Goal: Task Accomplishment & Management: Use online tool/utility

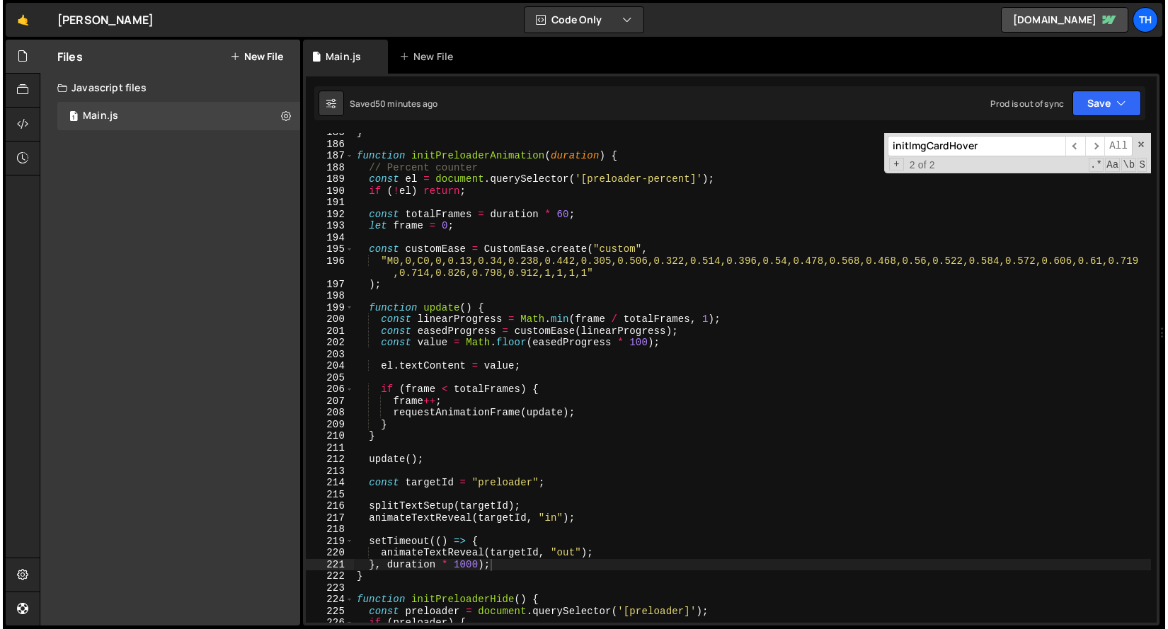
scroll to position [1980, 0]
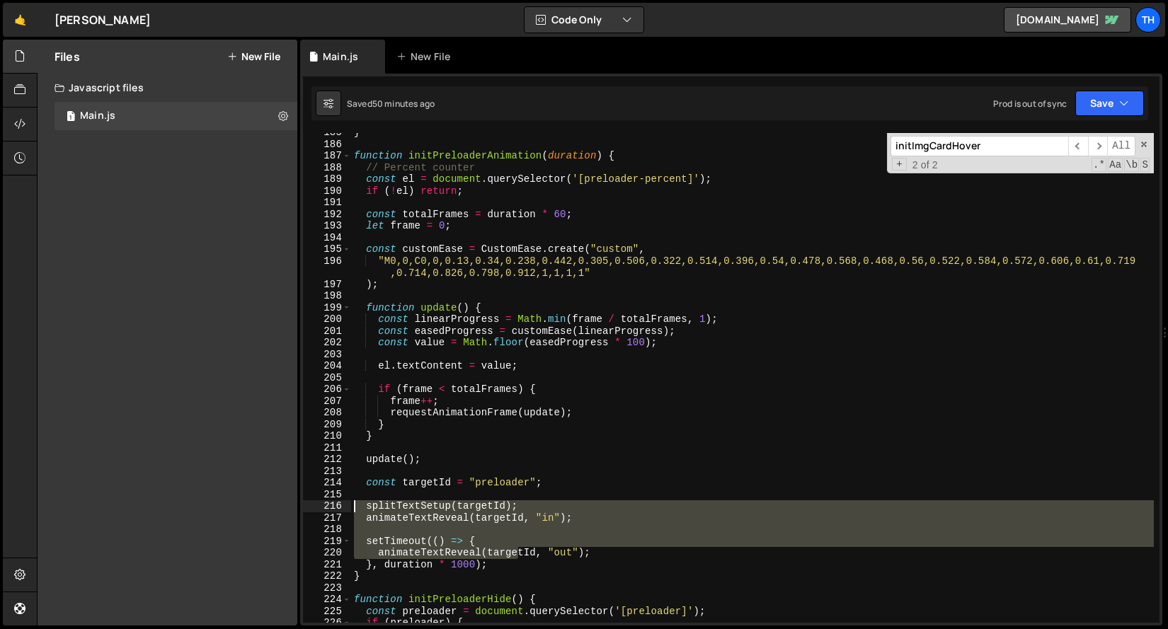
drag, startPoint x: 521, startPoint y: 553, endPoint x: 273, endPoint y: 488, distance: 256.3
click at [273, 488] on div "Files New File Javascript files 1 Main.js 0 CSS files Copy share link Edit File…" at bounding box center [602, 333] width 1131 height 587
type textarea "const targetId = "preloader";"
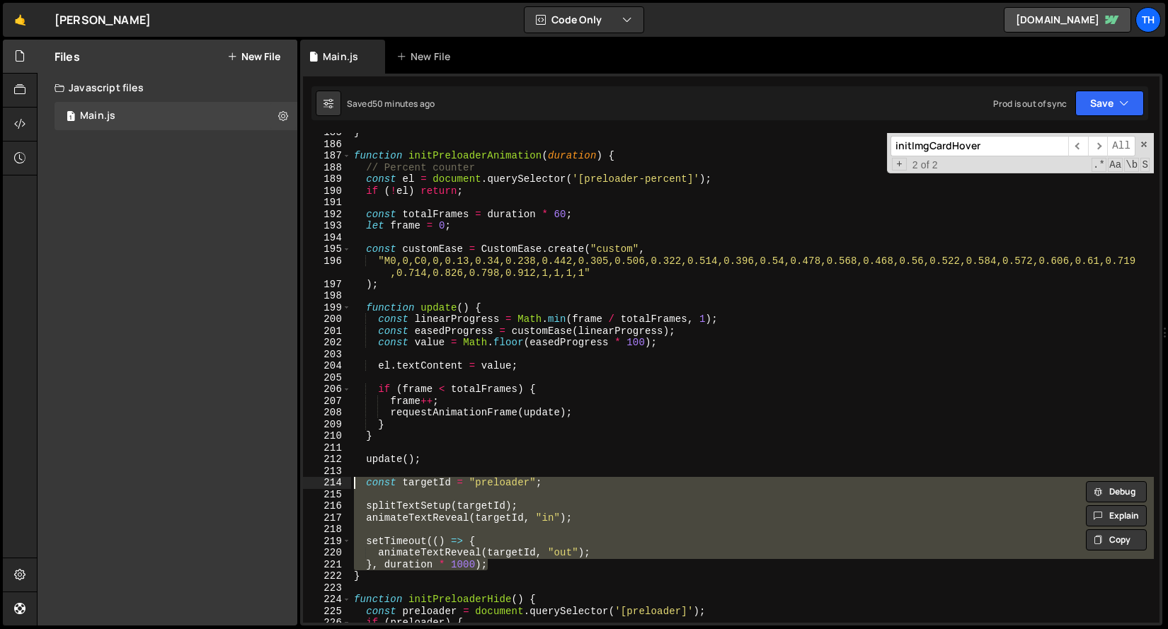
drag, startPoint x: 552, startPoint y: 566, endPoint x: 209, endPoint y: 483, distance: 352.4
click at [209, 483] on div "Files New File Javascript files 1 Main.js 0 CSS files Copy share link Edit File…" at bounding box center [602, 333] width 1131 height 587
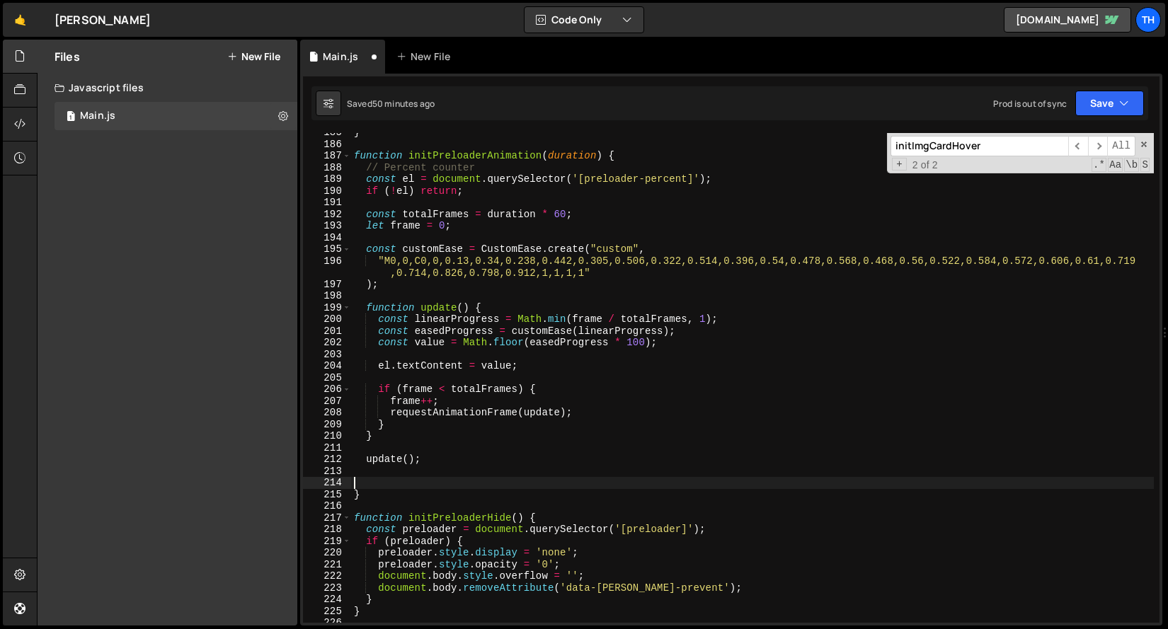
click at [634, 148] on div "} function initPreloaderAnimation ( duration ) { // Percent counter const el = …" at bounding box center [752, 383] width 802 height 513
click at [639, 154] on div "} function initPreloaderAnimation ( duration ) { // Percent counter const el = …" at bounding box center [752, 383] width 802 height 513
type textarea "function initPreloaderAnimation(duration) {"
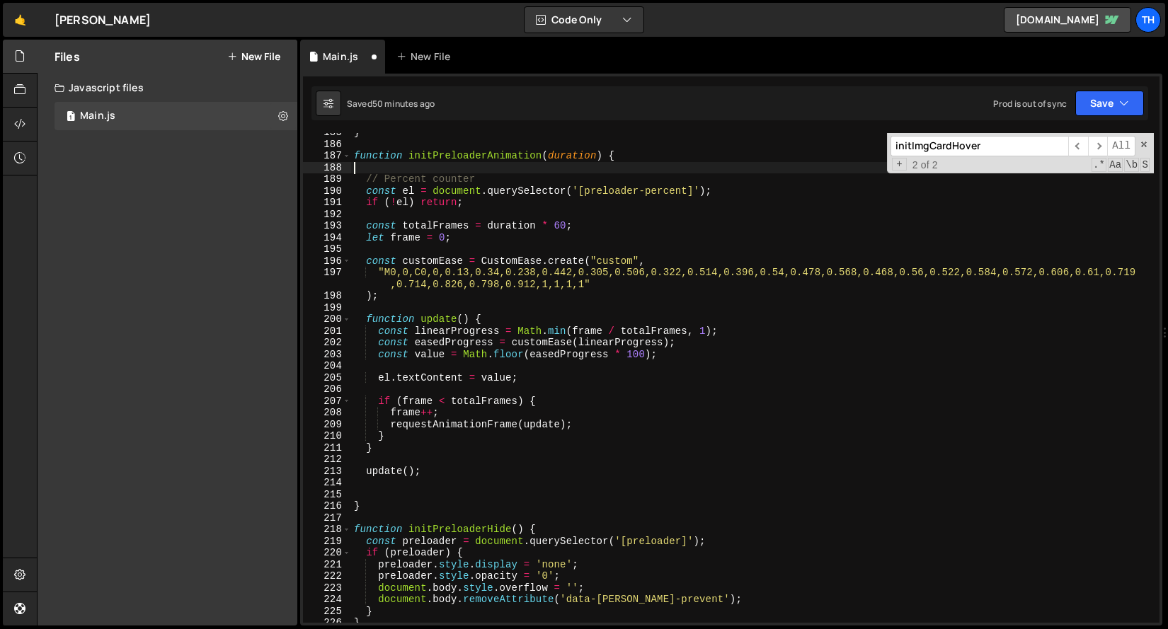
paste textarea "}, duration * 1000);"
type textarea "}, duration * 1000);"
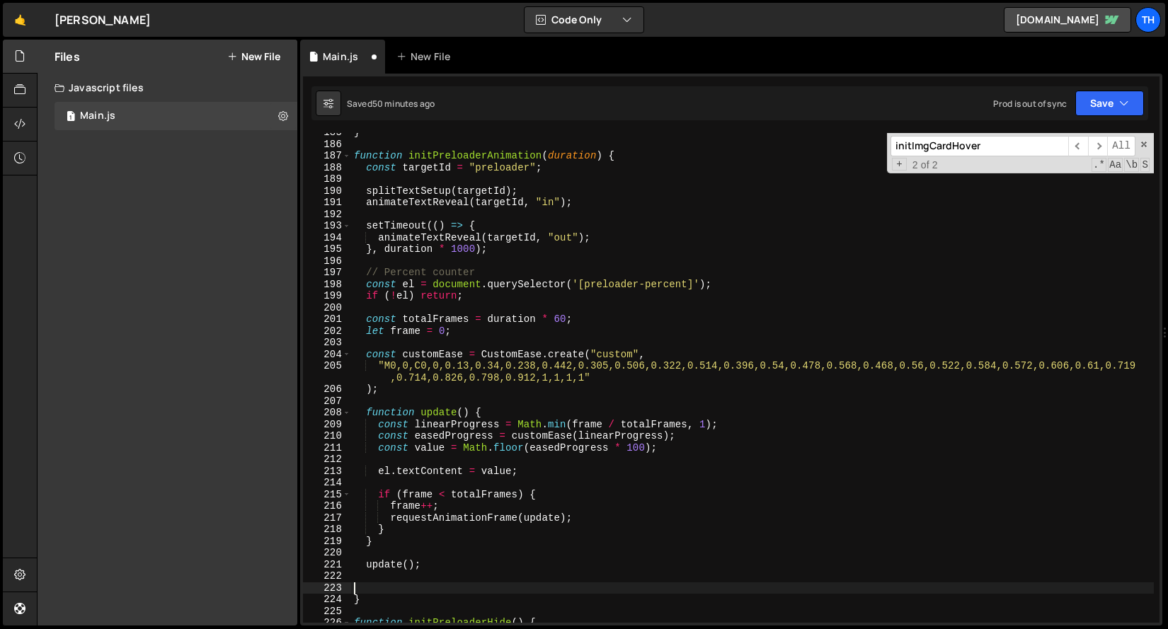
click at [408, 588] on div "} function initPreloaderAnimation ( duration ) { const targetId = "preloader" ;…" at bounding box center [752, 383] width 802 height 513
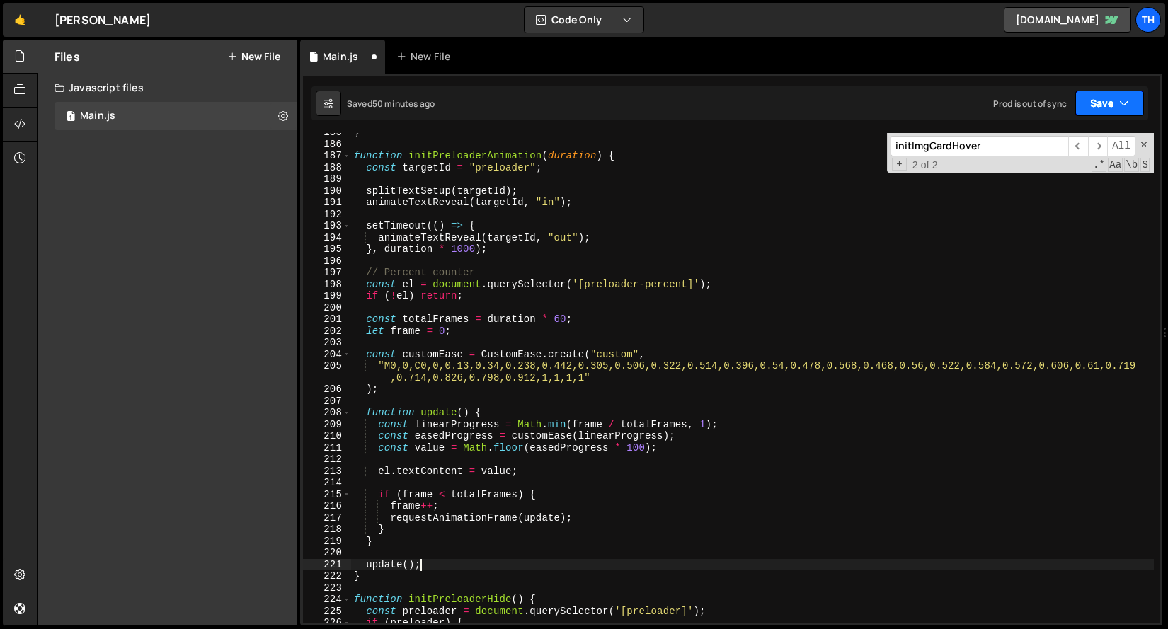
click at [1128, 98] on icon "button" at bounding box center [1124, 103] width 10 height 14
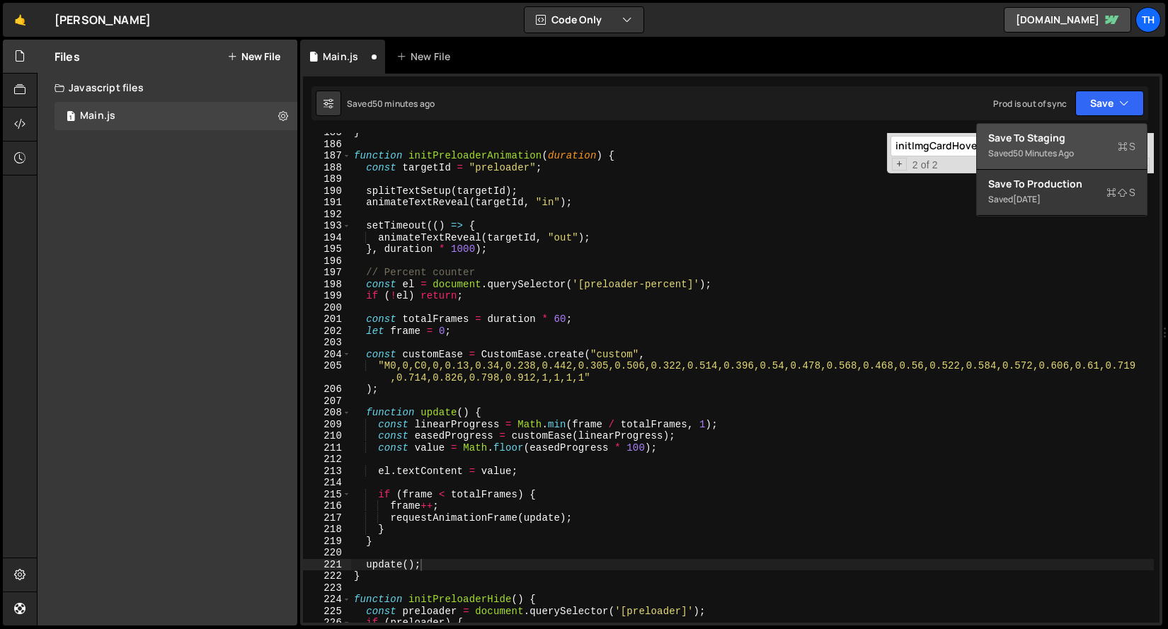
click at [1101, 136] on div "Save to Staging S" at bounding box center [1061, 138] width 147 height 14
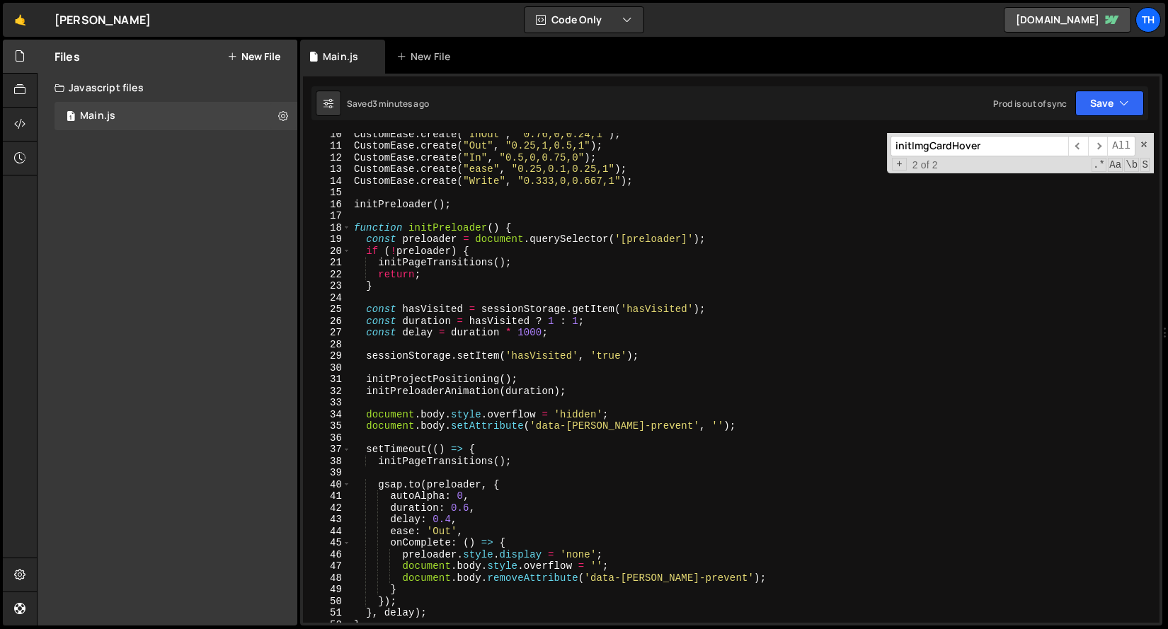
scroll to position [68, 0]
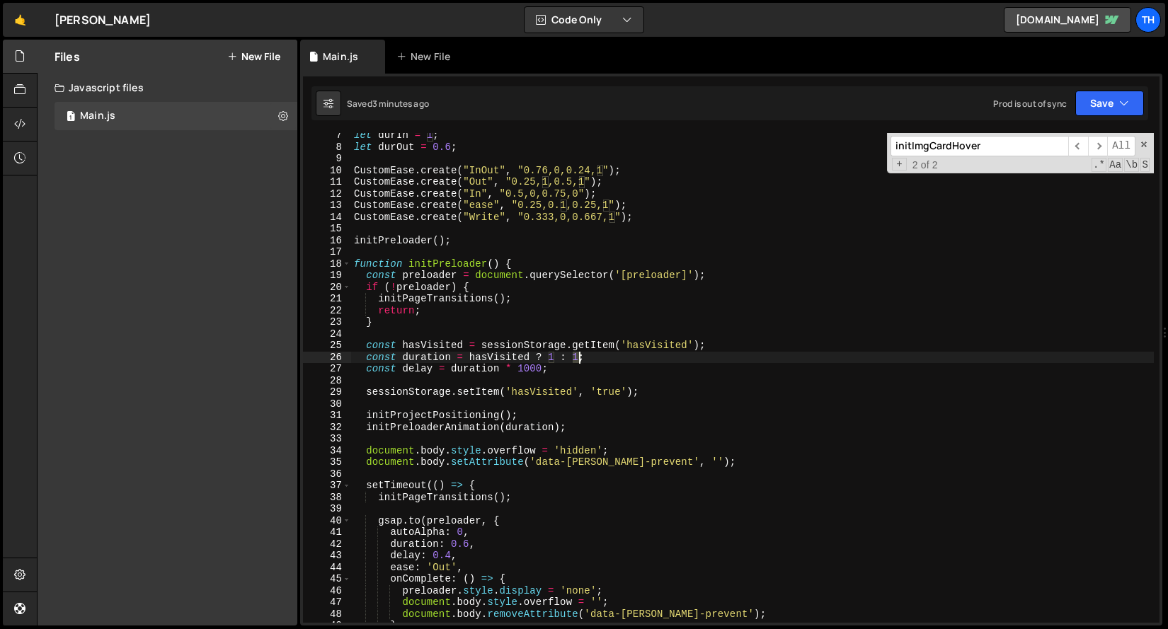
click at [579, 357] on div "let durIn = 1 ; let durOut = 0.6 ; CustomEase . create ( "InOut" , "0.76,0,0.24…" at bounding box center [752, 386] width 802 height 513
click at [1127, 101] on icon "button" at bounding box center [1124, 103] width 10 height 14
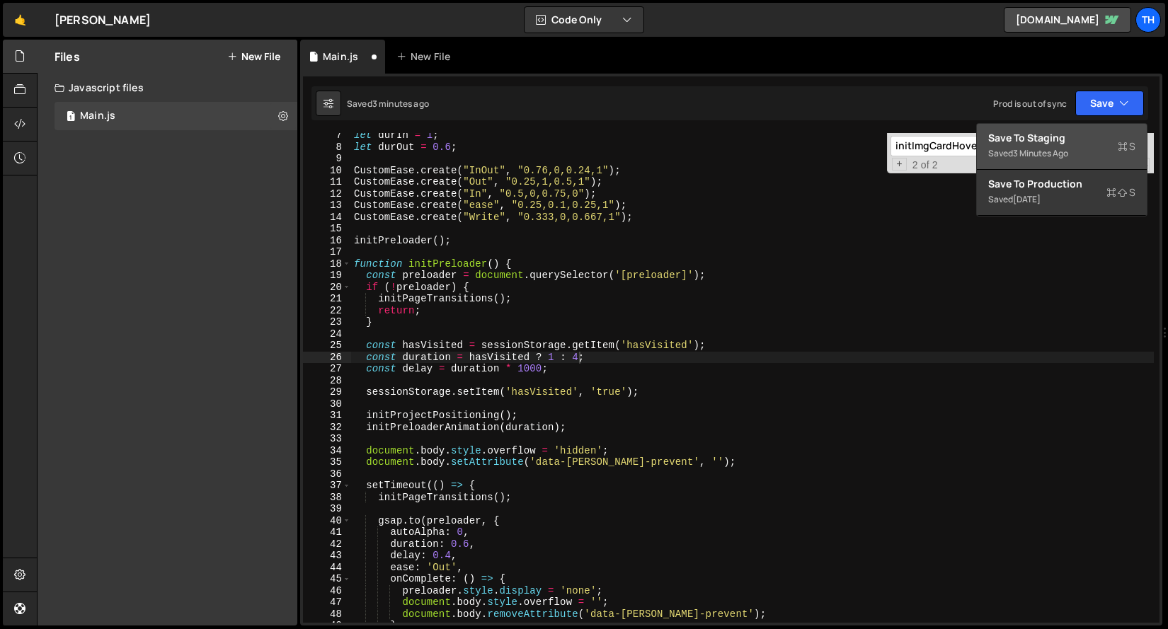
click at [1084, 168] on button "Save to Staging S Saved 3 minutes ago" at bounding box center [1062, 147] width 170 height 46
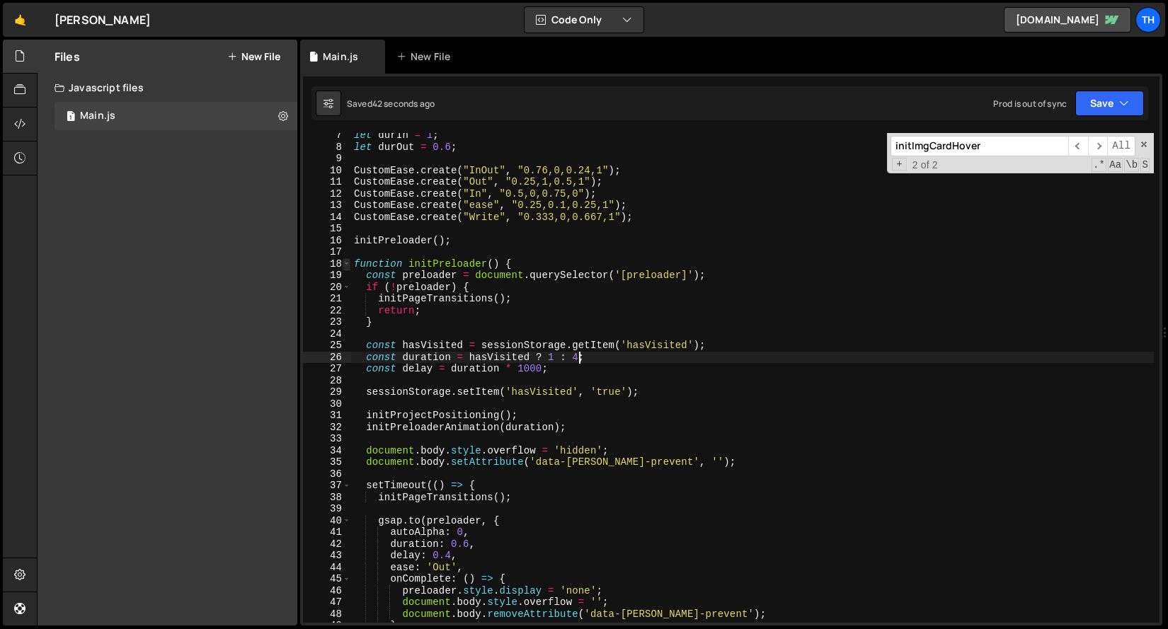
click at [343, 263] on span at bounding box center [347, 264] width 8 height 12
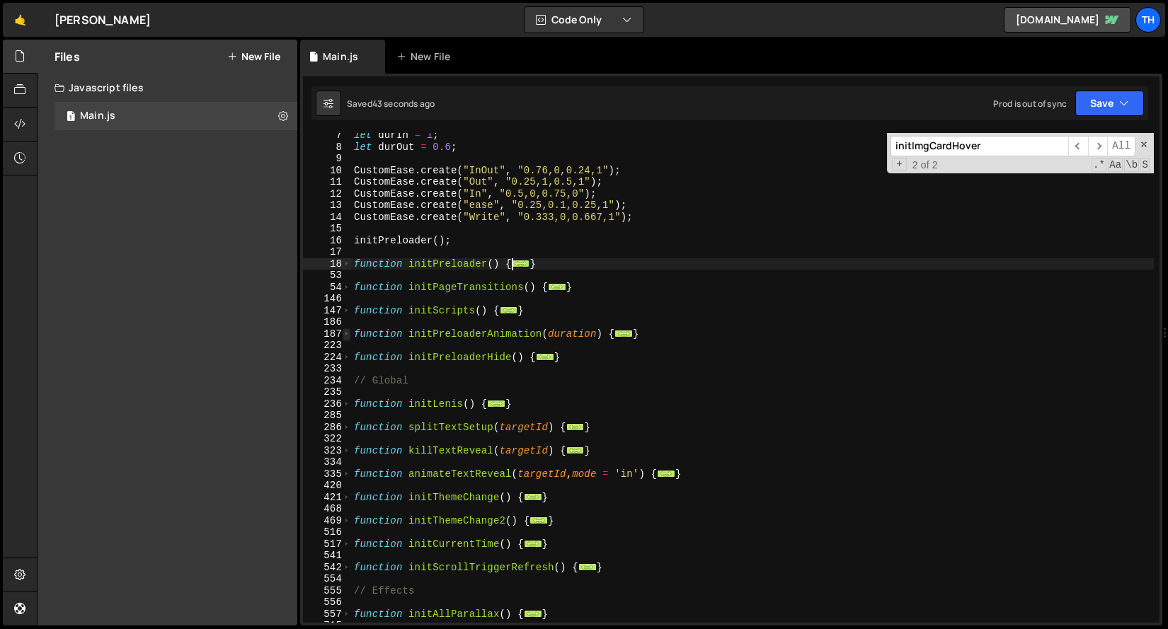
click at [346, 338] on span at bounding box center [347, 334] width 8 height 12
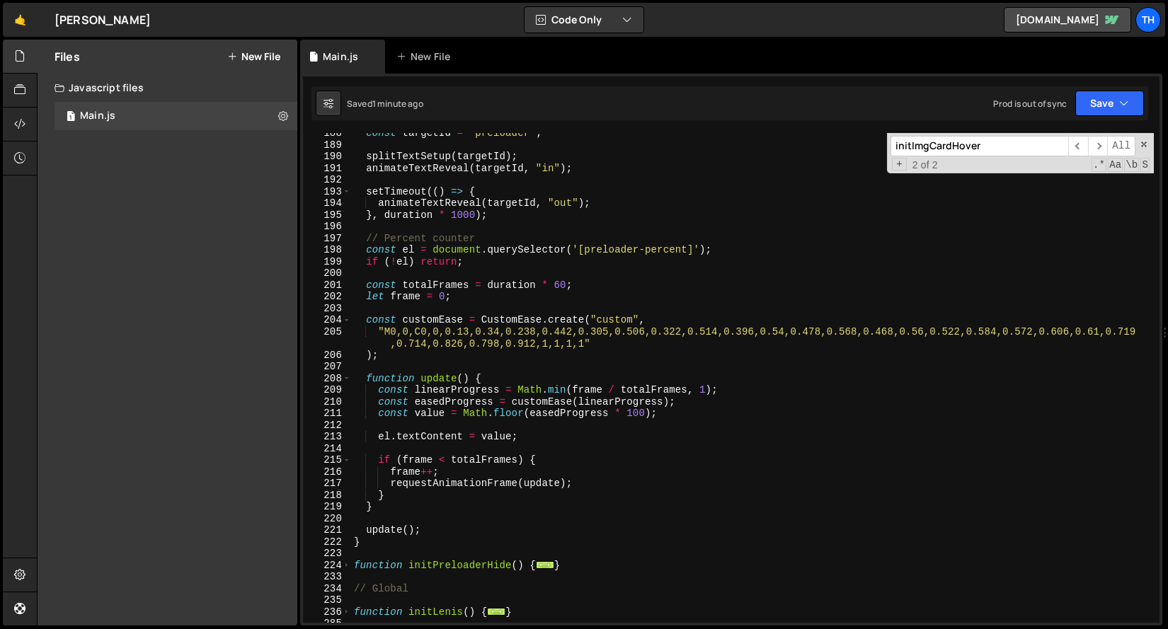
scroll to position [295, 0]
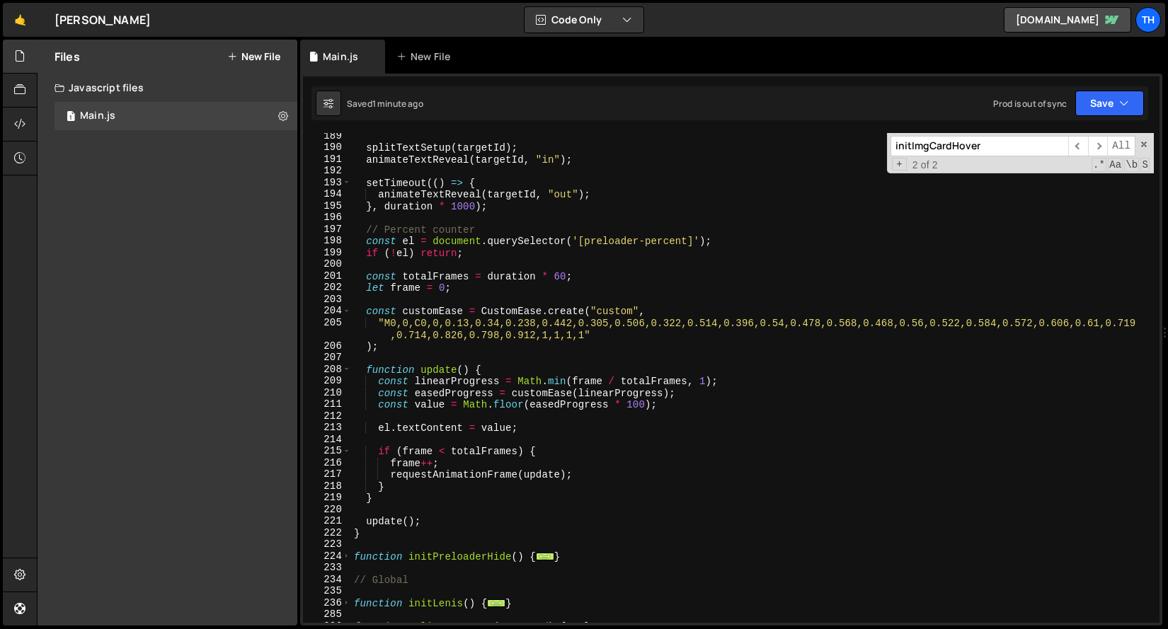
click at [430, 522] on div "splitTextSetup ( targetId ) ; animateTextReveal ( targetId , "in" ) ; setTimeou…" at bounding box center [752, 386] width 802 height 513
type textarea "update();"
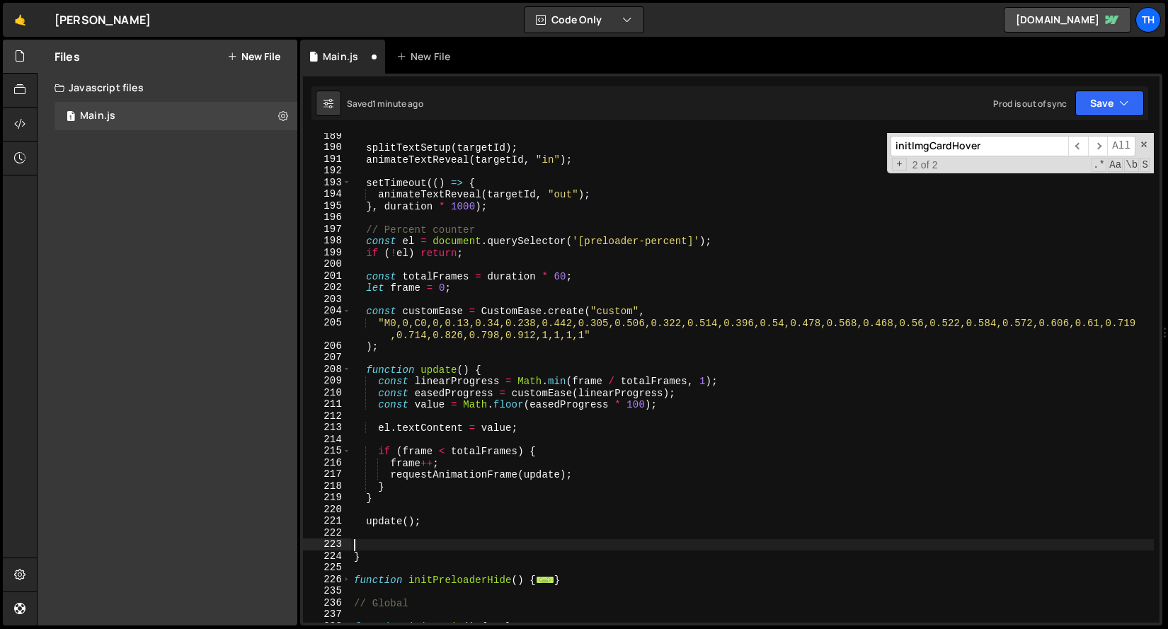
paste textarea ");"
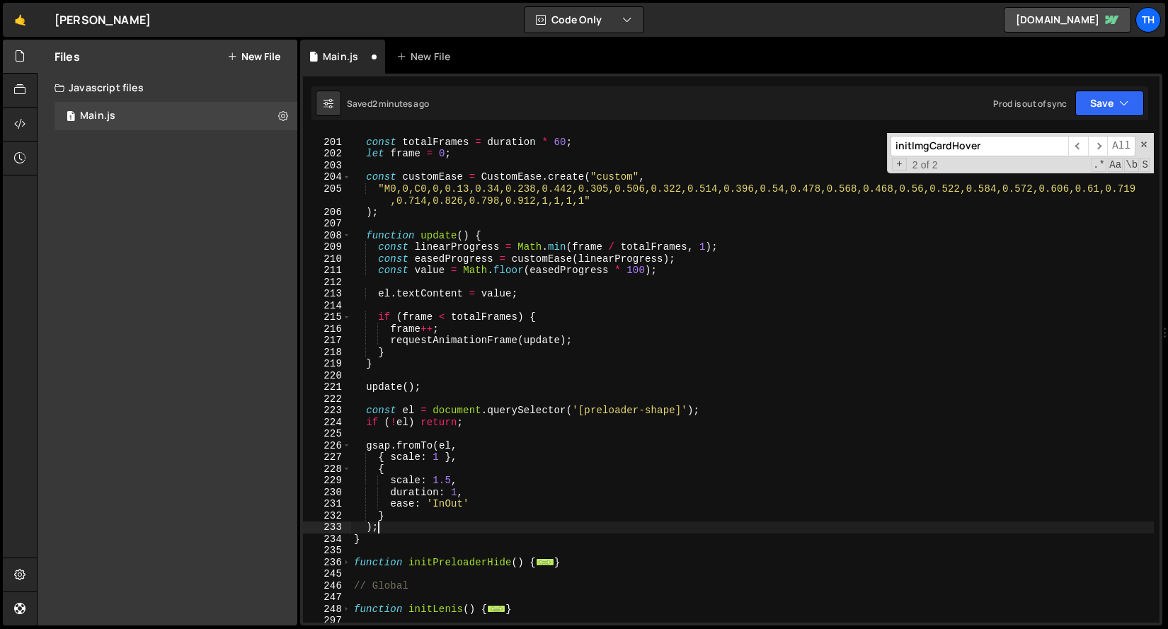
scroll to position [428, 0]
click at [410, 413] on div "const totalFrames = duration * 60 ; let frame = 0 ; const customEase = CustomEa…" at bounding box center [752, 381] width 802 height 513
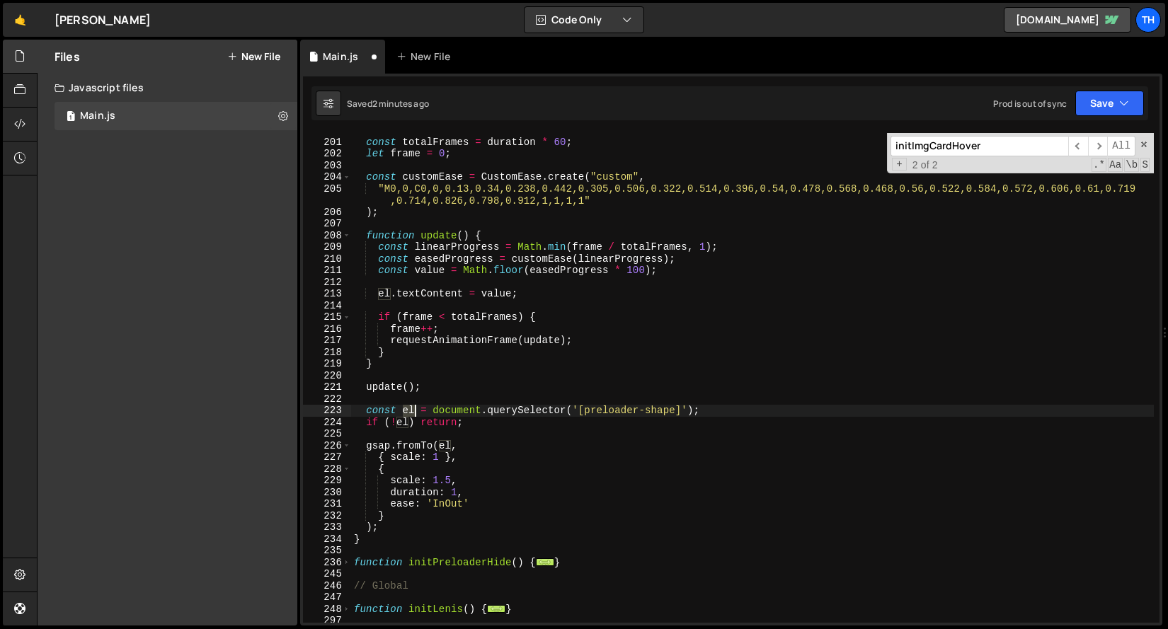
click at [410, 413] on div "const totalFrames = duration * 60 ; let frame = 0 ; const customEase = CustomEa…" at bounding box center [752, 381] width 802 height 513
click at [410, 407] on div "const totalFrames = duration * 60 ; let frame = 0 ; const customEase = CustomEa…" at bounding box center [752, 381] width 802 height 513
click at [399, 419] on div "const totalFrames = duration * 60 ; let frame = 0 ; const customEase = CustomEa…" at bounding box center [752, 381] width 802 height 513
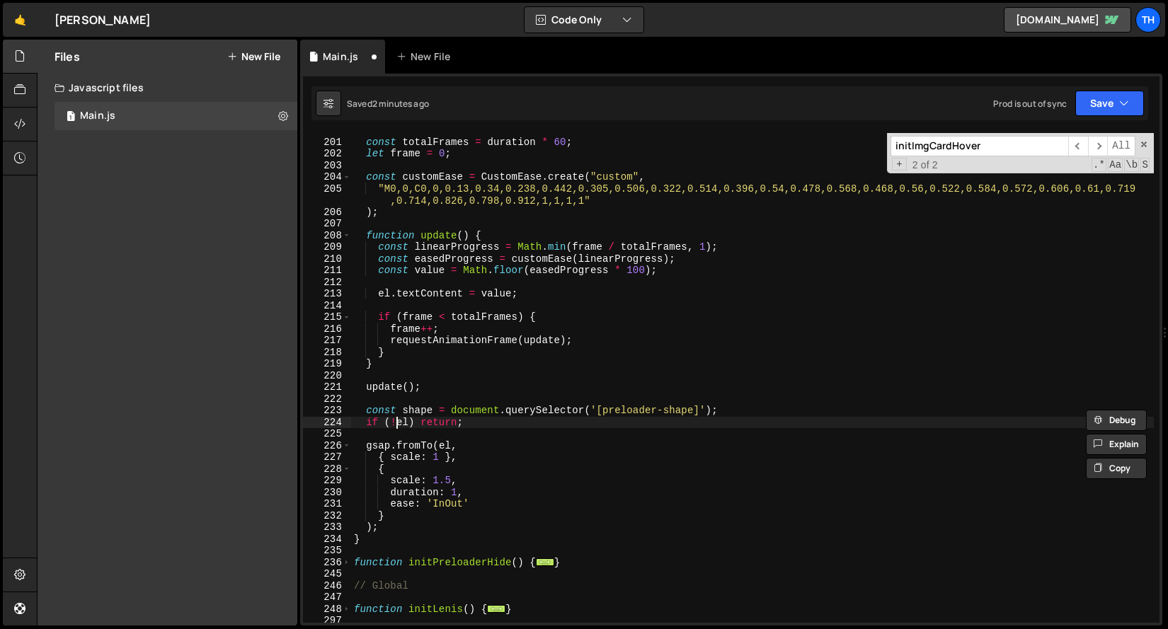
click at [399, 419] on div "const totalFrames = duration * 60 ; let frame = 0 ; const customEase = CustomEa…" at bounding box center [752, 381] width 802 height 513
paste textarea "shape"
type textarea "if (!shape) return;"
click at [493, 435] on div "const totalFrames = duration * 60 ; let frame = 0 ; const customEase = CustomEa…" at bounding box center [752, 381] width 802 height 513
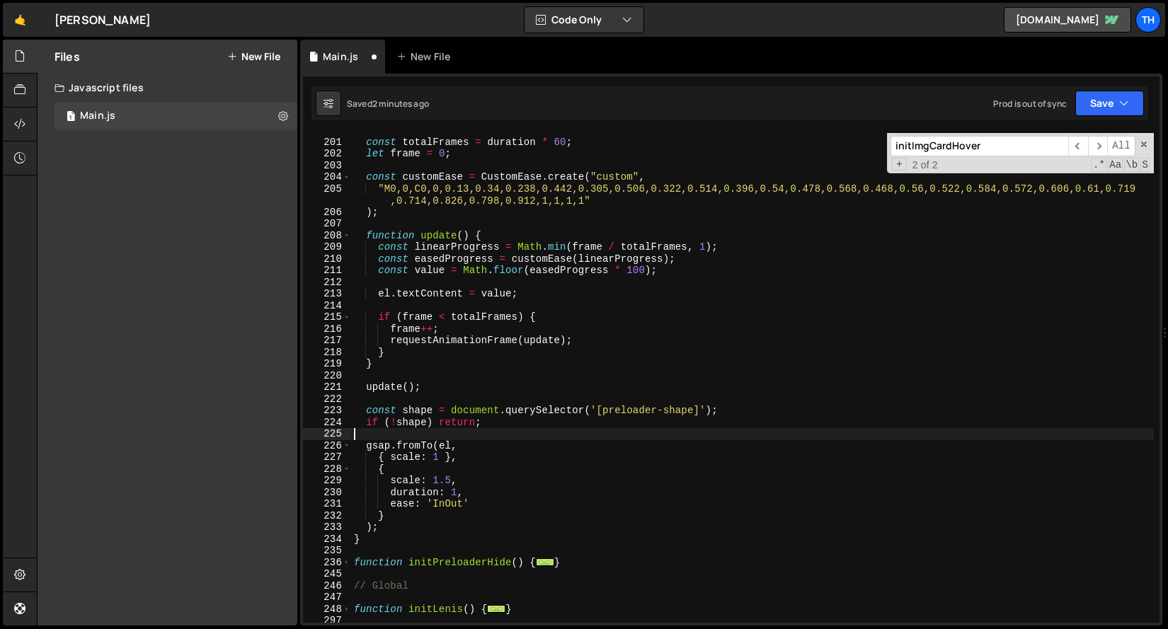
click at [443, 446] on div "const totalFrames = duration * 60 ; let frame = 0 ; const customEase = CustomEa…" at bounding box center [752, 381] width 802 height 513
paste textarea "shape"
click at [549, 514] on div "const totalFrames = duration * 60 ; let frame = 0 ; const customEase = CustomEa…" at bounding box center [752, 381] width 802 height 513
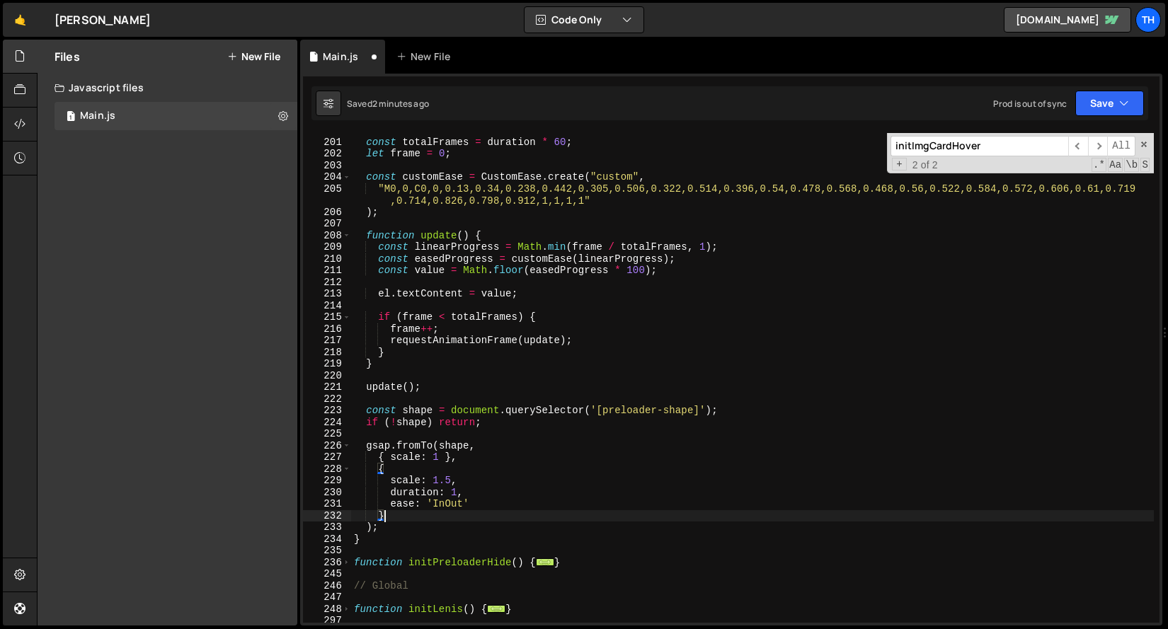
click at [445, 505] on div "const totalFrames = duration * 60 ; let frame = 0 ; const customEase = CustomEa…" at bounding box center [752, 381] width 802 height 513
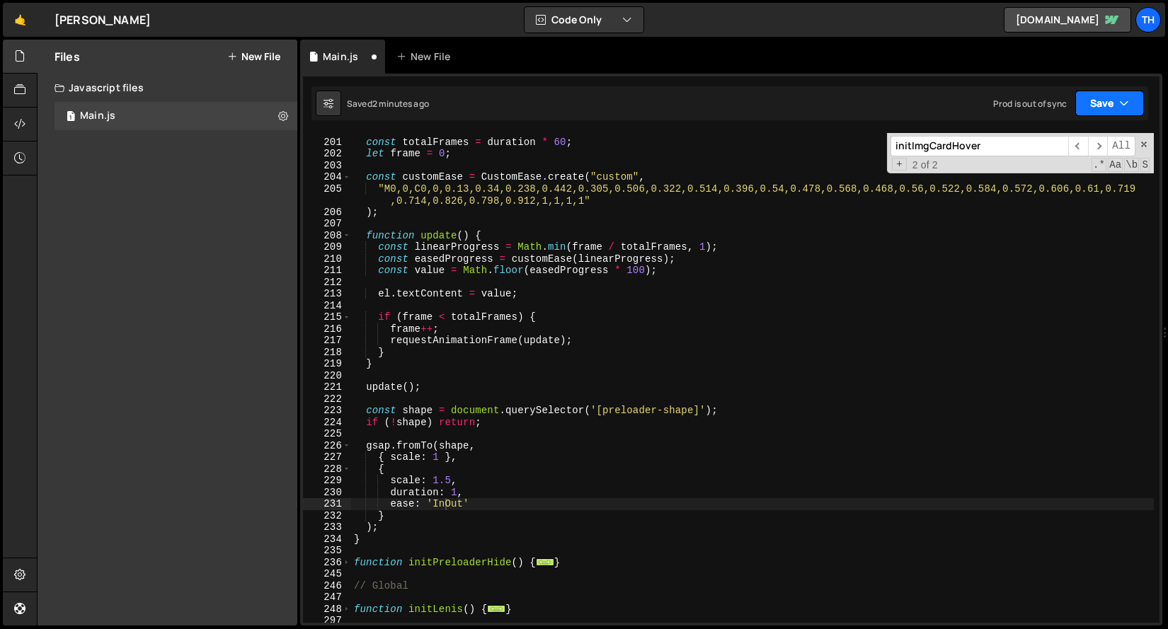
click at [1086, 96] on button "Save" at bounding box center [1109, 103] width 69 height 25
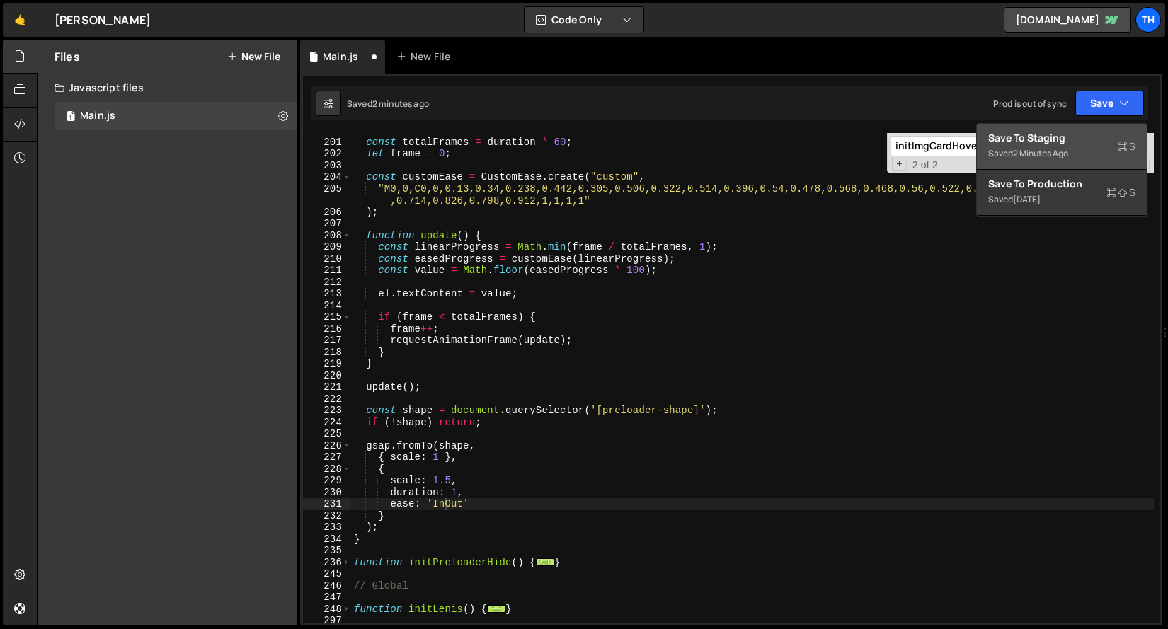
click at [1076, 134] on div "Save to Staging S" at bounding box center [1061, 138] width 147 height 14
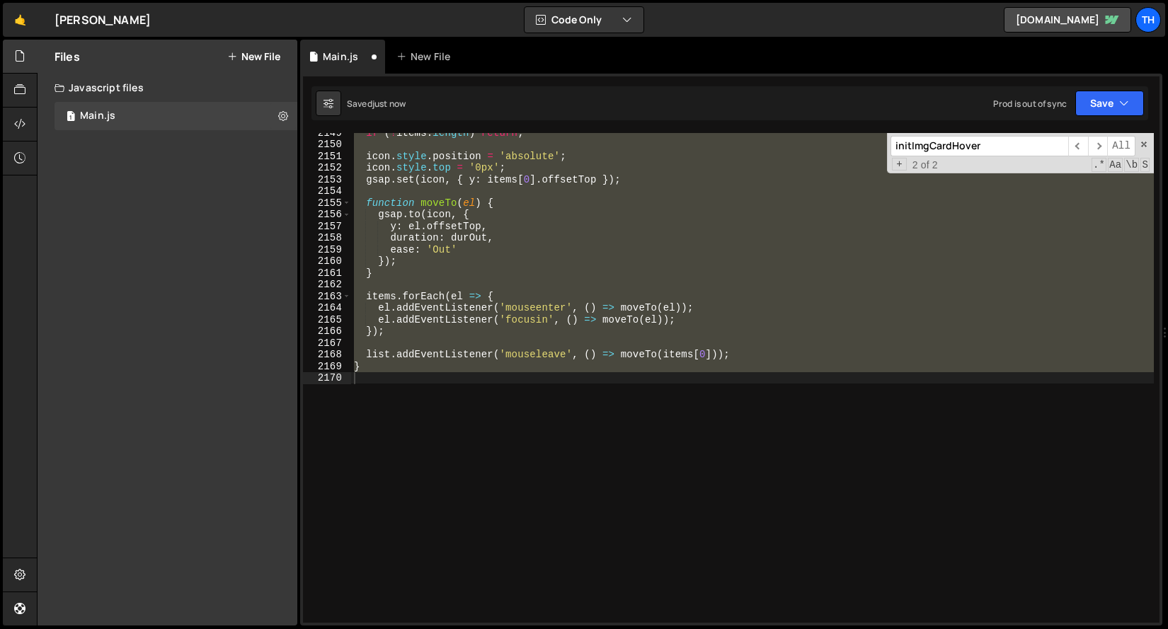
scroll to position [22699, 0]
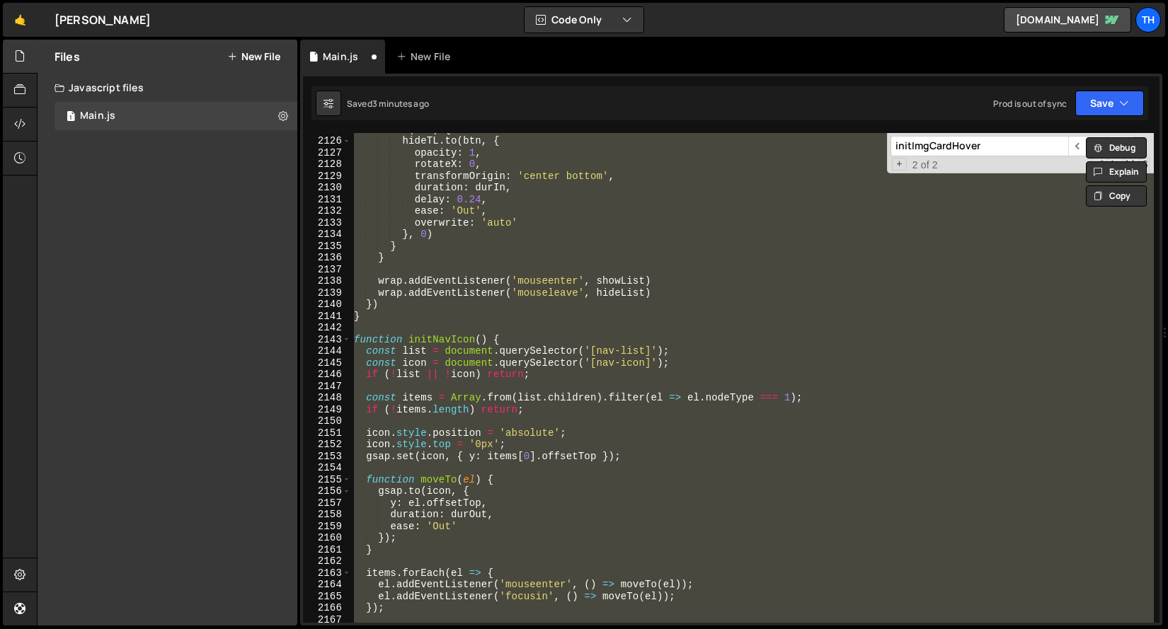
click at [345, 347] on div "2144" at bounding box center [327, 351] width 48 height 12
click at [345, 343] on span at bounding box center [347, 340] width 8 height 12
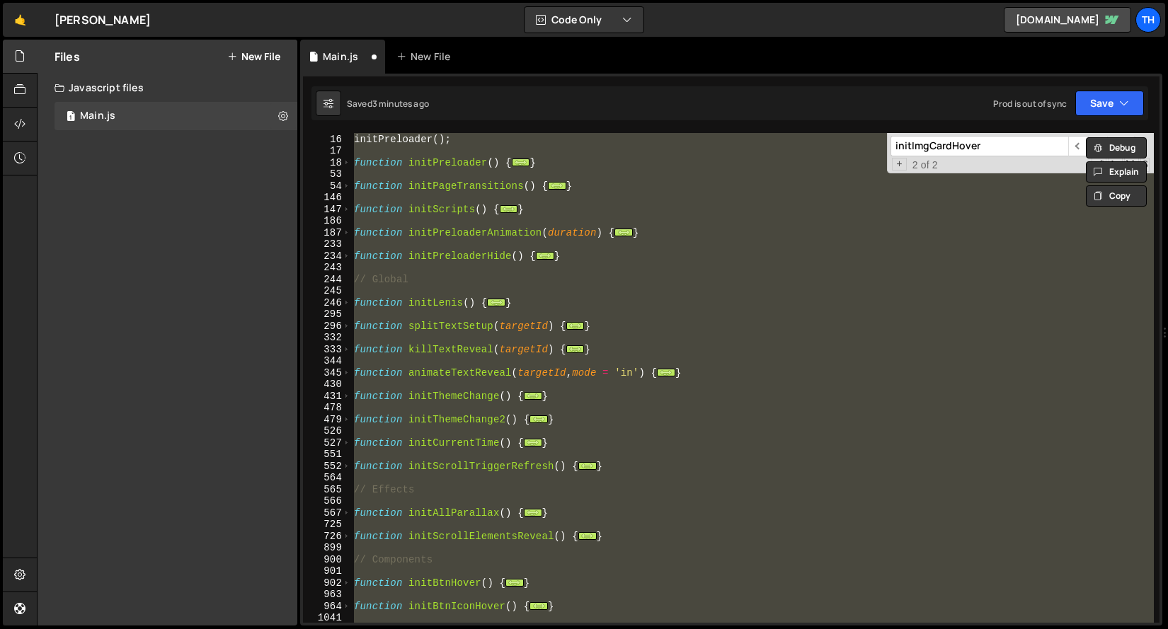
scroll to position [173, 0]
click at [348, 234] on span at bounding box center [347, 235] width 8 height 12
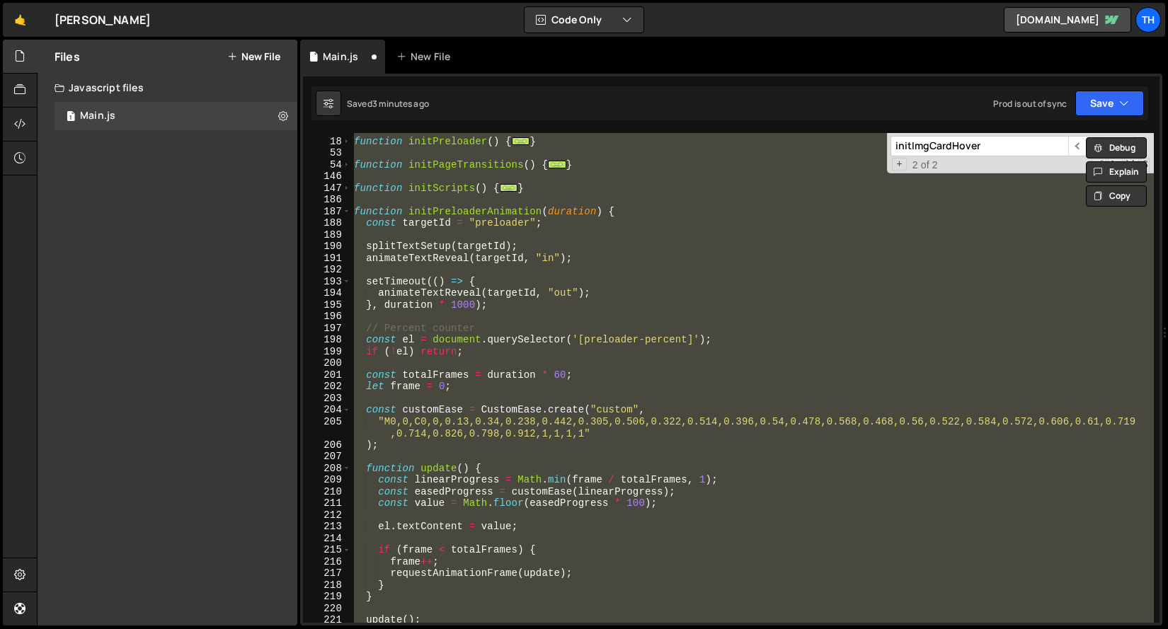
scroll to position [198, 0]
click at [436, 306] on div "function initPreloader ( ) { ... } function initPageTransitions ( ) { ... } fun…" at bounding box center [752, 378] width 802 height 490
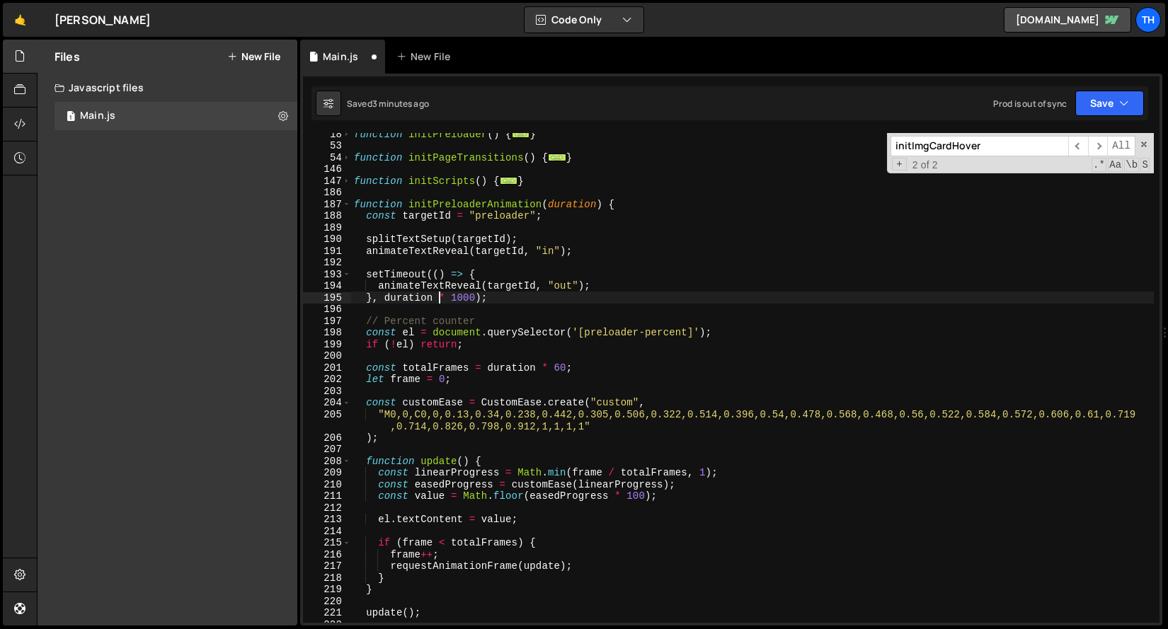
scroll to position [197, 0]
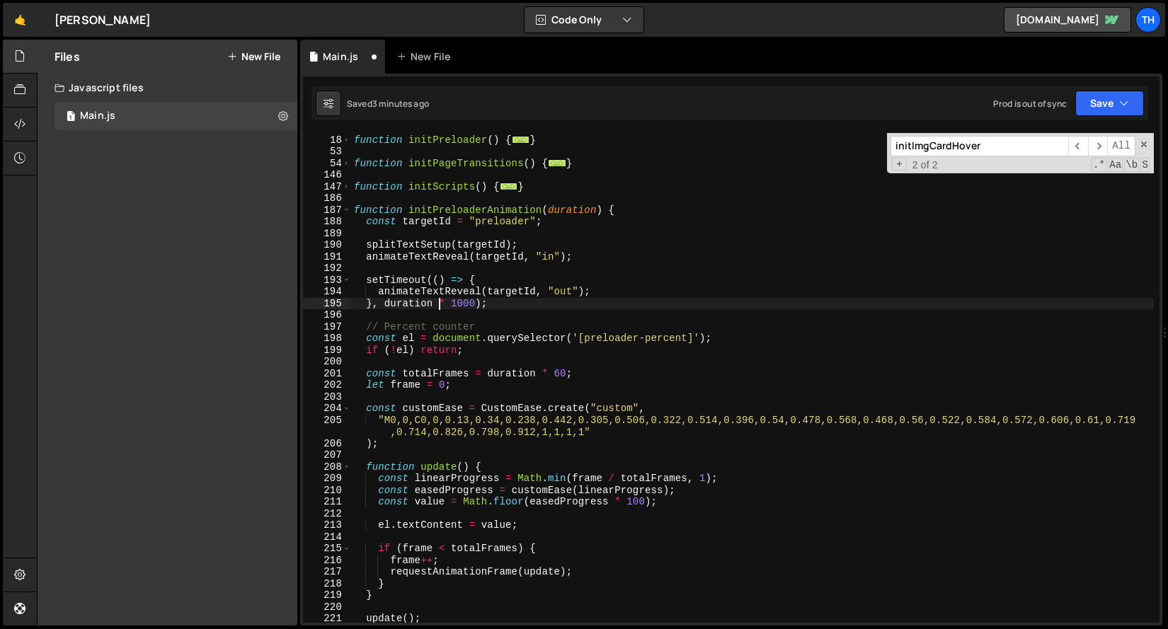
click at [556, 207] on div "function initPreloader ( ) { ... } function initPageTransitions ( ) { ... } fun…" at bounding box center [752, 378] width 802 height 513
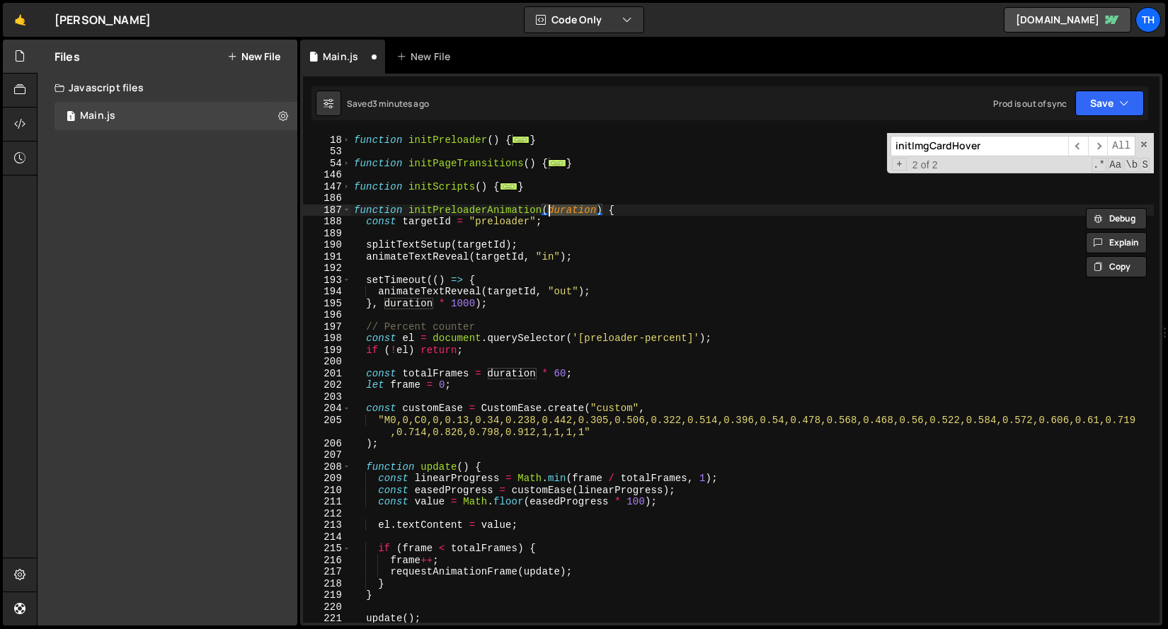
click at [522, 373] on div "function initPreloader ( ) { ... } function initPageTransitions ( ) { ... } fun…" at bounding box center [752, 378] width 802 height 513
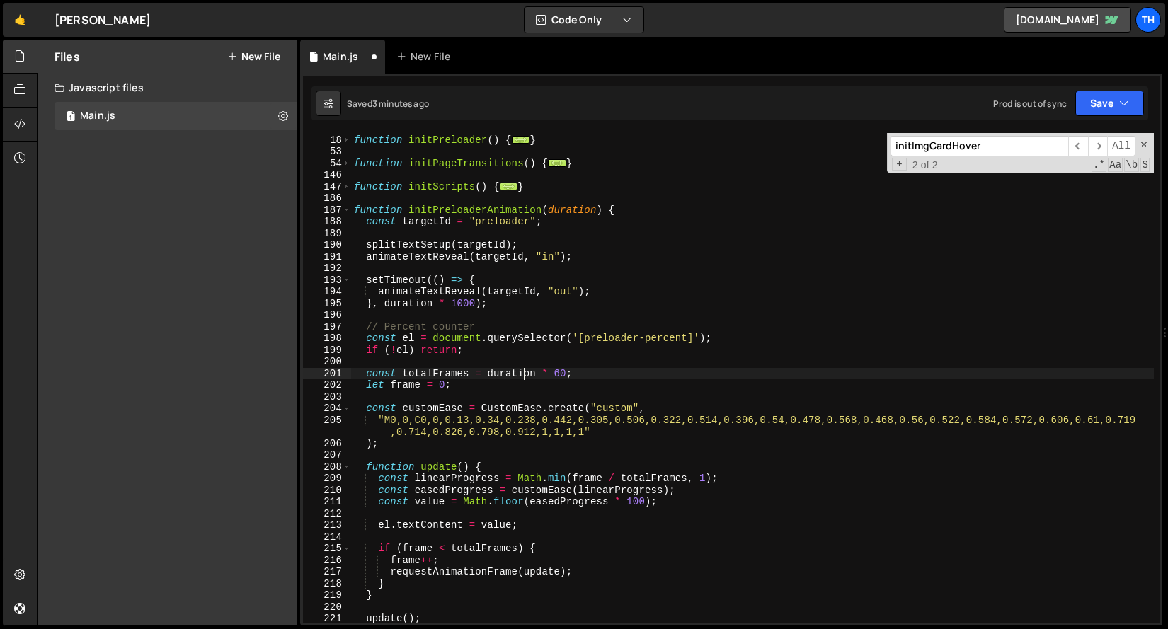
click at [534, 379] on div "function initPreloader ( ) { ... } function initPageTransitions ( ) { ... } fun…" at bounding box center [752, 378] width 802 height 513
click at [527, 378] on div "function initPreloader ( ) { ... } function initPageTransitions ( ) { ... } fun…" at bounding box center [752, 378] width 802 height 513
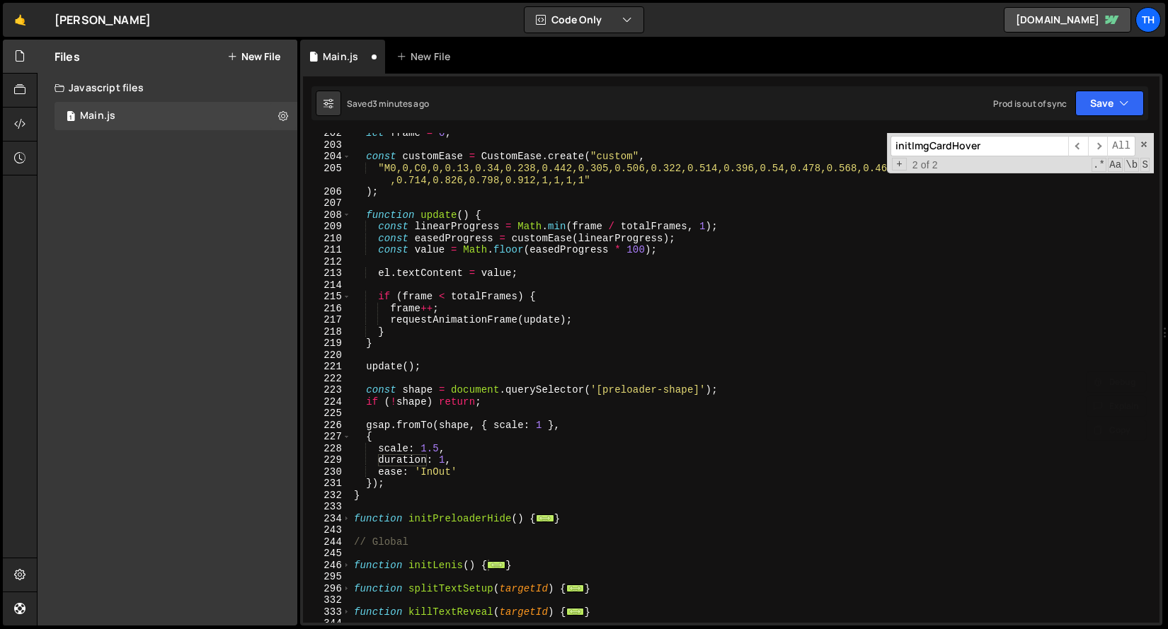
scroll to position [453, 0]
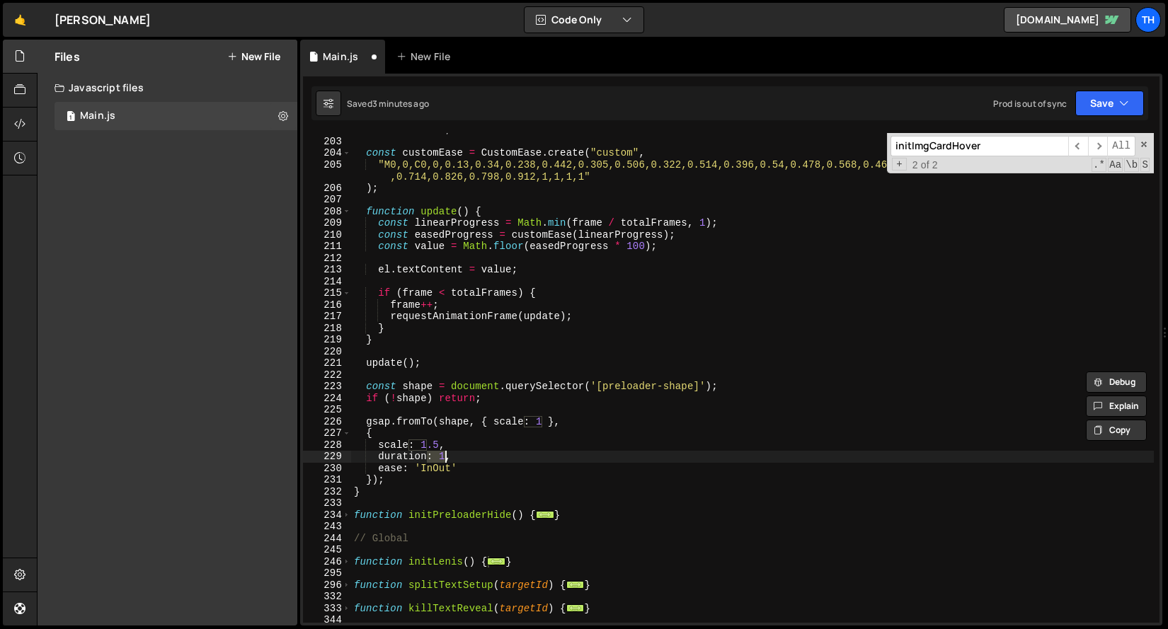
drag, startPoint x: 430, startPoint y: 457, endPoint x: 447, endPoint y: 457, distance: 17.0
click at [447, 457] on div "let frame = 0 ; const customEase = CustomEase . create ( "custom" , "M0,0,C0,0,…" at bounding box center [752, 380] width 802 height 513
click at [1093, 92] on button "Save" at bounding box center [1109, 103] width 69 height 25
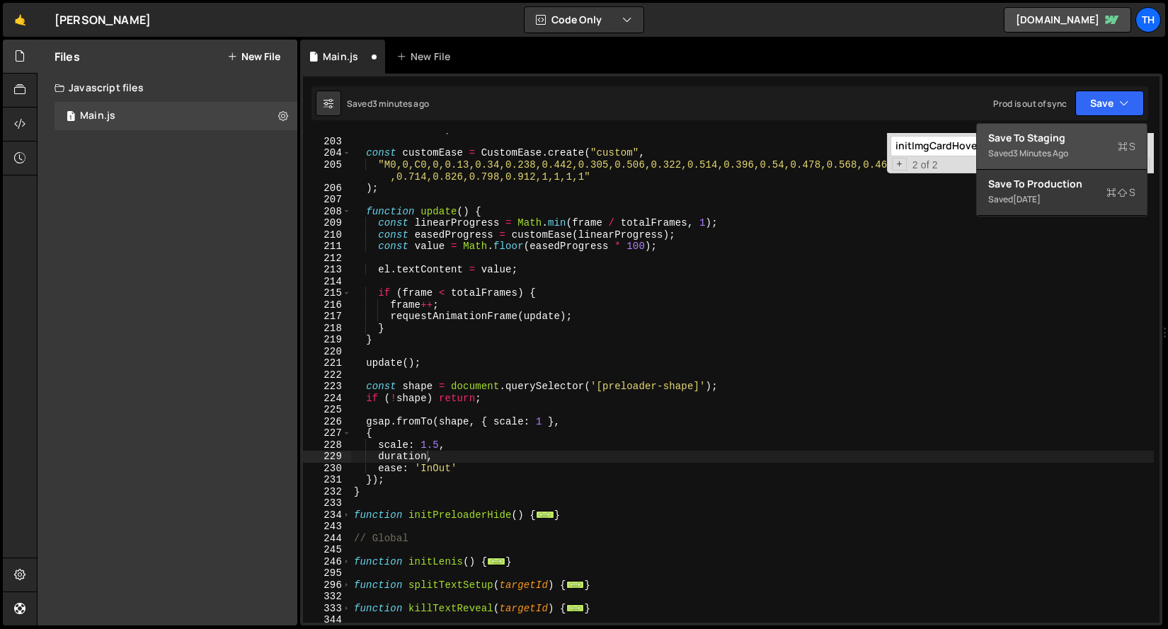
click at [1064, 144] on div "Save to Staging S" at bounding box center [1061, 138] width 147 height 14
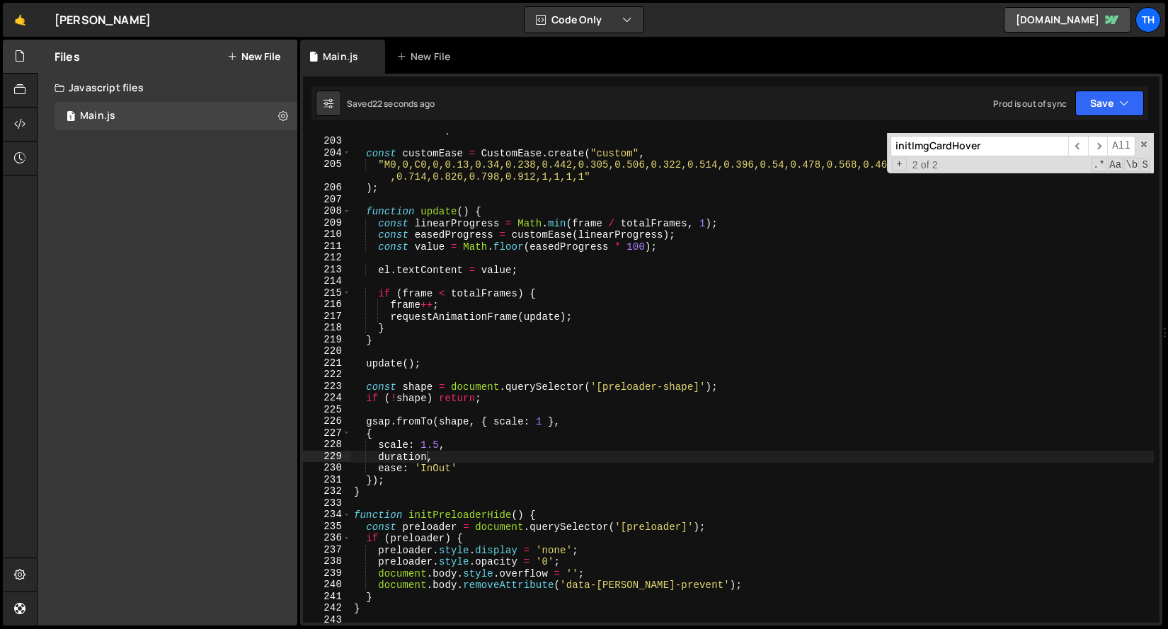
click at [447, 467] on div "let frame = 0 ; const customEase = CustomEase . create ( "custom" , "M0,0,C0,0,…" at bounding box center [752, 380] width 802 height 513
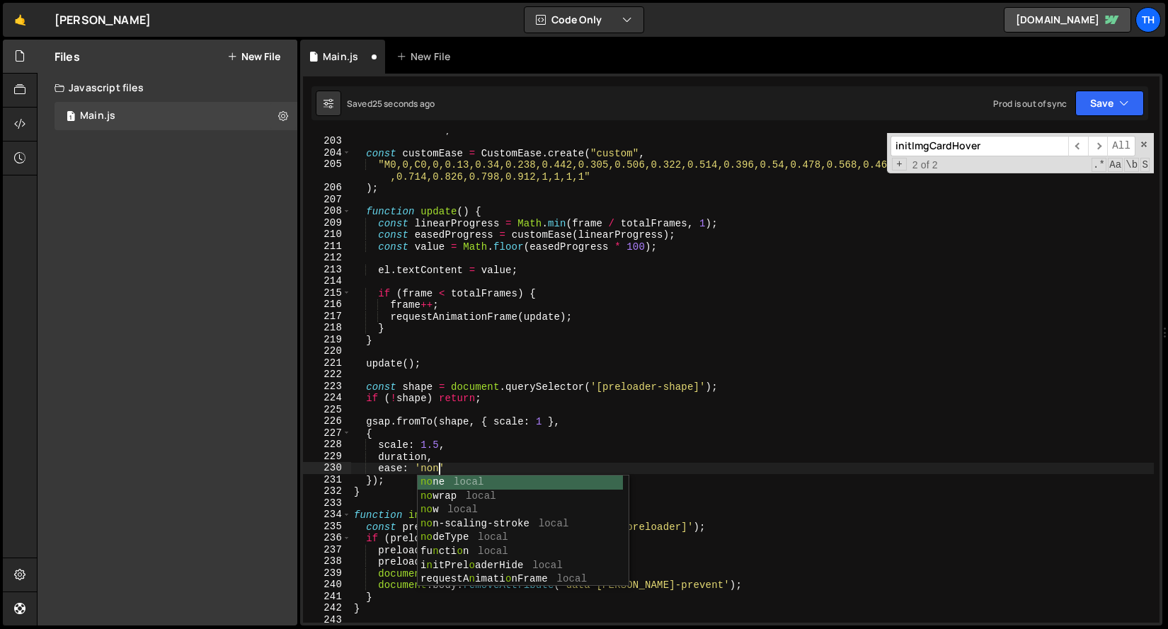
scroll to position [0, 6]
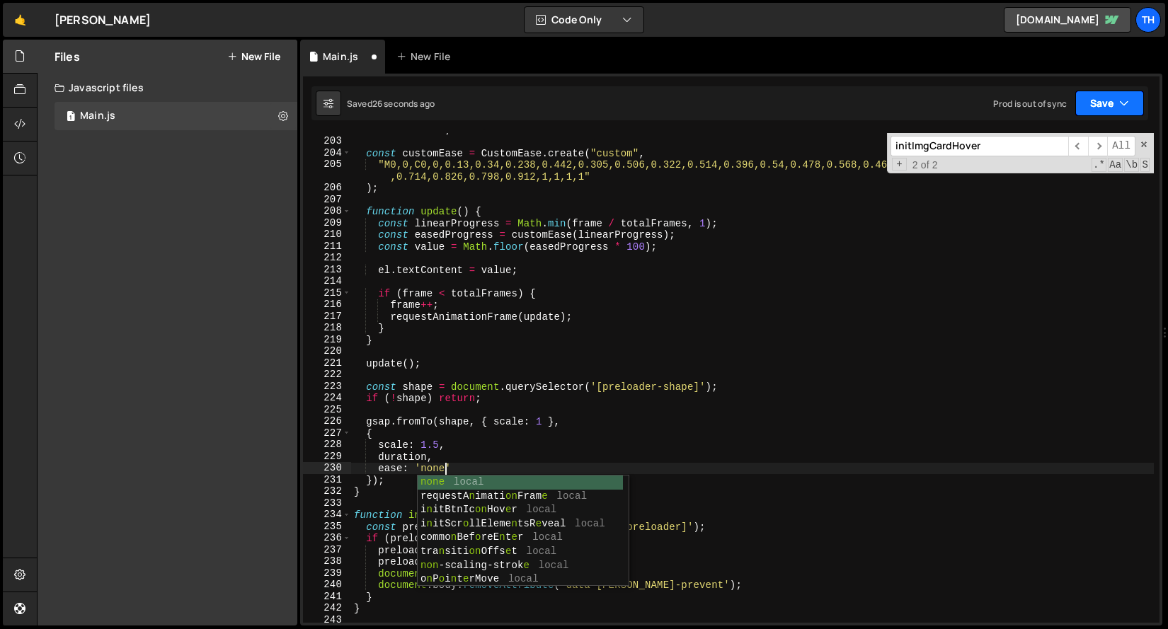
click at [1134, 112] on button "Save" at bounding box center [1109, 103] width 69 height 25
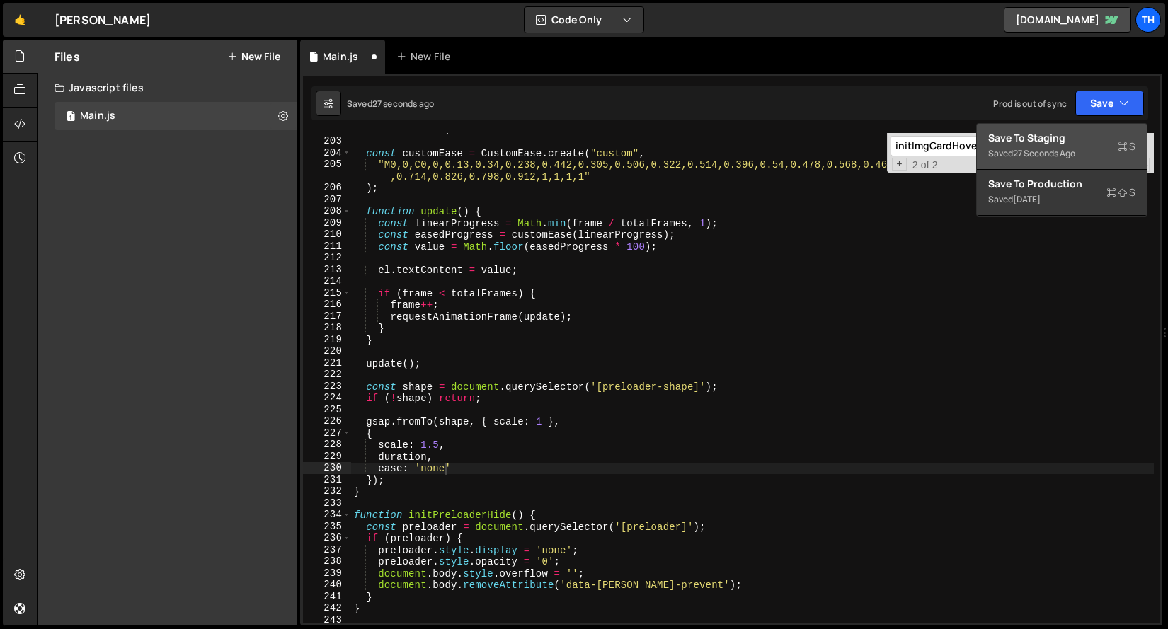
click at [1110, 147] on div "Saved 27 seconds ago" at bounding box center [1061, 153] width 147 height 17
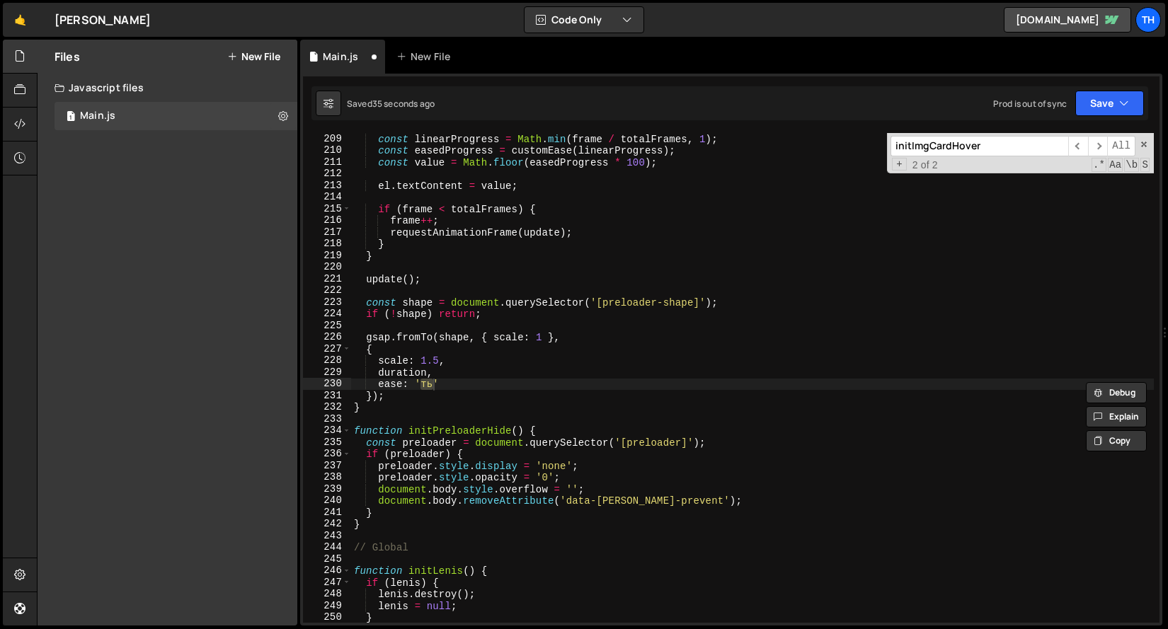
scroll to position [0, 4]
click at [1103, 112] on button "Save" at bounding box center [1109, 103] width 69 height 25
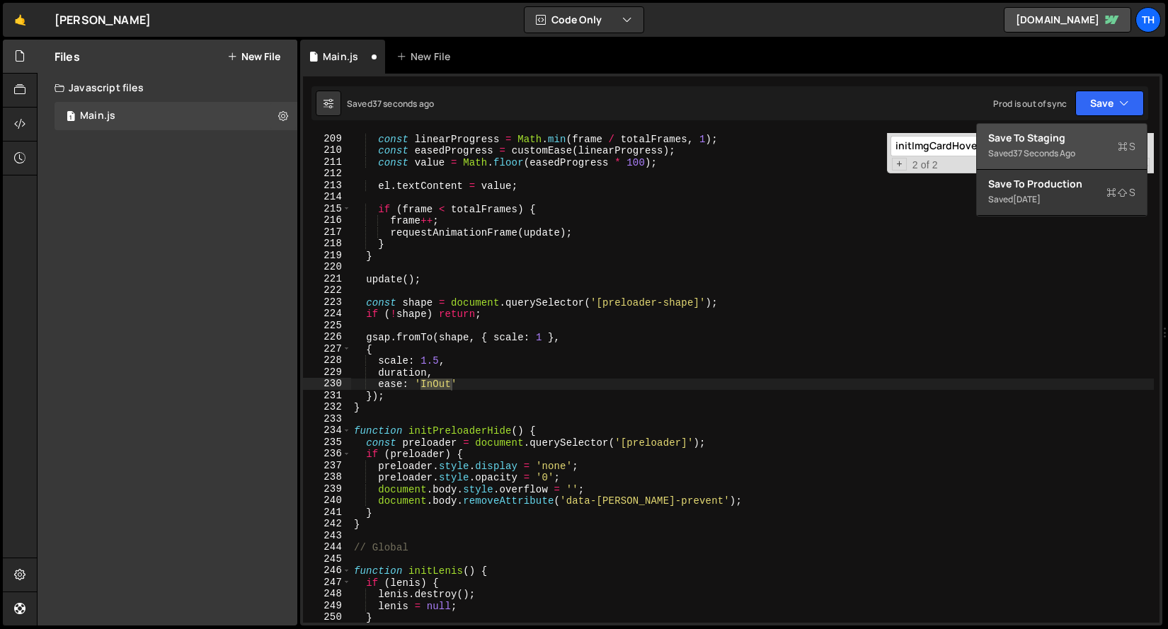
click at [1076, 131] on div "Save to Staging S" at bounding box center [1061, 138] width 147 height 14
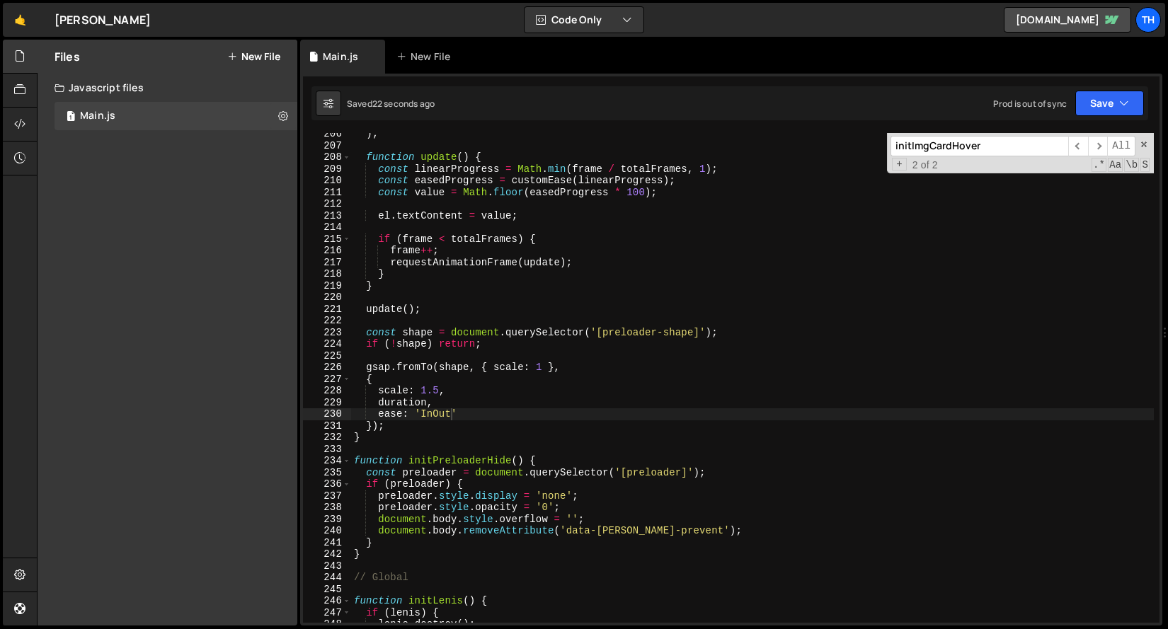
scroll to position [2204, 0]
type textarea "});"
click at [402, 425] on div ") ; function update ( ) { const linearProgress = Math . min ( frame / totalFram…" at bounding box center [752, 385] width 802 height 513
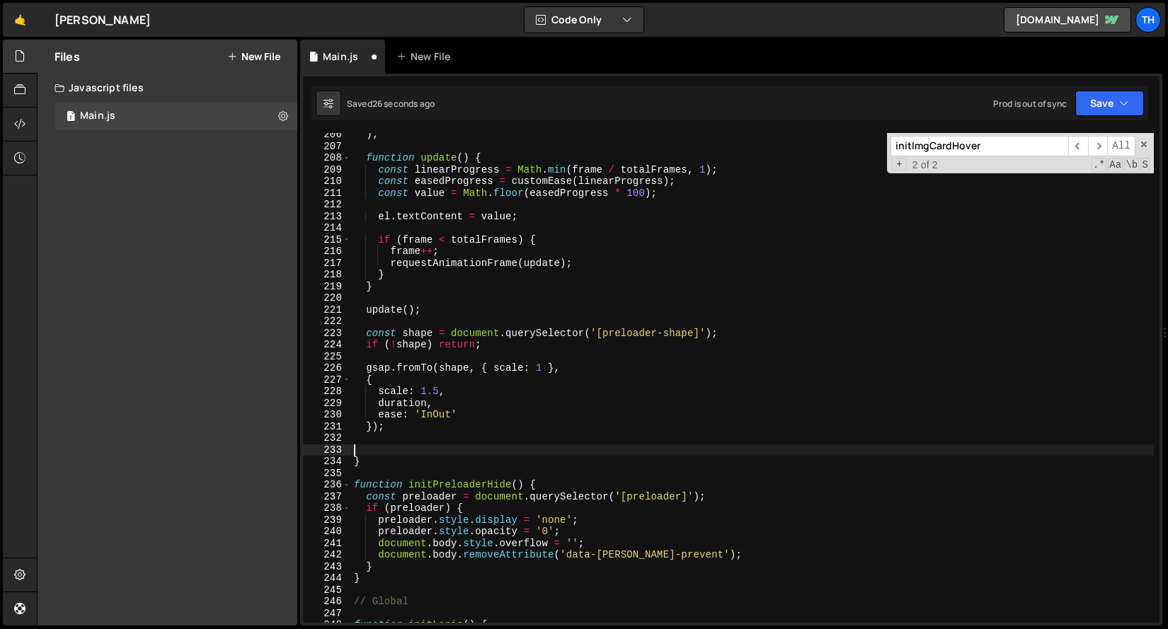
paste textarea "}"
type textarea "}"
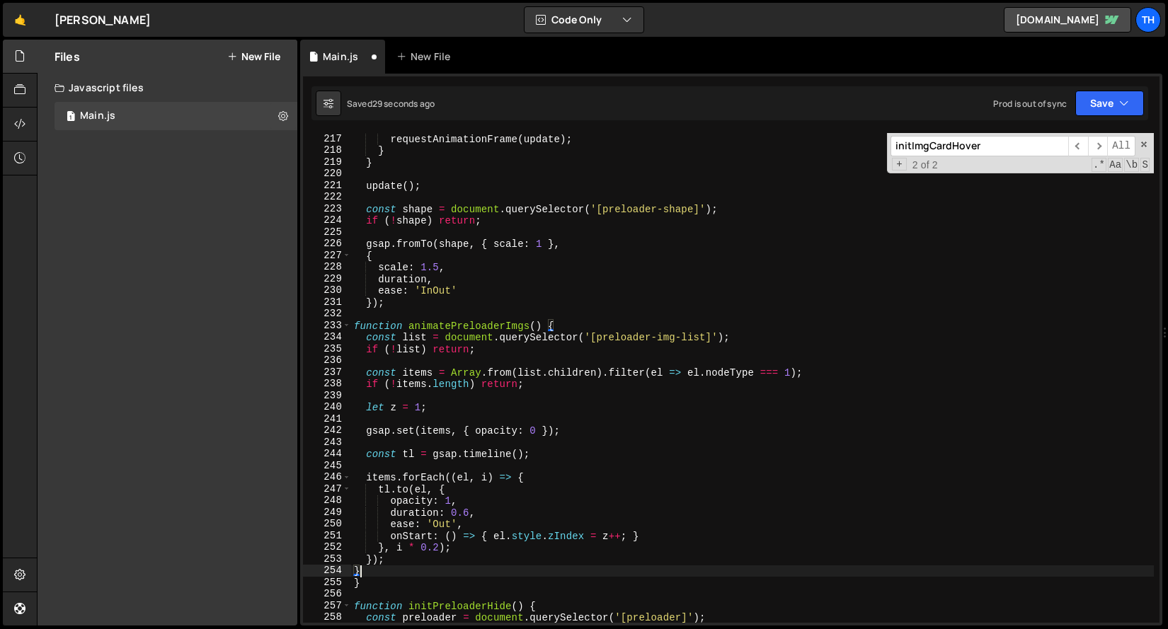
scroll to position [2294, 0]
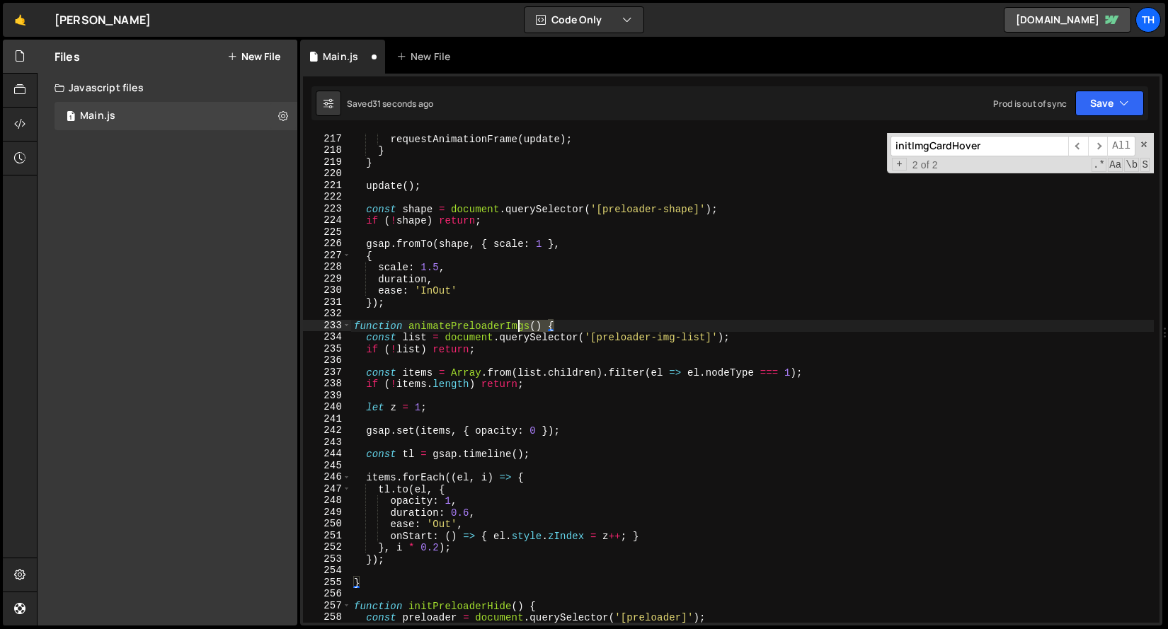
drag, startPoint x: 561, startPoint y: 324, endPoint x: 232, endPoint y: 324, distance: 329.1
click at [232, 324] on div "Files New File Javascript files 1 Main.js 0 CSS files Copy share link Edit File…" at bounding box center [602, 333] width 1131 height 587
type textarea "function animatePreloaderImgs() {"
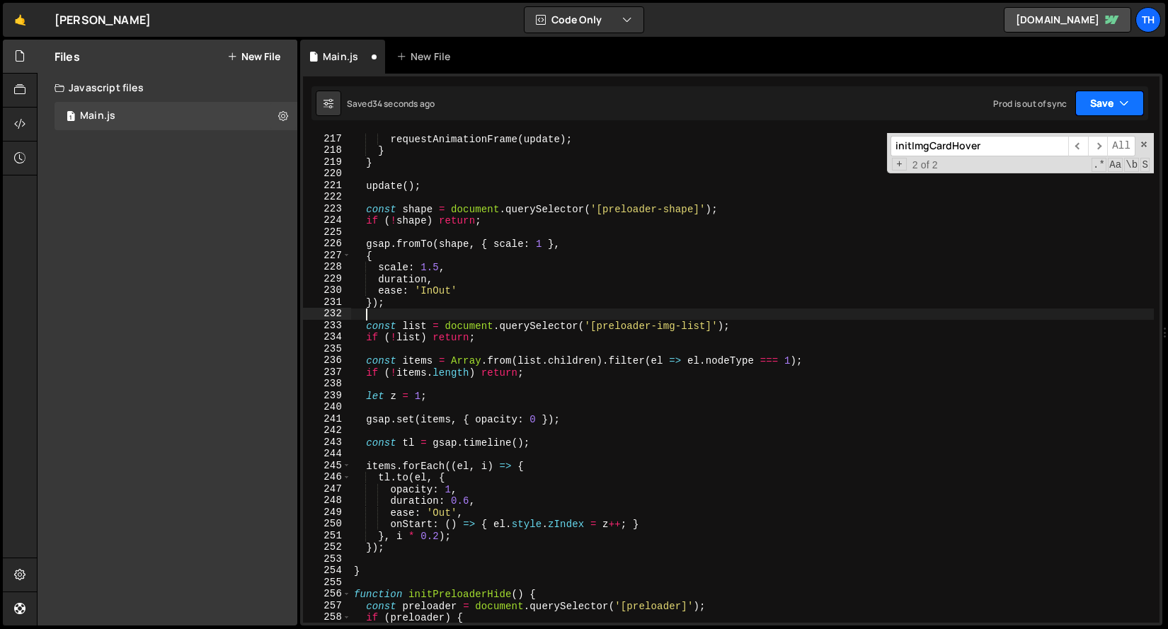
click at [1132, 111] on button "Save" at bounding box center [1109, 103] width 69 height 25
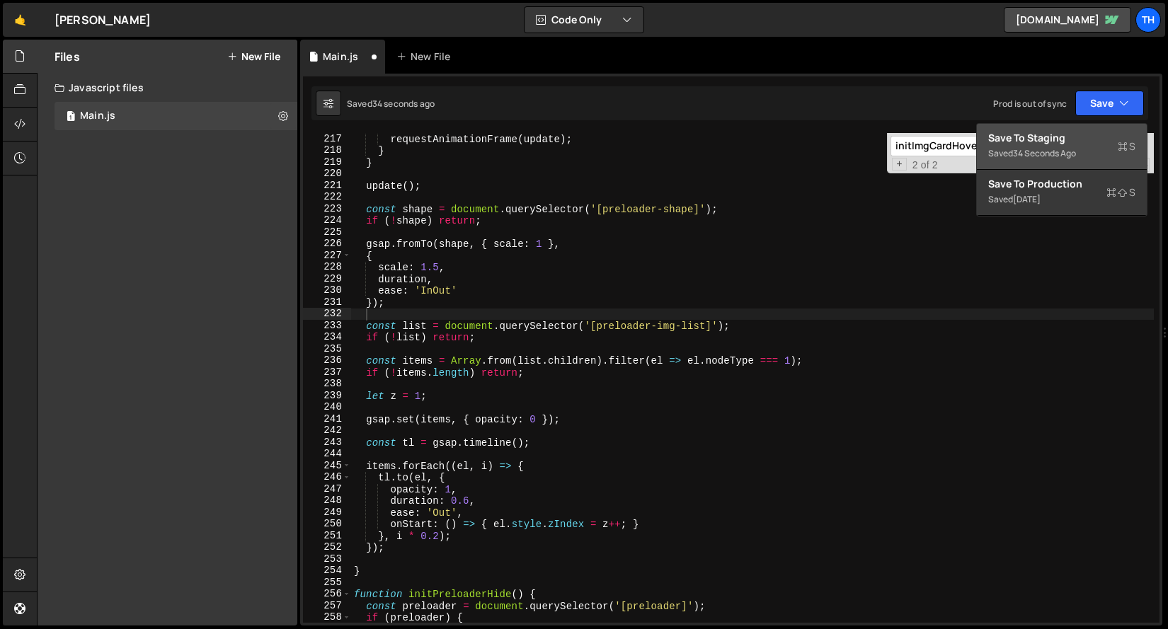
click at [1098, 137] on div "Save to Staging S" at bounding box center [1061, 138] width 147 height 14
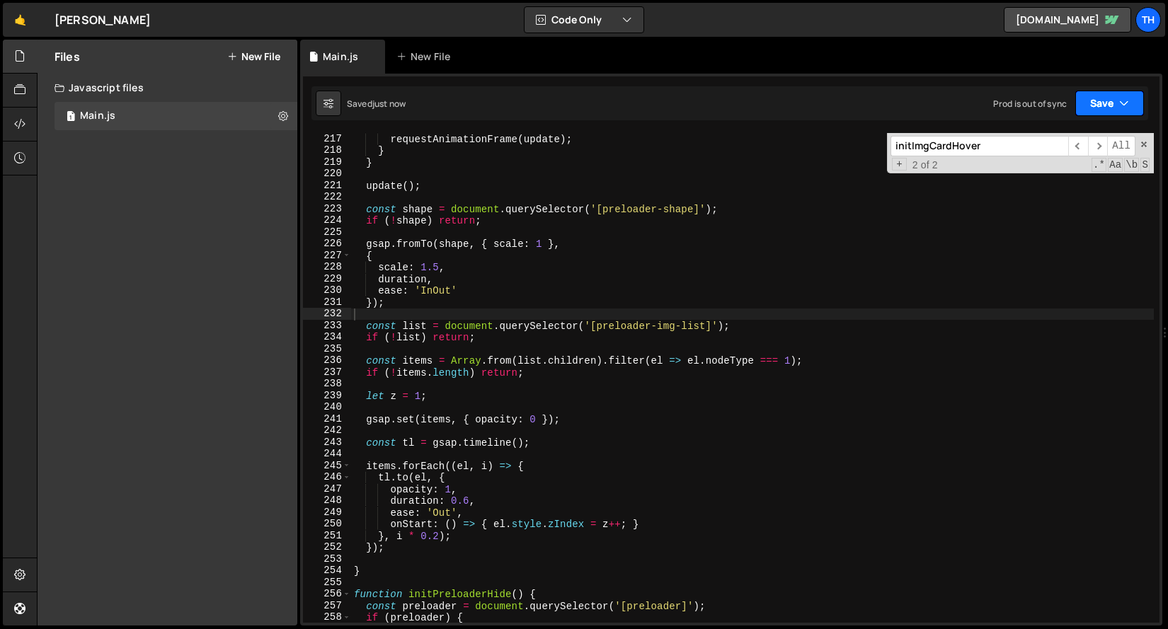
click at [1095, 98] on button "Save" at bounding box center [1109, 103] width 69 height 25
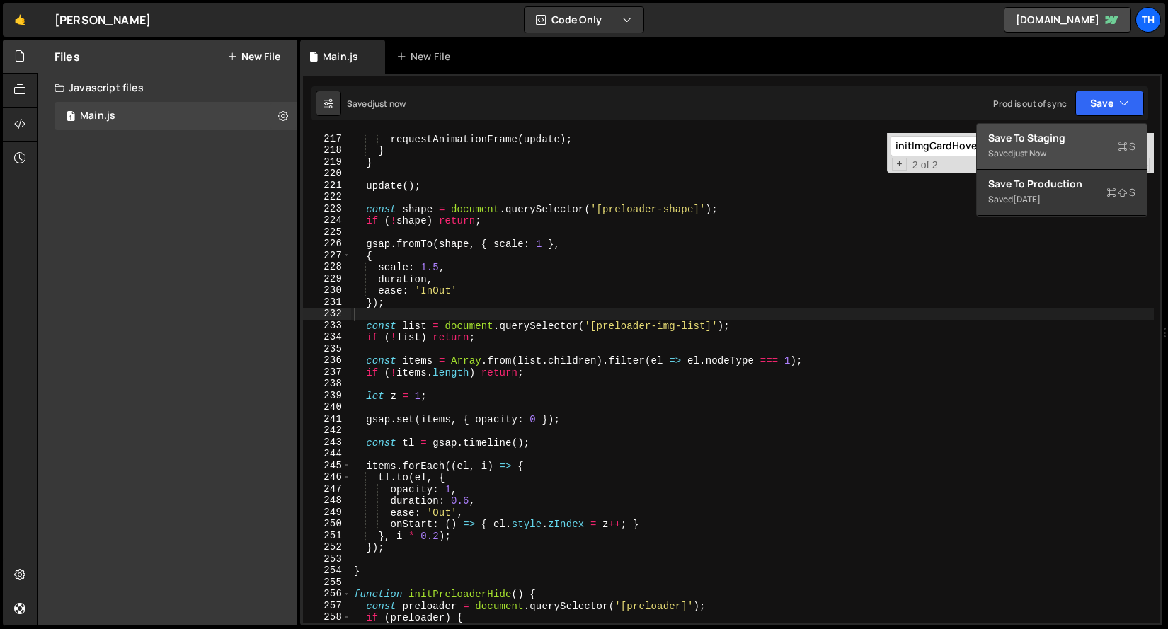
click at [1080, 127] on button "Save to Staging S Saved just now" at bounding box center [1062, 147] width 170 height 46
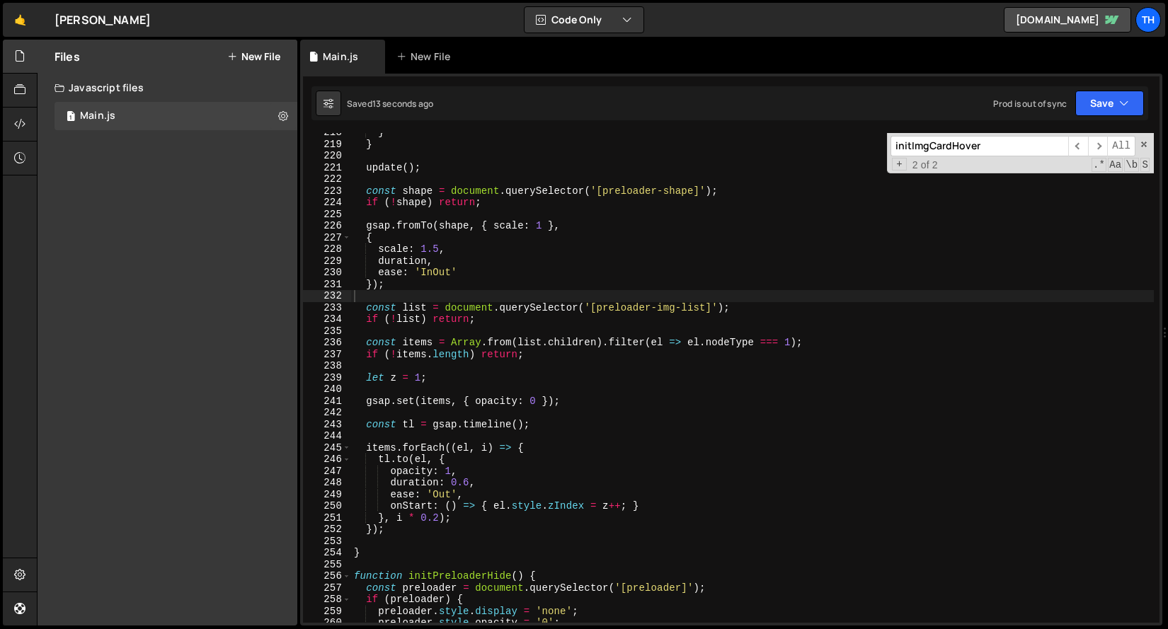
scroll to position [2311, 0]
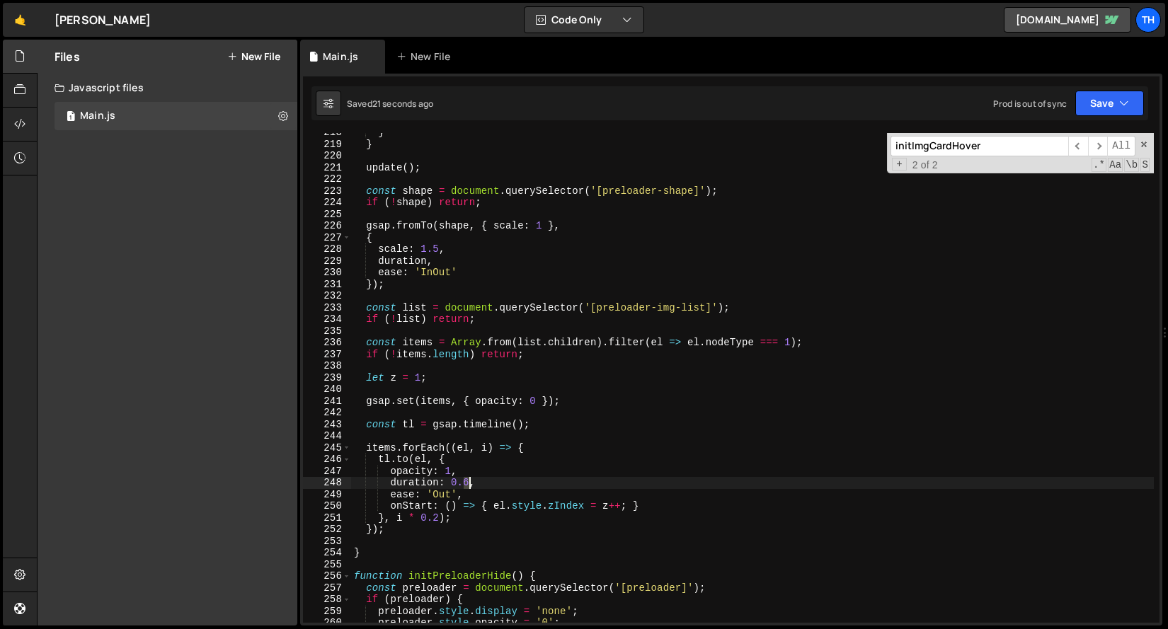
click at [468, 483] on div "} } update ( ) ; const shape = document . querySelector ( '[preloader-shape]' )…" at bounding box center [752, 383] width 802 height 513
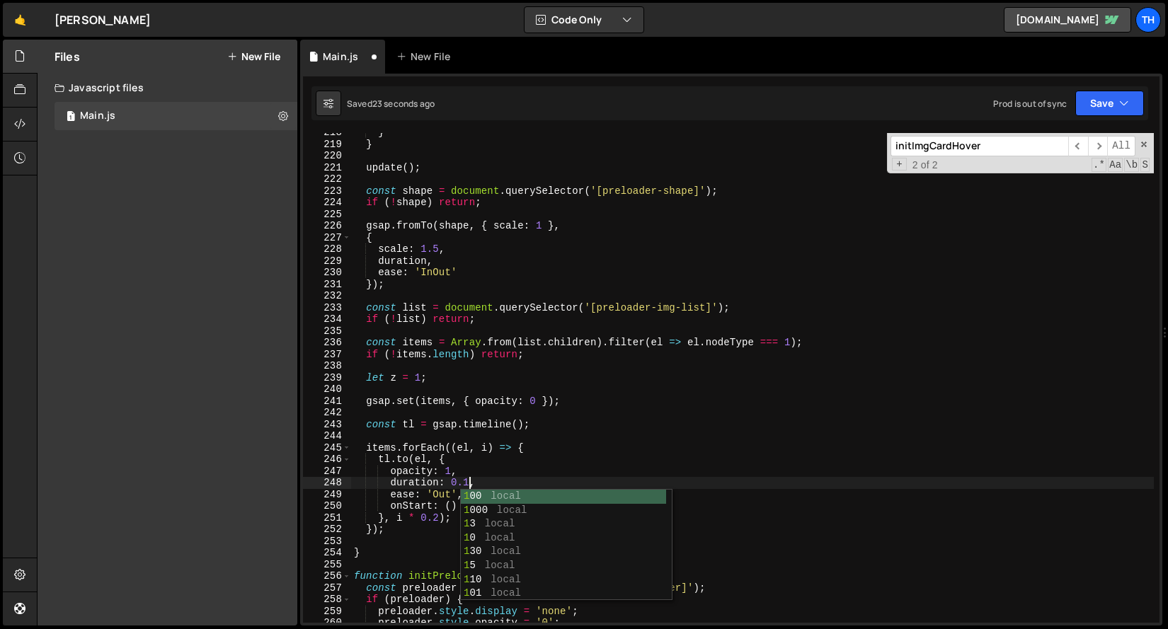
click at [553, 456] on div "} } update ( ) ; const shape = document . querySelector ( '[preloader-shape]' )…" at bounding box center [752, 383] width 802 height 513
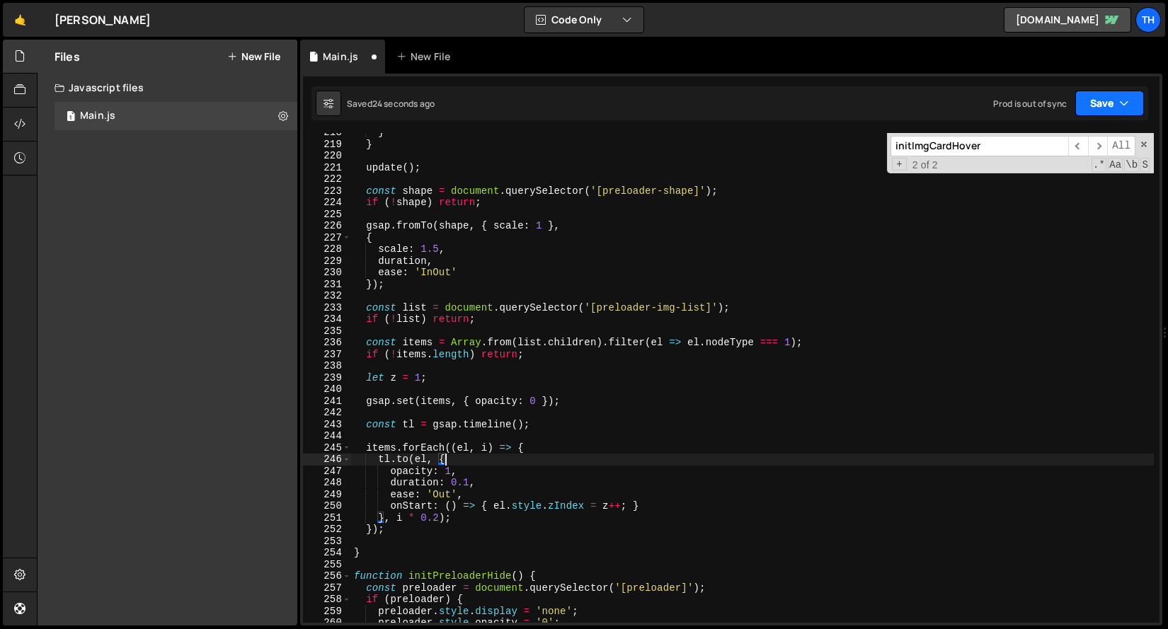
click at [1076, 98] on button "Save" at bounding box center [1109, 103] width 69 height 25
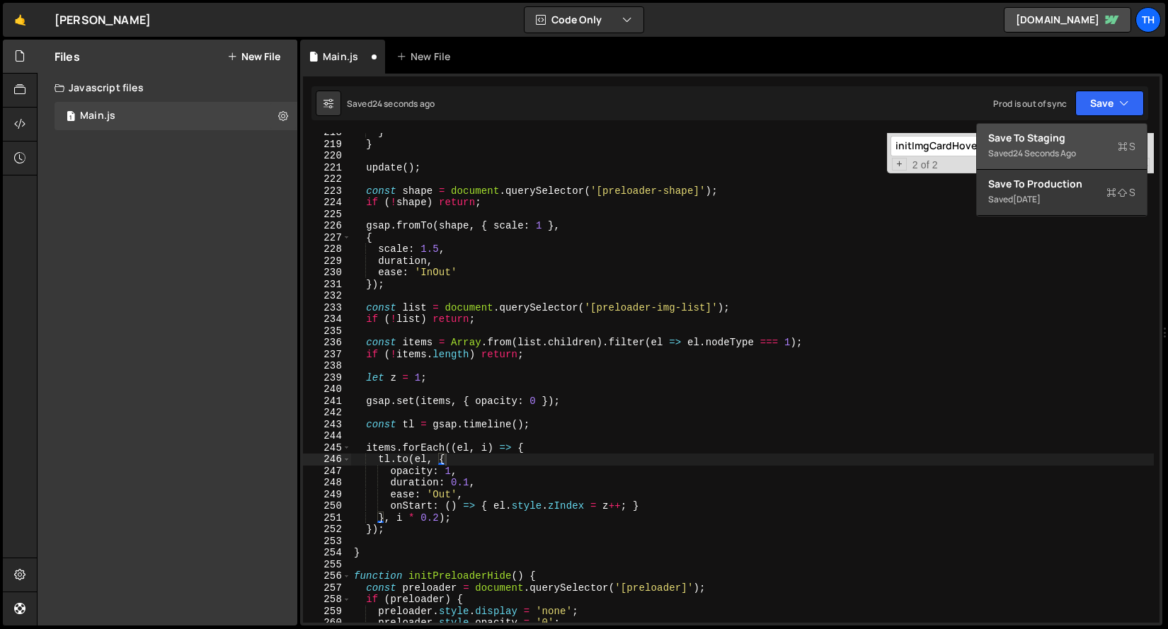
click at [1074, 131] on div "Save to Staging S" at bounding box center [1061, 138] width 147 height 14
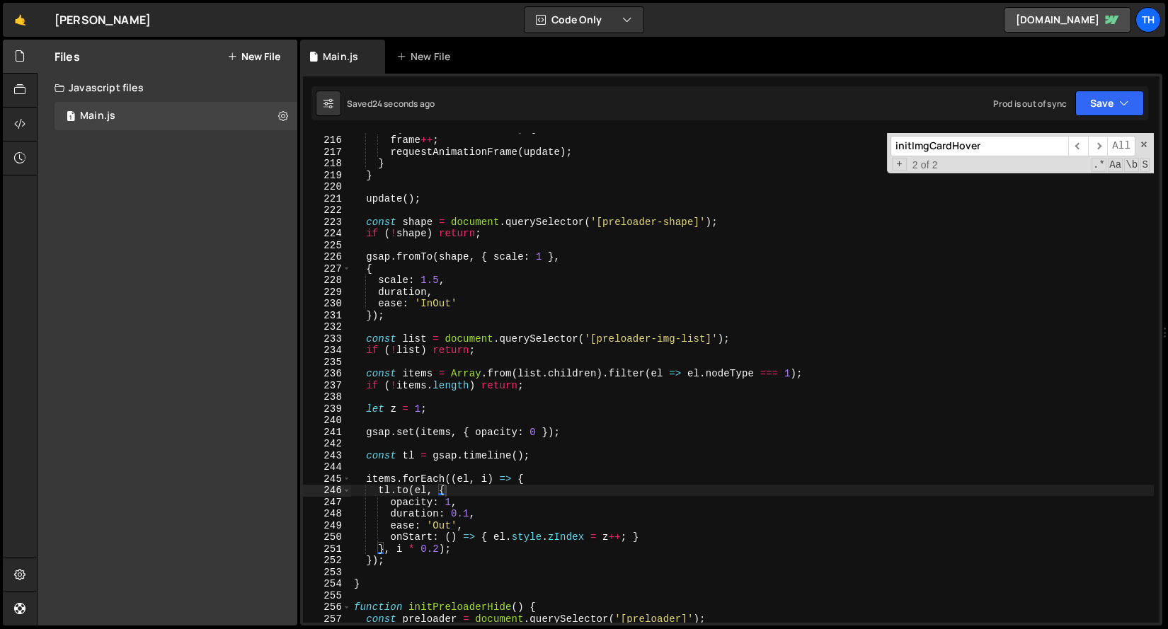
scroll to position [0, 1]
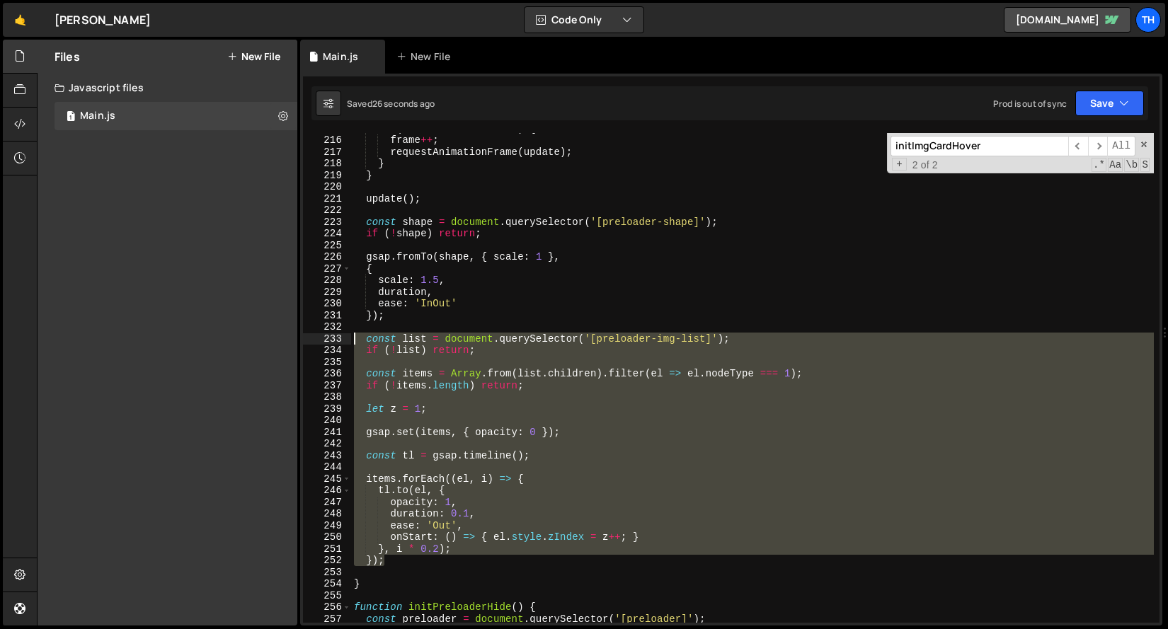
drag, startPoint x: 401, startPoint y: 556, endPoint x: 278, endPoint y: 343, distance: 245.1
click at [278, 343] on div "Files New File Javascript files 1 Main.js 0 CSS files Copy share link Edit File…" at bounding box center [602, 333] width 1131 height 587
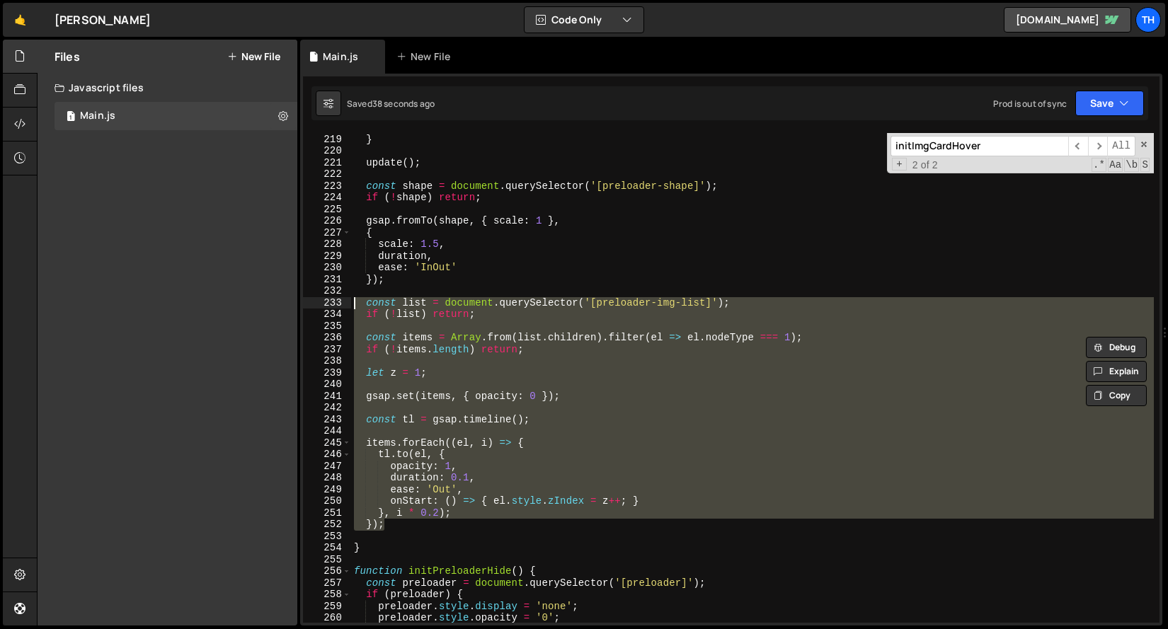
scroll to position [2315, 0]
click at [464, 485] on div "} } update ( ) ; const shape = document . querySelector ( '[preloader-shape]' )…" at bounding box center [752, 378] width 802 height 490
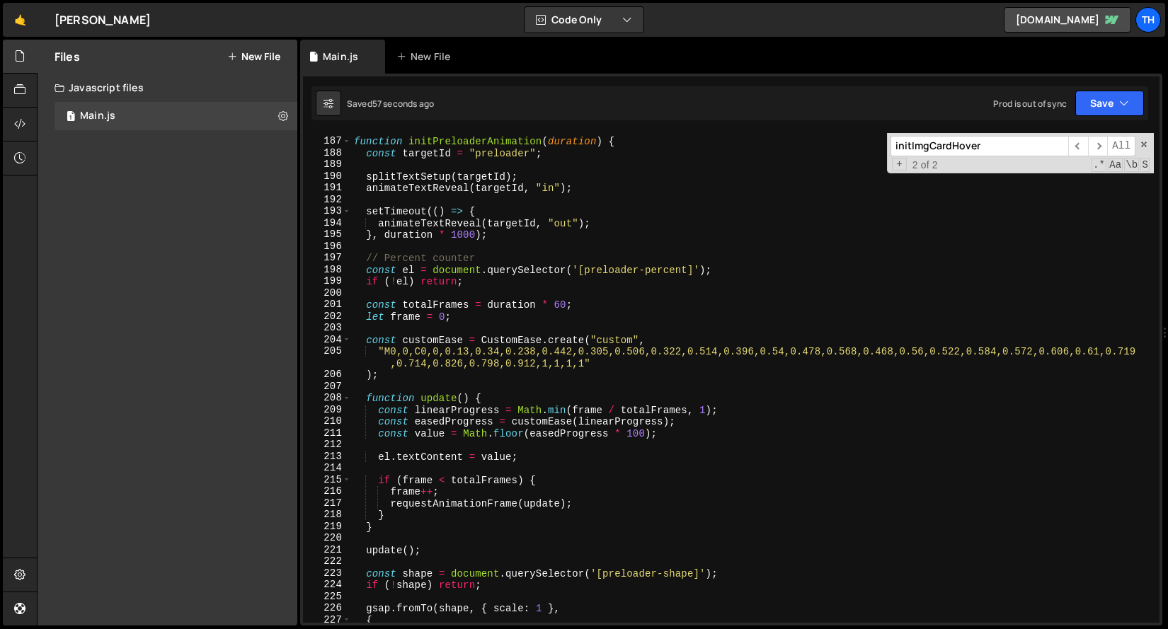
scroll to position [1886, 0]
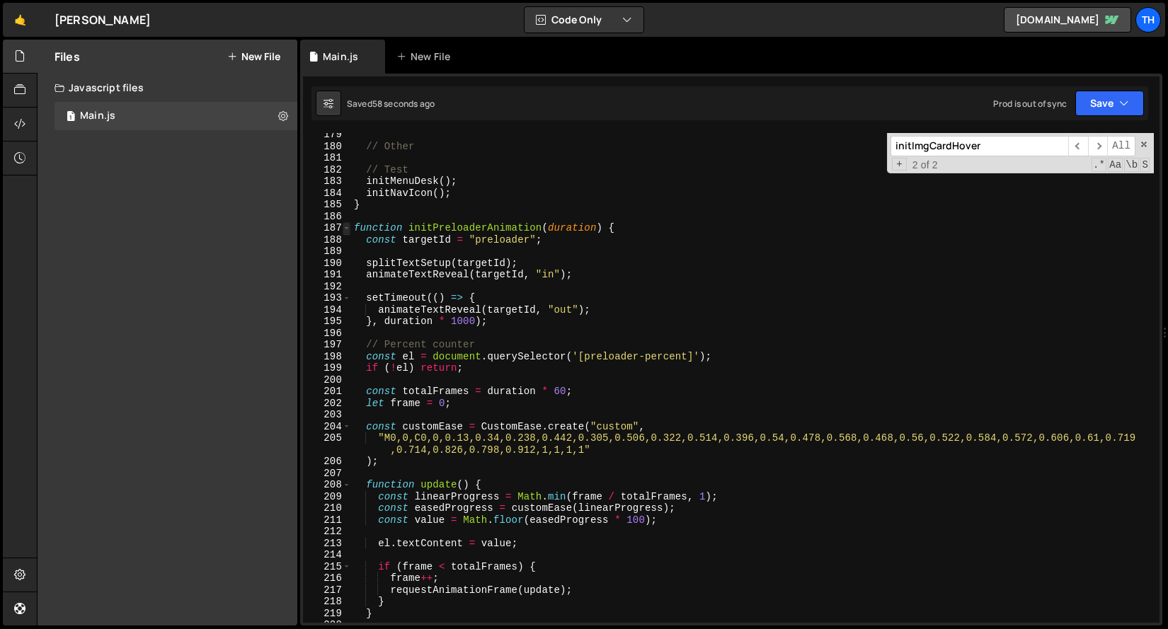
click at [347, 228] on span at bounding box center [347, 228] width 8 height 12
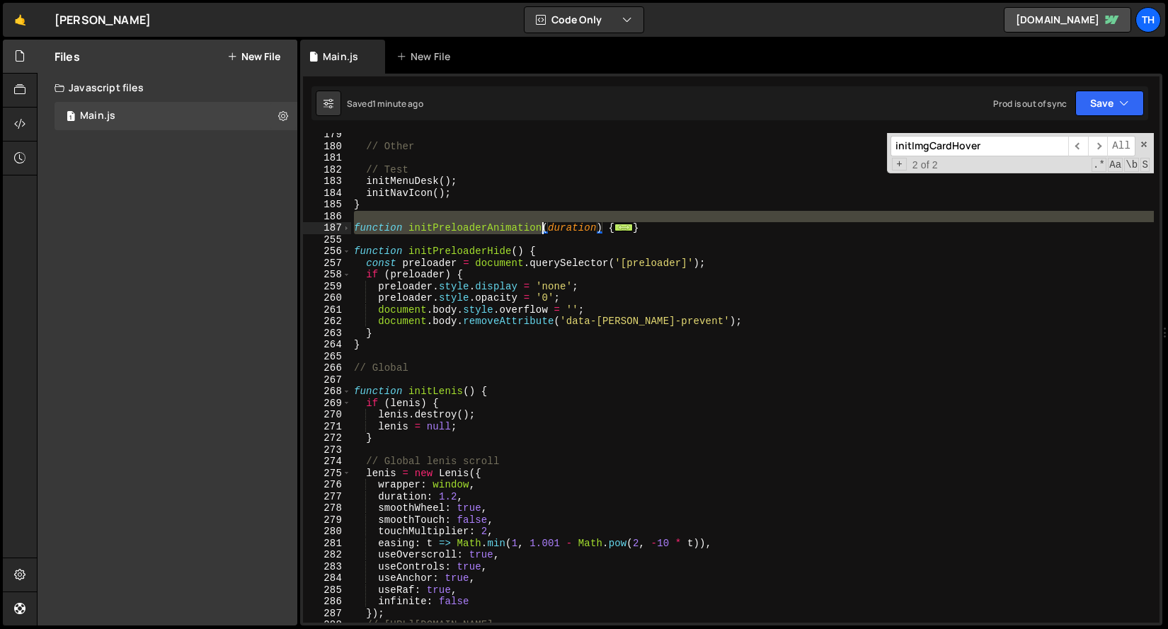
drag, startPoint x: 657, startPoint y: 222, endPoint x: 507, endPoint y: 228, distance: 150.2
click at [507, 228] on div "// Other // Test initMenuDesk ( ) ; initNavIcon ( ) ; } function initPreloaderA…" at bounding box center [752, 385] width 802 height 513
type textarea "function initPreloaderAnimation(duration) {"
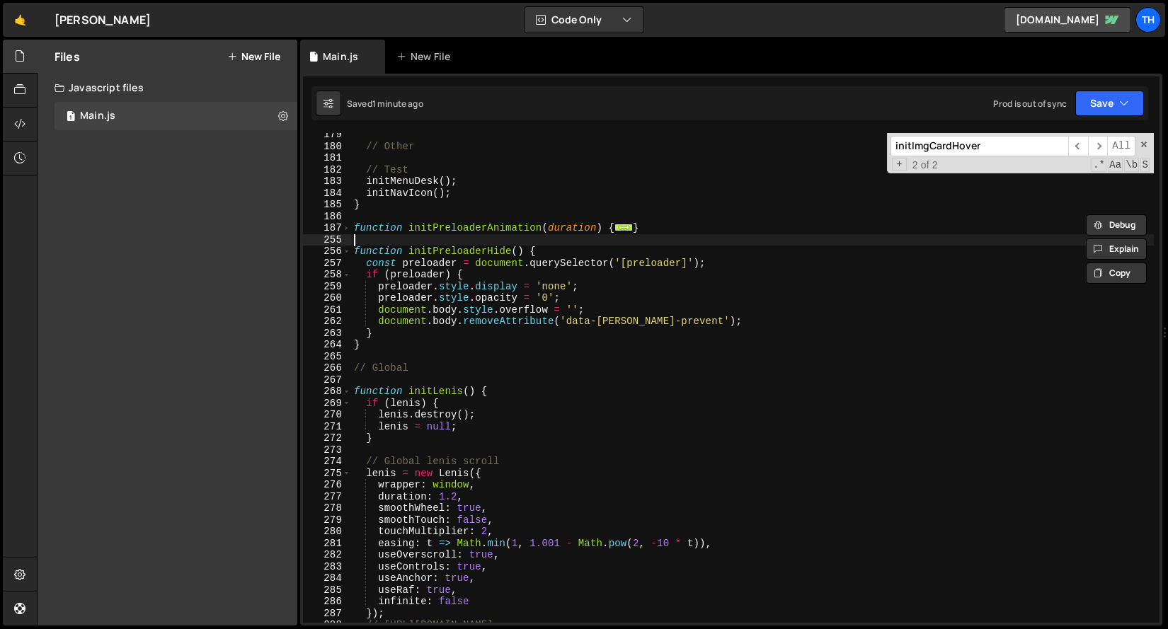
click at [656, 240] on div "// Other // Test initMenuDesk ( ) ; initNavIcon ( ) ; } function initPreloaderA…" at bounding box center [752, 385] width 802 height 513
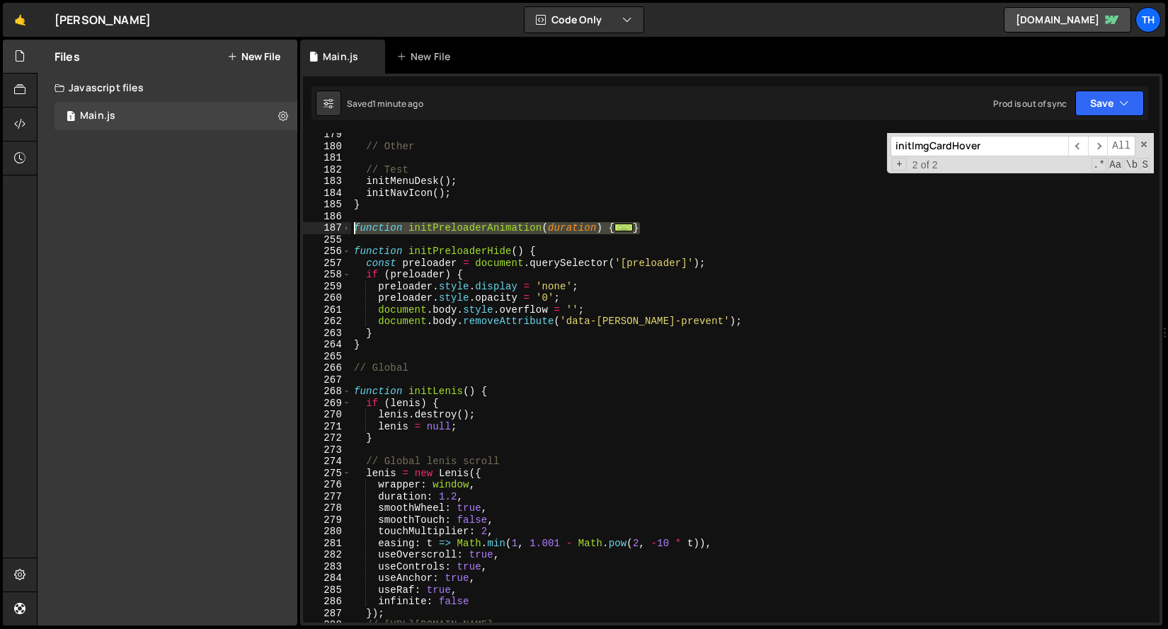
drag, startPoint x: 655, startPoint y: 225, endPoint x: 166, endPoint y: 229, distance: 489.0
click at [166, 229] on div "Files New File Javascript files 1 Main.js 0 CSS files Copy share link Edit File…" at bounding box center [602, 333] width 1131 height 587
click at [346, 224] on span at bounding box center [347, 228] width 8 height 12
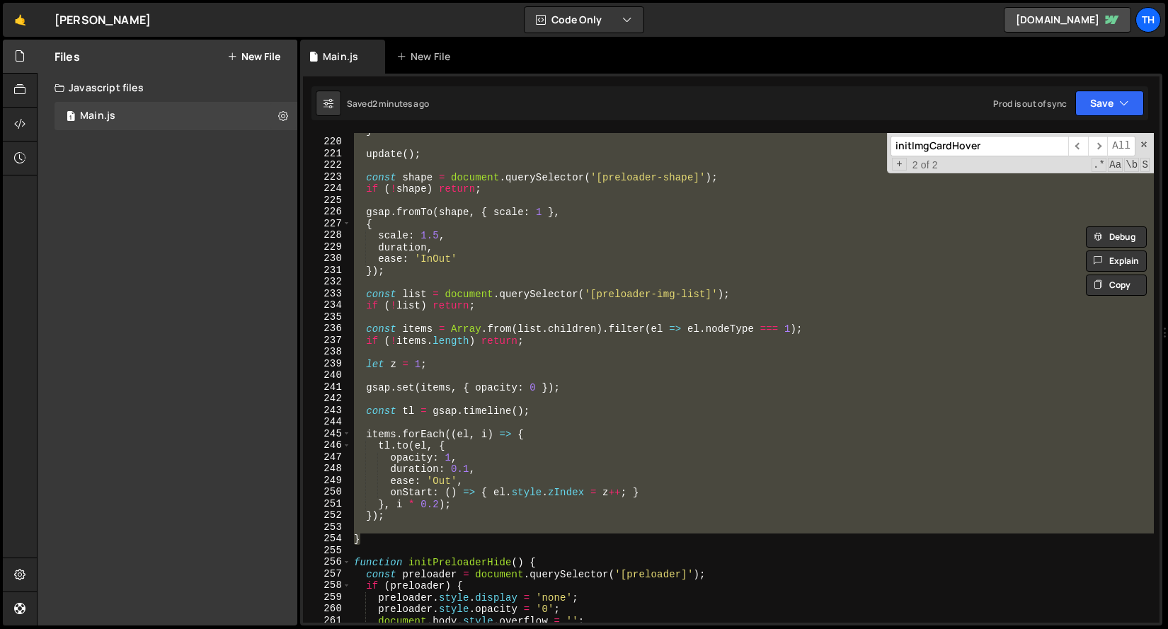
scroll to position [2323, 0]
click at [407, 447] on div "} update ( ) ; const shape = document . querySelector ( '[preloader-shape]' ) ;…" at bounding box center [752, 378] width 802 height 490
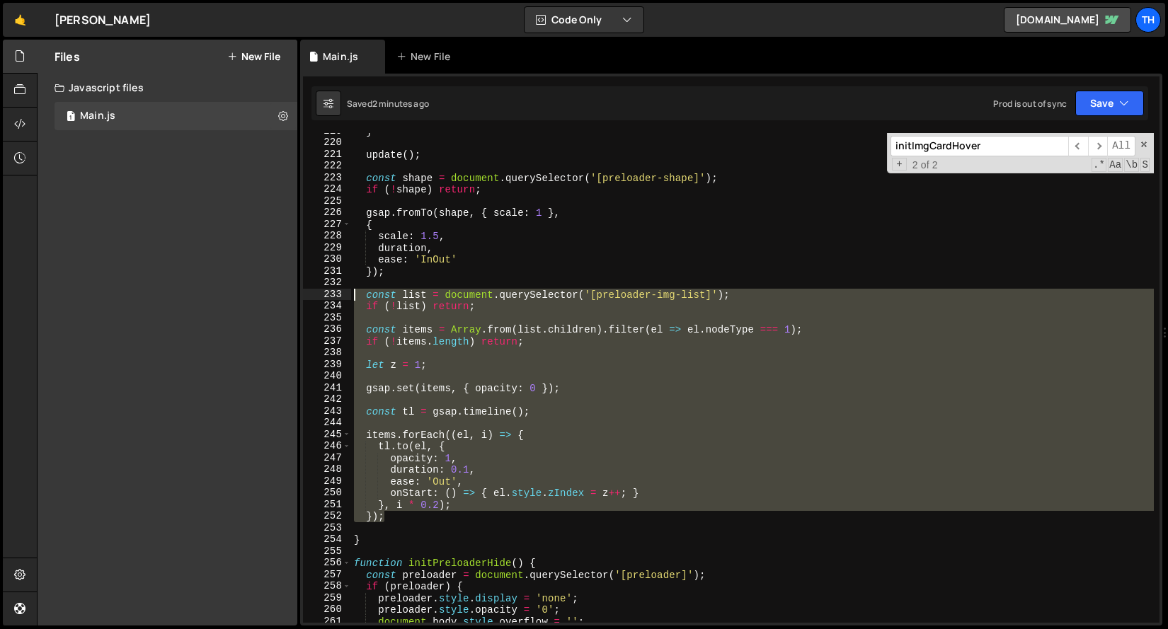
drag, startPoint x: 394, startPoint y: 519, endPoint x: 190, endPoint y: 297, distance: 301.5
click at [190, 297] on div "Files New File Javascript files 1 Main.js 0 CSS files Copy share link Edit File…" at bounding box center [602, 333] width 1131 height 587
paste textarea "})"
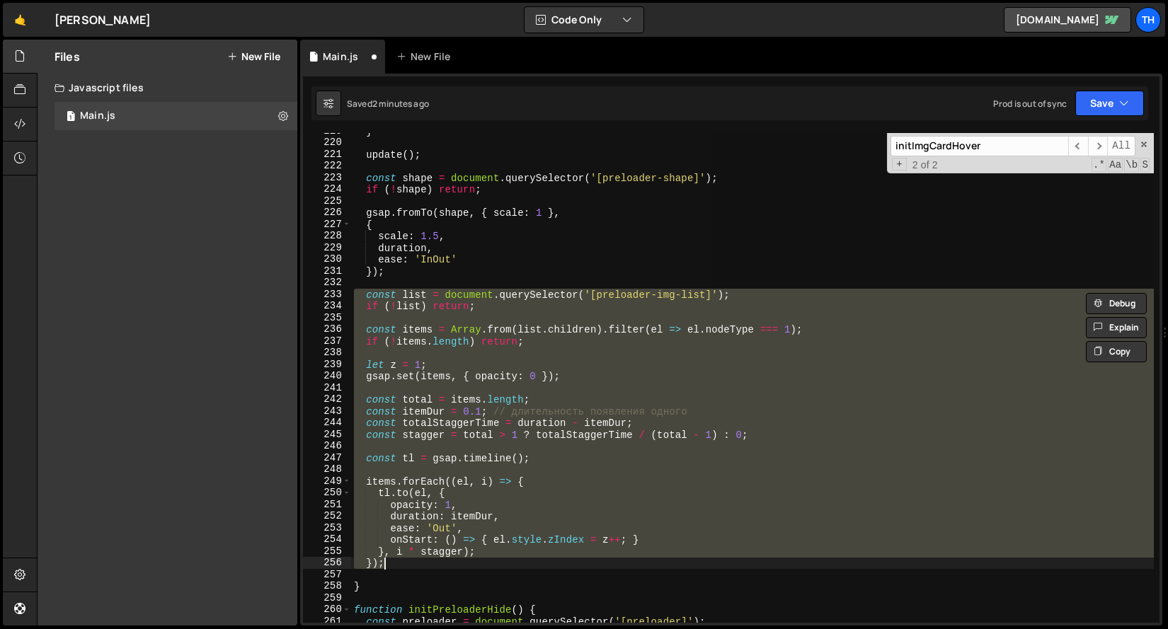
click at [439, 376] on div "} update ( ) ; const shape = document . querySelector ( '[preloader-shape]' ) ;…" at bounding box center [752, 378] width 802 height 490
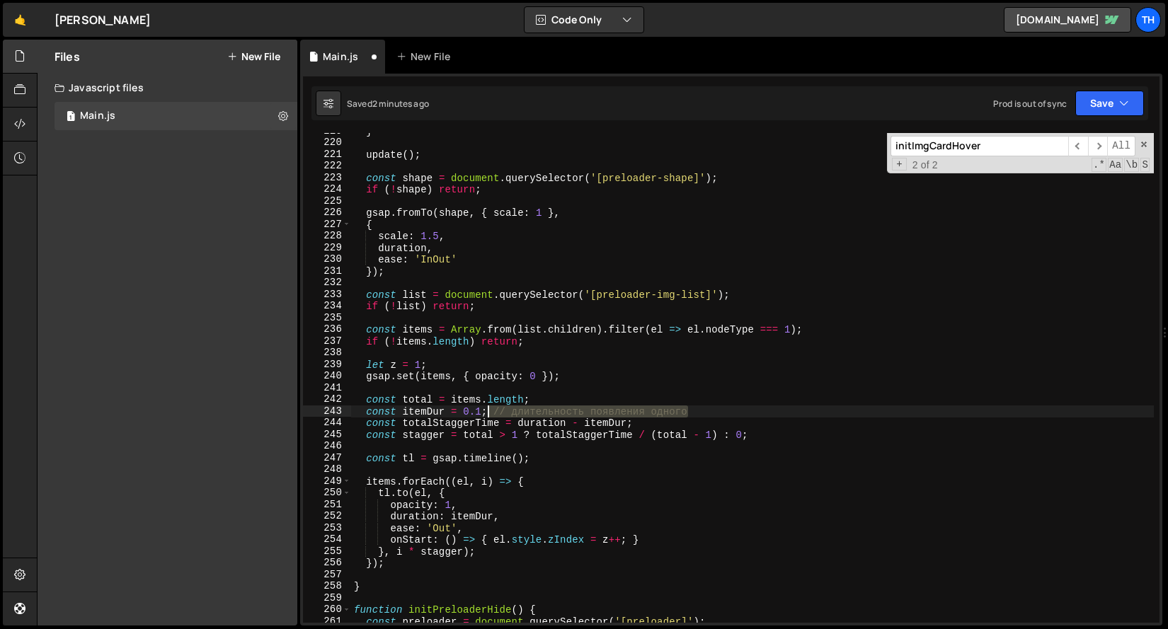
drag, startPoint x: 716, startPoint y: 410, endPoint x: 489, endPoint y: 411, distance: 227.2
click at [489, 411] on div "} update ( ) ; const shape = document . querySelector ( '[preloader-shape]' ) ;…" at bounding box center [752, 381] width 802 height 513
click at [1094, 108] on button "Save" at bounding box center [1109, 103] width 69 height 25
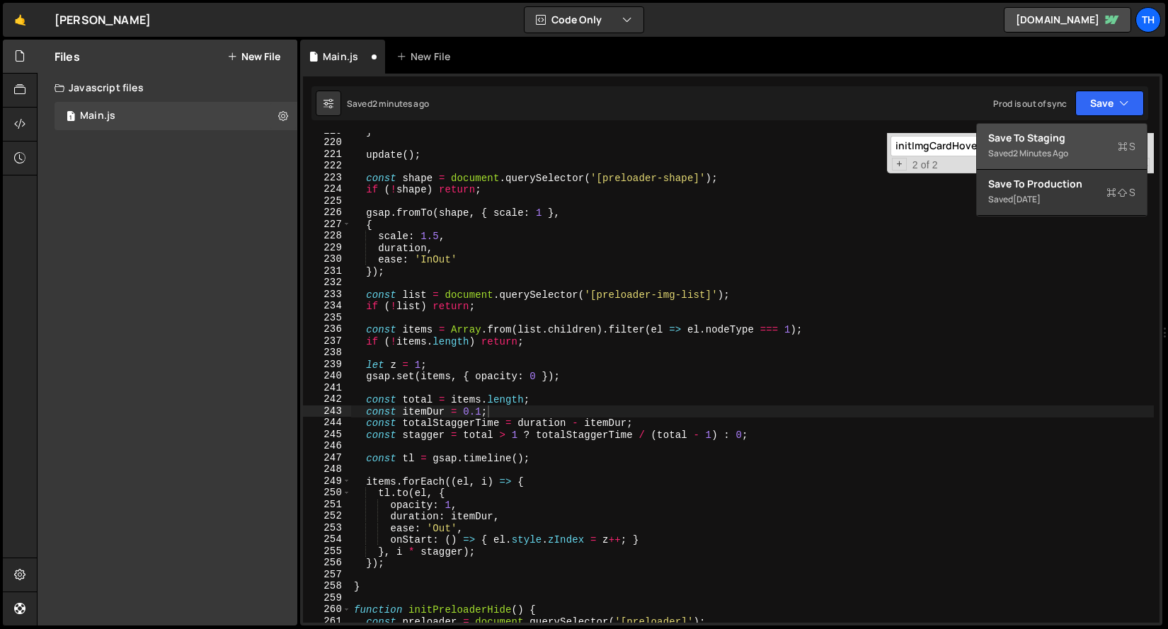
click at [1032, 147] on div "2 minutes ago" at bounding box center [1040, 153] width 55 height 12
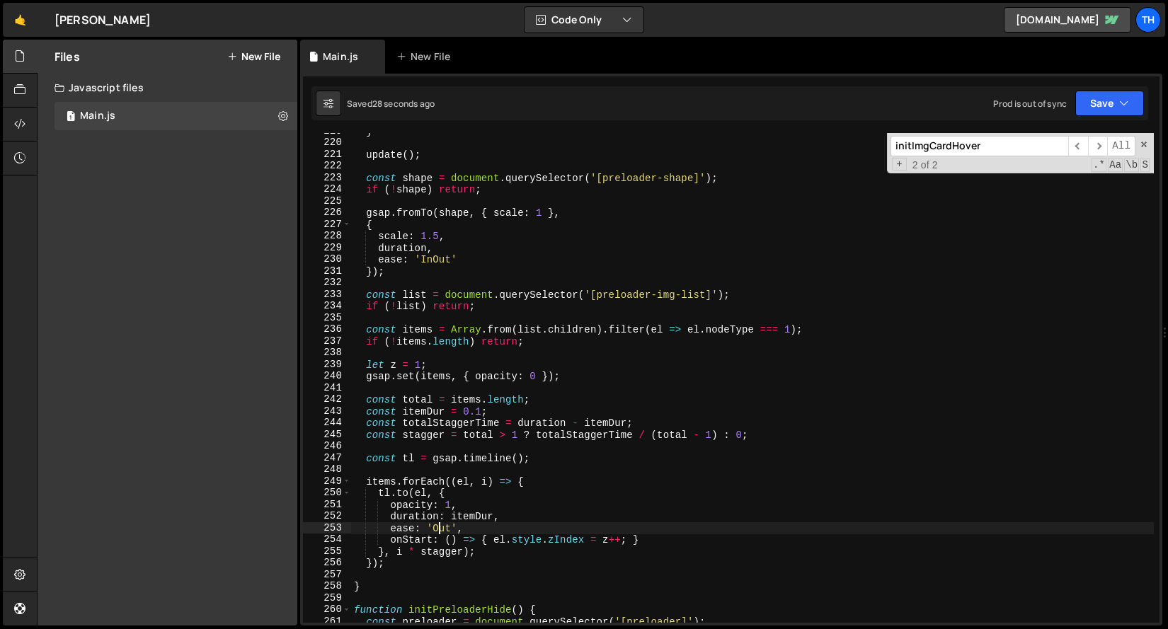
click at [440, 529] on div "} update ( ) ; const shape = document . querySelector ( '[preloader-shape]' ) ;…" at bounding box center [752, 381] width 802 height 513
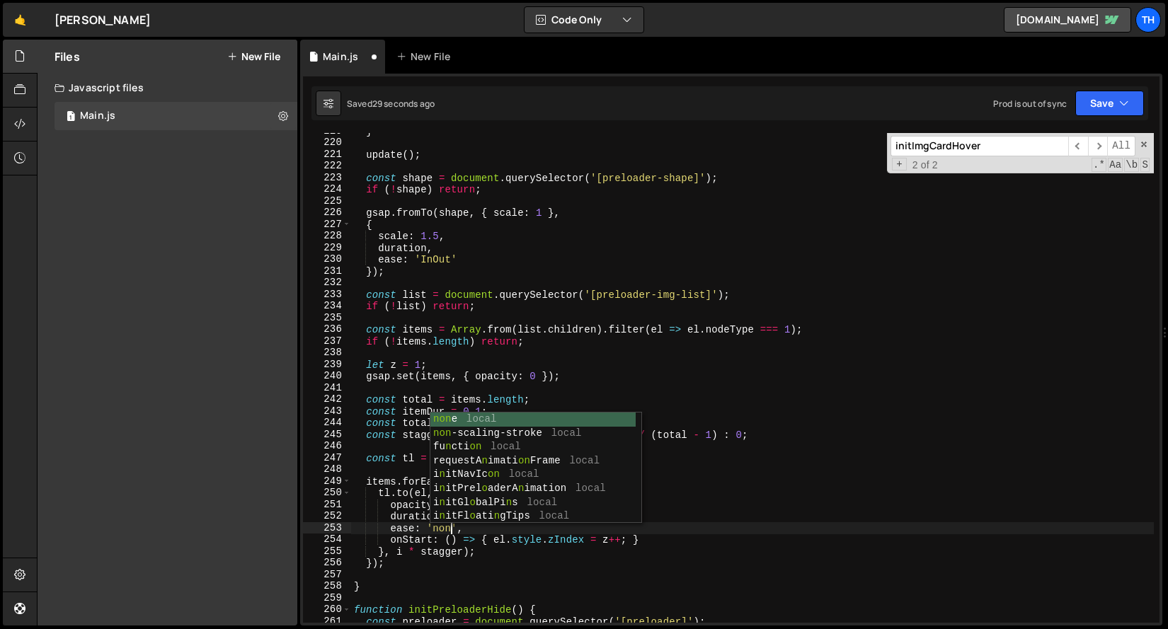
scroll to position [0, 6]
click at [423, 543] on div "} update ( ) ; const shape = document . querySelector ( '[preloader-shape]' ) ;…" at bounding box center [752, 381] width 802 height 513
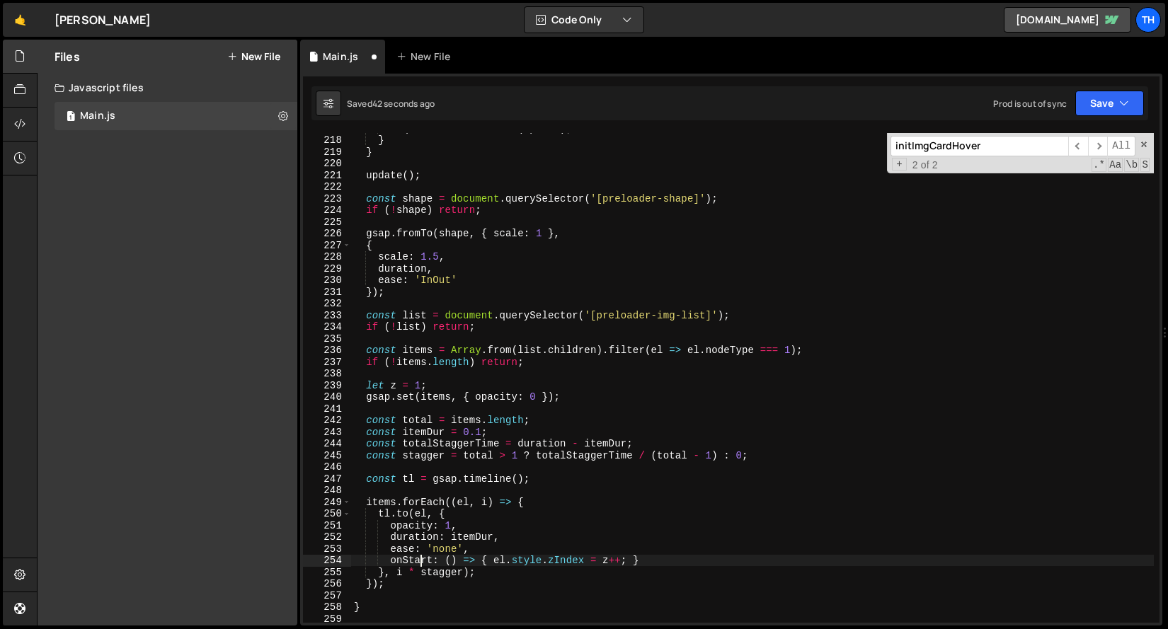
scroll to position [2297, 0]
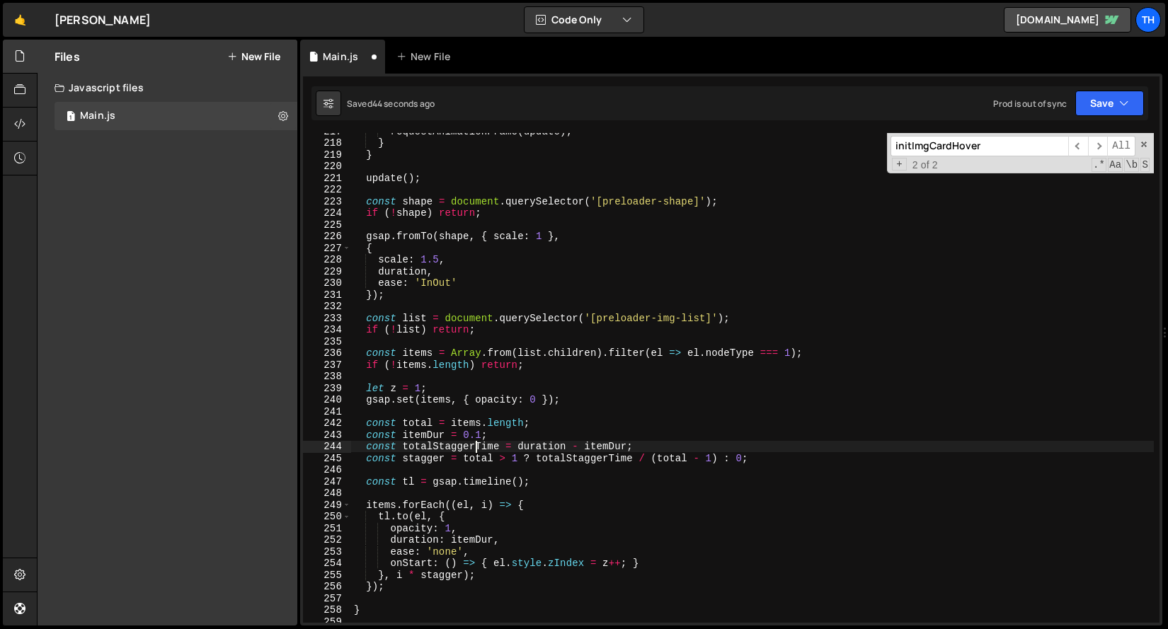
click at [474, 449] on div "requestAnimationFrame ( update ) ; } } update ( ) ; const shape = document . qu…" at bounding box center [752, 381] width 802 height 513
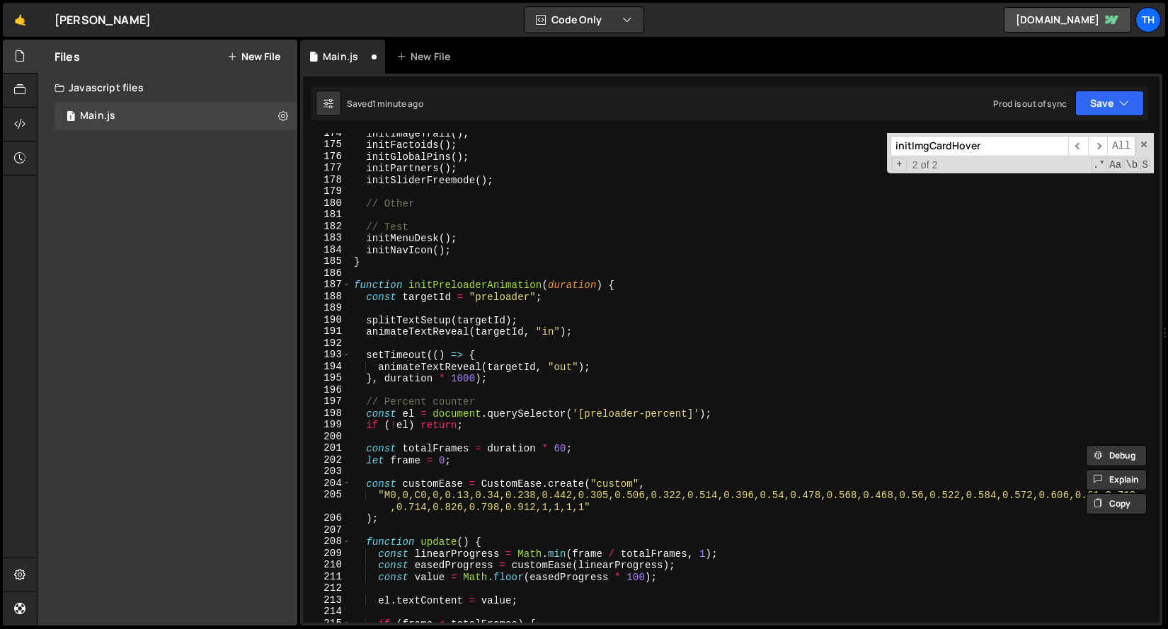
scroll to position [1826, 0]
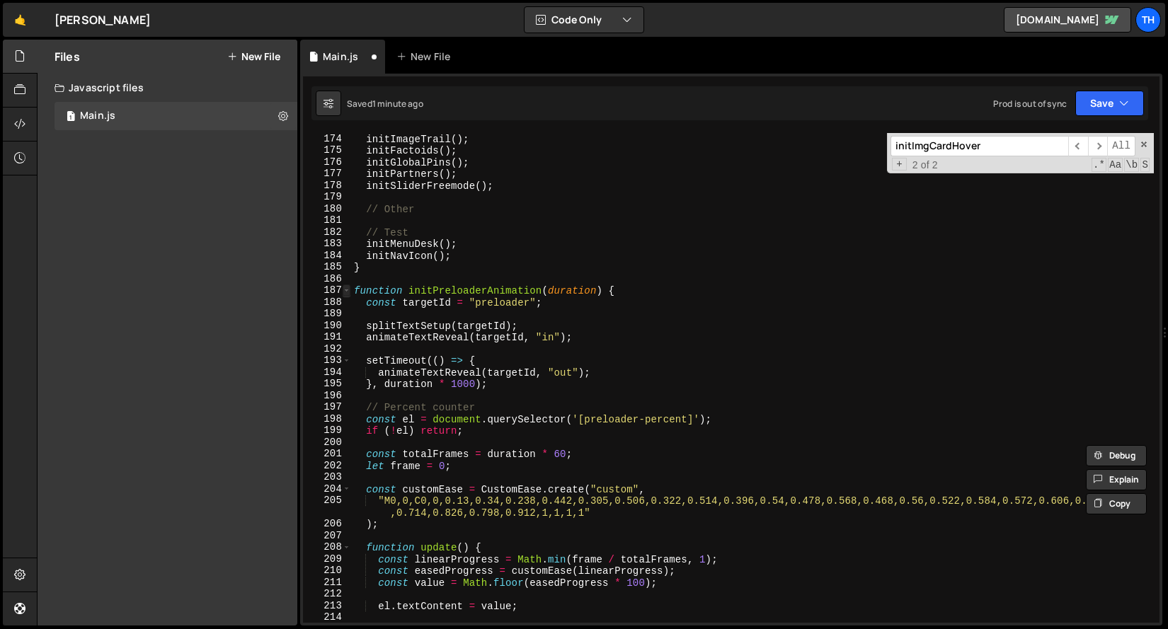
click at [348, 292] on span at bounding box center [347, 290] width 8 height 12
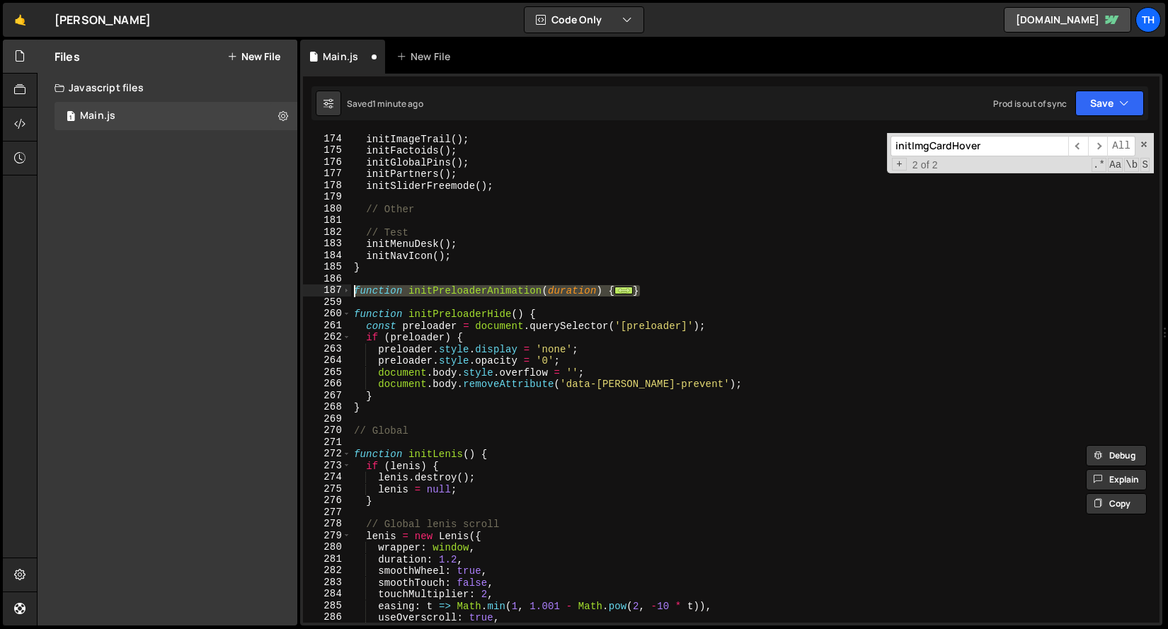
drag, startPoint x: 653, startPoint y: 290, endPoint x: 309, endPoint y: 288, distance: 343.9
click at [309, 288] on div "const totalStaggerTime = duration - itemDur; 174 175 176 177 178 179 180 181 18…" at bounding box center [731, 378] width 856 height 490
paste textarea "}"
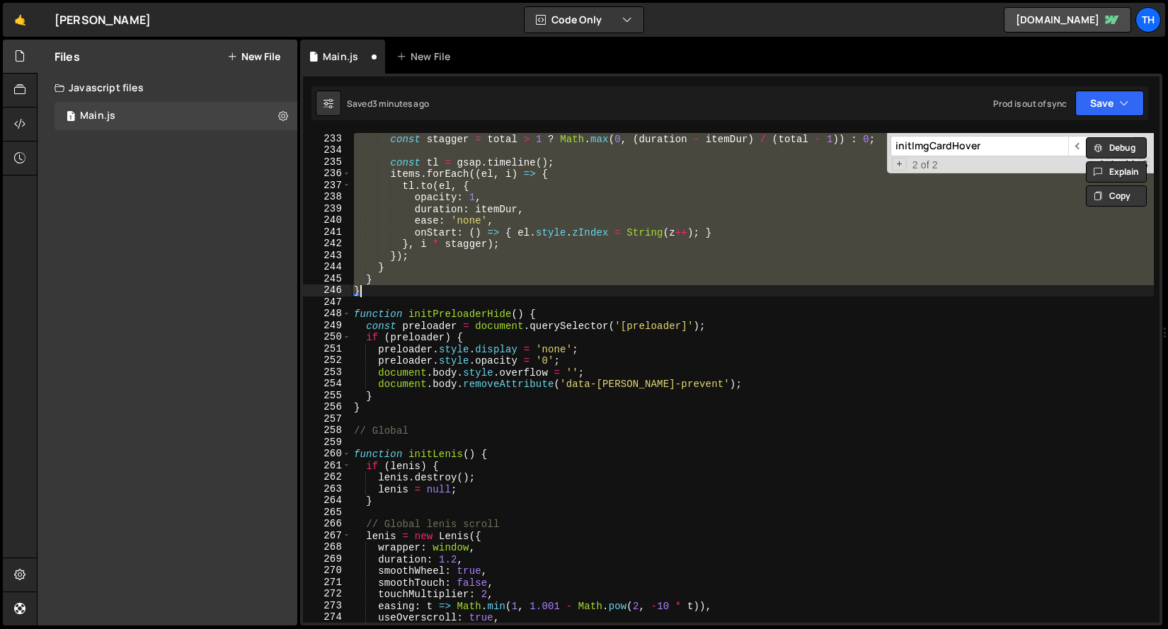
scroll to position [1801, 0]
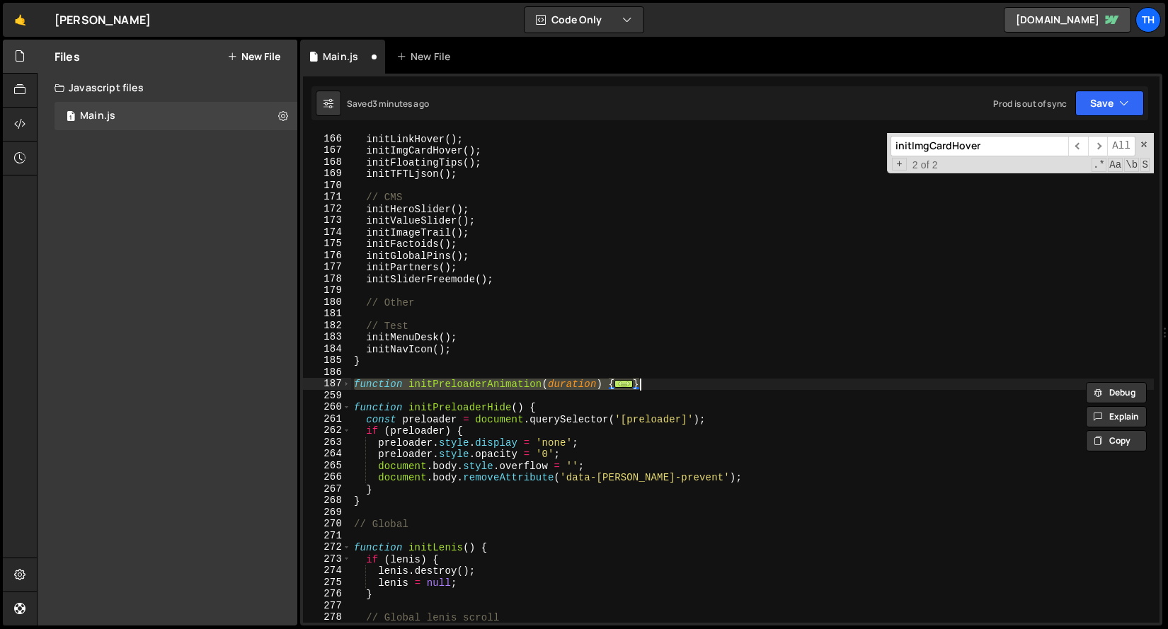
click at [334, 382] on div "187" at bounding box center [327, 384] width 48 height 12
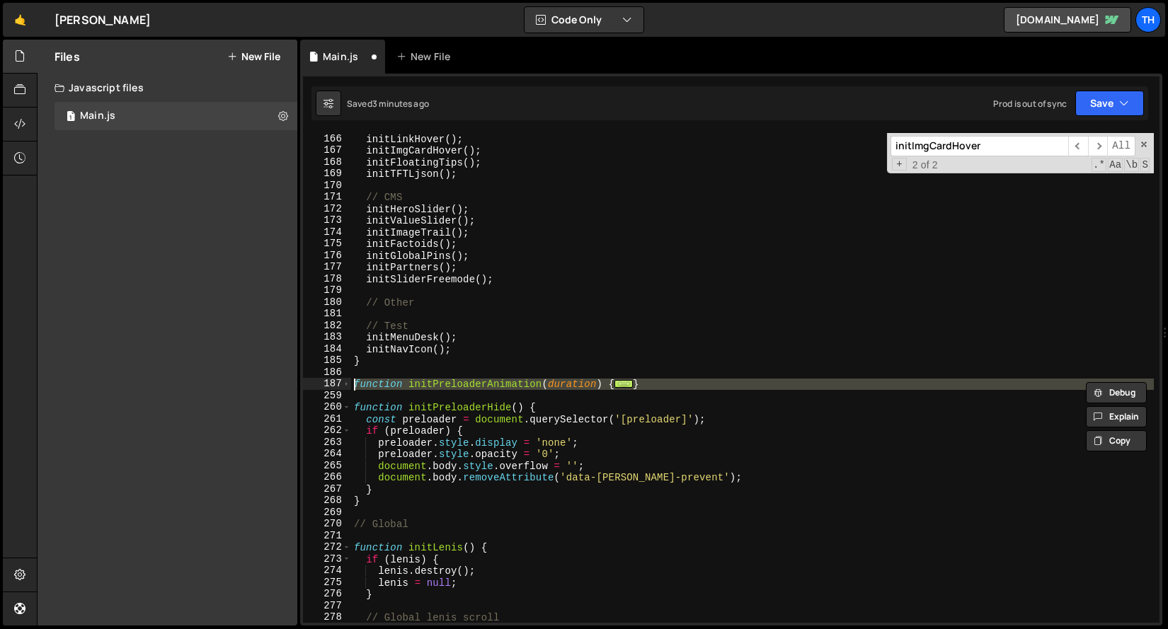
click at [375, 361] on div "initLinkHover ( ) ; initImgCardHover ( ) ; initFloatingTips ( ) ; initTFTLjson …" at bounding box center [752, 389] width 802 height 513
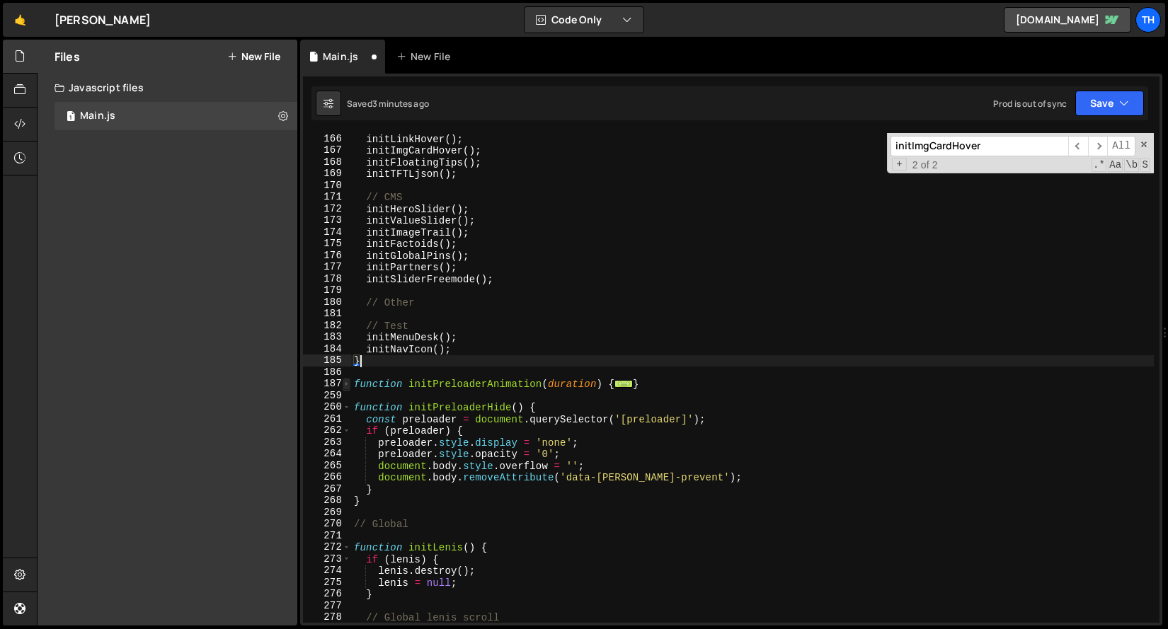
click at [347, 382] on span at bounding box center [347, 384] width 8 height 12
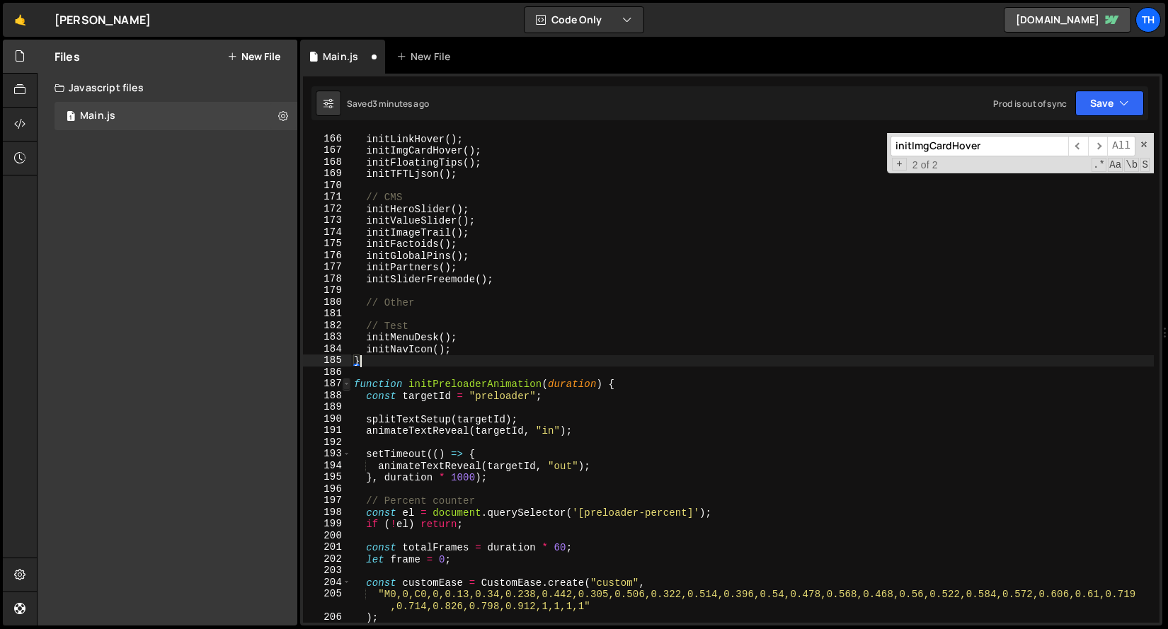
click at [347, 382] on span at bounding box center [347, 384] width 8 height 12
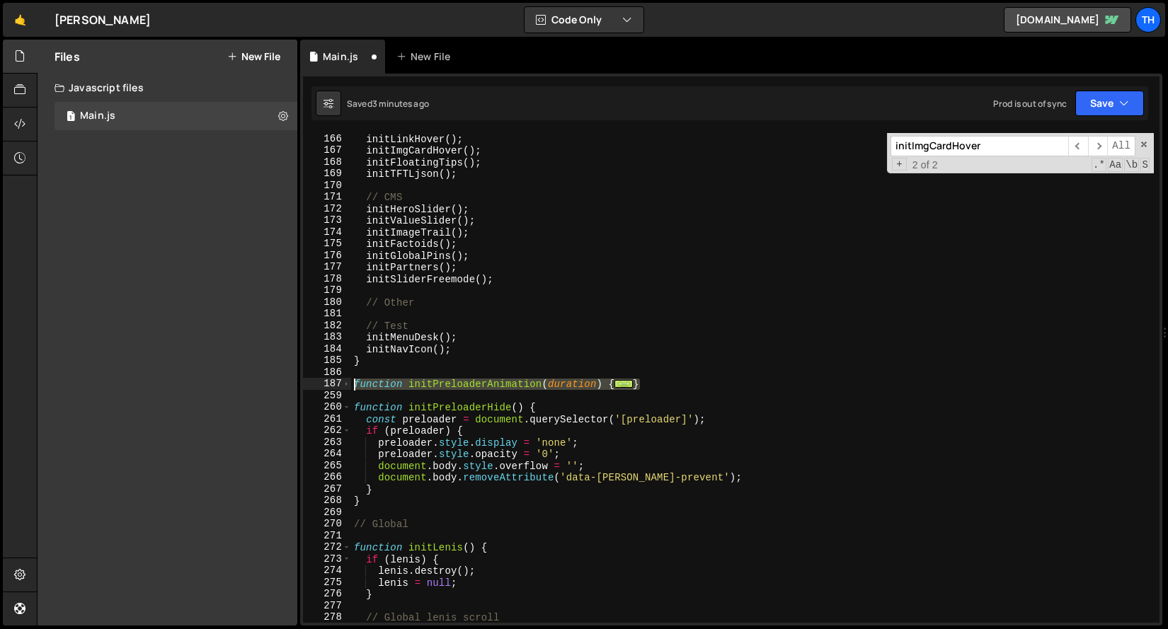
drag, startPoint x: 652, startPoint y: 381, endPoint x: 330, endPoint y: 379, distance: 322.0
click at [330, 379] on div "} 166 167 168 169 170 171 172 173 174 175 176 177 178 179 180 181 182 183 184 1…" at bounding box center [731, 378] width 856 height 490
paste textarea "}"
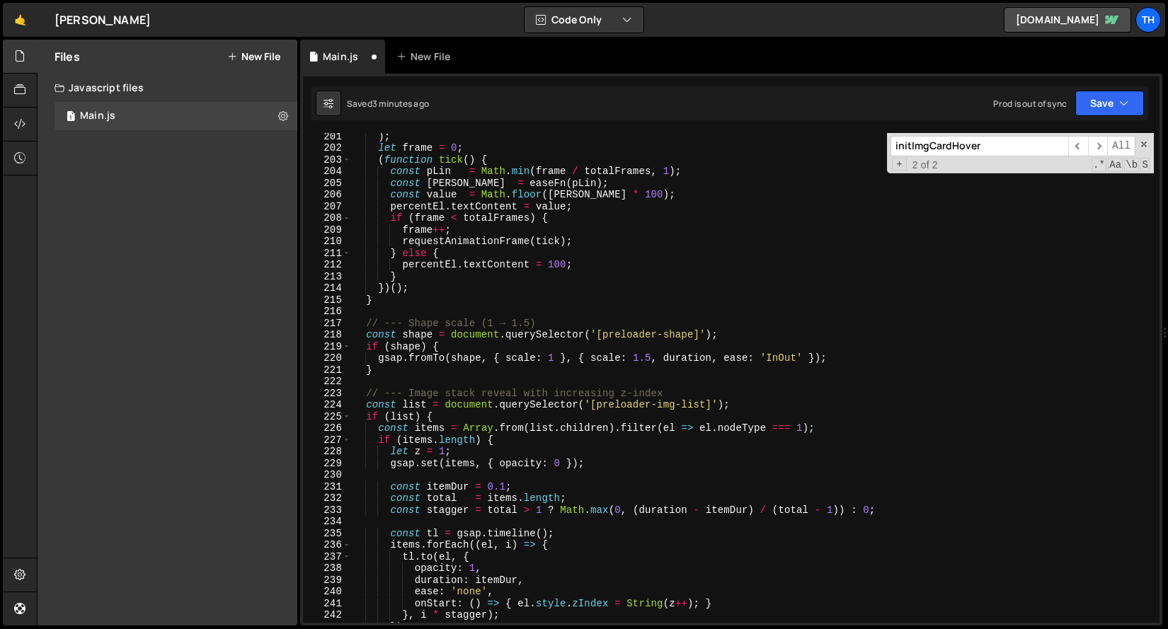
scroll to position [2123, 0]
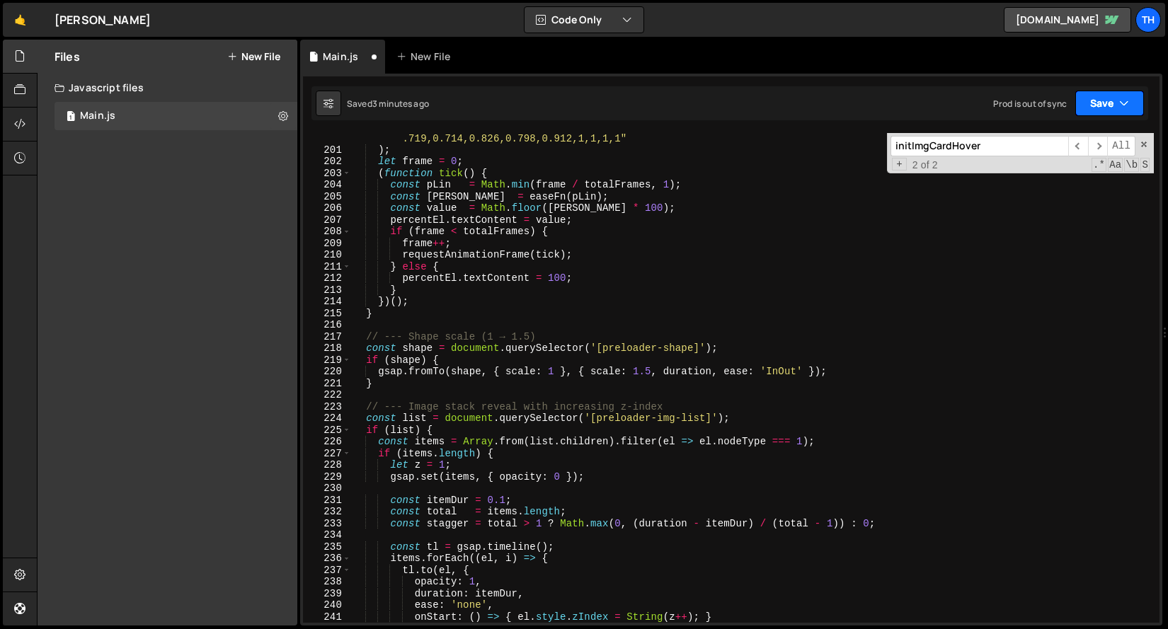
click at [1089, 99] on button "Save" at bounding box center [1109, 103] width 69 height 25
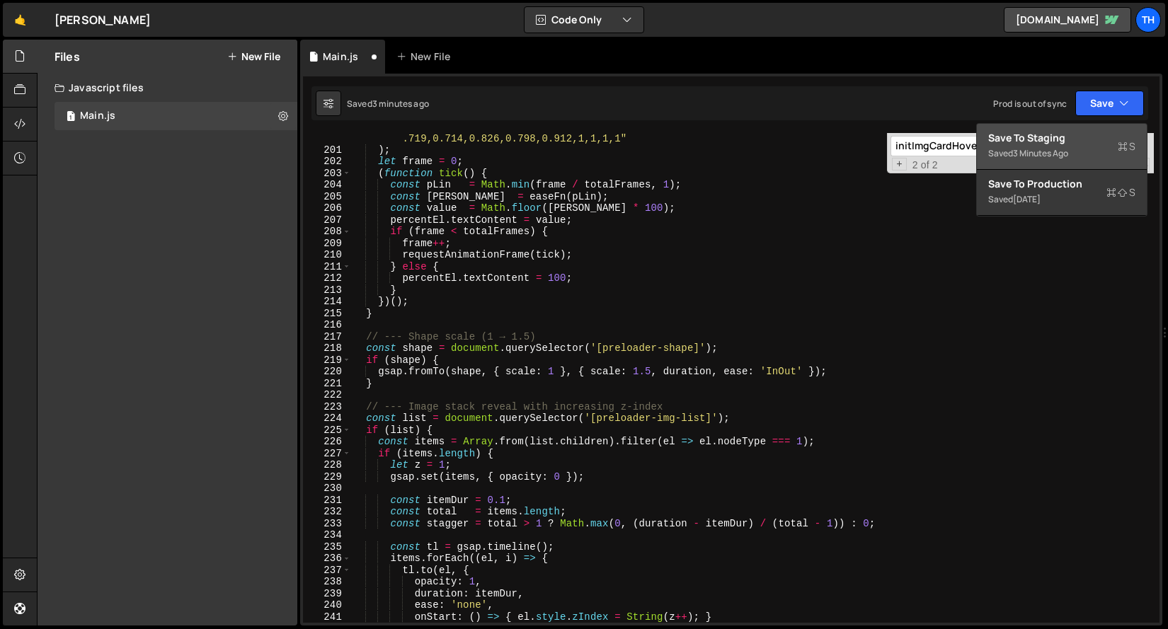
click at [1068, 157] on div "3 minutes ago" at bounding box center [1040, 153] width 55 height 12
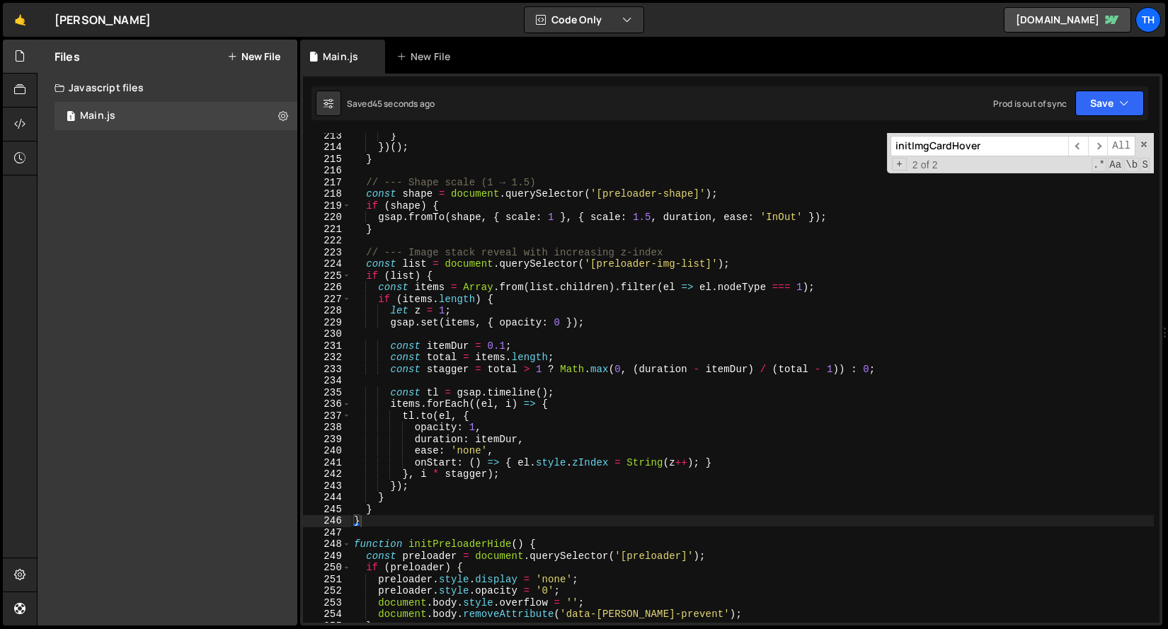
scroll to position [2262, 0]
click at [562, 329] on div "} }) ( ) ; } // --- Shape scale (1 → 1.5) const shape = document . querySelecto…" at bounding box center [752, 388] width 802 height 513
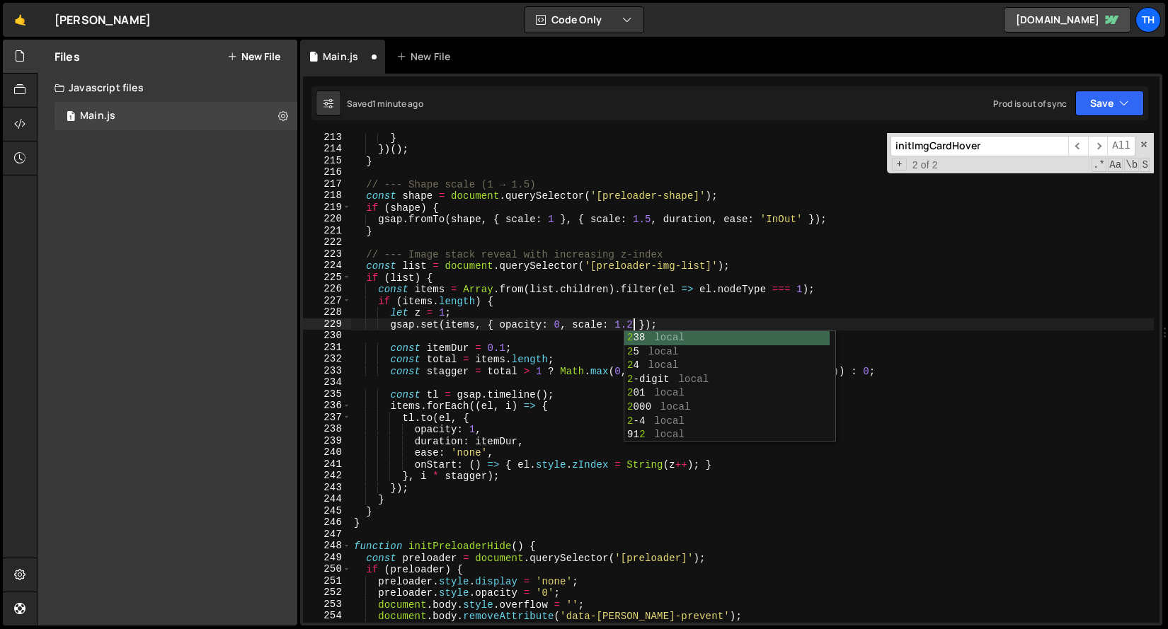
scroll to position [0, 19]
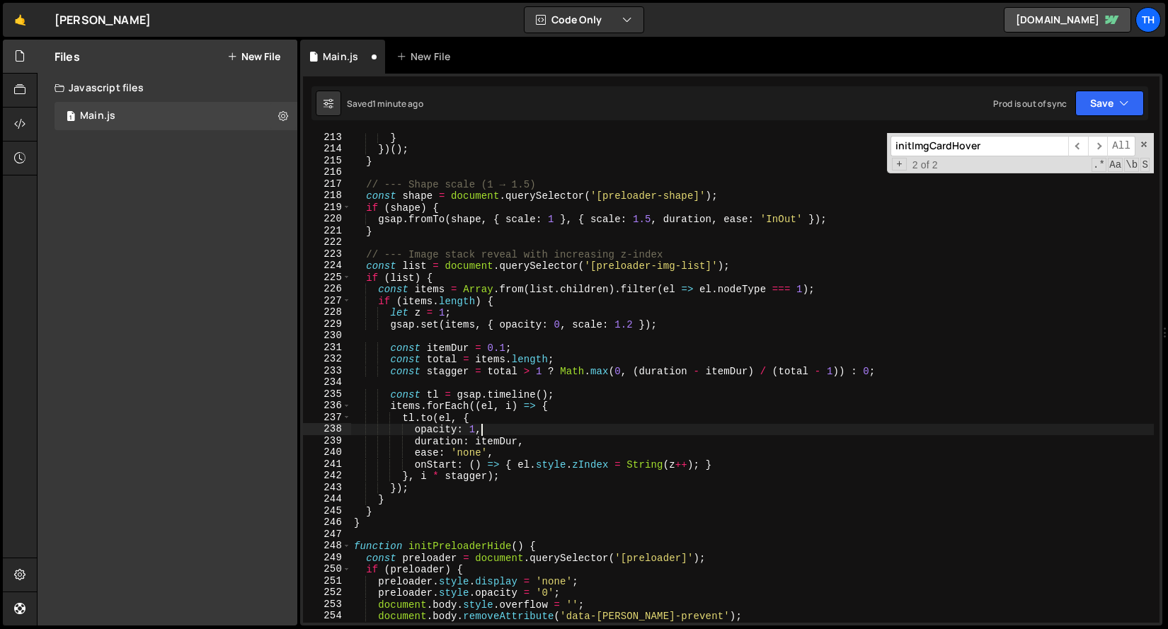
click at [499, 429] on div "} }) ( ) ; } // --- Shape scale (1 → 1.5) const shape = document . querySelecto…" at bounding box center [752, 388] width 802 height 513
type textarea "opacity: 1,"
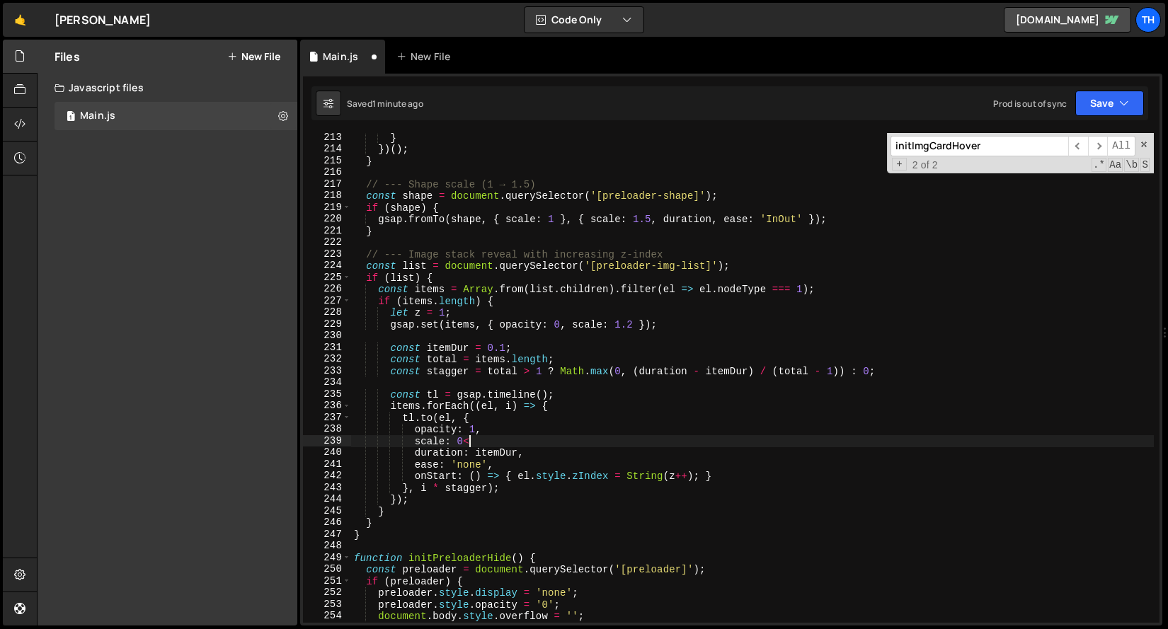
scroll to position [0, 7]
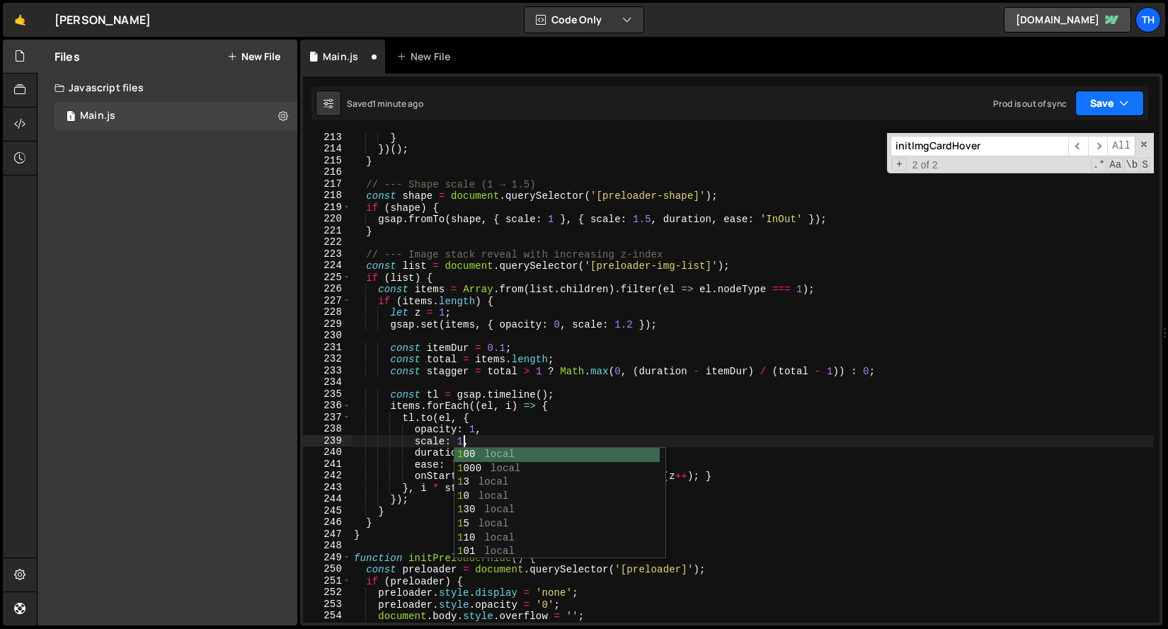
click at [1093, 95] on button "Save" at bounding box center [1109, 103] width 69 height 25
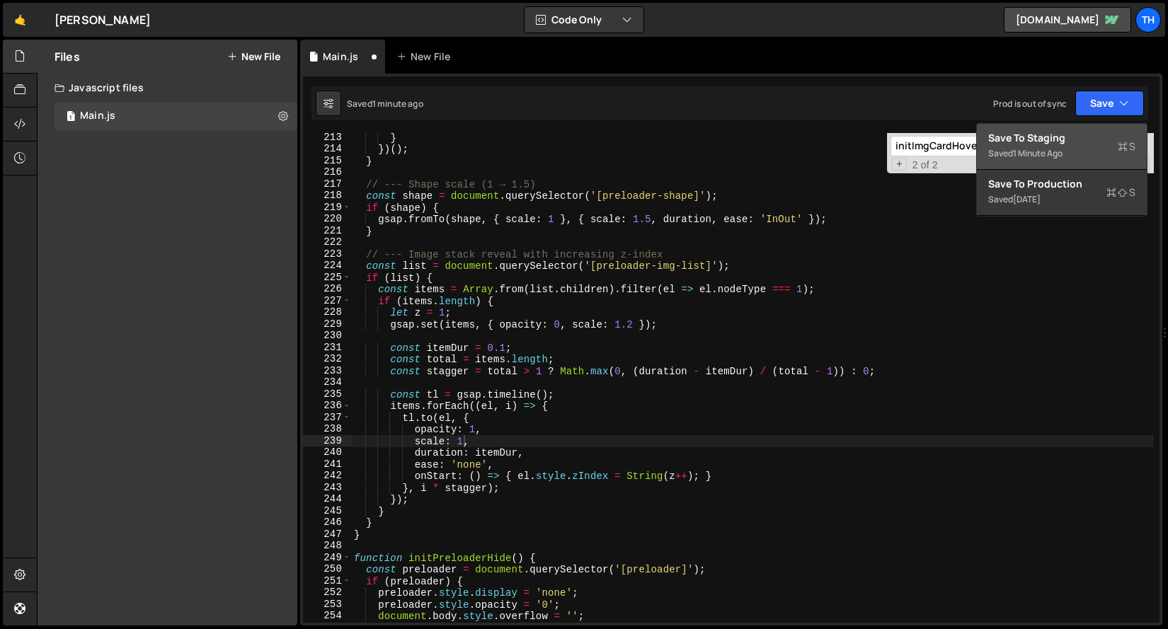
click at [1077, 135] on div "Save to Staging S" at bounding box center [1061, 138] width 147 height 14
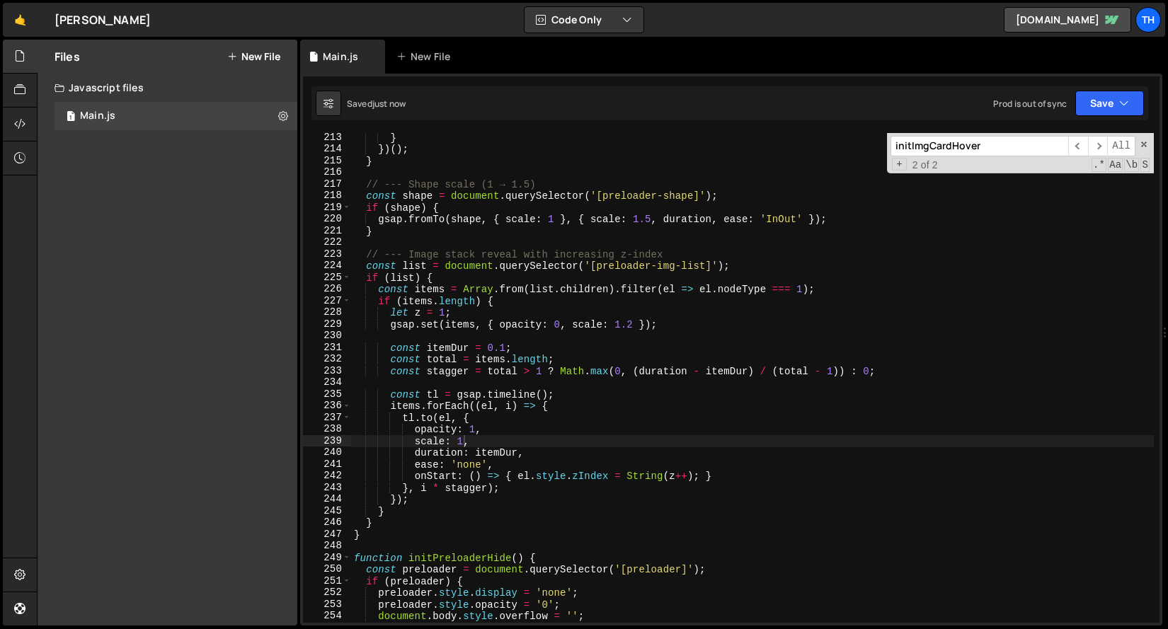
click at [471, 464] on div "} }) ( ) ; } // --- Shape scale (1 → 1.5) const shape = document . querySelecto…" at bounding box center [752, 388] width 802 height 513
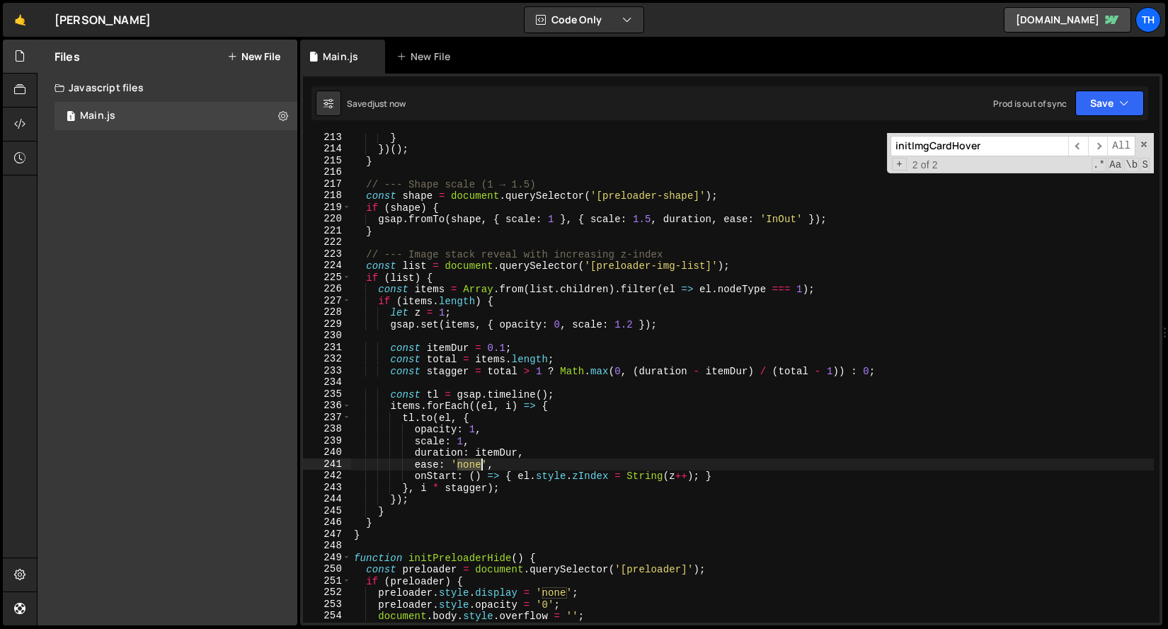
click at [471, 464] on div "} }) ( ) ; } // --- Shape scale (1 → 1.5) const shape = document . querySelecto…" at bounding box center [752, 388] width 802 height 513
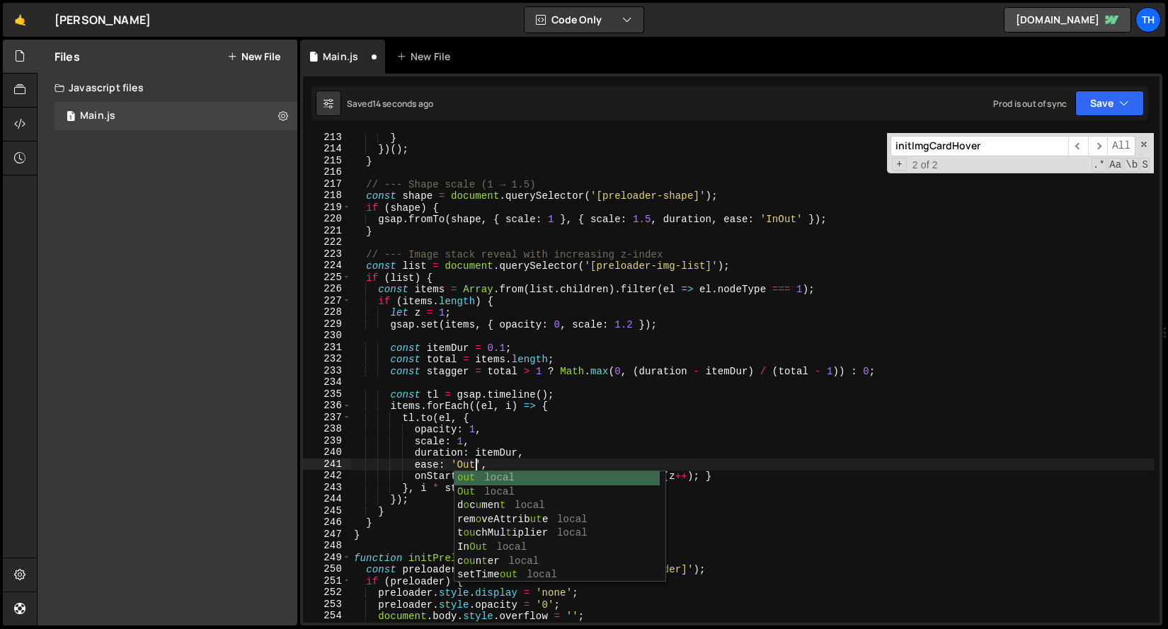
click at [628, 442] on div "} }) ( ) ; } // --- Shape scale (1 → 1.5) const shape = document . querySelecto…" at bounding box center [752, 388] width 802 height 513
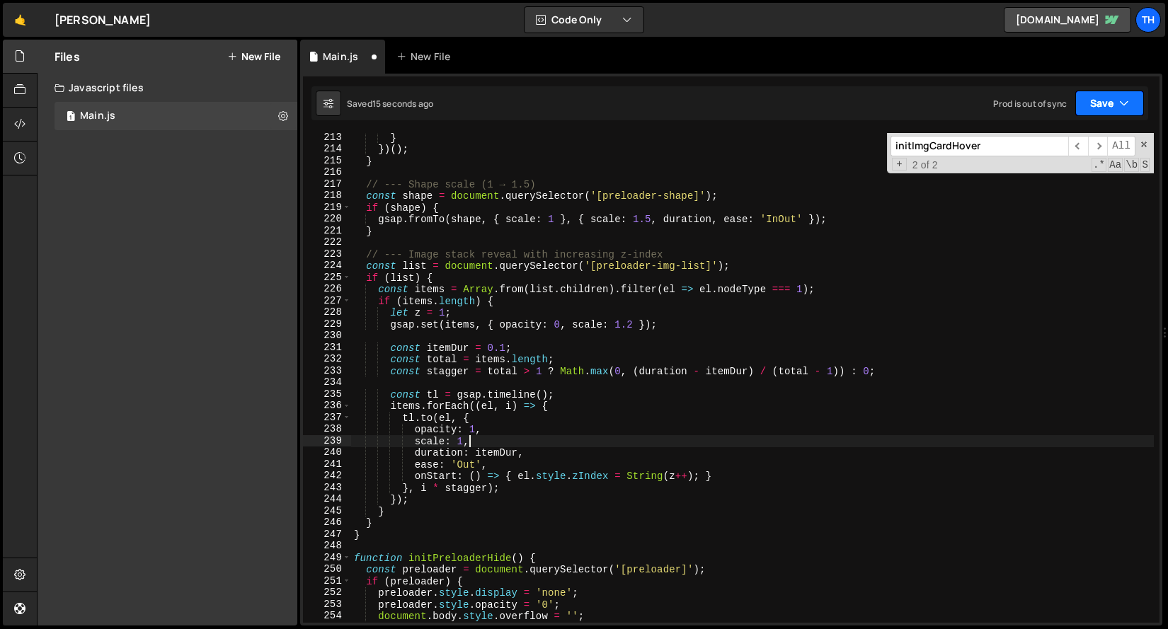
click at [1093, 105] on button "Save" at bounding box center [1109, 103] width 69 height 25
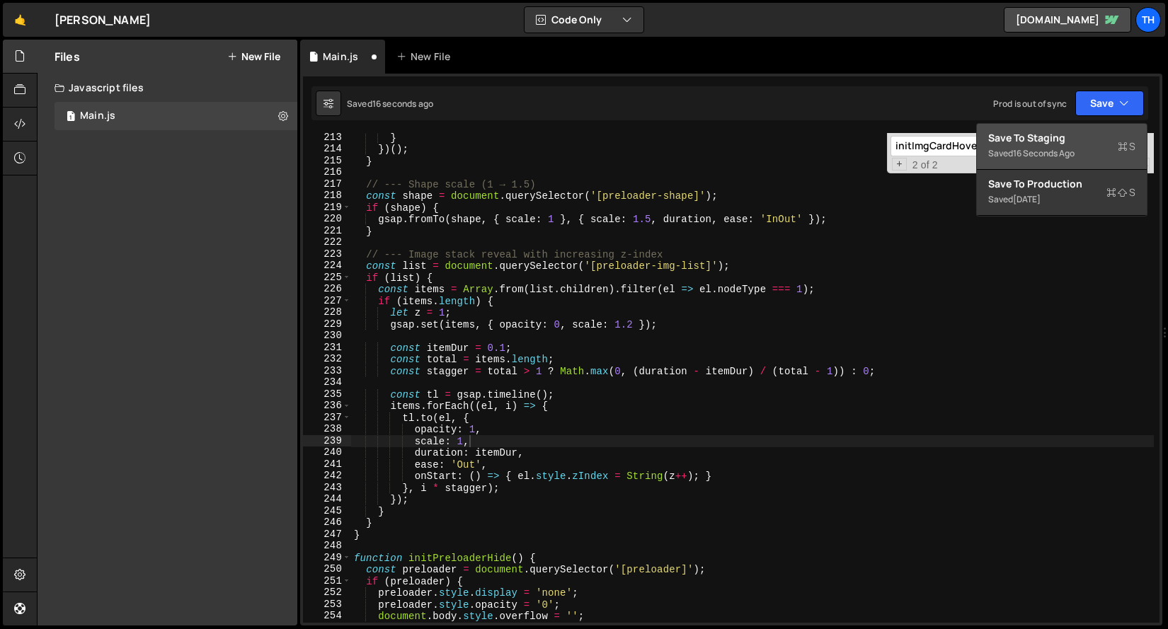
click at [1063, 128] on button "Save to Staging S Saved 16 seconds ago" at bounding box center [1062, 147] width 170 height 46
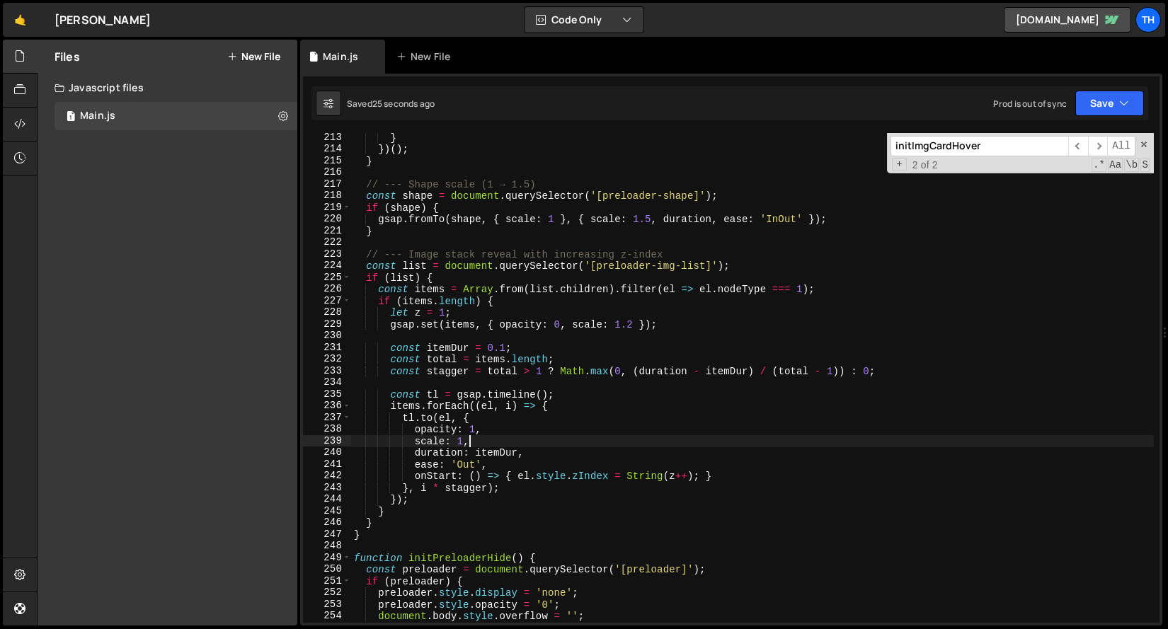
click at [477, 445] on div "} }) ( ) ; } // --- Shape scale (1 → 1.5) const shape = document . querySelecto…" at bounding box center [752, 388] width 802 height 513
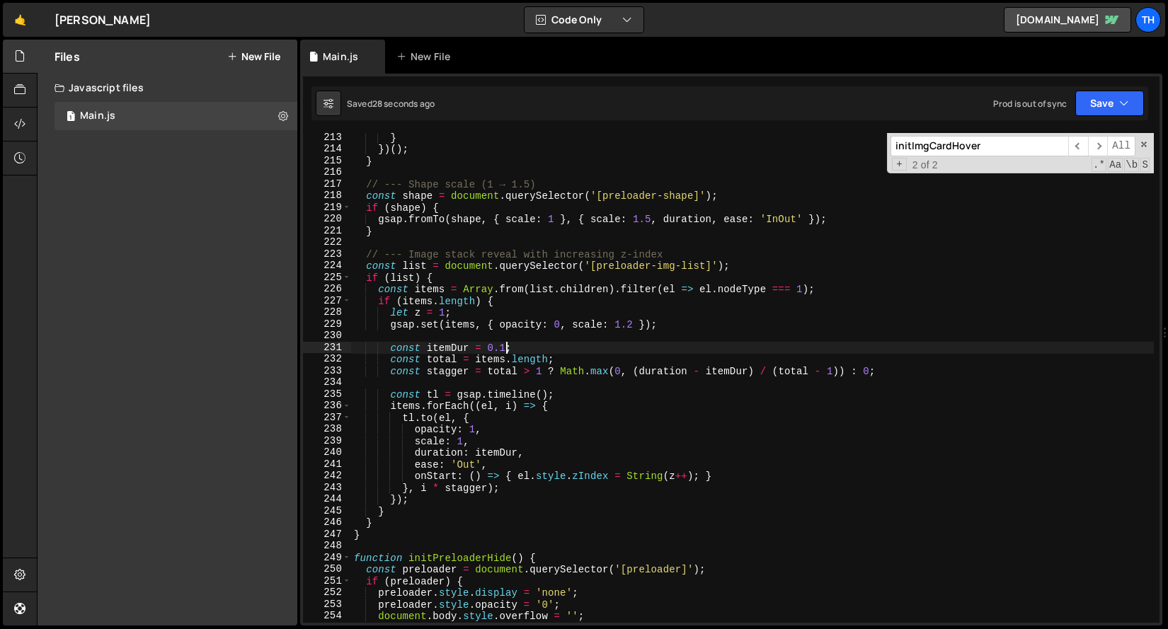
click at [507, 344] on div "} }) ( ) ; } // --- Shape scale (1 → 1.5) const shape = document . querySelecto…" at bounding box center [752, 388] width 802 height 513
click at [1117, 100] on button "Save" at bounding box center [1109, 103] width 69 height 25
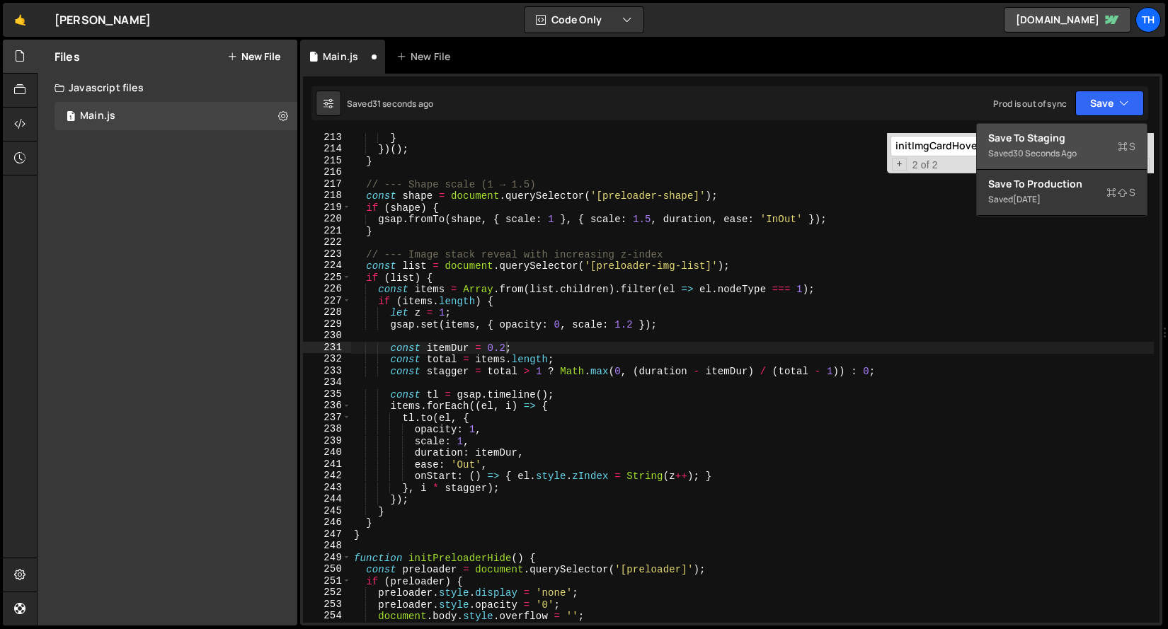
click at [1088, 135] on div "Save to Staging S" at bounding box center [1061, 138] width 147 height 14
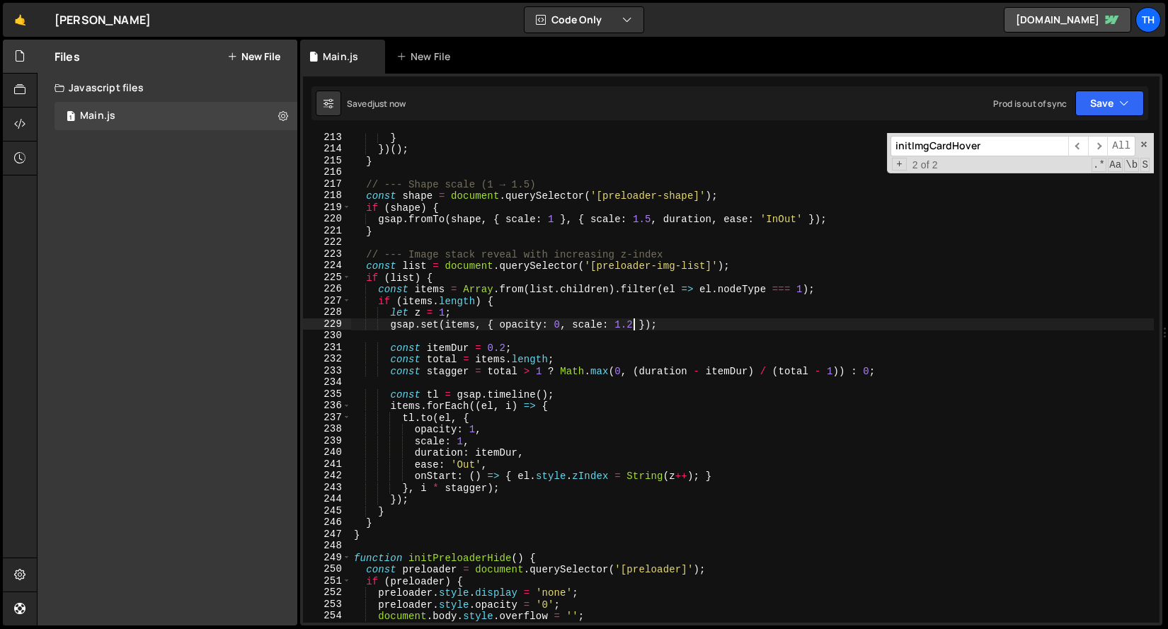
click at [634, 327] on div "} }) ( ) ; } // --- Shape scale (1 → 1.5) const shape = document . querySelecto…" at bounding box center [752, 388] width 802 height 513
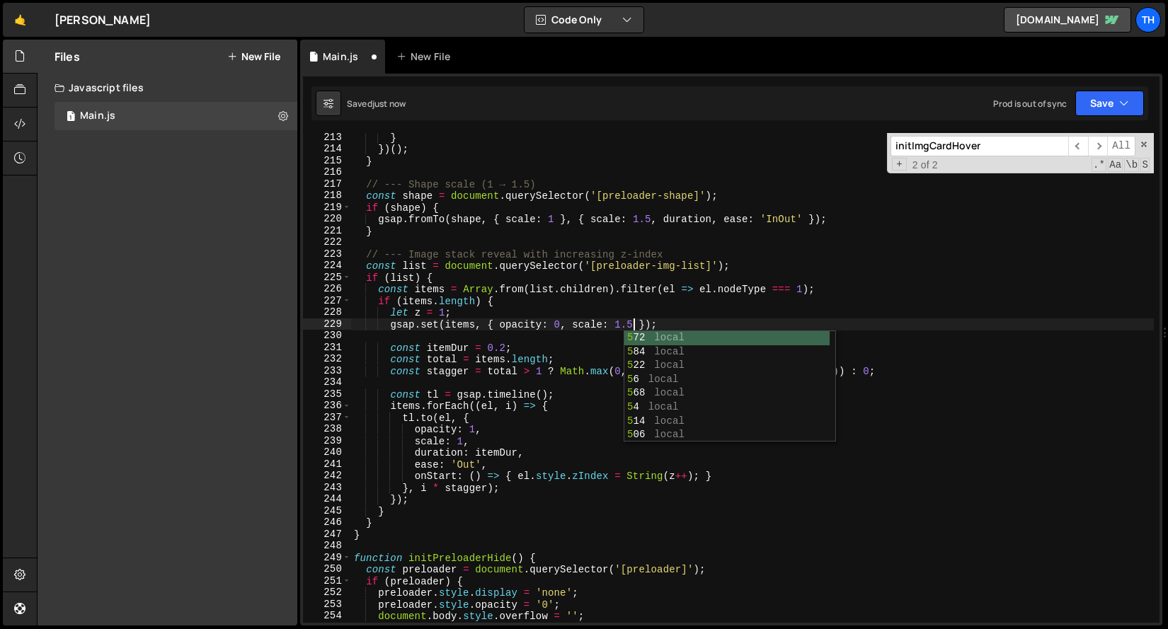
scroll to position [0, 19]
click at [1100, 102] on button "Save" at bounding box center [1109, 103] width 69 height 25
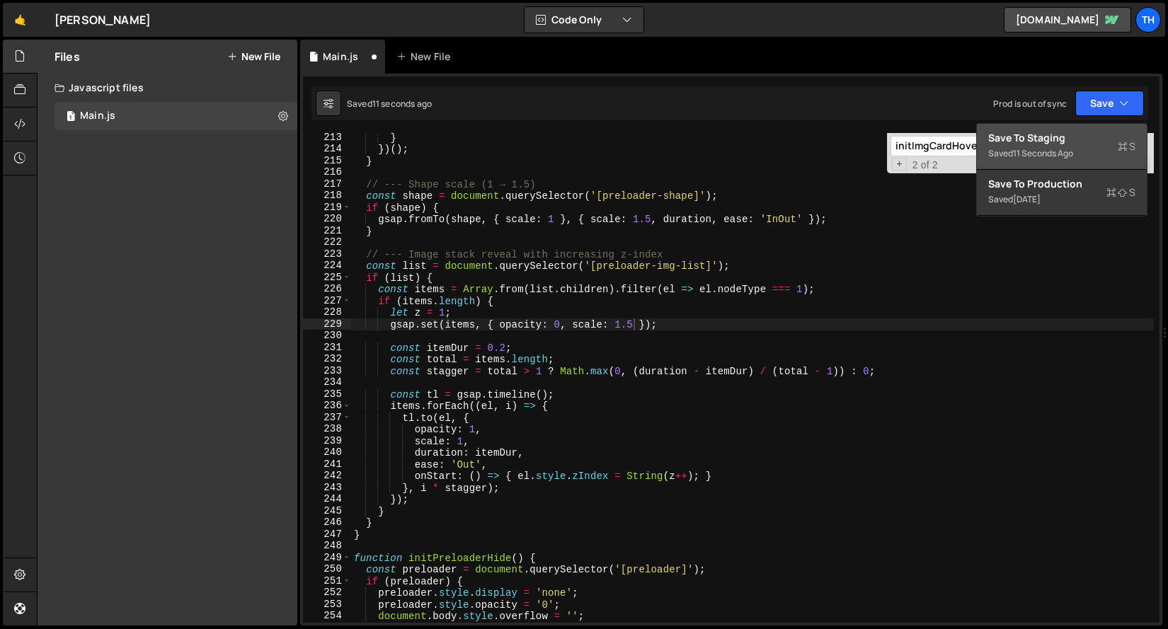
click at [1039, 138] on div "Save to Staging S" at bounding box center [1061, 138] width 147 height 14
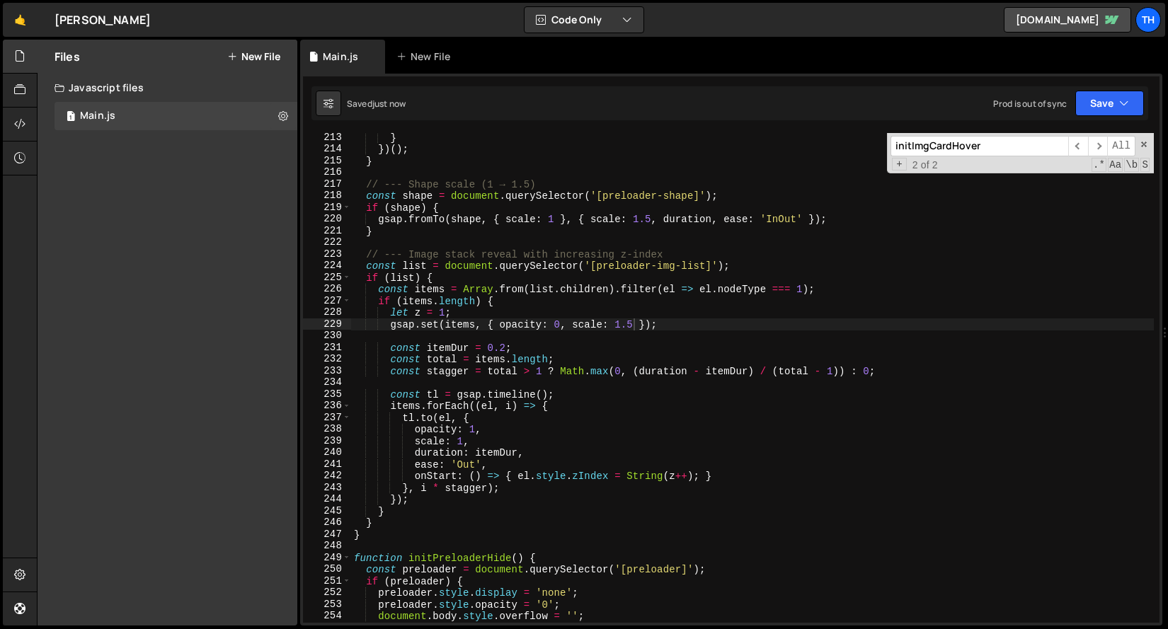
click at [633, 323] on div "} }) ( ) ; } // --- Shape scale (1 → 1.5) const shape = document . querySelecto…" at bounding box center [752, 388] width 802 height 513
type textarea "gsap.set(items, { opacity: 0, scale: 1.2 });"
click at [548, 329] on div "} }) ( ) ; } // --- Shape scale (1 → 1.5) const shape = document . querySelecto…" at bounding box center [752, 388] width 802 height 513
click at [509, 341] on div "} }) ( ) ; } // --- Shape scale (1 → 1.5) const shape = document . querySelecto…" at bounding box center [752, 388] width 802 height 513
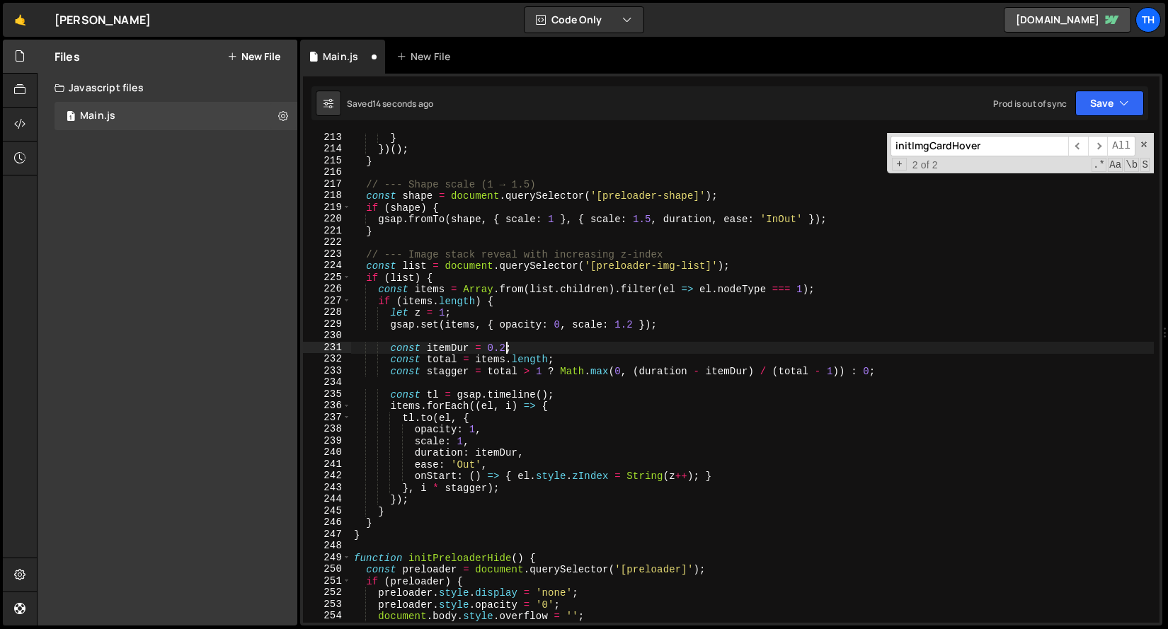
click at [503, 350] on div "} }) ( ) ; } // --- Shape scale (1 → 1.5) const shape = document . querySelecto…" at bounding box center [752, 388] width 802 height 513
click at [1081, 90] on div "Saved 15 seconds ago Prod is out of sync Upgrade to Edit Save Save to Staging S…" at bounding box center [729, 103] width 836 height 34
click at [1096, 100] on button "Save" at bounding box center [1109, 103] width 69 height 25
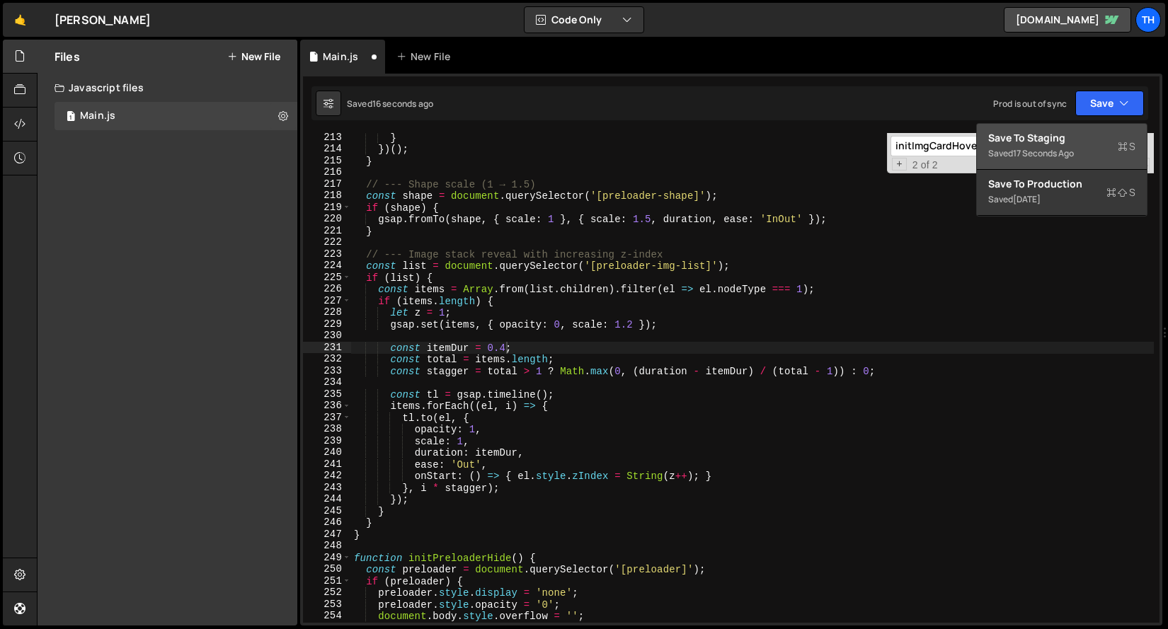
click at [1049, 141] on div "Save to Staging S" at bounding box center [1061, 138] width 147 height 14
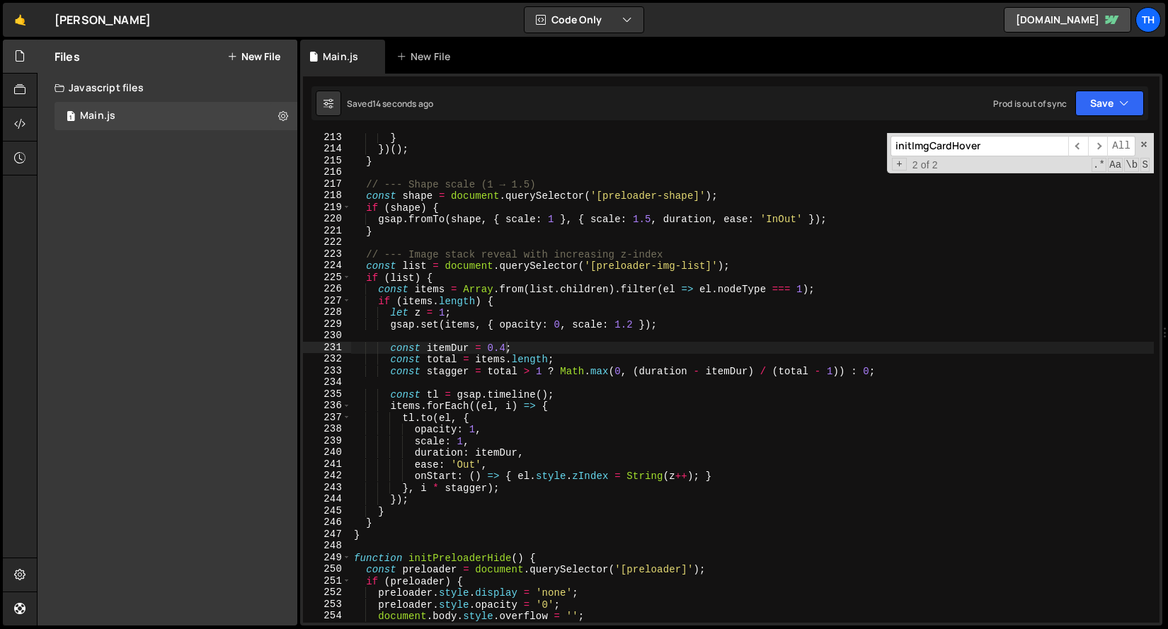
click at [630, 320] on div "} }) ( ) ; } // --- Shape scale (1 → 1.5) const shape = document . querySelecto…" at bounding box center [752, 388] width 802 height 513
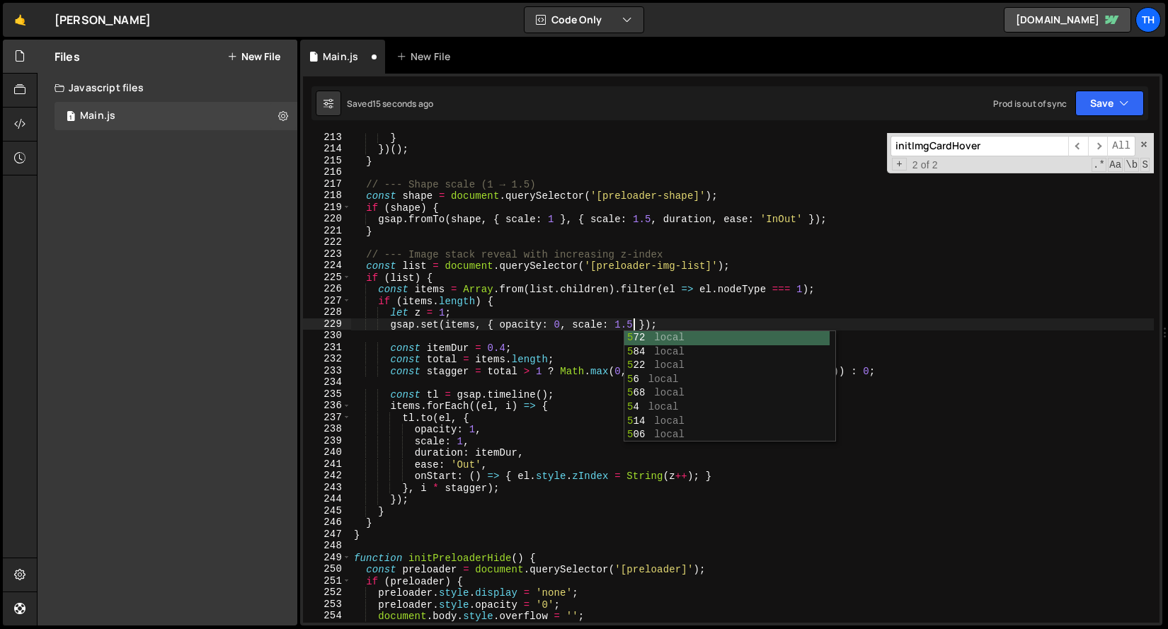
scroll to position [0, 19]
click at [1124, 96] on icon "button" at bounding box center [1124, 103] width 10 height 14
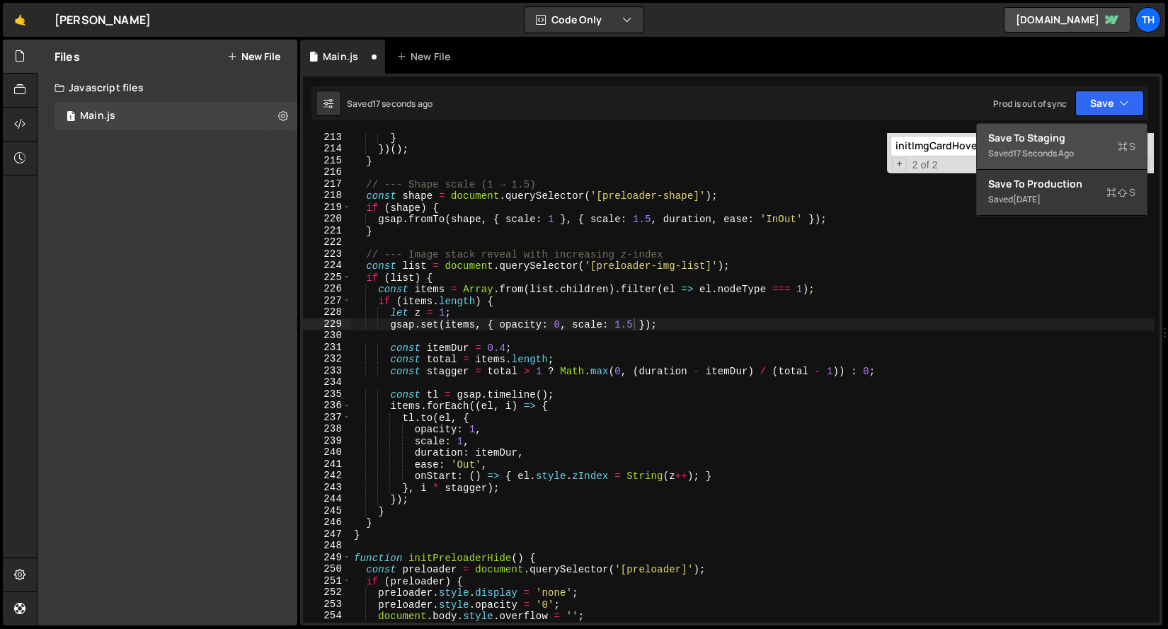
click at [1098, 132] on div "Save to Staging S" at bounding box center [1061, 138] width 147 height 14
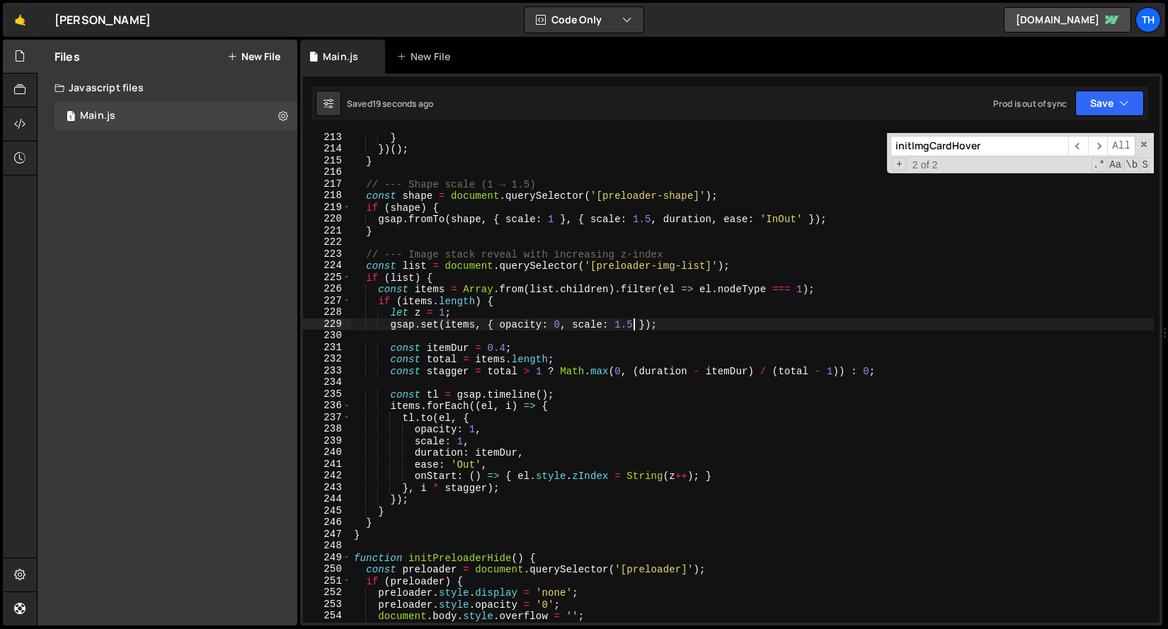
click at [633, 326] on div "} }) ( ) ; } // --- Shape scale (1 → 1.5) const shape = document . querySelecto…" at bounding box center [752, 388] width 802 height 513
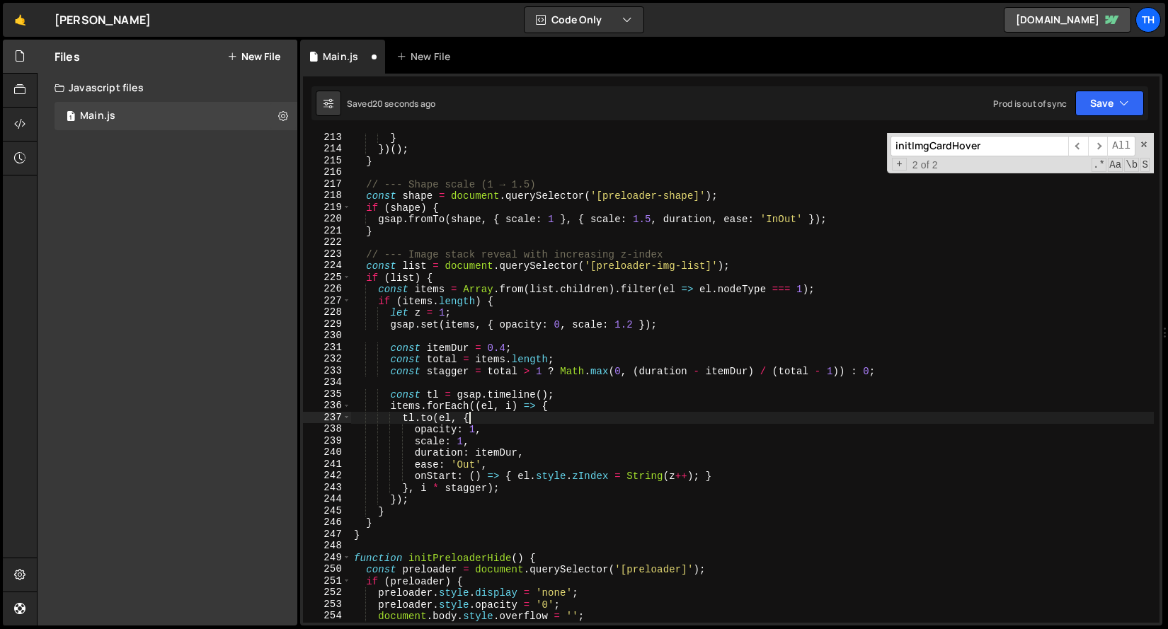
click at [514, 422] on div "} }) ( ) ; } // --- Shape scale (1 → 1.5) const shape = document . querySelecto…" at bounding box center [752, 388] width 802 height 513
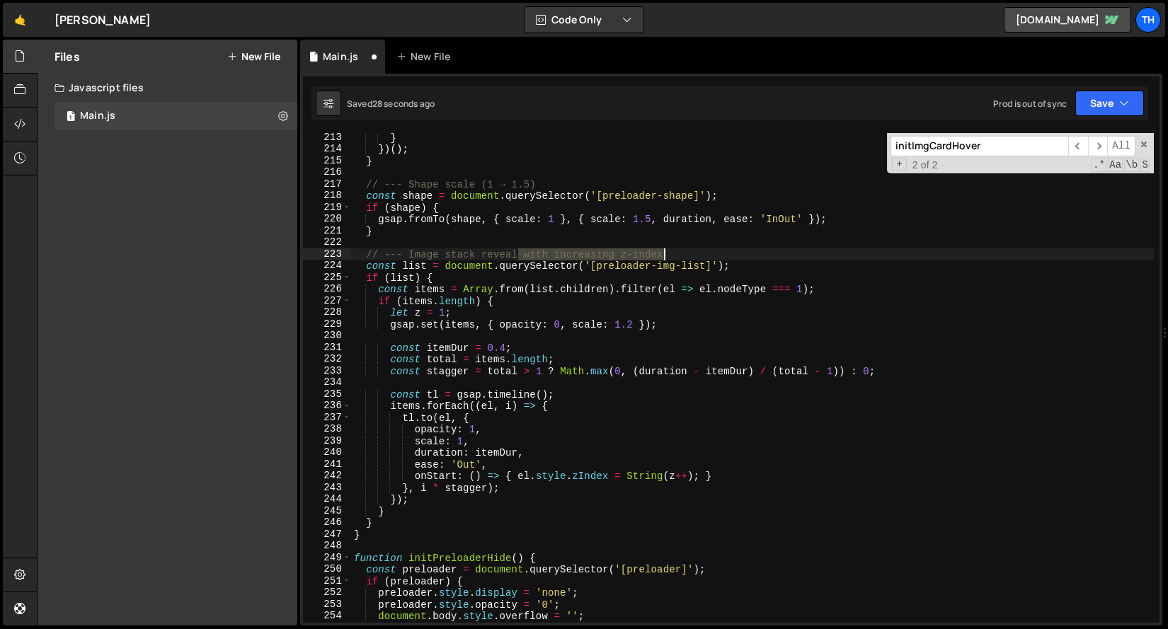
drag, startPoint x: 516, startPoint y: 253, endPoint x: 670, endPoint y: 255, distance: 154.3
click at [672, 257] on div "} }) ( ) ; } // --- Shape scale (1 → 1.5) const shape = document . querySelecto…" at bounding box center [752, 388] width 802 height 513
drag, startPoint x: 410, startPoint y: 255, endPoint x: 382, endPoint y: 255, distance: 28.3
click at [382, 255] on div "} }) ( ) ; } // --- Shape scale (1 → 1.5) const shape = document . querySelecto…" at bounding box center [752, 388] width 802 height 513
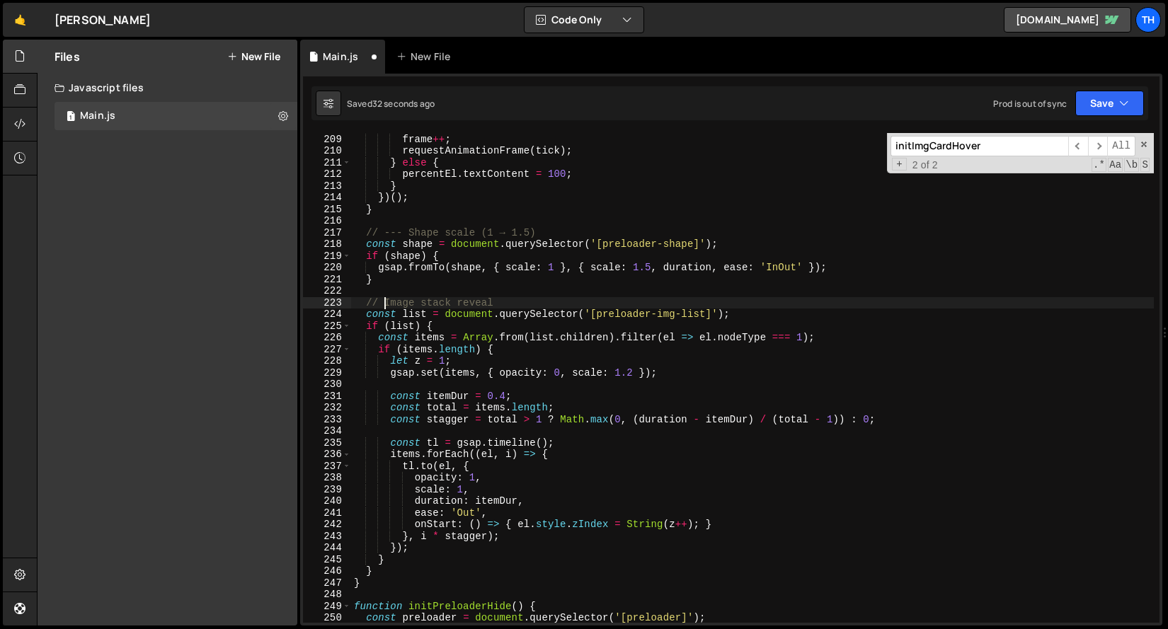
scroll to position [2214, 0]
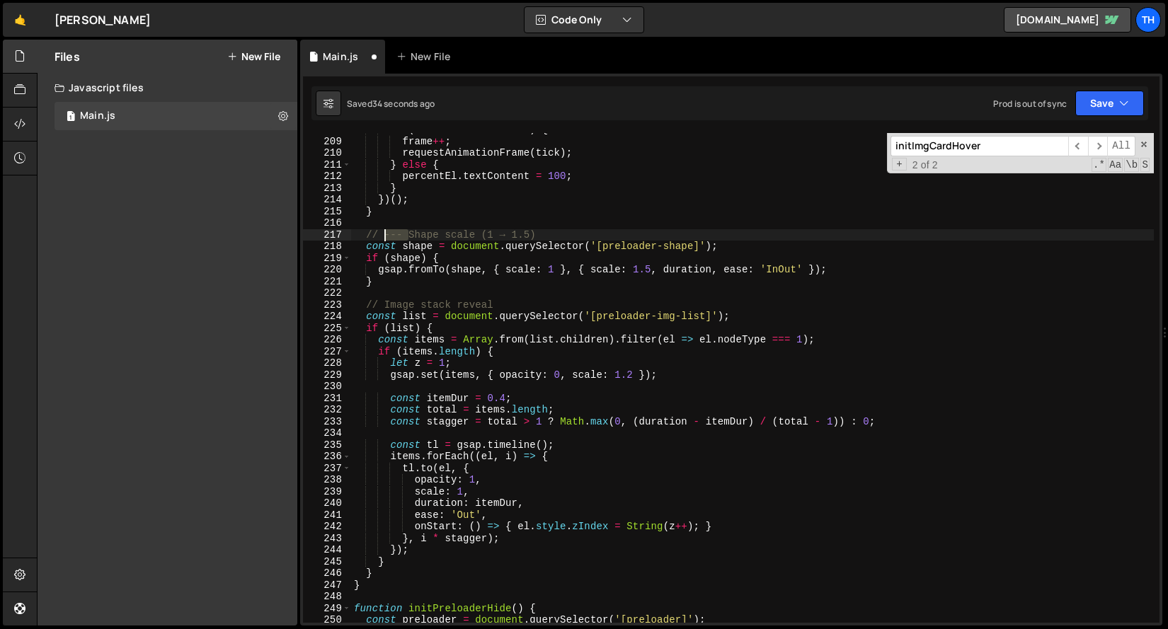
drag, startPoint x: 408, startPoint y: 236, endPoint x: 385, endPoint y: 234, distance: 22.7
click at [385, 234] on div "if ( frame < totalFrames ) { frame ++ ; requestAnimationFrame ( tick ) ; } else…" at bounding box center [752, 380] width 802 height 513
drag, startPoint x: 450, startPoint y: 235, endPoint x: 594, endPoint y: 235, distance: 143.7
click at [594, 235] on div "if ( frame < totalFrames ) { frame ++ ; requestAnimationFrame ( tick ) ; } else…" at bounding box center [752, 380] width 802 height 513
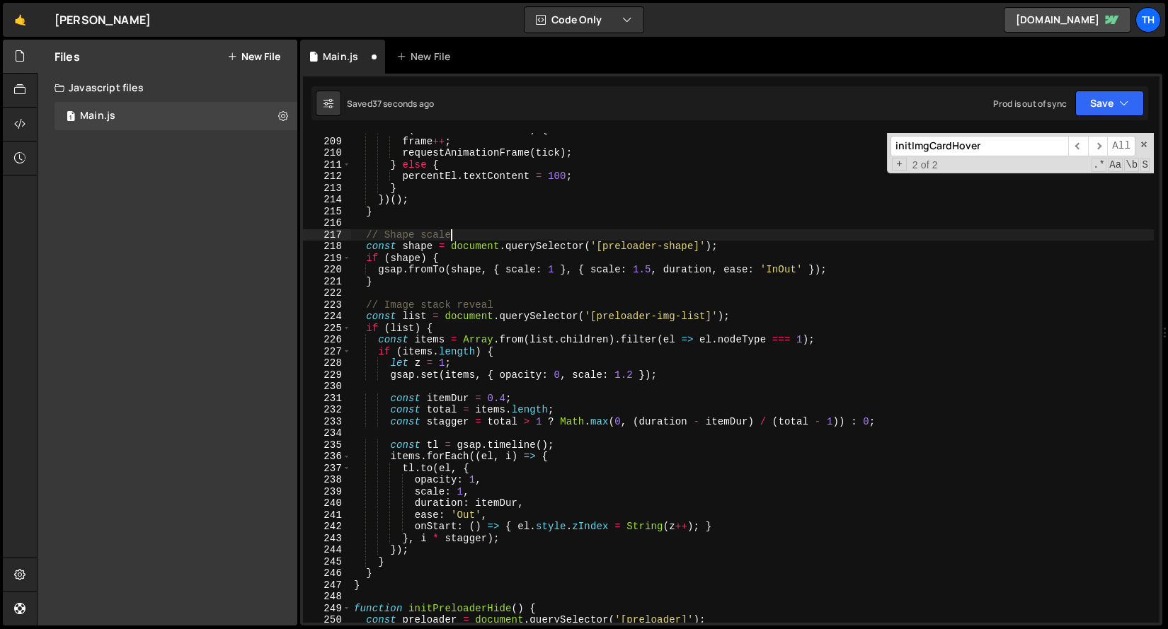
click at [512, 235] on div "if ( frame < totalFrames ) { frame ++ ; requestAnimationFrame ( tick ) ; } else…" at bounding box center [752, 380] width 802 height 513
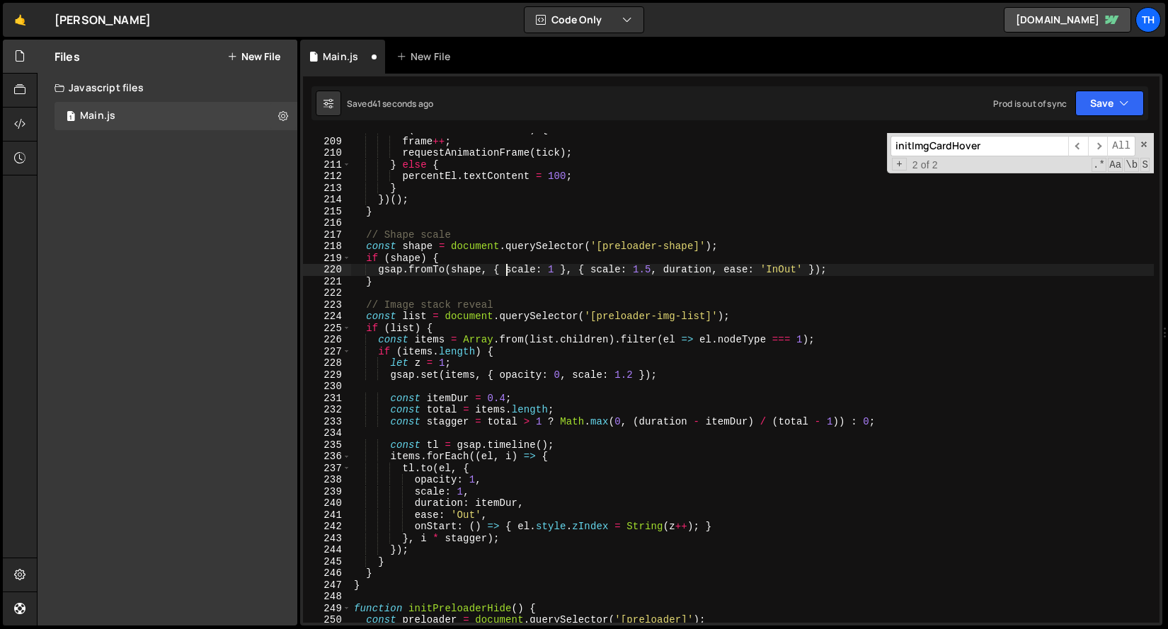
click at [508, 269] on div "if ( frame < totalFrames ) { frame ++ ; requestAnimationFrame ( tick ) ; } else…" at bounding box center [752, 380] width 802 height 513
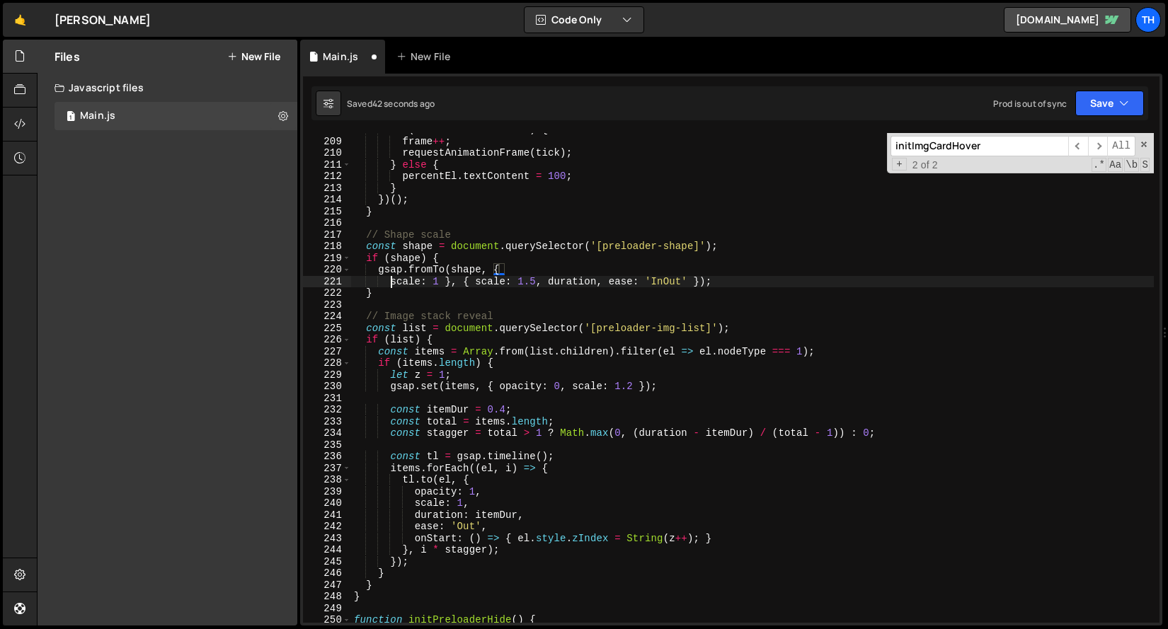
scroll to position [0, 3]
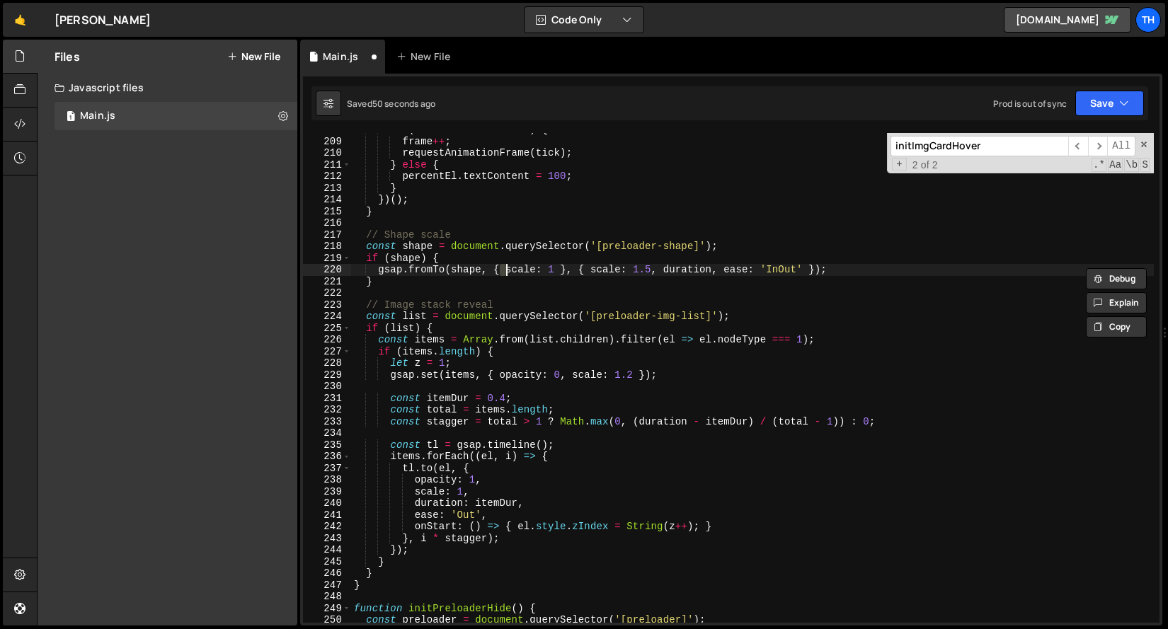
click at [594, 270] on div "if ( frame < totalFrames ) { frame ++ ; requestAnimationFrame ( tick ) ; } else…" at bounding box center [752, 380] width 802 height 513
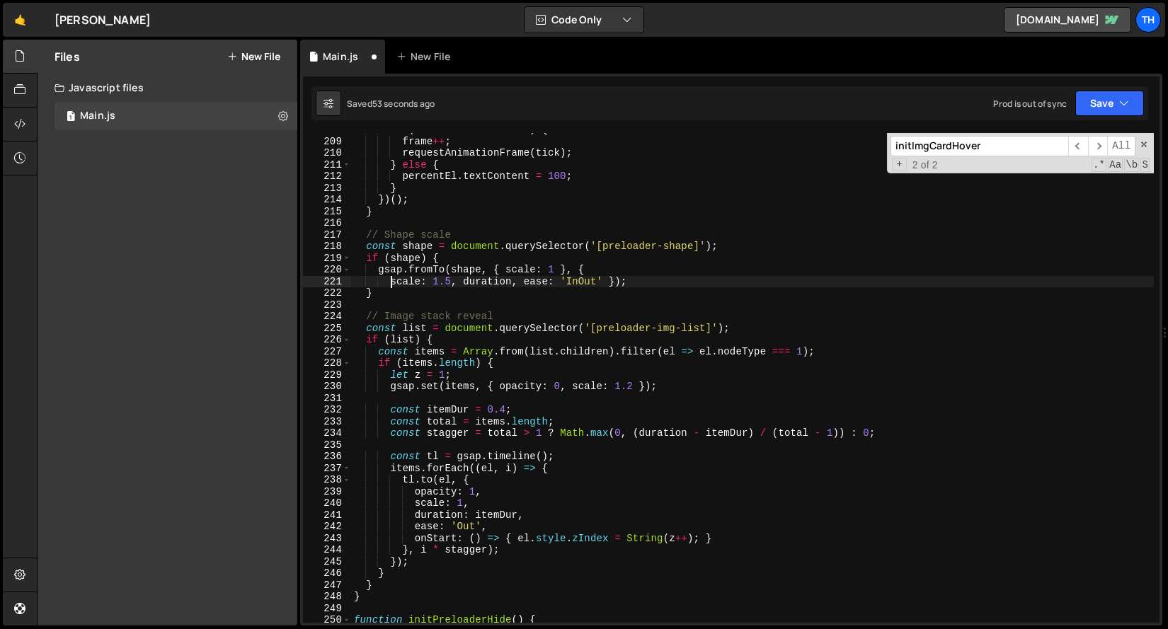
click at [464, 282] on div "if ( frame < totalFrames ) { frame ++ ; requestAnimationFrame ( tick ) ; } else…" at bounding box center [752, 380] width 802 height 513
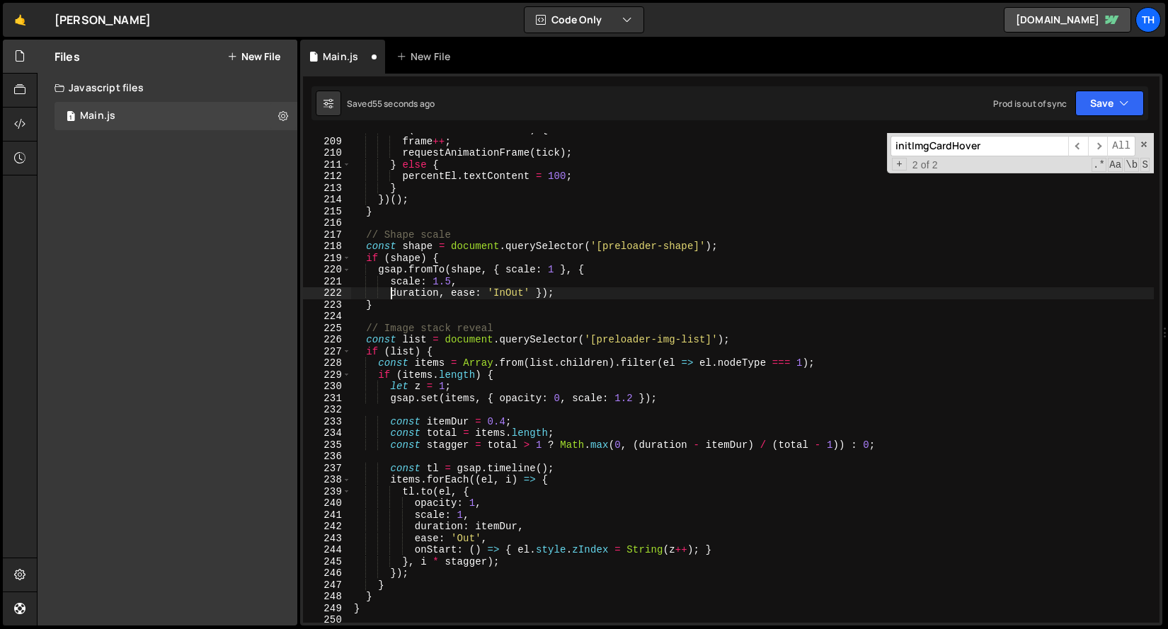
click at [451, 292] on div "if ( frame < totalFrames ) { frame ++ ; requestAnimationFrame ( tick ) ; } else…" at bounding box center [752, 380] width 802 height 513
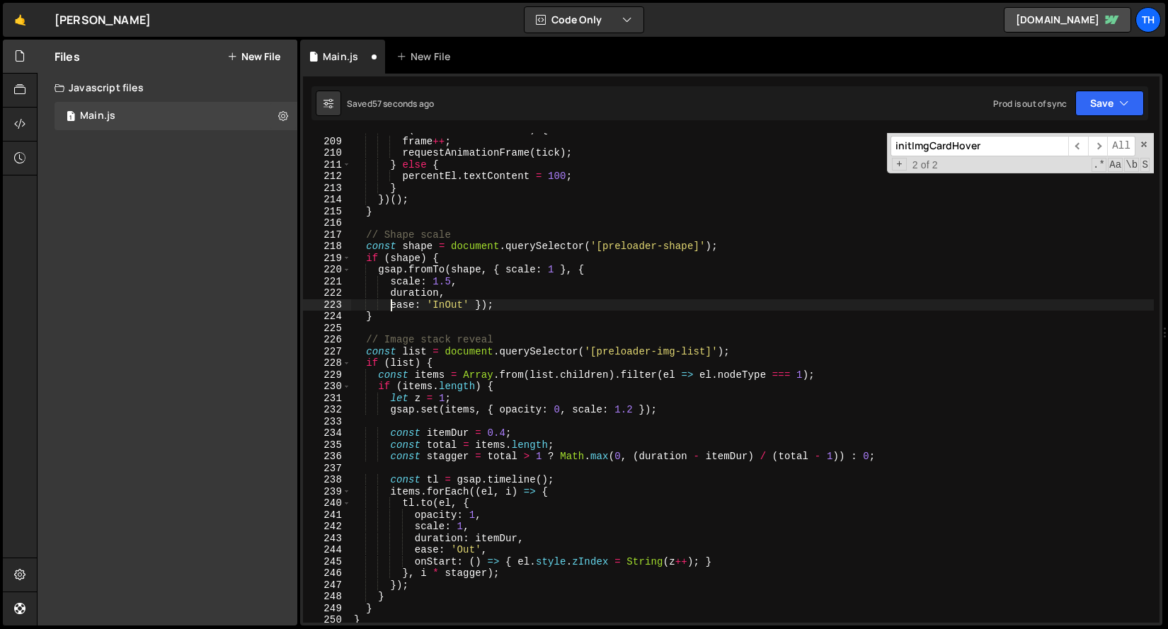
click at [427, 304] on div "if ( frame < totalFrames ) { frame ++ ; requestAnimationFrame ( tick ) ; } else…" at bounding box center [752, 380] width 802 height 513
click at [476, 305] on div "if ( frame < totalFrames ) { frame ++ ; requestAnimationFrame ( tick ) ; } else…" at bounding box center [752, 380] width 802 height 513
type textarea "ease: 'InOut'});"
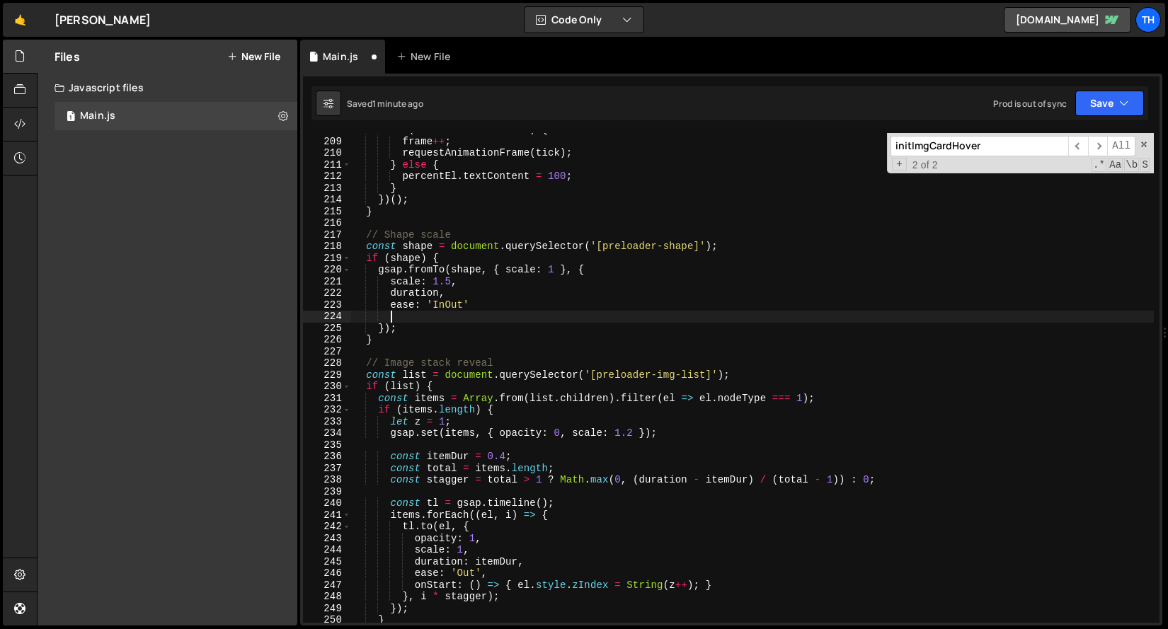
click at [462, 294] on div "if ( frame < totalFrames ) { frame ++ ; requestAnimationFrame ( tick ) ; } else…" at bounding box center [752, 380] width 802 height 513
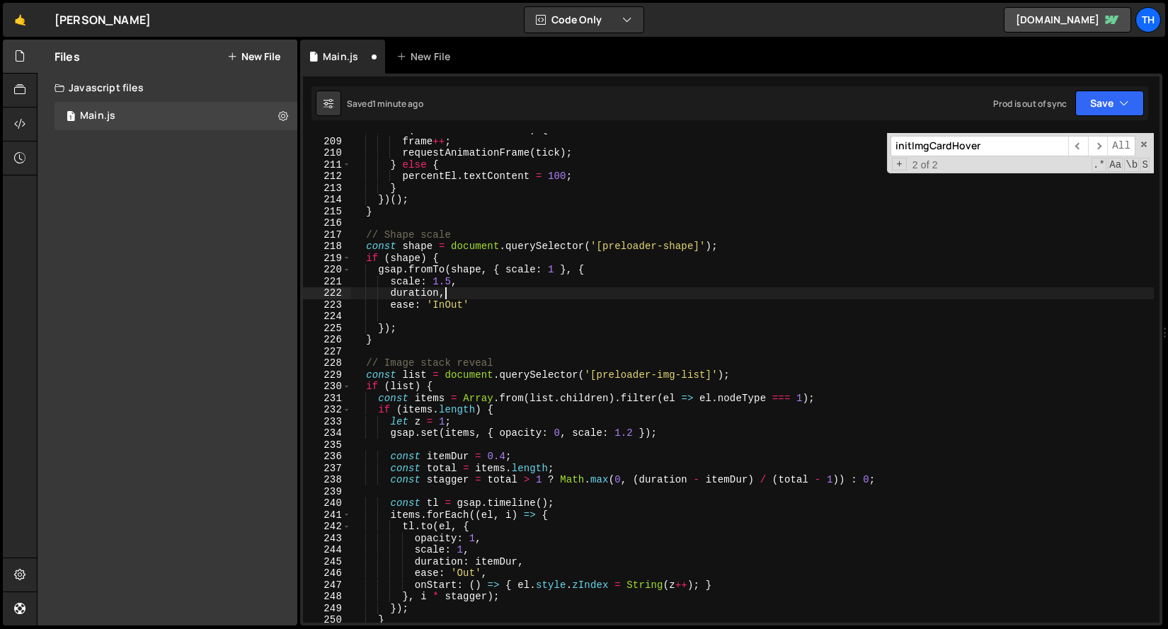
click at [474, 285] on div "if ( frame < totalFrames ) { frame ++ ; requestAnimationFrame ( tick ) ; } else…" at bounding box center [752, 380] width 802 height 513
type textarea "scale: 1.5,"
click at [442, 315] on div "if ( frame < totalFrames ) { frame ++ ; requestAnimationFrame ( tick ) ; } else…" at bounding box center [752, 380] width 802 height 513
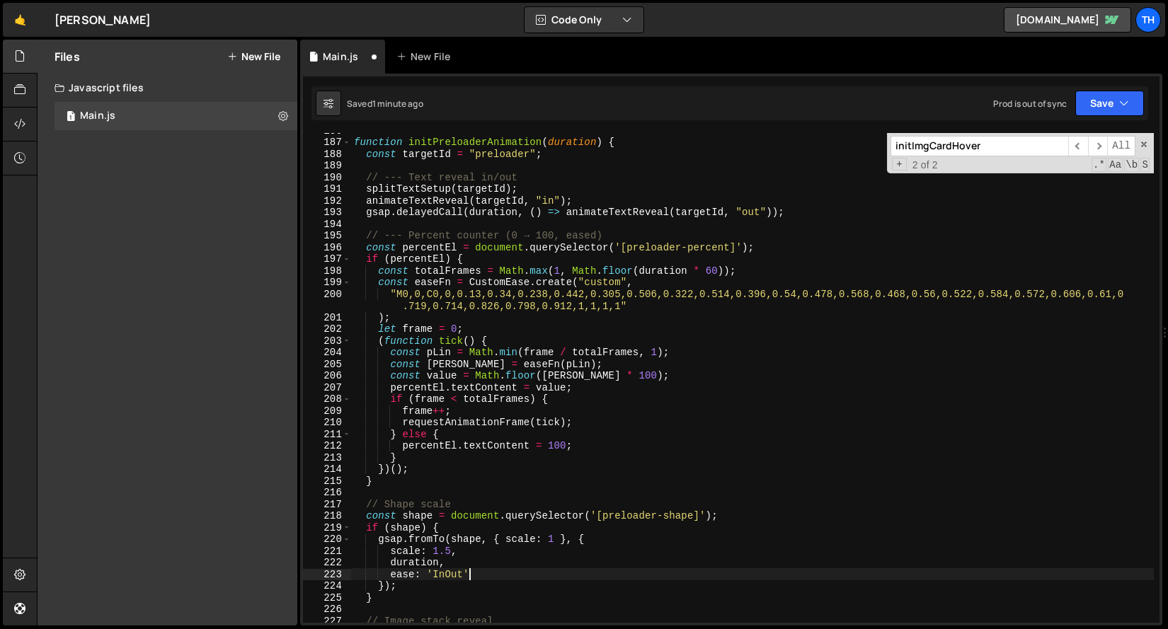
scroll to position [1964, 0]
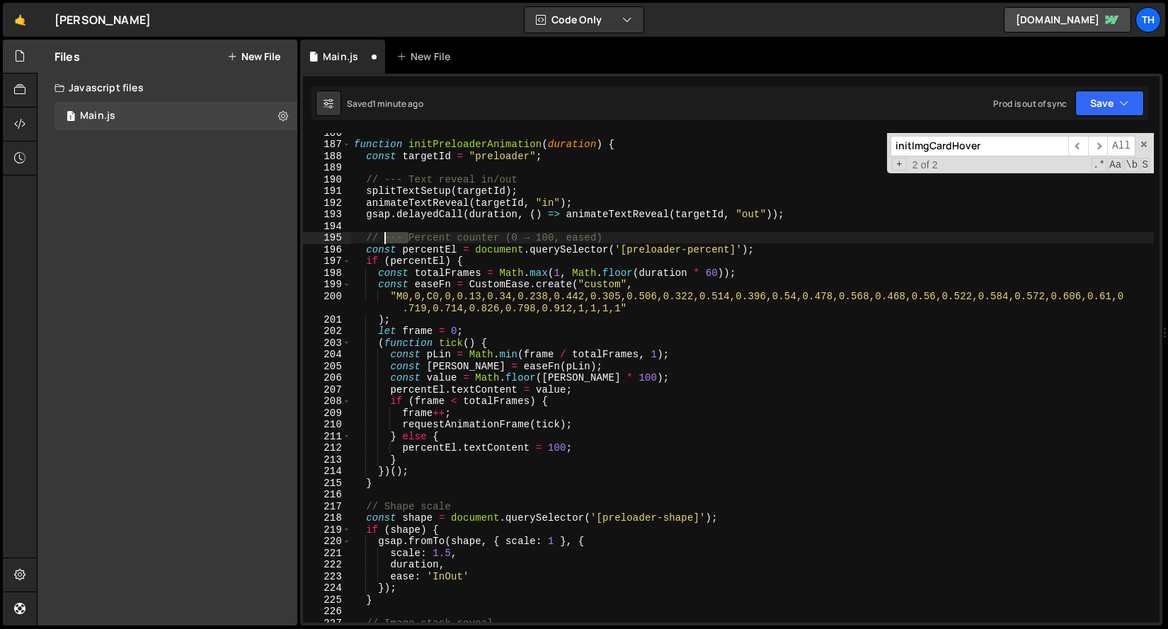
drag, startPoint x: 410, startPoint y: 238, endPoint x: 384, endPoint y: 236, distance: 25.6
click at [384, 236] on div "function initPreloaderAnimation ( duration ) { const targetId = "preloader" ; /…" at bounding box center [752, 383] width 802 height 513
drag, startPoint x: 475, startPoint y: 234, endPoint x: 601, endPoint y: 236, distance: 126.0
click at [601, 236] on div "function initPreloaderAnimation ( duration ) { const targetId = "preloader" ; /…" at bounding box center [752, 383] width 802 height 513
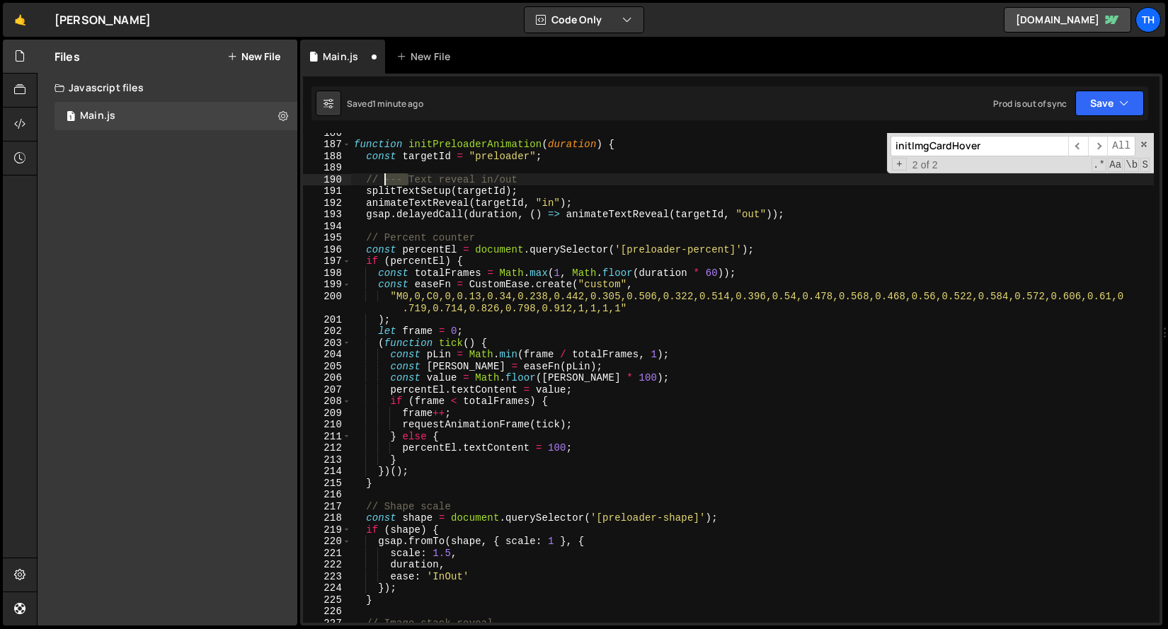
drag, startPoint x: 407, startPoint y: 177, endPoint x: 382, endPoint y: 174, distance: 24.9
click at [382, 174] on div "function initPreloaderAnimation ( duration ) { const targetId = "preloader" ; /…" at bounding box center [752, 383] width 802 height 513
drag, startPoint x: 450, startPoint y: 177, endPoint x: 531, endPoint y: 177, distance: 81.4
click at [531, 177] on div "function initPreloaderAnimation ( duration ) { const targetId = "preloader" ; /…" at bounding box center [752, 383] width 802 height 513
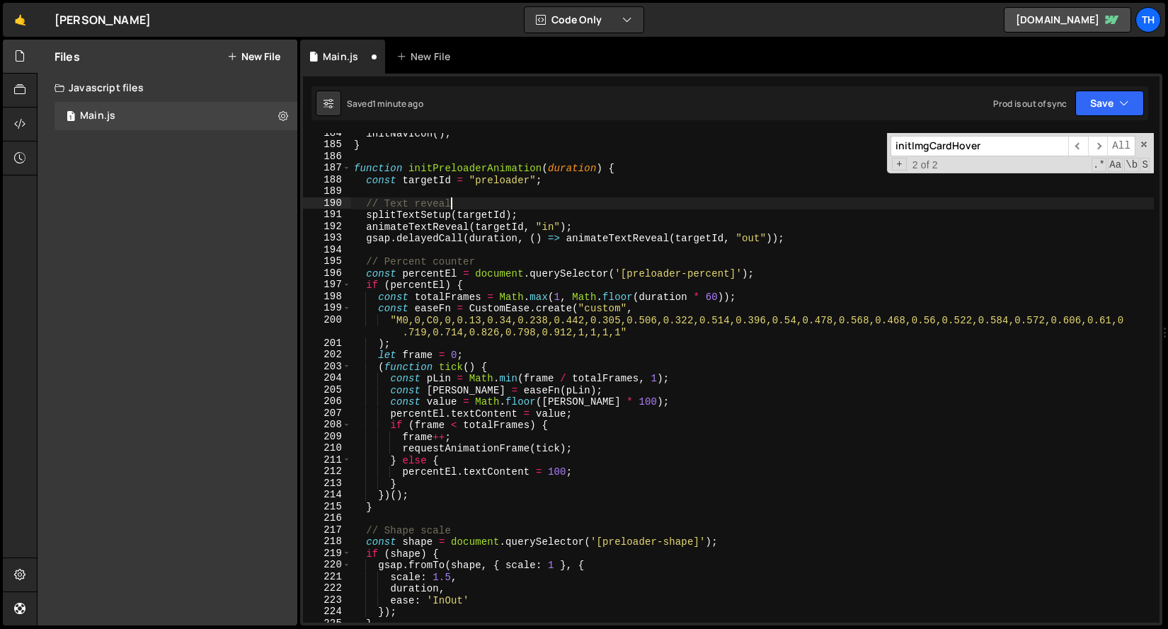
scroll to position [1938, 0]
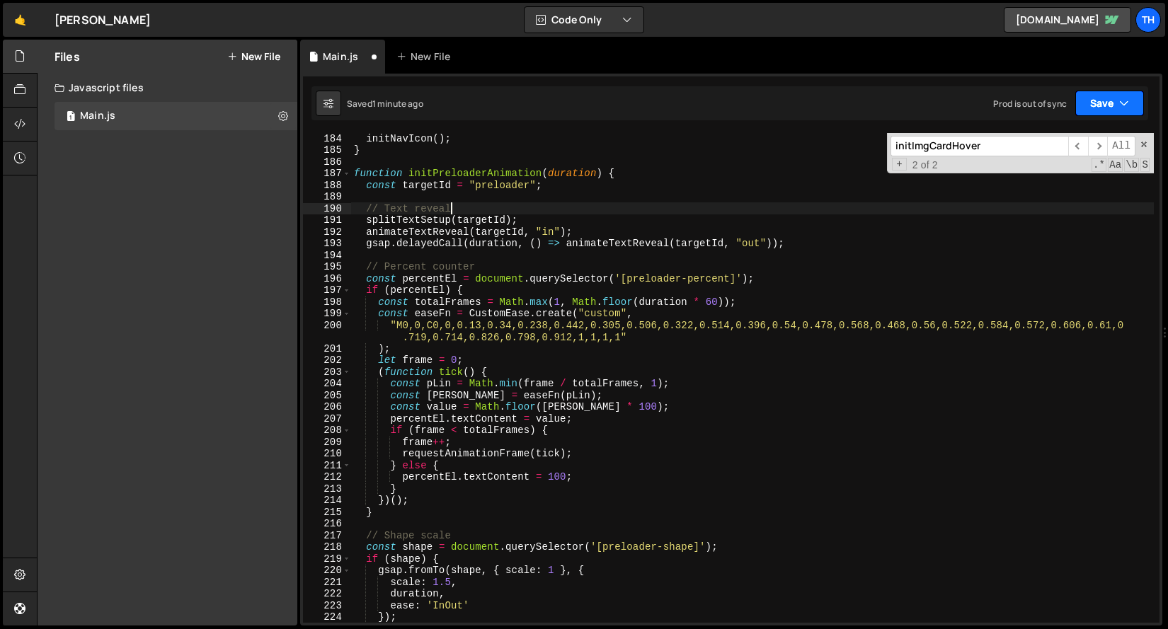
click at [1116, 102] on button "Save" at bounding box center [1109, 103] width 69 height 25
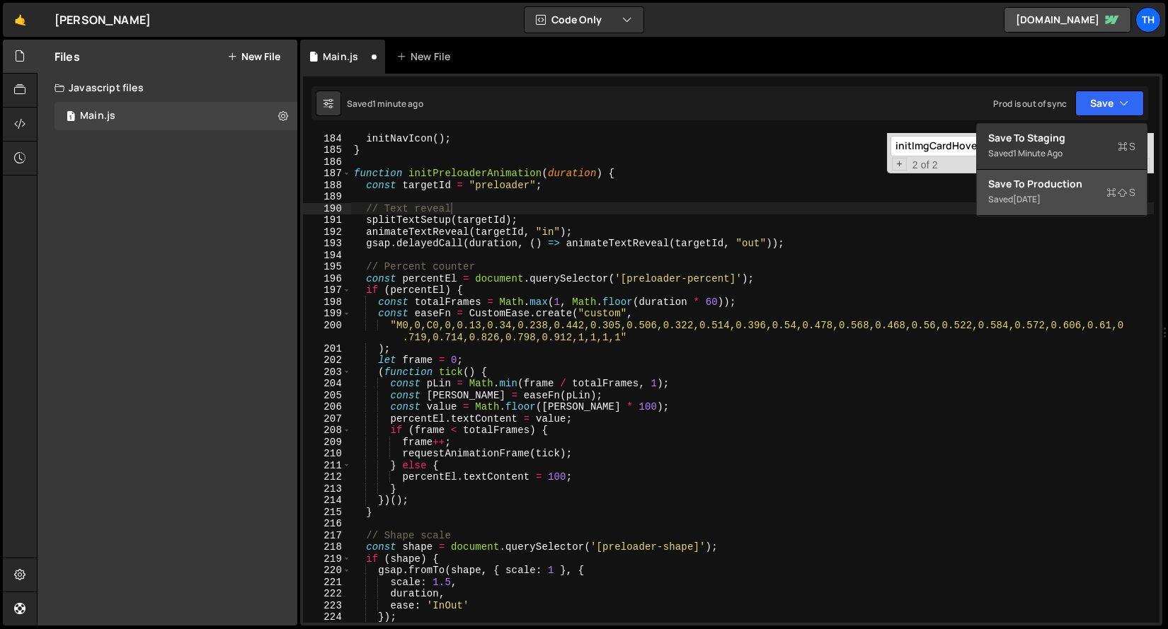
click at [1076, 188] on div "Save to Production S" at bounding box center [1061, 184] width 147 height 14
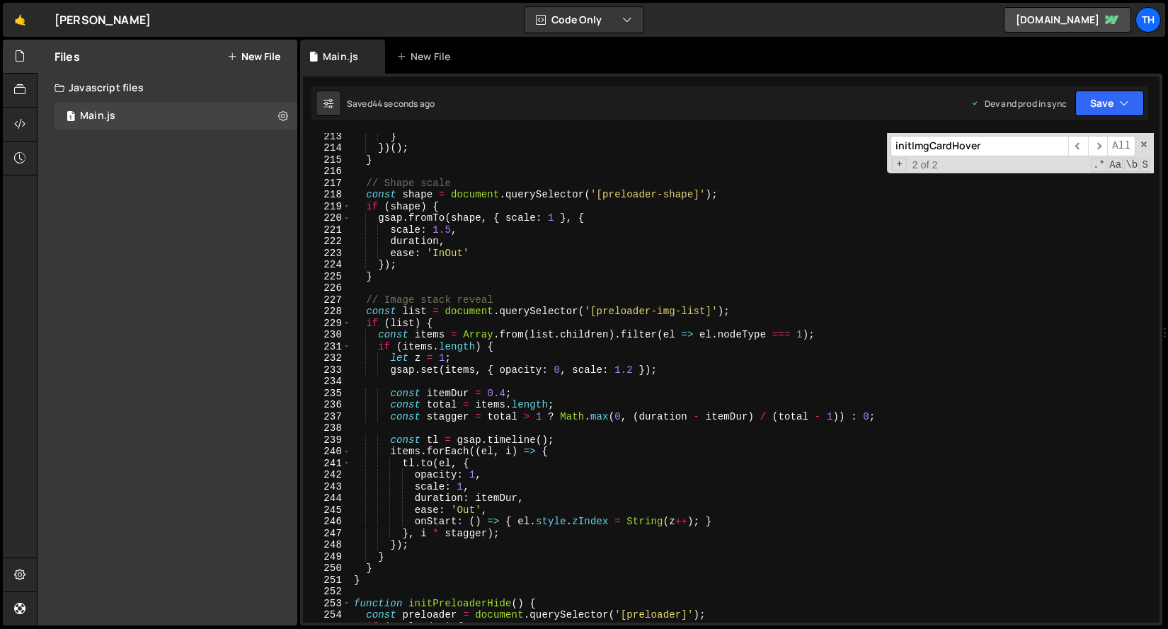
scroll to position [2257, 0]
click at [555, 372] on div "} }) ( ) ; } // Shape scale const shape = document . querySelector ( '[preloade…" at bounding box center [752, 386] width 802 height 513
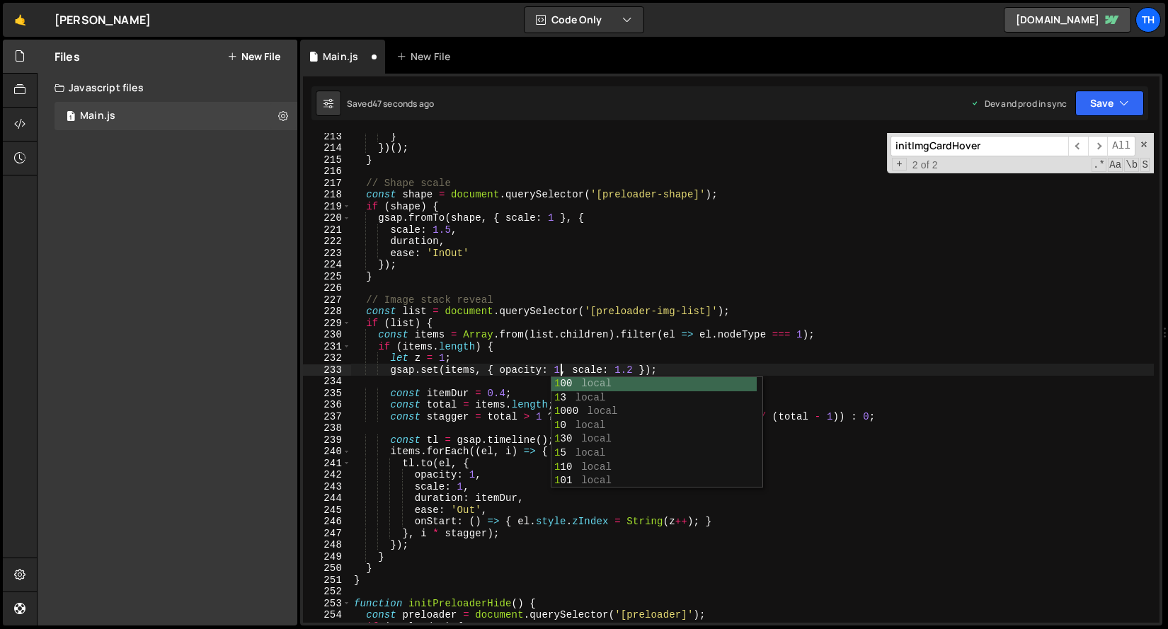
scroll to position [0, 14]
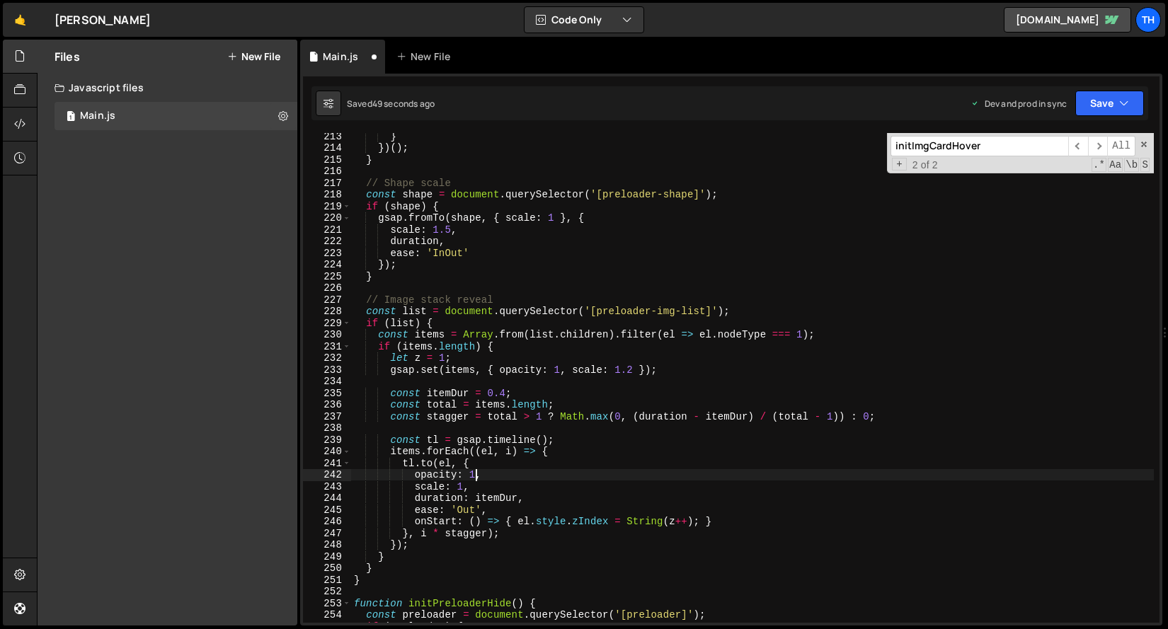
click at [477, 476] on div "} }) ( ) ; } // Shape scale const shape = document . querySelector ( '[preloade…" at bounding box center [752, 386] width 802 height 513
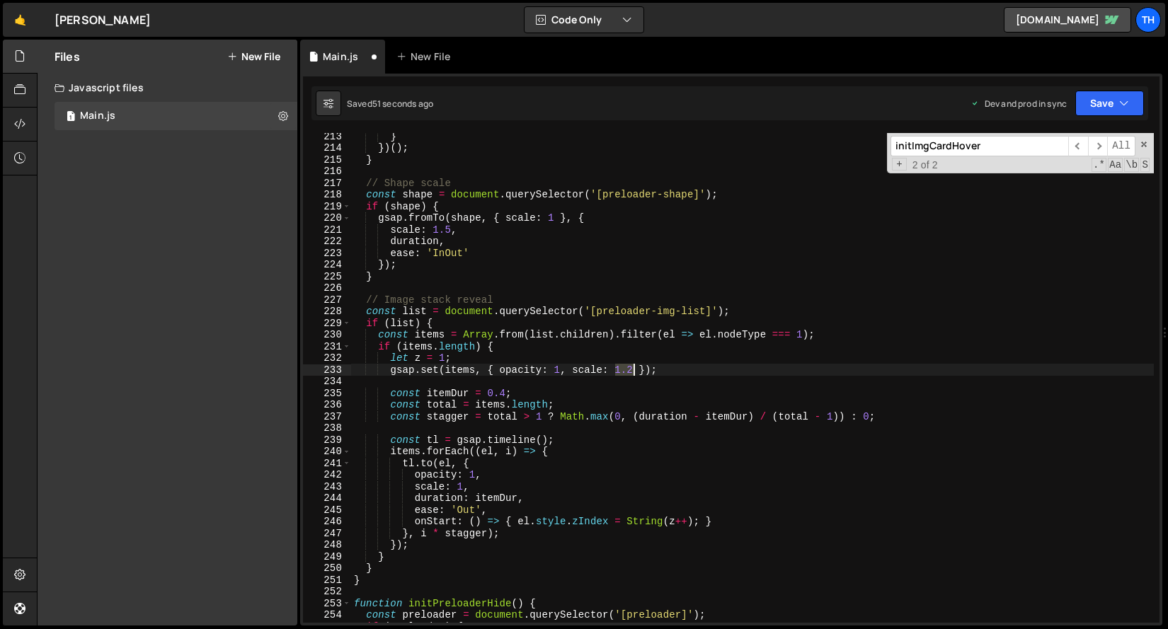
drag, startPoint x: 617, startPoint y: 371, endPoint x: 632, endPoint y: 371, distance: 14.9
click at [632, 371] on div "} }) ( ) ; } // Shape scale const shape = document . querySelector ( '[preloade…" at bounding box center [752, 386] width 802 height 513
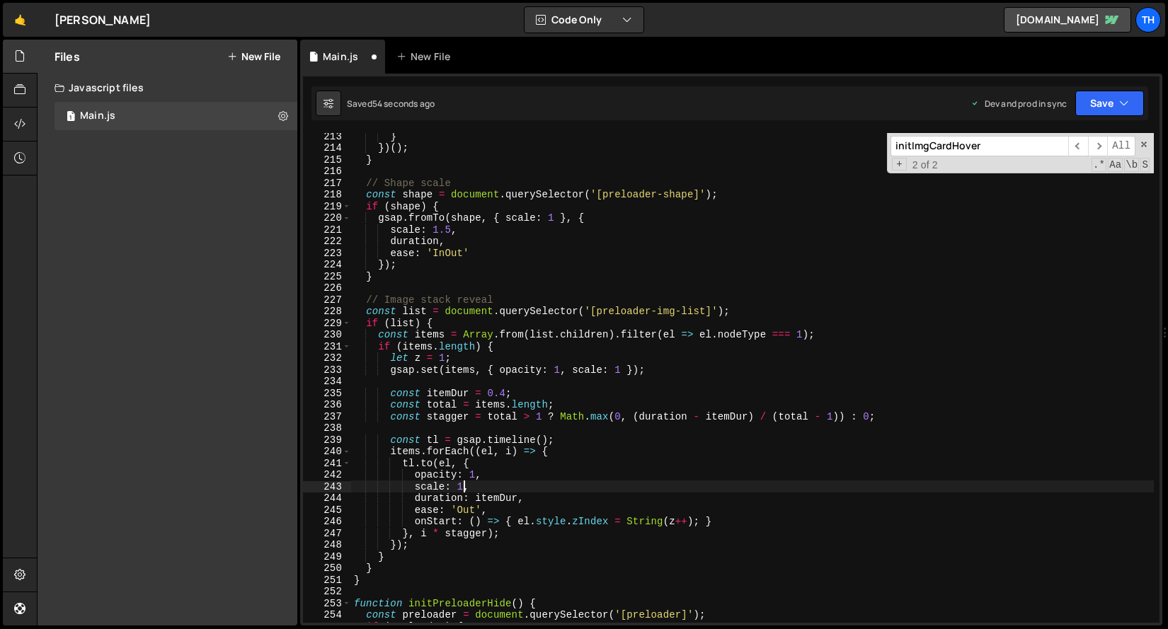
click at [462, 488] on div "} }) ( ) ; } // Shape scale const shape = document . querySelector ( '[preloade…" at bounding box center [752, 386] width 802 height 513
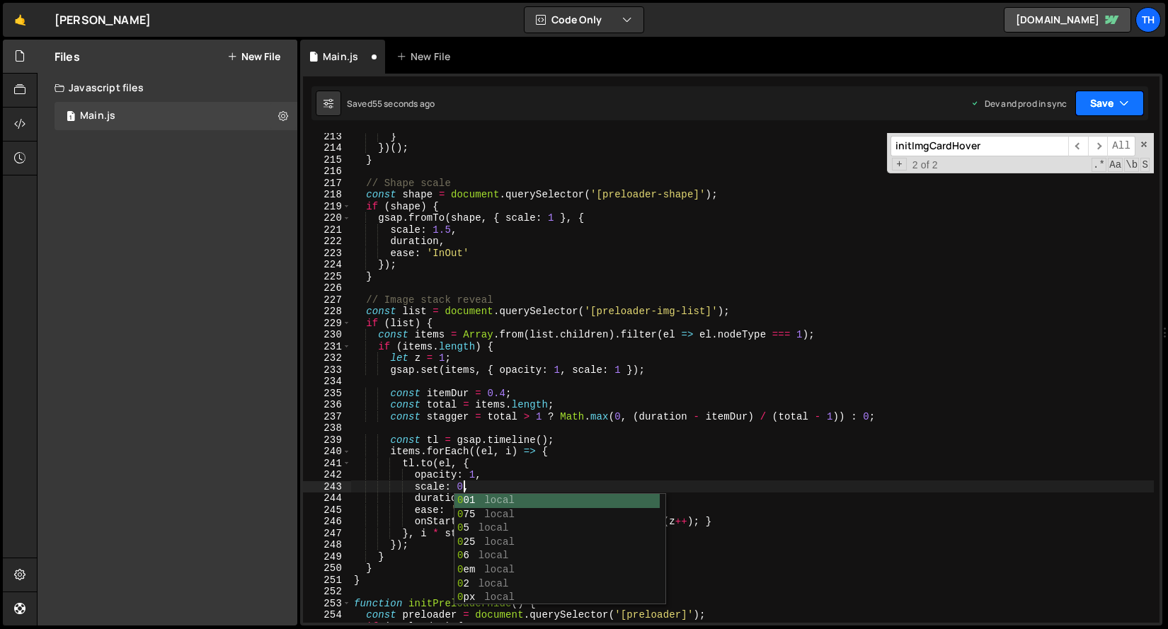
click at [1115, 96] on button "Save" at bounding box center [1109, 103] width 69 height 25
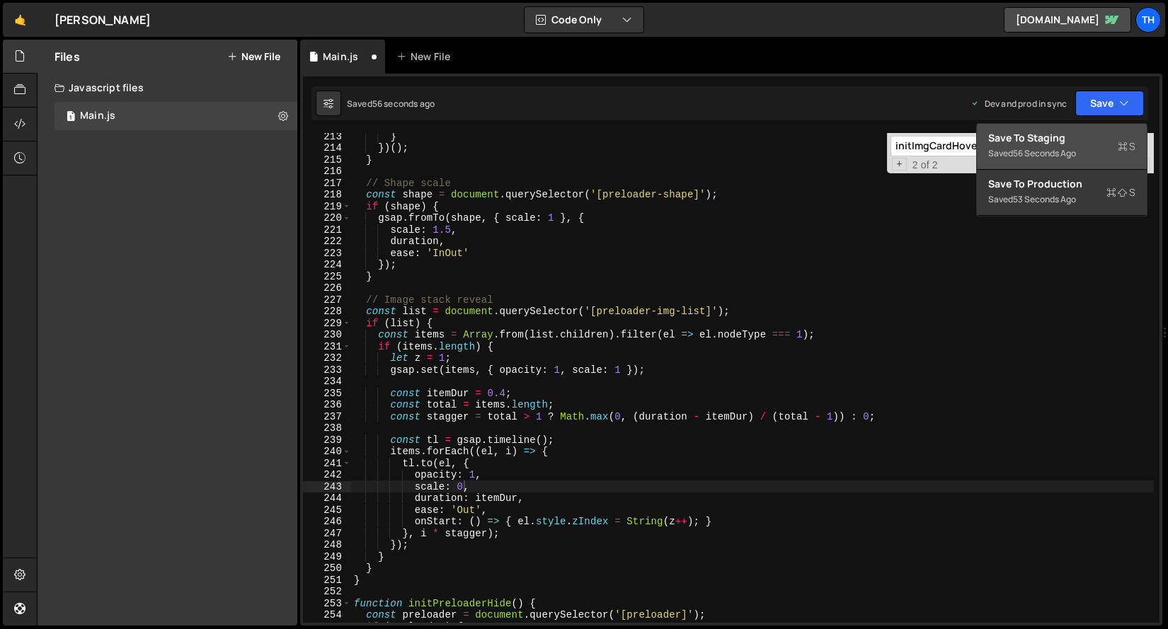
click at [1077, 131] on div "Save to Staging S" at bounding box center [1061, 138] width 147 height 14
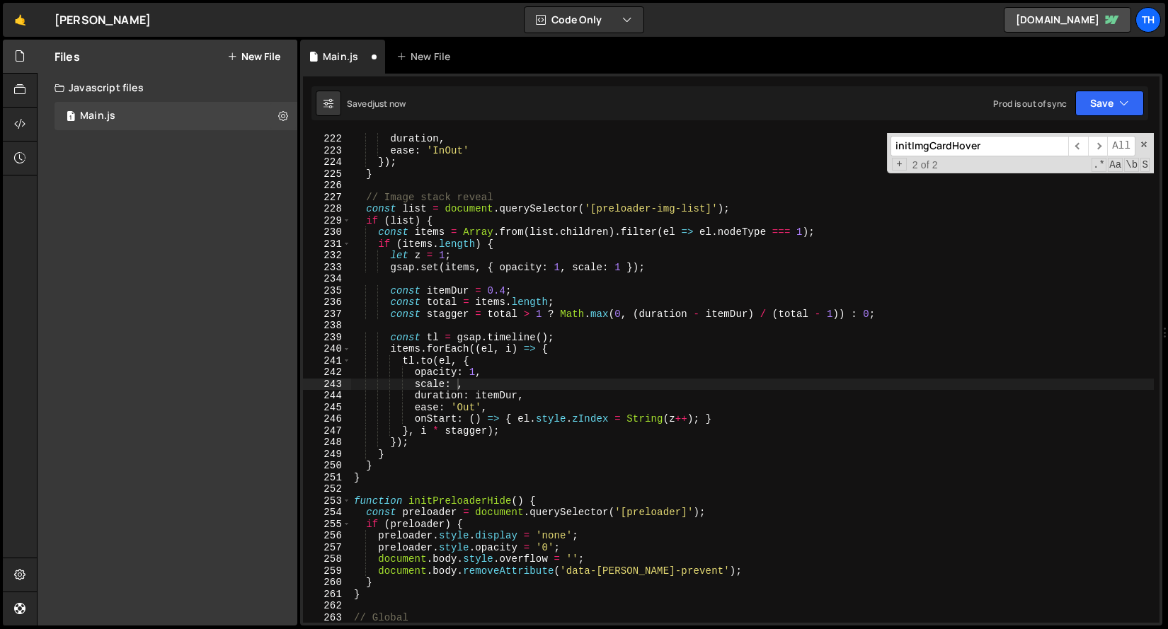
scroll to position [2351, 0]
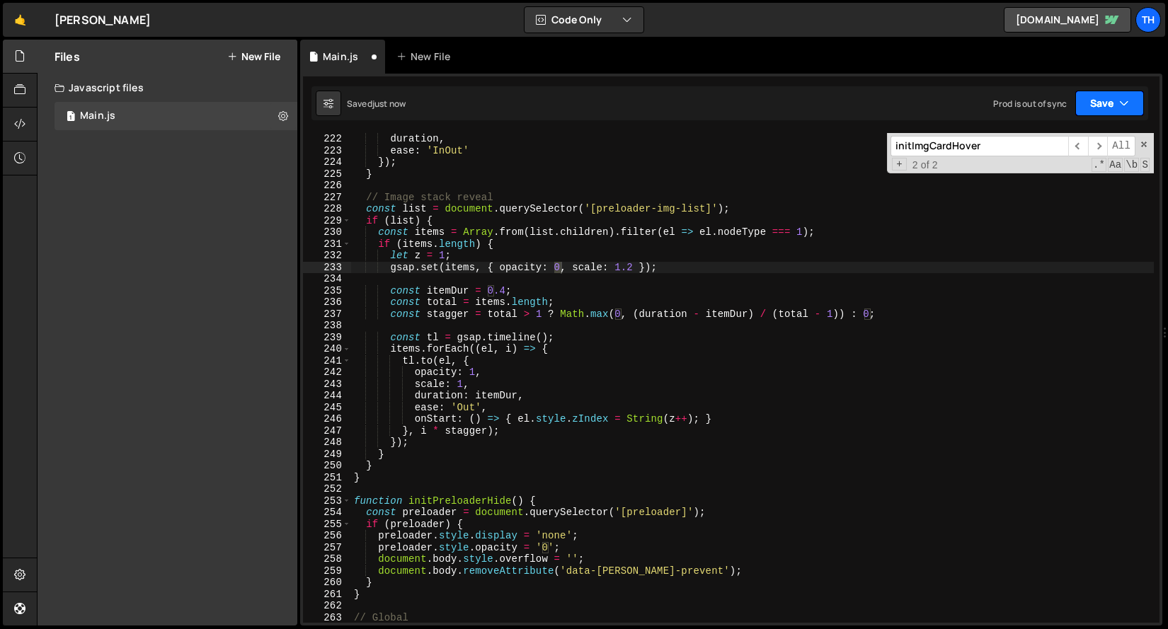
click at [1099, 100] on button "Save" at bounding box center [1109, 103] width 69 height 25
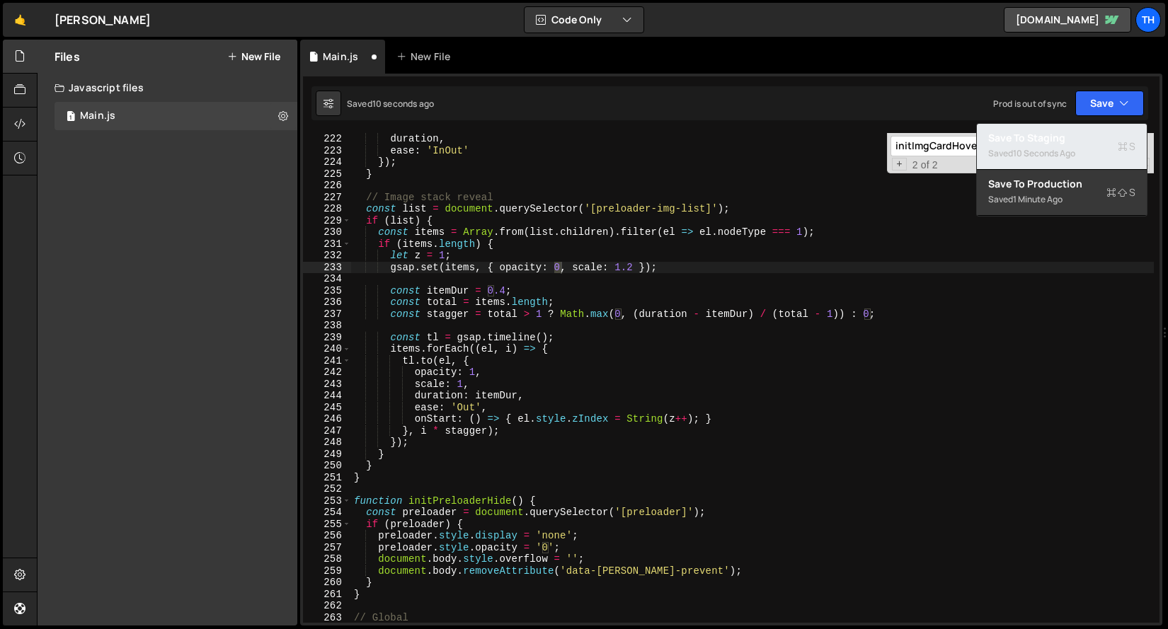
click at [1052, 150] on div "10 seconds ago" at bounding box center [1044, 153] width 62 height 12
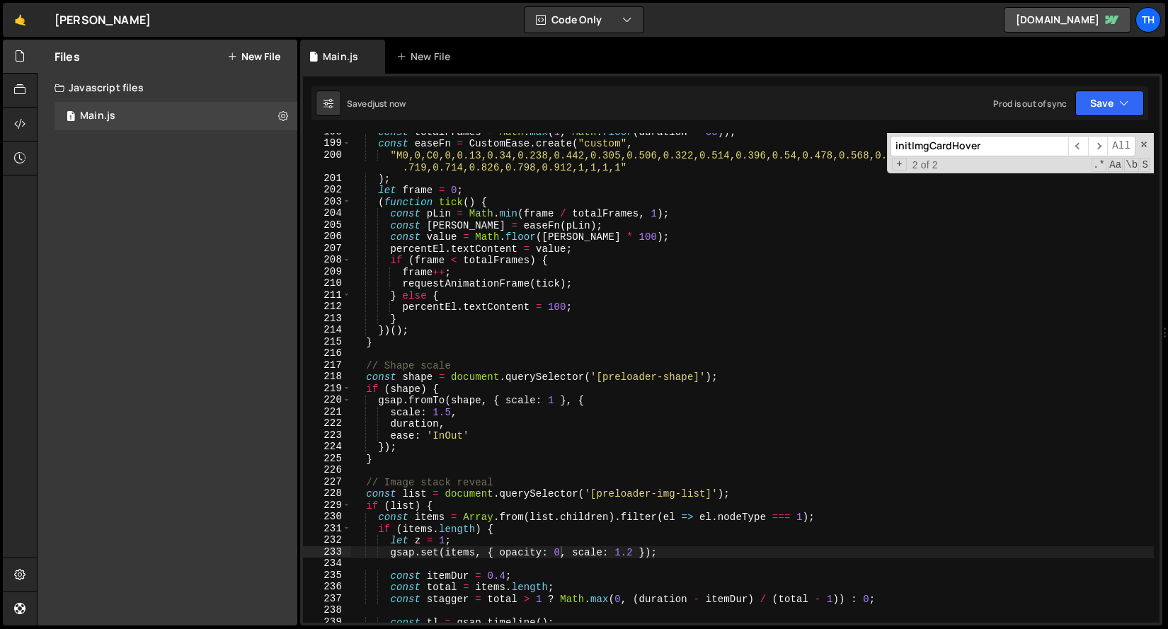
scroll to position [2090, 0]
click at [451, 432] on div "const totalFrames = Math . max ( 1 , Math . floor ( duration * 60 )) ; const ea…" at bounding box center [752, 384] width 802 height 513
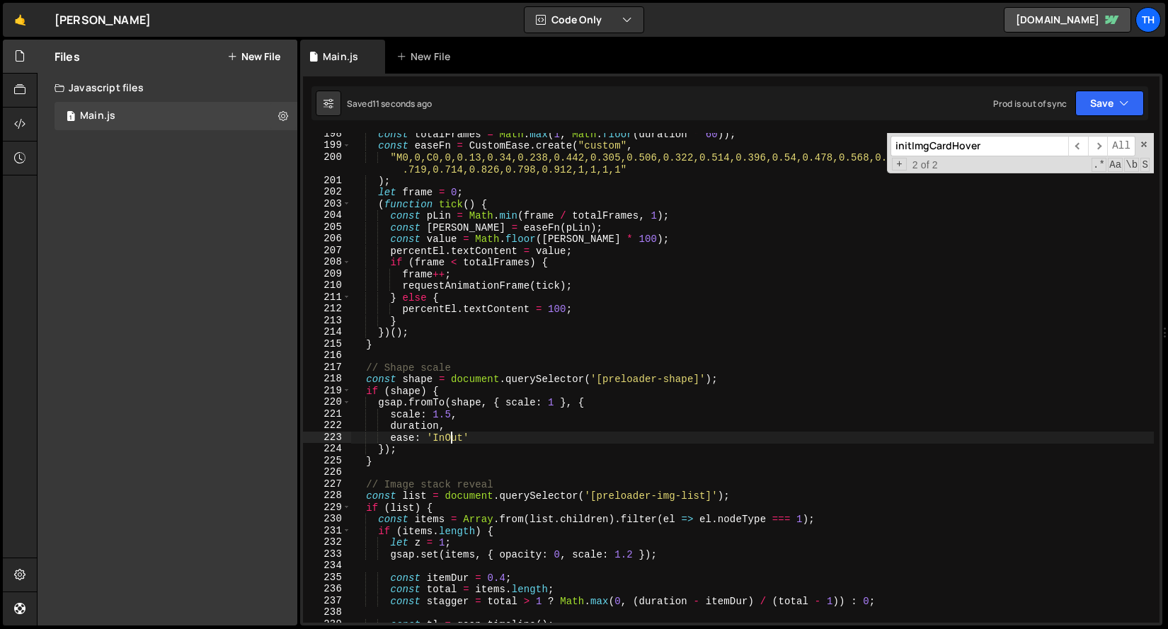
click at [451, 432] on div "const totalFrames = Math . max ( 1 , Math . floor ( duration * 60 )) ; const ea…" at bounding box center [752, 384] width 802 height 513
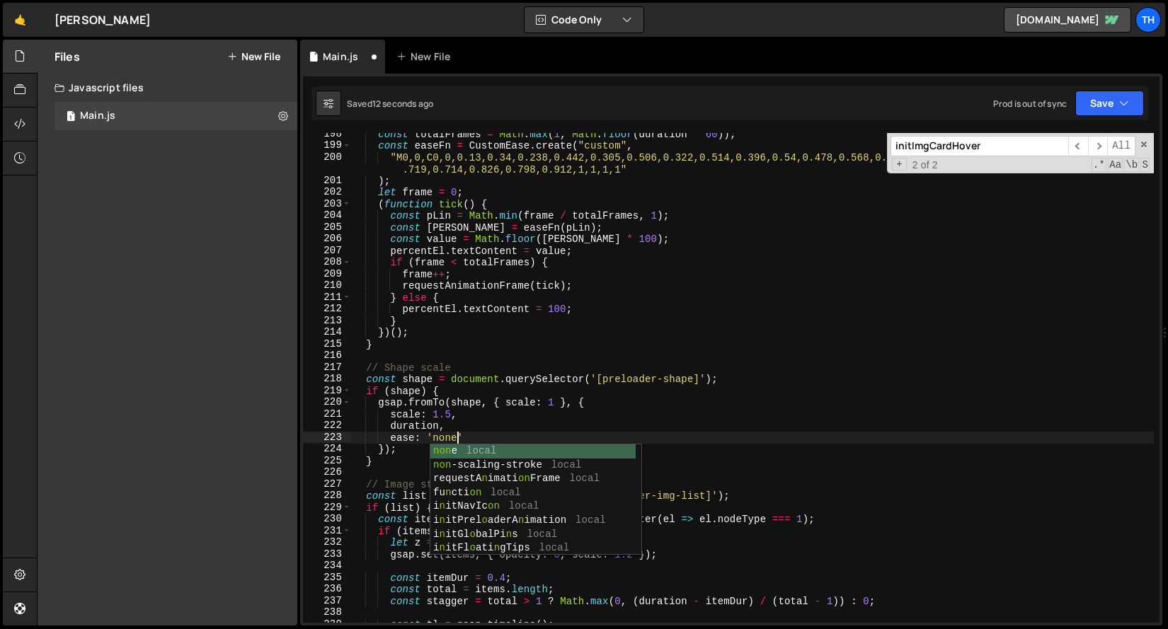
scroll to position [0, 6]
click at [1083, 107] on button "Save" at bounding box center [1109, 103] width 69 height 25
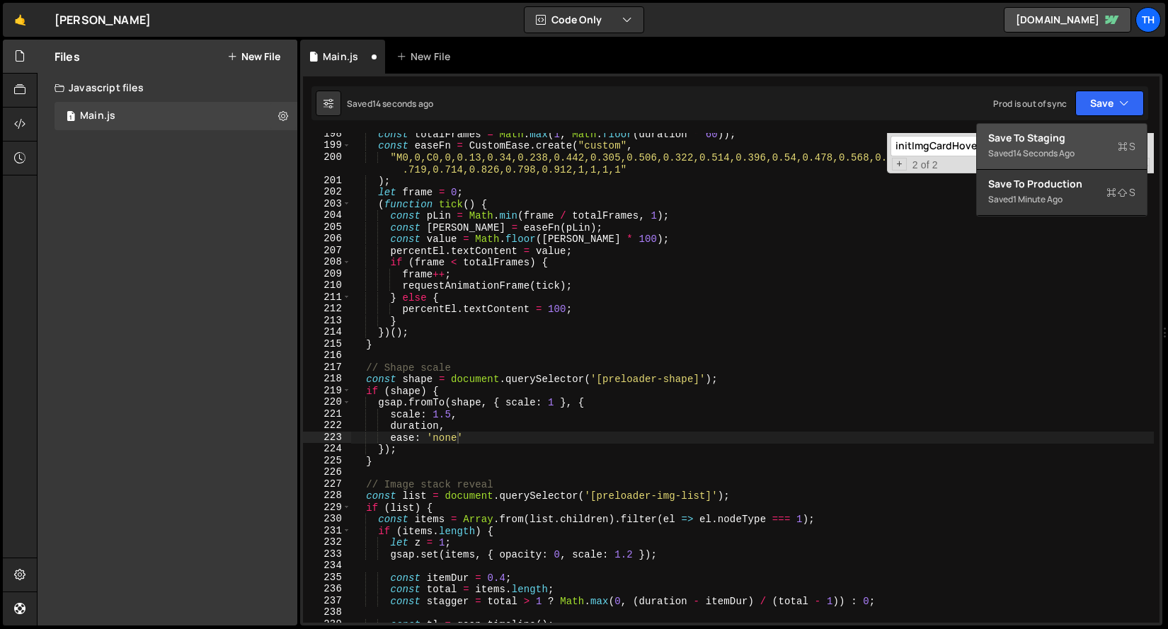
click at [1069, 131] on div "Save to Staging S" at bounding box center [1061, 138] width 147 height 14
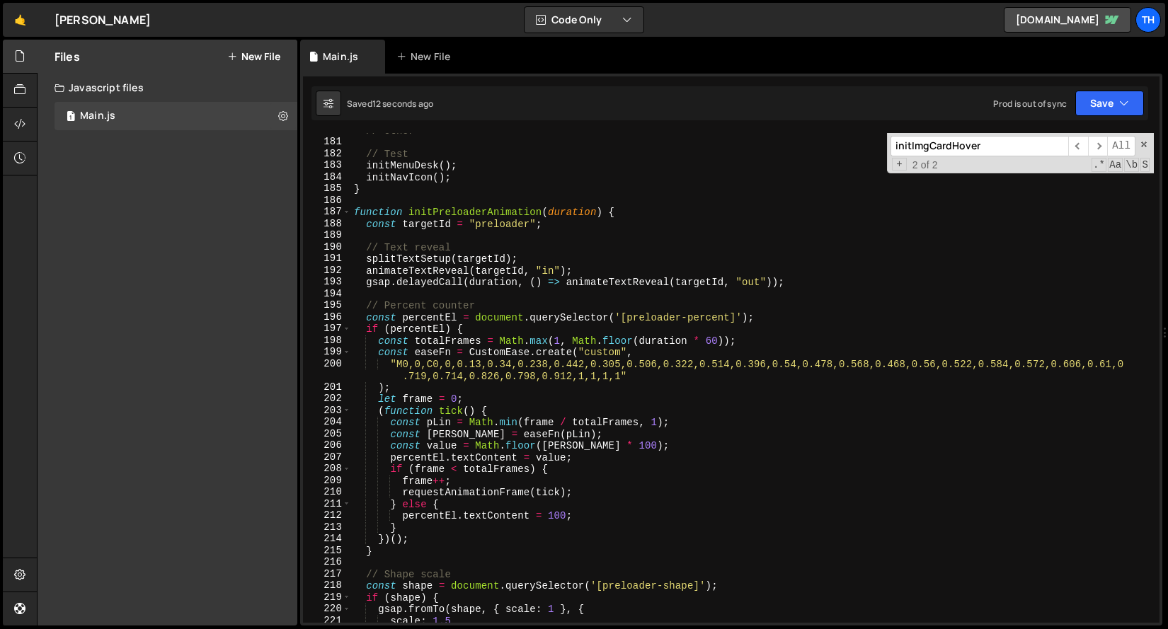
scroll to position [1903, 0]
click at [599, 357] on div "// Other // Test initMenuDesk ( ) ; initNavIcon ( ) ; } function initPreloaderA…" at bounding box center [752, 381] width 802 height 513
click at [599, 355] on div "// Other // Test initMenuDesk ( ) ; initNavIcon ( ) ; } function initPreloaderA…" at bounding box center [752, 381] width 802 height 513
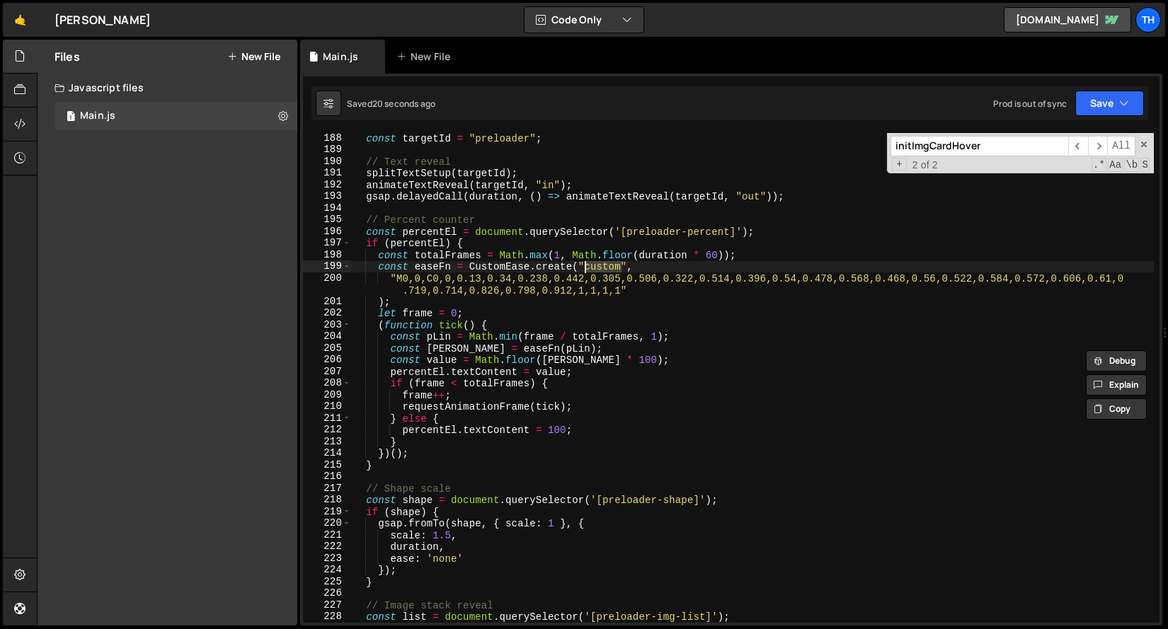
scroll to position [1981, 0]
click at [422, 265] on div "const targetId = "preloader" ; // Text reveal splitTextSetup ( targetId ) ; ani…" at bounding box center [752, 387] width 802 height 513
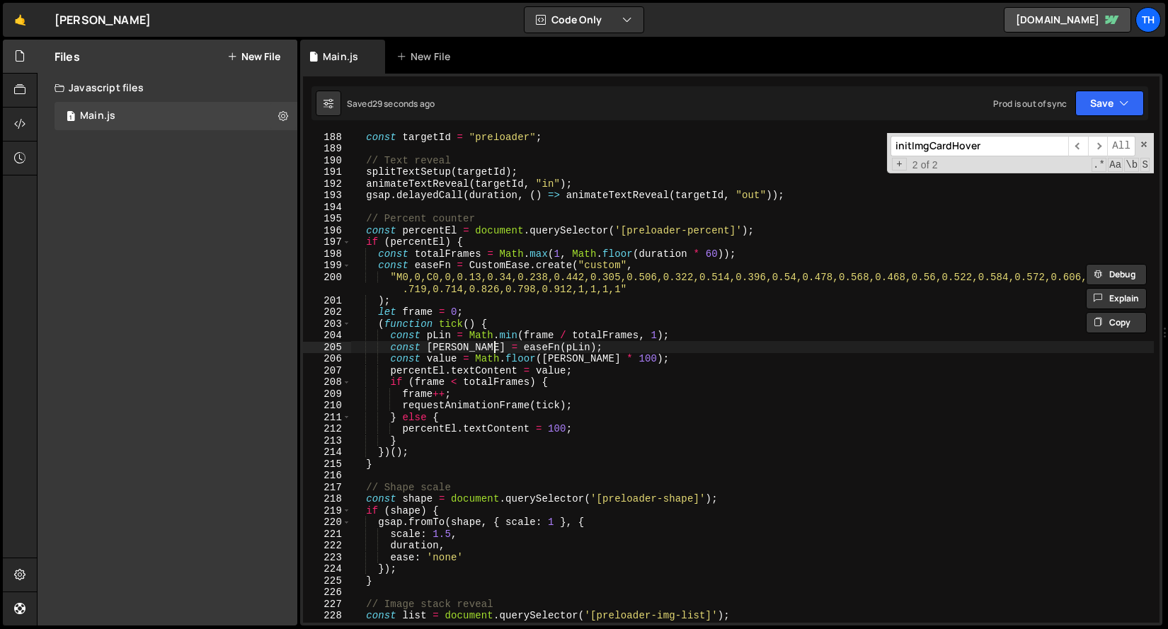
click at [493, 346] on div "const targetId = "preloader" ; // Text reveal splitTextSetup ( targetId ) ; ani…" at bounding box center [752, 387] width 802 height 513
click at [435, 343] on div "const targetId = "preloader" ; // Text reveal splitTextSetup ( targetId ) ; ani…" at bounding box center [752, 387] width 802 height 513
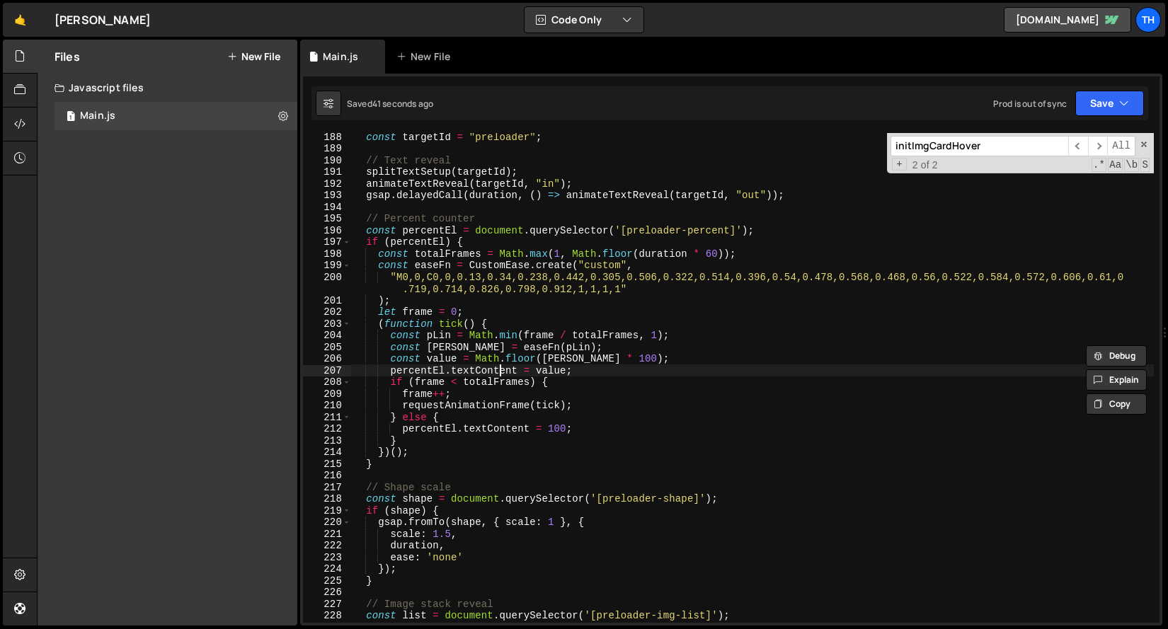
click at [500, 374] on div "const targetId = "preloader" ; // Text reveal splitTextSetup ( targetId ) ; ani…" at bounding box center [752, 387] width 802 height 513
click at [453, 362] on div "const targetId = "preloader" ; // Text reveal splitTextSetup ( targetId ) ; ani…" at bounding box center [752, 387] width 802 height 513
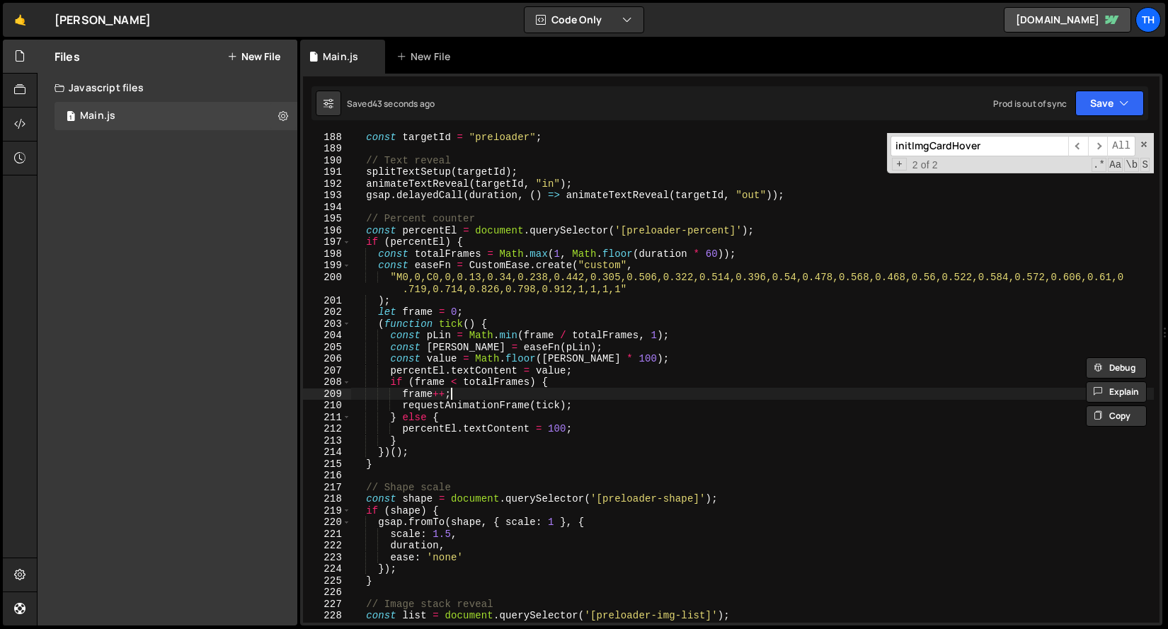
click at [517, 392] on div "const targetId = "preloader" ; // Text reveal splitTextSetup ( targetId ) ; ani…" at bounding box center [752, 387] width 802 height 513
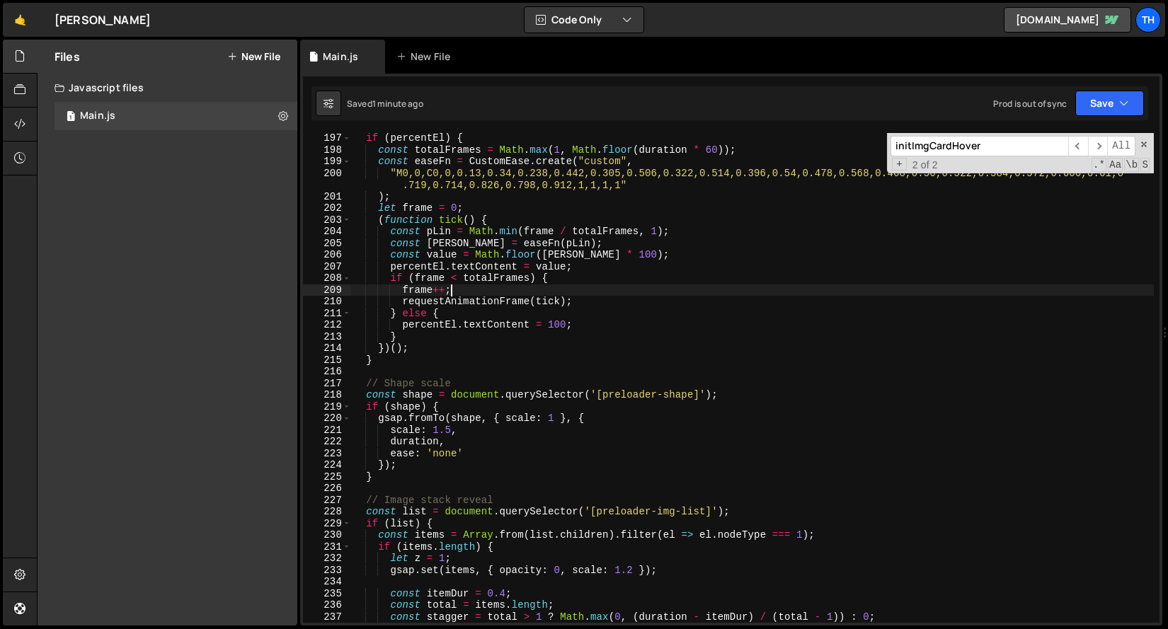
scroll to position [2076, 0]
click at [440, 165] on div "if ( percentEl ) { const totalFrames = Math . max ( 1 , Math . floor ( duration…" at bounding box center [752, 388] width 802 height 513
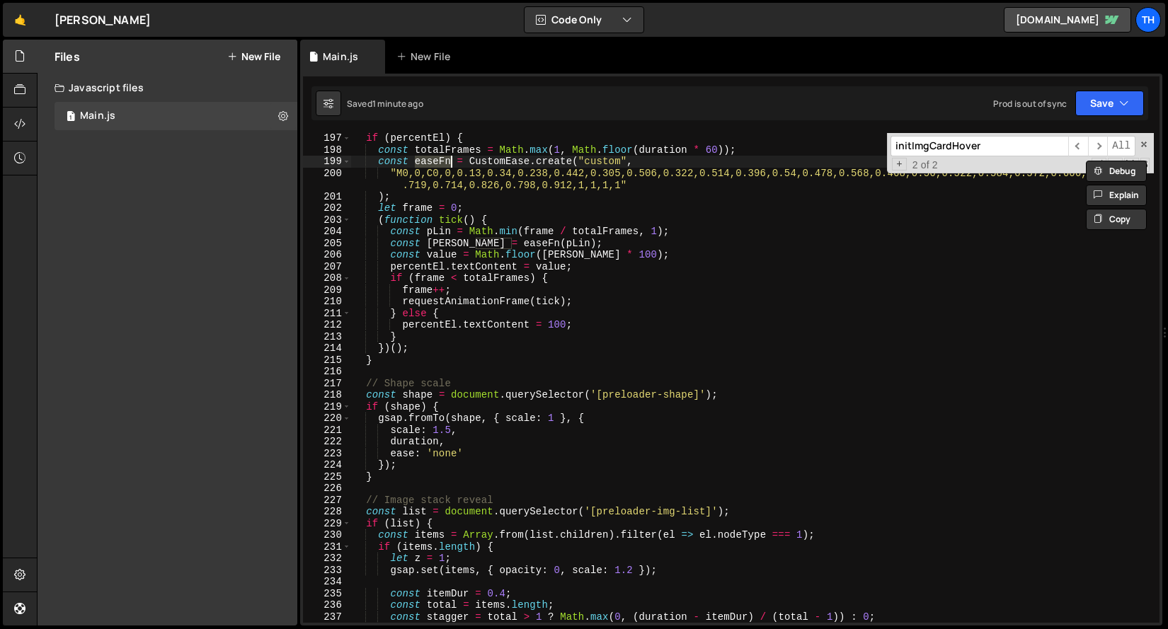
click at [440, 459] on div "if ( percentEl ) { const totalFrames = Math . max ( 1 , Math . floor ( duration…" at bounding box center [752, 388] width 802 height 513
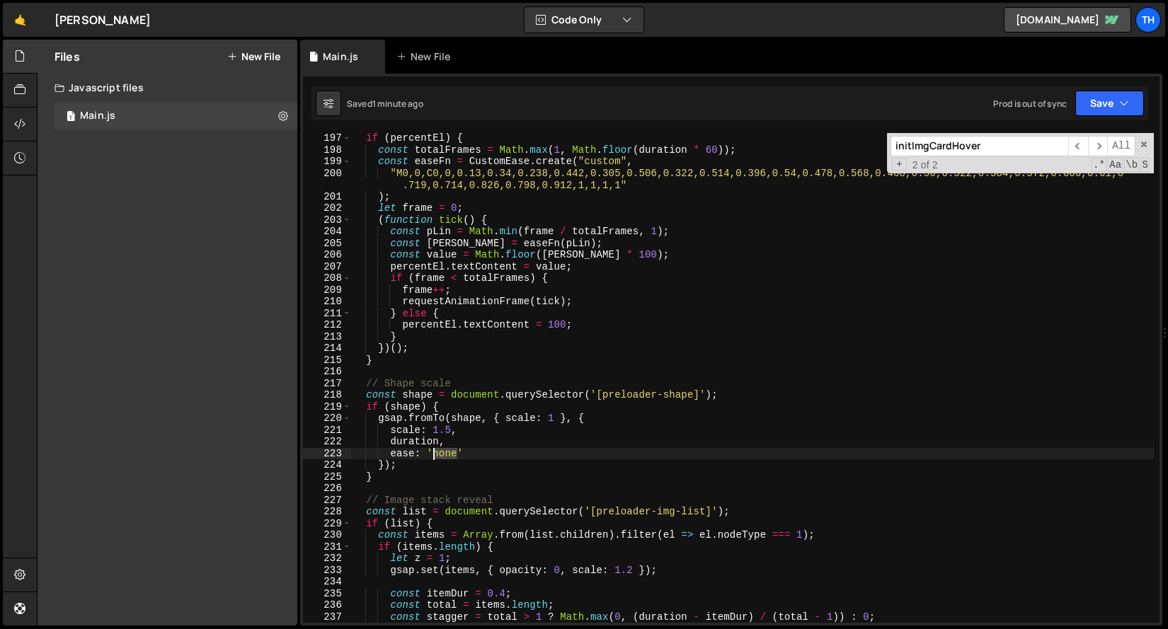
click at [440, 459] on div "if ( percentEl ) { const totalFrames = Math . max ( 1 , Math . floor ( duration…" at bounding box center [752, 388] width 802 height 513
paste textarea "easeFn"
click at [1117, 101] on button "Save" at bounding box center [1109, 103] width 69 height 25
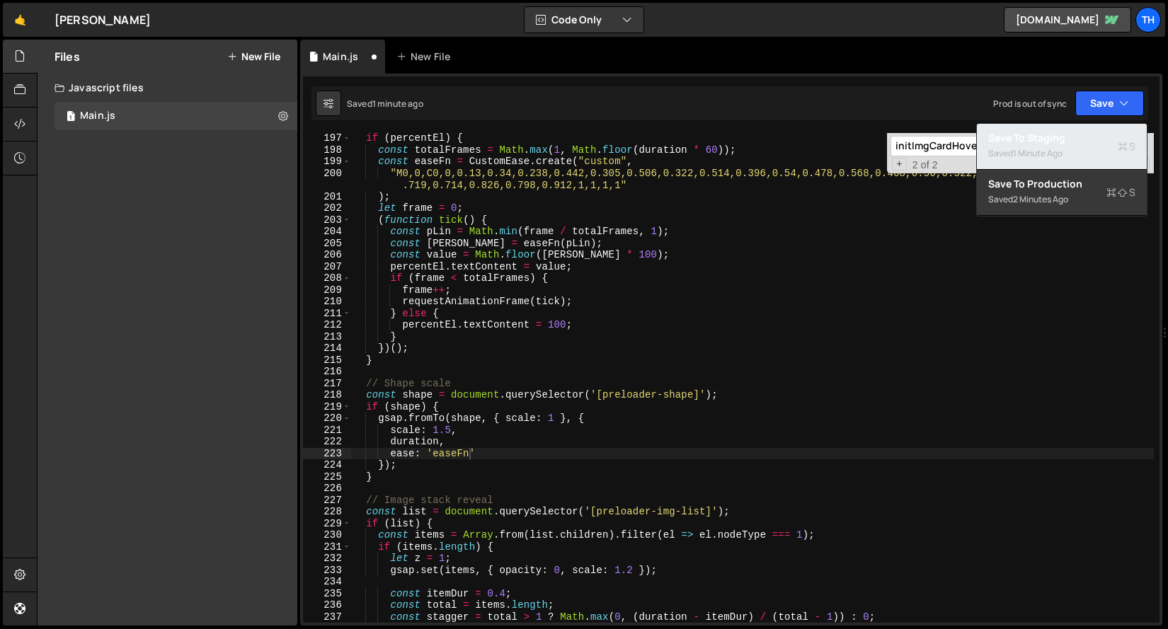
click at [1040, 146] on div "Saved 1 minute ago" at bounding box center [1061, 153] width 147 height 17
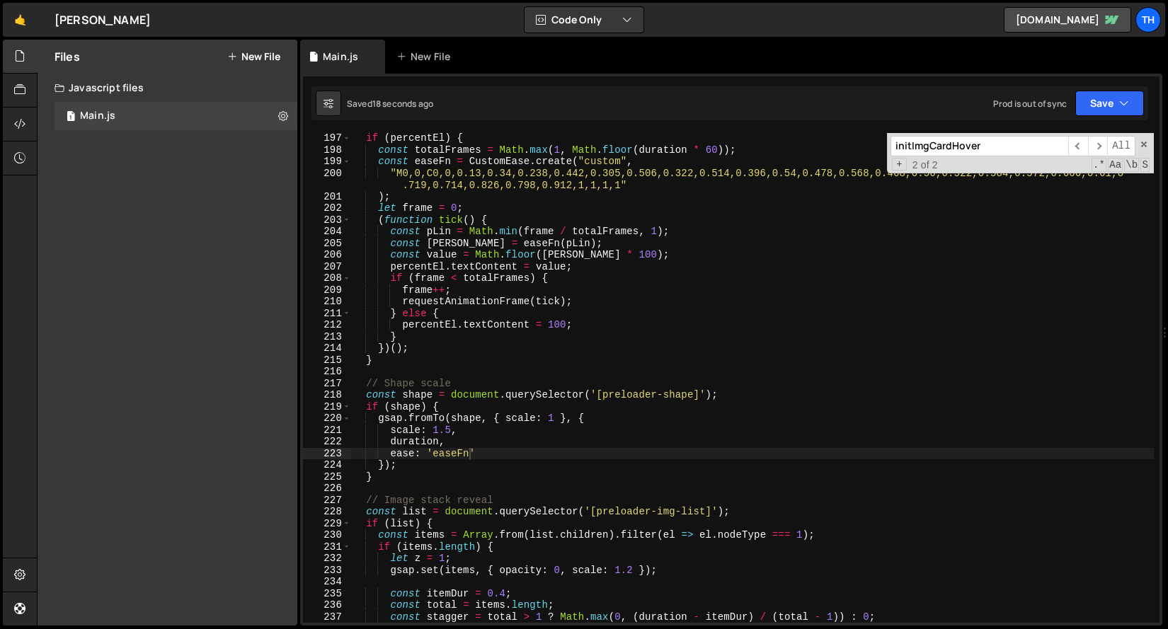
click at [449, 259] on div "if ( percentEl ) { const totalFrames = Math . max ( 1 , Math . floor ( duration…" at bounding box center [752, 388] width 802 height 513
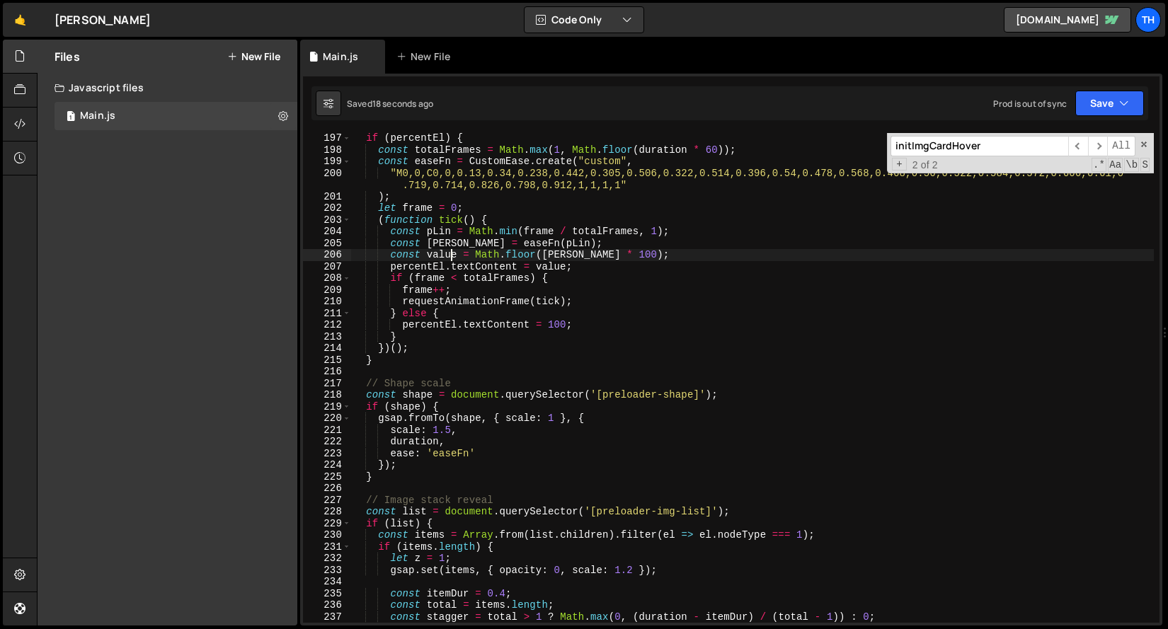
click at [449, 259] on div "if ( percentEl ) { const totalFrames = Math . max ( 1 , Math . floor ( duration…" at bounding box center [752, 388] width 802 height 513
click at [452, 243] on div "if ( percentEl ) { const totalFrames = Math . max ( 1 , Math . floor ( duration…" at bounding box center [752, 388] width 802 height 513
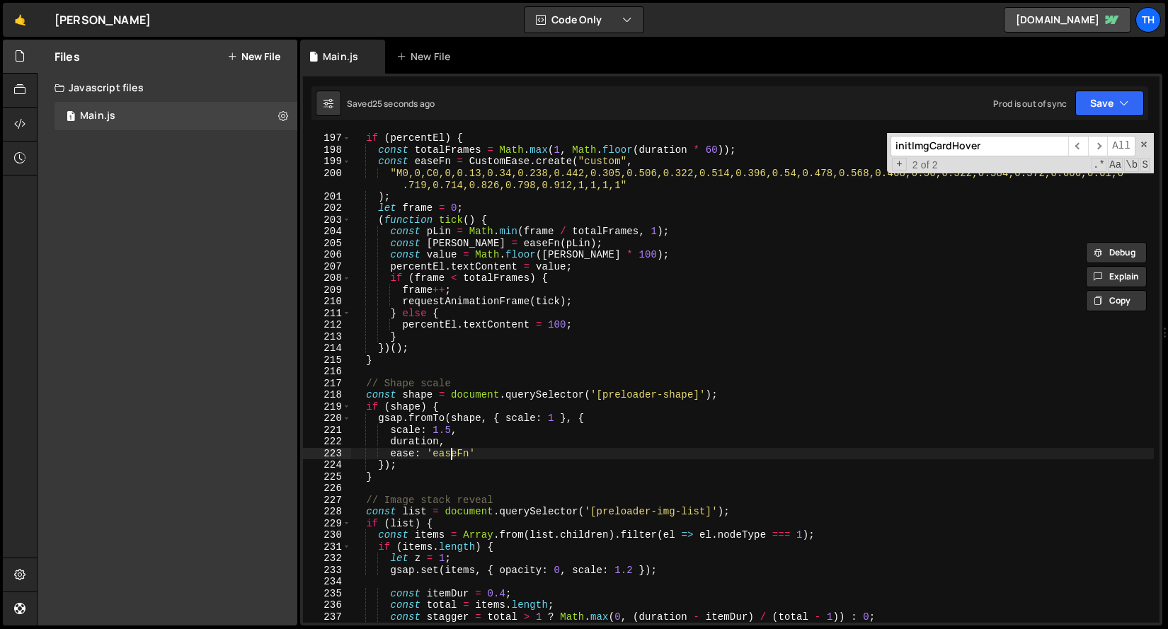
click at [451, 449] on div "if ( percentEl ) { const totalFrames = Math . max ( 1 , Math . floor ( duration…" at bounding box center [752, 388] width 802 height 513
paste textarea "[PERSON_NAME]"
click at [1093, 108] on button "Save" at bounding box center [1109, 103] width 69 height 25
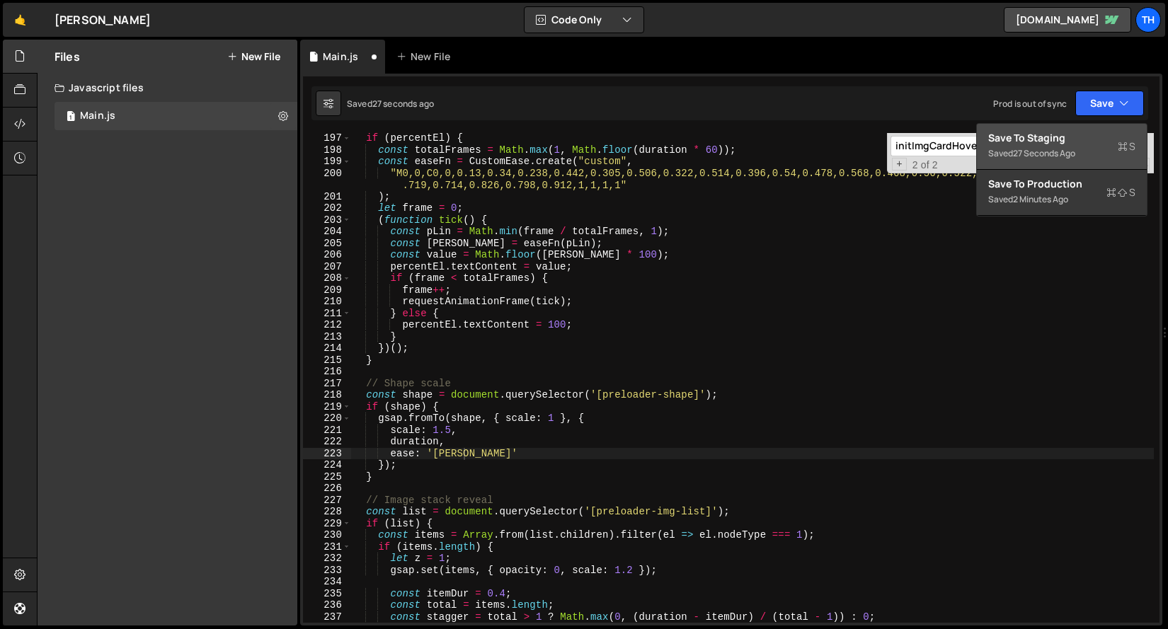
click at [1068, 134] on div "Save to Staging S" at bounding box center [1061, 138] width 147 height 14
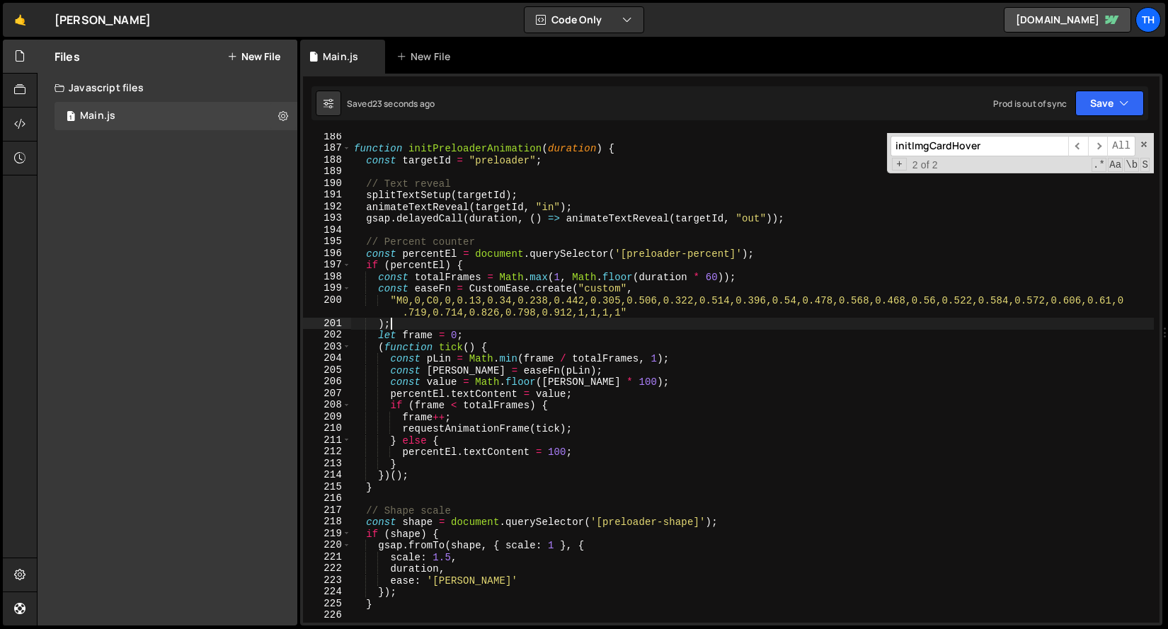
scroll to position [0, 1]
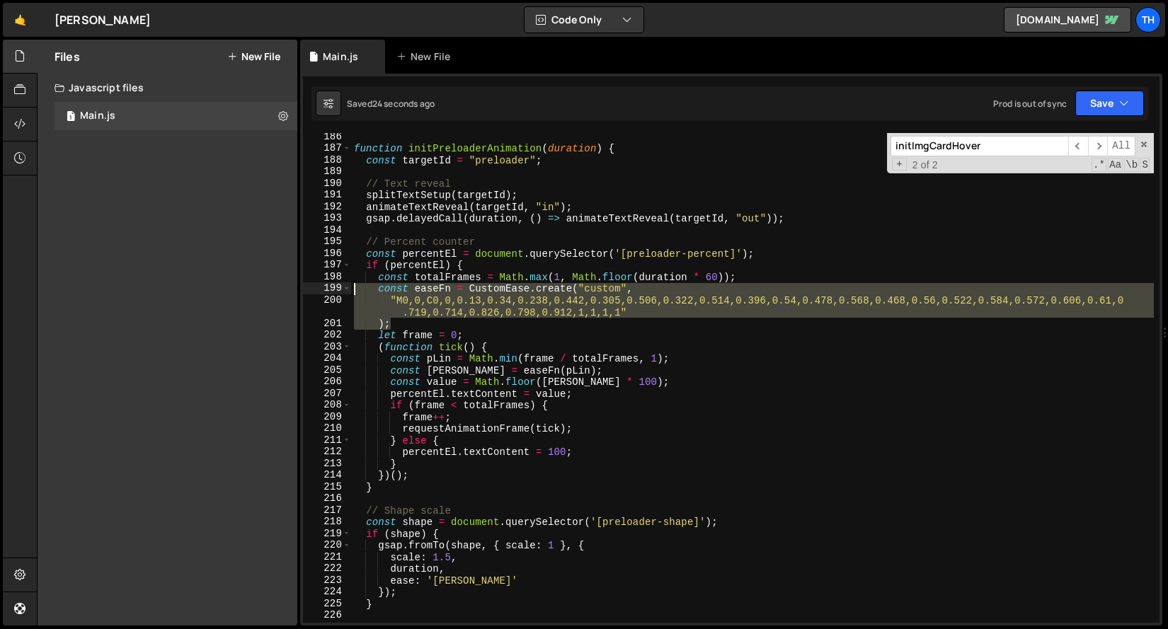
drag, startPoint x: 403, startPoint y: 324, endPoint x: 325, endPoint y: 286, distance: 87.4
click at [325, 286] on div "); 186 187 188 189 190 191 192 193 194 195 196 197 198 199 200 201 202 203 204 …" at bounding box center [731, 378] width 856 height 490
type textarea "const easeFn = CustomEase.create("custom", "M0,0,C0,0,0.13,0.34,0.238,0.442,0.3…"
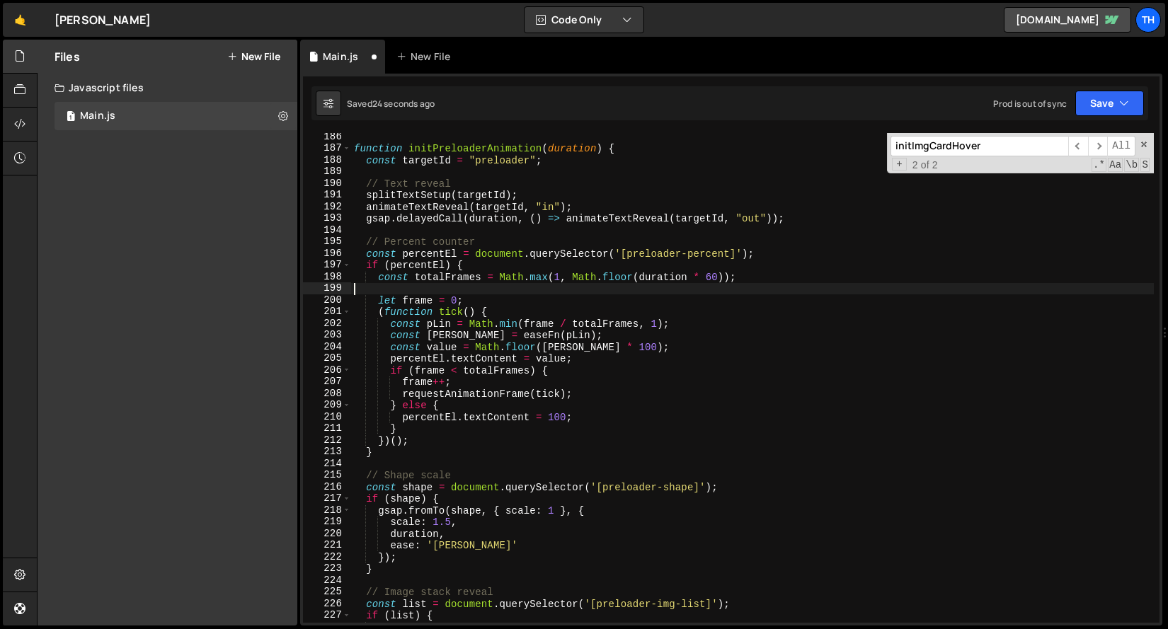
scroll to position [0, 0]
click at [407, 173] on div "function initPreloaderAnimation ( duration ) { const targetId = "preloader" ; /…" at bounding box center [752, 387] width 802 height 513
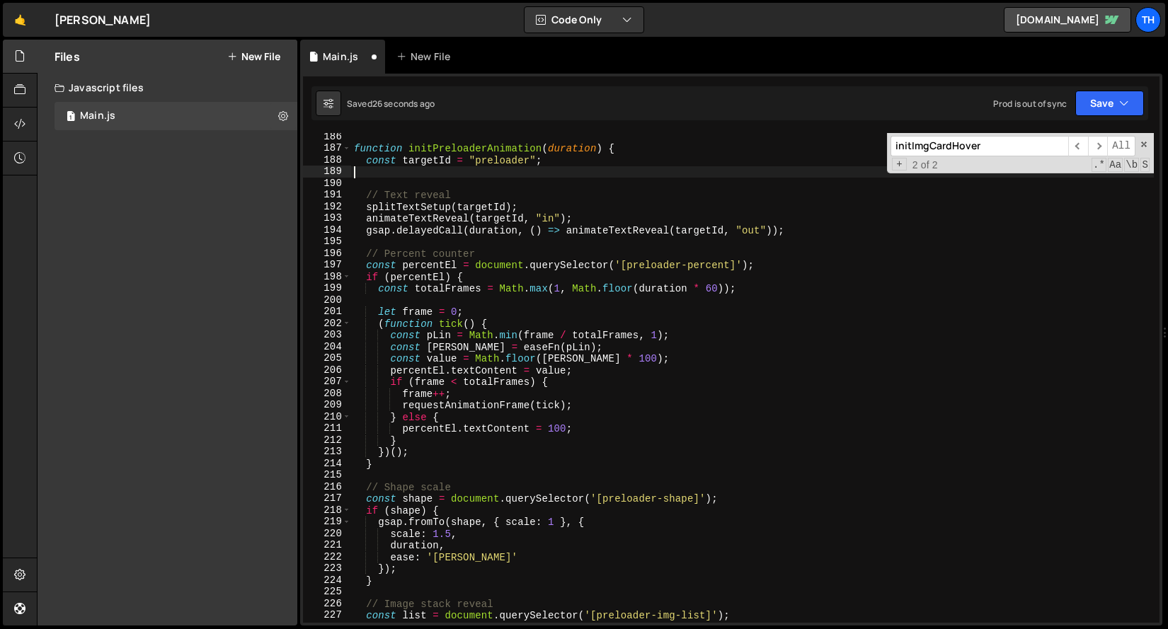
paste textarea ");"
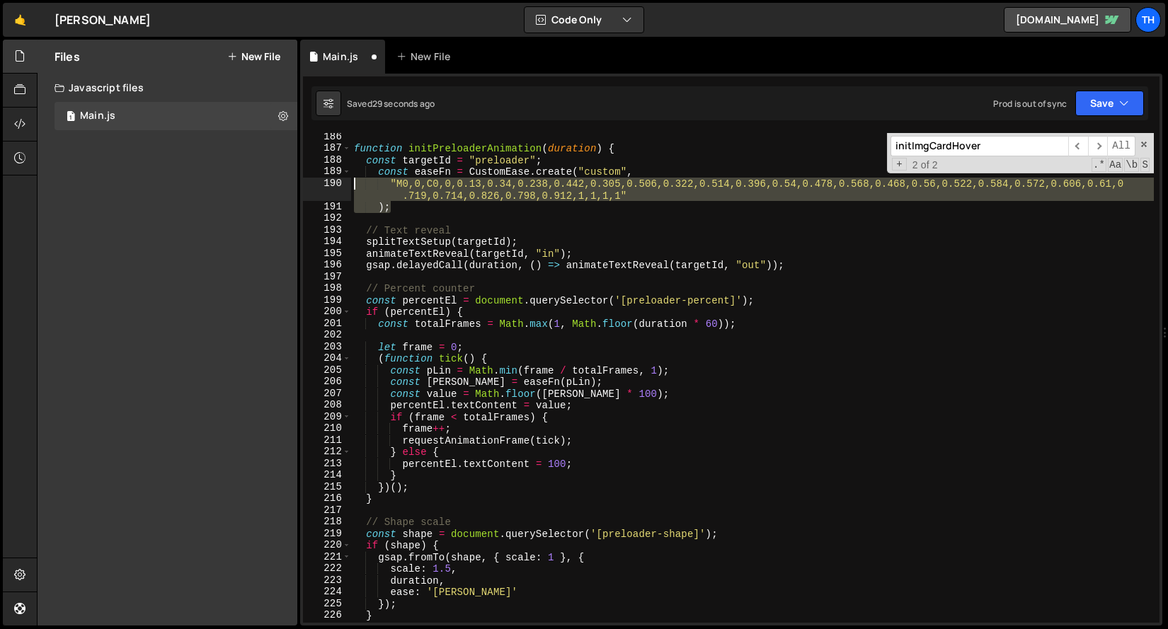
drag, startPoint x: 402, startPoint y: 207, endPoint x: 337, endPoint y: 180, distance: 70.4
click at [337, 180] on div "); 186 187 188 189 190 191 192 193 194 195 196 197 198 199 200 201 202 203 204 …" at bounding box center [731, 378] width 856 height 490
click at [411, 211] on div "function initPreloaderAnimation ( duration ) { const targetId = "preloader" ; c…" at bounding box center [752, 378] width 802 height 490
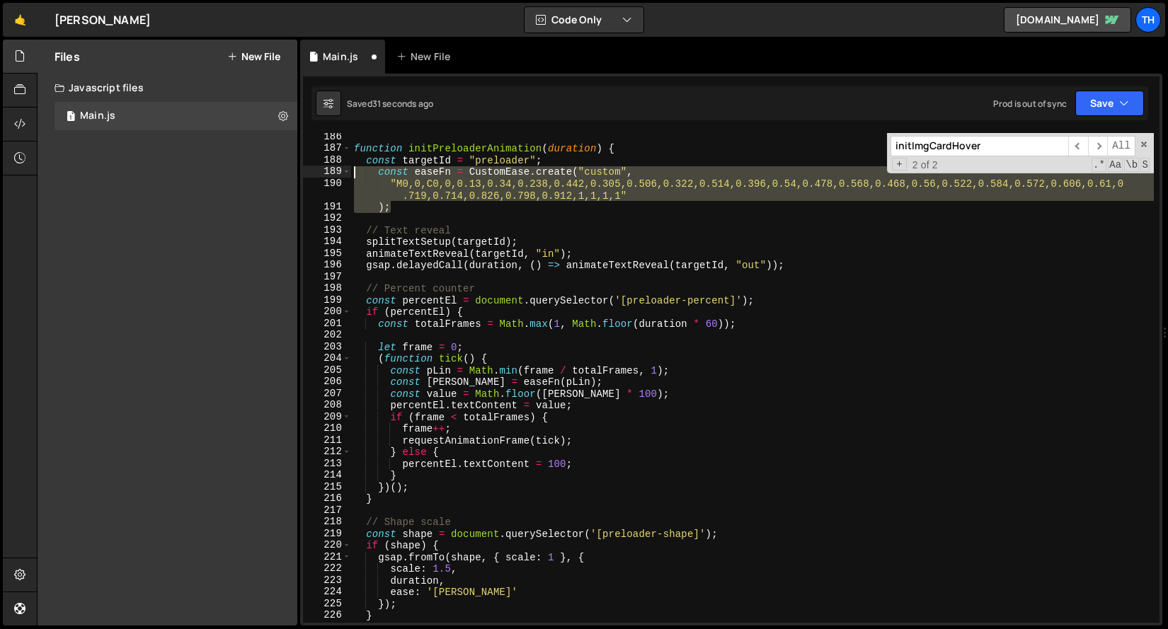
drag, startPoint x: 426, startPoint y: 205, endPoint x: 305, endPoint y: 173, distance: 125.1
click at [306, 172] on div "); 186 187 188 189 190 191 192 193 194 195 196 197 198 199 200 201 202 203 204 …" at bounding box center [731, 378] width 856 height 490
click at [432, 169] on div "function initPreloaderAnimation ( duration ) { const targetId = "preloader" ; c…" at bounding box center [752, 378] width 802 height 490
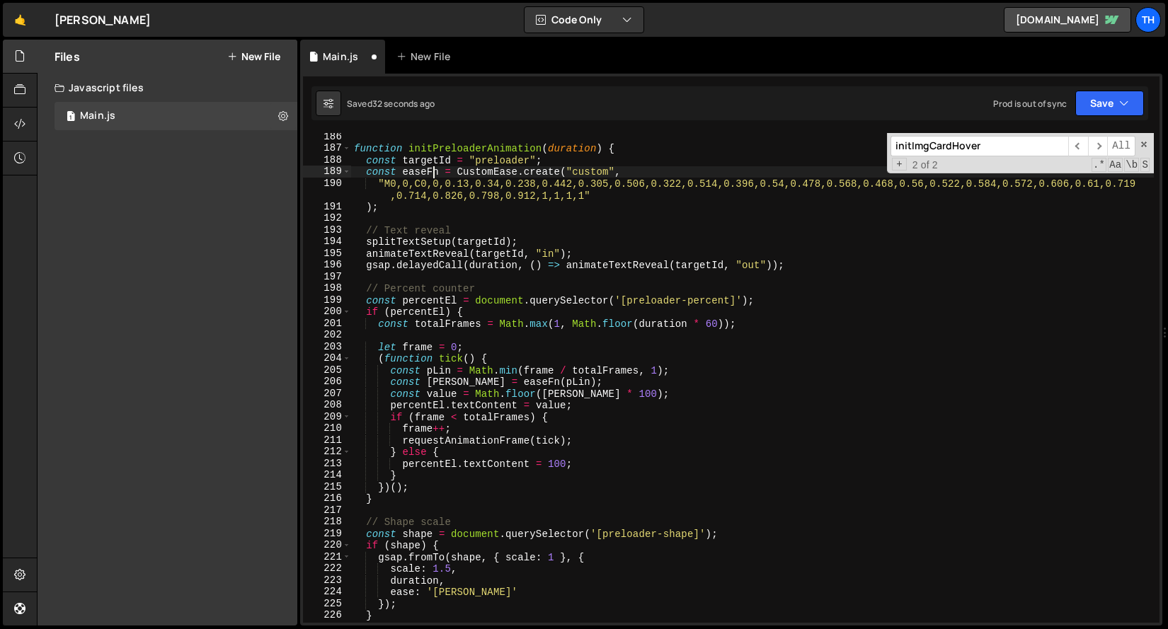
click at [432, 169] on div "function initPreloaderAnimation ( duration ) { const targetId = "preloader" ; c…" at bounding box center [752, 387] width 802 height 513
click at [442, 591] on div "function initPreloaderAnimation ( duration ) { const targetId = "preloader" ; c…" at bounding box center [752, 387] width 802 height 513
paste textarea "easeFn"
click at [1103, 111] on button "Save" at bounding box center [1109, 103] width 69 height 25
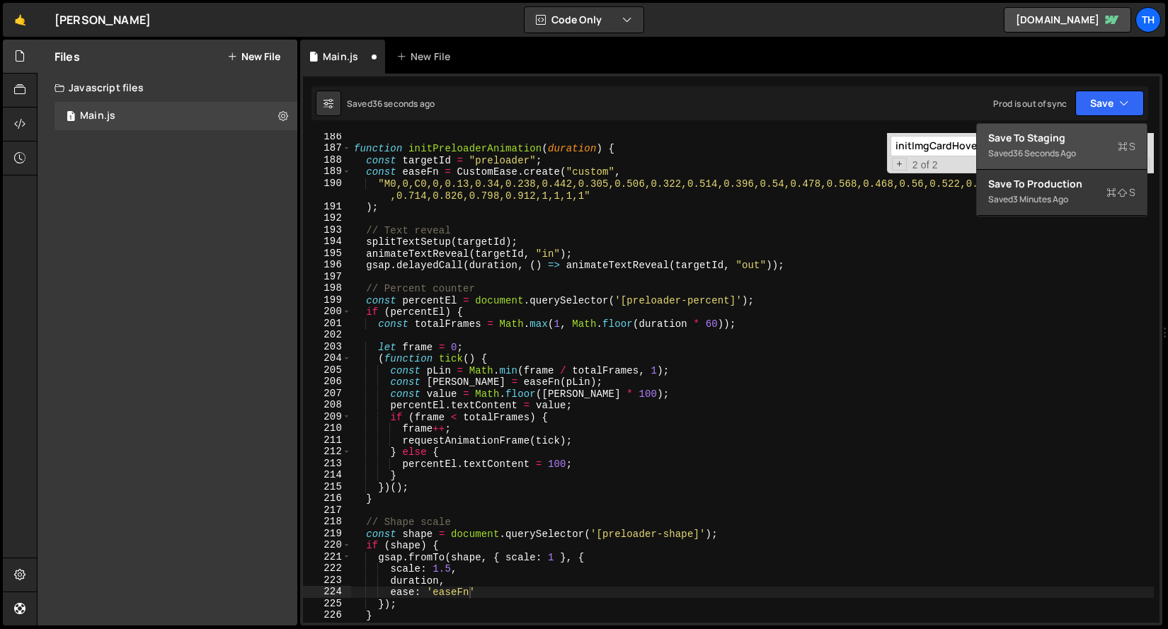
click at [1076, 137] on div "Save to Staging S" at bounding box center [1061, 138] width 147 height 14
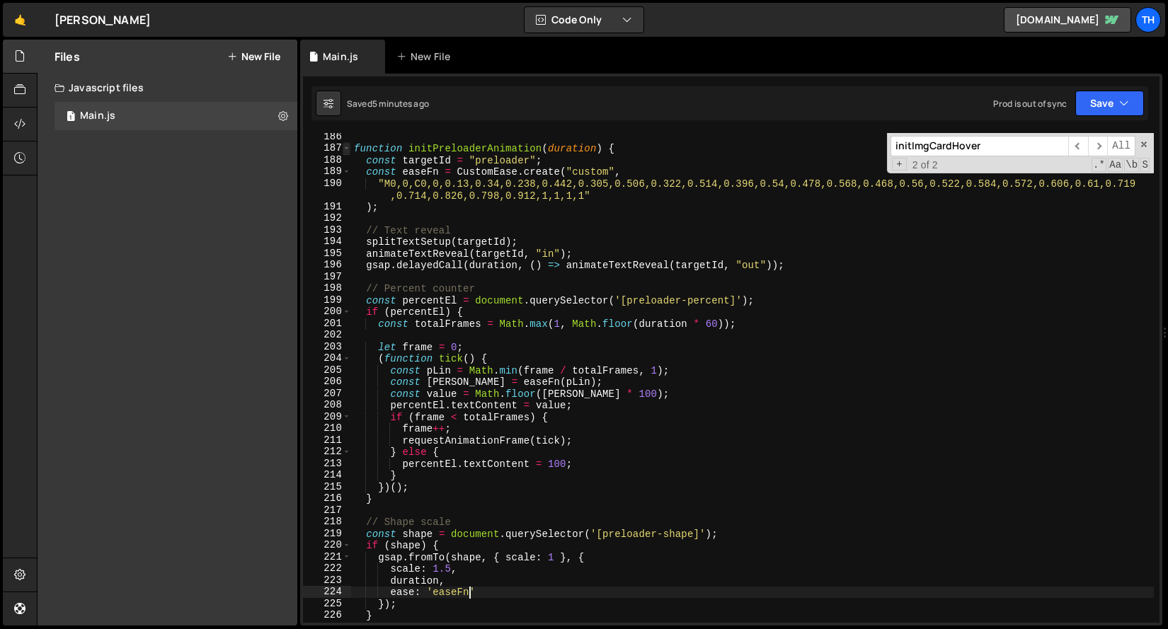
click at [349, 152] on span at bounding box center [347, 148] width 8 height 12
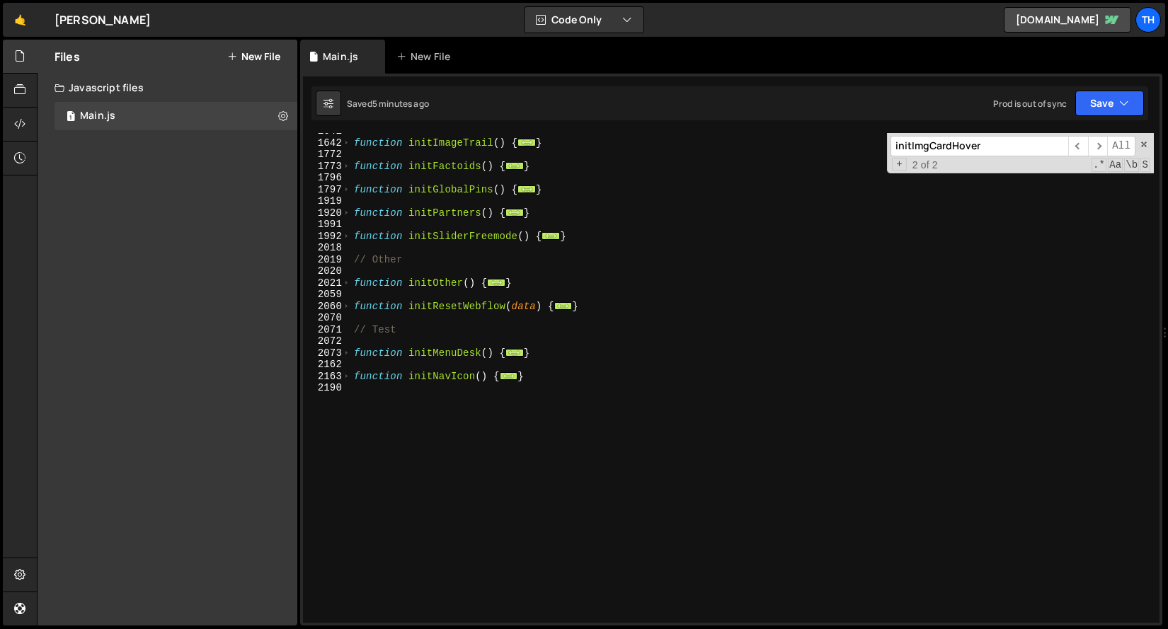
scroll to position [871, 0]
click at [348, 236] on span at bounding box center [347, 237] width 8 height 12
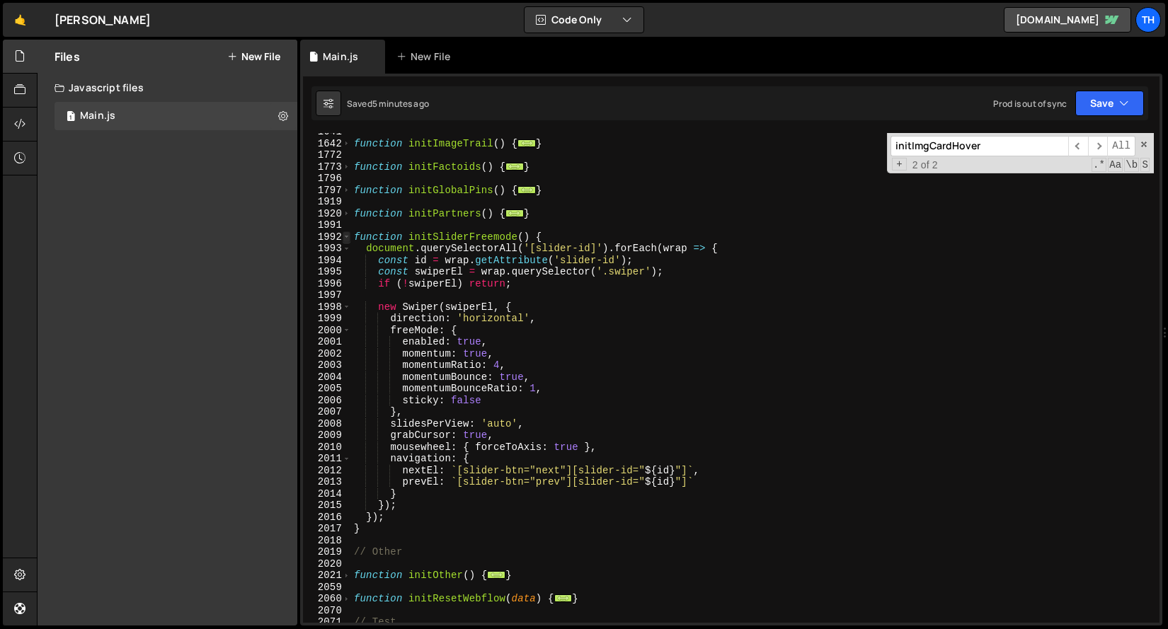
click at [347, 236] on span at bounding box center [347, 237] width 8 height 12
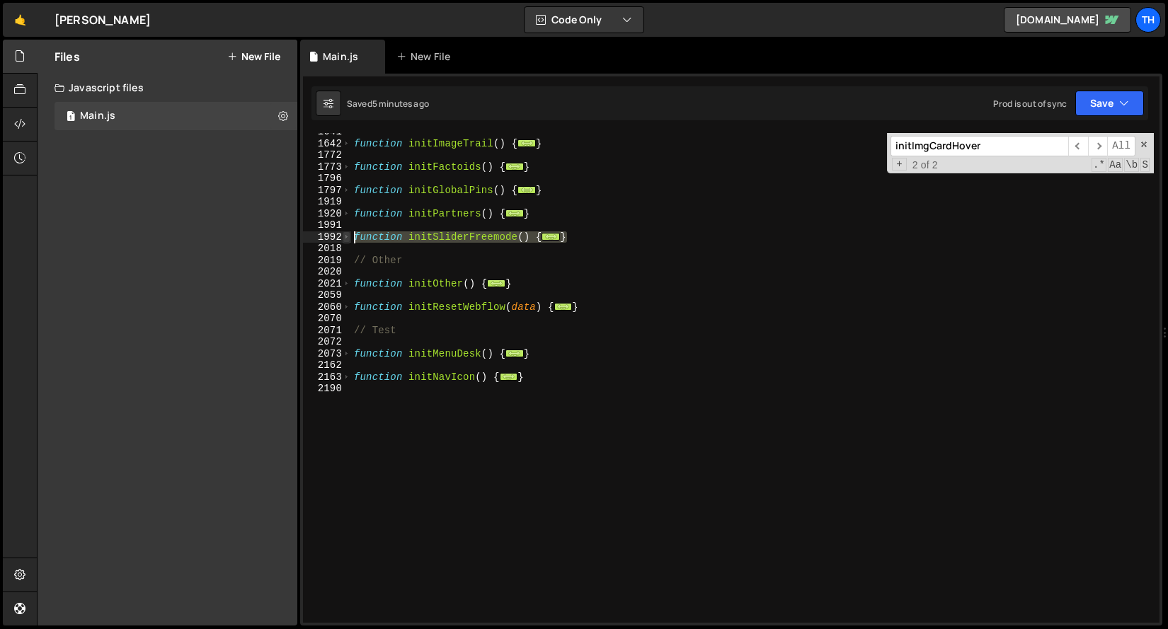
drag, startPoint x: 575, startPoint y: 236, endPoint x: 345, endPoint y: 234, distance: 230.0
click at [345, 234] on div "ease: 'easeFn' 1641 1642 1772 1773 1796 1797 1919 1920 1991 1992 2018 2019 2020…" at bounding box center [731, 378] width 856 height 490
type textarea "function initSliderFreemode() { document.querySelectorAll('[slider-id]').forEac…"
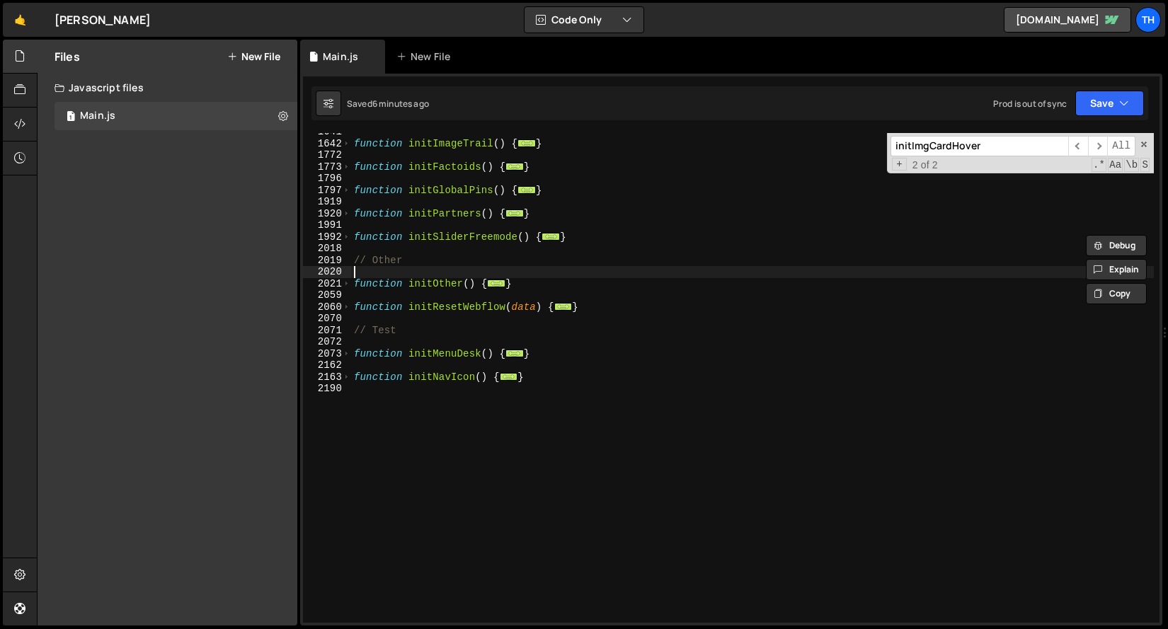
click at [357, 267] on div "function initImageTrail ( ) { ... } function initFactoids ( ) { ... } function …" at bounding box center [752, 382] width 802 height 513
click at [340, 233] on div "1992" at bounding box center [327, 237] width 48 height 12
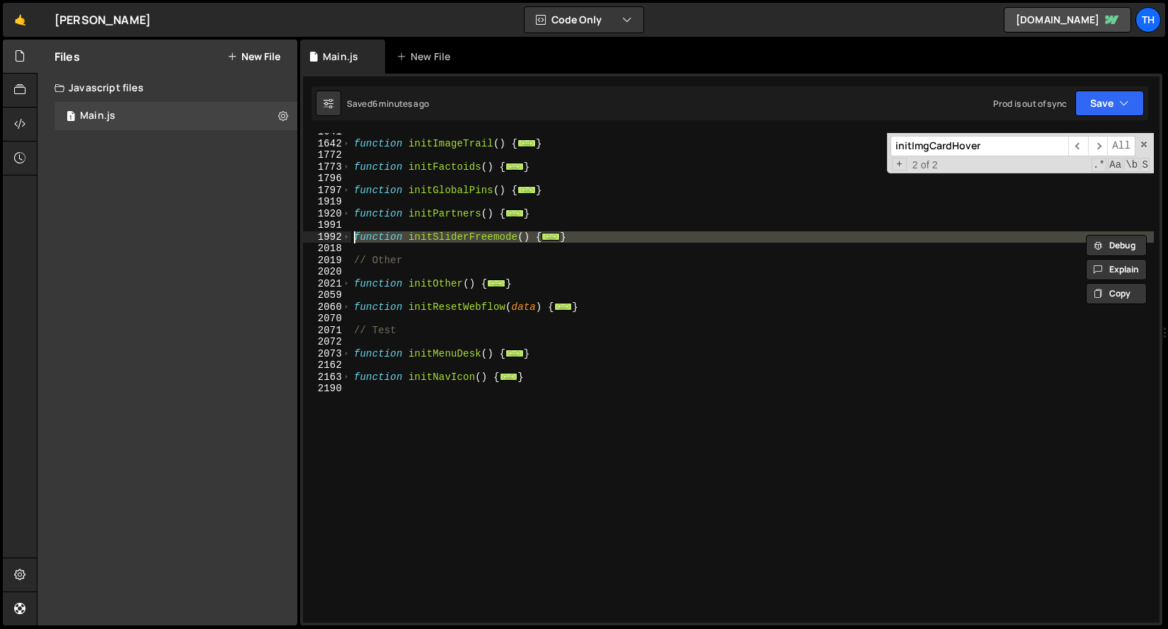
click at [348, 256] on div "2019" at bounding box center [327, 261] width 48 height 12
click at [345, 240] on span at bounding box center [347, 237] width 8 height 12
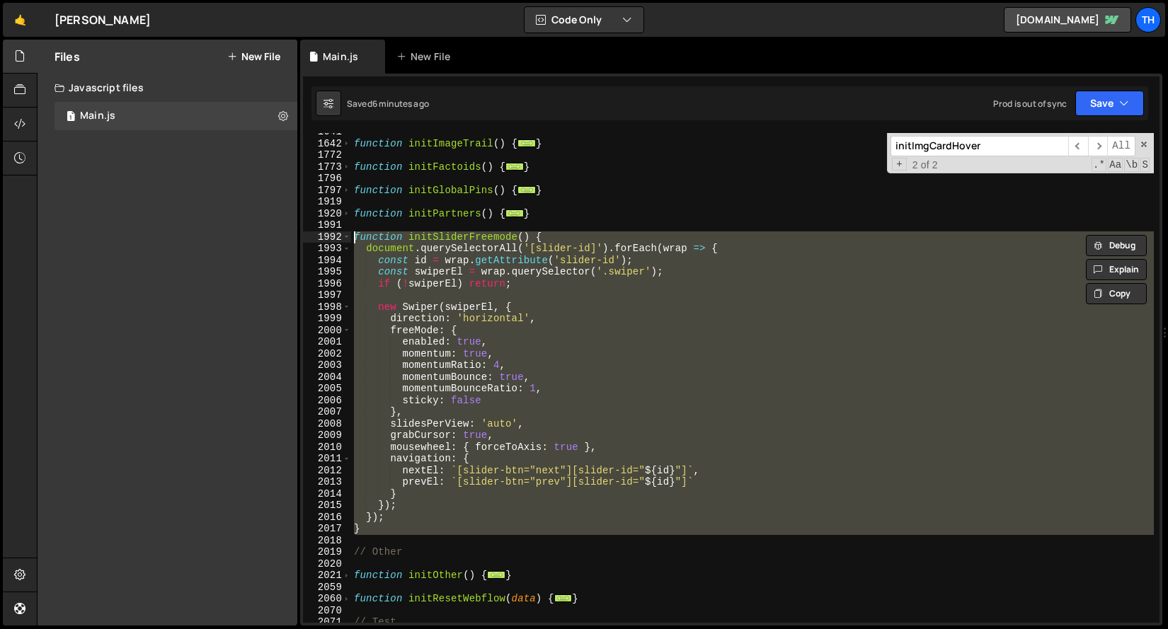
paste textarea "}"
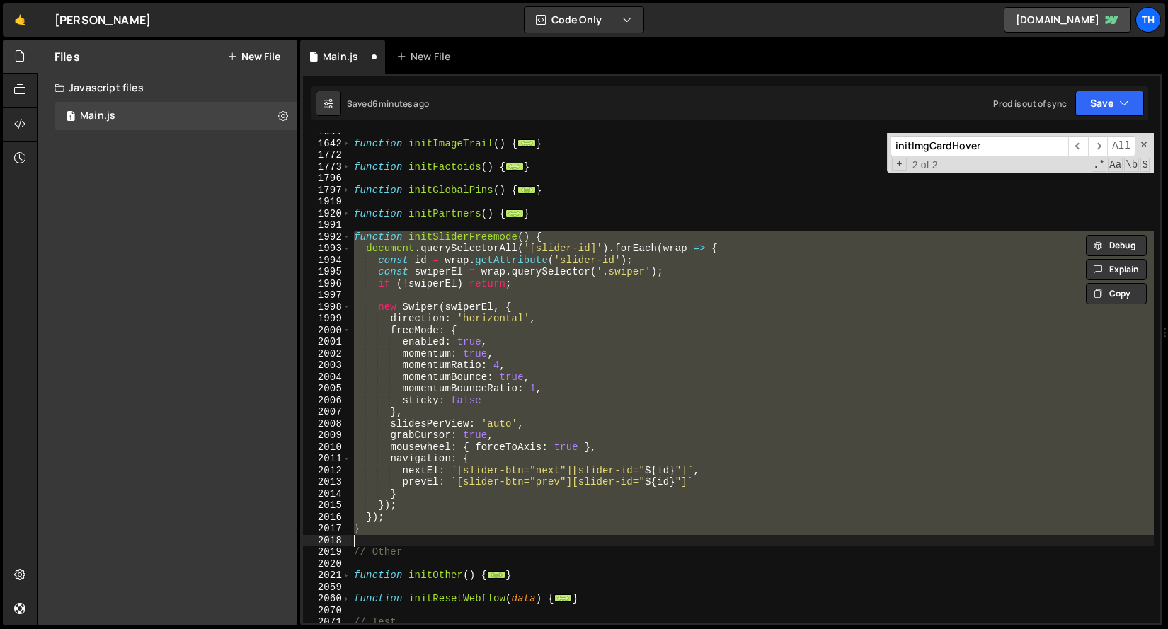
type textarea "}); }"
type textarea "}"
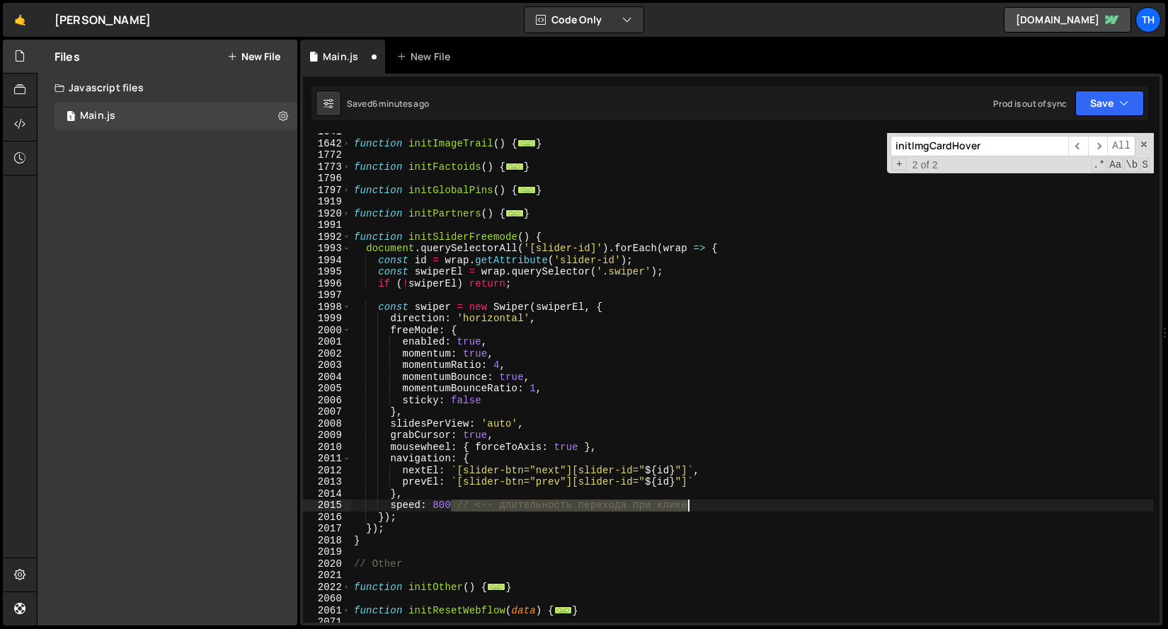
drag, startPoint x: 453, startPoint y: 505, endPoint x: 864, endPoint y: 502, distance: 411.2
click at [865, 505] on div "function initImageTrail ( ) { ... } function initFactoids ( ) { ... } function …" at bounding box center [752, 382] width 802 height 513
click at [466, 508] on div "function initImageTrail ( ) { ... } function initFactoids ( ) { ... } function …" at bounding box center [752, 382] width 802 height 513
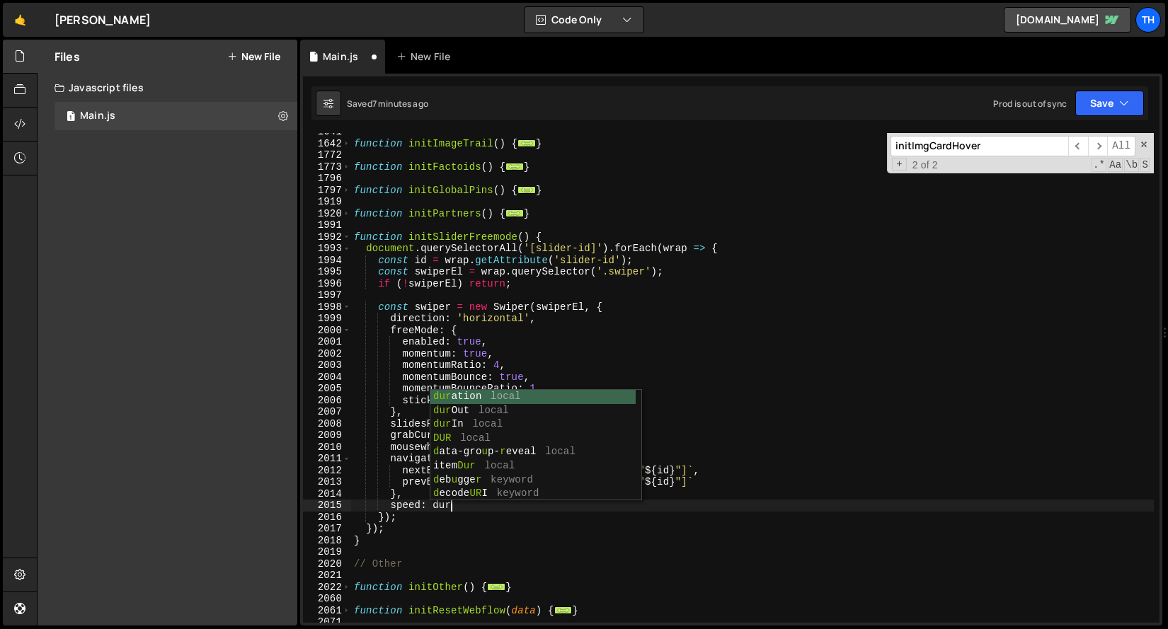
scroll to position [0, 6]
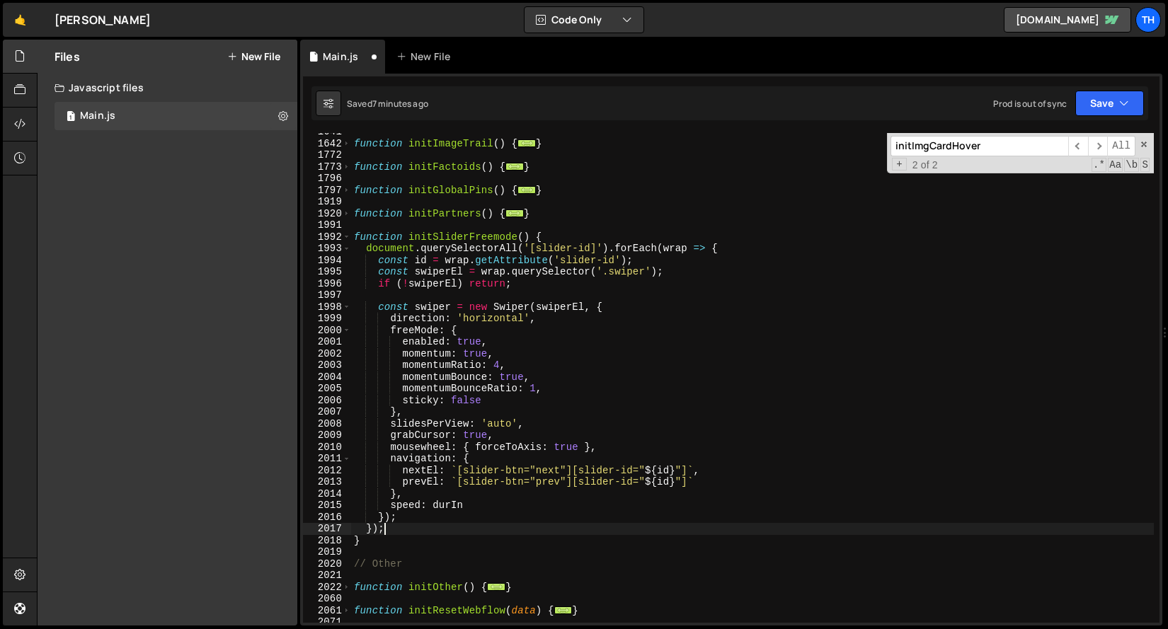
click at [425, 534] on div "function initImageTrail ( ) { ... } function initFactoids ( ) { ... } function …" at bounding box center [752, 382] width 802 height 513
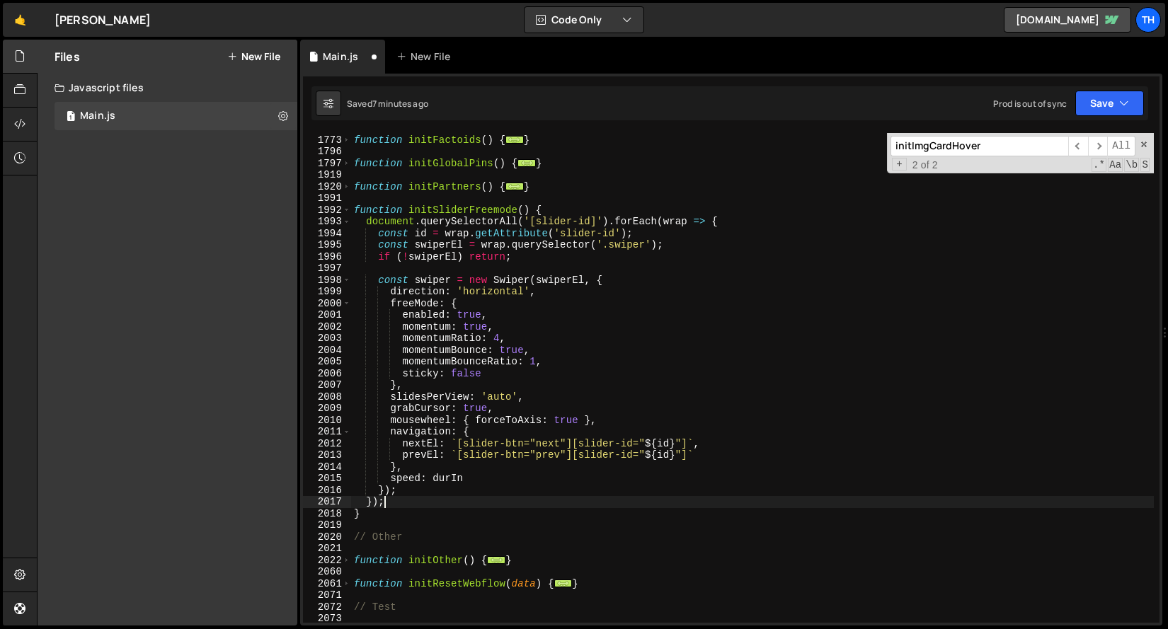
scroll to position [896, 0]
click at [1093, 103] on button "Save" at bounding box center [1109, 103] width 69 height 25
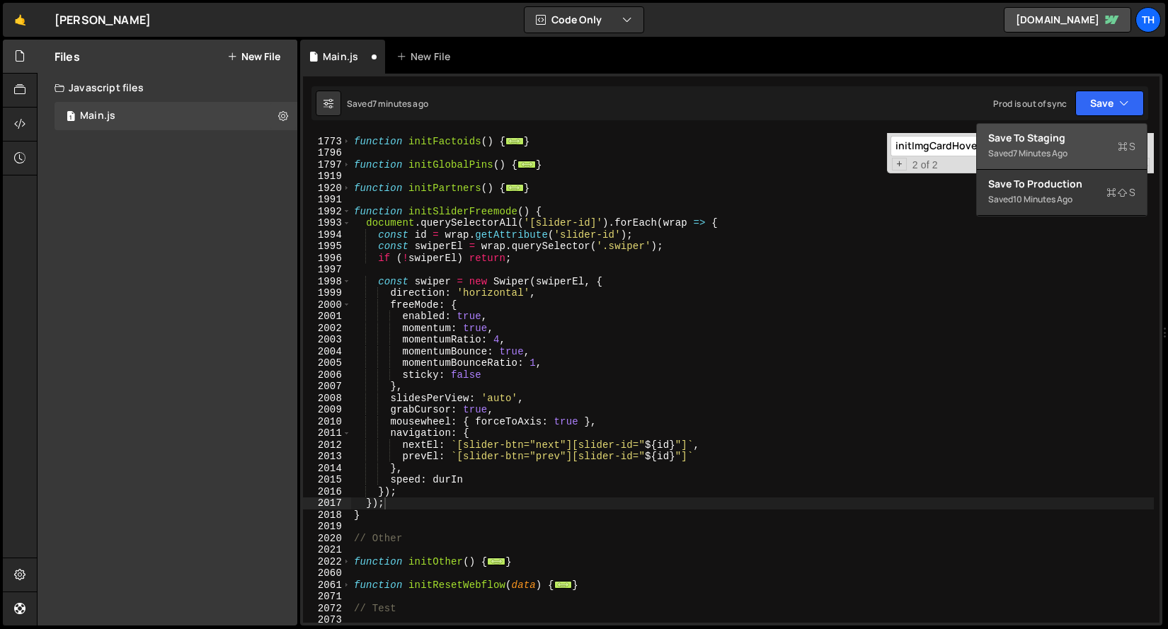
click at [1076, 125] on button "Save to Staging S Saved 7 minutes ago" at bounding box center [1062, 147] width 170 height 46
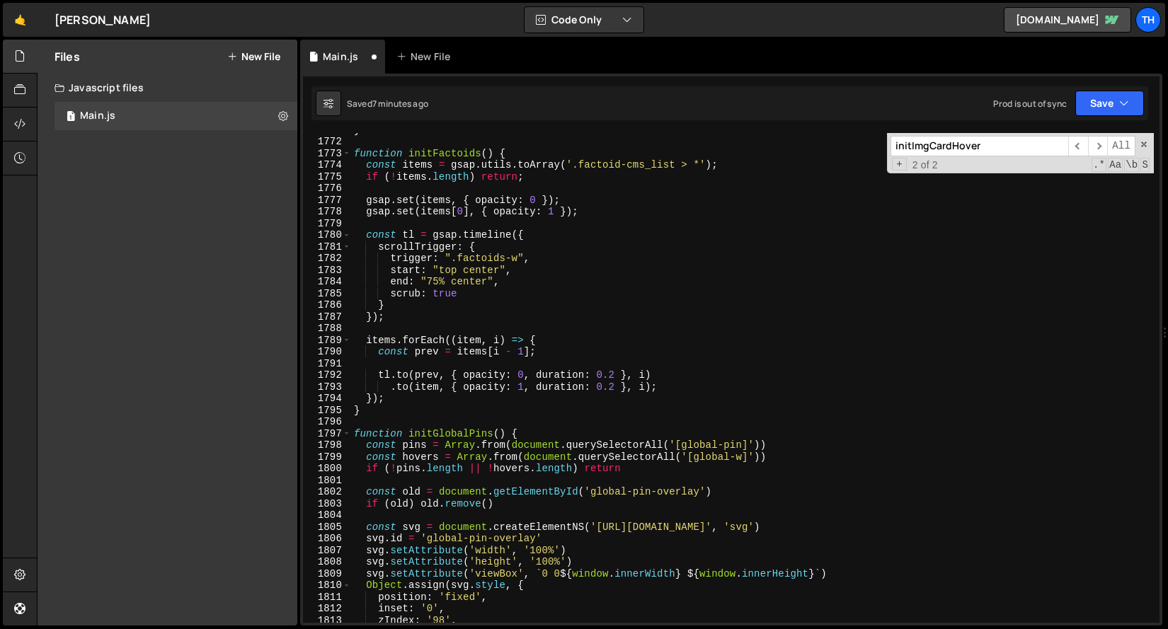
scroll to position [18743, 0]
click at [406, 174] on div "} function initFactoids ( ) { const items = gsap . utils . toArray ( '.factoid-…" at bounding box center [752, 380] width 802 height 513
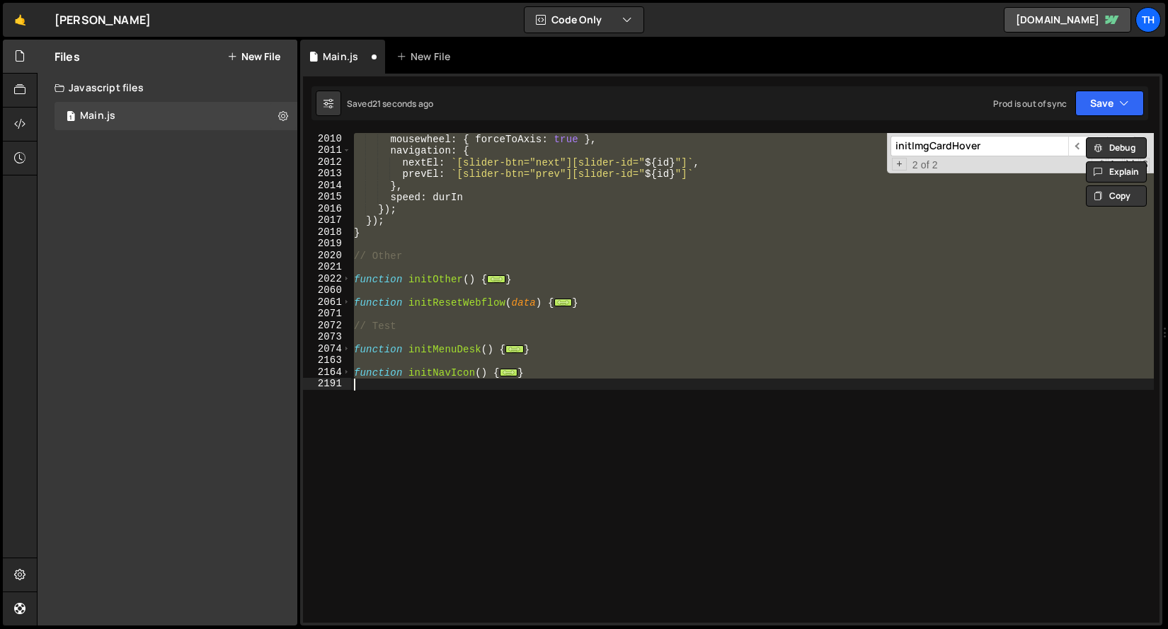
scroll to position [1180, 0]
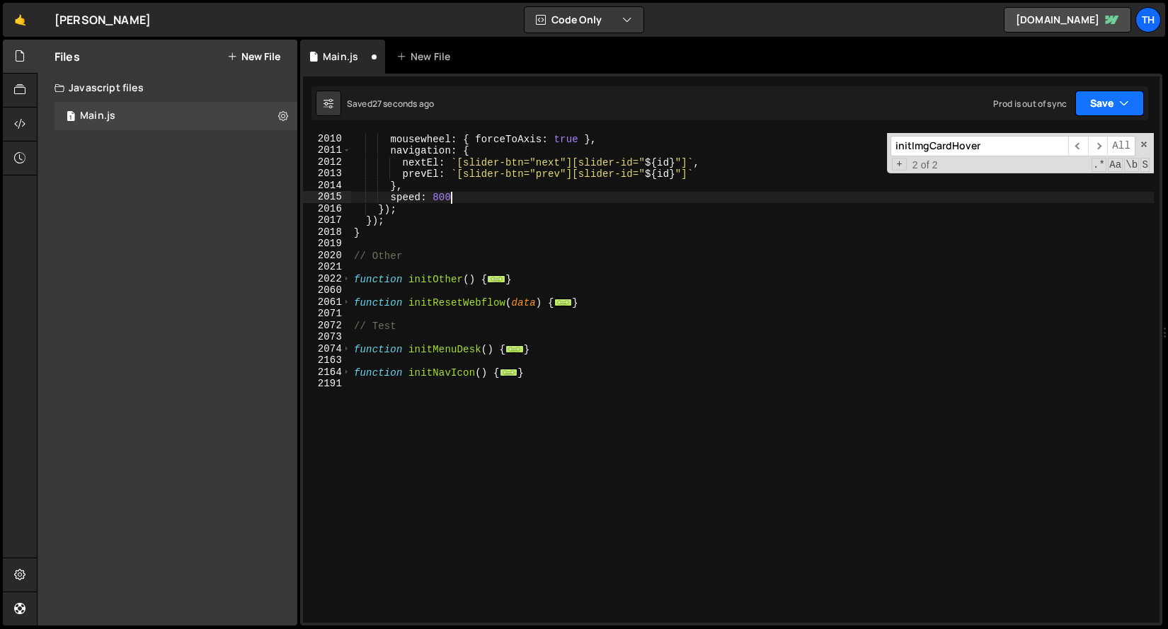
click at [1090, 112] on button "Save" at bounding box center [1109, 103] width 69 height 25
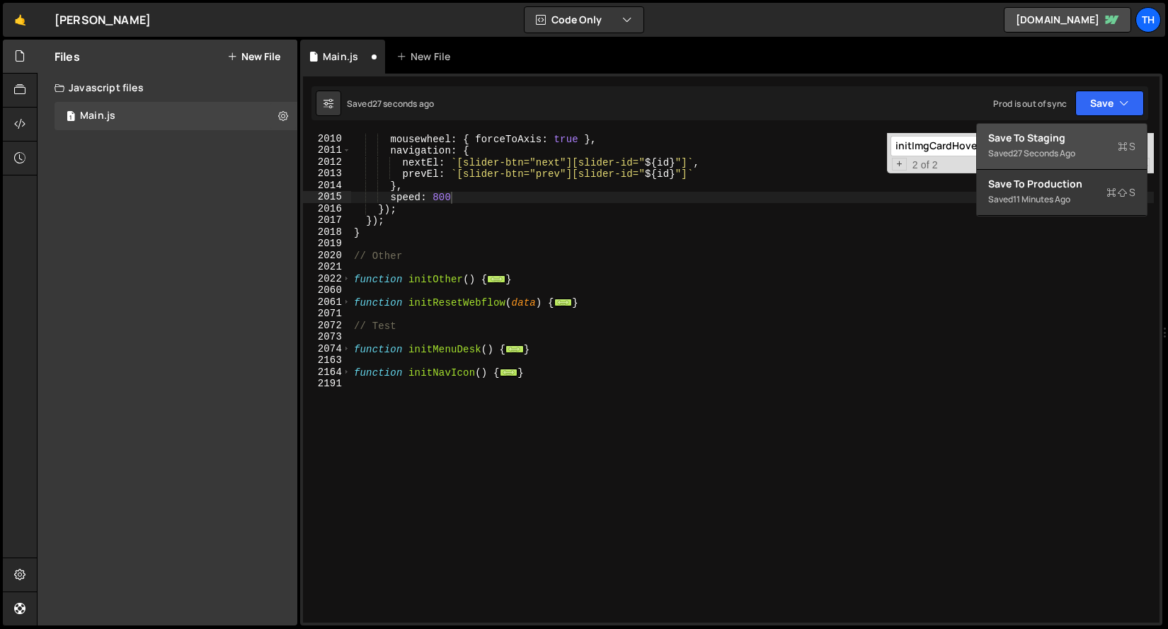
click at [1062, 135] on div "Save to Staging S" at bounding box center [1061, 138] width 147 height 14
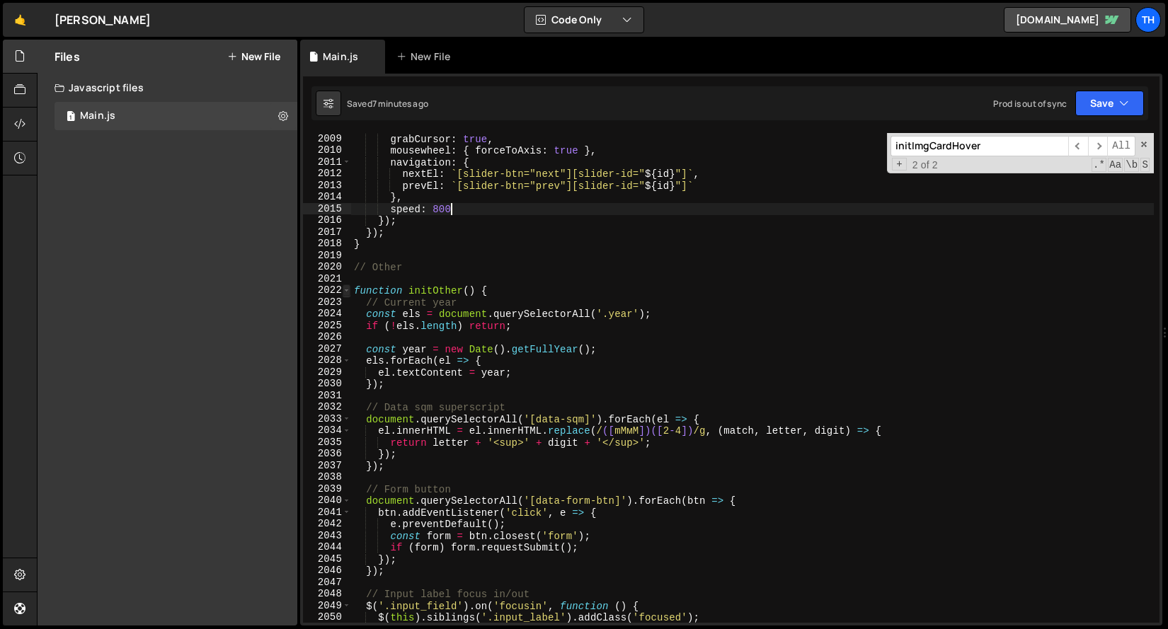
click at [347, 292] on span at bounding box center [347, 290] width 8 height 12
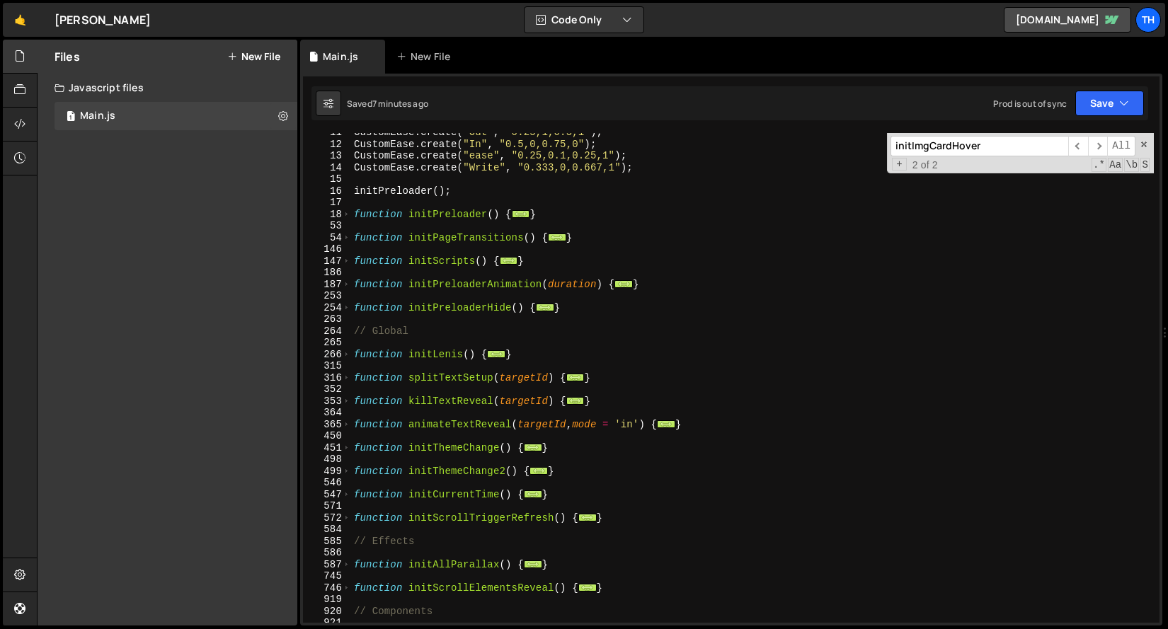
scroll to position [0, 0]
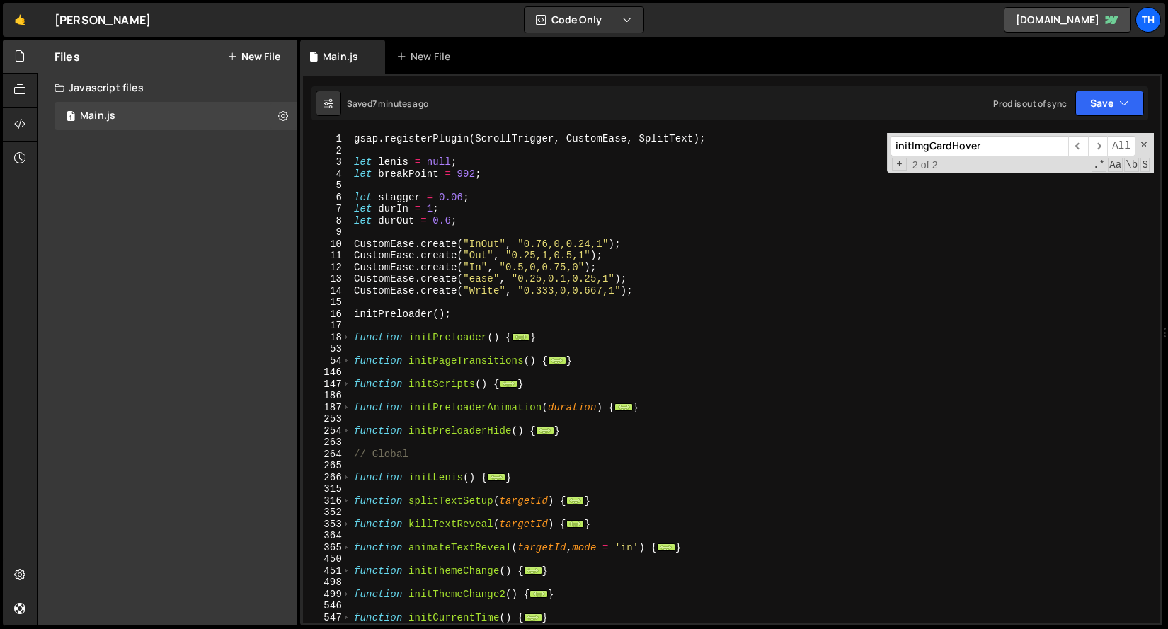
click at [555, 317] on div "gsap . registerPlugin ( ScrollTrigger , CustomEase , SplitText ) ; let lenis = …" at bounding box center [752, 389] width 802 height 513
type textarea "initPreloader();"
click at [555, 306] on div "gsap . registerPlugin ( ScrollTrigger , CustomEase , SplitText ) ; let lenis = …" at bounding box center [752, 389] width 802 height 513
paste textarea "0.22, 1, 0.36, 1"
drag, startPoint x: 512, startPoint y: 256, endPoint x: 585, endPoint y: 253, distance: 72.9
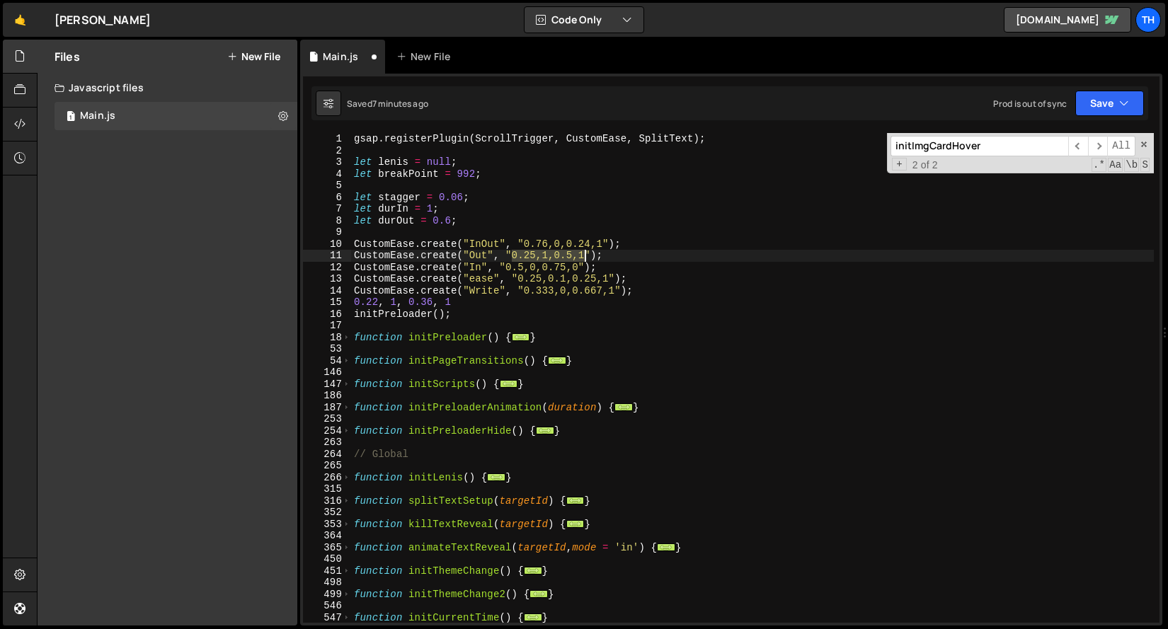
click at [585, 253] on div "gsap . registerPlugin ( ScrollTrigger , CustomEase , SplitText ) ; let lenis = …" at bounding box center [752, 389] width 802 height 513
click at [511, 302] on div "gsap . registerPlugin ( ScrollTrigger , CustomEase , SplitText ) ; let lenis = …" at bounding box center [752, 389] width 802 height 513
type textarea "0.22, 1, 0.36, 1"
drag, startPoint x: 529, startPoint y: 302, endPoint x: 318, endPoint y: 304, distance: 210.9
click at [318, 304] on div "0.22, 1, 0.36, 1 1 2 3 4 5 6 7 8 9 10 11 12 13 14 15 16 17 18 53 54 146 147 186…" at bounding box center [731, 378] width 856 height 490
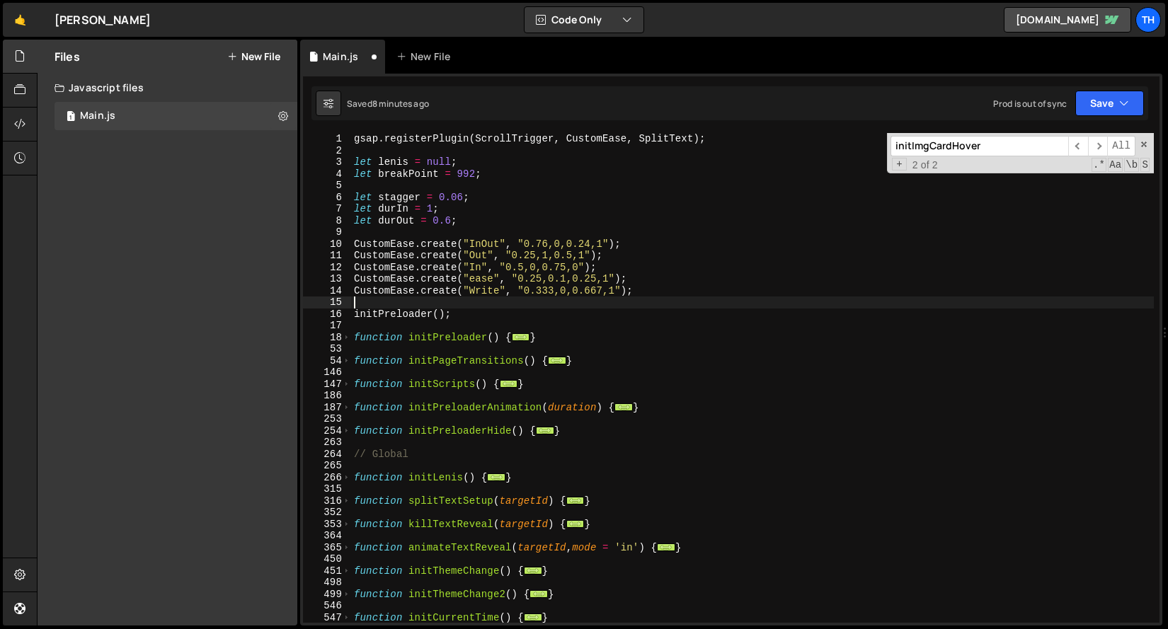
type textarea "CustomEase.create("Write", "0.333,0,0.667,1");"
drag, startPoint x: 523, startPoint y: 239, endPoint x: 603, endPoint y: 240, distance: 80.0
click at [603, 240] on div "gsap . registerPlugin ( ScrollTrigger , CustomEase , SplitText ) ; let lenis = …" at bounding box center [752, 389] width 802 height 513
drag, startPoint x: 512, startPoint y: 255, endPoint x: 585, endPoint y: 255, distance: 73.6
click at [585, 255] on div "gsap . registerPlugin ( ScrollTrigger , CustomEase , SplitText ) ; let lenis = …" at bounding box center [752, 389] width 802 height 513
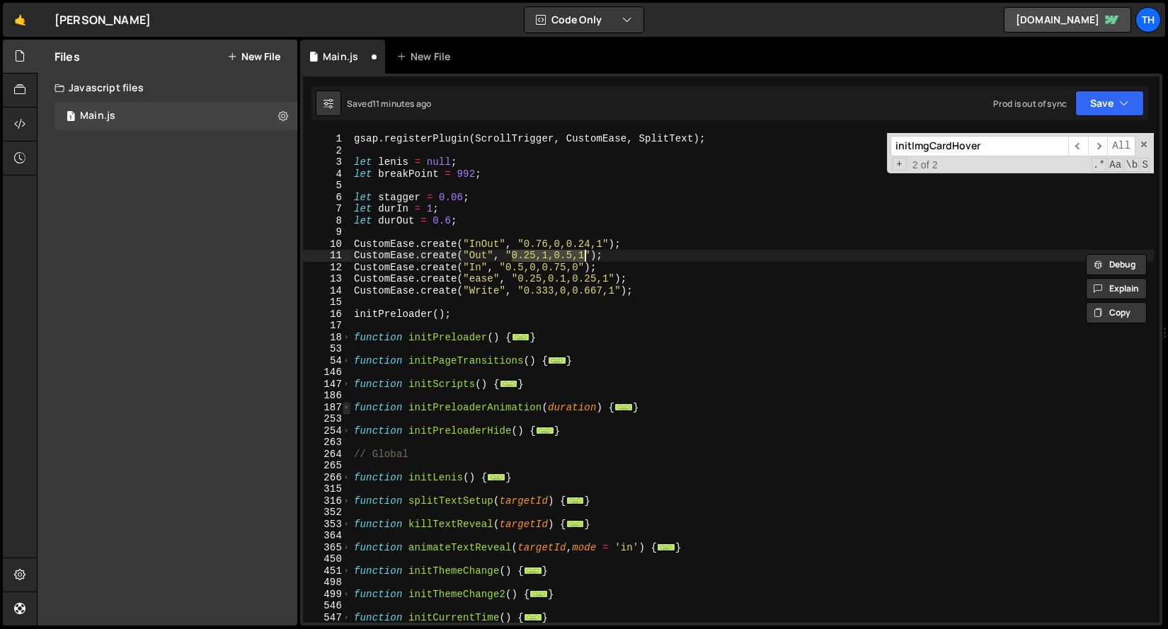
click at [348, 405] on span at bounding box center [347, 408] width 8 height 12
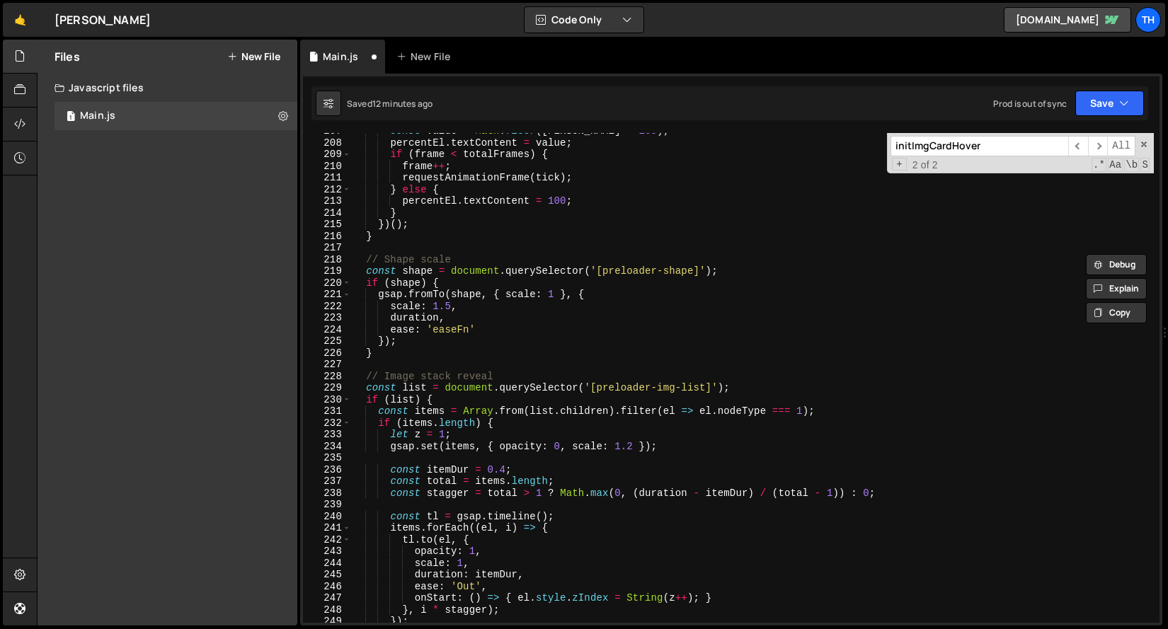
scroll to position [472, 0]
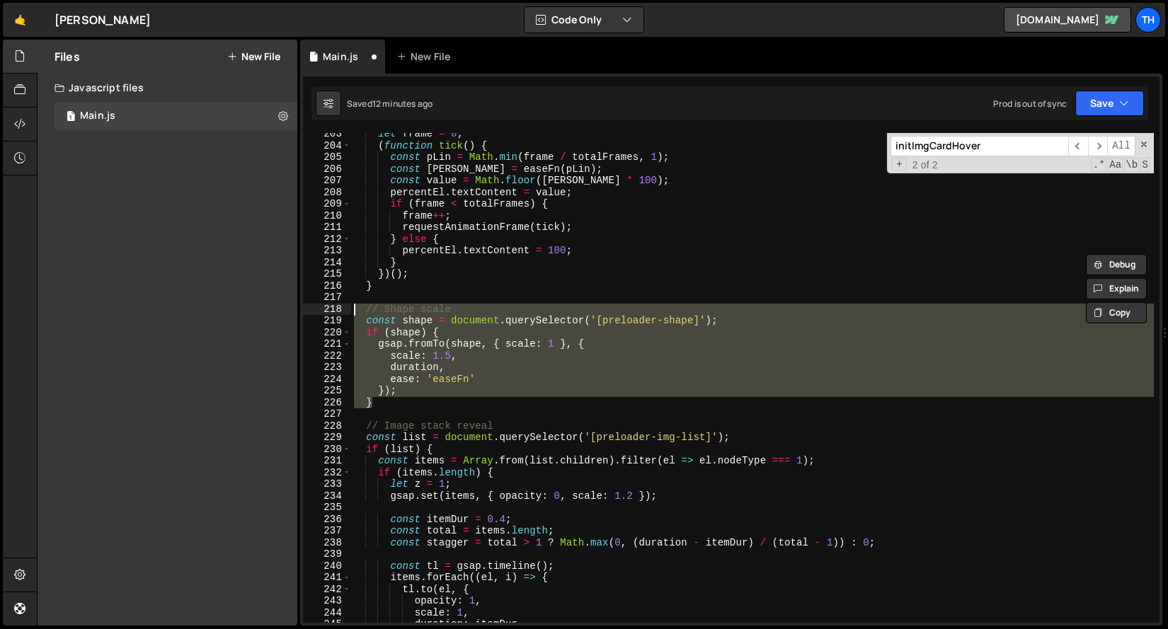
drag, startPoint x: 393, startPoint y: 403, endPoint x: 314, endPoint y: 312, distance: 119.9
click at [314, 312] on div "CustomEase.create("Out", "0.25,1,0.5,1"); 203 204 205 206 207 208 209 210 211 2…" at bounding box center [731, 378] width 856 height 490
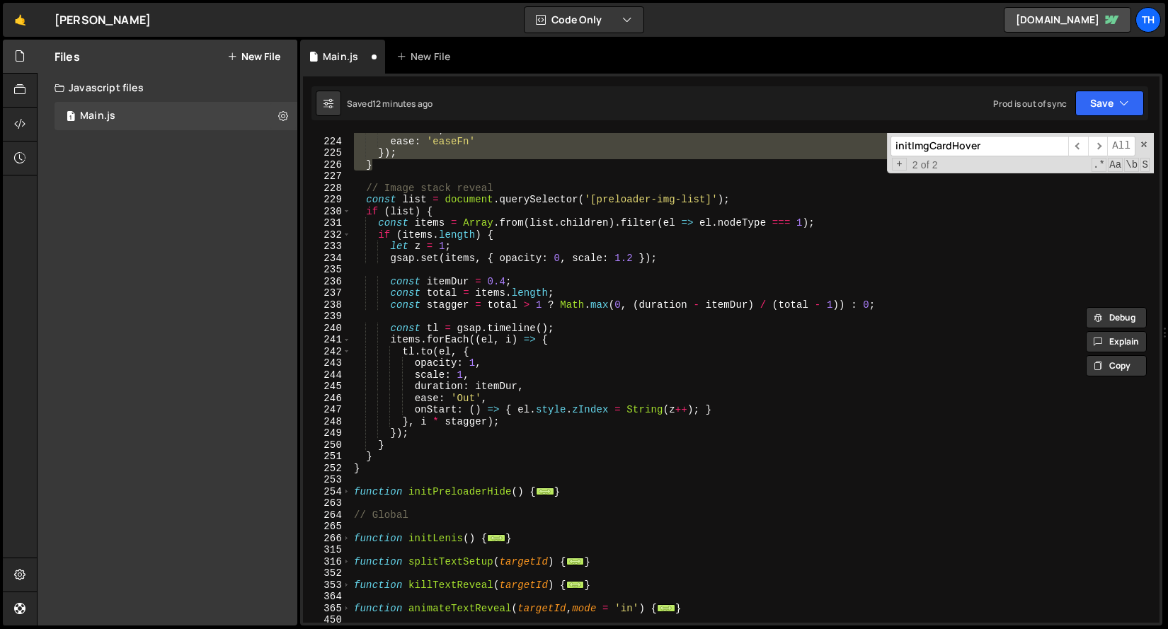
scroll to position [713, 0]
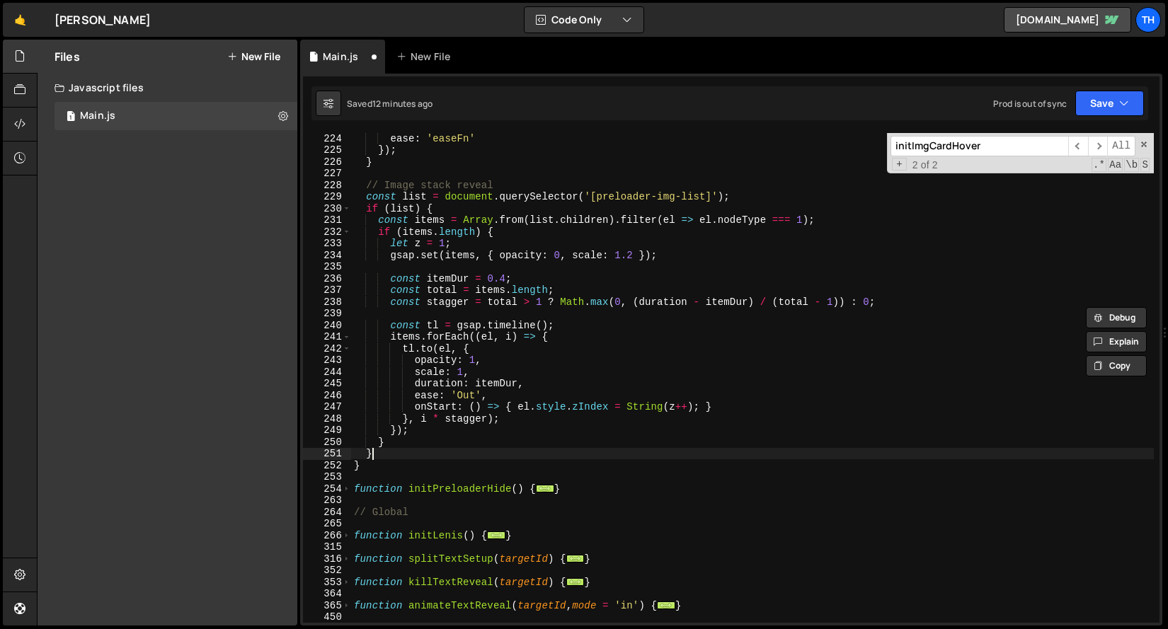
click at [391, 454] on div "ease : 'easeFn' }) ; } // Image stack reveal const list = document . querySelec…" at bounding box center [752, 388] width 802 height 513
type textarea "}"
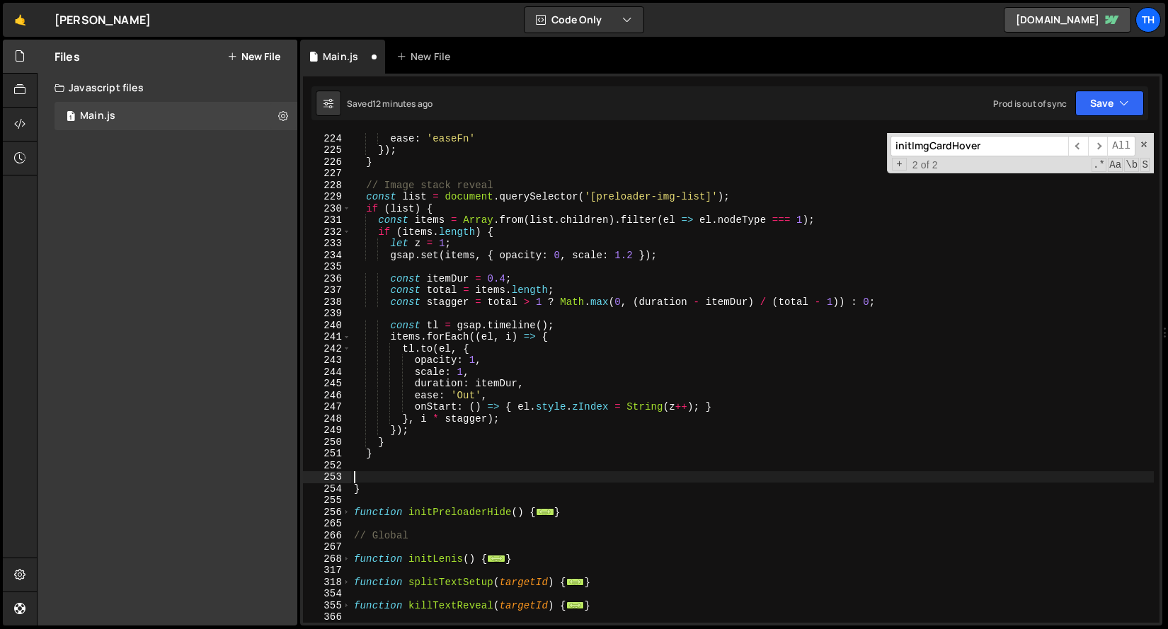
paste textarea "}"
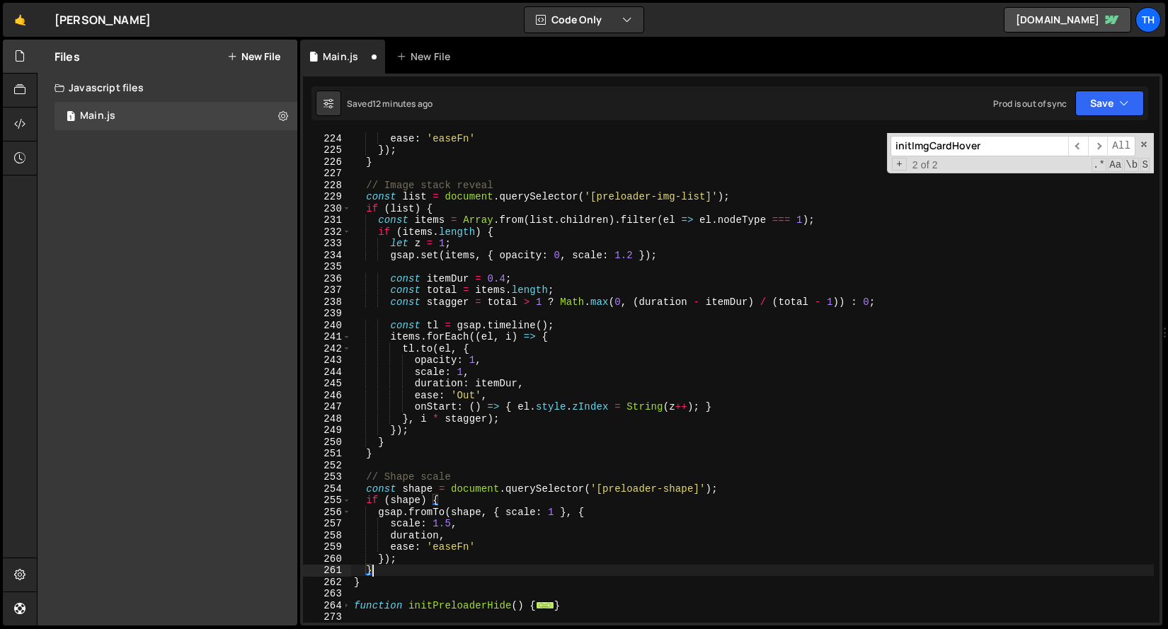
click at [401, 478] on div "ease : 'easeFn' }) ; } // Image stack reveal const list = document . querySelec…" at bounding box center [752, 388] width 802 height 513
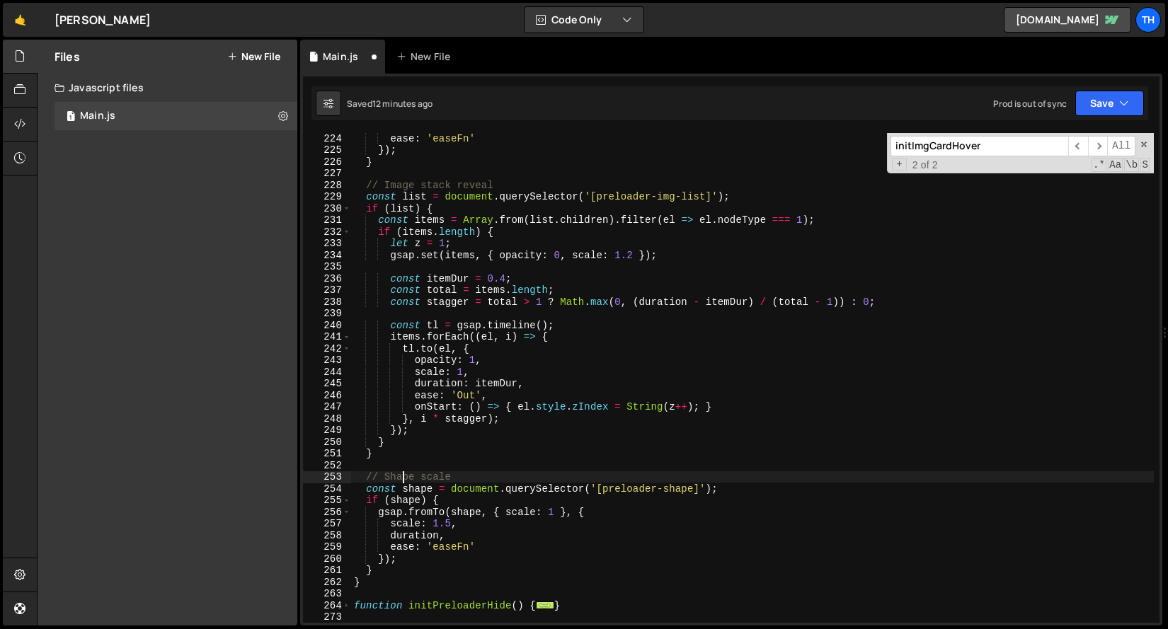
click at [401, 478] on div "ease : 'easeFn' }) ; } // Image stack reveal const list = document . querySelec…" at bounding box center [752, 388] width 802 height 513
click at [490, 475] on div "ease : 'easeFn' }) ; } // Image stack reveal const list = document . querySelec…" at bounding box center [752, 388] width 802 height 513
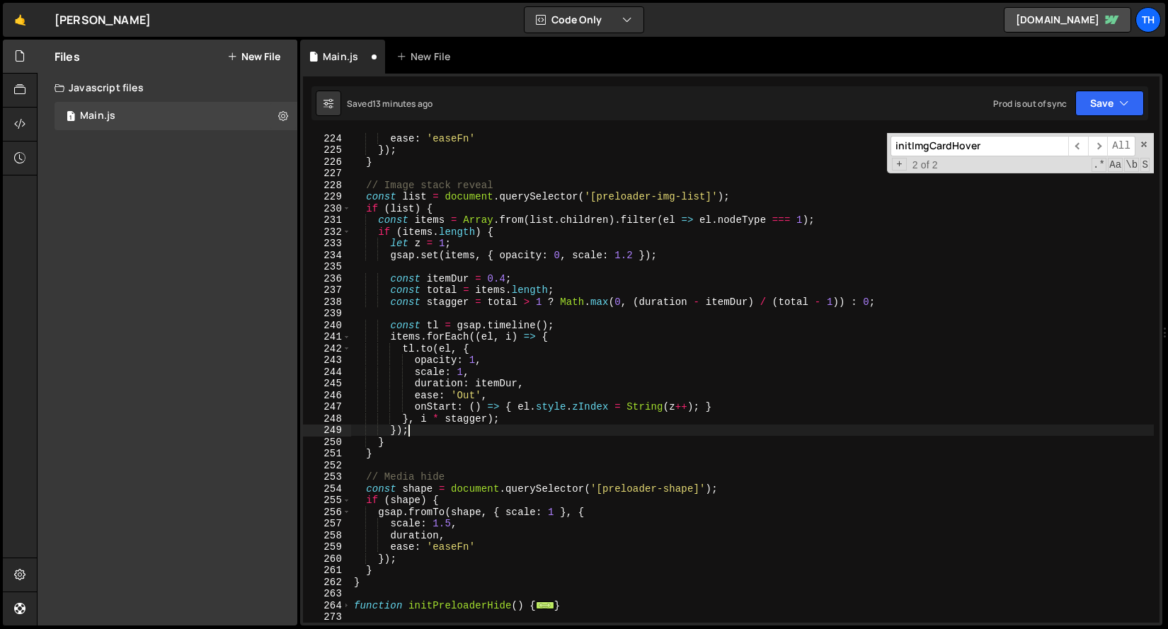
click at [492, 435] on div "ease : 'easeFn' }) ; } // Image stack reveal const list = document . querySelec…" at bounding box center [752, 388] width 802 height 513
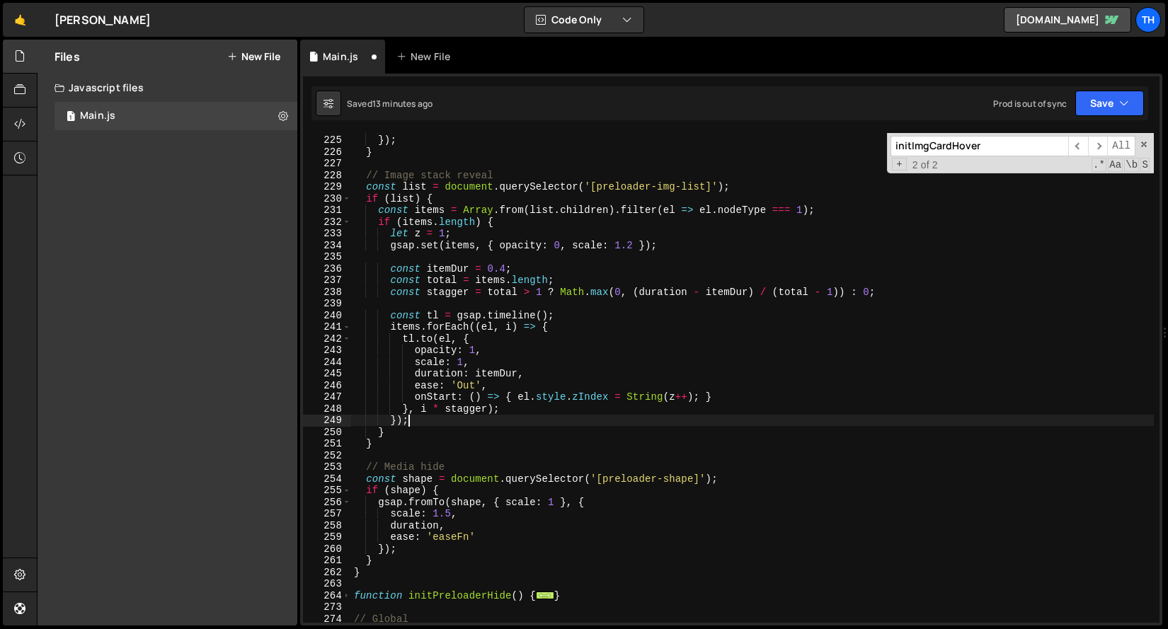
scroll to position [726, 0]
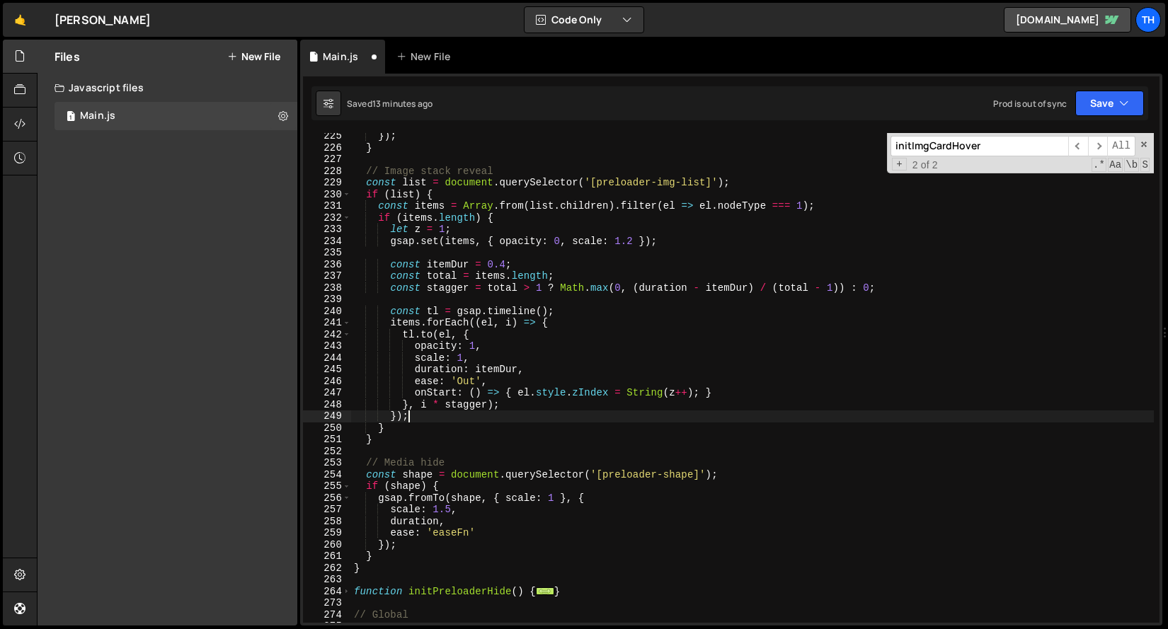
click at [687, 473] on div "}) ; } // Image stack reveal const list = document . querySelector ( '[preloade…" at bounding box center [752, 386] width 802 height 513
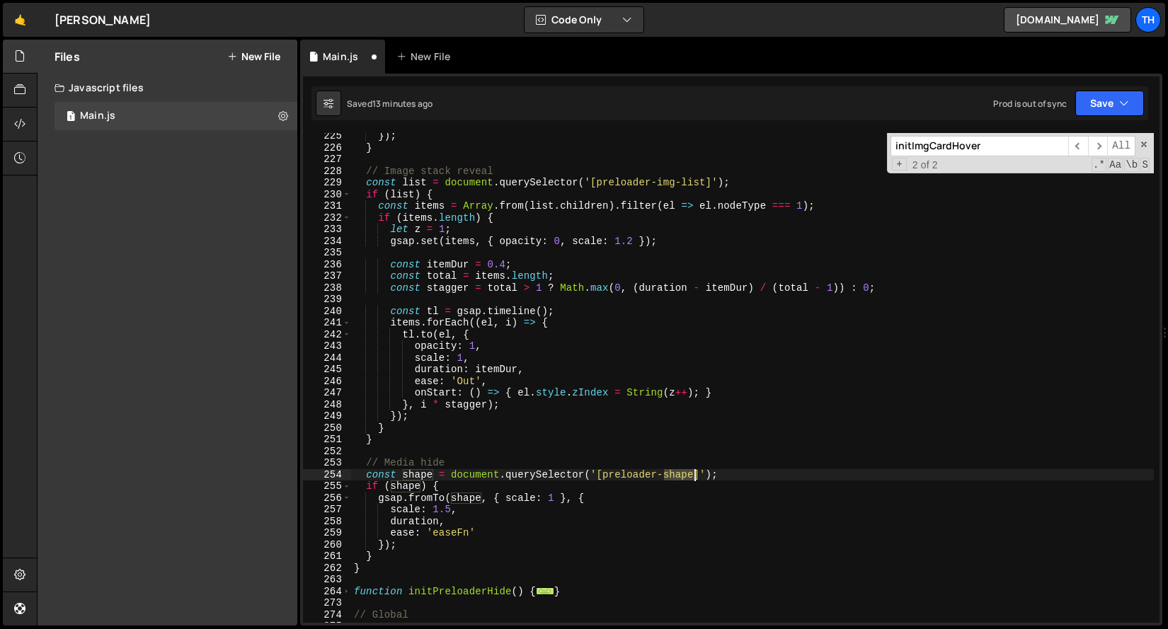
click at [687, 473] on div "}) ; } // Image stack reveal const list = document . querySelector ( '[preloade…" at bounding box center [752, 386] width 802 height 513
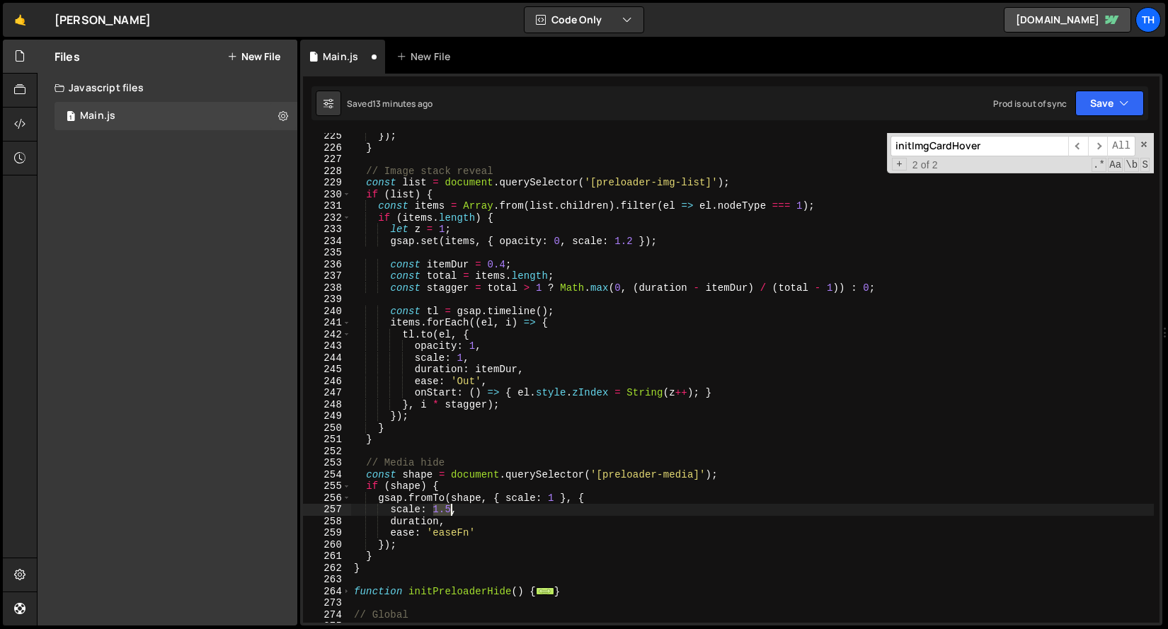
drag, startPoint x: 433, startPoint y: 512, endPoint x: 449, endPoint y: 513, distance: 16.3
click at [449, 513] on div "}) ; } // Image stack reveal const list = document . querySelector ( '[preloade…" at bounding box center [752, 386] width 802 height 513
click at [427, 524] on div "}) ; } // Image stack reveal const list = document . querySelector ( '[preloade…" at bounding box center [752, 386] width 802 height 513
click at [447, 530] on div "}) ; } // Image stack reveal const list = document . querySelector ( '[preloade…" at bounding box center [752, 386] width 802 height 513
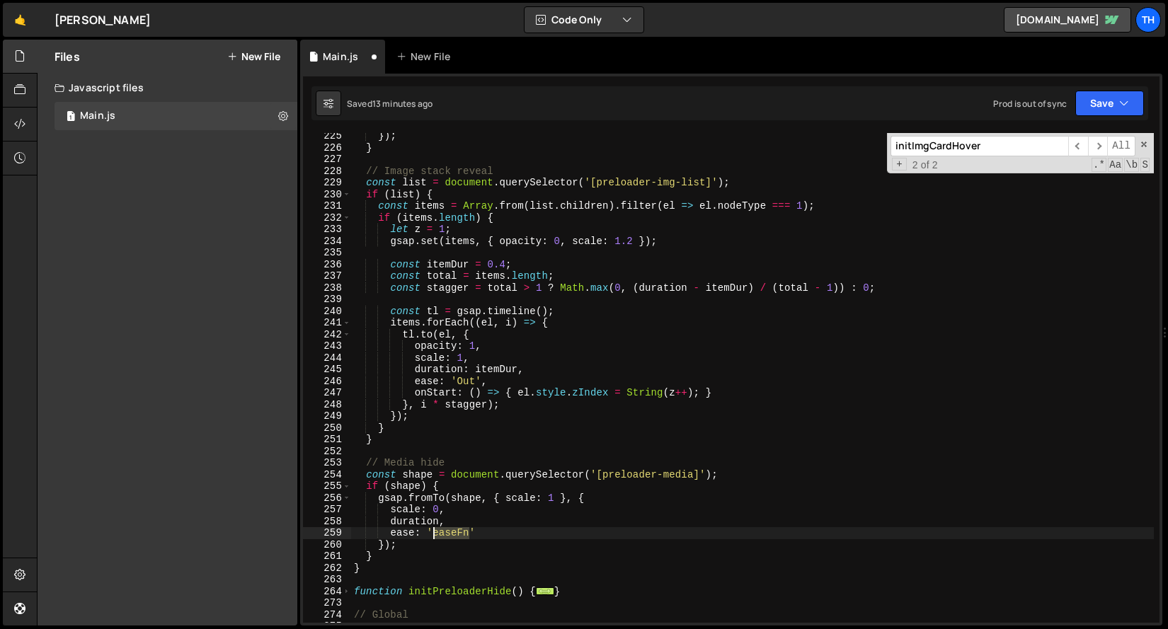
click at [447, 530] on div "}) ; } // Image stack reveal const list = document . querySelector ( '[preloade…" at bounding box center [752, 386] width 802 height 513
click at [586, 573] on div "}) ; } // Image stack reveal const list = document . querySelector ( '[preloade…" at bounding box center [752, 386] width 802 height 513
click at [438, 520] on div "}) ; } // Image stack reveal const list = document . querySelector ( '[preloade…" at bounding box center [752, 386] width 802 height 513
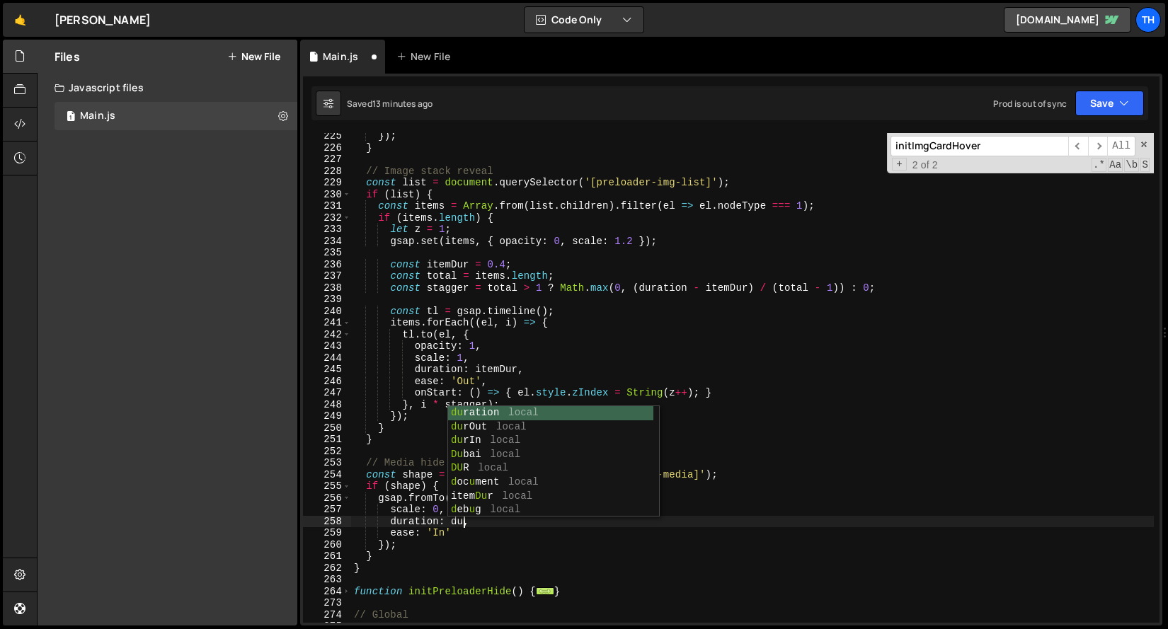
scroll to position [0, 8]
click at [483, 430] on div "dur ation local dur Out local dur In local DUR local item Dur local d ata-gro u…" at bounding box center [550, 475] width 205 height 139
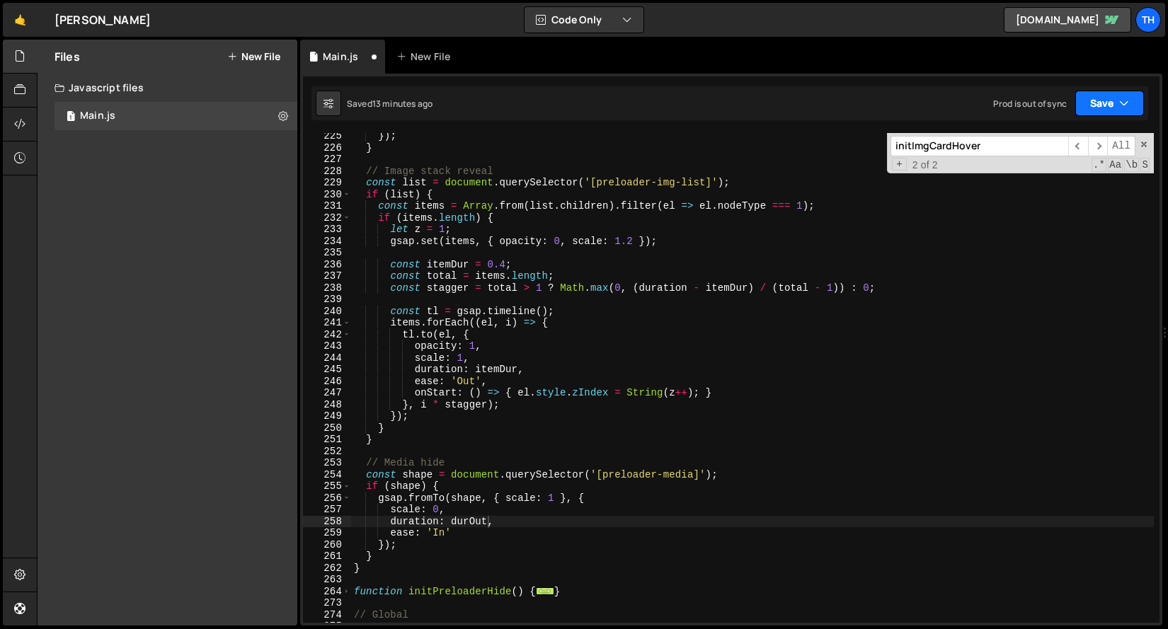
click at [1082, 105] on button "Save" at bounding box center [1109, 103] width 69 height 25
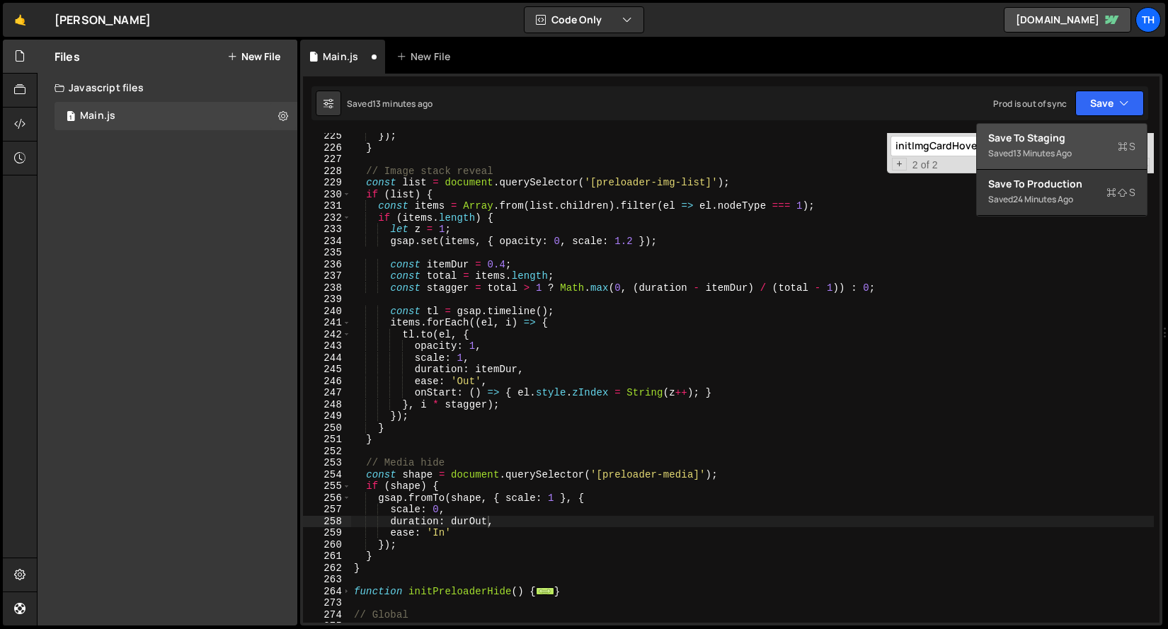
click at [1060, 138] on div "Save to Staging S" at bounding box center [1061, 138] width 147 height 14
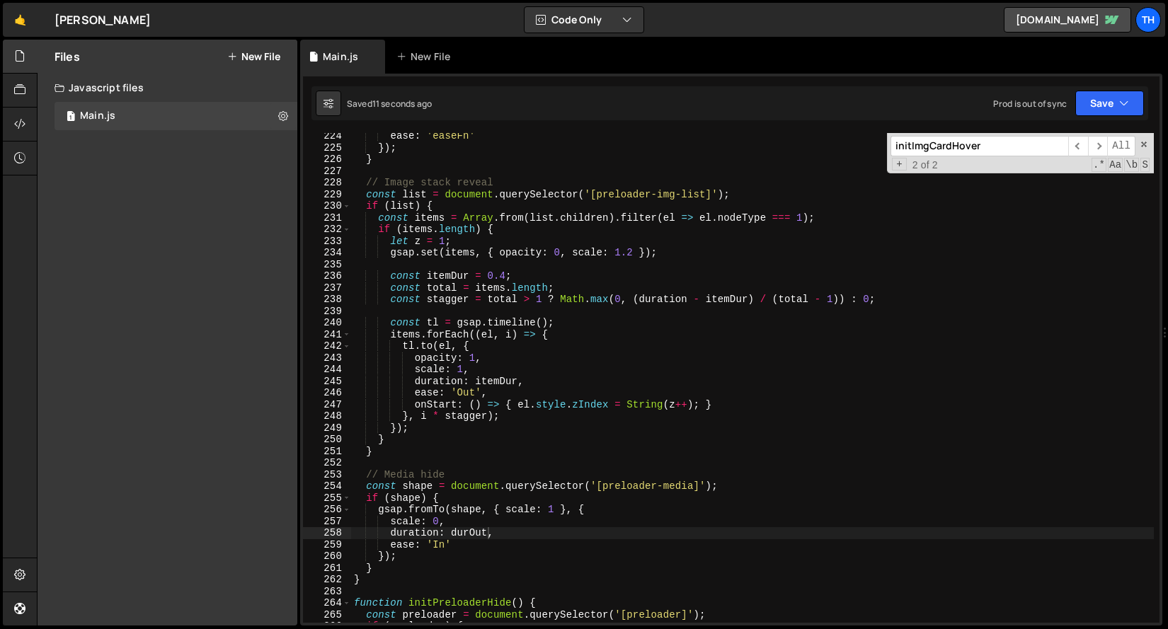
click at [420, 482] on div "ease : 'easeFn' }) ; } // Image stack reveal const list = document . querySelec…" at bounding box center [752, 386] width 802 height 513
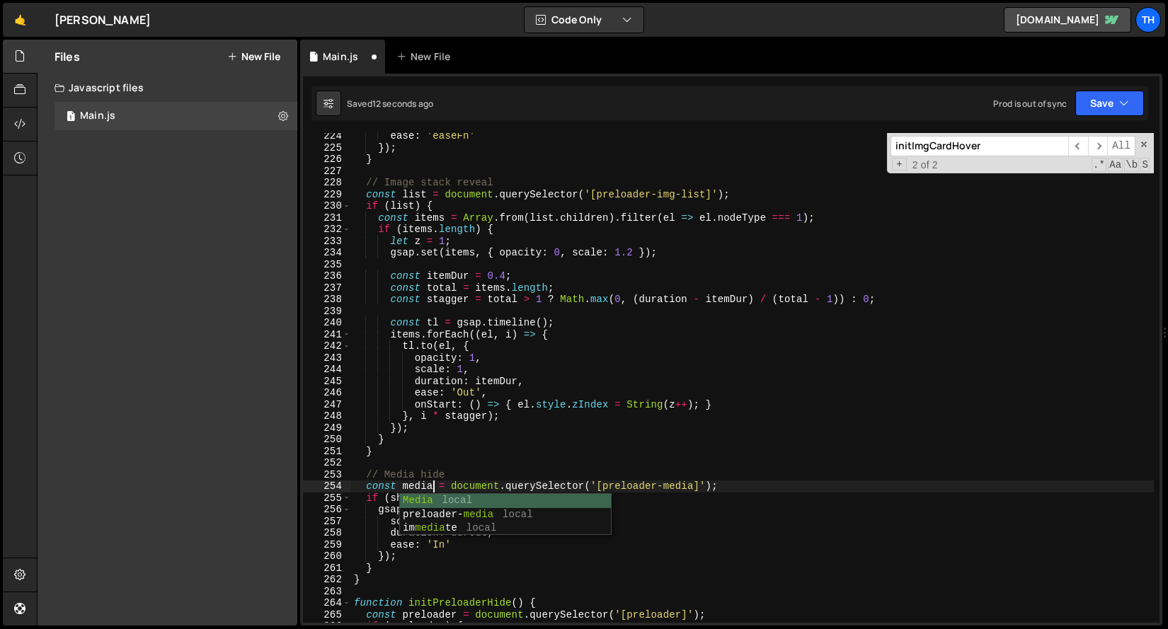
scroll to position [0, 5]
click at [450, 482] on div "ease : 'easeFn' }) ; } // Image stack reveal const list = document . querySelec…" at bounding box center [752, 386] width 802 height 513
click at [430, 482] on div "ease : 'easeFn' }) ; } // Image stack reveal const list = document . querySelec…" at bounding box center [752, 386] width 802 height 513
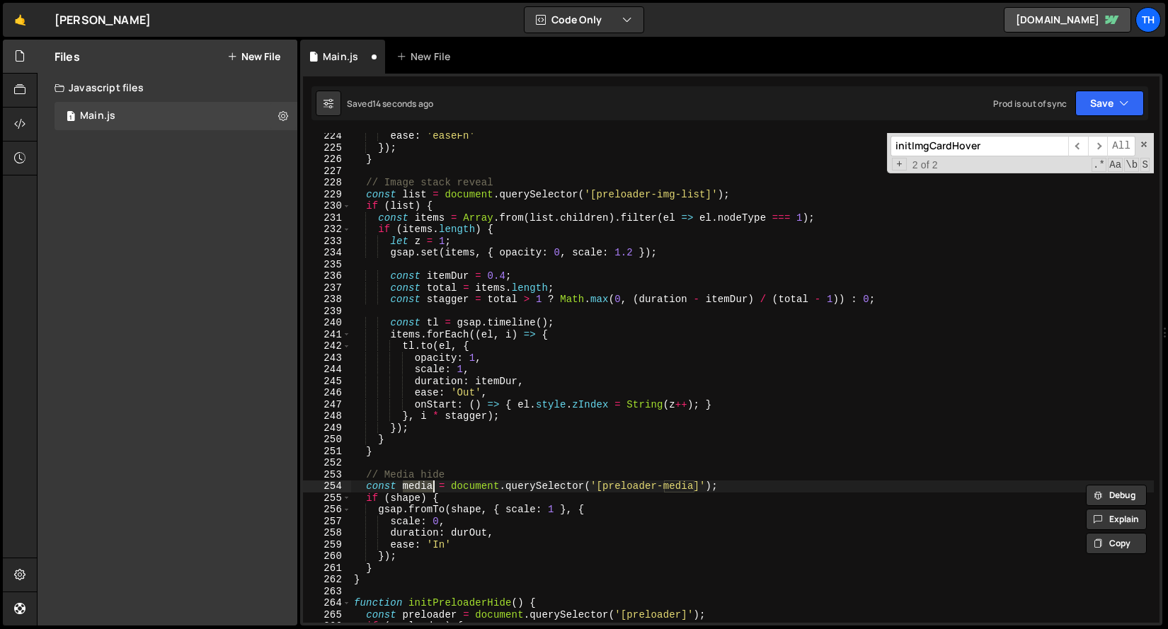
click at [413, 490] on div "ease : 'easeFn' }) ; } // Image stack reveal const list = document . querySelec…" at bounding box center [752, 378] width 802 height 490
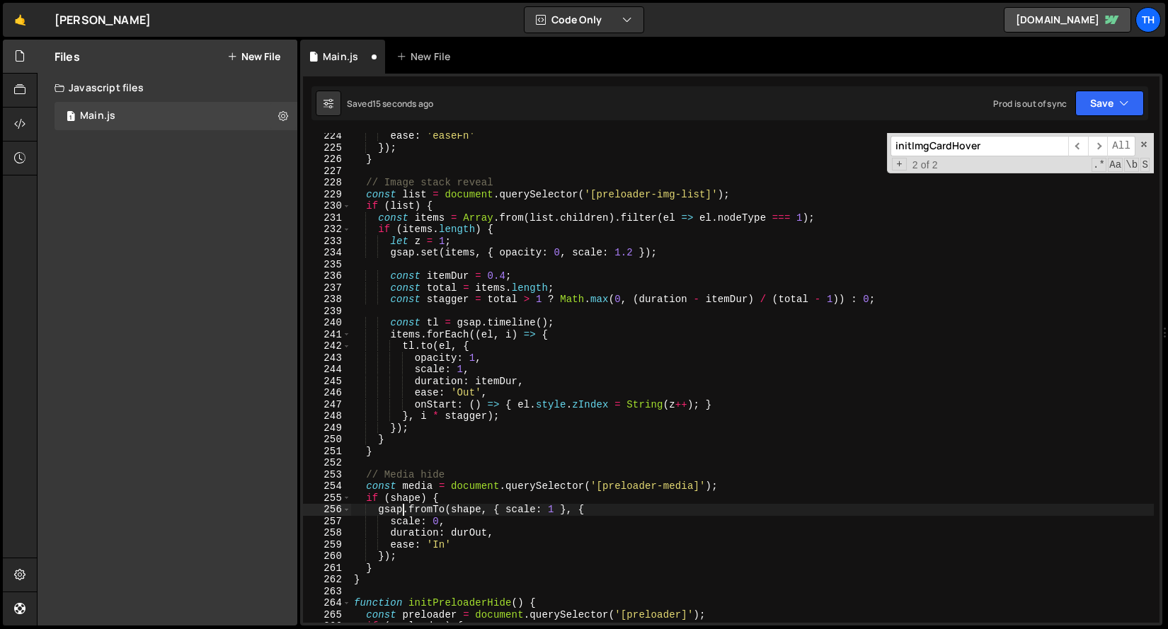
click at [403, 505] on div "ease : 'easeFn' }) ; } // Image stack reveal const list = document . querySelec…" at bounding box center [752, 386] width 802 height 513
click at [418, 499] on div "ease : 'easeFn' }) ; } // Image stack reveal const list = document . querySelec…" at bounding box center [752, 386] width 802 height 513
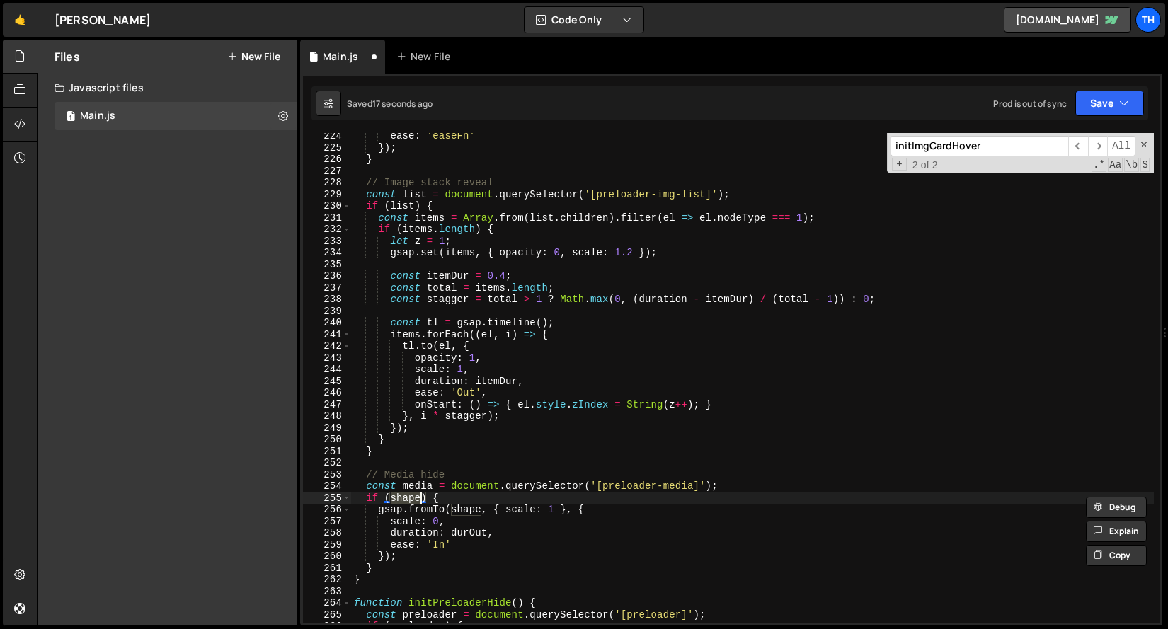
paste textarea "media"
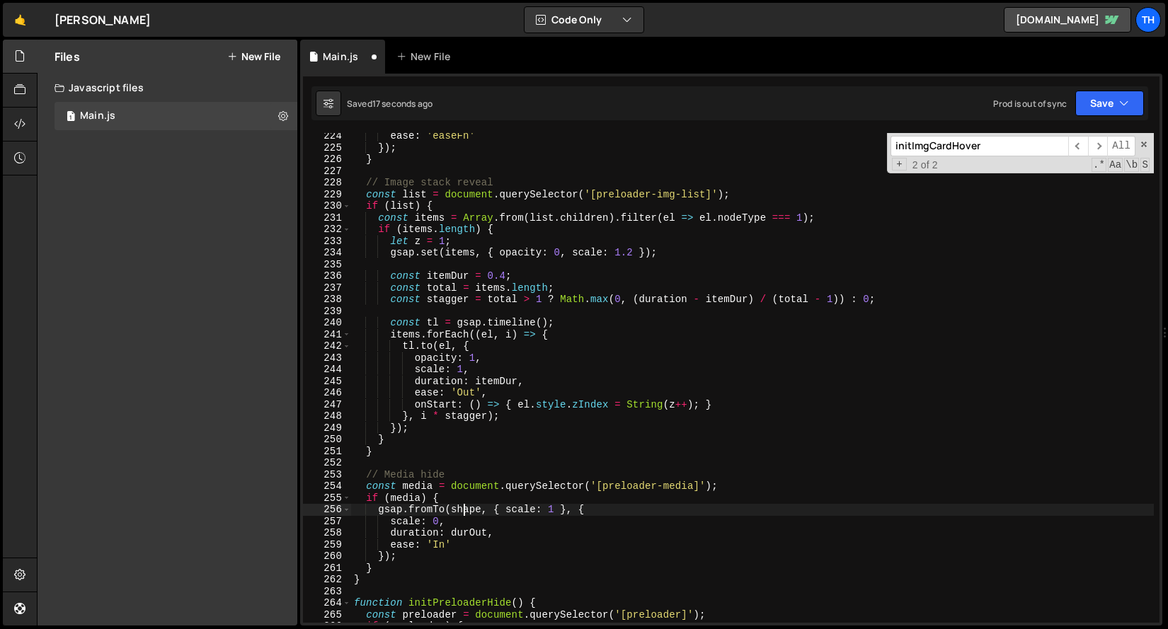
click at [464, 511] on div "ease : 'easeFn' }) ; } // Image stack reveal const list = document . querySelec…" at bounding box center [752, 386] width 802 height 513
paste textarea "media"
click at [1093, 118] on div "Saved 19 seconds ago Prod is out of sync Upgrade to Edit Save Save to Staging S…" at bounding box center [729, 103] width 836 height 34
click at [1093, 98] on button "Save" at bounding box center [1109, 103] width 69 height 25
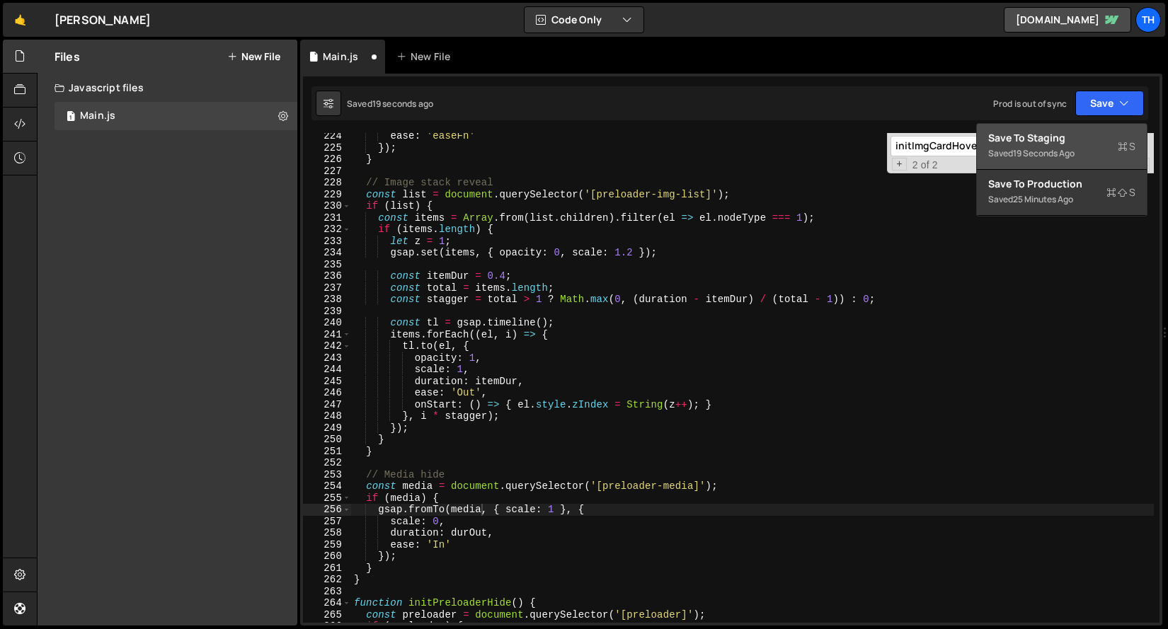
click at [1071, 145] on div "Saved 19 seconds ago" at bounding box center [1061, 153] width 147 height 17
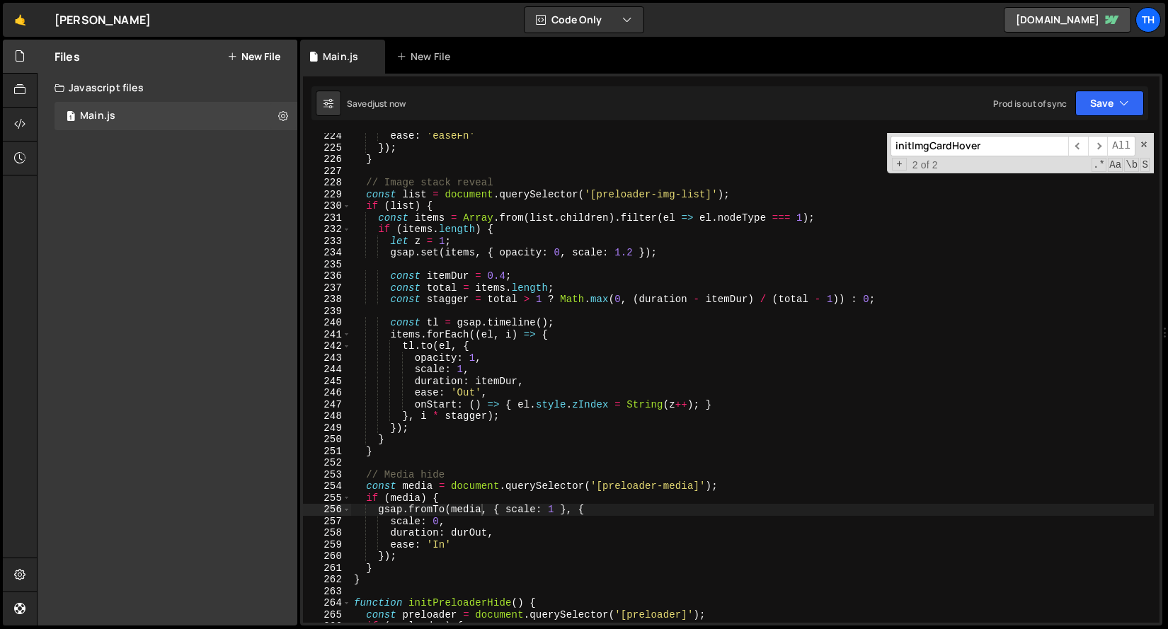
scroll to position [0, 1]
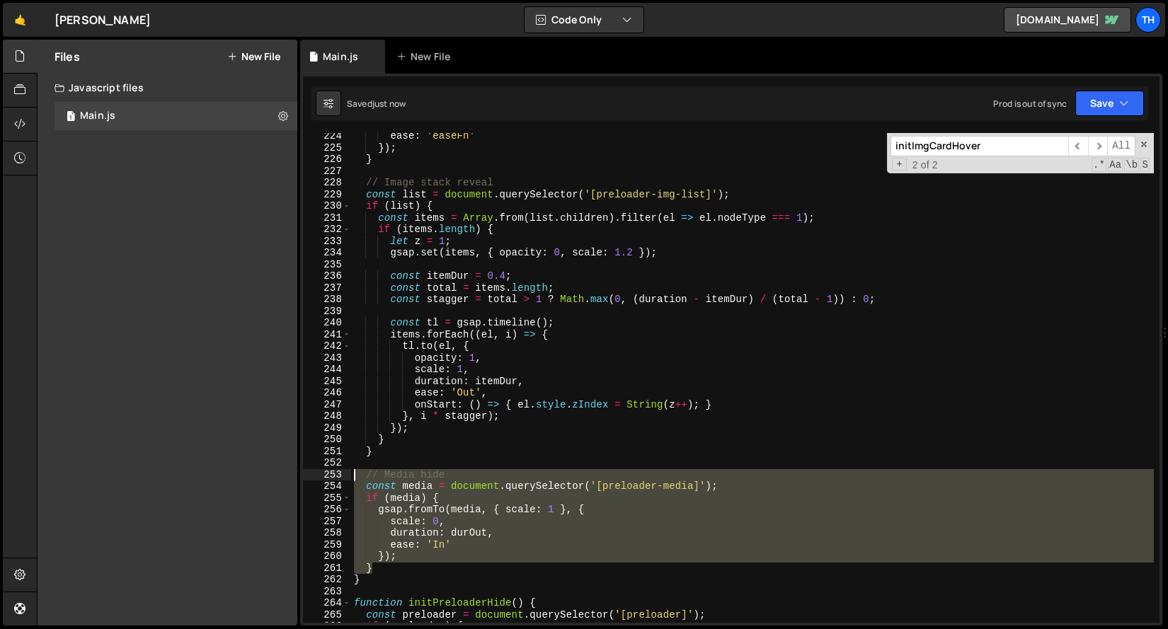
drag, startPoint x: 393, startPoint y: 565, endPoint x: 284, endPoint y: 478, distance: 139.0
click at [284, 478] on div "Files New File Javascript files 1 Main.js 0 CSS files Copy share link Edit File…" at bounding box center [602, 333] width 1131 height 587
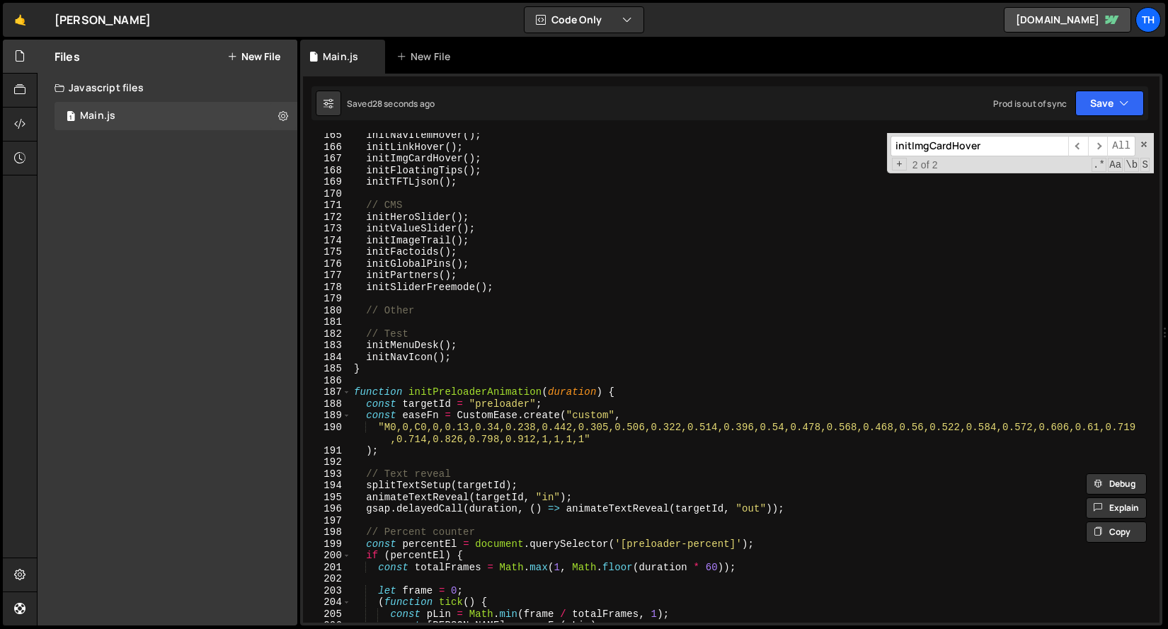
scroll to position [1730, 0]
drag, startPoint x: 621, startPoint y: 389, endPoint x: 311, endPoint y: 389, distance: 310.7
click at [311, 389] on div "// Media hide const media = document.querySelector('[preloader-media]'); 165 16…" at bounding box center [731, 378] width 856 height 490
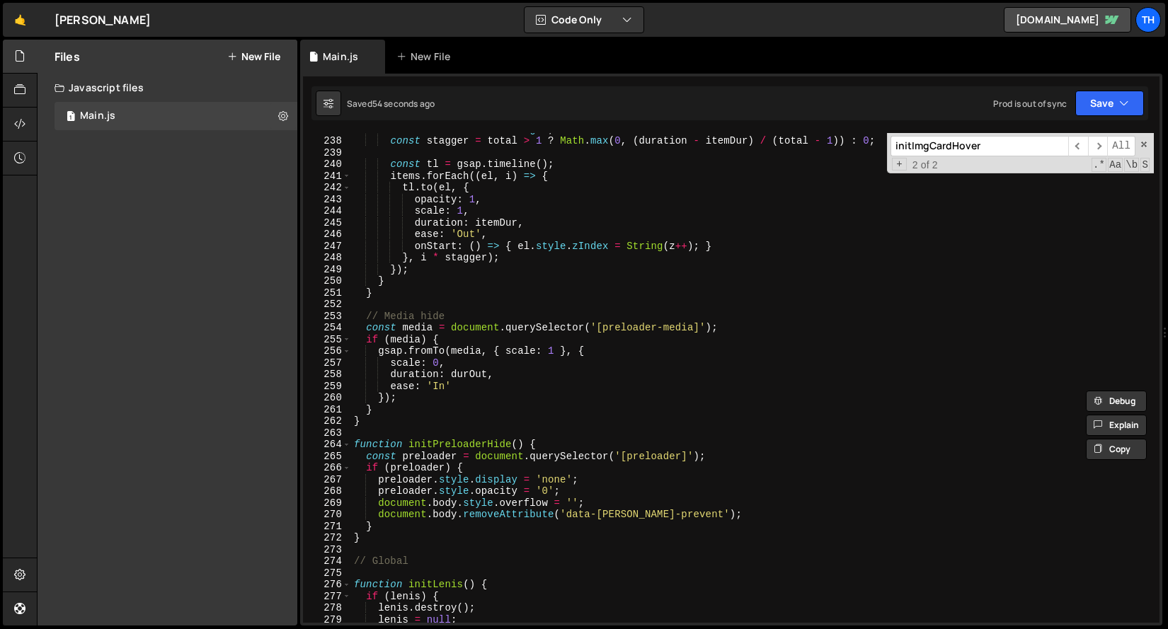
scroll to position [2499, 0]
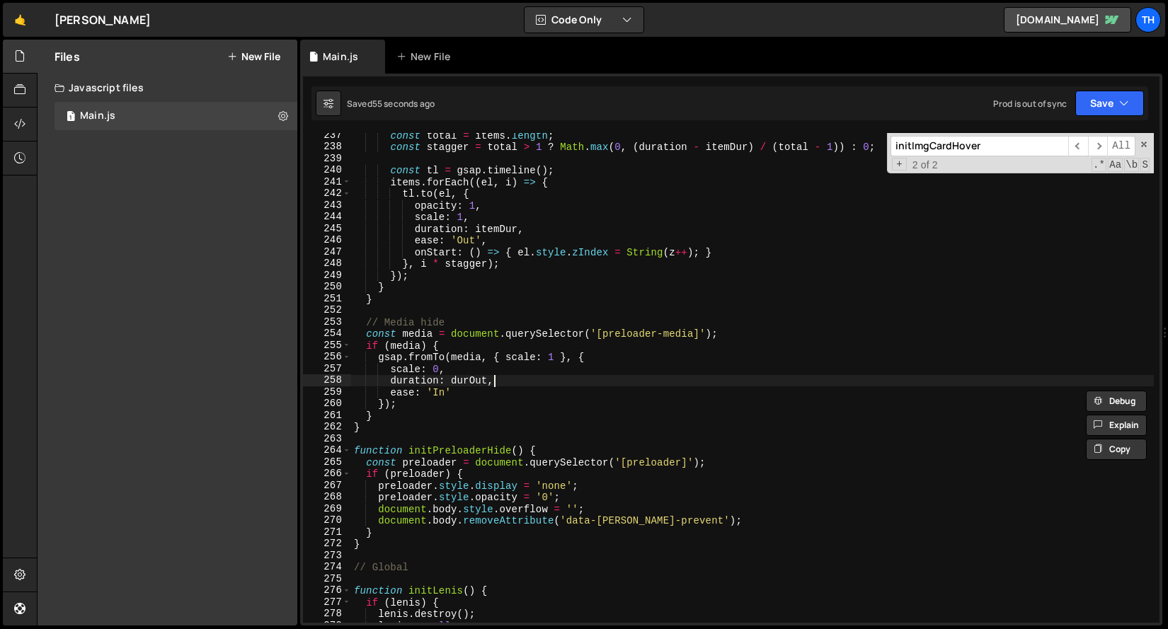
click at [507, 381] on div "const total = items . length ; const stagger = total > 1 ? Math . max ( 0 , ( d…" at bounding box center [752, 386] width 802 height 513
type textarea "duration: durOut,"
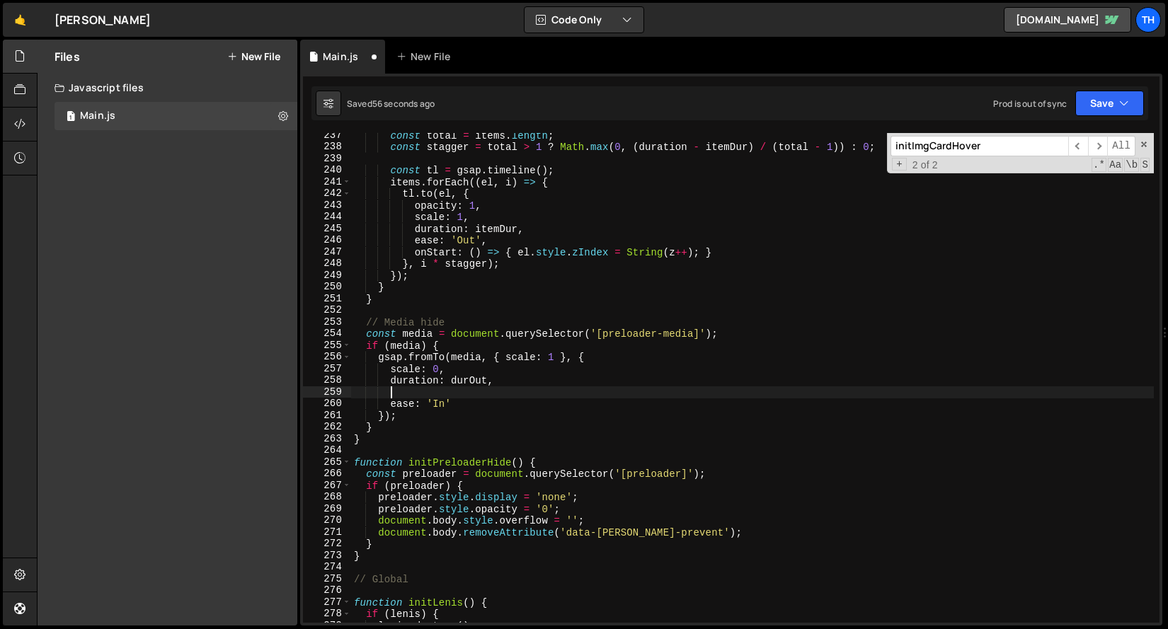
scroll to position [0, 1]
paste textarea "delay: duration,"
click at [1091, 85] on div "delay: duration, 237 238 239 240 241 242 243 244 245 246 247 248 249 250 251 25…" at bounding box center [731, 350] width 862 height 552
click at [1091, 98] on button "Save" at bounding box center [1109, 103] width 69 height 25
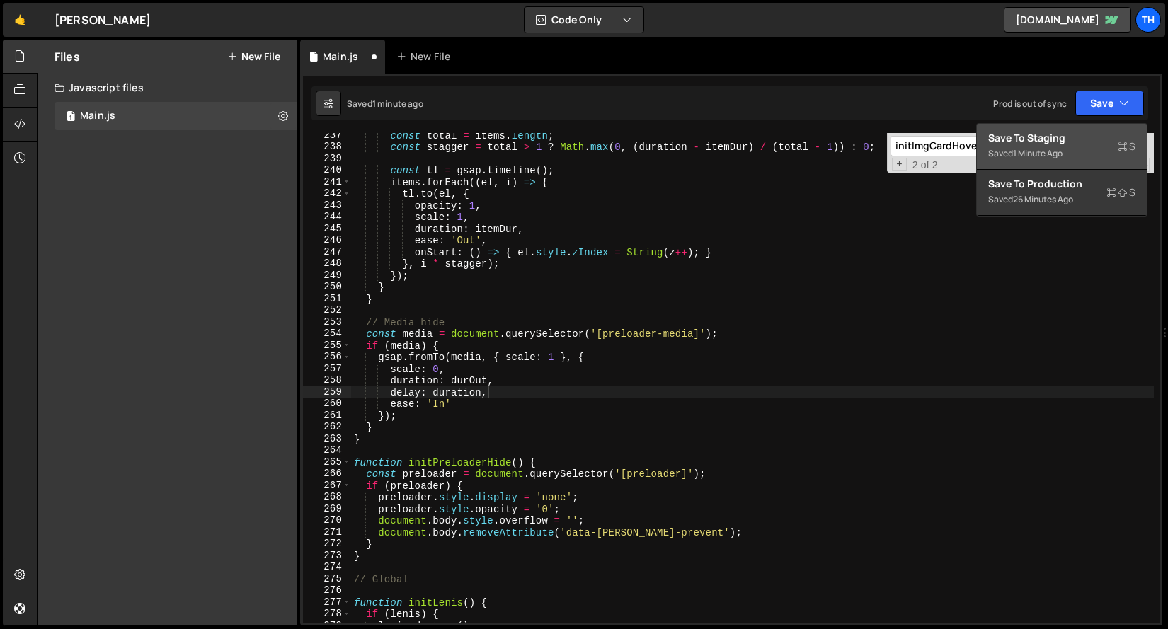
click at [1079, 126] on button "Save to Staging S Saved 1 minute ago" at bounding box center [1062, 147] width 170 height 46
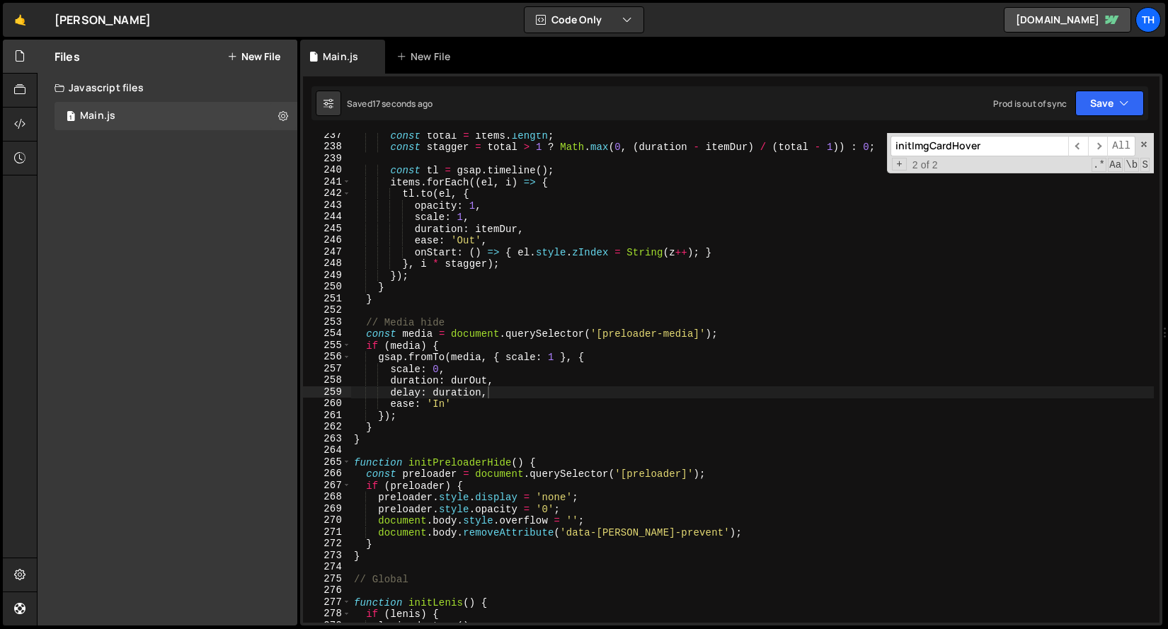
click at [533, 355] on div "const total = items . length ; const stagger = total > 1 ? Math . max ( 0 , ( d…" at bounding box center [752, 386] width 802 height 513
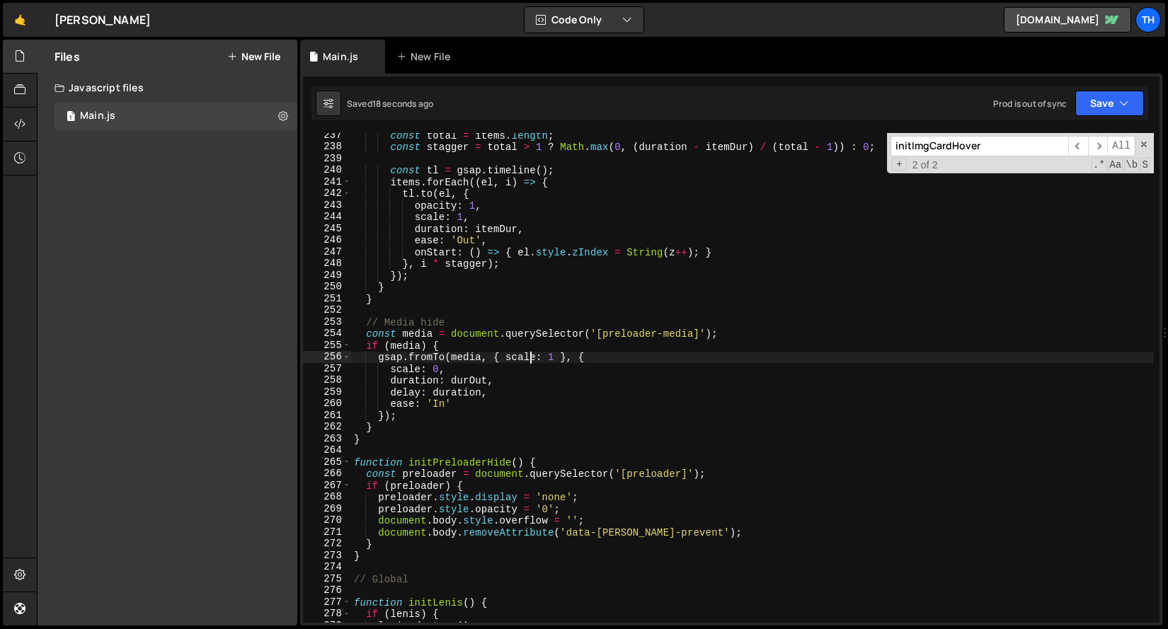
click at [533, 355] on div "const total = items . length ; const stagger = total > 1 ? Math . max ( 0 , ( d…" at bounding box center [752, 386] width 802 height 513
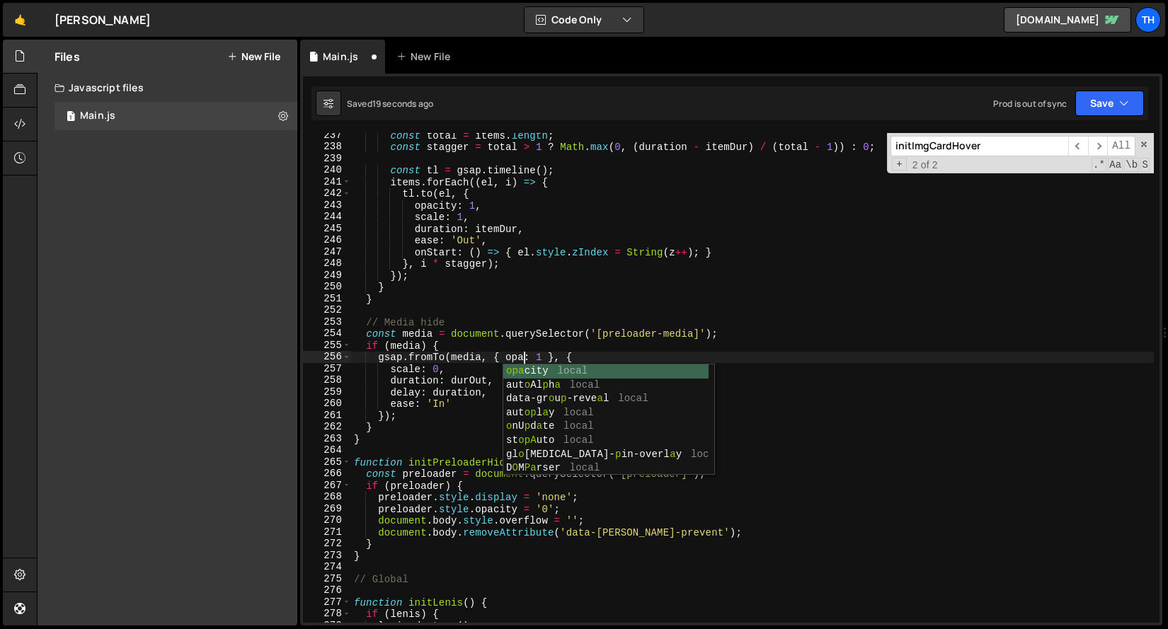
scroll to position [0, 11]
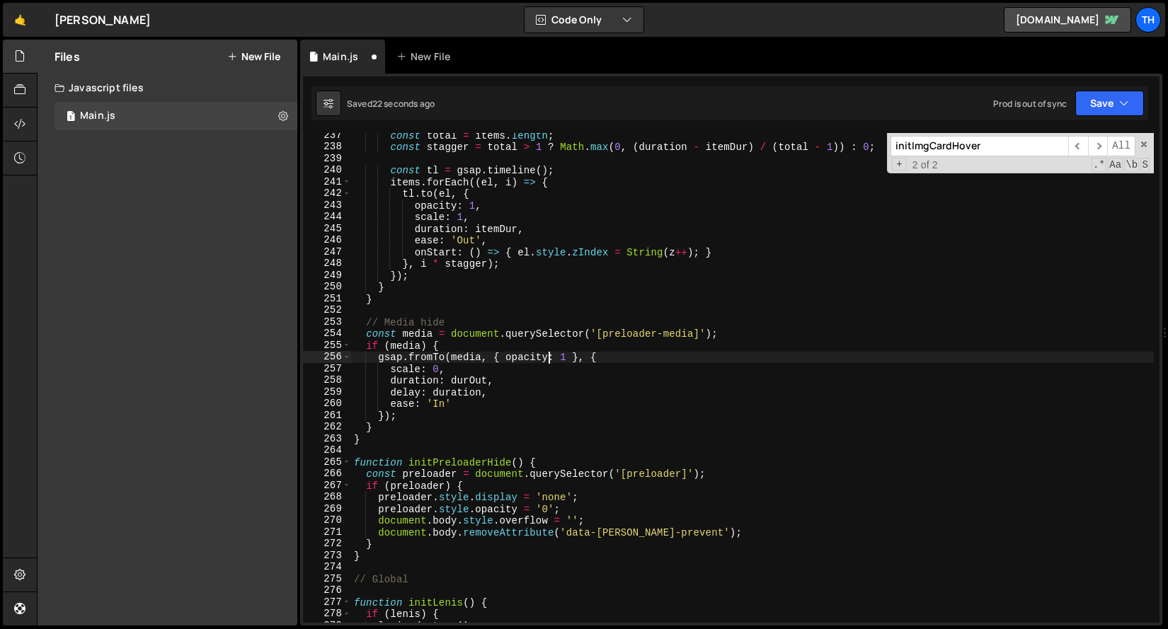
click at [411, 366] on div "const total = items . length ; const stagger = total > 1 ? Math . max ( 0 , ( d…" at bounding box center [752, 386] width 802 height 513
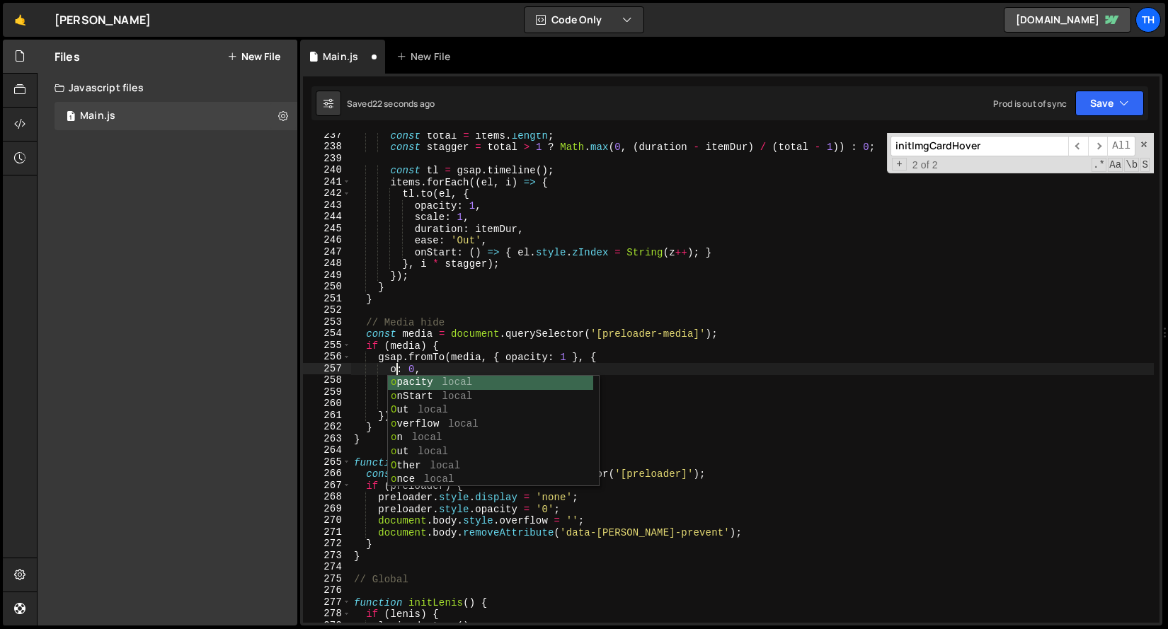
scroll to position [0, 4]
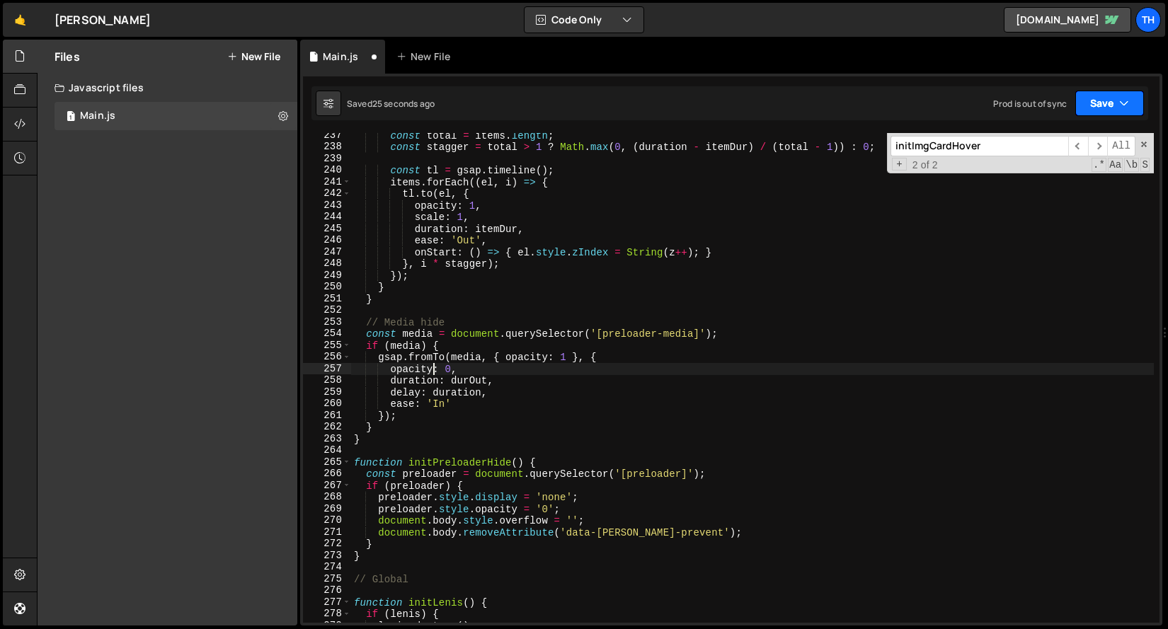
click at [1091, 112] on button "Save" at bounding box center [1109, 103] width 69 height 25
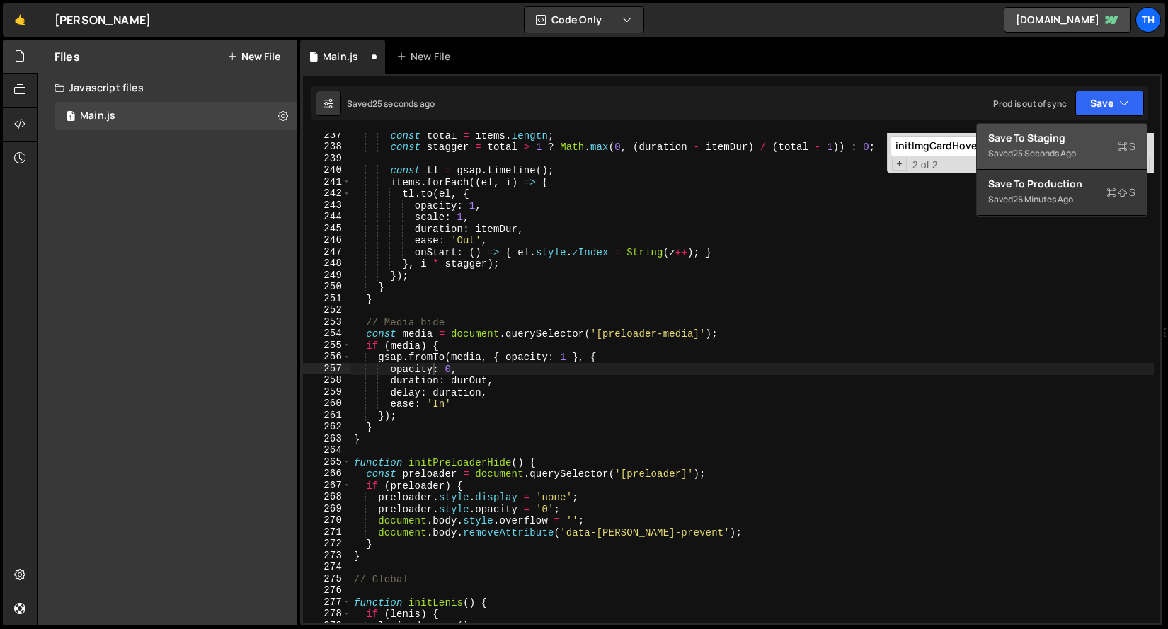
click at [1064, 132] on div "Save to Staging S" at bounding box center [1061, 138] width 147 height 14
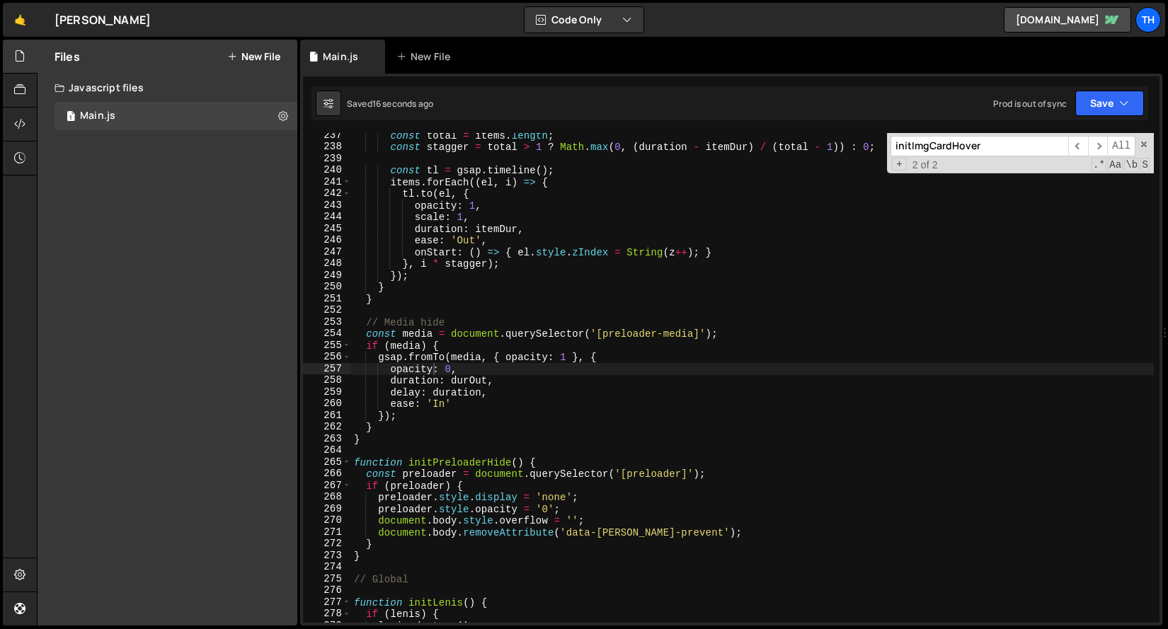
click at [442, 404] on div "const total = items . length ; const stagger = total > 1 ? Math . max ( 0 , ( d…" at bounding box center [752, 386] width 802 height 513
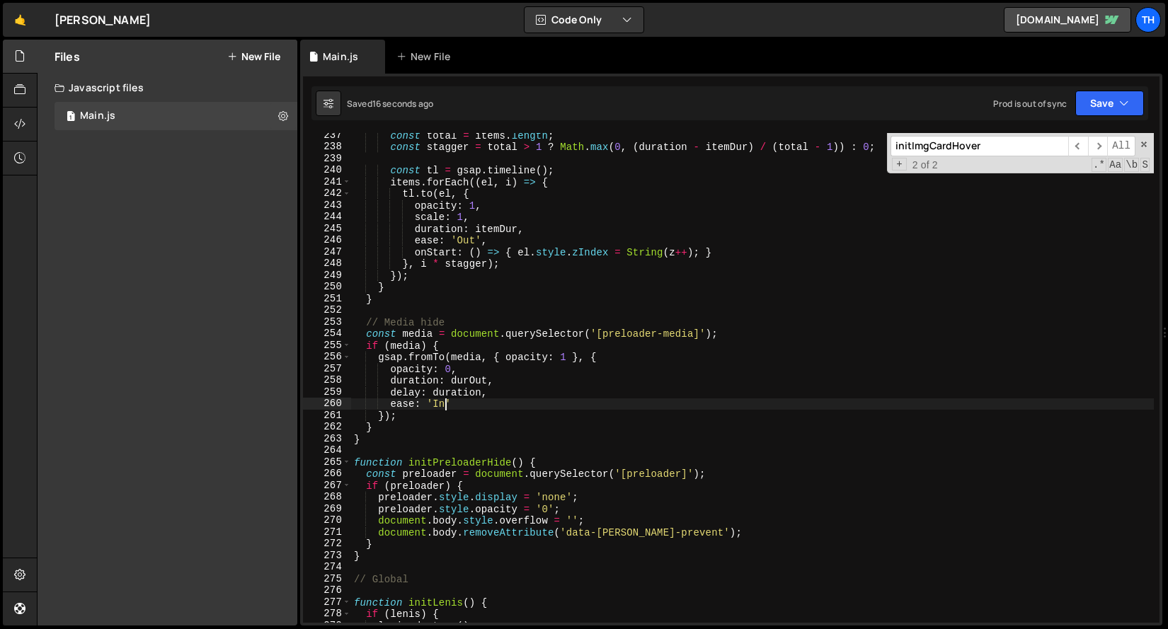
click at [442, 404] on div "const total = items . length ; const stagger = total > 1 ? Math . max ( 0 , ( d…" at bounding box center [752, 386] width 802 height 513
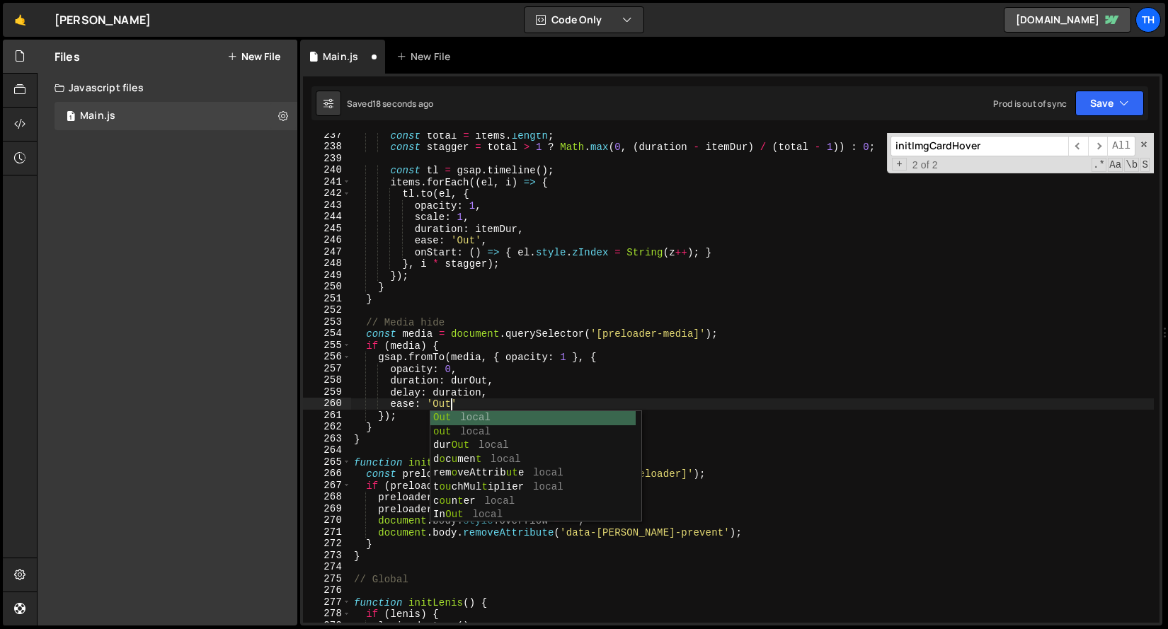
scroll to position [0, 6]
click at [1105, 105] on button "Save" at bounding box center [1109, 103] width 69 height 25
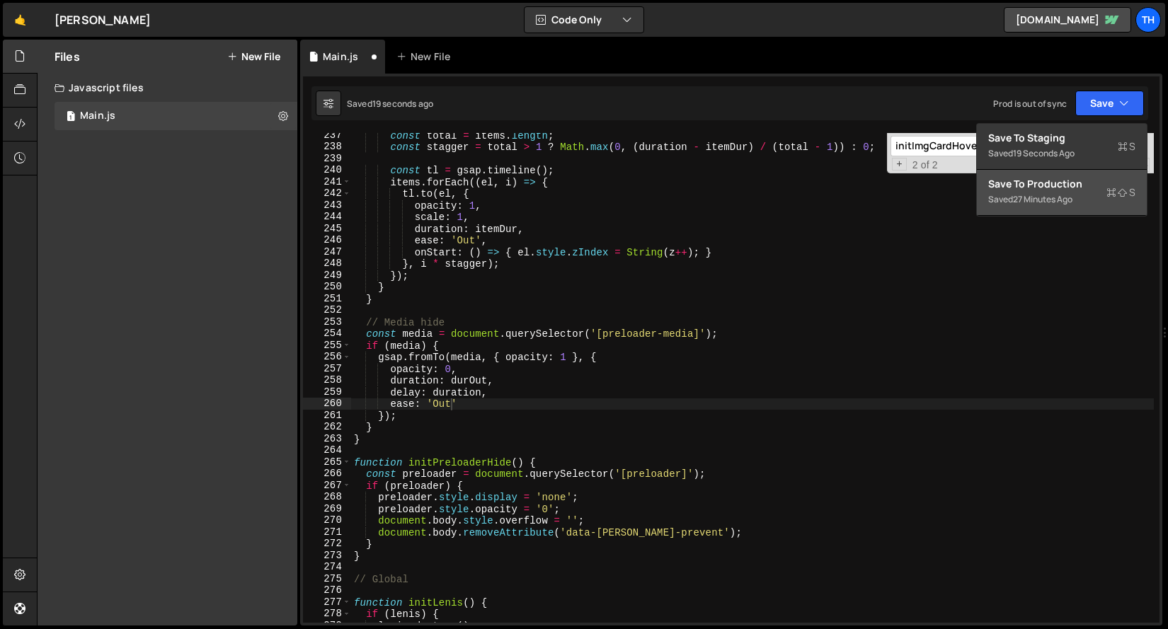
click at [1045, 178] on div "Save to Production S" at bounding box center [1061, 184] width 147 height 14
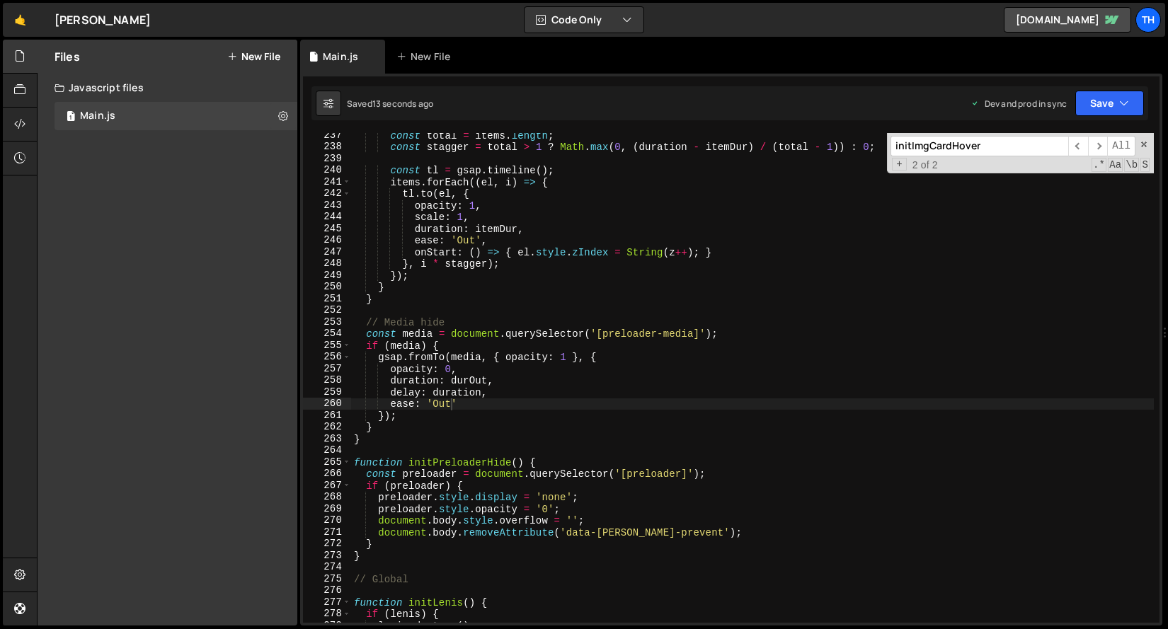
click at [477, 379] on div "const total = items . length ; const stagger = total > 1 ? Math . max ( 0 , ( d…" at bounding box center [752, 386] width 802 height 513
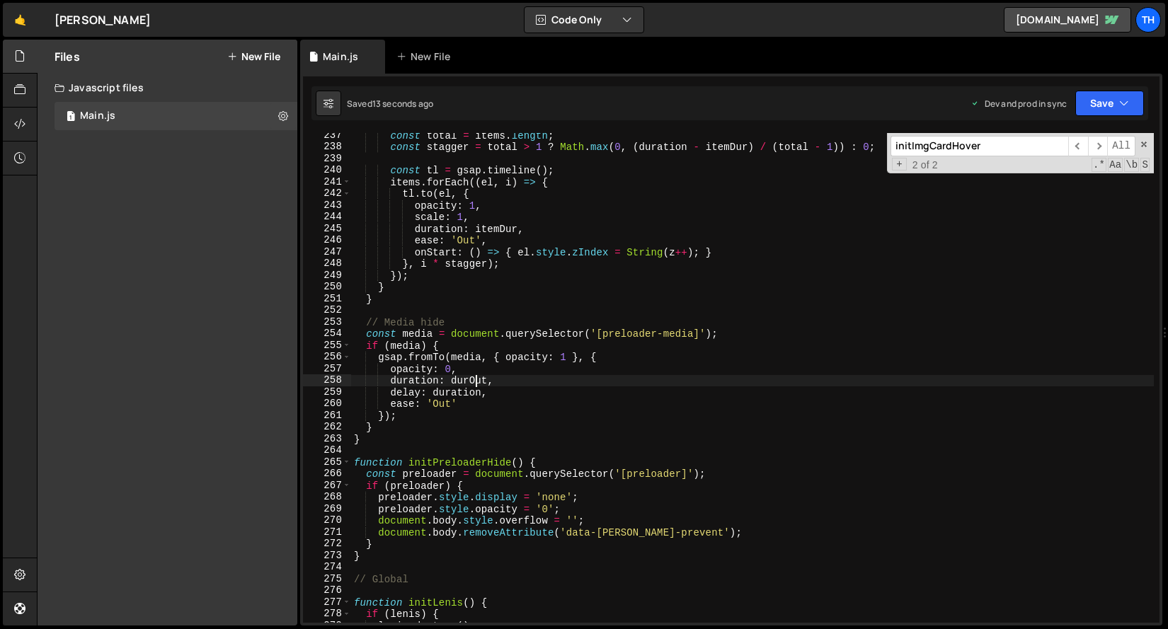
click at [477, 379] on div "const total = items . length ; const stagger = total > 1 ? Math . max ( 0 , ( d…" at bounding box center [752, 386] width 802 height 513
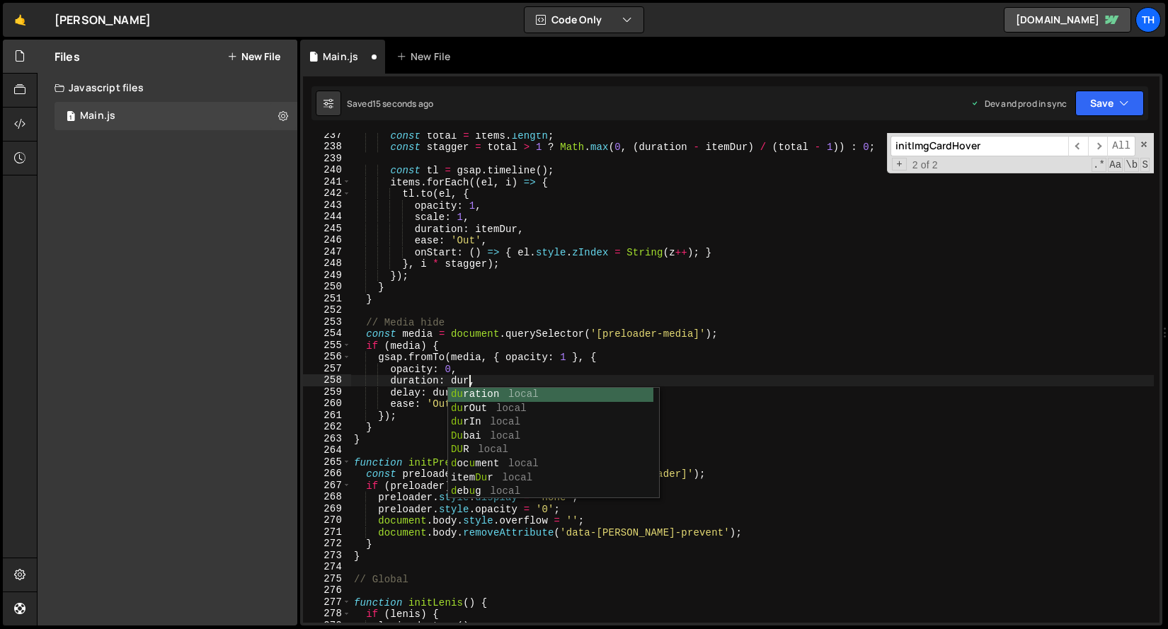
scroll to position [0, 8]
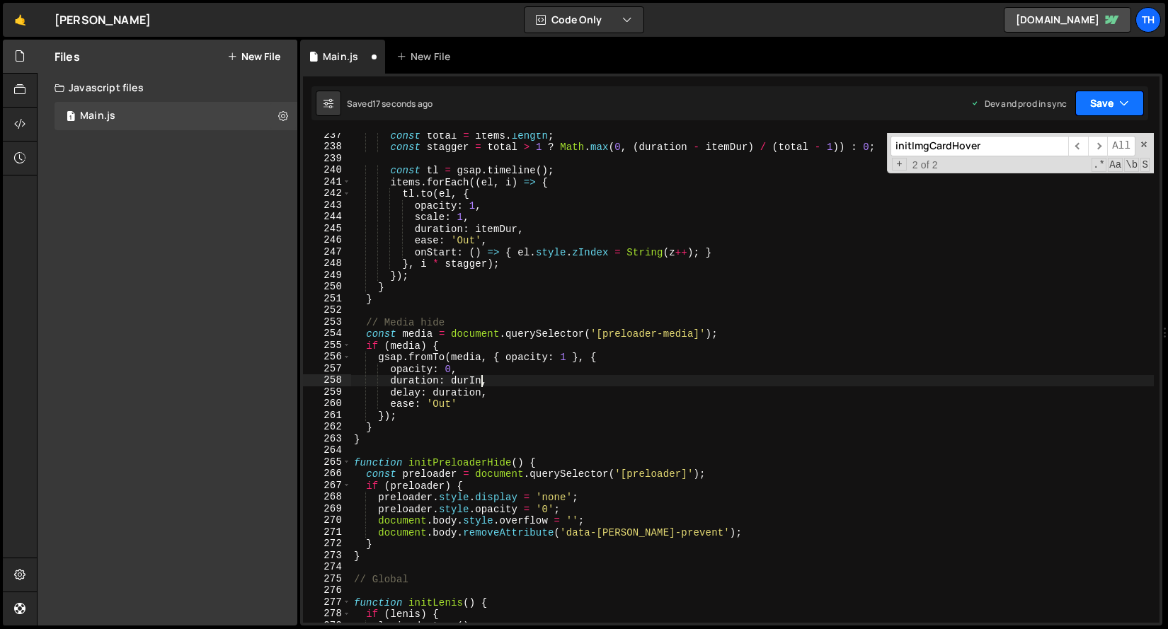
click at [1108, 103] on button "Save" at bounding box center [1109, 103] width 69 height 25
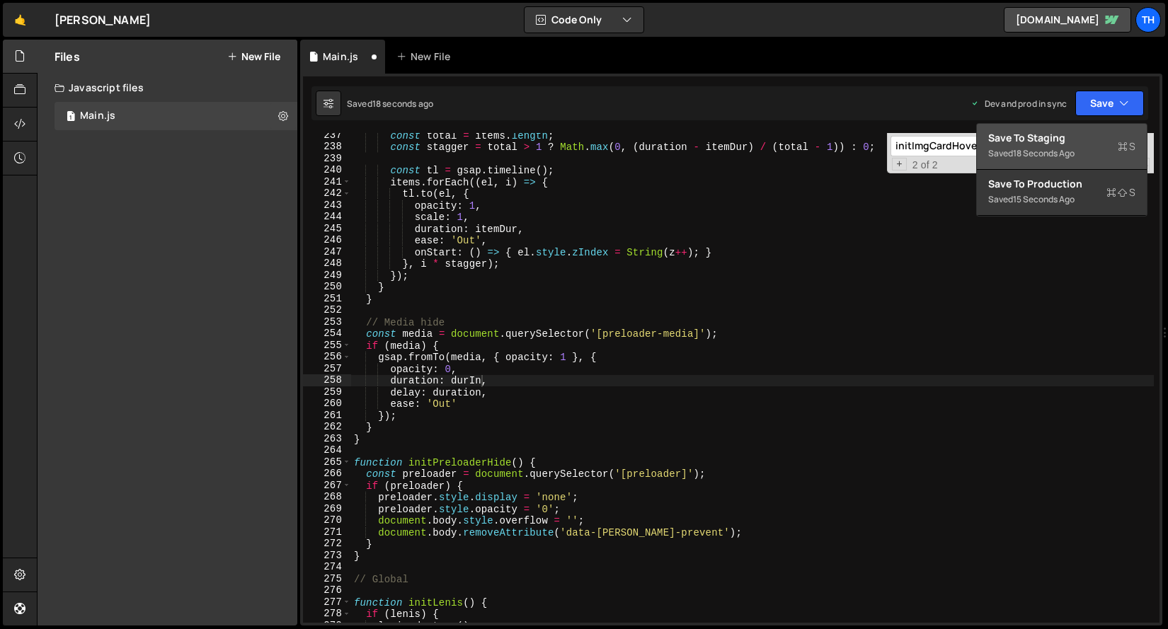
click at [1027, 130] on button "Save to Staging S Saved 18 seconds ago" at bounding box center [1062, 147] width 170 height 46
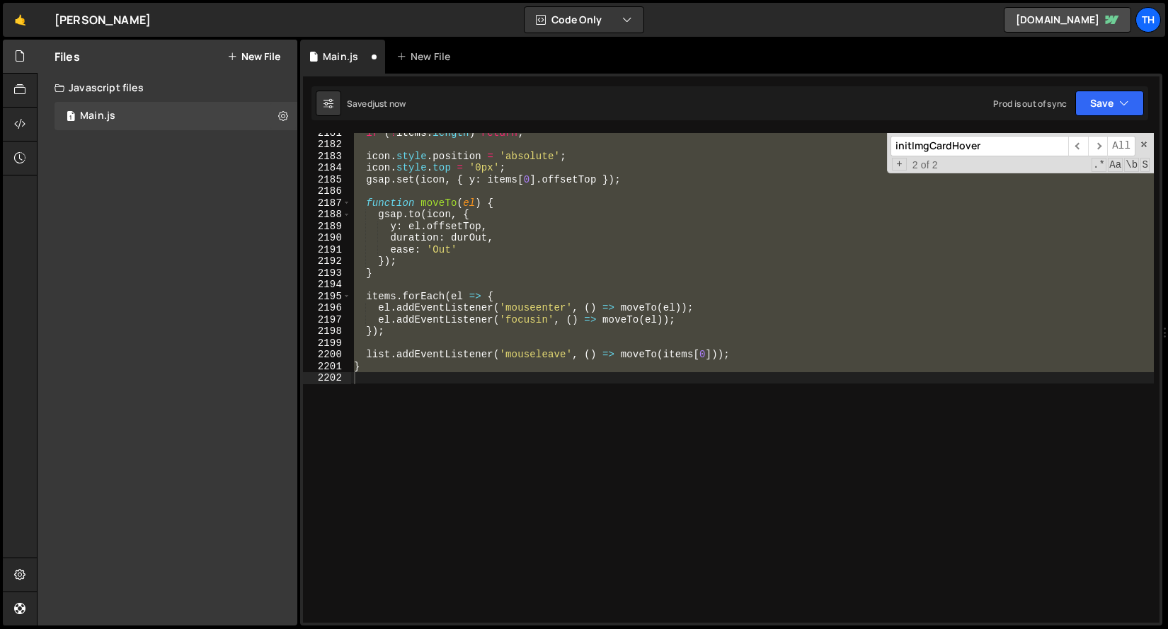
scroll to position [2495, 0]
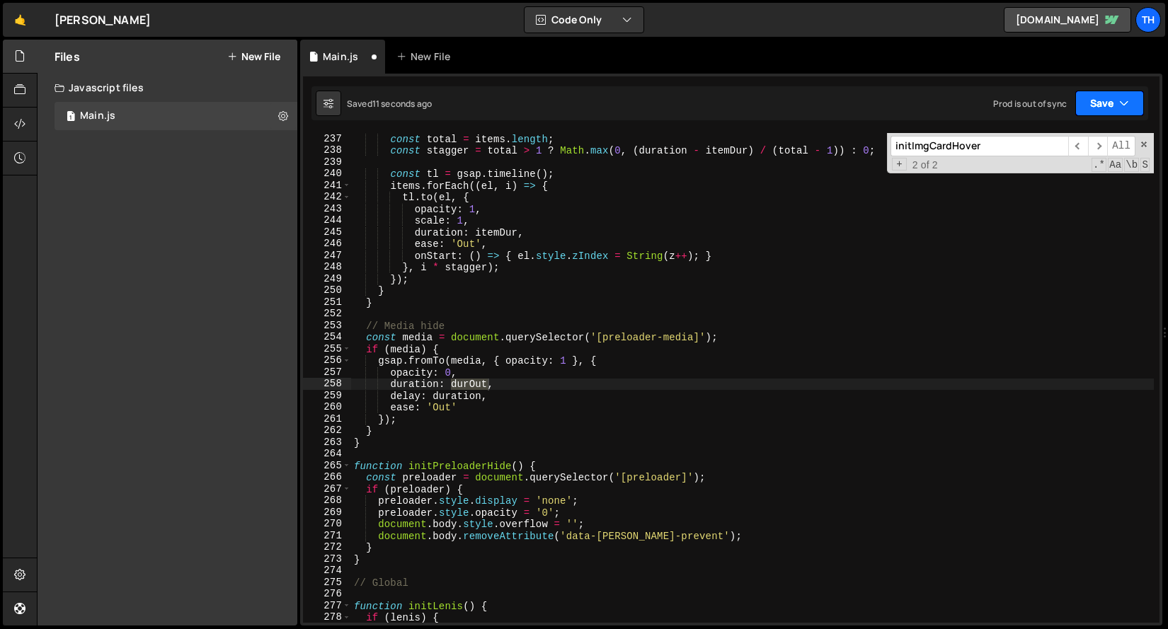
click at [1092, 112] on button "Save" at bounding box center [1109, 103] width 69 height 25
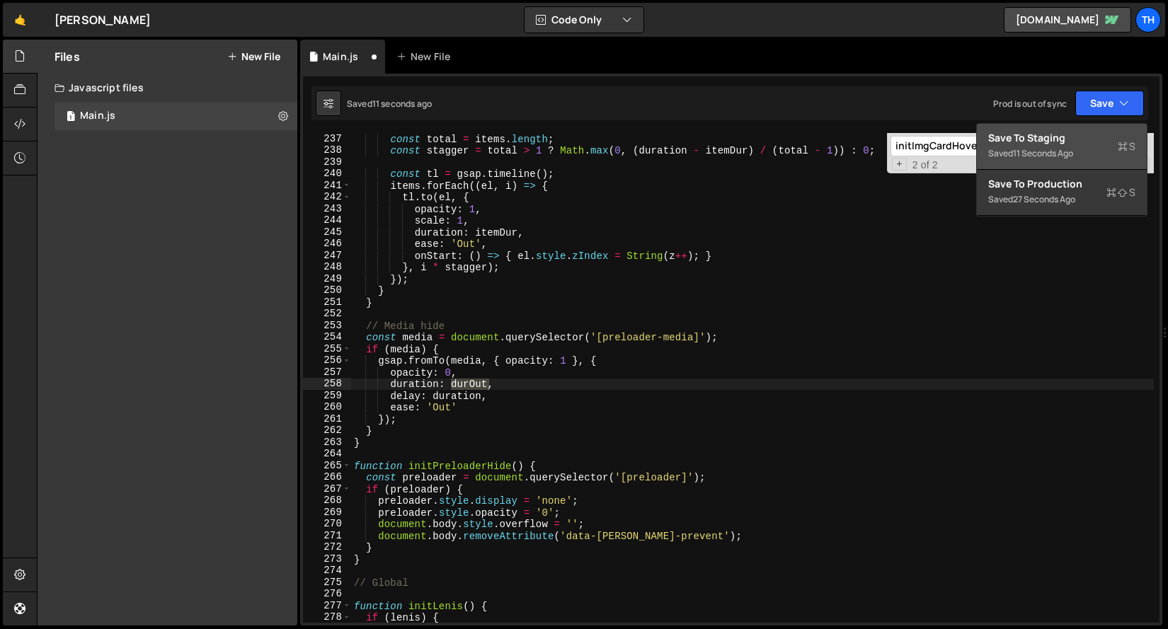
click at [1073, 138] on div "Save to Staging S" at bounding box center [1061, 138] width 147 height 14
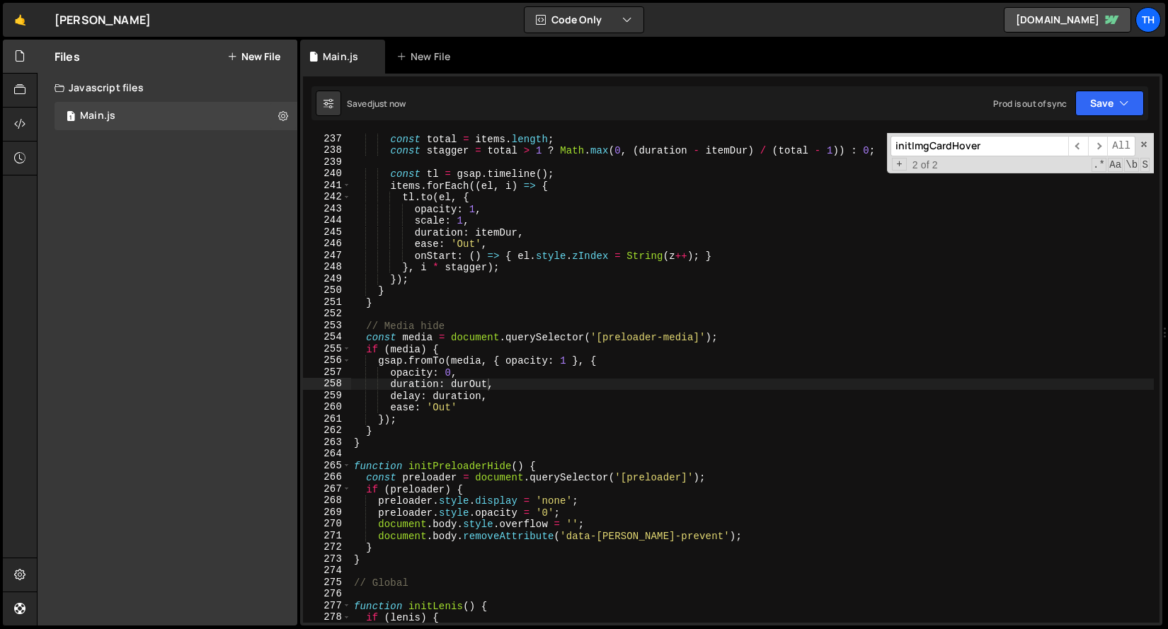
click at [570, 355] on div "const total = items . length ; const stagger = total > 1 ? Math . max ( 0 , ( d…" at bounding box center [752, 389] width 802 height 513
click at [506, 357] on div "const total = items . length ; const stagger = total > 1 ? Math . max ( 0 , ( d…" at bounding box center [752, 389] width 802 height 513
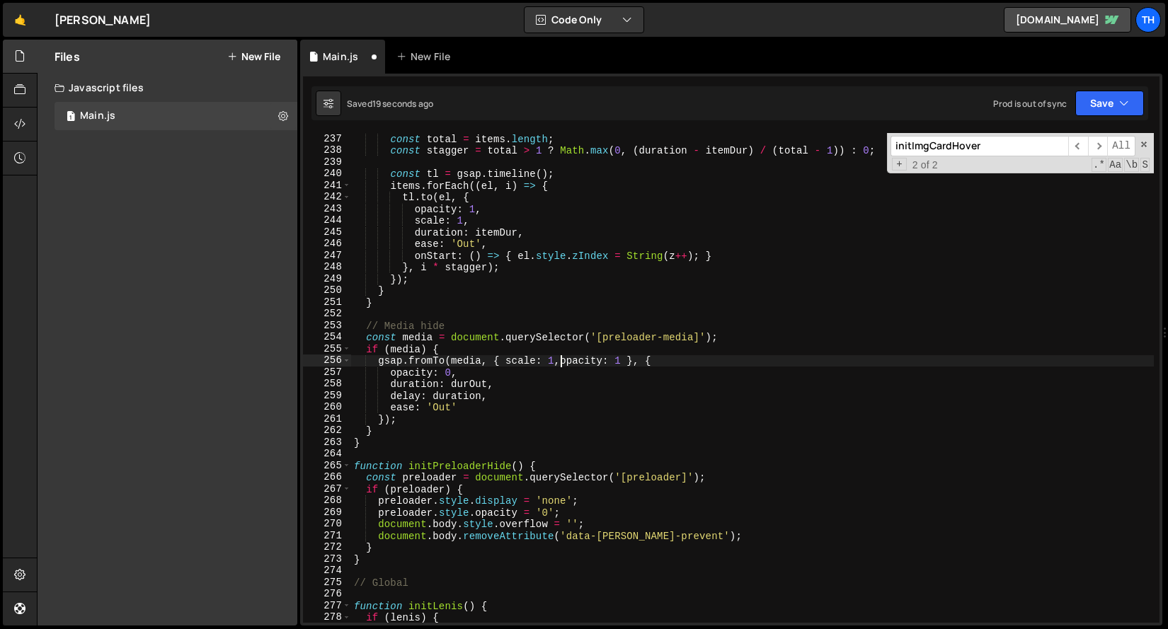
scroll to position [0, 14]
click at [664, 367] on div "const total = items . length ; const stagger = total > 1 ? Math . max ( 0 , ( d…" at bounding box center [752, 389] width 802 height 513
type textarea "opacity: 0,"
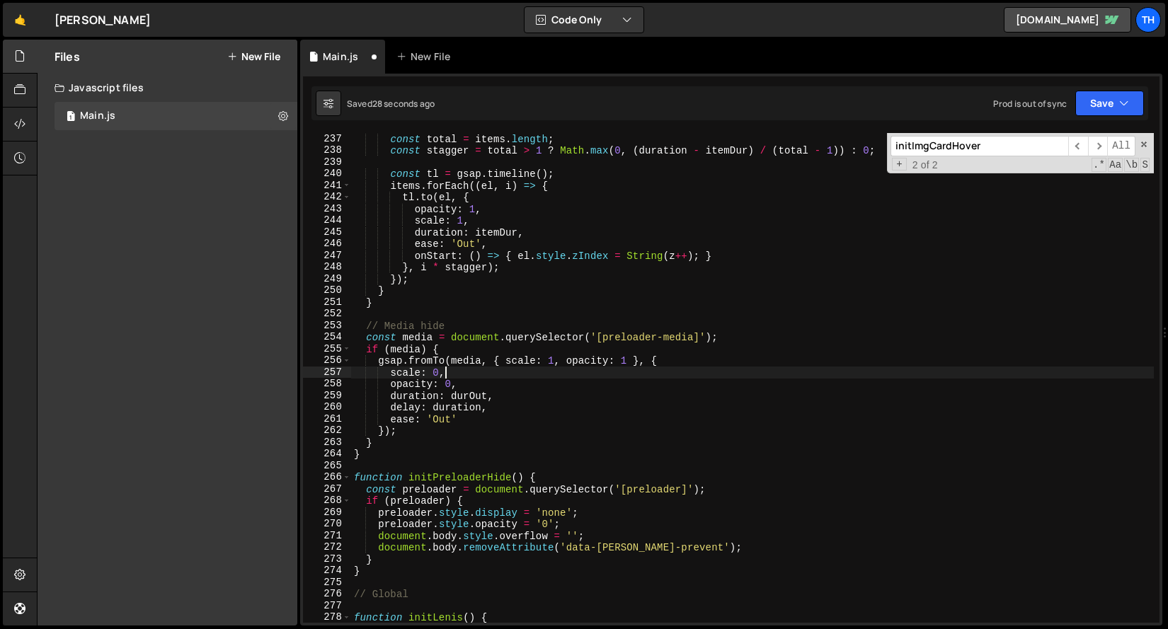
scroll to position [0, 6]
click at [1109, 103] on button "Save" at bounding box center [1109, 103] width 69 height 25
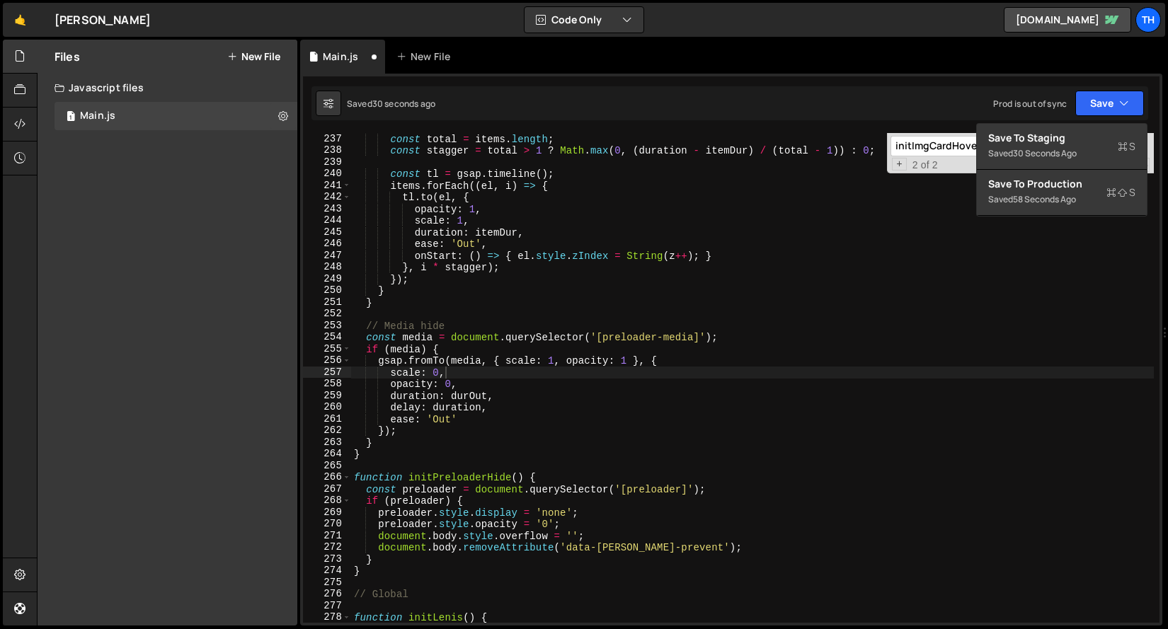
click at [1046, 121] on div "scale: 0, 237 238 239 240 241 242 243 244 245 246 247 248 249 250 251 252 253 2…" at bounding box center [731, 350] width 862 height 552
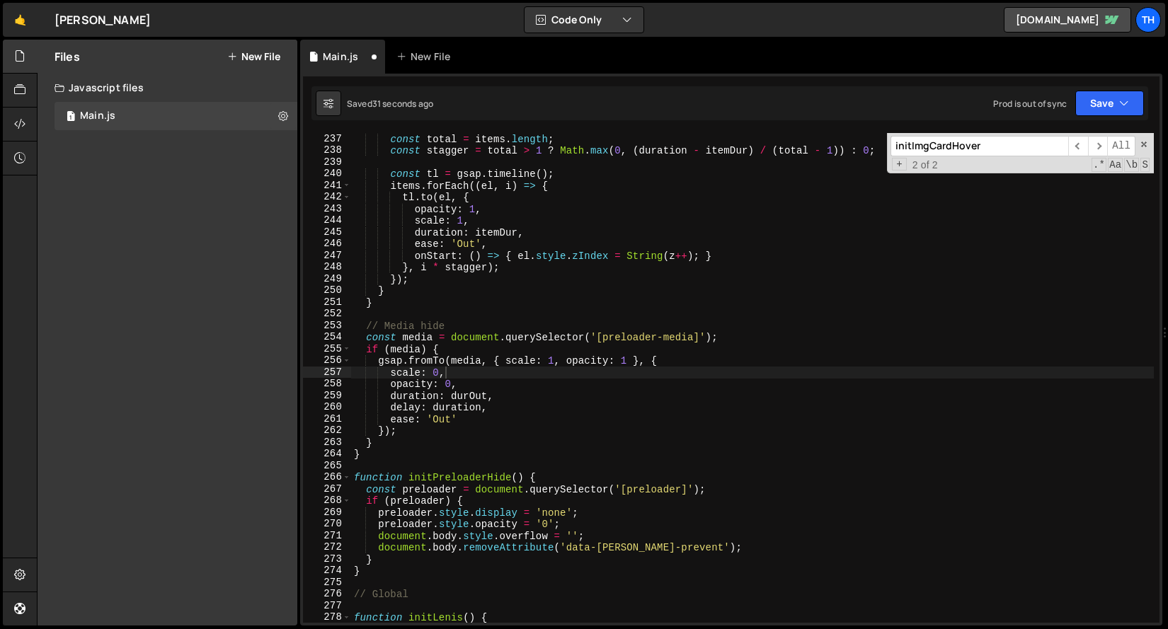
click at [1075, 115] on div "Upgrade to Edit Save Save to Staging S Saved 31 seconds ago Save to Production …" at bounding box center [1109, 103] width 69 height 25
click at [1099, 114] on button "Save" at bounding box center [1109, 103] width 69 height 25
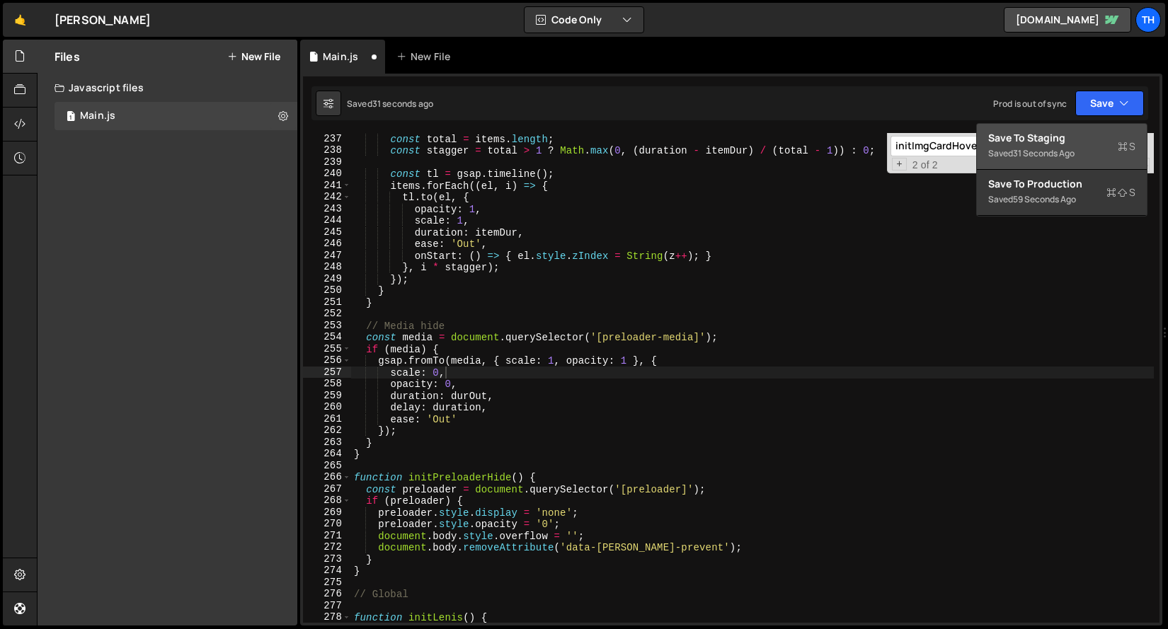
click at [1069, 131] on div "Save to Staging S" at bounding box center [1061, 138] width 147 height 14
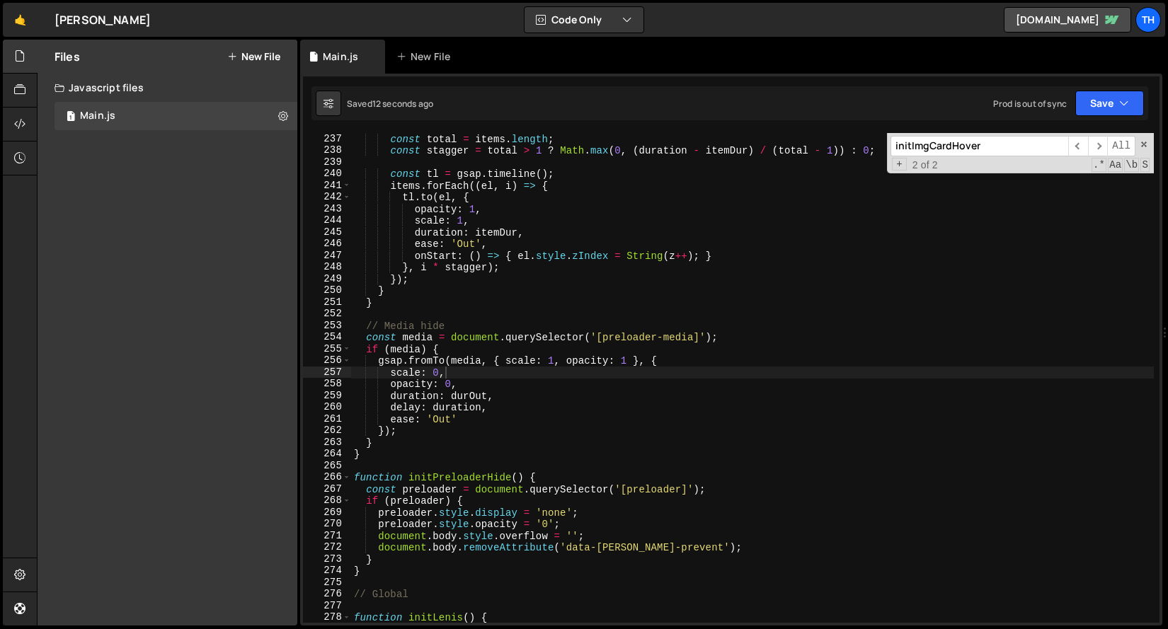
click at [435, 420] on div "const total = items . length ; const stagger = total > 1 ? Math . max ( 0 , ( d…" at bounding box center [752, 389] width 802 height 513
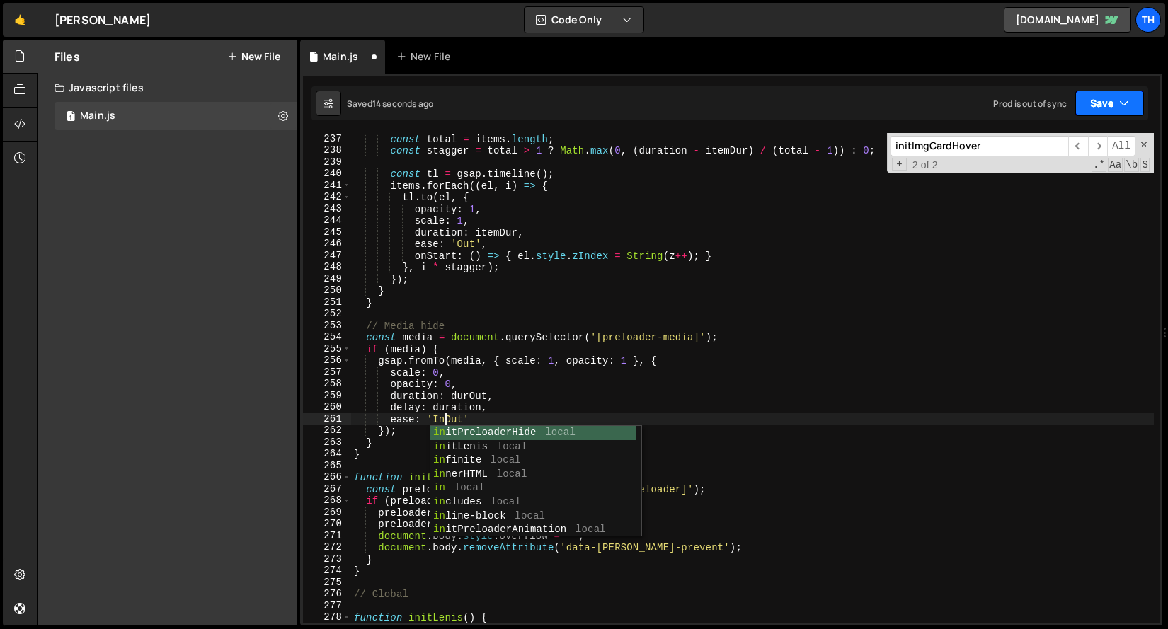
click at [1121, 96] on button "Save" at bounding box center [1109, 103] width 69 height 25
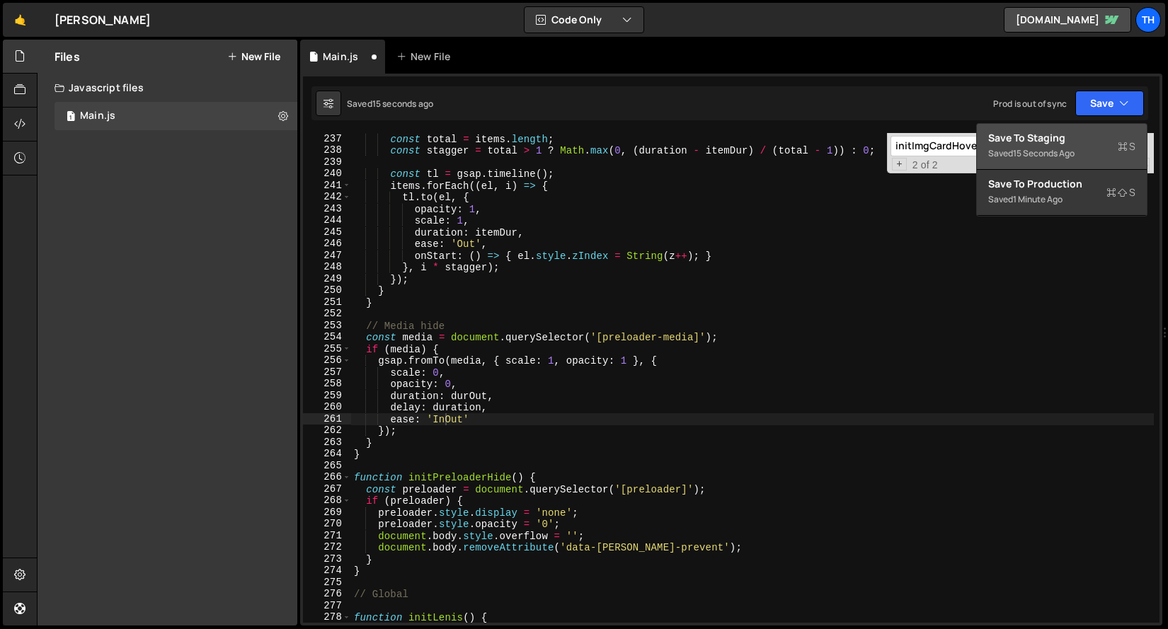
click at [1075, 139] on div "Save to Staging S" at bounding box center [1061, 138] width 147 height 14
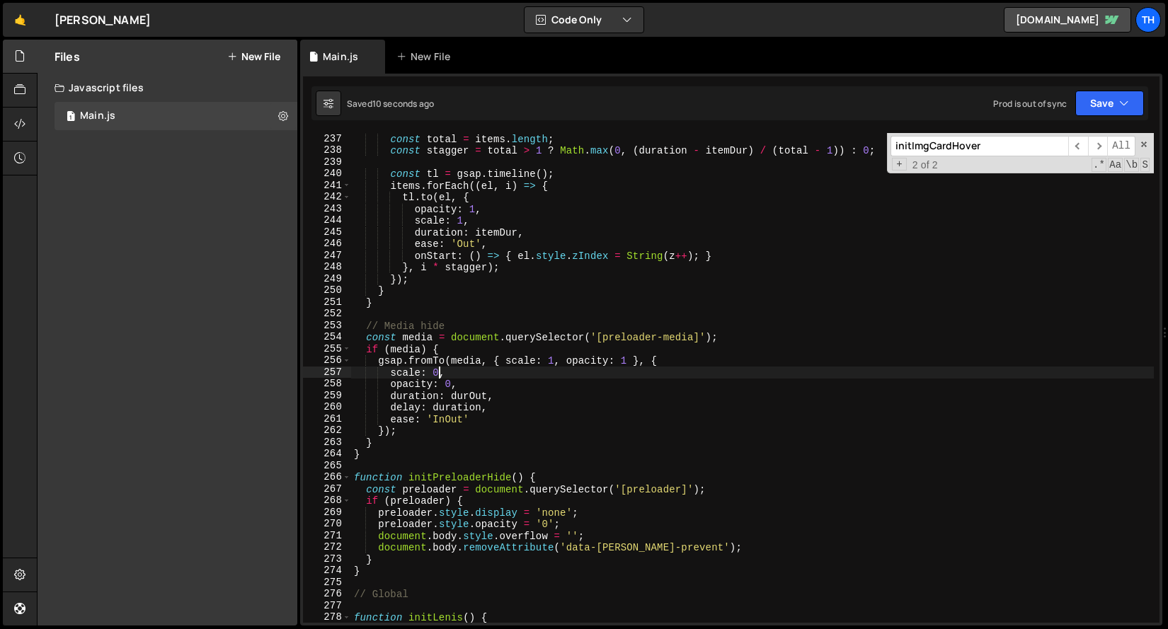
click at [437, 377] on div "const total = items . length ; const stagger = total > 1 ? Math . max ( 0 , ( d…" at bounding box center [752, 389] width 802 height 513
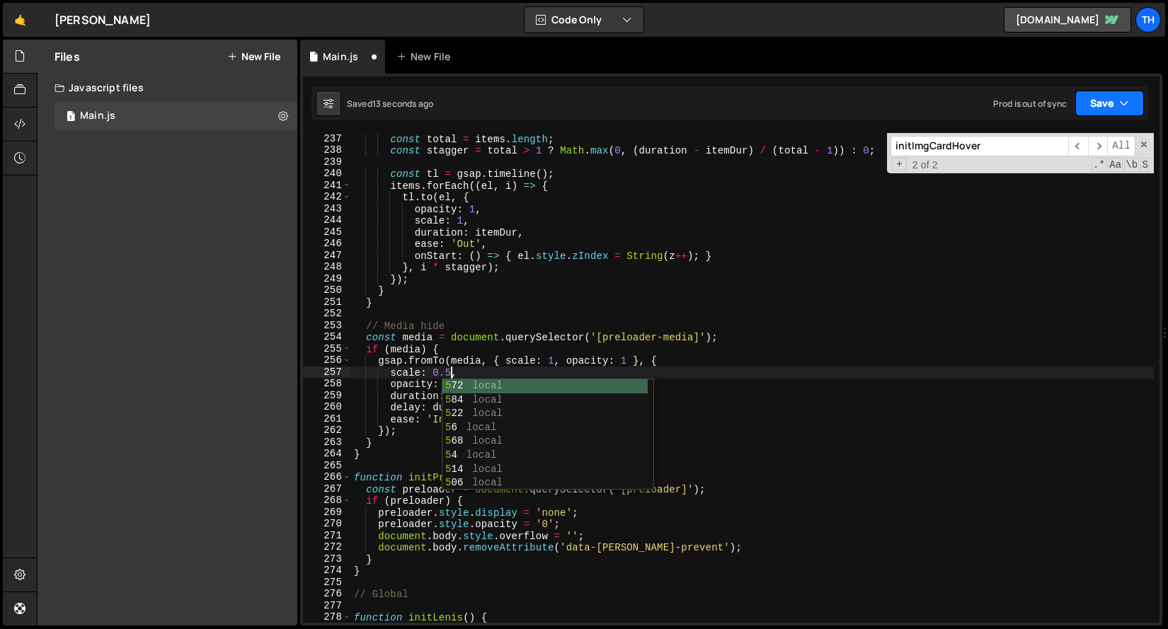
click at [1088, 107] on button "Save" at bounding box center [1109, 103] width 69 height 25
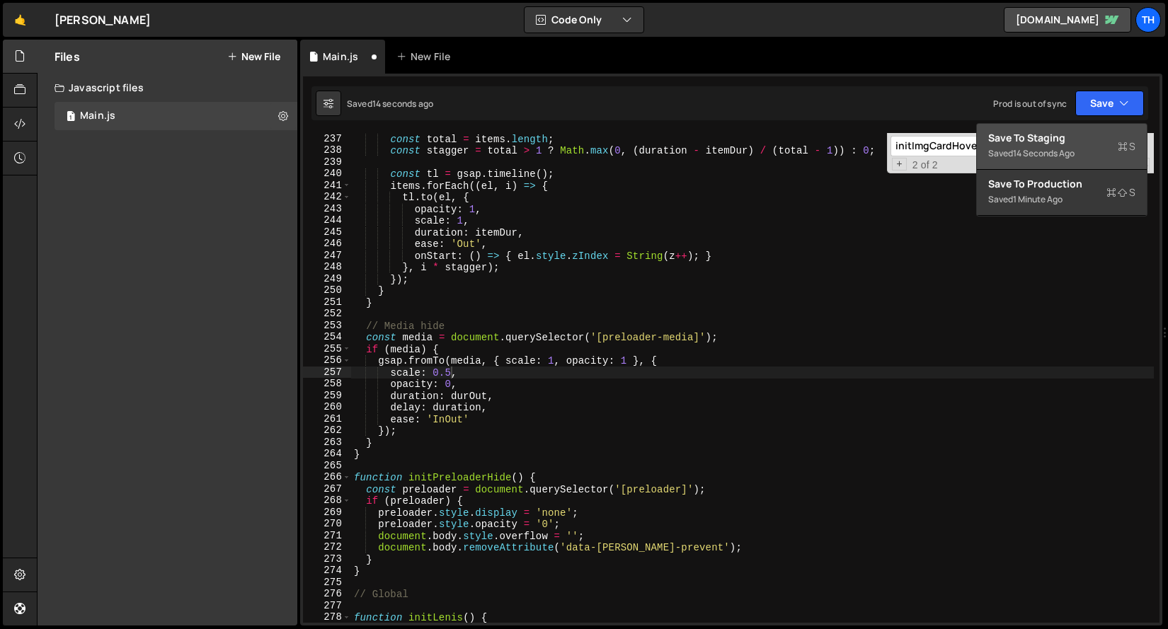
click at [1069, 129] on button "Save to Staging S Saved 14 seconds ago" at bounding box center [1062, 147] width 170 height 46
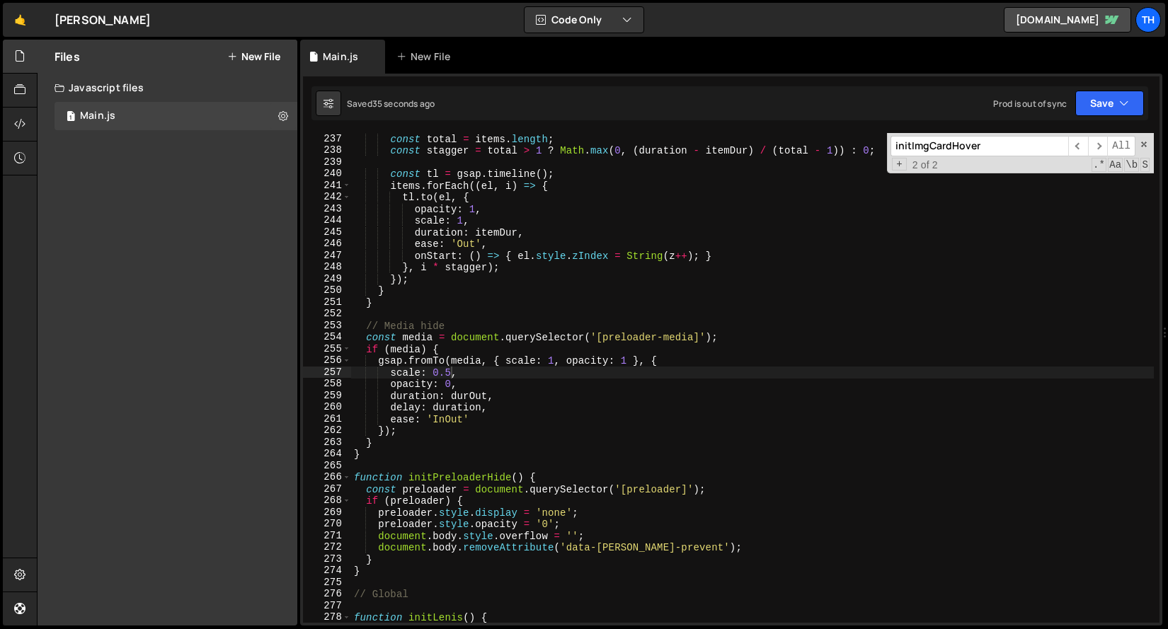
click at [439, 375] on div "const total = items . length ; const stagger = total > 1 ? Math . max ( 0 , ( d…" at bounding box center [752, 389] width 802 height 513
click at [1112, 87] on div "Saved 37 seconds ago Prod is out of sync Upgrade to Edit Save Save to Staging S…" at bounding box center [729, 103] width 836 height 34
click at [1107, 99] on button "Save" at bounding box center [1109, 103] width 69 height 25
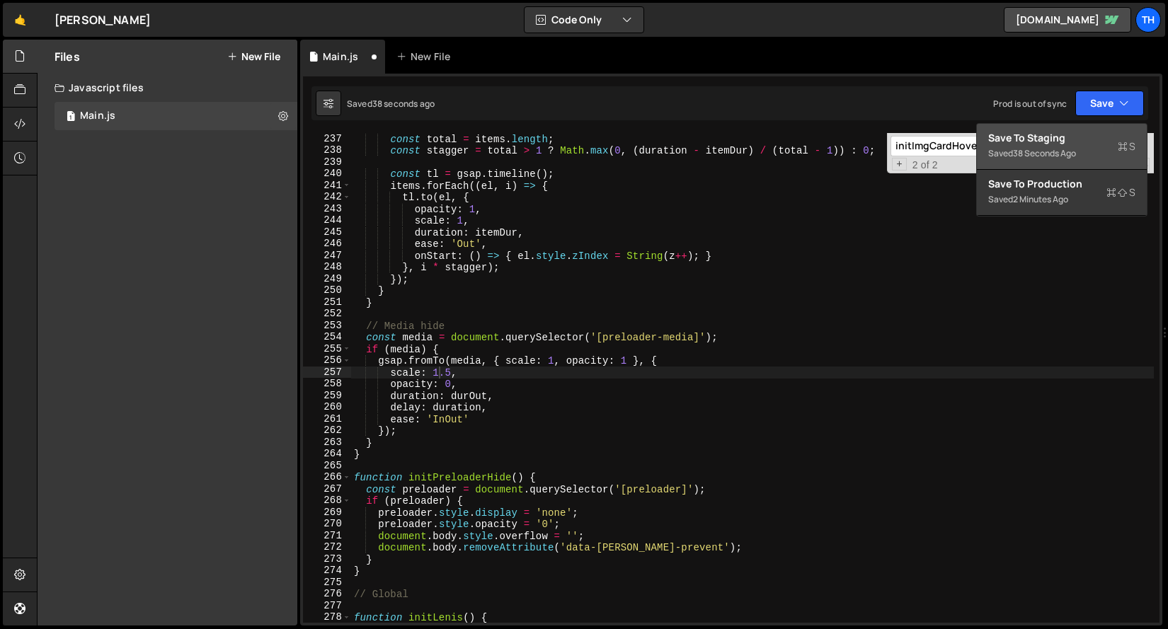
click at [1068, 130] on button "Save to Staging S Saved 38 seconds ago" at bounding box center [1062, 147] width 170 height 46
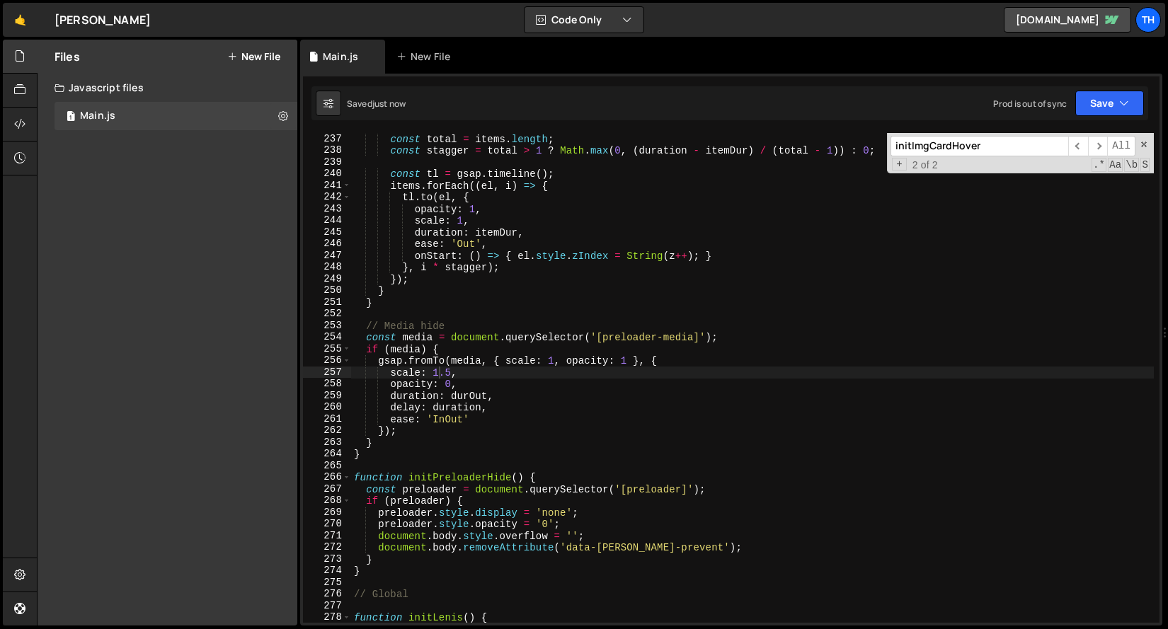
click at [439, 367] on div "const total = items . length ; const stagger = total > 1 ? Math . max ( 0 , ( d…" at bounding box center [752, 389] width 802 height 513
click at [505, 355] on div "const total = items . length ; const stagger = total > 1 ? Math . max ( 0 , ( d…" at bounding box center [752, 389] width 802 height 513
click at [1088, 116] on div "Saved 16 seconds ago Prod is out of sync Upgrade to Edit Save Save to Staging S…" at bounding box center [729, 103] width 836 height 34
click at [1095, 92] on button "Save" at bounding box center [1109, 103] width 69 height 25
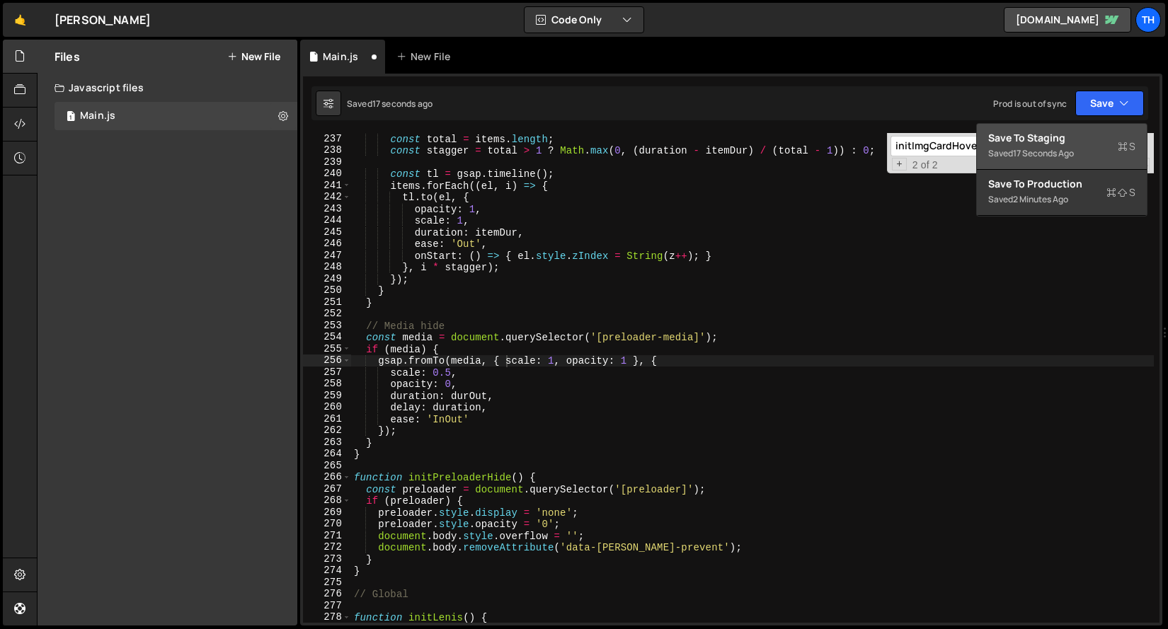
click at [1062, 165] on button "Save to Staging S Saved 17 seconds ago" at bounding box center [1062, 147] width 170 height 46
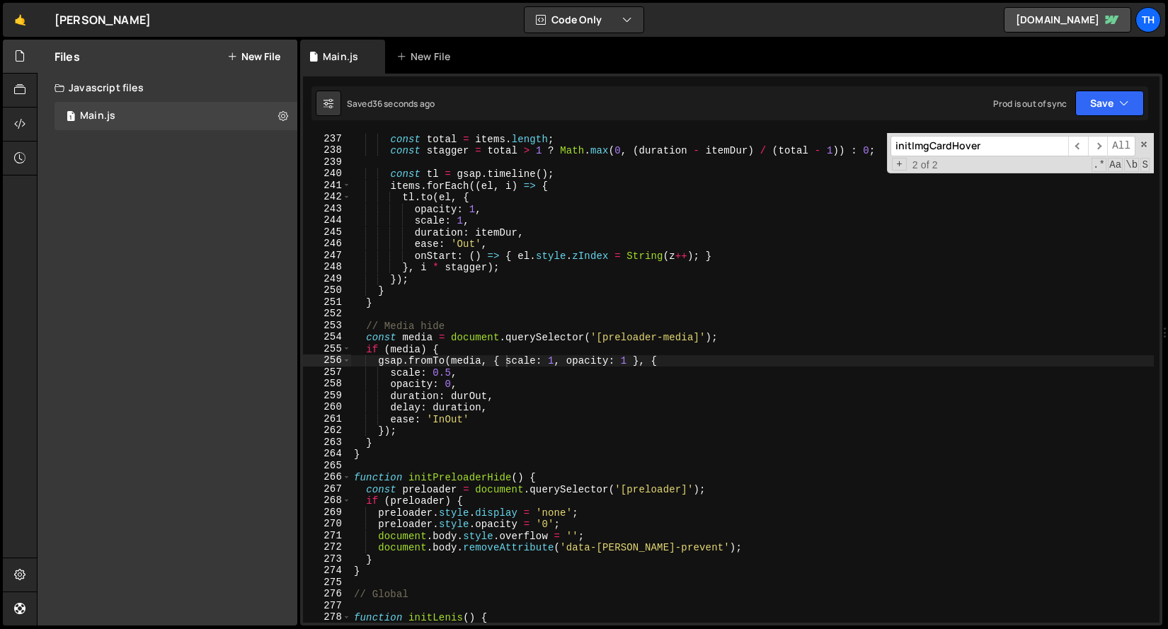
type textarea "scale: 0.5,"
drag, startPoint x: 467, startPoint y: 376, endPoint x: 330, endPoint y: 376, distance: 136.6
click at [330, 376] on div "scale: 0.5, 237 238 239 240 241 242 243 244 245 246 247 248 249 250 251 252 253…" at bounding box center [731, 378] width 856 height 490
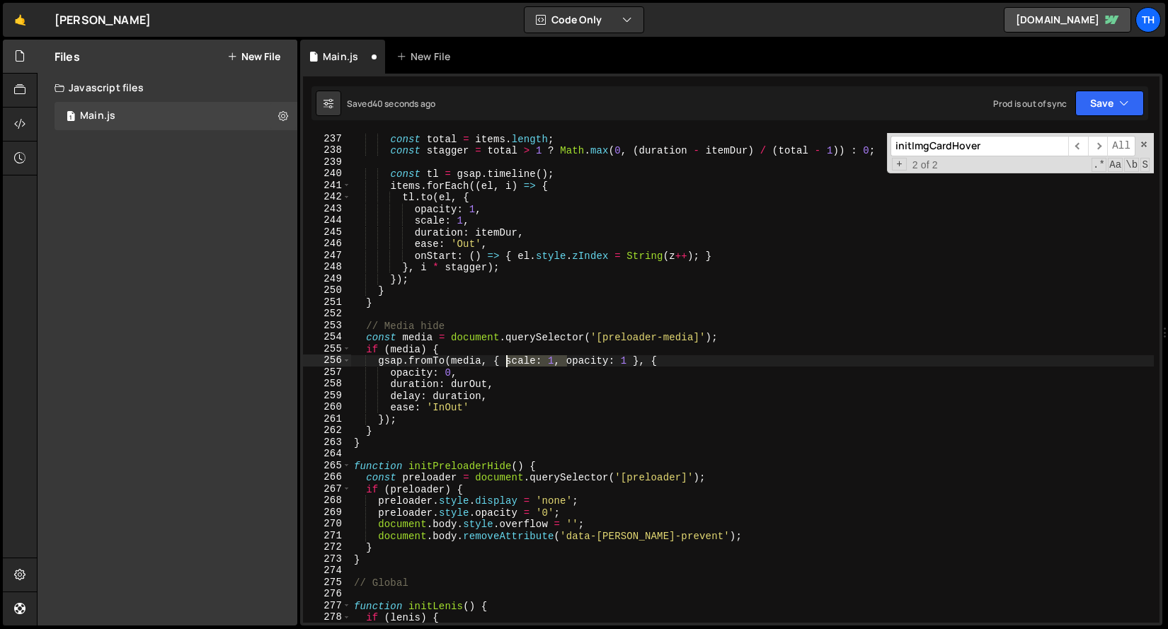
drag, startPoint x: 567, startPoint y: 362, endPoint x: 506, endPoint y: 359, distance: 60.9
click at [506, 359] on div "const total = items . length ; const stagger = total > 1 ? Math . max ( 0 , ( d…" at bounding box center [752, 389] width 802 height 513
click at [1097, 97] on button "Save" at bounding box center [1109, 103] width 69 height 25
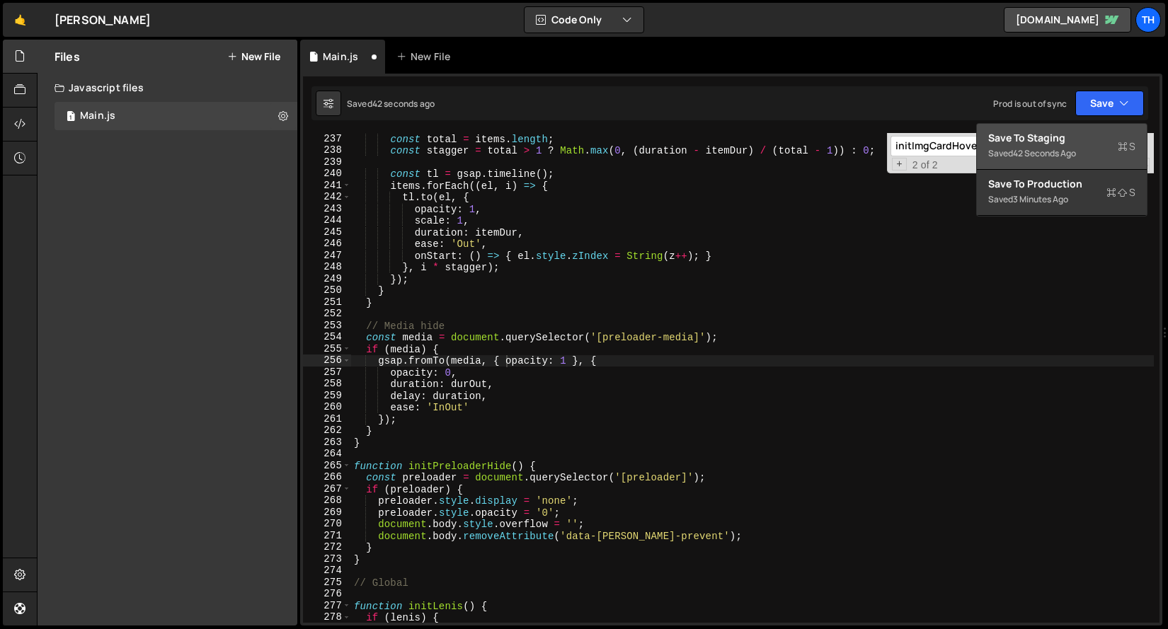
click at [1076, 136] on div "Save to Staging S" at bounding box center [1061, 138] width 147 height 14
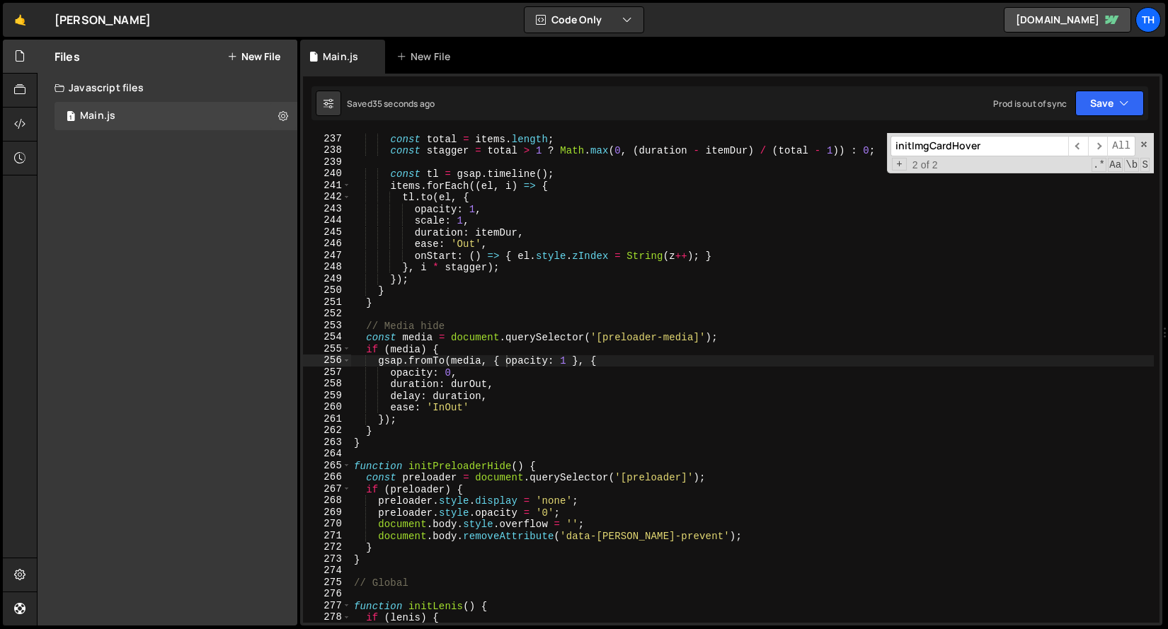
click at [478, 385] on div "const total = items . length ; const stagger = total > 1 ? Math . max ( 0 , ( d…" at bounding box center [752, 389] width 802 height 513
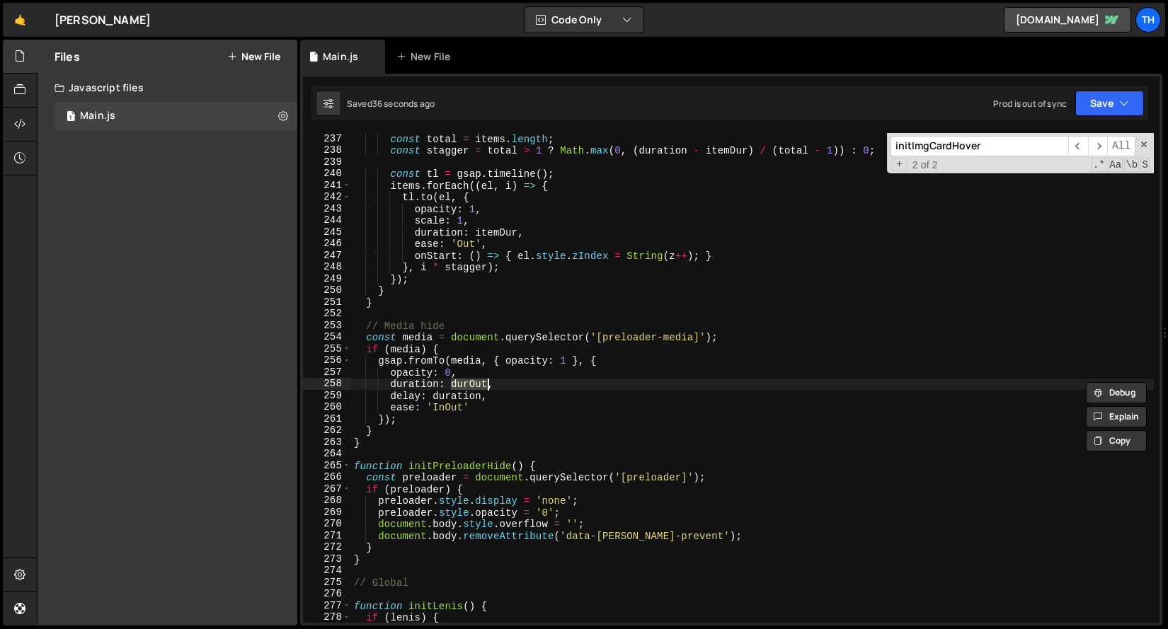
click at [453, 387] on div "const total = items . length ; const stagger = total > 1 ? Math . max ( 0 , ( d…" at bounding box center [752, 378] width 802 height 490
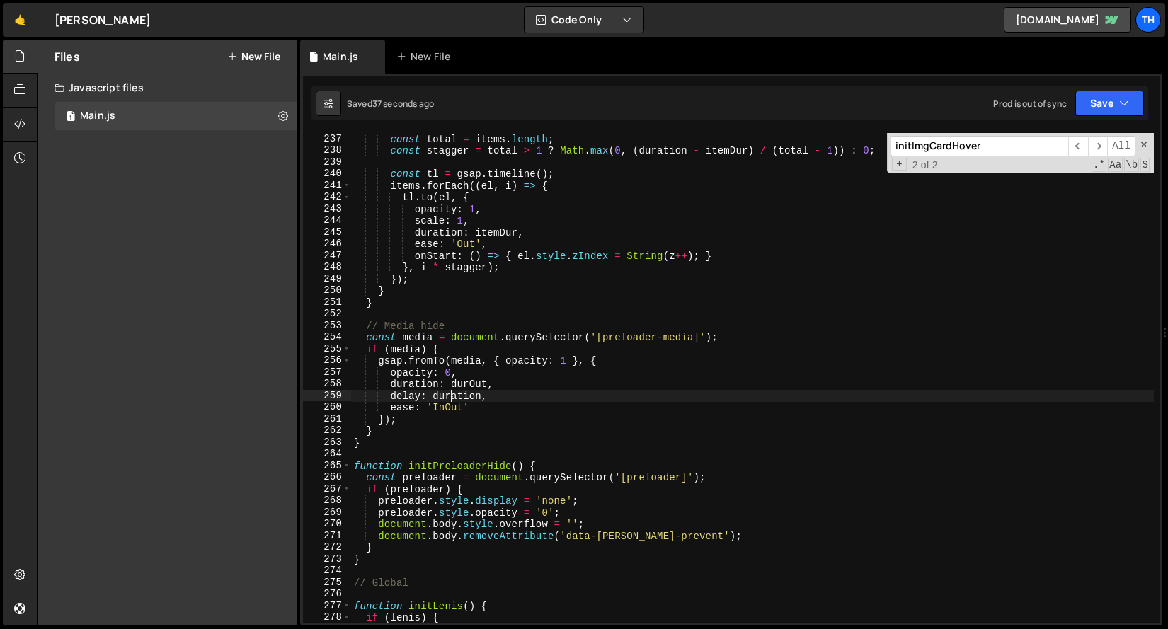
click at [453, 398] on div "const total = items . length ; const stagger = total > 1 ? Math . max ( 0 , ( d…" at bounding box center [752, 389] width 802 height 513
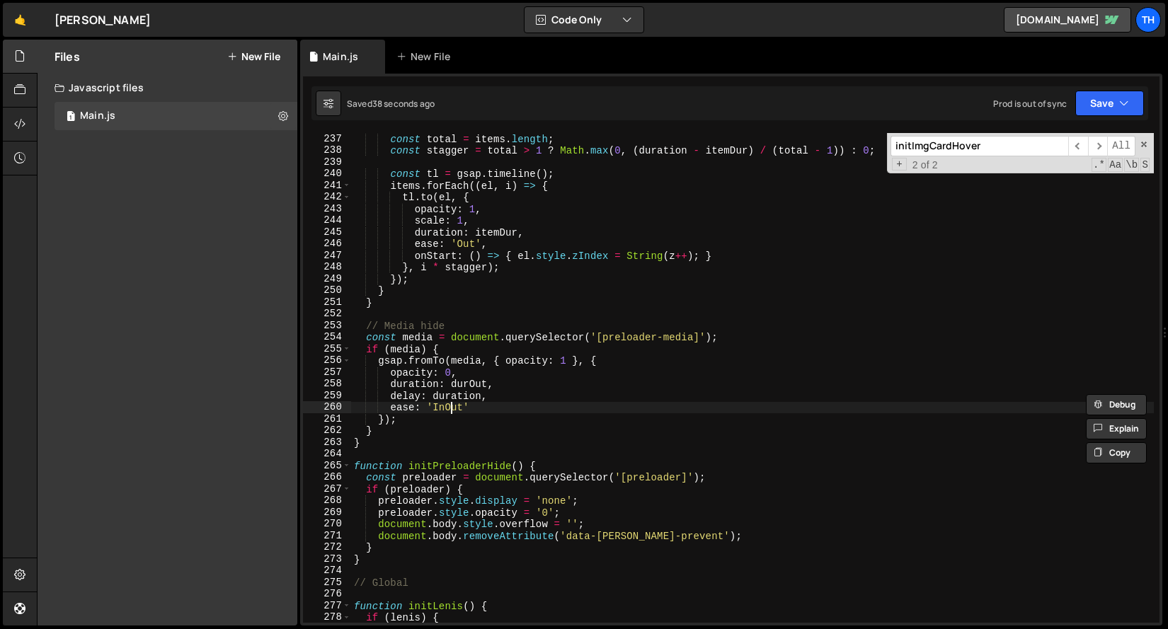
click at [452, 406] on div "const total = items . length ; const stagger = total > 1 ? Math . max ( 0 , ( d…" at bounding box center [752, 389] width 802 height 513
click at [1100, 110] on button "Save" at bounding box center [1109, 103] width 69 height 25
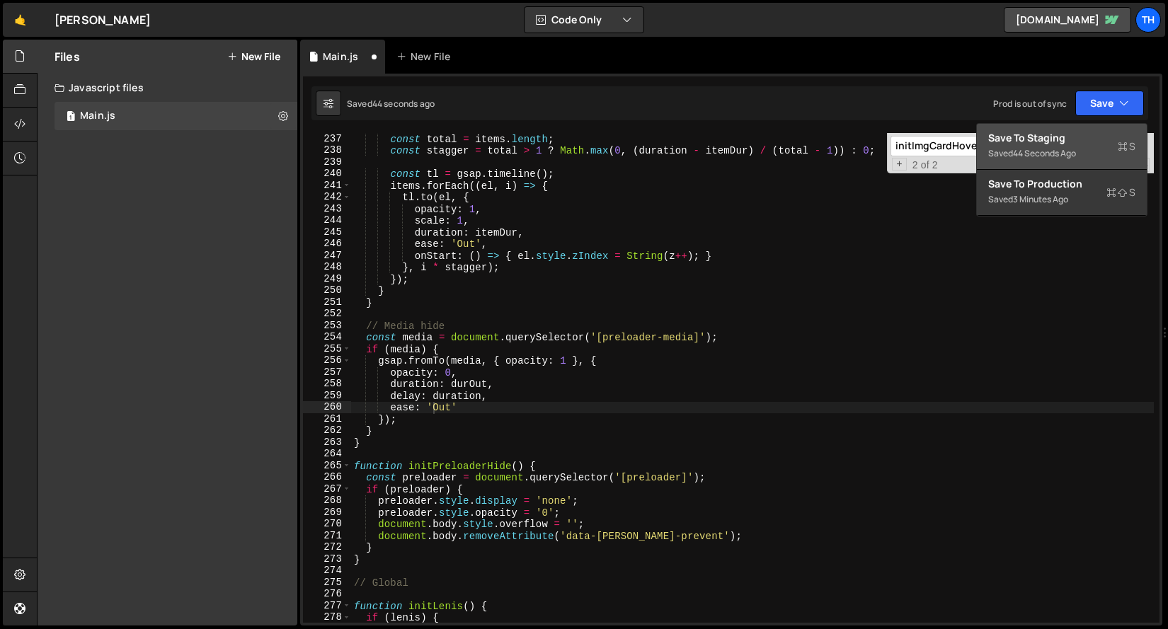
click at [1082, 125] on button "Save to Staging S Saved 44 seconds ago" at bounding box center [1062, 147] width 170 height 46
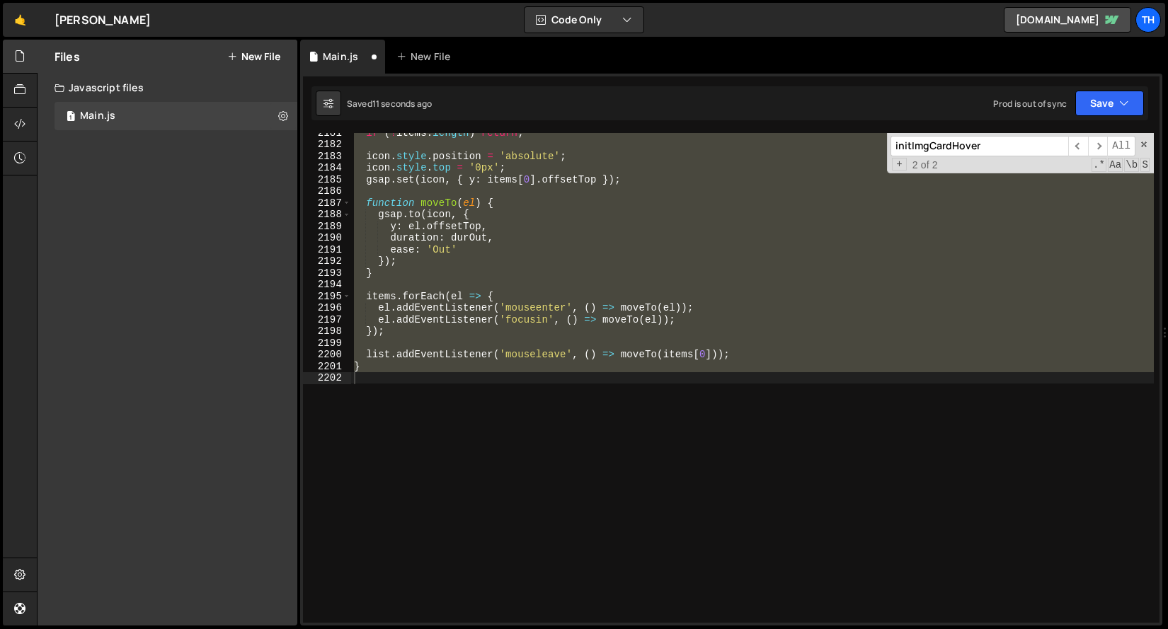
scroll to position [2516, 0]
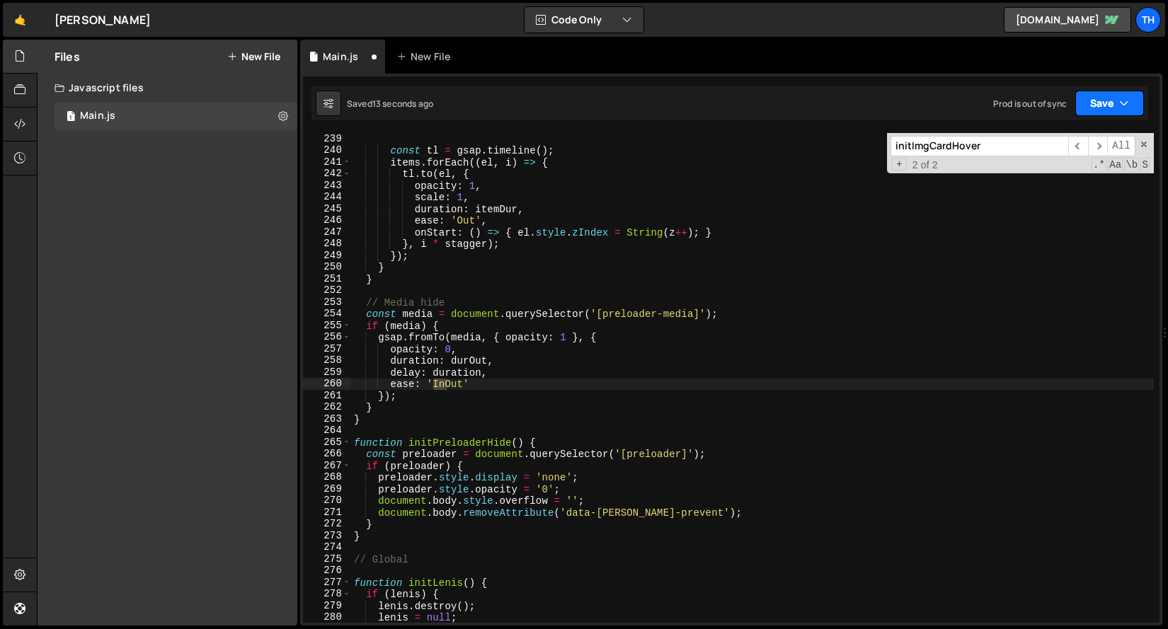
click at [1090, 109] on button "Save" at bounding box center [1109, 103] width 69 height 25
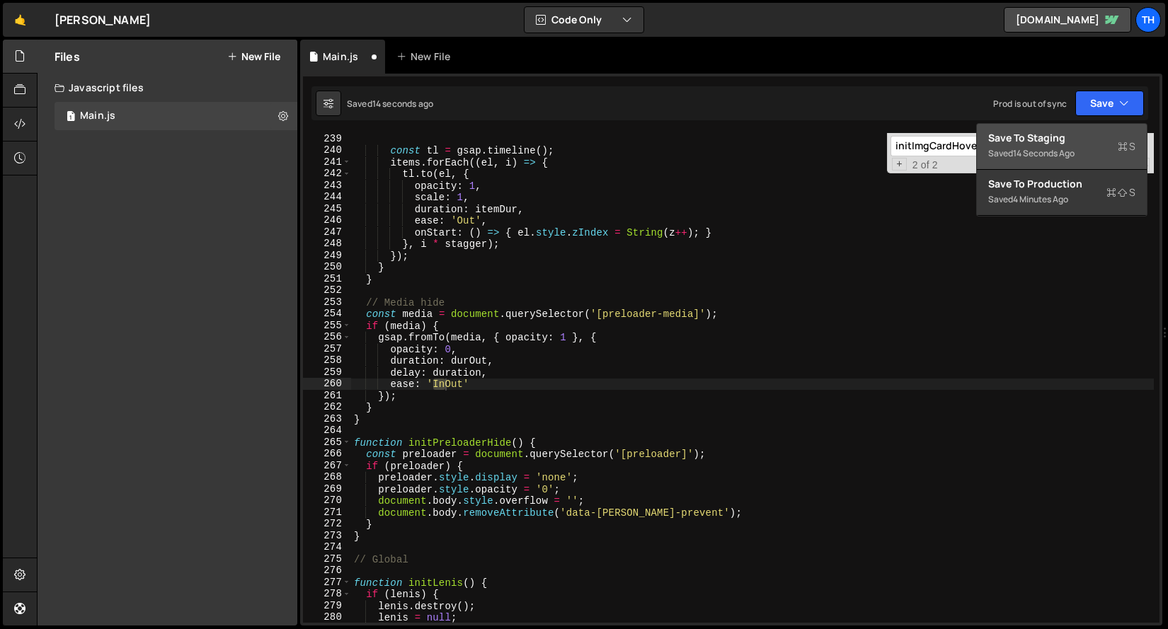
click at [1045, 128] on button "Save to Staging S Saved 14 seconds ago" at bounding box center [1062, 147] width 170 height 46
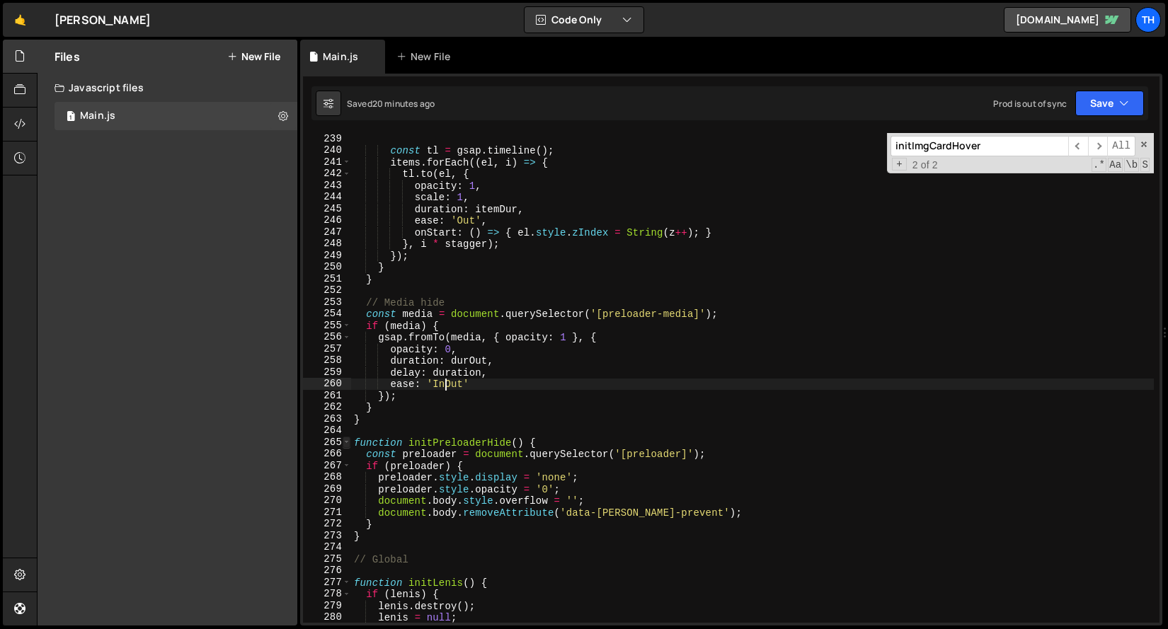
click at [343, 440] on span at bounding box center [347, 443] width 8 height 12
click at [347, 439] on span at bounding box center [347, 443] width 8 height 12
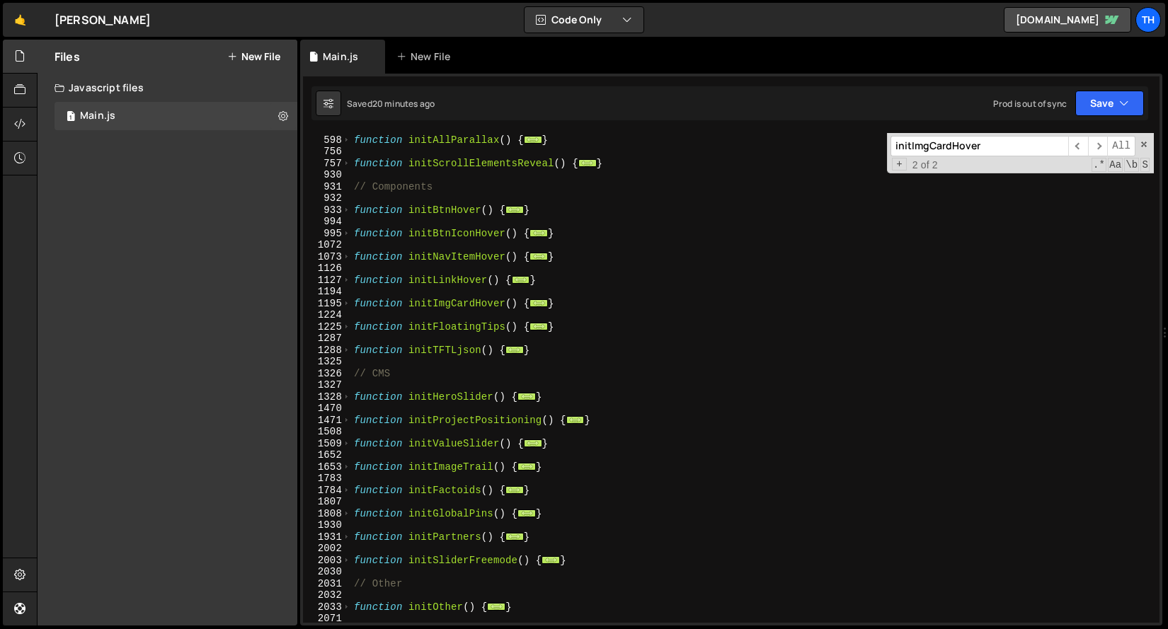
scroll to position [548, 0]
click at [347, 398] on span at bounding box center [347, 397] width 8 height 12
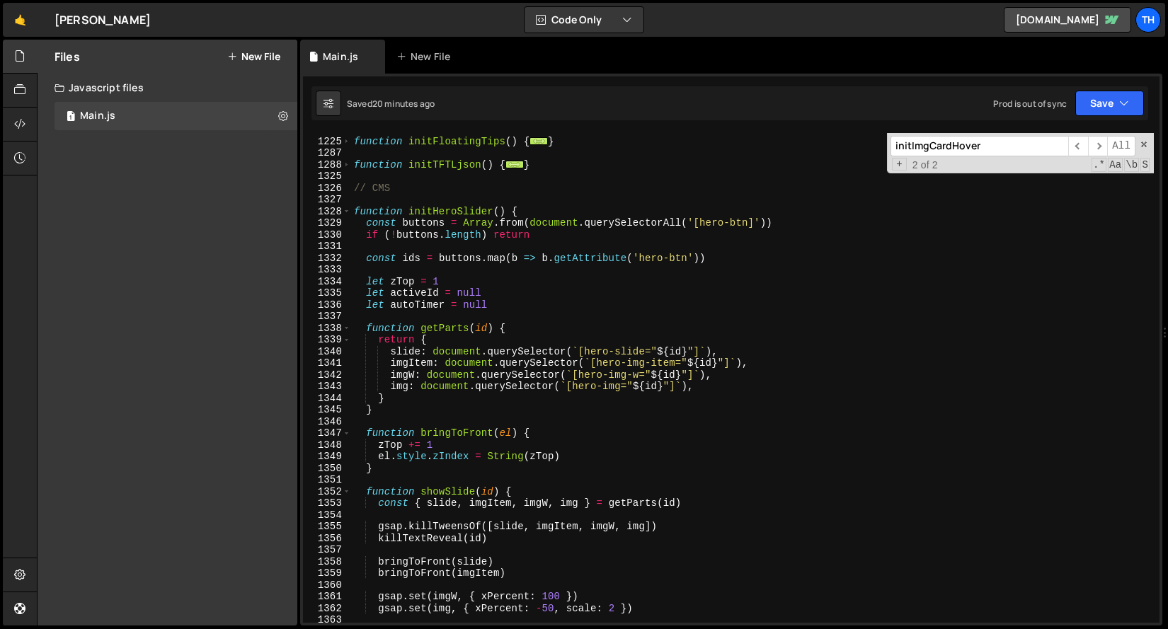
scroll to position [732, 0]
click at [409, 361] on div "function initFloatingTips ( ) { ... } function initTFTLjson ( ) { ... } // CMS …" at bounding box center [752, 380] width 802 height 513
click at [611, 373] on div "function initFloatingTips ( ) { ... } function initTFTLjson ( ) { ... } // CMS …" at bounding box center [752, 380] width 802 height 513
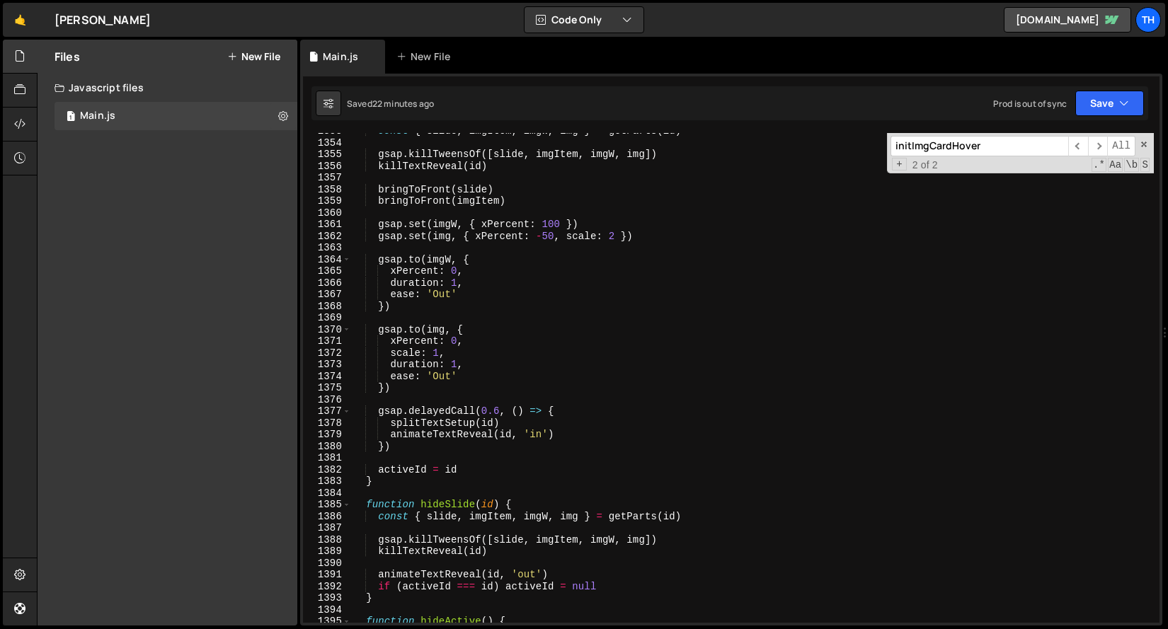
scroll to position [1108, 0]
type textarea "gsap.to(imgW, {"
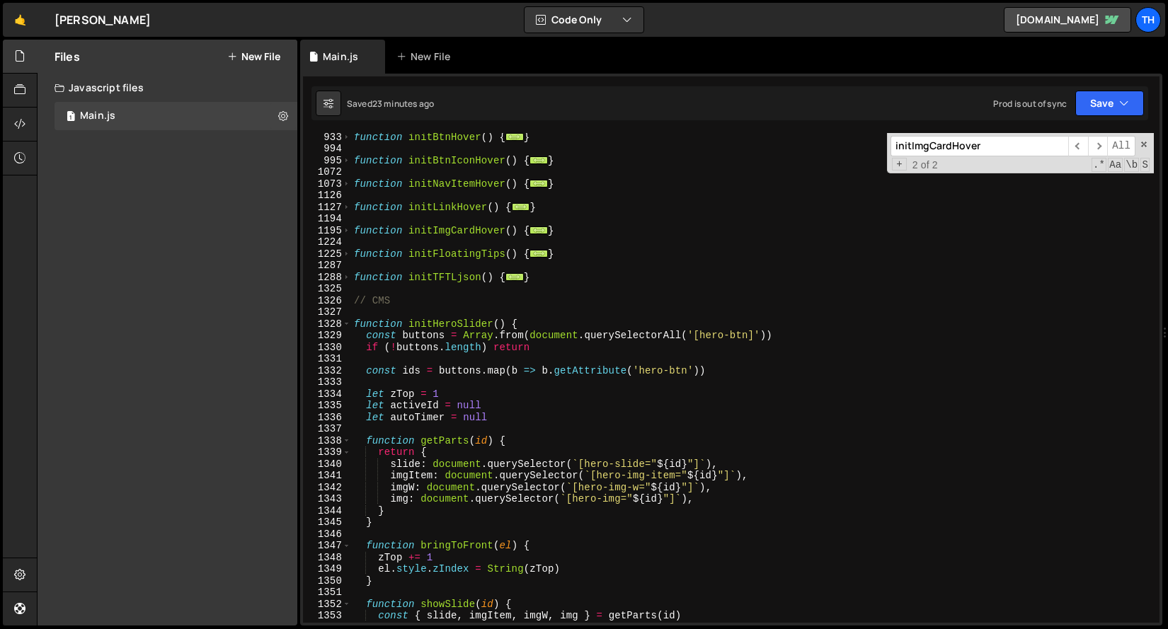
scroll to position [621, 0]
click at [531, 222] on div "function initBtnHover ( ) { ... } function initBtnIconHover ( ) { ... } functio…" at bounding box center [752, 387] width 802 height 513
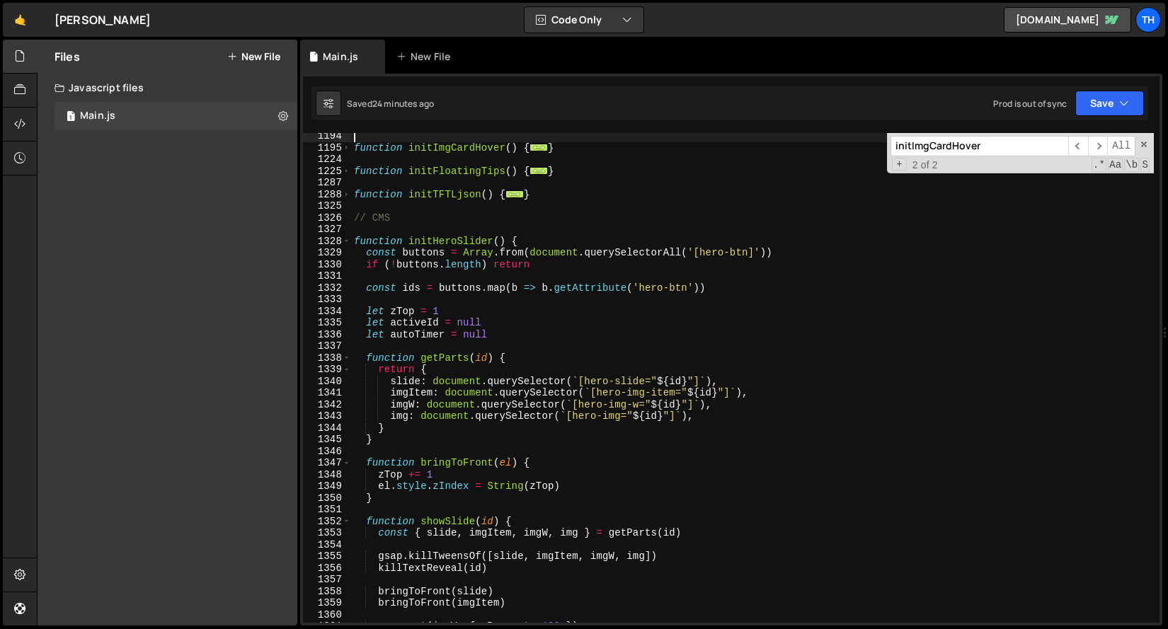
scroll to position [712, 0]
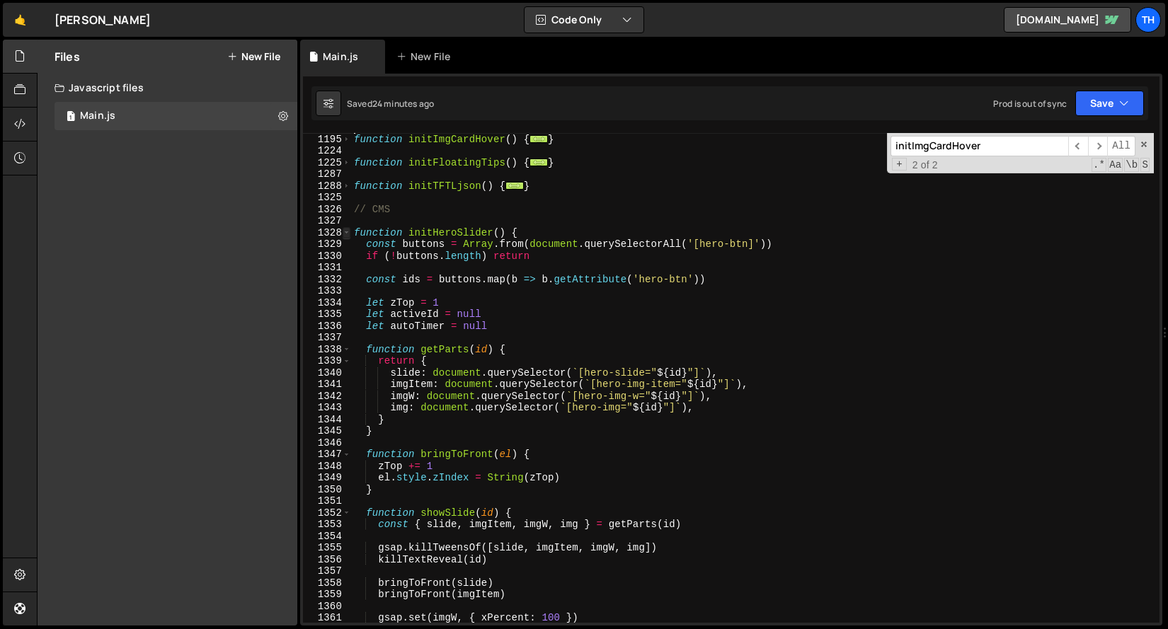
click at [345, 230] on span at bounding box center [347, 233] width 8 height 12
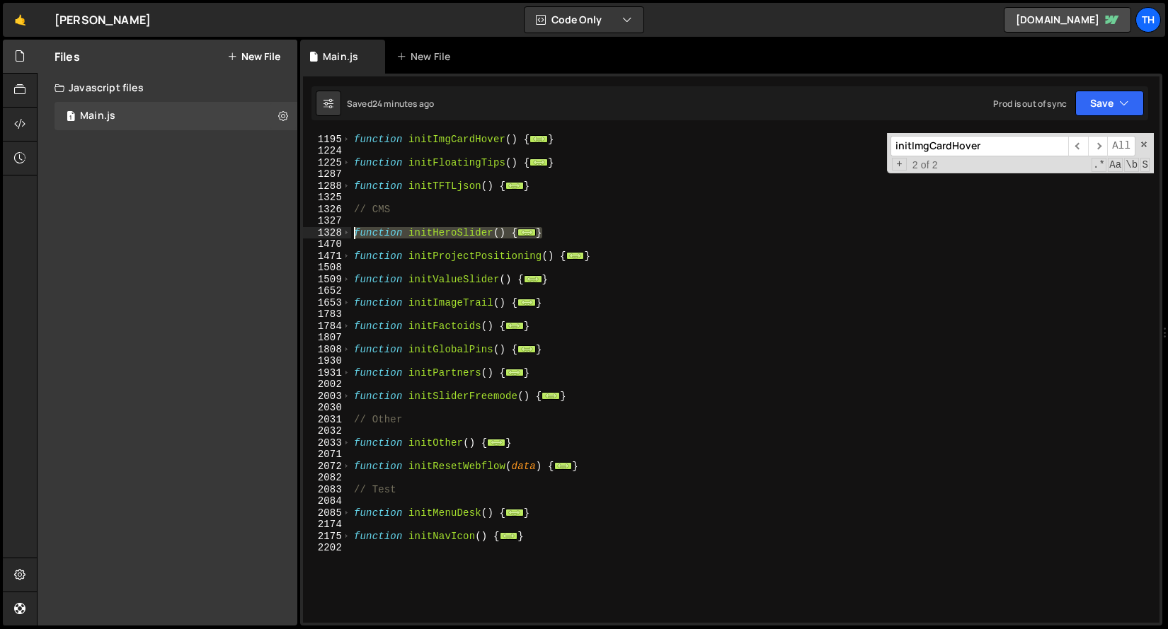
drag, startPoint x: 551, startPoint y: 231, endPoint x: 313, endPoint y: 231, distance: 237.1
click at [313, 231] on div "1194 1195 1224 1225 1287 1288 1325 1326 1327 1328 1470 1471 1508 1509 1652 1653…" at bounding box center [731, 378] width 856 height 490
click at [395, 253] on div "function initImgCardHover ( ) { ... } function initFloatingTips ( ) { ... } fun…" at bounding box center [752, 378] width 802 height 513
drag, startPoint x: 567, startPoint y: 232, endPoint x: 247, endPoint y: 232, distance: 319.9
click at [247, 232] on div "Files New File Javascript files 1 Main.js 0 CSS files Copy share link Edit File…" at bounding box center [602, 333] width 1131 height 587
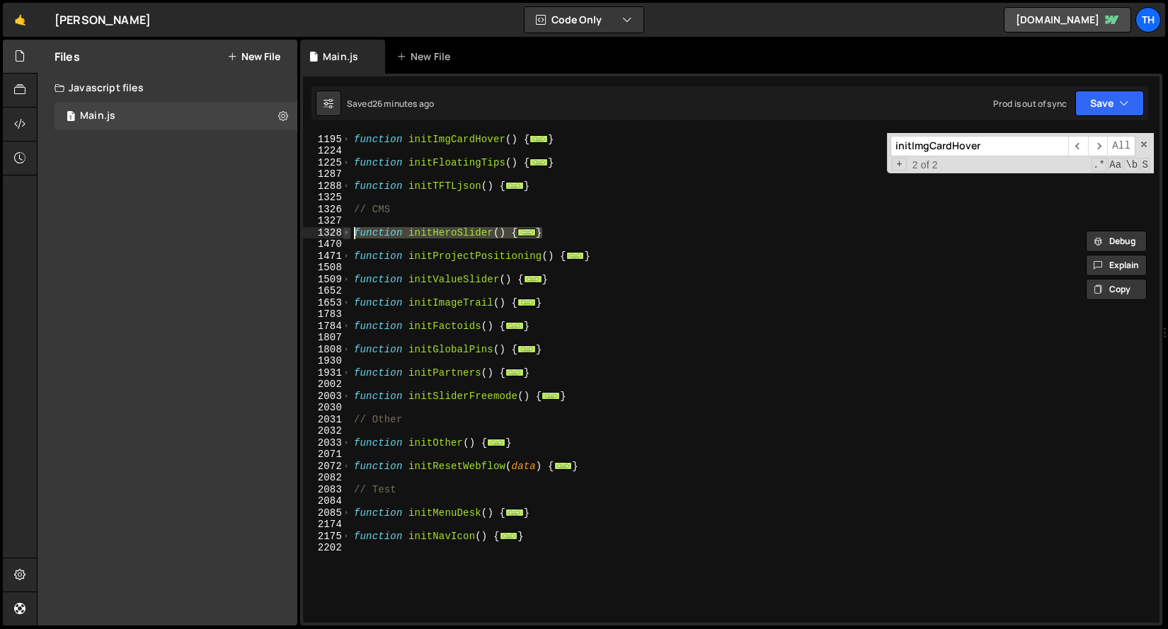
click at [345, 236] on span at bounding box center [347, 233] width 8 height 12
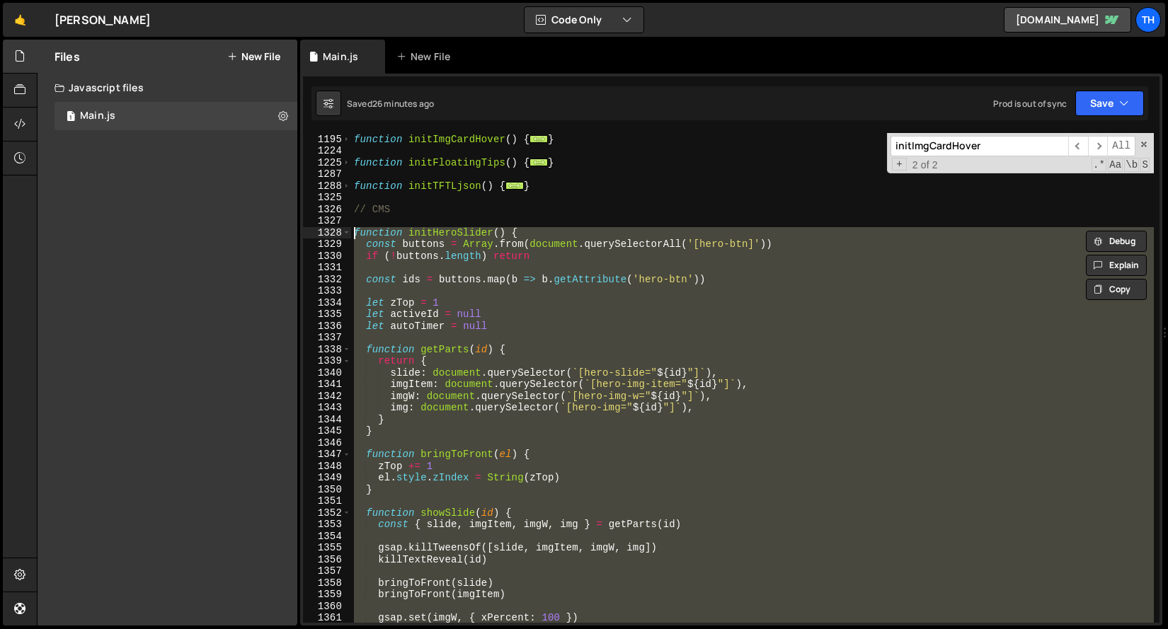
paste textarea "}"
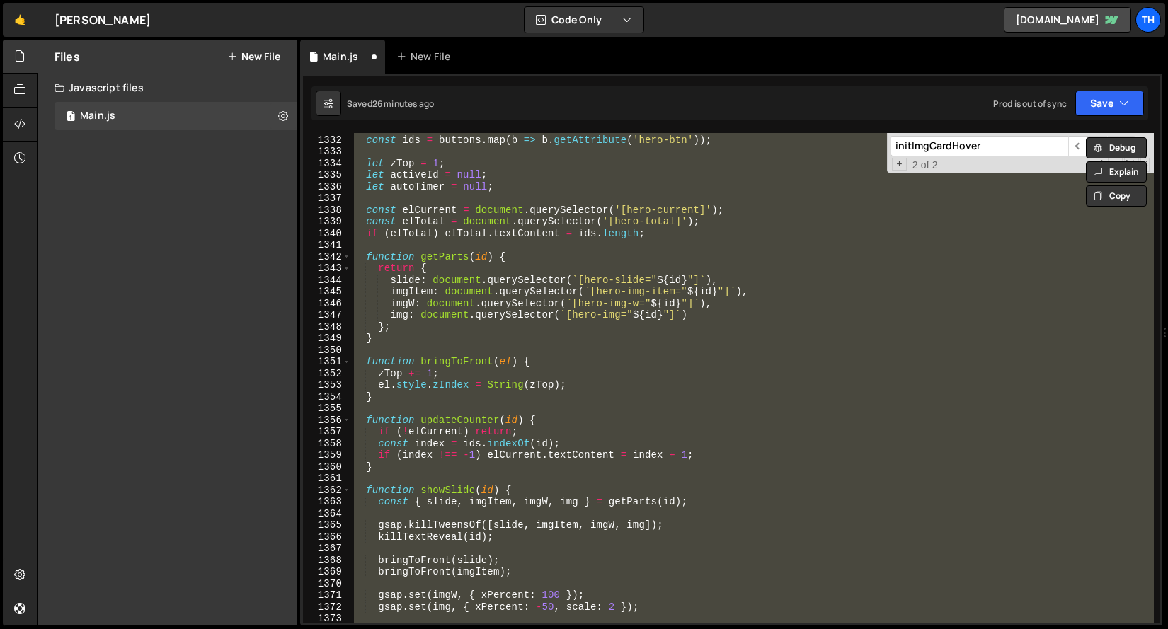
scroll to position [2219, 0]
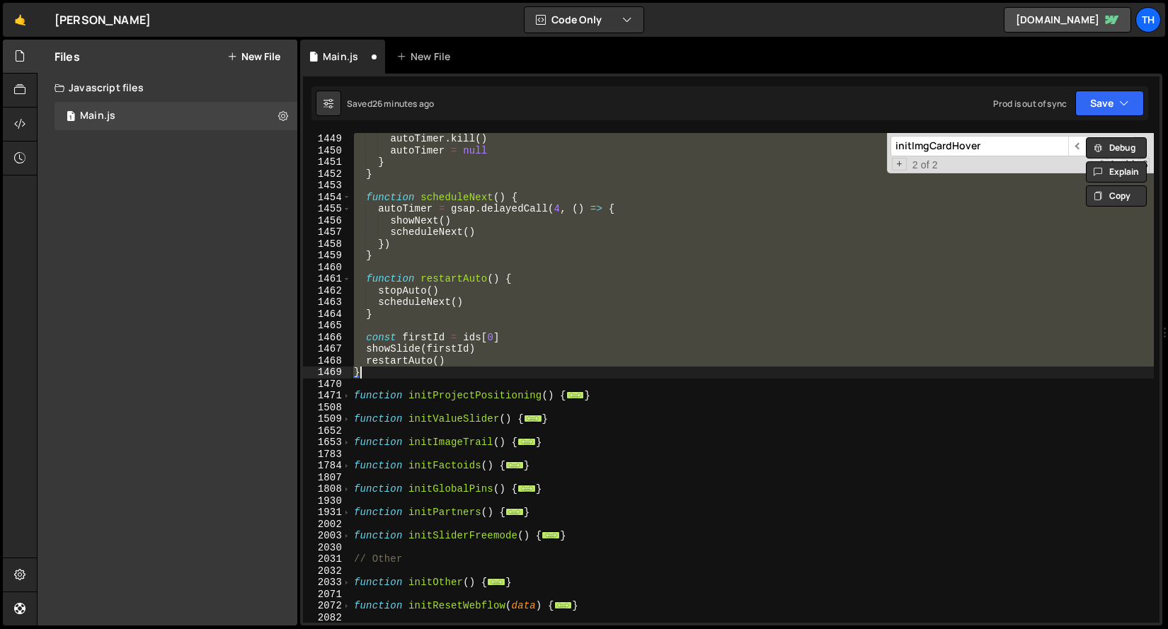
type textarea "restartAuto(); }"
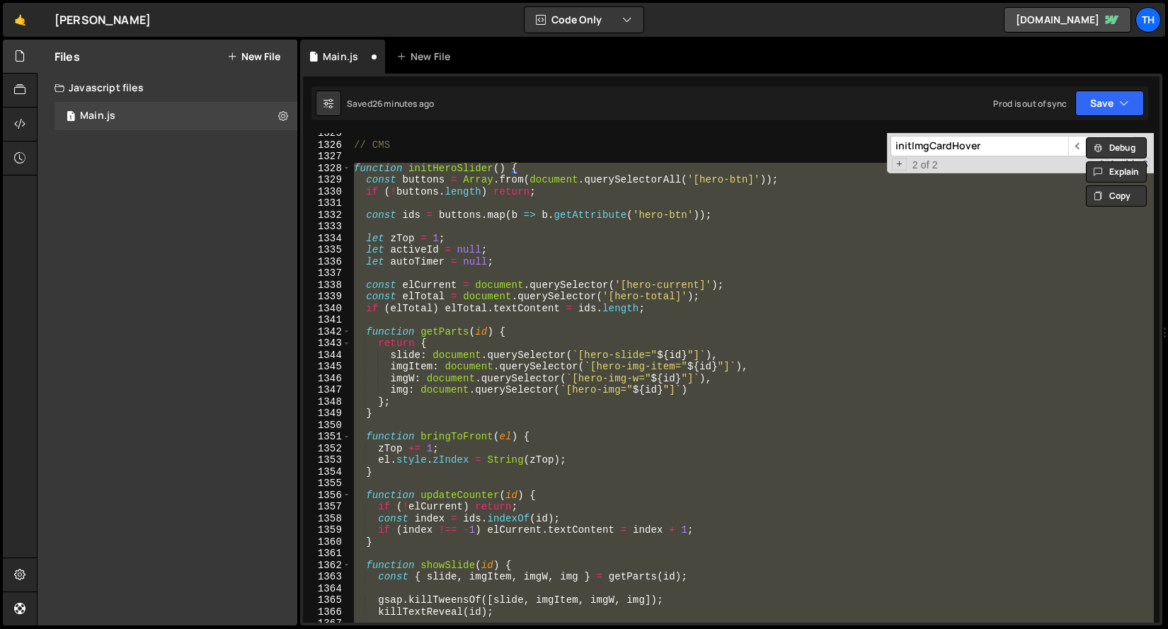
scroll to position [753, 0]
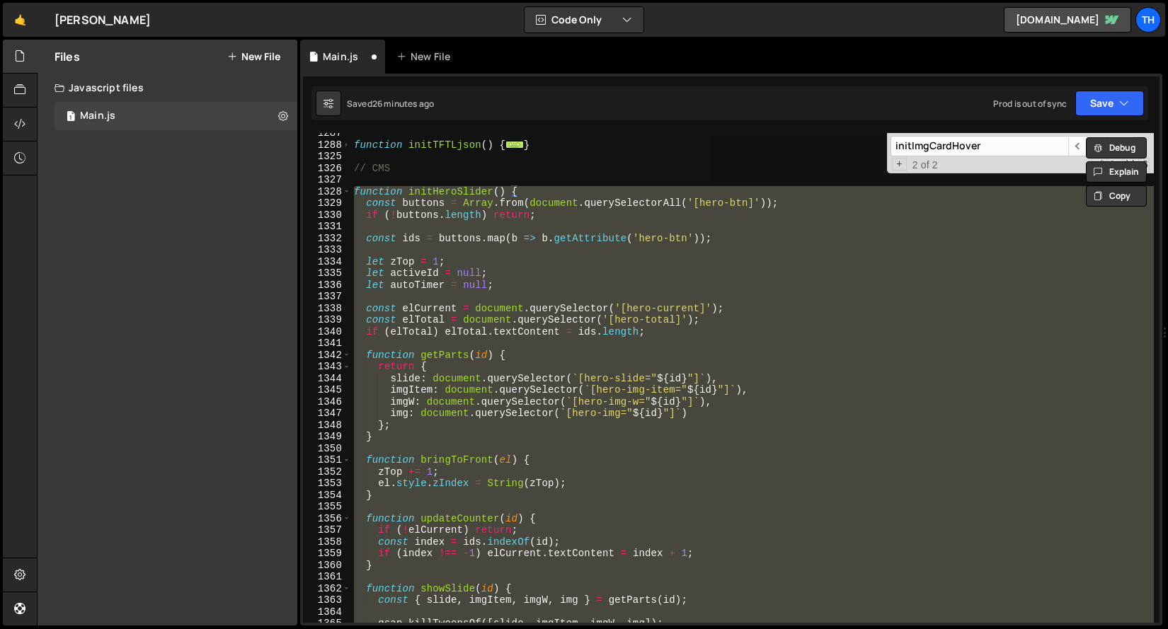
click at [628, 338] on div "function initTFTLjson ( ) { ... } // CMS function initHeroSlider ( ) { const bu…" at bounding box center [752, 378] width 802 height 490
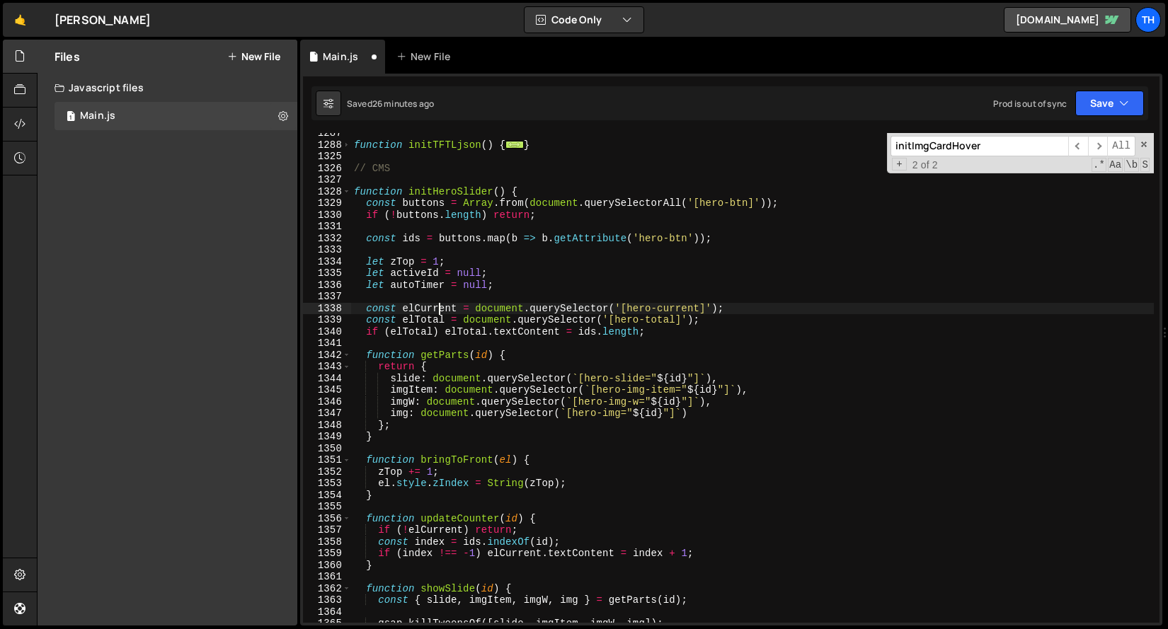
click at [439, 306] on div "function initTFTLjson ( ) { ... } // CMS function initHeroSlider ( ) { const bu…" at bounding box center [752, 383] width 802 height 513
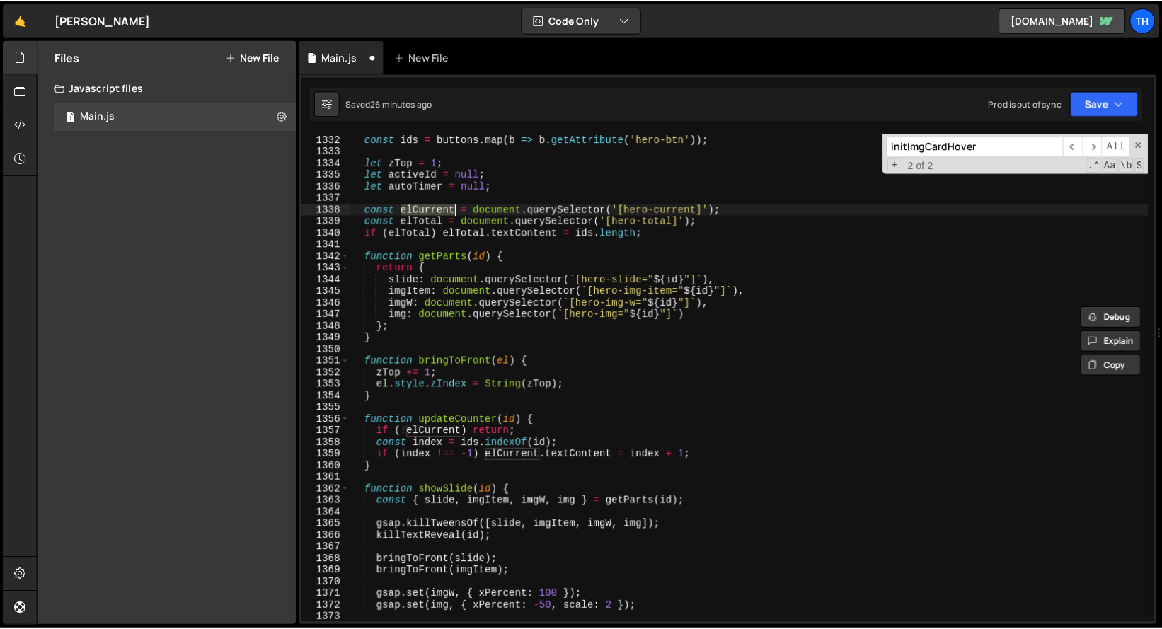
scroll to position [853, 0]
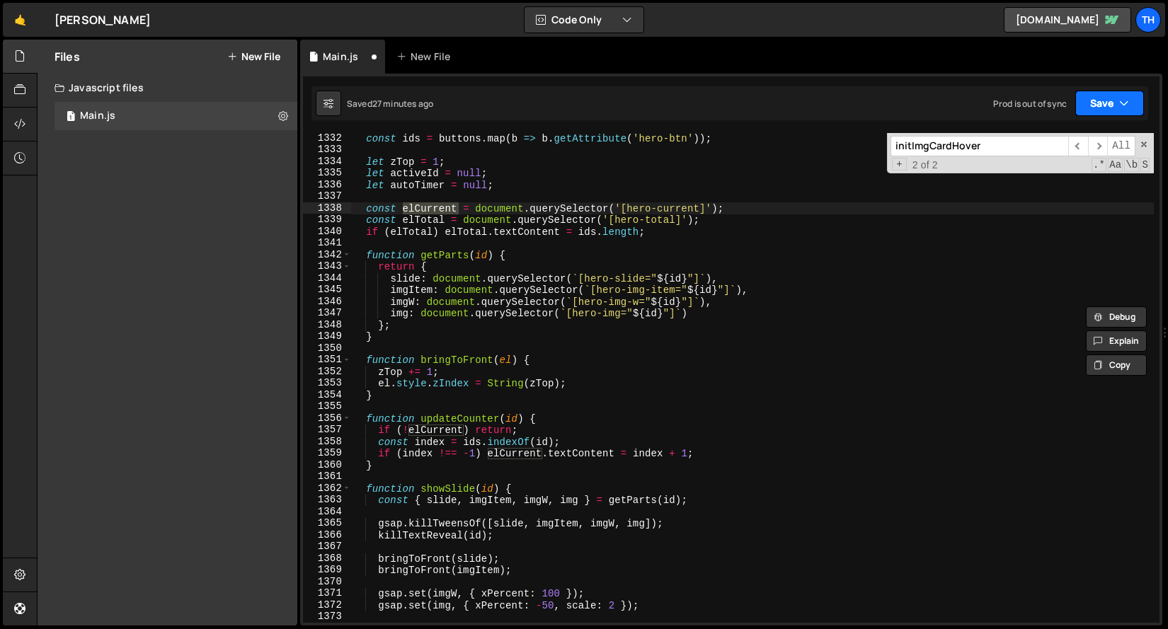
click at [1093, 113] on button "Save" at bounding box center [1109, 103] width 69 height 25
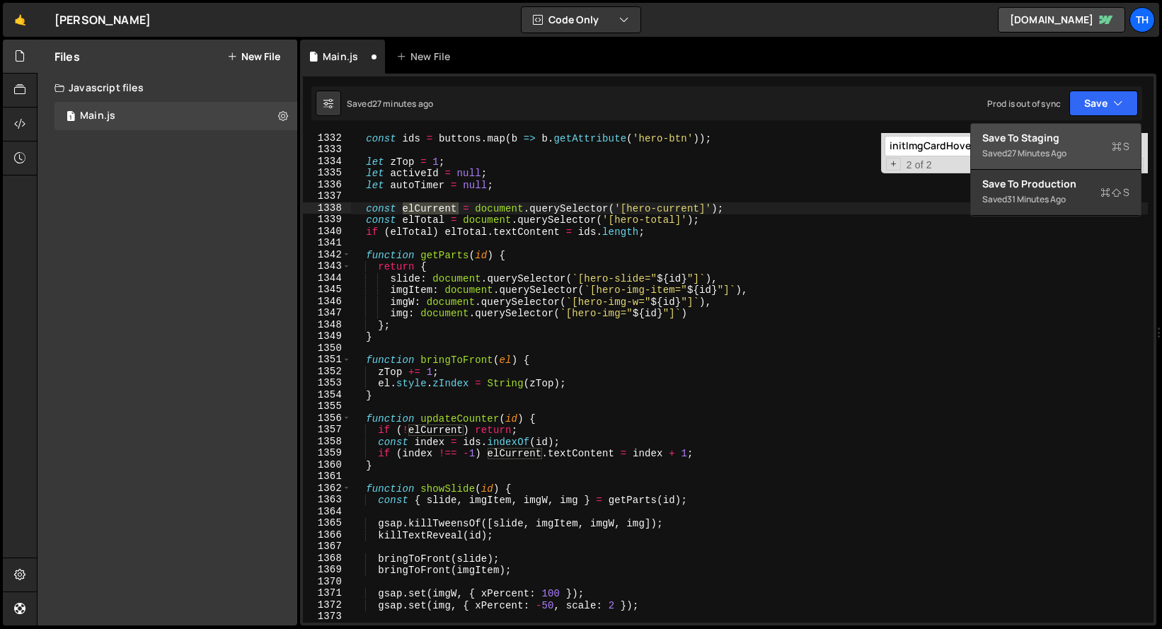
click at [1057, 141] on div "Save to Staging S" at bounding box center [1055, 138] width 147 height 14
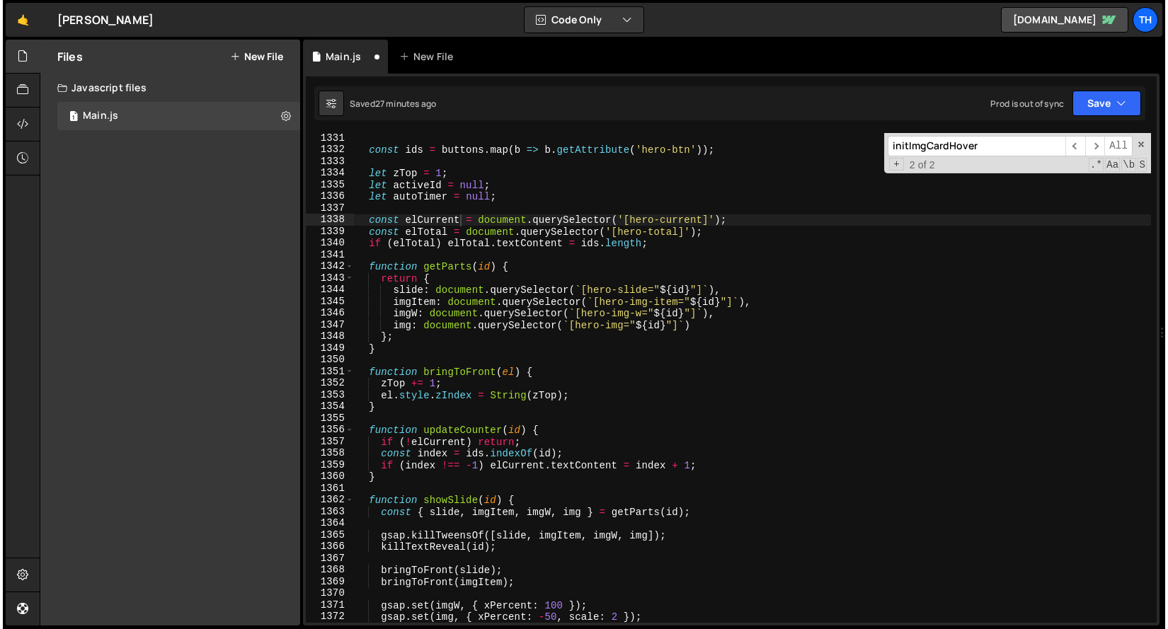
scroll to position [14011, 0]
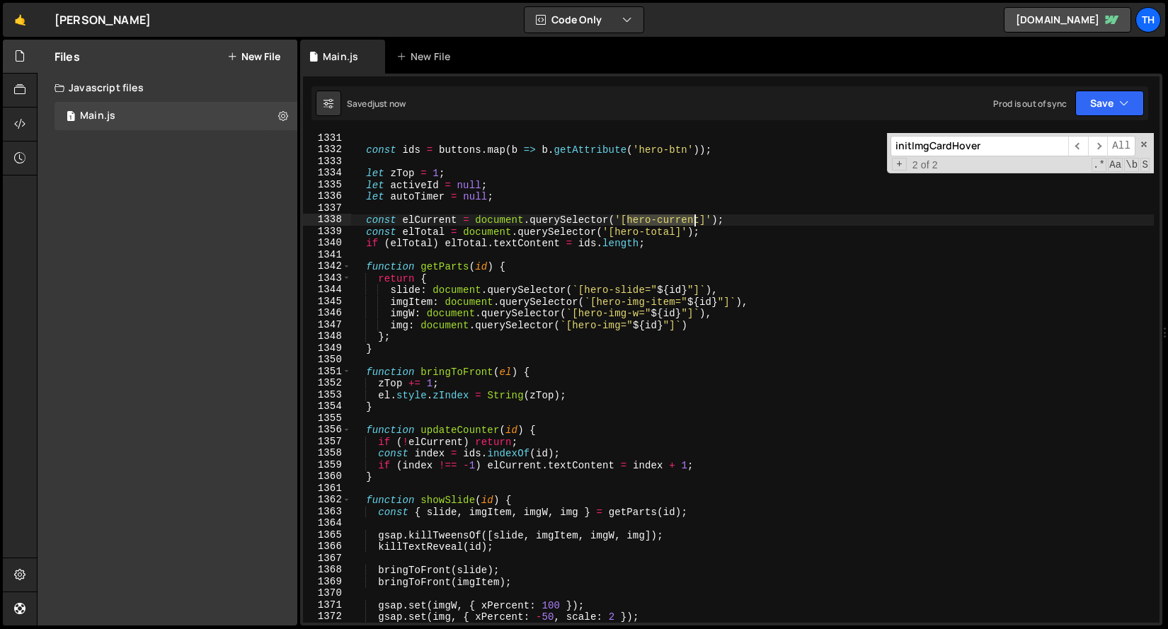
drag, startPoint x: 627, startPoint y: 217, endPoint x: 696, endPoint y: 217, distance: 69.4
click at [696, 217] on div "const ids = buttons . map ( b => b . getAttribute ( 'hero-btn' )) ; let zTop = …" at bounding box center [752, 388] width 802 height 513
drag, startPoint x: 702, startPoint y: 218, endPoint x: 626, endPoint y: 218, distance: 75.7
click at [626, 218] on div "const ids = buttons . map ( b => b . getAttribute ( 'hero-btn' )) ; let zTop = …" at bounding box center [752, 388] width 802 height 513
click at [413, 226] on div "const ids = buttons . map ( b => b . getAttribute ( 'hero-btn' )) ; let zTop = …" at bounding box center [752, 388] width 802 height 513
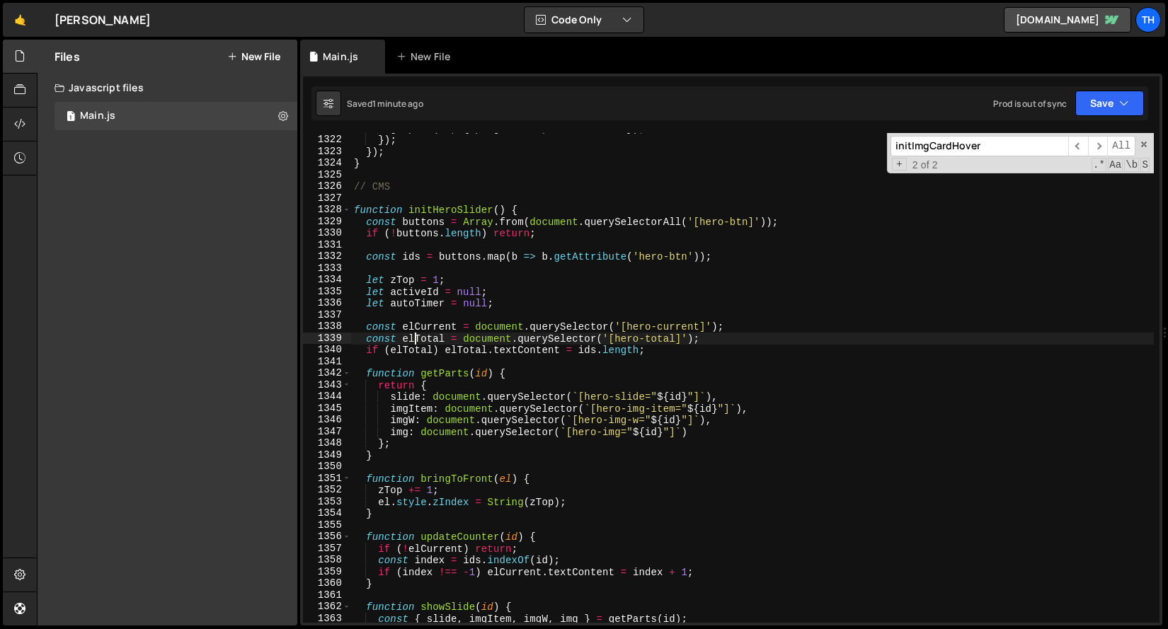
scroll to position [13915, 0]
click at [413, 257] on div "gsap . to ( tl , { progress : 1 , duration : 1 }) ; }) ; }) ; } // CMS function…" at bounding box center [752, 378] width 802 height 513
click at [501, 308] on div "gsap . to ( tl , { progress : 1 , duration : 1 }) ; }) ; }) ; } // CMS function…" at bounding box center [752, 378] width 802 height 513
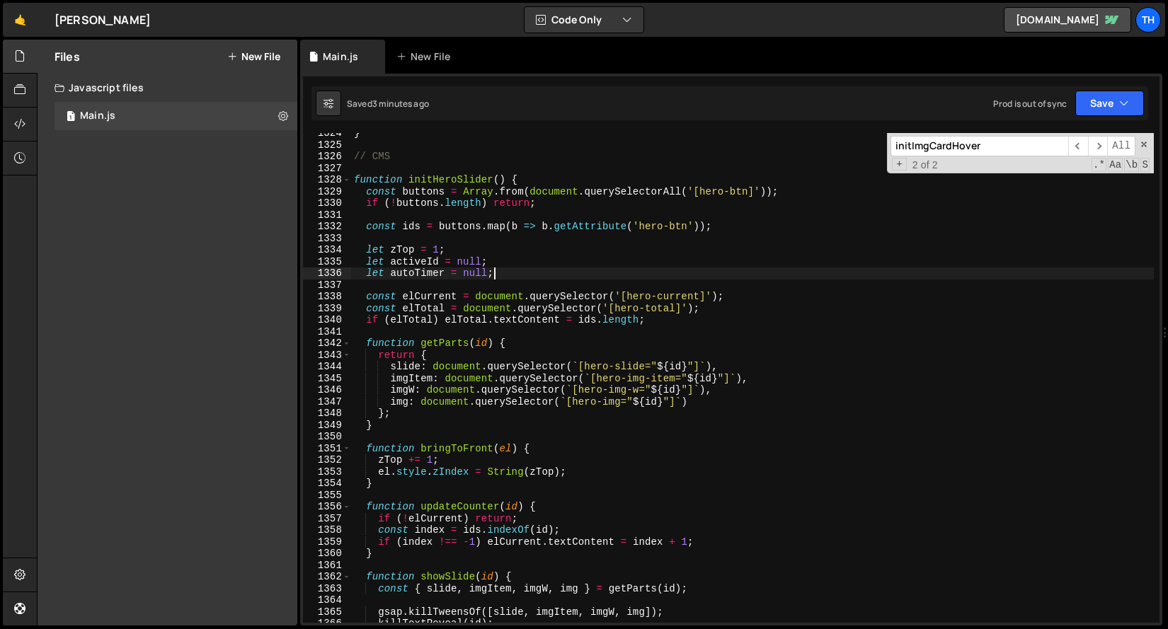
scroll to position [13870, 0]
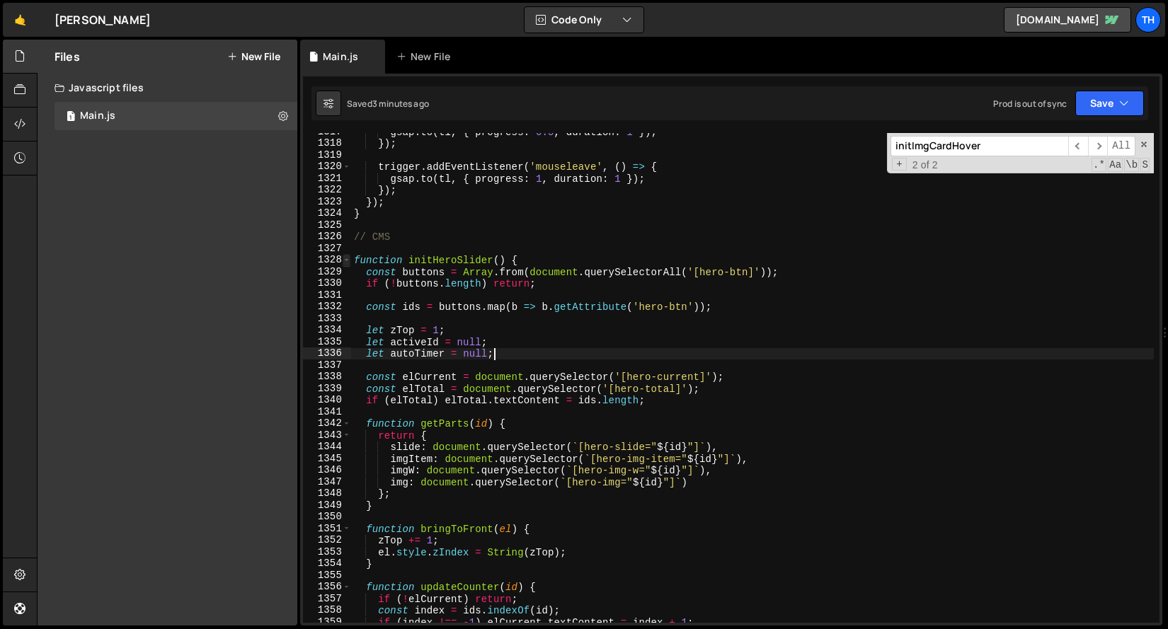
click at [349, 260] on span at bounding box center [347, 260] width 8 height 12
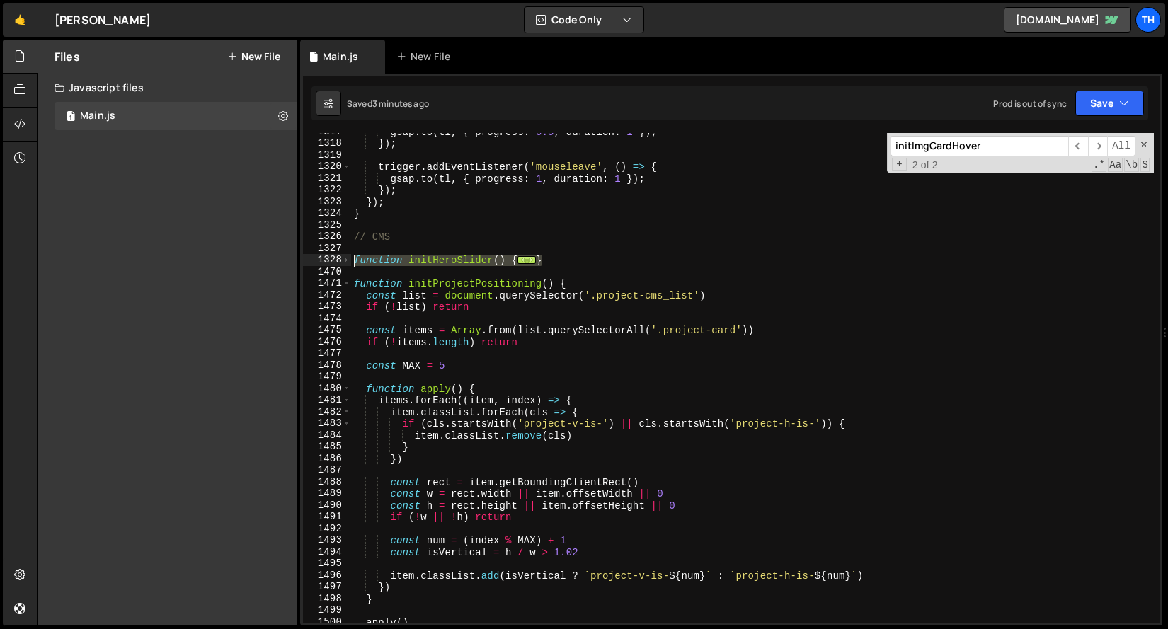
drag, startPoint x: 551, startPoint y: 259, endPoint x: 336, endPoint y: 258, distance: 215.1
click at [336, 258] on div "let autoTimer = null; 1317 1318 1319 1320 1321 1322 1323 1324 1325 1326 1327 13…" at bounding box center [731, 378] width 856 height 490
paste textarea "}"
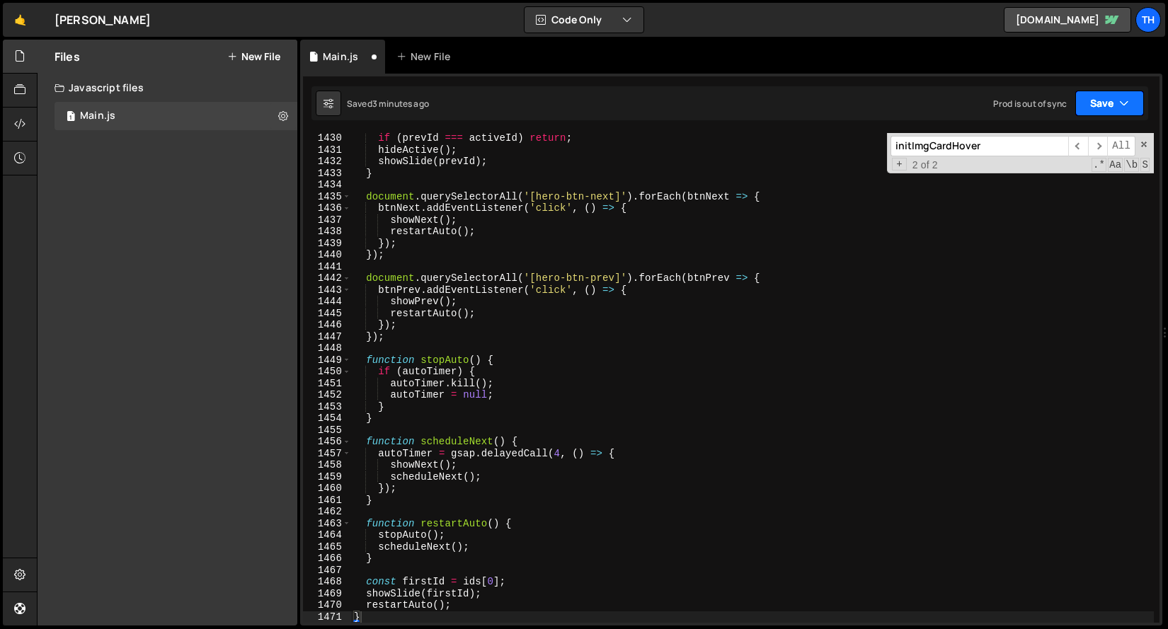
click at [1122, 113] on button "Save" at bounding box center [1109, 103] width 69 height 25
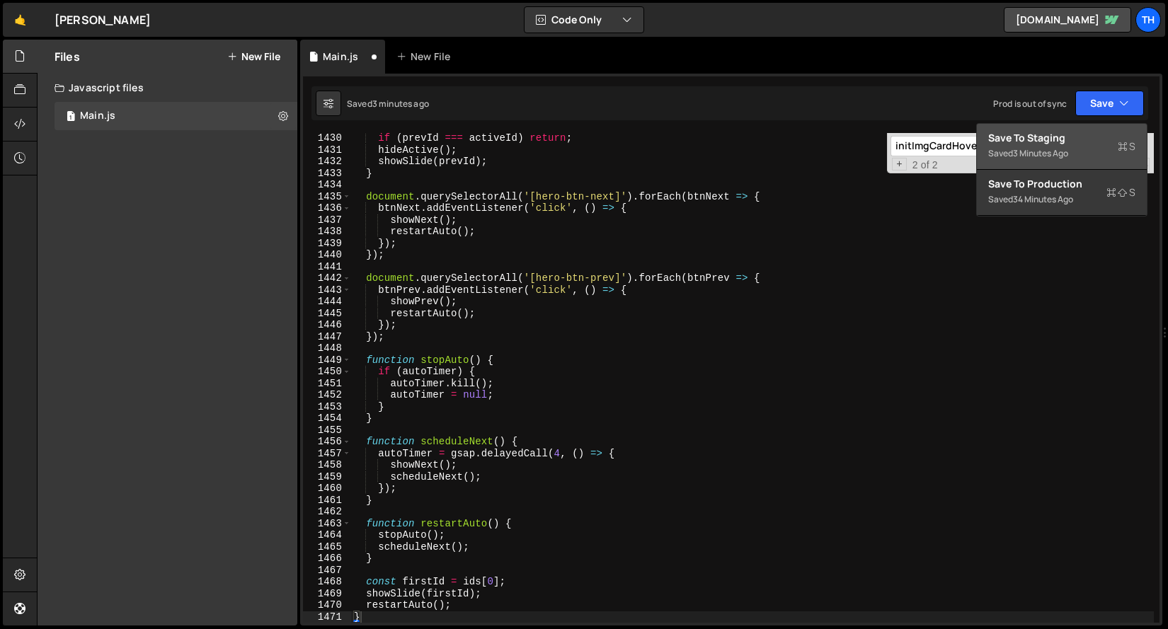
click at [1057, 135] on div "Save to Staging S" at bounding box center [1061, 138] width 147 height 14
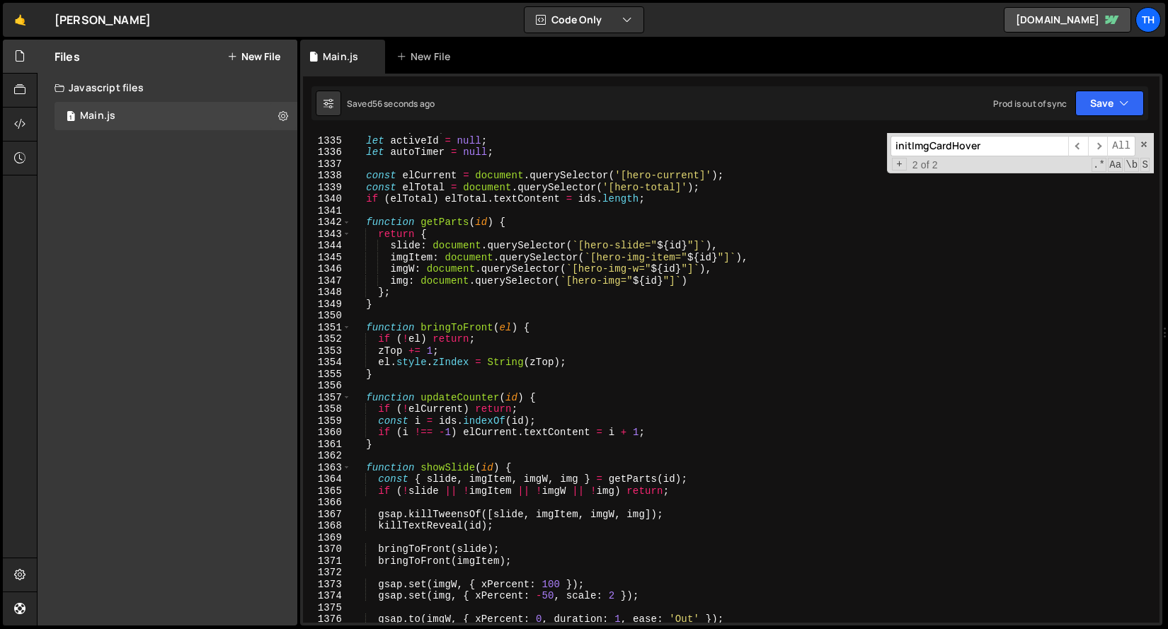
scroll to position [14037, 0]
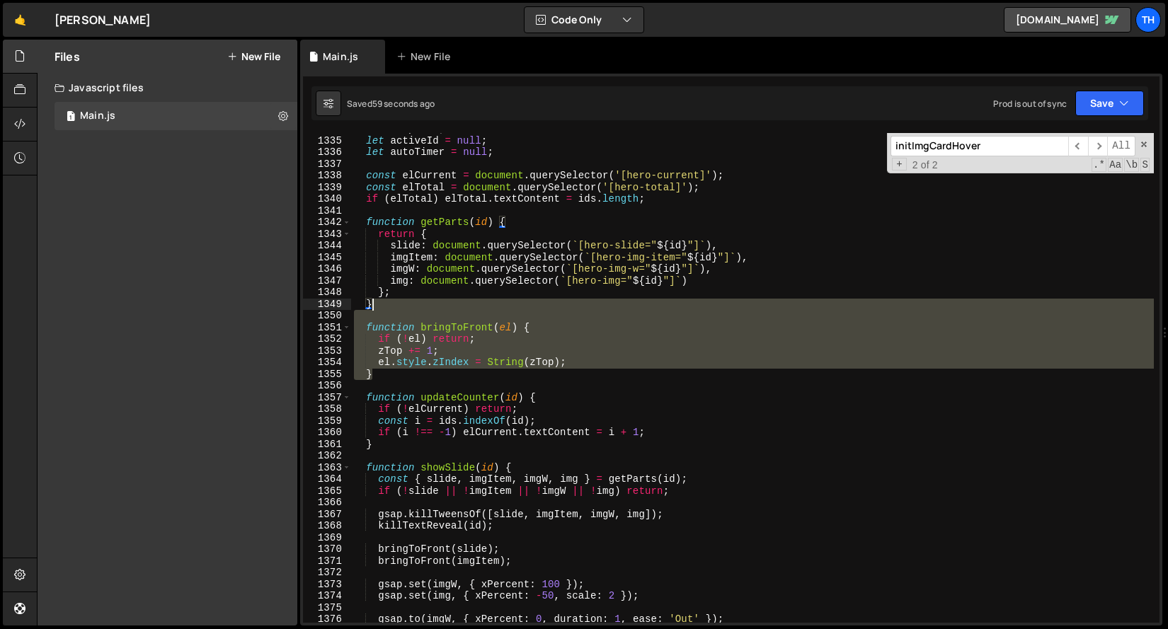
drag, startPoint x: 500, startPoint y: 379, endPoint x: 512, endPoint y: 302, distance: 78.1
click at [512, 302] on div "let zTop = 1 ; let activeId = null ; let autoTimer = null ; const elCurrent = d…" at bounding box center [752, 379] width 802 height 513
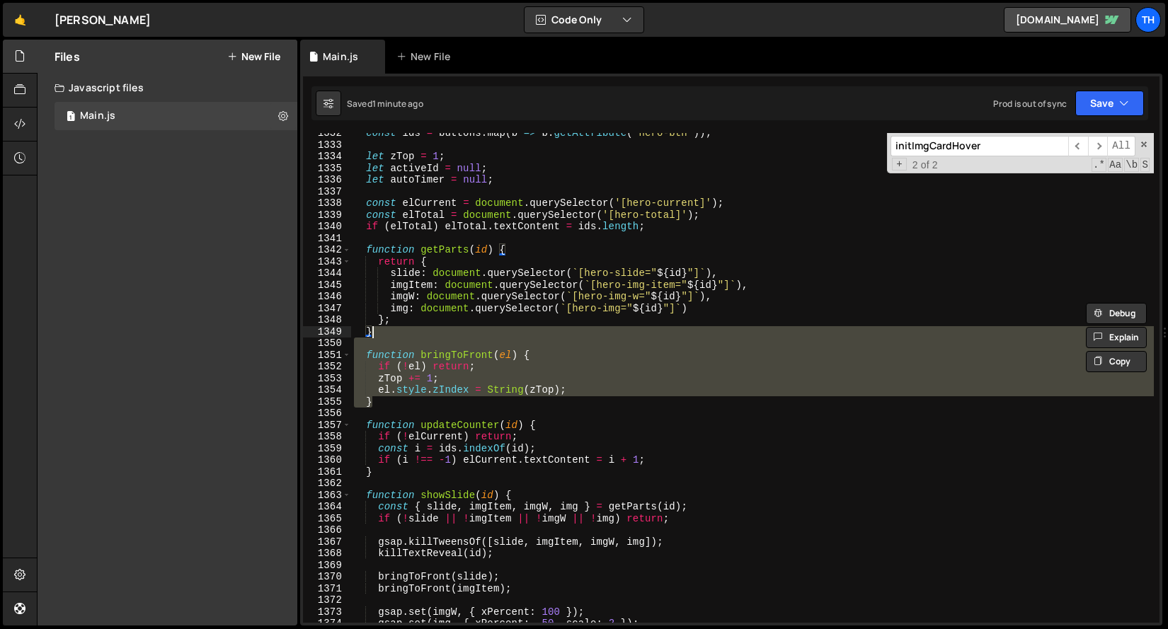
scroll to position [14015, 0]
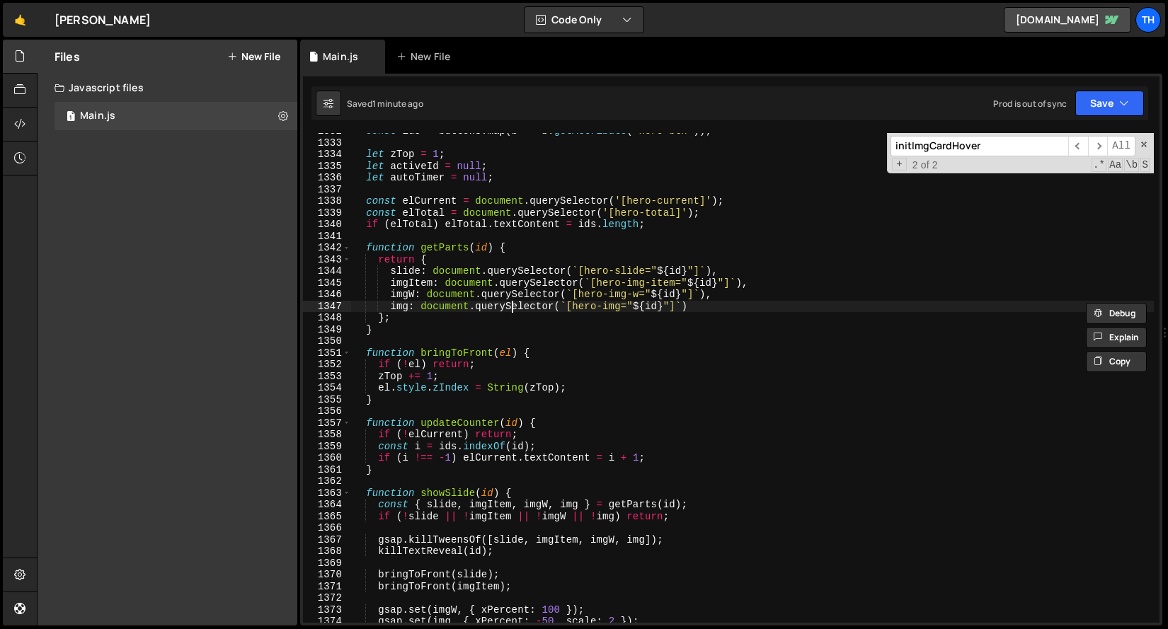
click at [512, 304] on div "const ids = buttons . map ( b => b . getAttribute ( 'hero-btn' )) ; let zTop = …" at bounding box center [752, 381] width 802 height 513
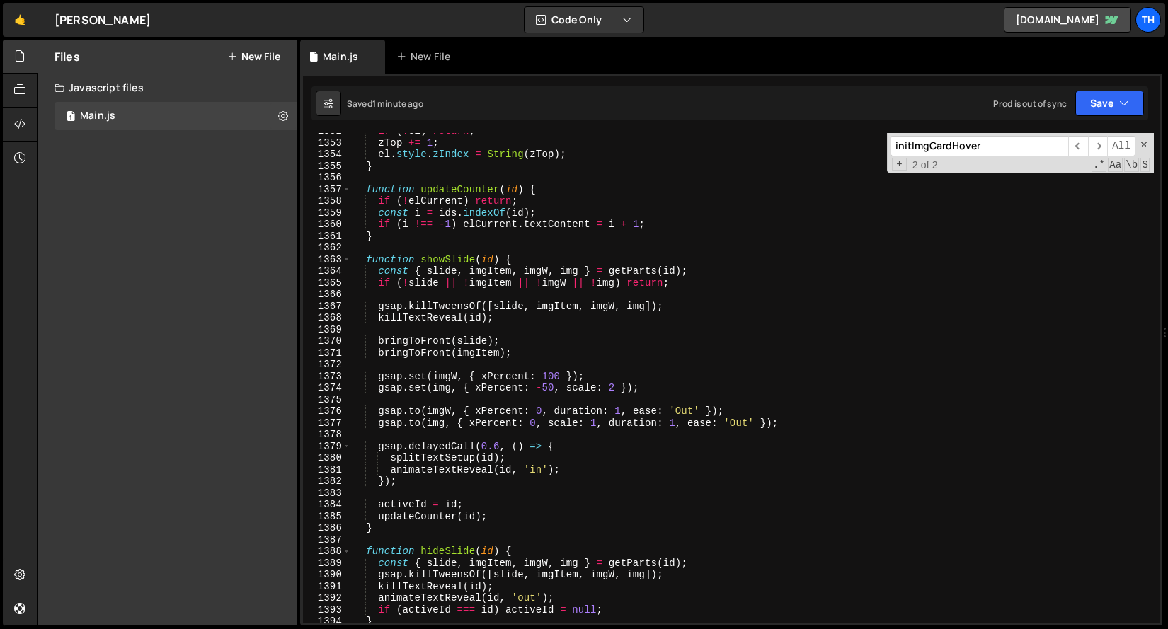
scroll to position [14226, 0]
drag, startPoint x: 376, startPoint y: 381, endPoint x: 669, endPoint y: 376, distance: 293.0
click at [669, 376] on div "if ( ! el ) return ; zTop += 1 ; el . style . zIndex = String ( zTop ) ; } func…" at bounding box center [752, 381] width 802 height 513
type textarea "gsap.set(imgW, { xPercent: 100 });"
click at [636, 362] on div "if ( ! el ) return ; zTop += 1 ; el . style . zIndex = String ( zTop ) ; } func…" at bounding box center [752, 381] width 802 height 513
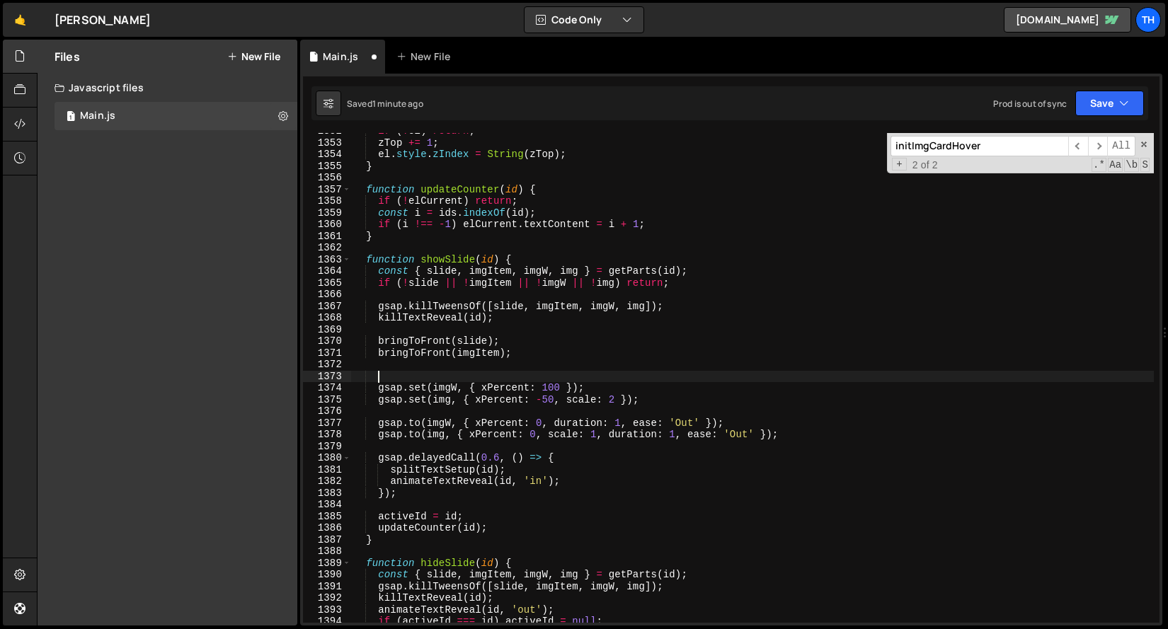
paste textarea "gsap.set(imgW, { xPercent: 100 });"
click at [456, 373] on div "if ( ! el ) return ; zTop += 1 ; el . style . zIndex = String ( zTop ) ; } func…" at bounding box center [752, 381] width 802 height 513
click at [466, 339] on div "if ( ! el ) return ; zTop += 1 ; el . style . zIndex = String ( zTop ) ; } func…" at bounding box center [752, 381] width 802 height 513
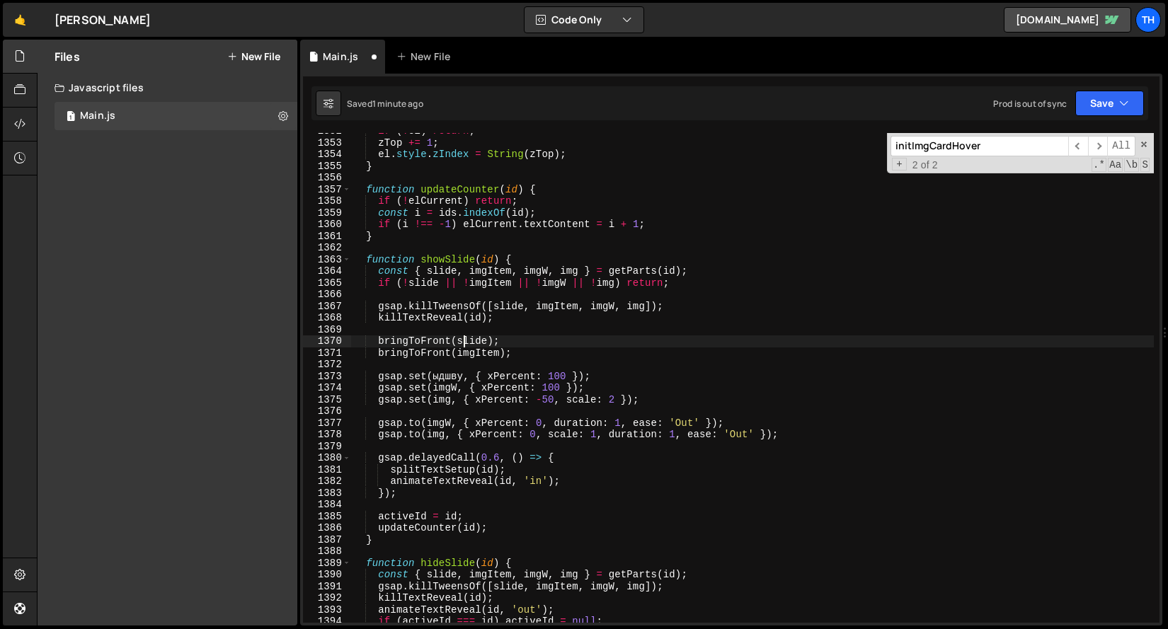
click at [466, 339] on div "if ( ! el ) return ; zTop += 1 ; el . style . zIndex = String ( zTop ) ; } func…" at bounding box center [752, 381] width 802 height 513
click at [427, 387] on div "if ( ! el ) return ; zTop += 1 ; el . style . zIndex = String ( zTop ) ; } func…" at bounding box center [752, 381] width 802 height 513
click at [443, 381] on div "if ( ! el ) return ; zTop += 1 ; el . style . zIndex = String ( zTop ) ; } func…" at bounding box center [752, 381] width 802 height 513
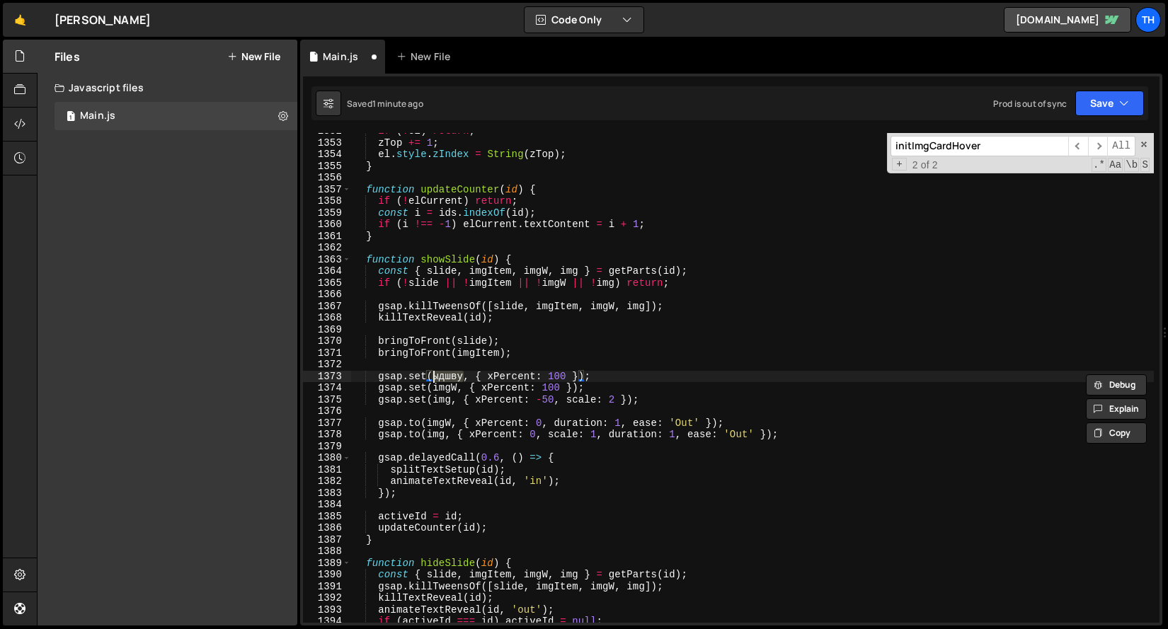
paste textarea "slide"
click at [513, 377] on div "if ( ! el ) return ; zTop += 1 ; el . style . zIndex = String ( zTop ) ; } func…" at bounding box center [752, 381] width 802 height 513
click at [490, 374] on div "if ( ! el ) return ; zTop += 1 ; el . style . zIndex = String ( zTop ) ; } func…" at bounding box center [752, 381] width 802 height 513
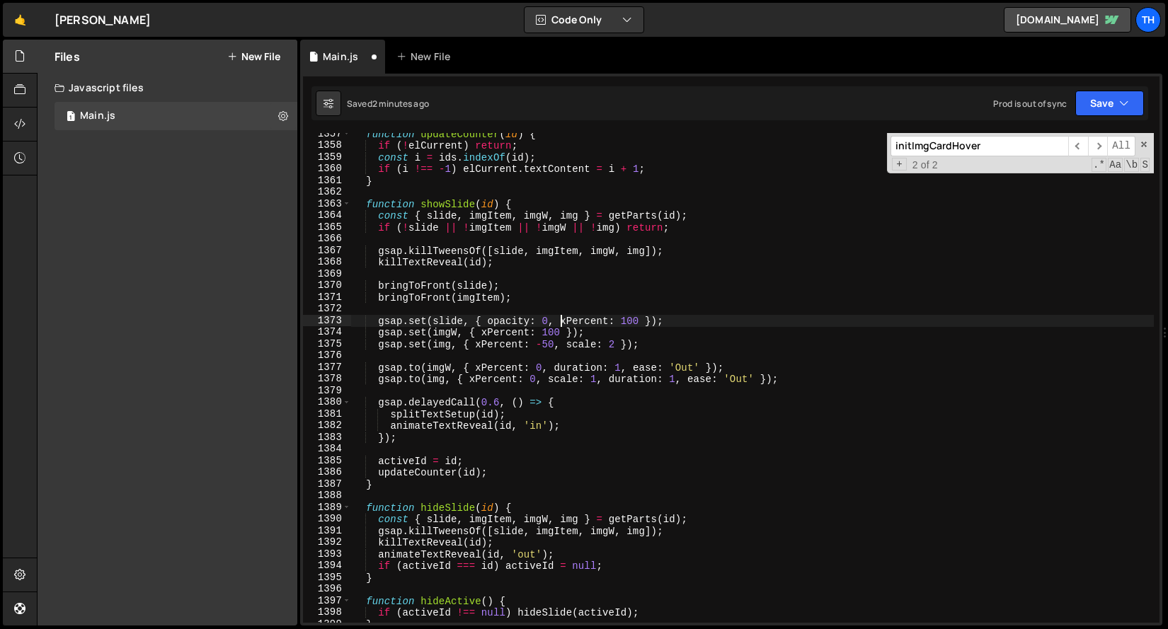
scroll to position [14269, 0]
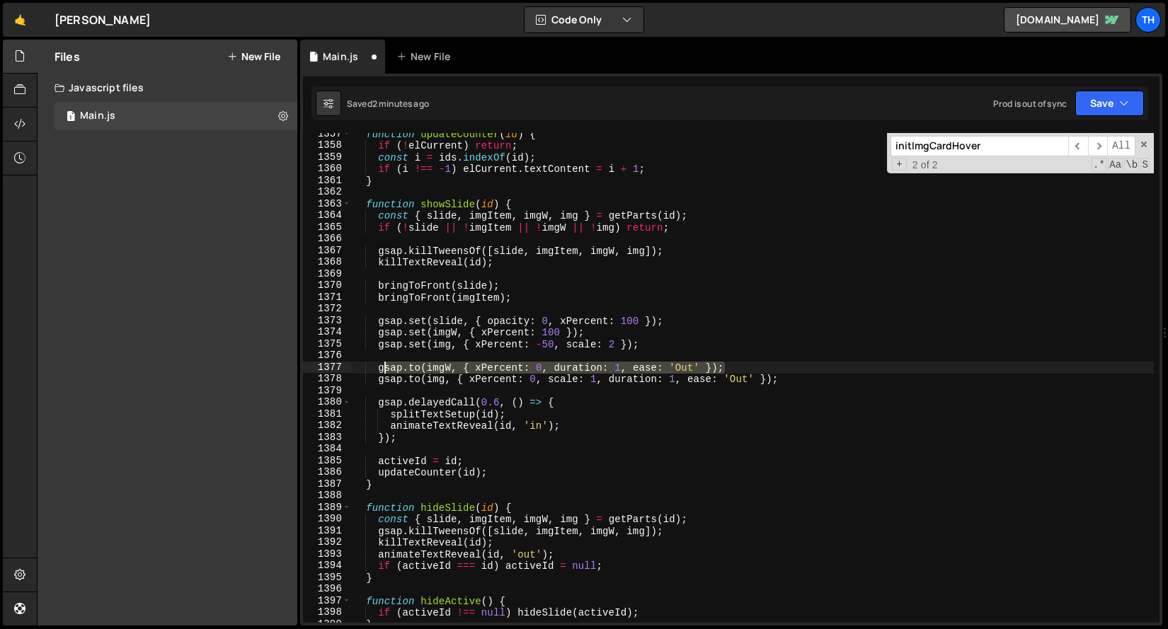
drag, startPoint x: 739, startPoint y: 368, endPoint x: 307, endPoint y: 375, distance: 431.7
click at [307, 375] on div "gsap.set(slide, { opacity: 0, xPercent: 100 }); 1357 1358 1359 1360 1361 1362 1…" at bounding box center [731, 378] width 856 height 490
drag, startPoint x: 379, startPoint y: 367, endPoint x: 757, endPoint y: 366, distance: 378.6
click at [757, 366] on div "function updateCounter ( id ) { if ( ! elCurrent ) return ; const i = ids . ind…" at bounding box center [752, 384] width 802 height 513
click at [719, 346] on div "function updateCounter ( id ) { if ( ! elCurrent ) return ; const i = ids . ind…" at bounding box center [752, 384] width 802 height 513
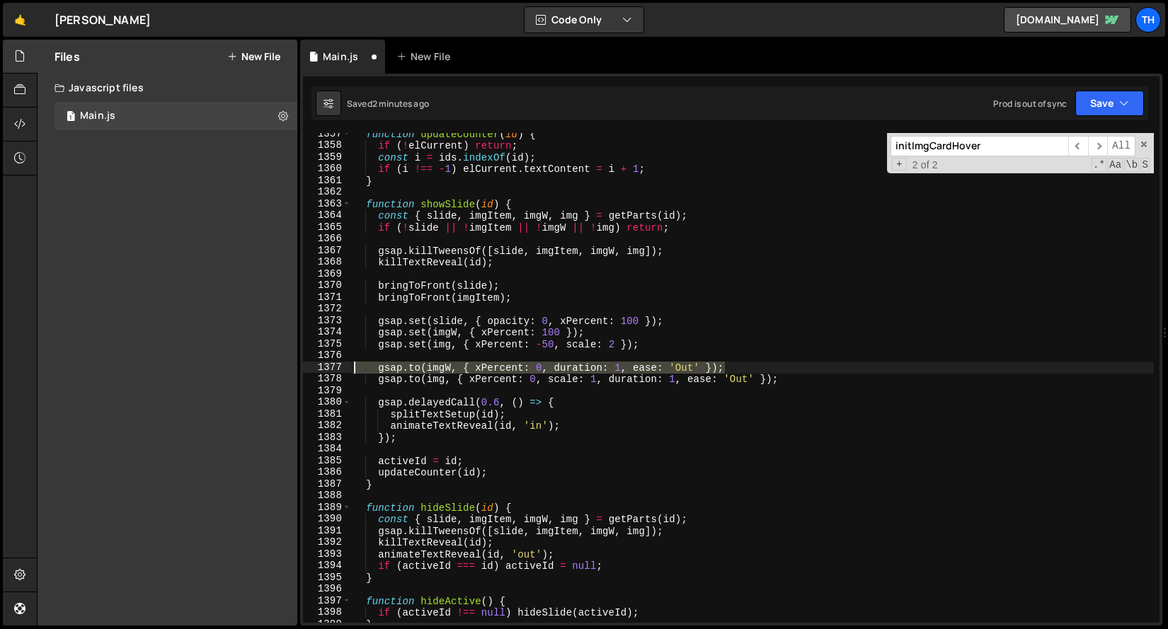
drag, startPoint x: 730, startPoint y: 369, endPoint x: 72, endPoint y: 369, distance: 658.1
click at [72, 369] on div "Files New File Javascript files 1 Main.js 0 CSS files Copy share link Edit File…" at bounding box center [602, 333] width 1131 height 587
type textarea "gsap.to(imgW, { xPercent: 0, duration: 1, ease: 'Out' });"
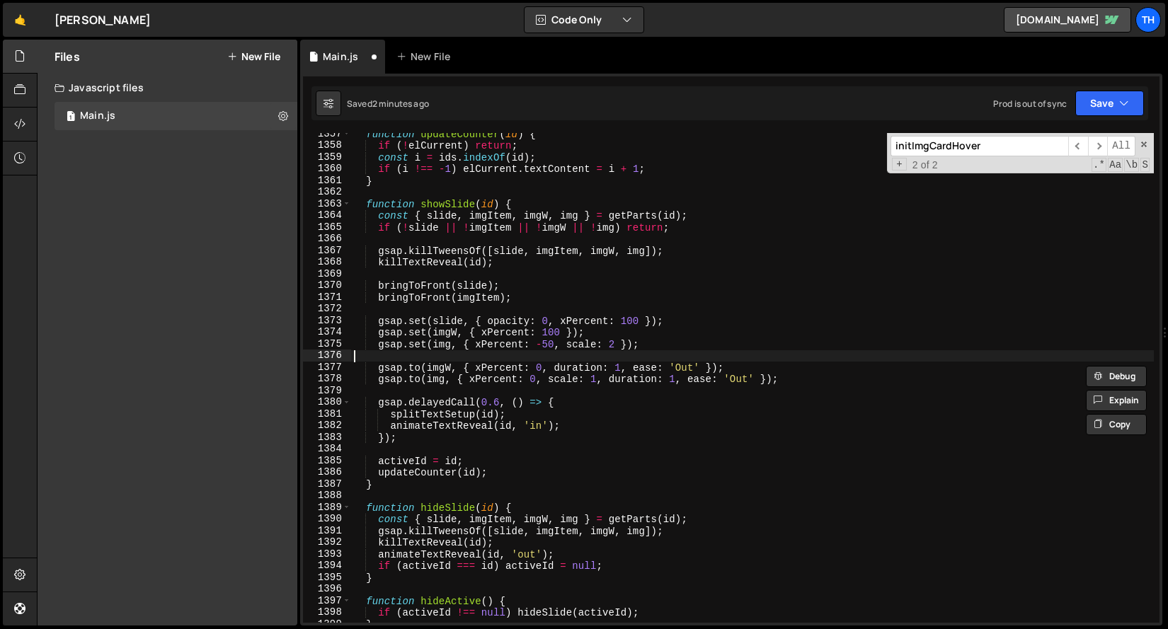
click at [362, 355] on div "function updateCounter ( id ) { if ( ! elCurrent ) return ; const i = ids . ind…" at bounding box center [752, 384] width 802 height 513
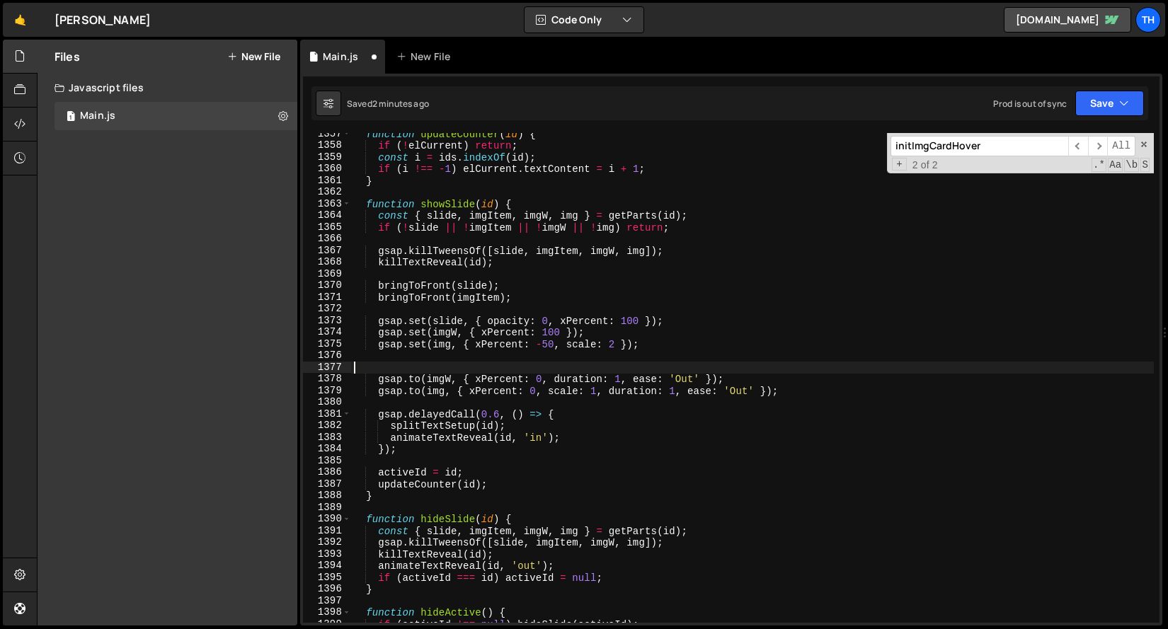
paste textarea "gsap.to(imgW, { xPercent: 0, duration: 1, ease: 'Out' });"
click at [445, 322] on div "function updateCounter ( id ) { if ( ! elCurrent ) return ; const i = ids . ind…" at bounding box center [752, 384] width 802 height 513
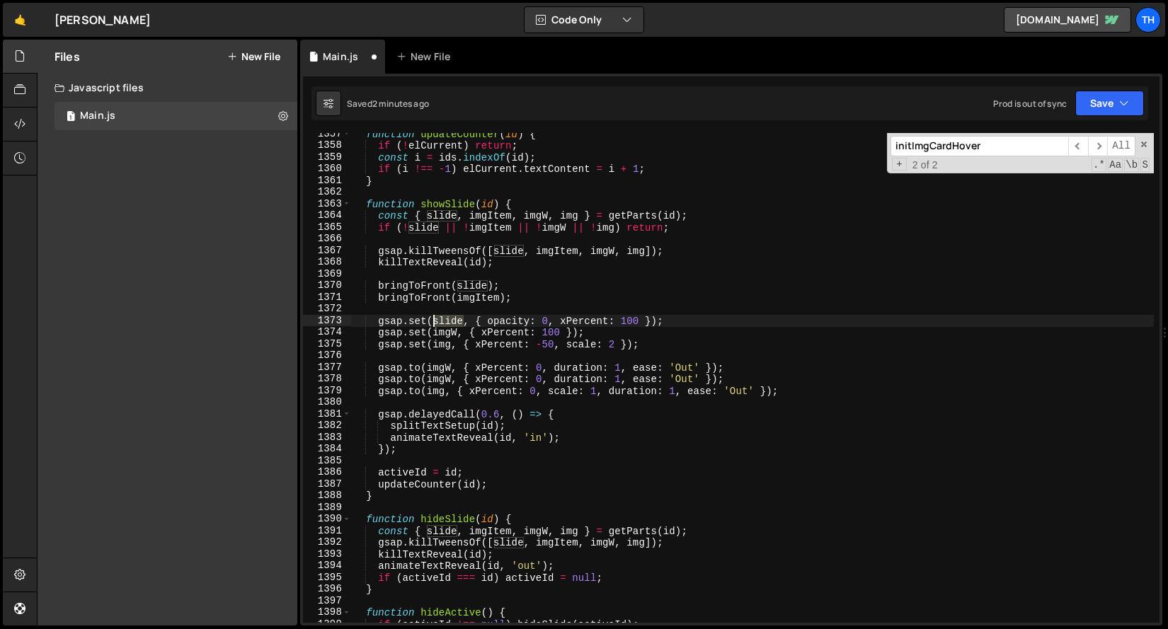
click at [445, 322] on div "function updateCounter ( id ) { if ( ! elCurrent ) return ; const i = ids . ind…" at bounding box center [752, 384] width 802 height 513
click at [447, 364] on div "function updateCounter ( id ) { if ( ! elCurrent ) return ; const i = ids . ind…" at bounding box center [752, 384] width 802 height 513
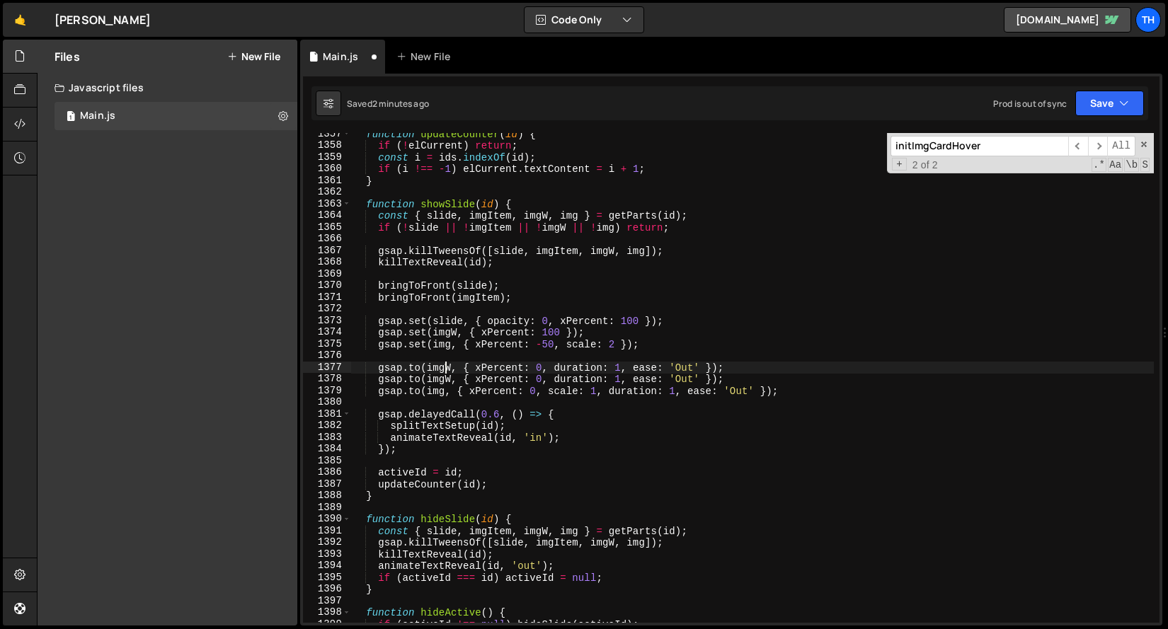
click at [443, 364] on div "function updateCounter ( id ) { if ( ! elCurrent ) return ; const i = ids . ind…" at bounding box center [752, 384] width 802 height 513
paste textarea "slide"
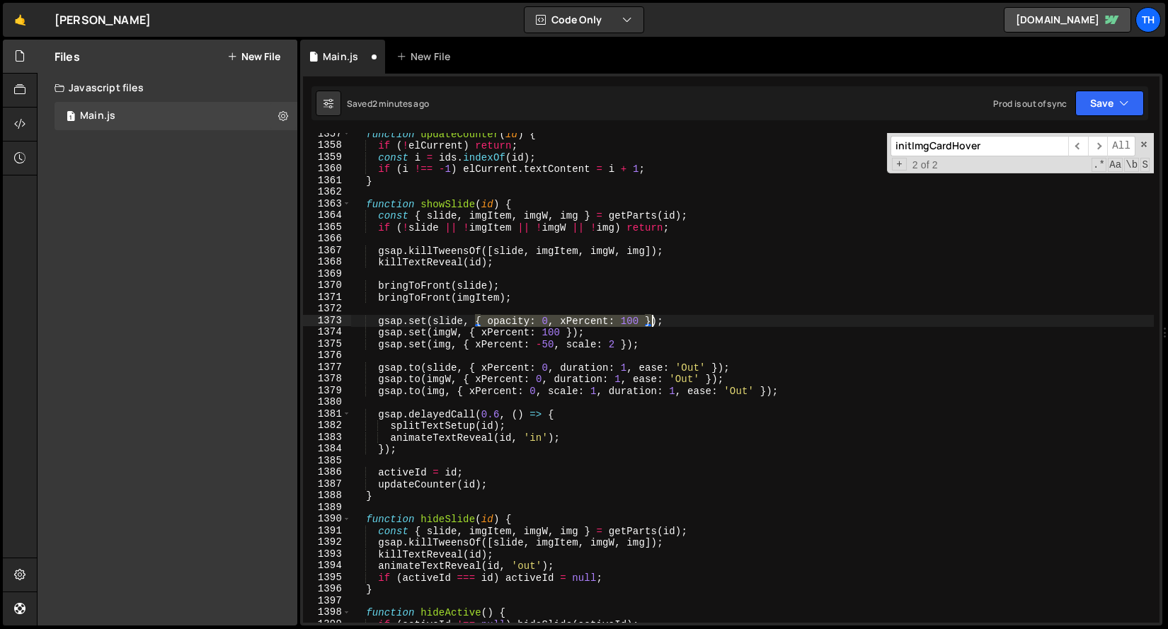
drag, startPoint x: 476, startPoint y: 321, endPoint x: 650, endPoint y: 322, distance: 173.4
click at [650, 322] on div "function updateCounter ( id ) { if ( ! elCurrent ) return ; const i = ids . ind…" at bounding box center [752, 384] width 802 height 513
type textarea "gsap.set(slide, { opacity: 0, xPercent: 100 });"
click at [588, 352] on div "function updateCounter ( id ) { if ( ! elCurrent ) return ; const i = ids . ind…" at bounding box center [752, 384] width 802 height 513
drag, startPoint x: 488, startPoint y: 321, endPoint x: 640, endPoint y: 321, distance: 151.4
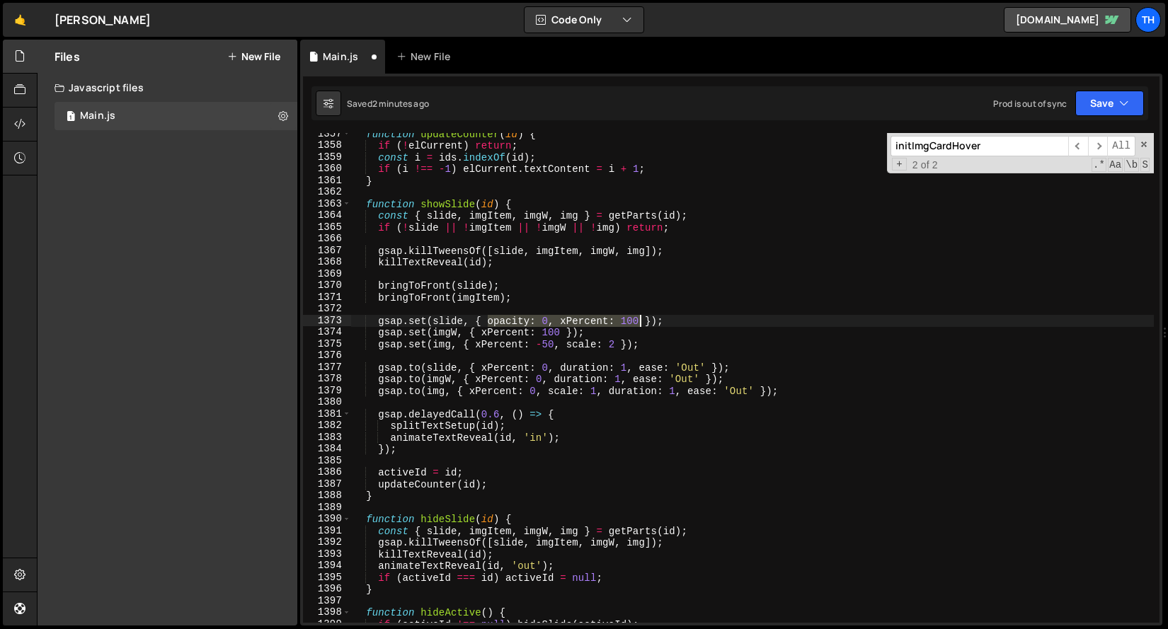
click at [640, 321] on div "function updateCounter ( id ) { if ( ! elCurrent ) return ; const i = ids . ind…" at bounding box center [752, 384] width 802 height 513
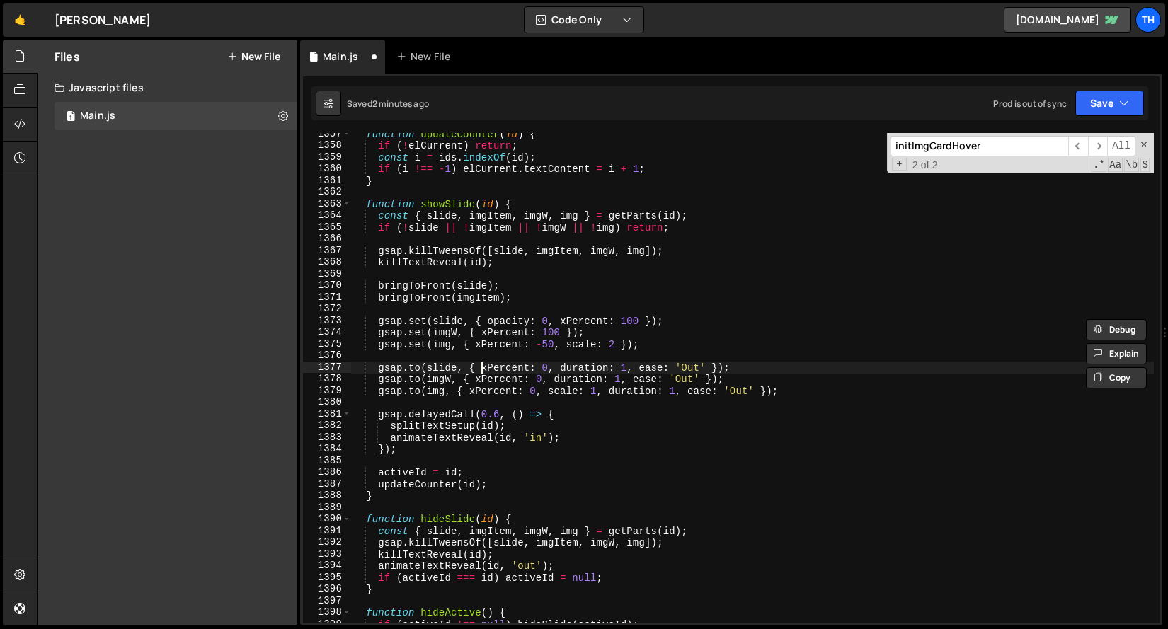
click at [481, 368] on div "function updateCounter ( id ) { if ( ! elCurrent ) return ; const i = ids . ind…" at bounding box center [752, 384] width 802 height 513
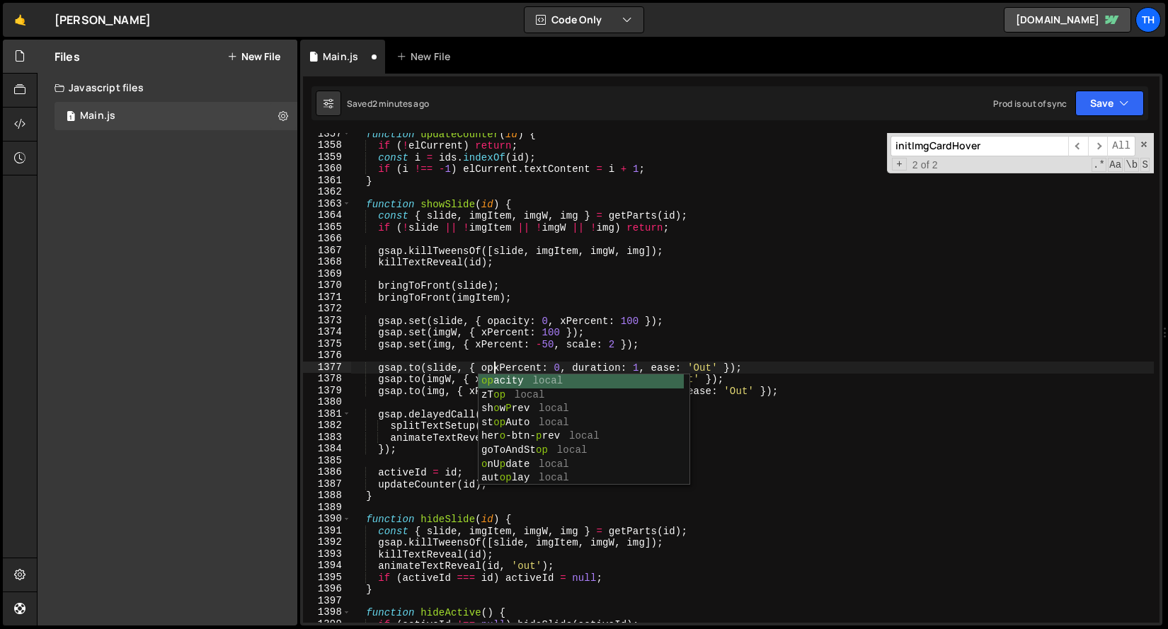
scroll to position [0, 10]
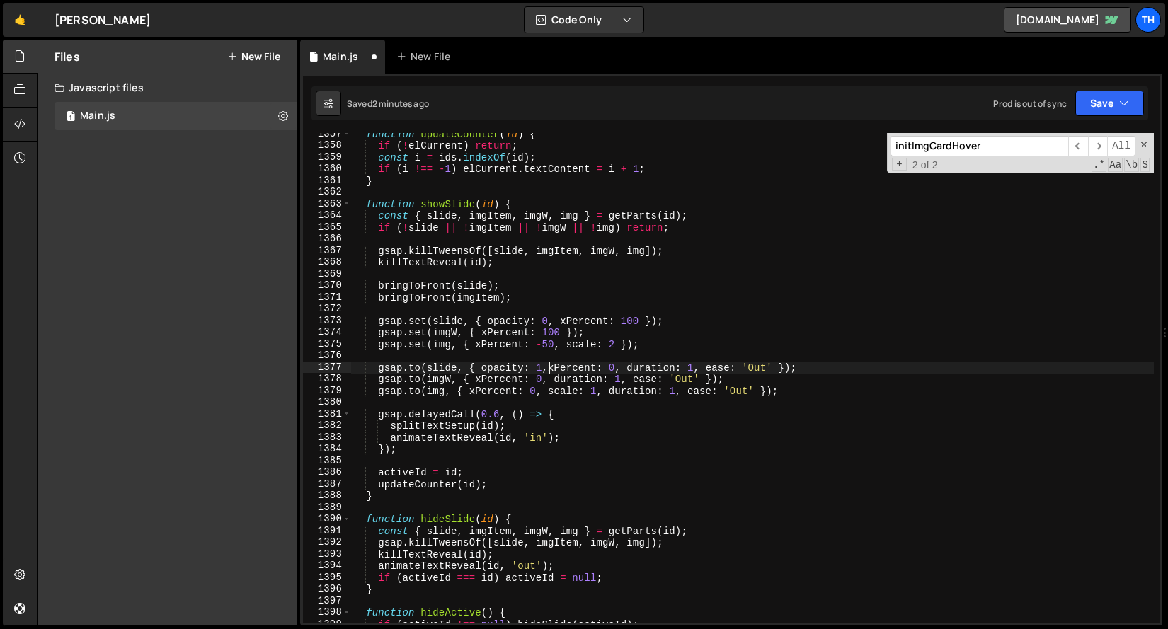
type textarea "gsap.to(slide, { opacity: 1, xPercent: 0, duration: 1, ease: 'Out' });"
click at [598, 455] on div "function updateCounter ( id ) { if ( ! elCurrent ) return ; const i = ids . ind…" at bounding box center [752, 384] width 802 height 513
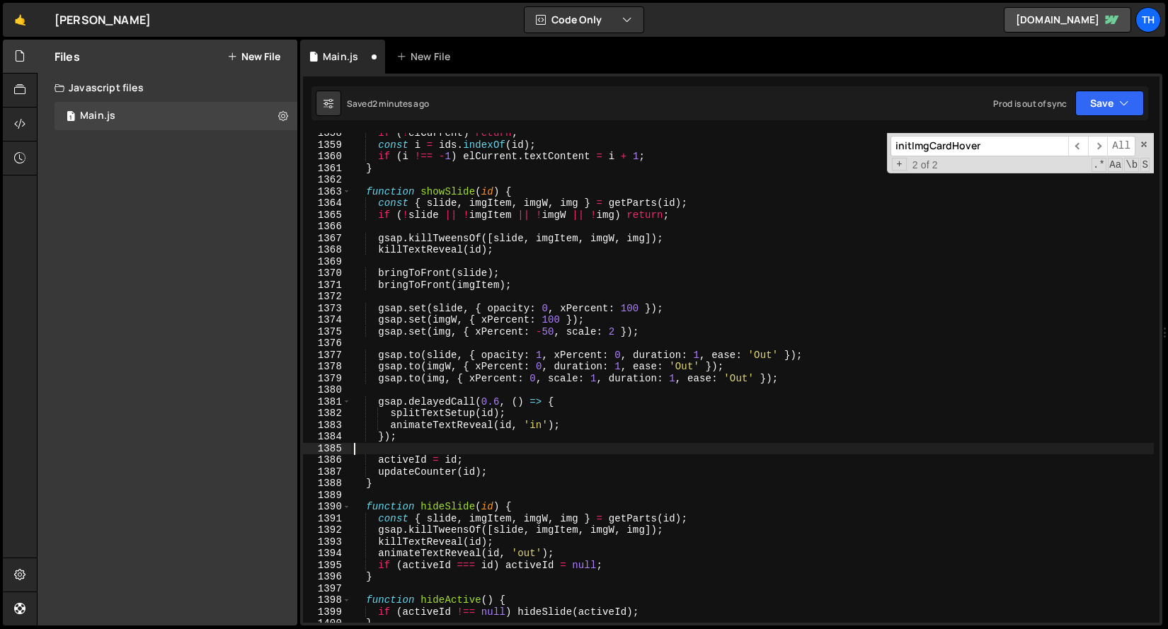
scroll to position [14272, 0]
click at [541, 358] on div "if ( ! elCurrent ) return ; const i = ids . indexOf ( id ) ; if ( i !== - 1 ) e…" at bounding box center [752, 385] width 802 height 513
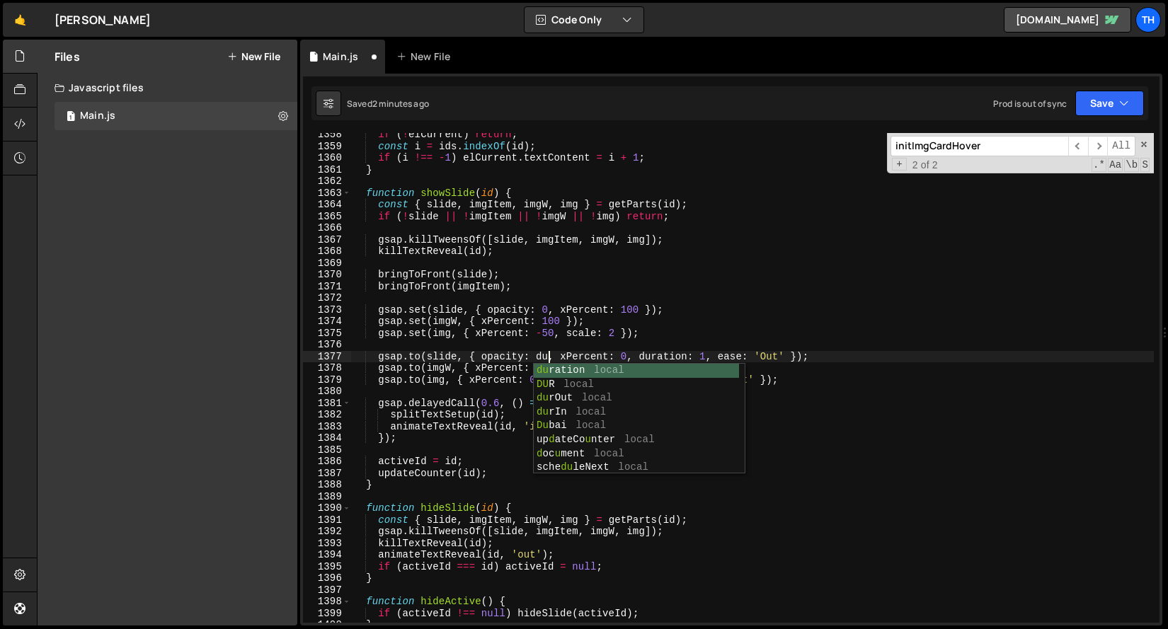
scroll to position [0, 13]
click at [562, 415] on div "dur ation local DUR local dur Out local dur In local up d ateCo u nte r local d…" at bounding box center [636, 433] width 205 height 139
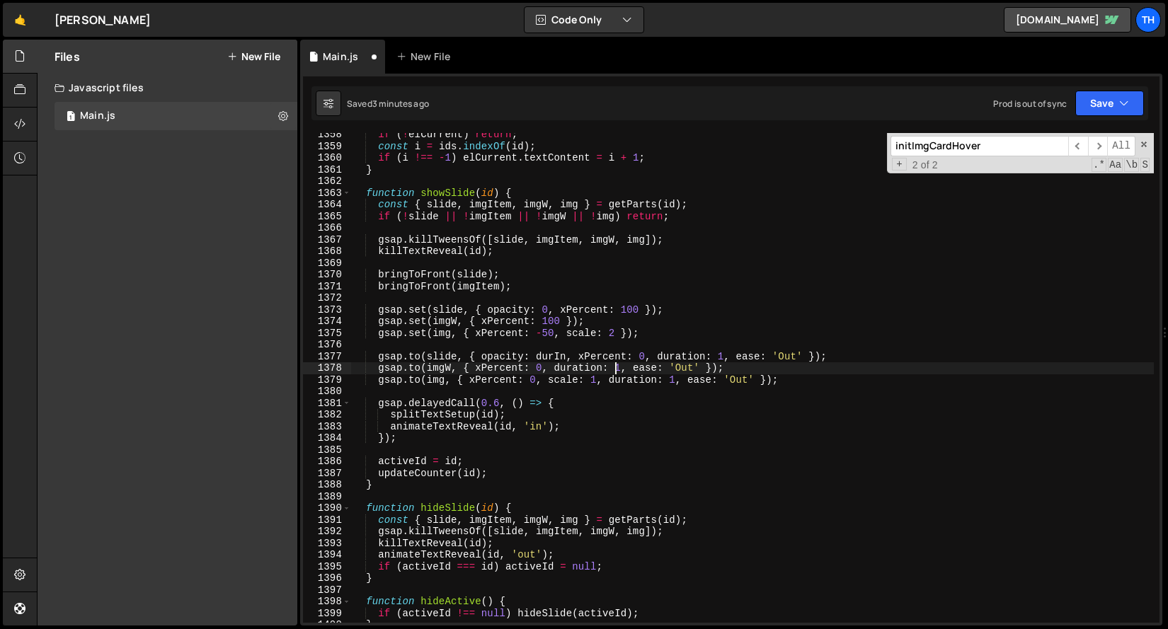
click at [618, 366] on div "if ( ! elCurrent ) return ; const i = ids . indexOf ( id ) ; if ( i !== - 1 ) e…" at bounding box center [752, 385] width 802 height 513
click at [558, 357] on div "if ( ! elCurrent ) return ; const i = ids . indexOf ( id ) ; if ( i !== - 1 ) e…" at bounding box center [752, 385] width 802 height 513
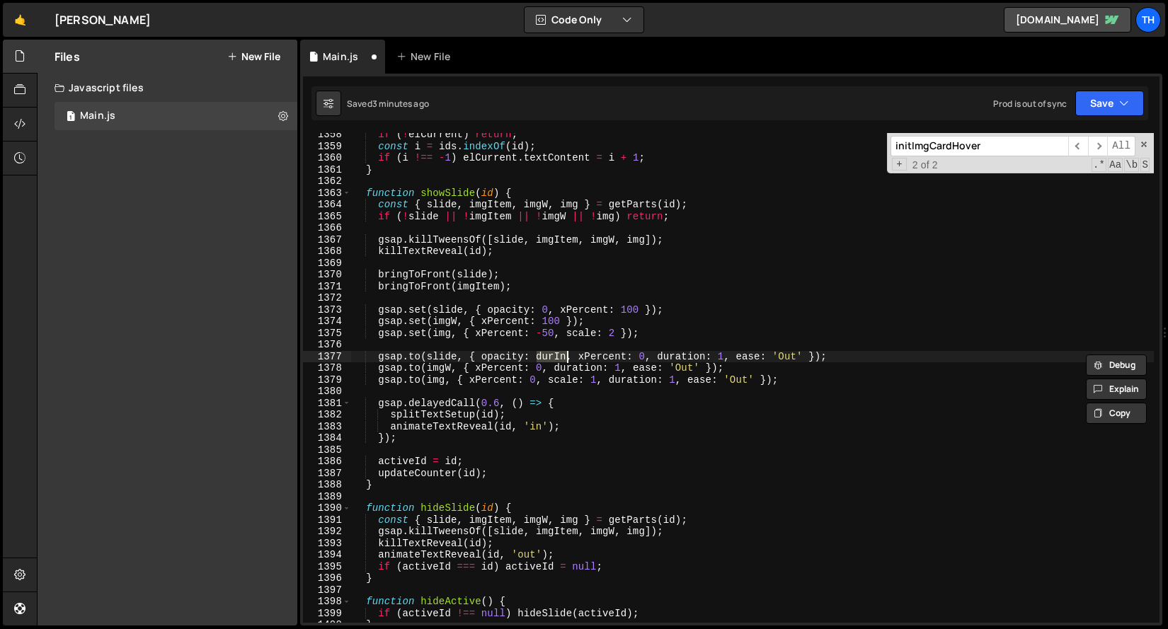
click at [620, 366] on div "if ( ! elCurrent ) return ; const i = ids . indexOf ( id ) ; if ( i !== - 1 ) e…" at bounding box center [752, 385] width 802 height 513
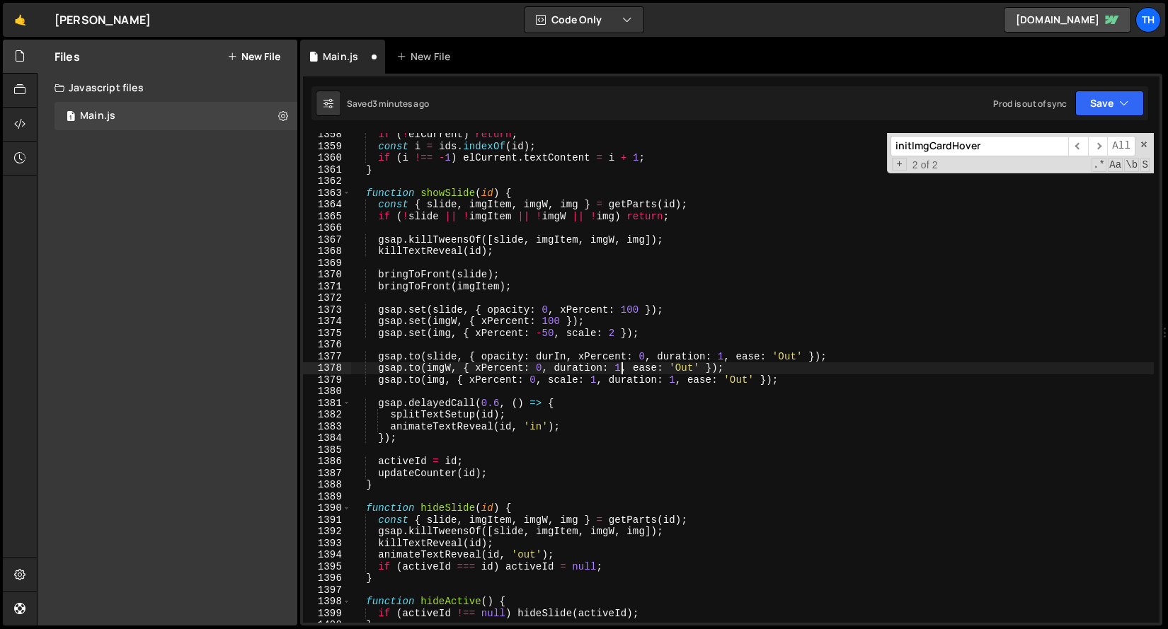
click at [620, 366] on div "if ( ! elCurrent ) return ; const i = ids . indexOf ( id ) ; if ( i !== - 1 ) e…" at bounding box center [752, 385] width 802 height 513
paste textarea "durIn"
click at [594, 378] on div "if ( ! elCurrent ) return ; const i = ids . indexOf ( id ) ; if ( i !== - 1 ) e…" at bounding box center [752, 385] width 802 height 513
click at [673, 376] on div "if ( ! elCurrent ) return ; const i = ids . indexOf ( id ) ; if ( i !== - 1 ) e…" at bounding box center [752, 385] width 802 height 513
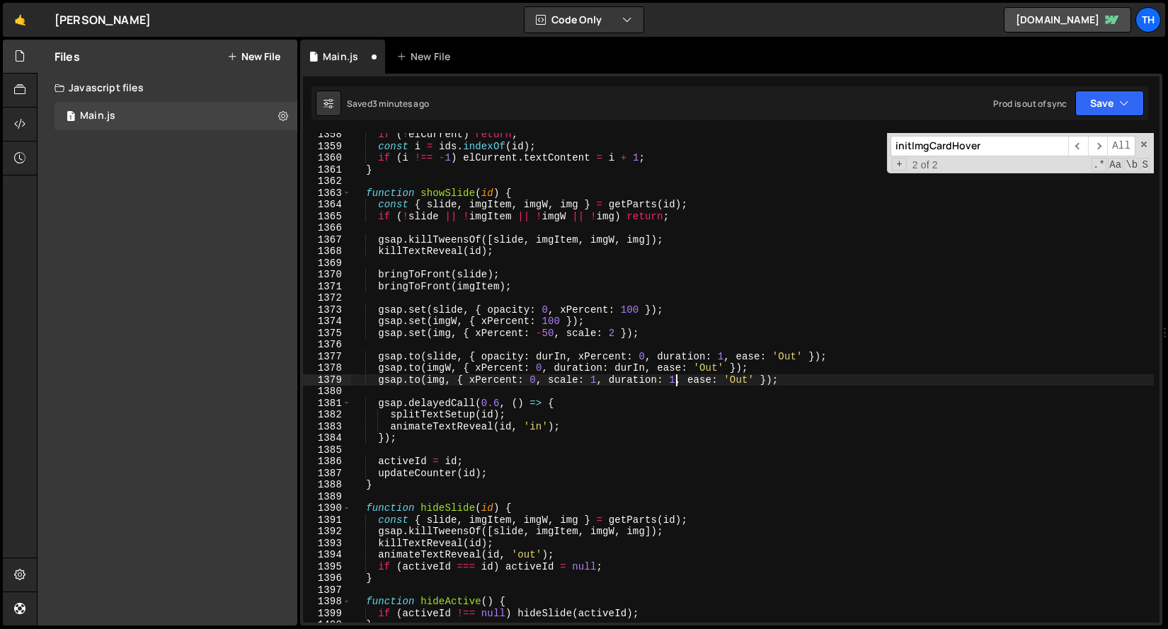
click at [673, 376] on div "if ( ! elCurrent ) return ; const i = ids . indexOf ( id ) ; if ( i !== - 1 ) e…" at bounding box center [752, 385] width 802 height 513
paste textarea "durIn"
click at [562, 355] on div "if ( ! elCurrent ) return ; const i = ids . indexOf ( id ) ; if ( i !== - 1 ) e…" at bounding box center [752, 385] width 802 height 513
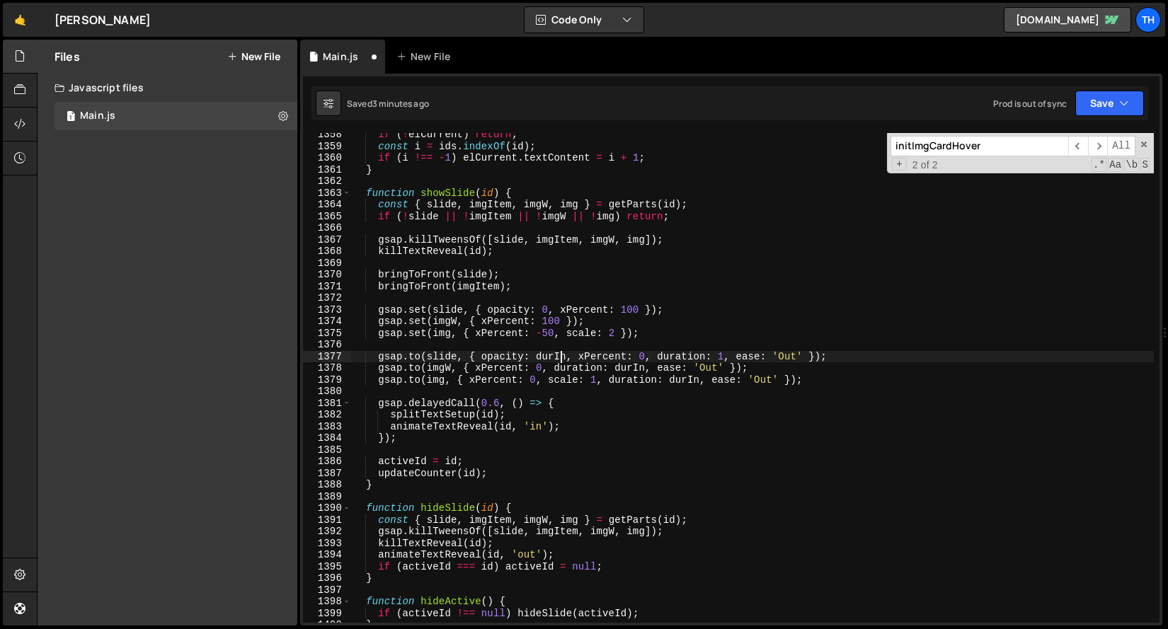
click at [562, 355] on div "if ( ! elCurrent ) return ; const i = ids . indexOf ( id ) ; if ( i !== - 1 ) e…" at bounding box center [752, 385] width 802 height 513
type textarea "gsap.to(slide, { opacity: 1, xPercent: 0, duration: 1, ease: 'Out' });"
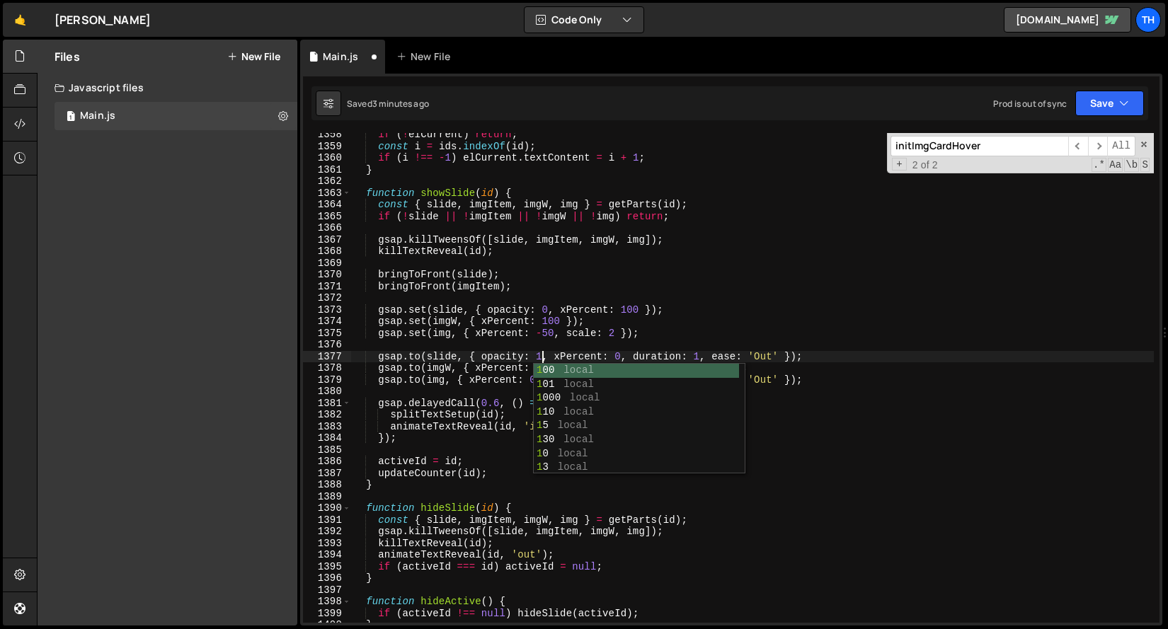
click at [594, 340] on div "if ( ! elCurrent ) return ; const i = ids . indexOf ( id ) ; if ( i !== - 1 ) e…" at bounding box center [752, 385] width 802 height 513
click at [698, 352] on div "if ( ! elCurrent ) return ; const i = ids . indexOf ( id ) ; if ( i !== - 1 ) e…" at bounding box center [752, 385] width 802 height 513
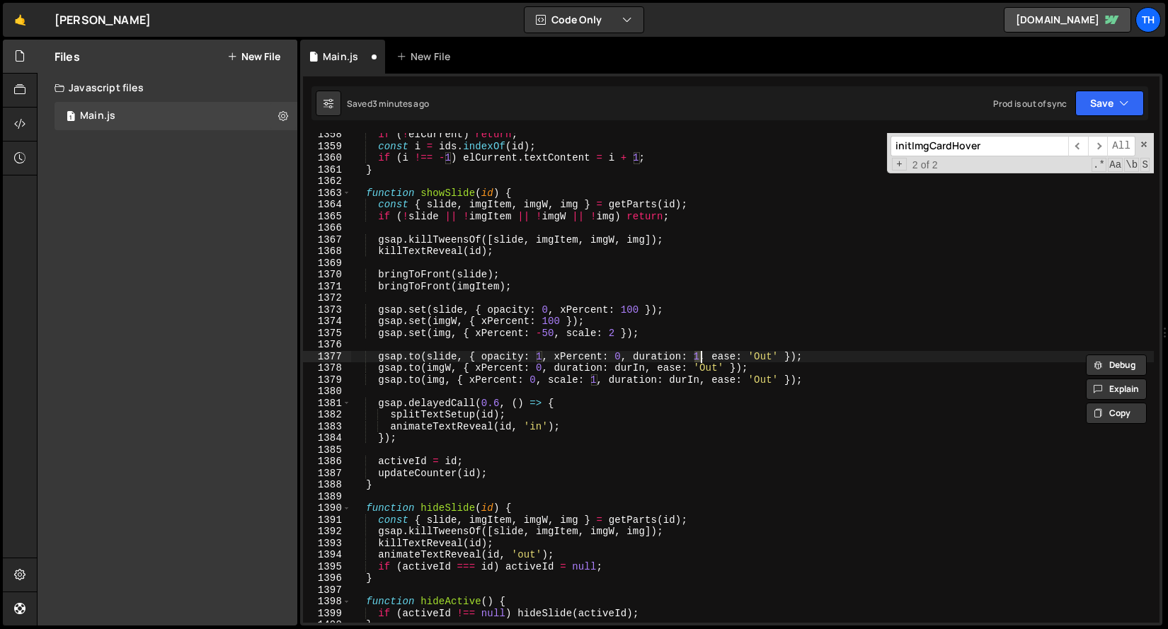
paste textarea "durIn"
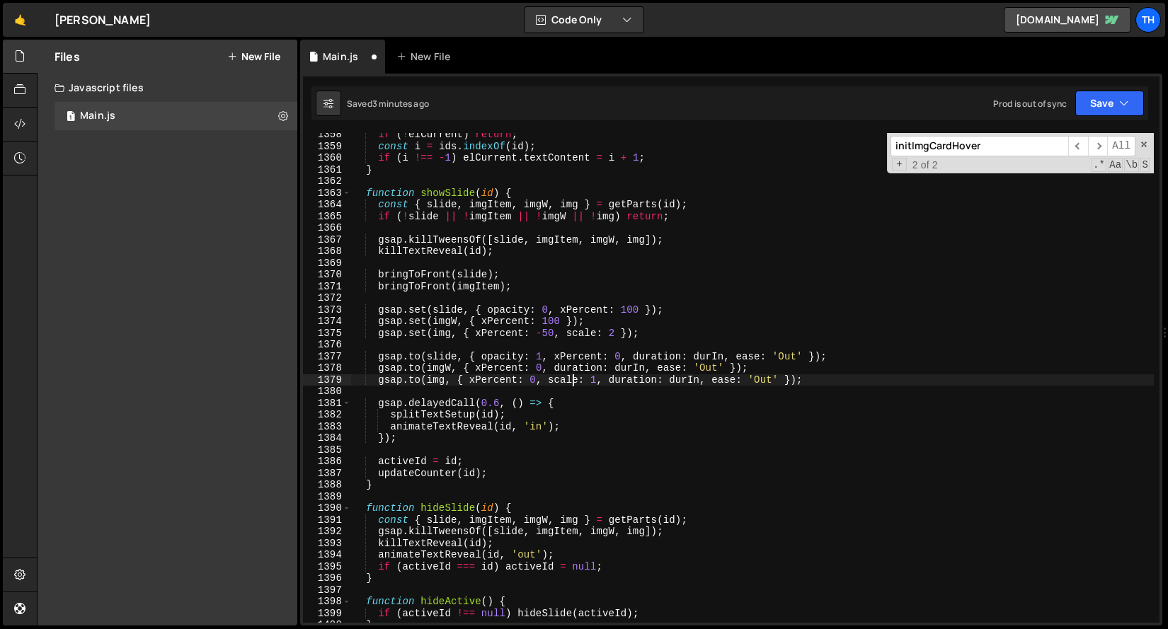
click at [575, 381] on div "if ( ! elCurrent ) return ; const i = ids . indexOf ( id ) ; if ( i !== - 1 ) e…" at bounding box center [752, 385] width 802 height 513
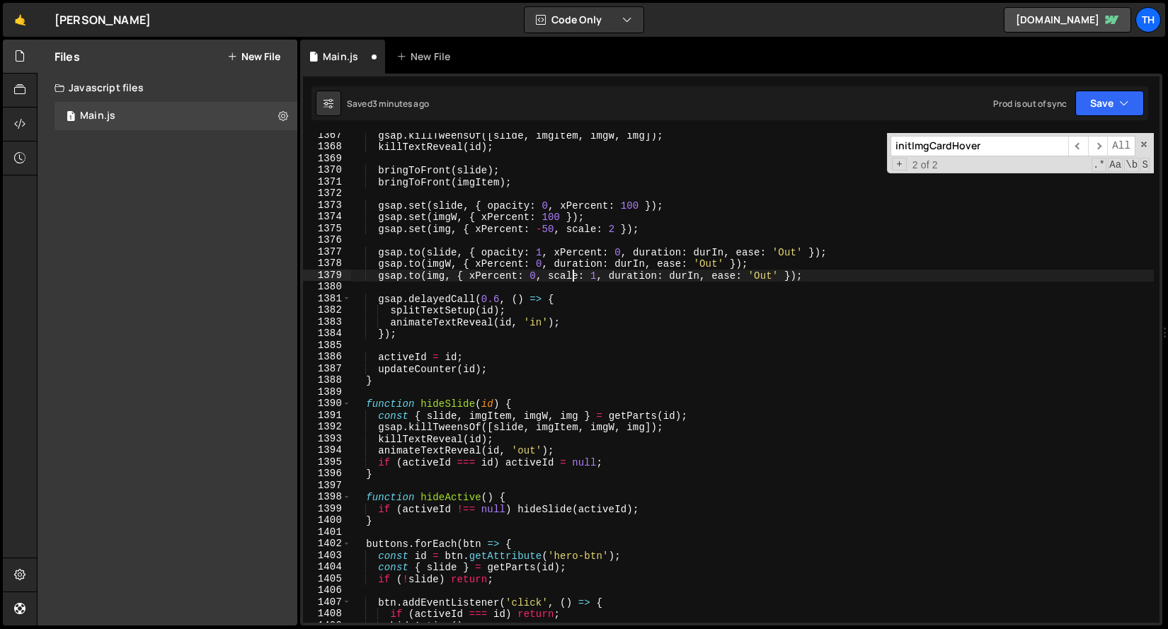
scroll to position [14386, 0]
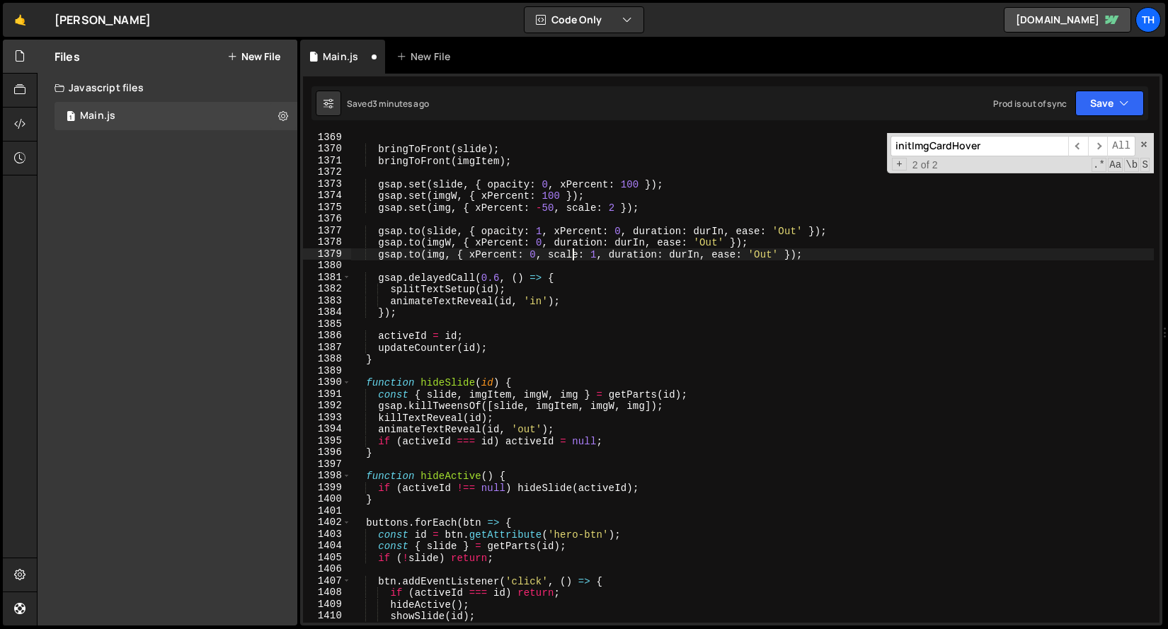
click at [403, 421] on div "bringToFront ( slide ) ; bringToFront ( imgItem ) ; gsap . set ( slide , { opac…" at bounding box center [752, 388] width 802 height 513
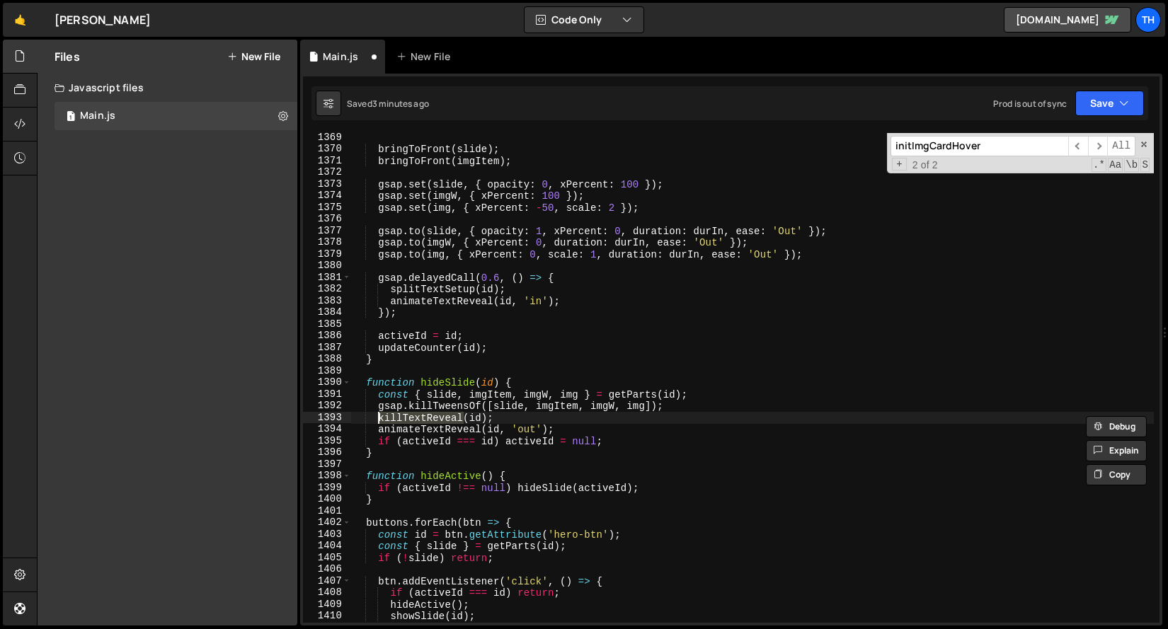
click at [403, 421] on div "bringToFront ( slide ) ; bringToFront ( imgItem ) ; gsap . set ( slide , { opac…" at bounding box center [752, 388] width 802 height 513
click at [451, 421] on div "bringToFront ( slide ) ; bringToFront ( imgItem ) ; gsap . set ( slide , { opac…" at bounding box center [752, 378] width 802 height 490
click at [451, 421] on div "bringToFront ( slide ) ; bringToFront ( imgItem ) ; gsap . set ( slide , { opac…" at bounding box center [752, 388] width 802 height 513
click at [417, 433] on div "bringToFront ( slide ) ; bringToFront ( imgItem ) ; gsap . set ( slide , { opac…" at bounding box center [752, 388] width 802 height 513
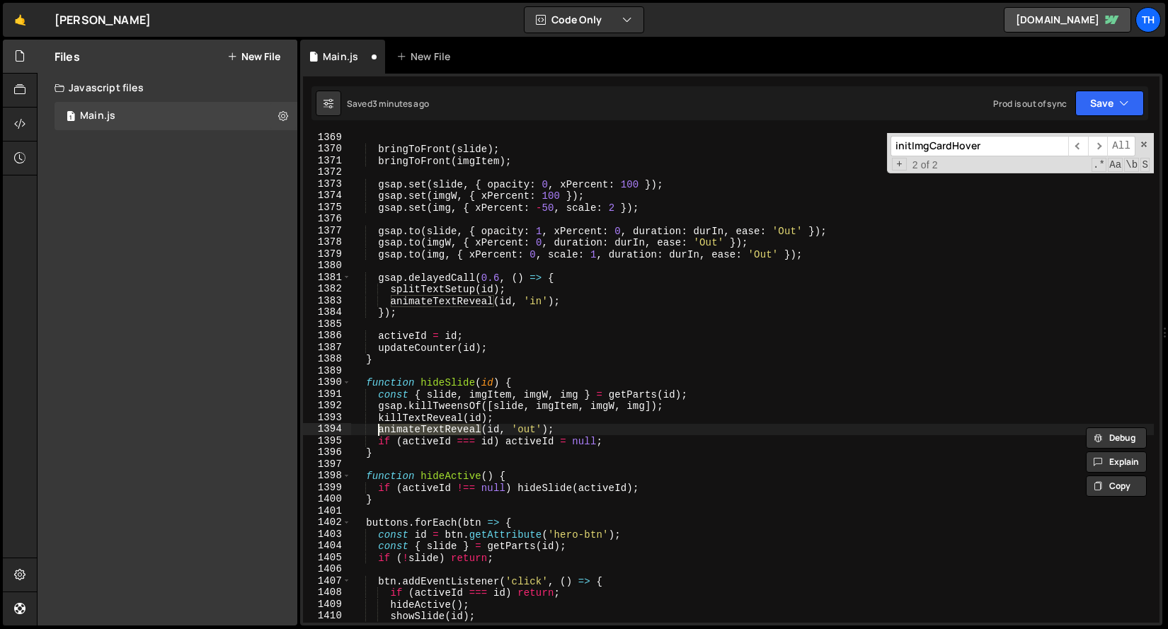
click at [471, 450] on div "bringToFront ( slide ) ; bringToFront ( imgItem ) ; gsap . set ( slide , { opac…" at bounding box center [752, 388] width 802 height 513
type textarea "}"
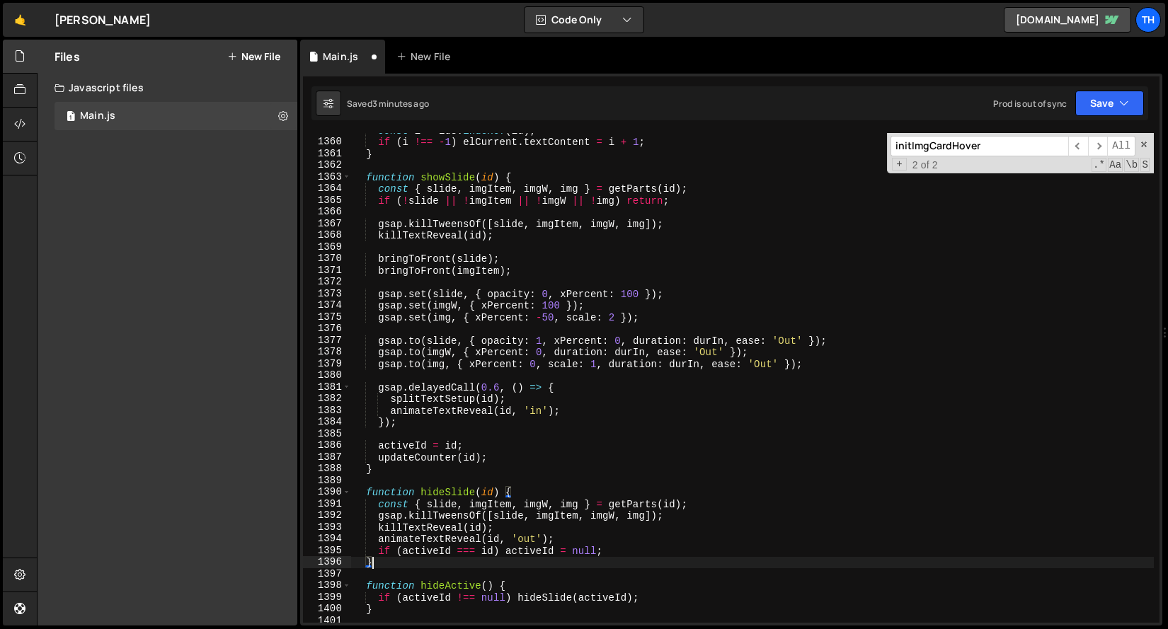
scroll to position [14286, 0]
click at [355, 518] on div "const i = ids . indexOf ( id ) ; if ( i !== - 1 ) elCurrent . textContent = i +…" at bounding box center [752, 381] width 802 height 513
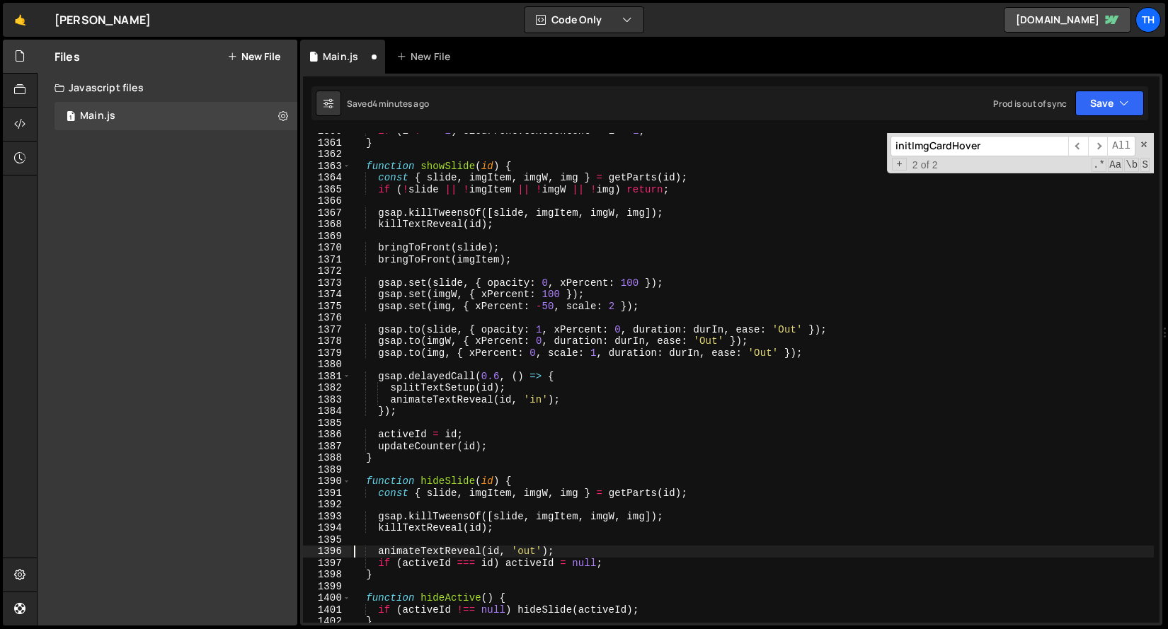
scroll to position [14283, 0]
click at [1115, 105] on button "Save" at bounding box center [1109, 103] width 69 height 25
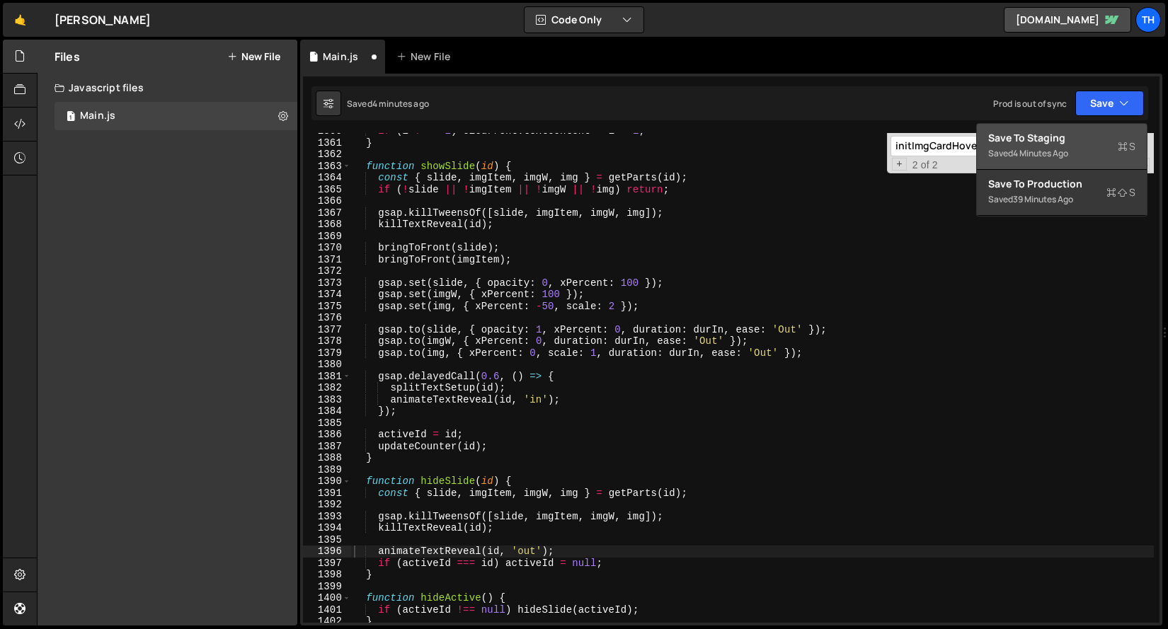
click at [1076, 134] on div "Save to Staging S" at bounding box center [1061, 138] width 147 height 14
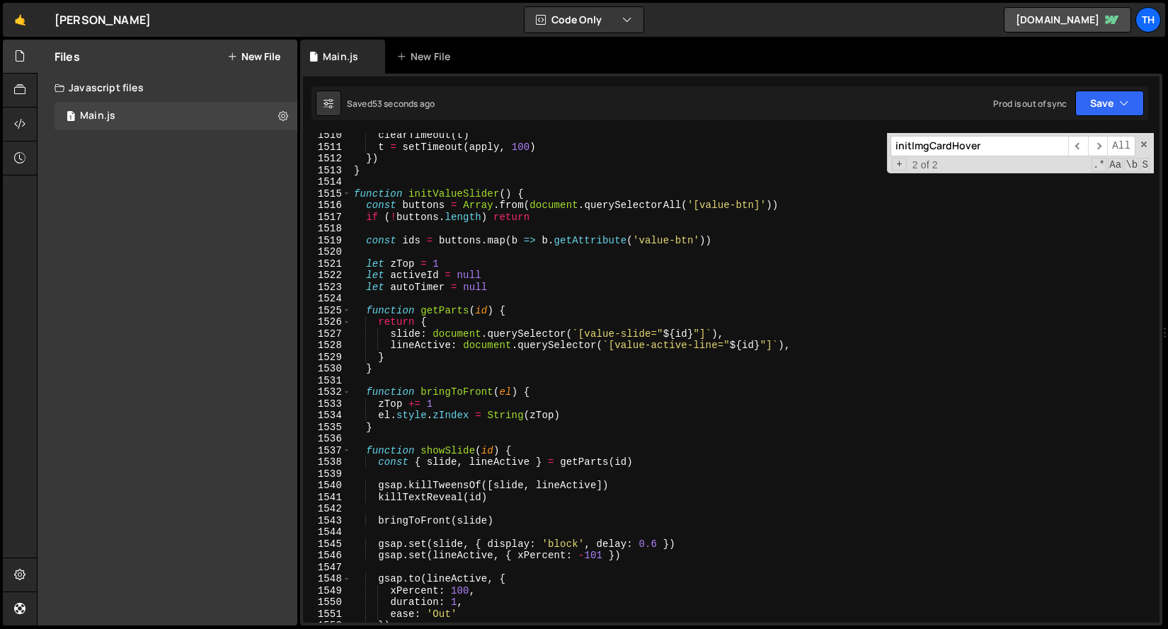
scroll to position [15854, 0]
click at [345, 190] on span at bounding box center [347, 194] width 8 height 12
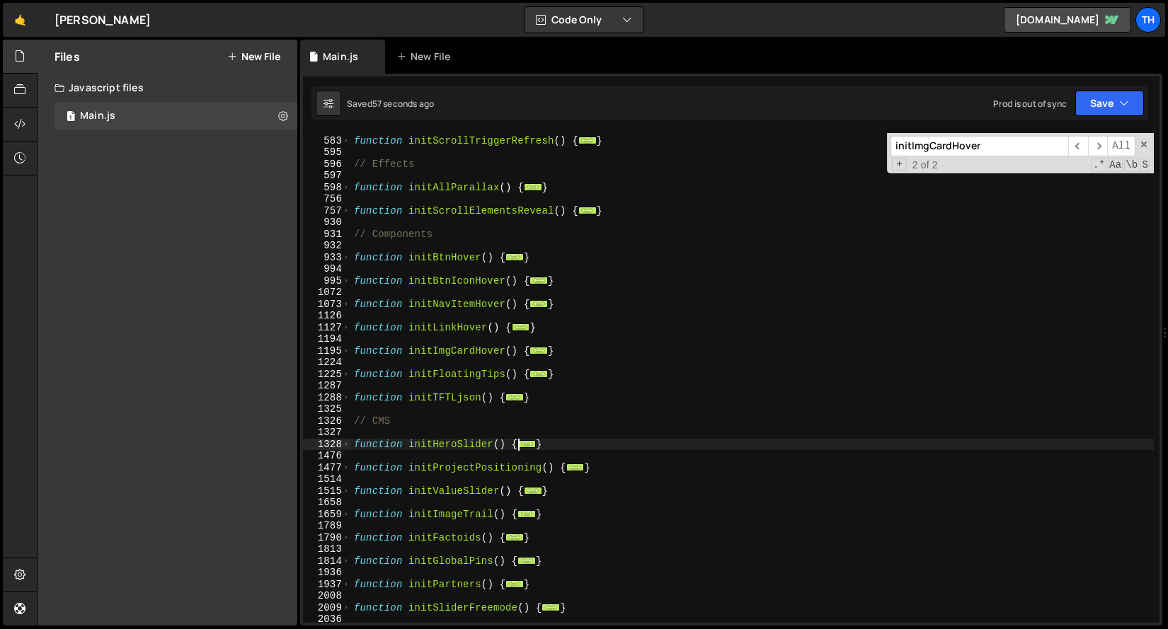
scroll to position [552, 0]
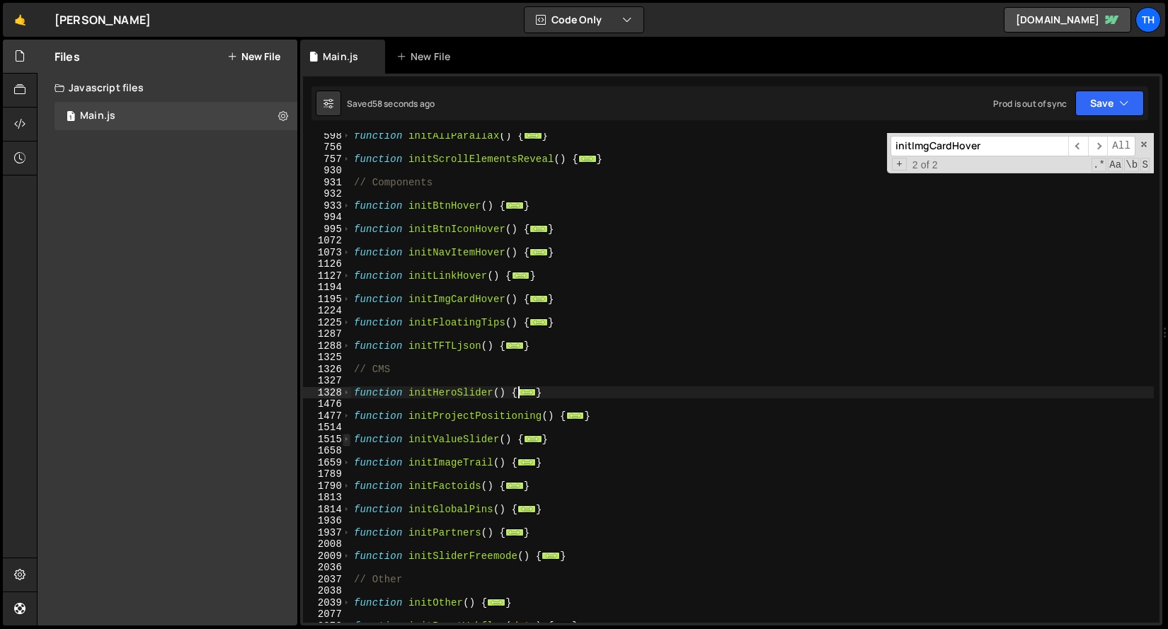
click at [346, 441] on span at bounding box center [347, 440] width 8 height 12
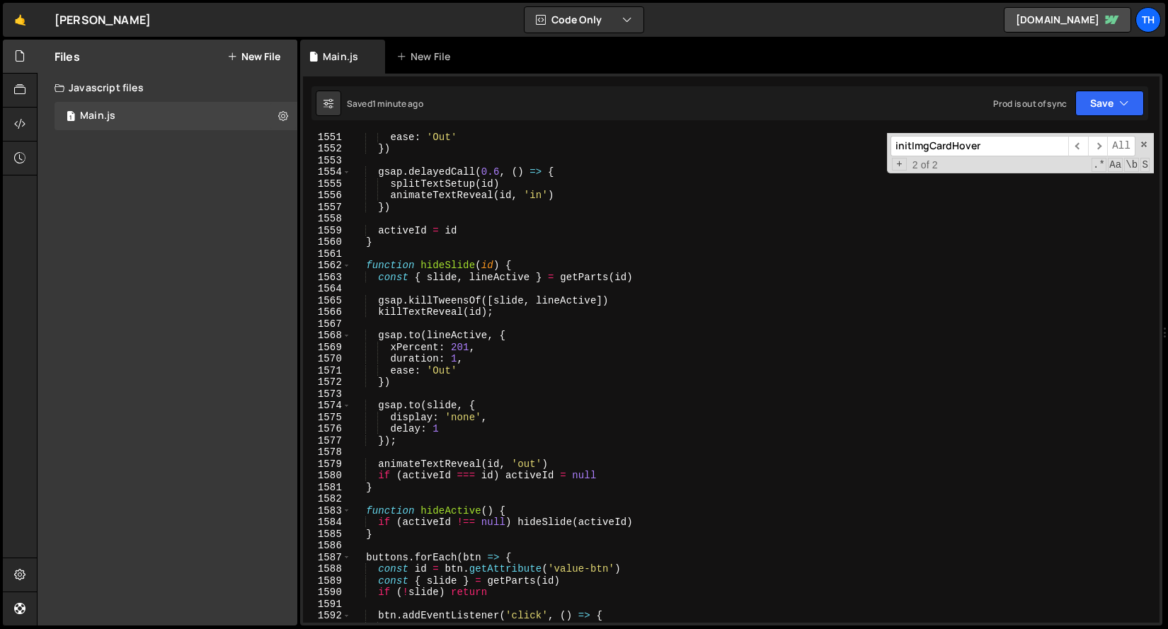
scroll to position [1275, 0]
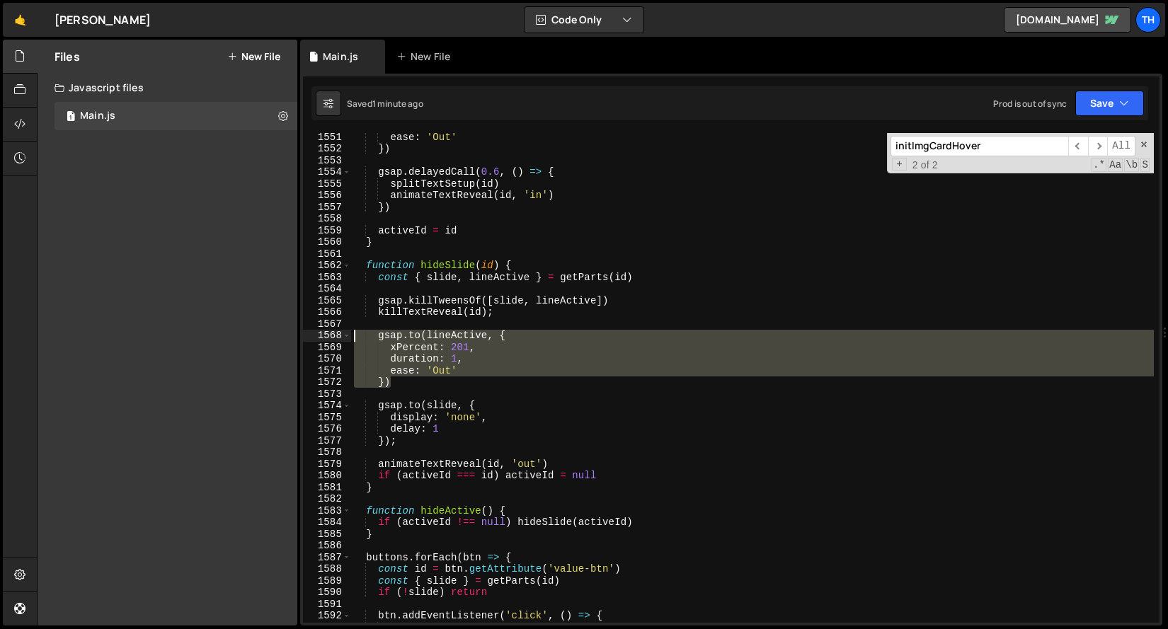
drag, startPoint x: 410, startPoint y: 387, endPoint x: 285, endPoint y: 332, distance: 136.9
click at [285, 332] on div "Files New File Javascript files 1 Main.js 0 CSS files Copy share link Edit File…" at bounding box center [602, 333] width 1131 height 587
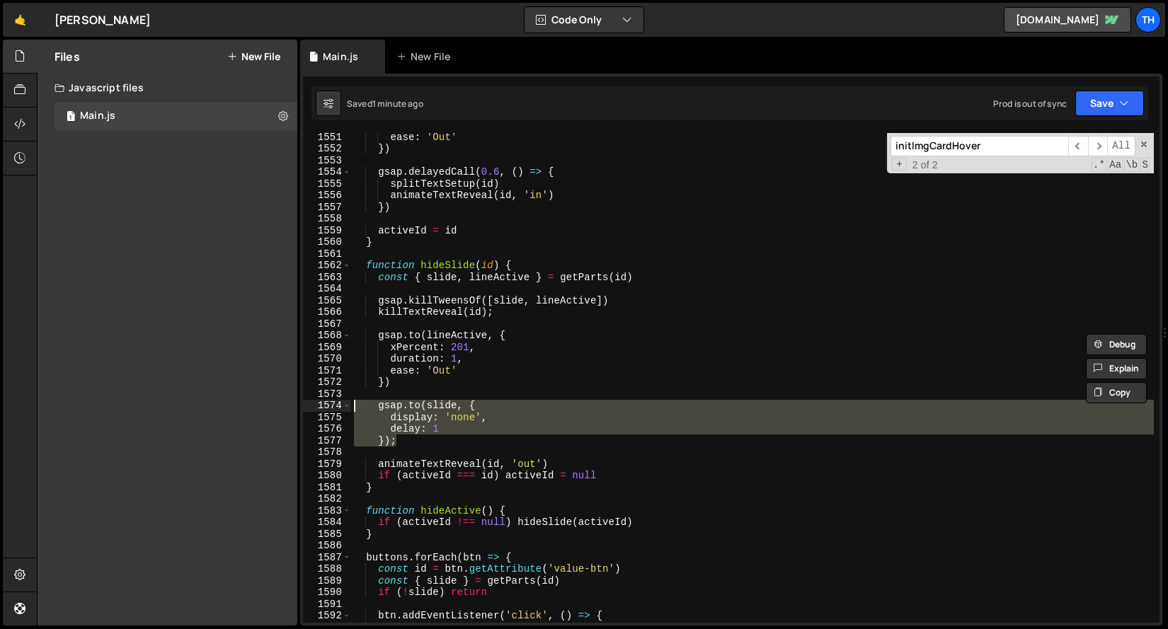
drag, startPoint x: 405, startPoint y: 445, endPoint x: 284, endPoint y: 406, distance: 127.1
click at [284, 406] on div "Files New File Javascript files 1 Main.js 0 CSS files Copy share link Edit File…" at bounding box center [602, 333] width 1131 height 587
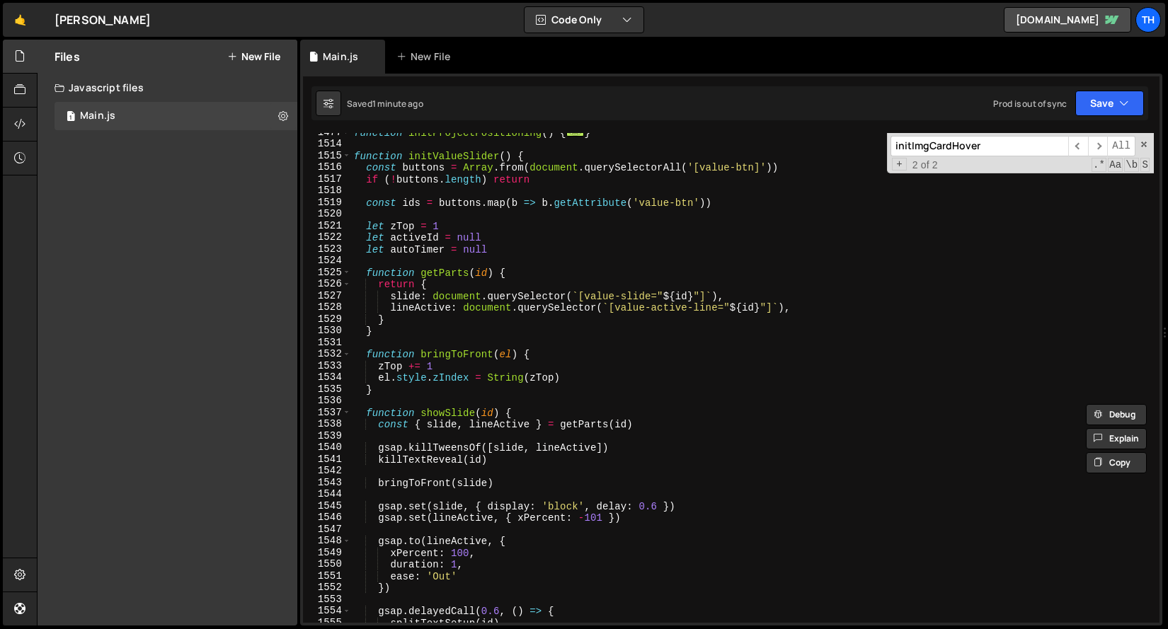
scroll to position [701, 0]
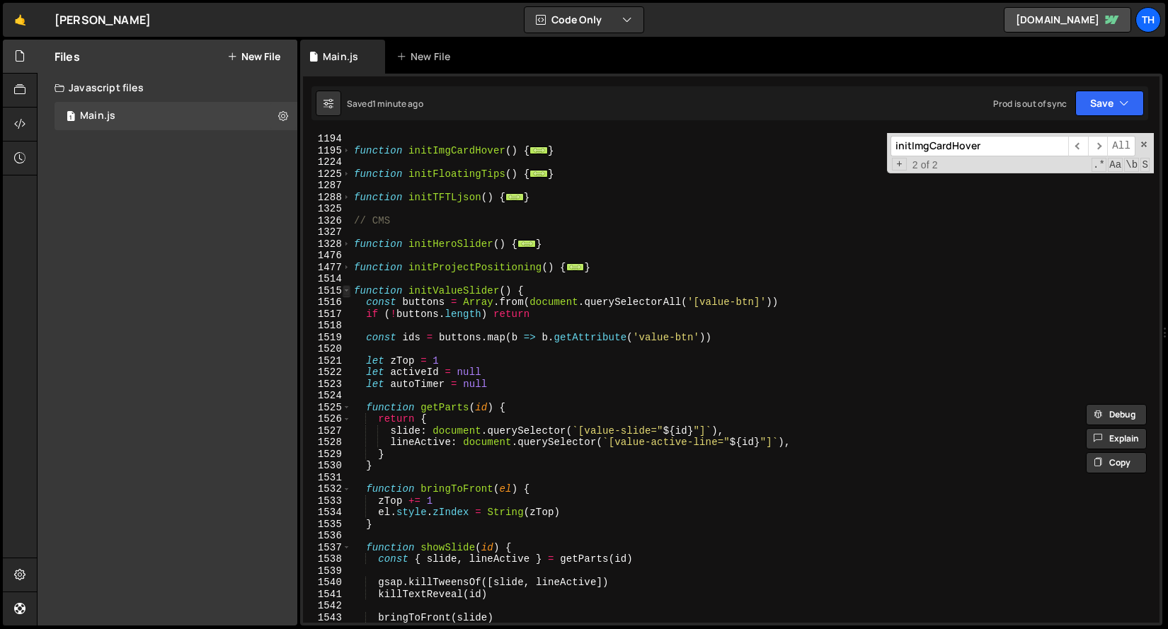
click at [347, 291] on span at bounding box center [347, 291] width 8 height 12
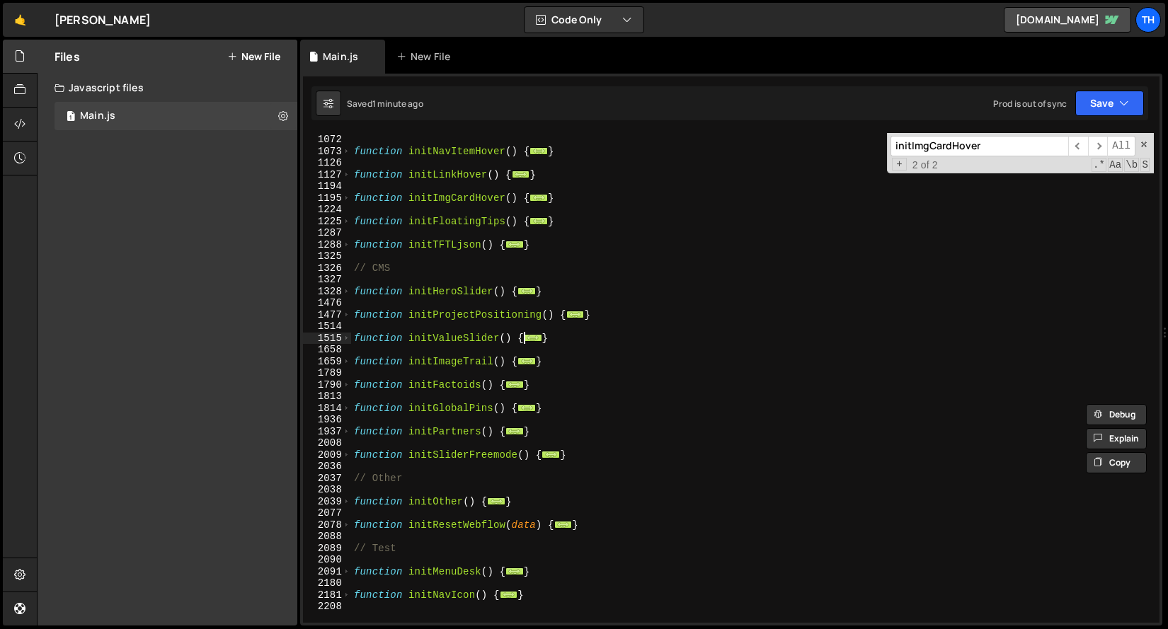
scroll to position [640, 0]
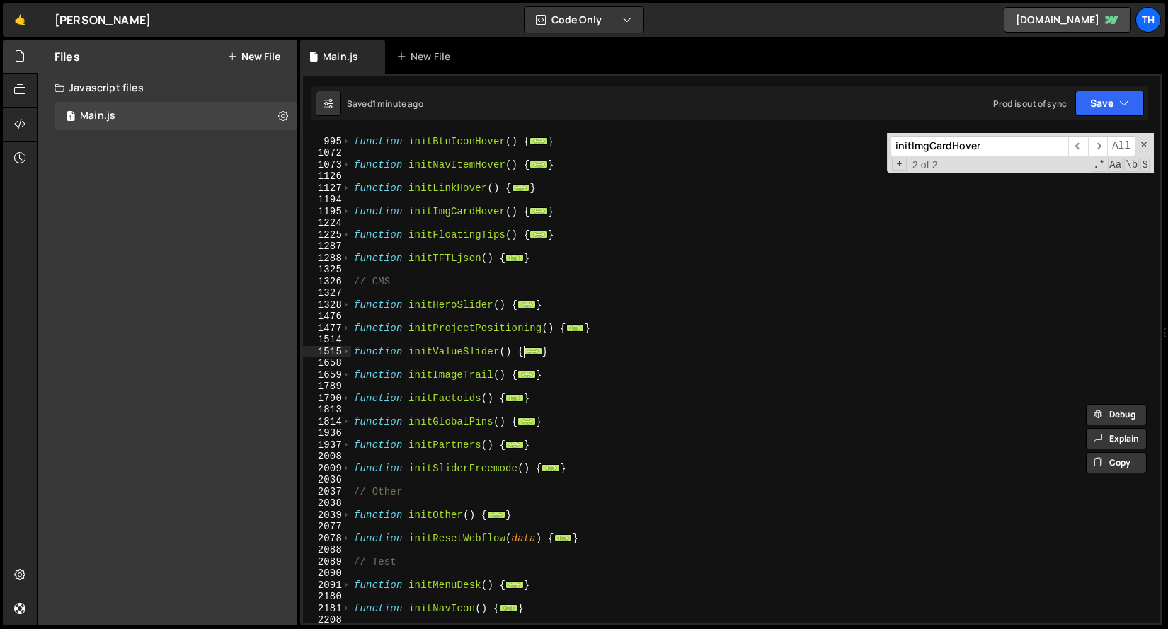
click at [339, 303] on div "1328" at bounding box center [327, 305] width 48 height 12
click at [438, 347] on div "function initBtnIconHover ( ) { ... } function initNavItemHover ( ) { ... } fun…" at bounding box center [752, 380] width 802 height 513
type textarea "function initValueSlider() {"
click at [347, 307] on span at bounding box center [347, 305] width 8 height 12
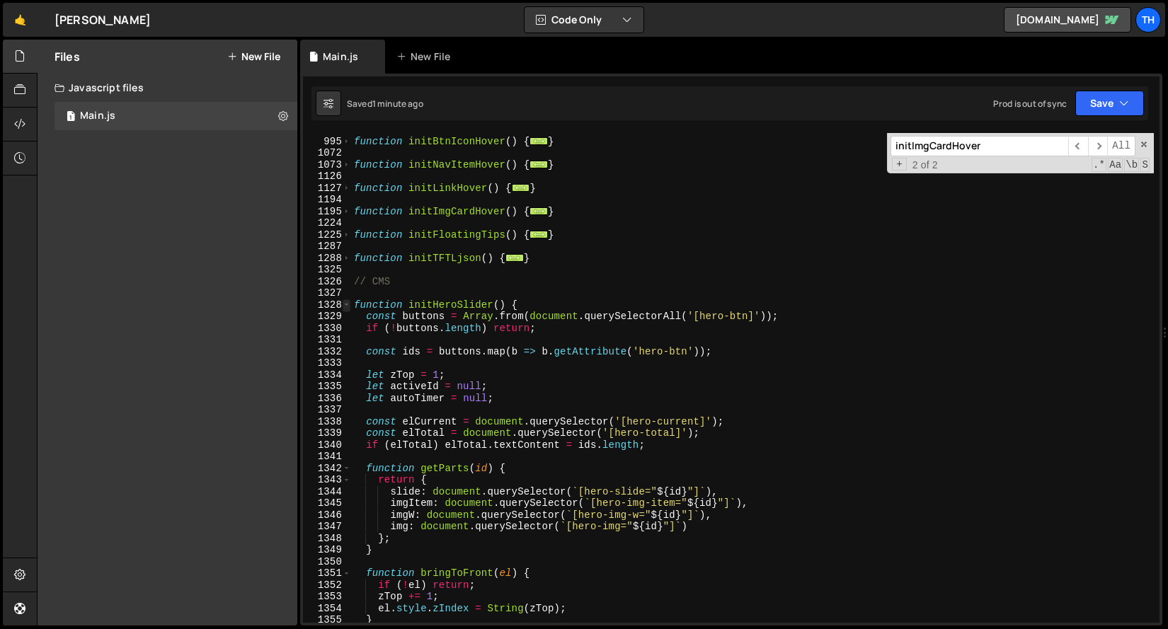
click at [347, 307] on span at bounding box center [347, 305] width 8 height 12
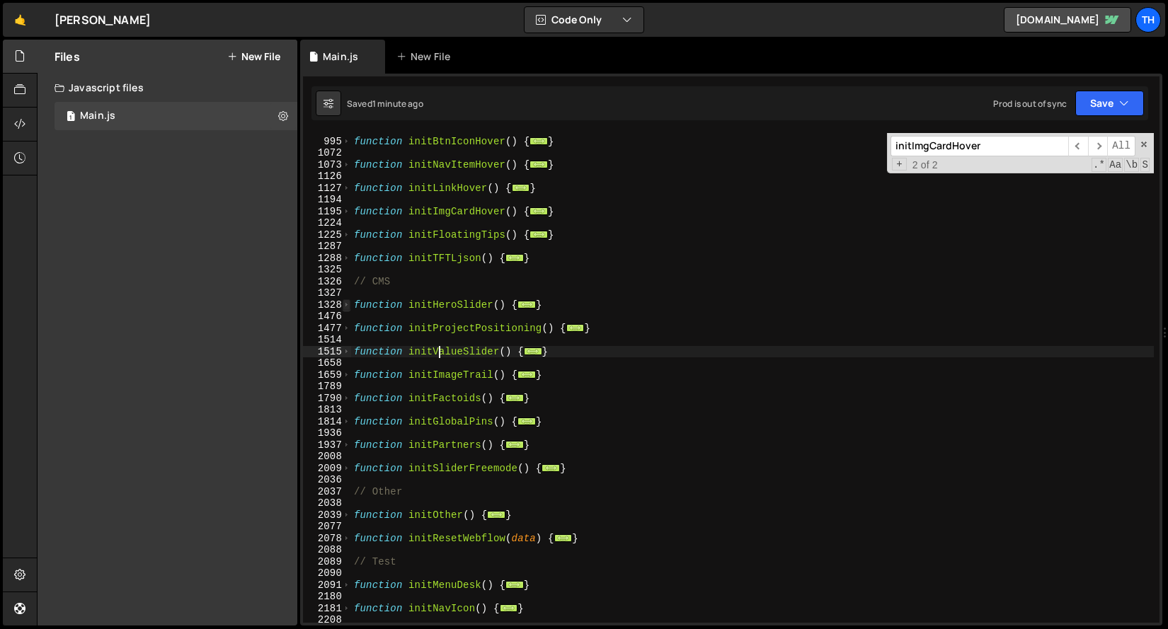
click at [347, 307] on span at bounding box center [347, 305] width 8 height 12
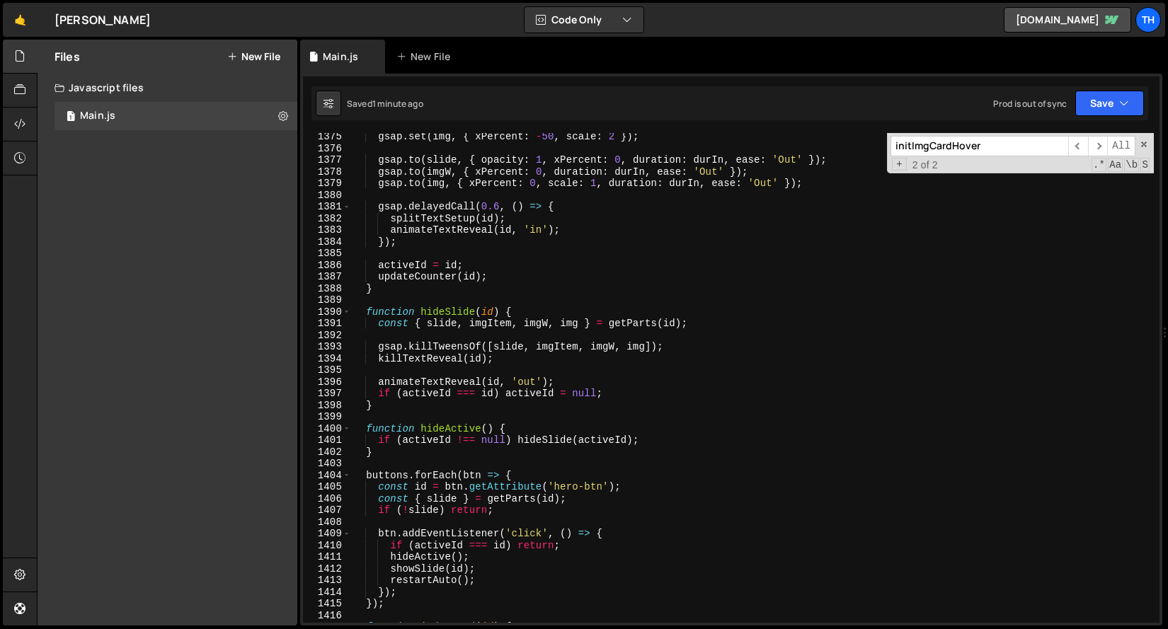
scroll to position [1360, 0]
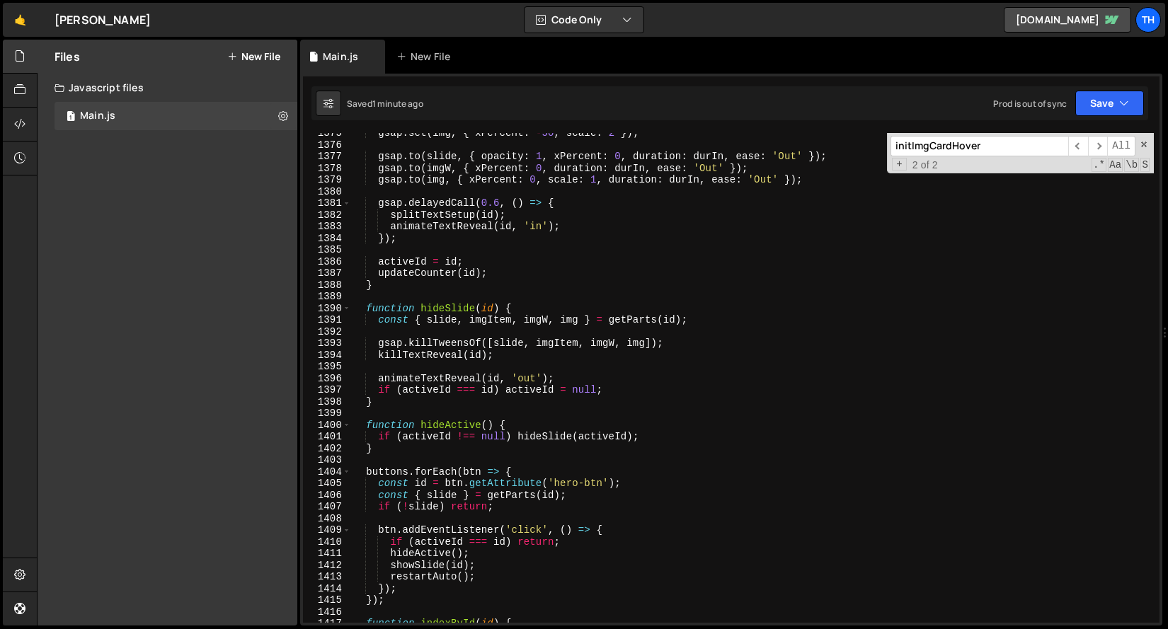
click at [487, 367] on div "gsap . set ( img , { xPercent : - 50 , scale : 2 }) ; gsap . to ( slide , { opa…" at bounding box center [752, 383] width 802 height 513
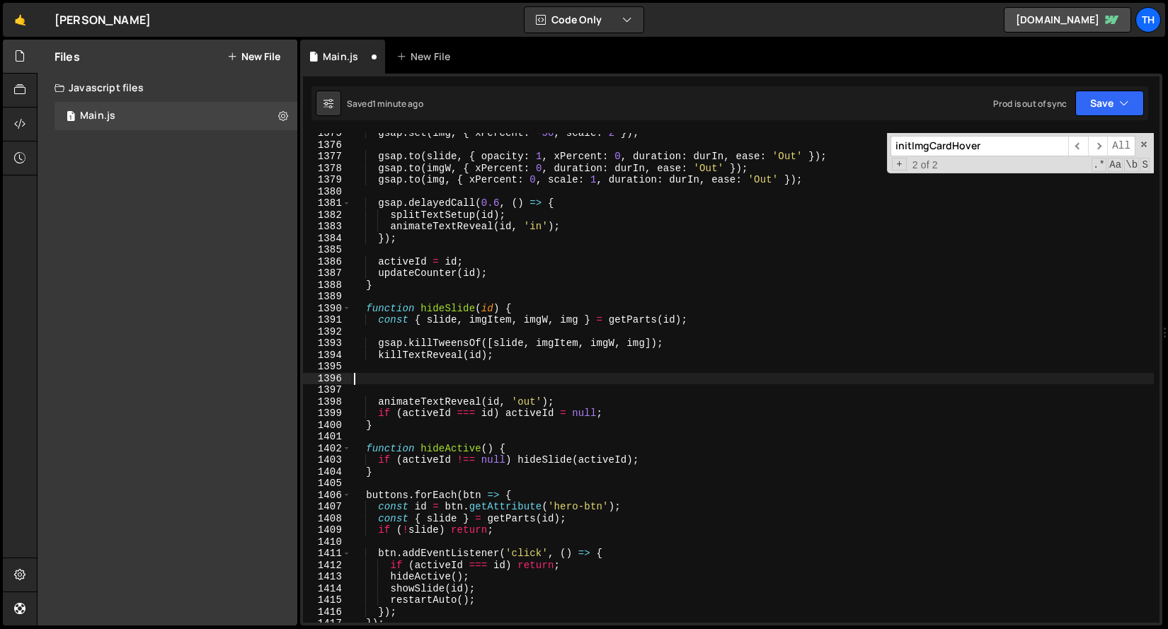
paste textarea "});"
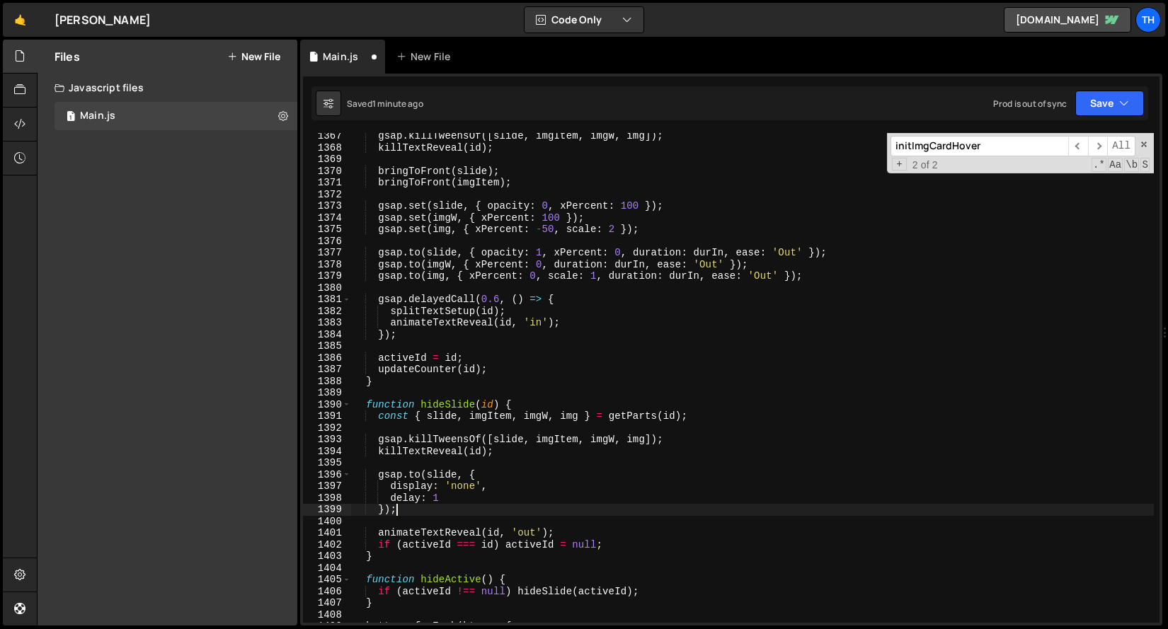
scroll to position [1260, 0]
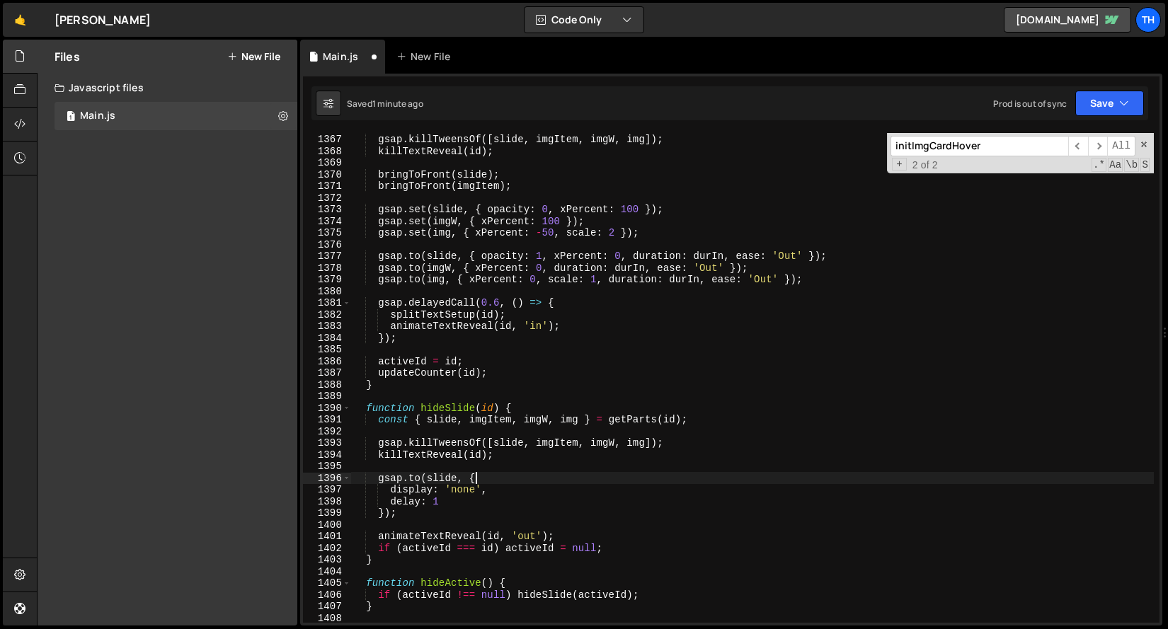
click at [483, 481] on div "gsap . killTweensOf ([ slide , imgItem , imgW , img ]) ; killTextReveal ( id ) …" at bounding box center [752, 378] width 802 height 513
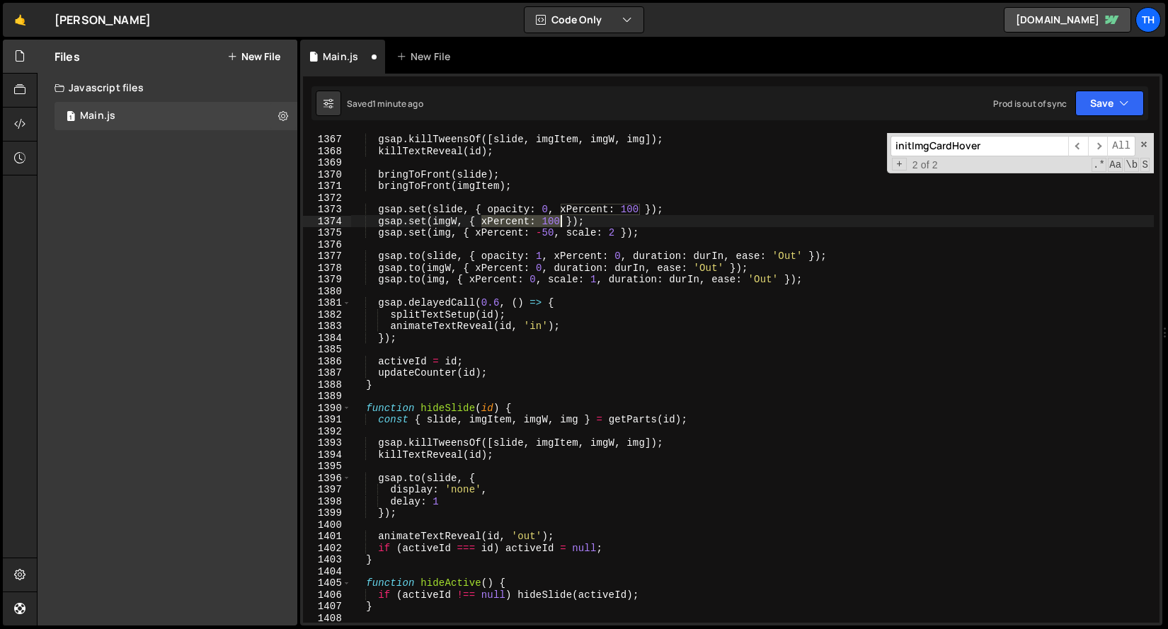
drag, startPoint x: 480, startPoint y: 219, endPoint x: 560, endPoint y: 217, distance: 80.0
click at [560, 217] on div "gsap . killTweensOf ([ slide , imgItem , imgW , img ]) ; killTextReveal ( id ) …" at bounding box center [752, 378] width 802 height 513
type textarea "gsap.set(imgW, { xPercent: 100 });"
click at [481, 468] on div "gsap . killTweensOf ([ slide , imgItem , imgW , img ]) ; killTextReveal ( id ) …" at bounding box center [752, 378] width 802 height 513
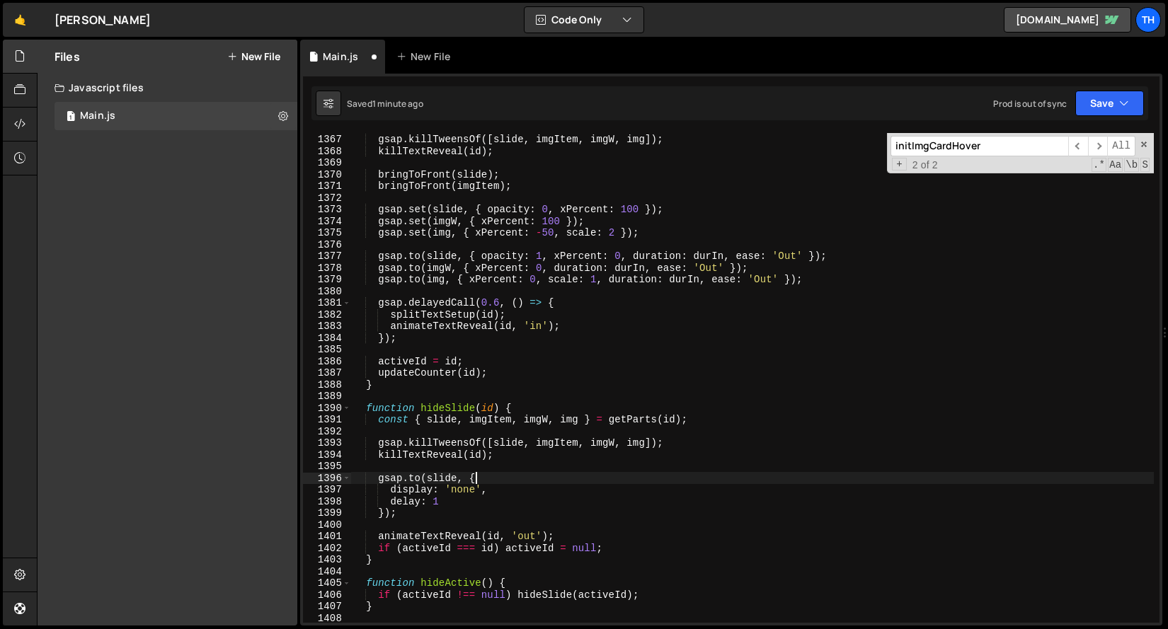
click at [482, 475] on div "gsap . killTweensOf ([ slide , imgItem , imgW , img ]) ; killTextReveal ( id ) …" at bounding box center [752, 378] width 802 height 513
type textarea "[DOMAIN_NAME](slide, {"
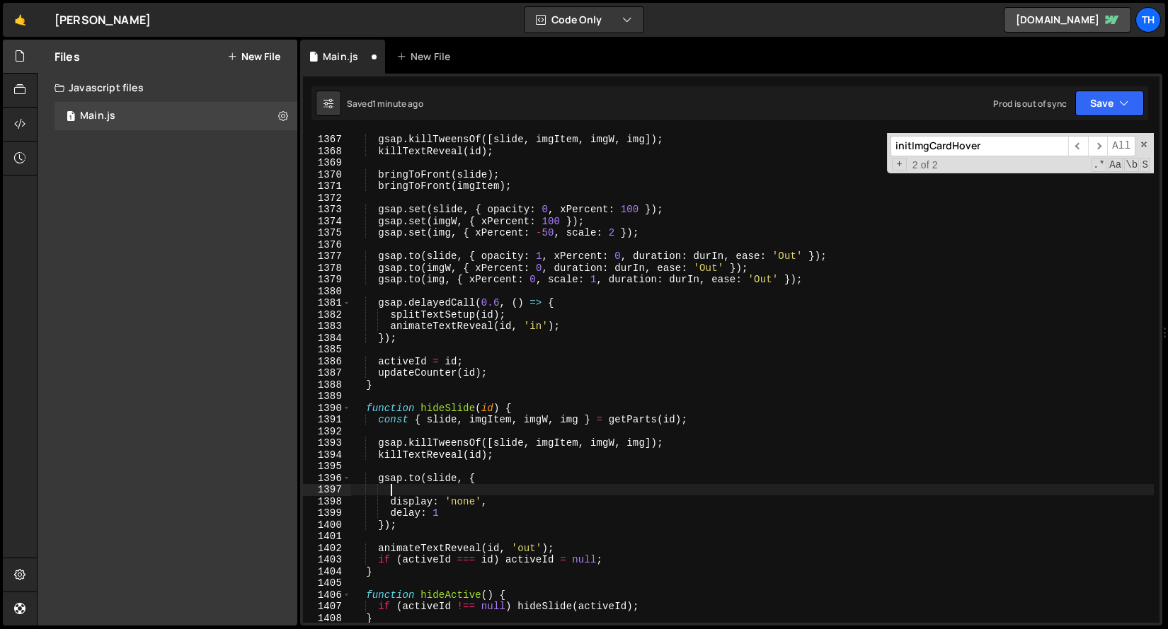
scroll to position [0, 1]
paste textarea "xPercent: 100"
click at [507, 480] on div "gsap . killTweensOf ([ slide , imgItem , imgW , img ]) ; killTextReveal ( id ) …" at bounding box center [752, 378] width 802 height 513
type textarea "[DOMAIN_NAME](slide, {"
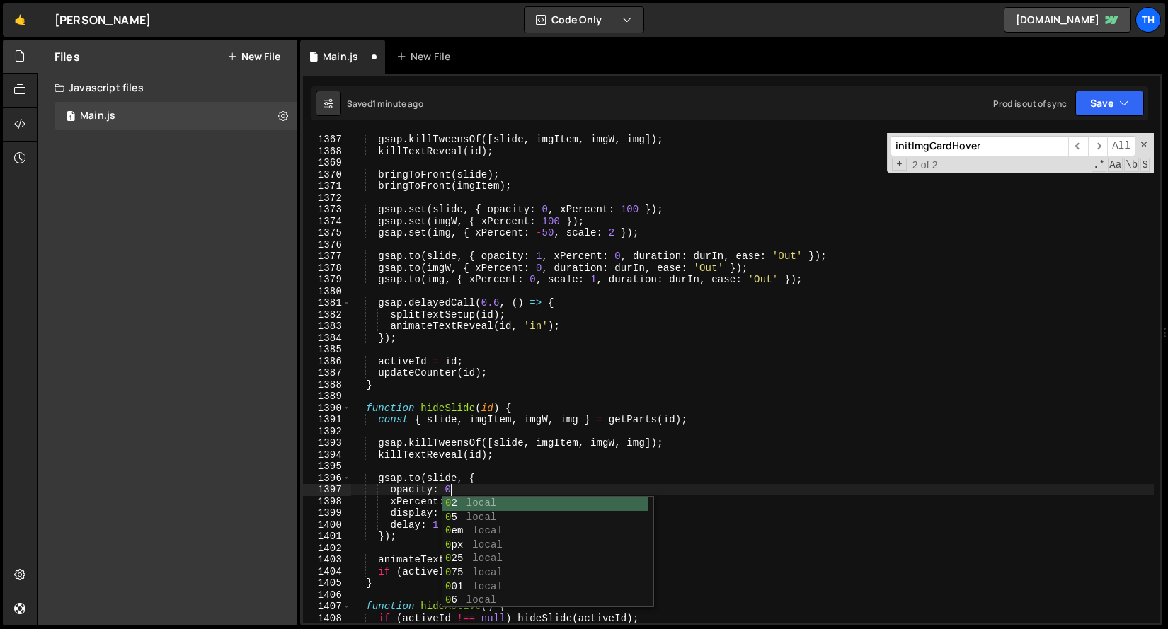
scroll to position [0, 6]
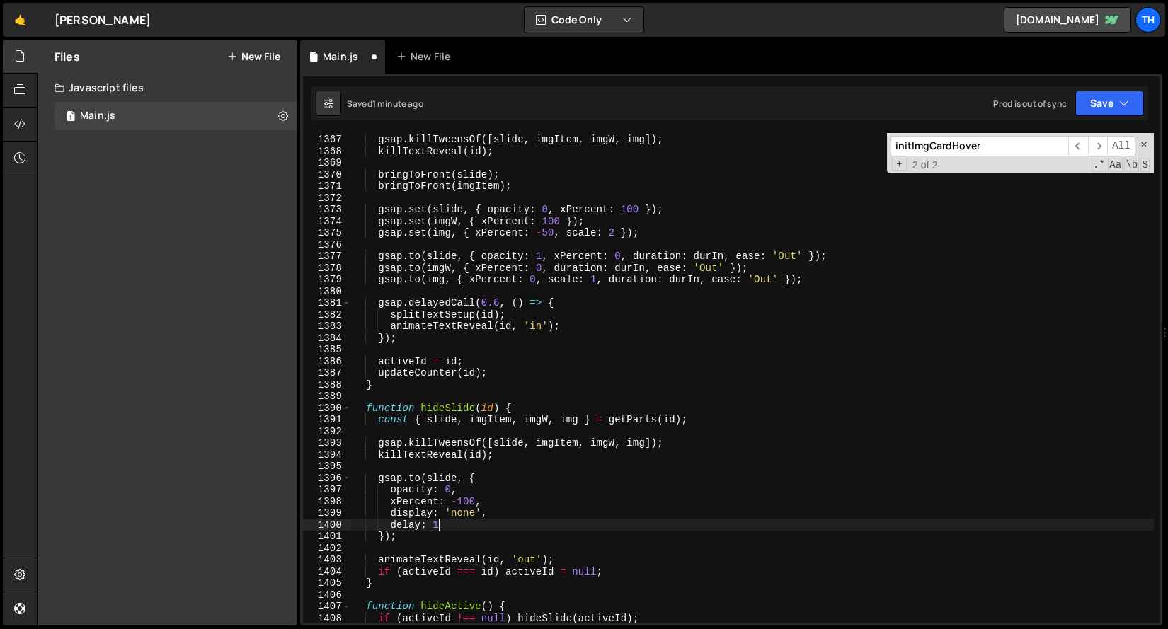
click at [439, 524] on div "gsap . killTweensOf ([ slide , imgItem , imgW , img ]) ; killTextReveal ( id ) …" at bounding box center [752, 378] width 802 height 513
click at [437, 524] on div "gsap . killTweensOf ([ slide , imgItem , imgW , img ]) ; killTextReveal ( id ) …" at bounding box center [752, 378] width 802 height 513
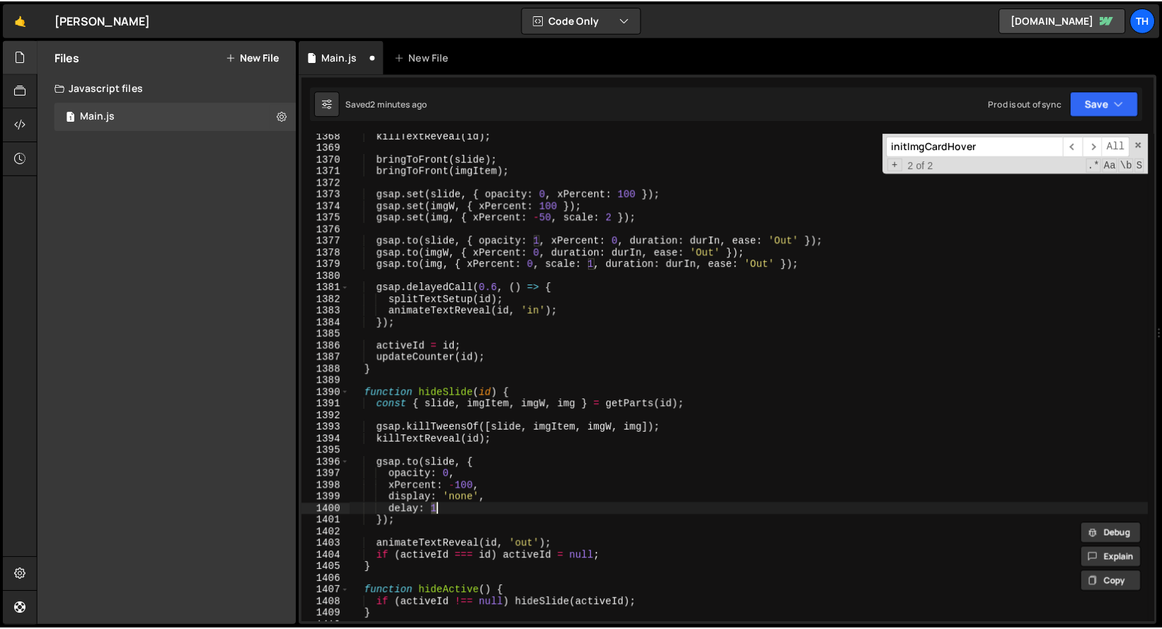
scroll to position [1276, 0]
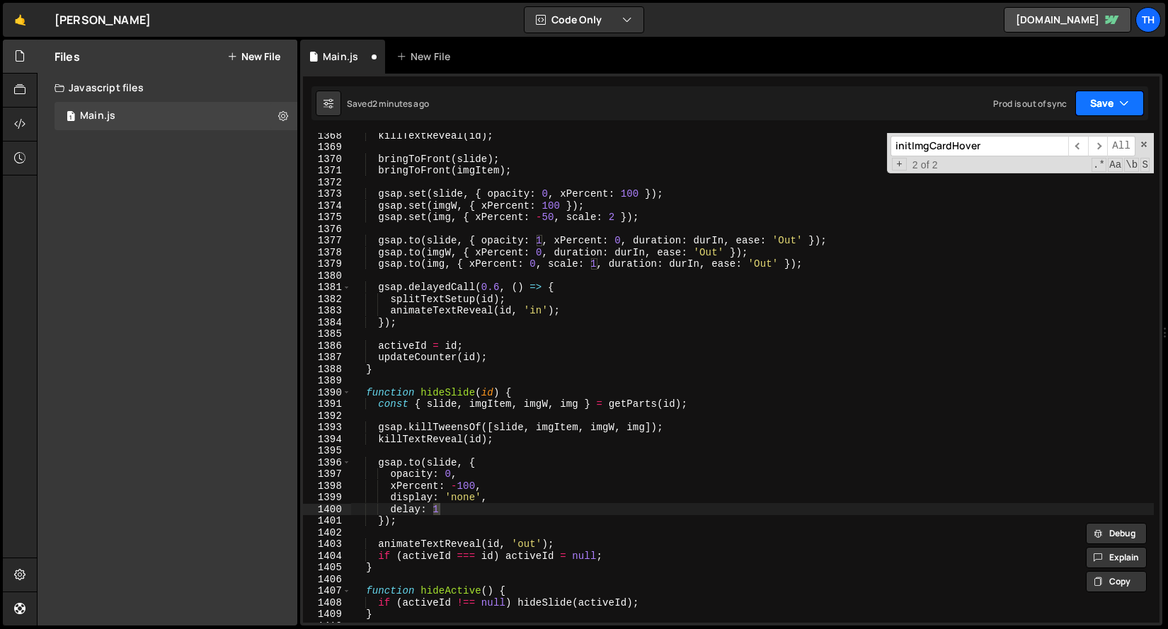
click at [1104, 104] on button "Save" at bounding box center [1109, 103] width 69 height 25
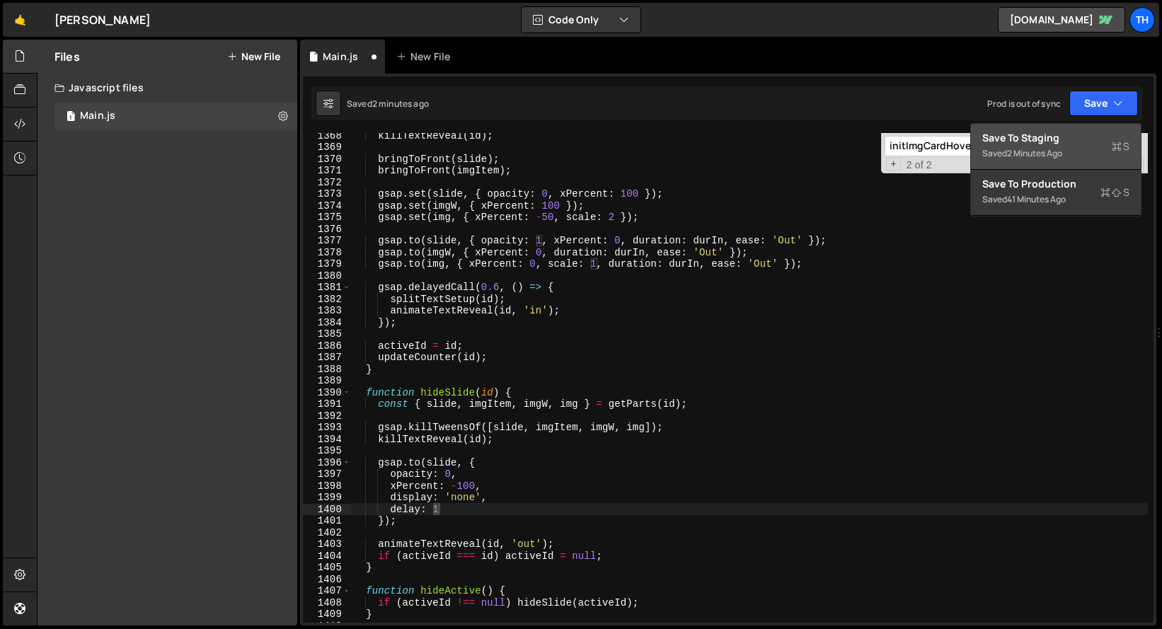
click at [1060, 154] on div "2 minutes ago" at bounding box center [1034, 153] width 55 height 12
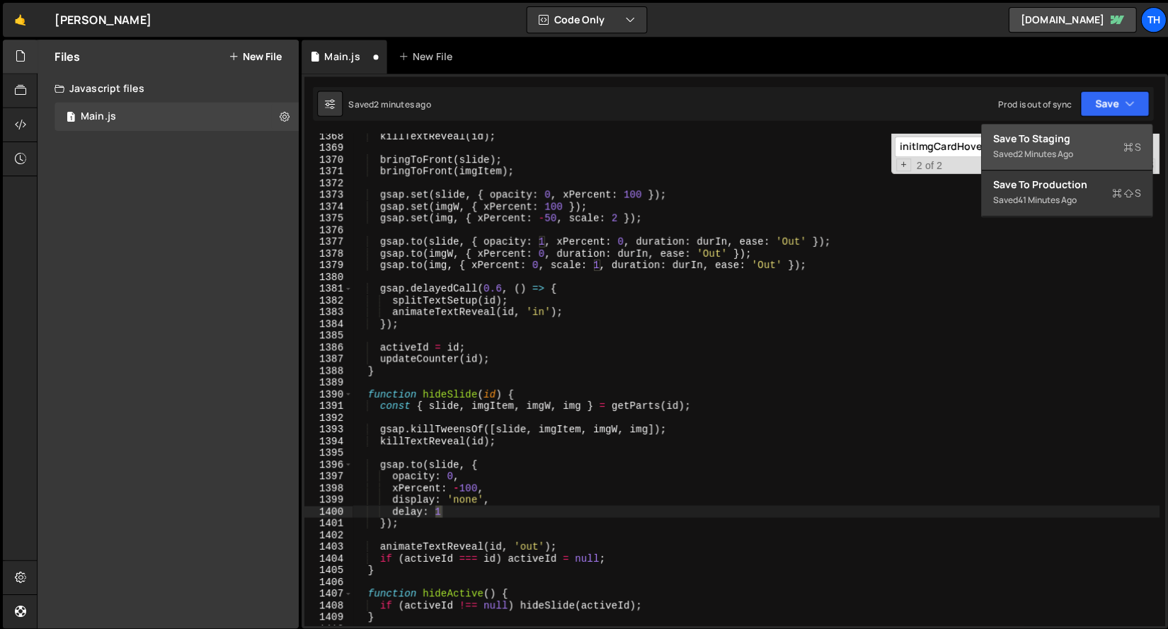
scroll to position [14308, 0]
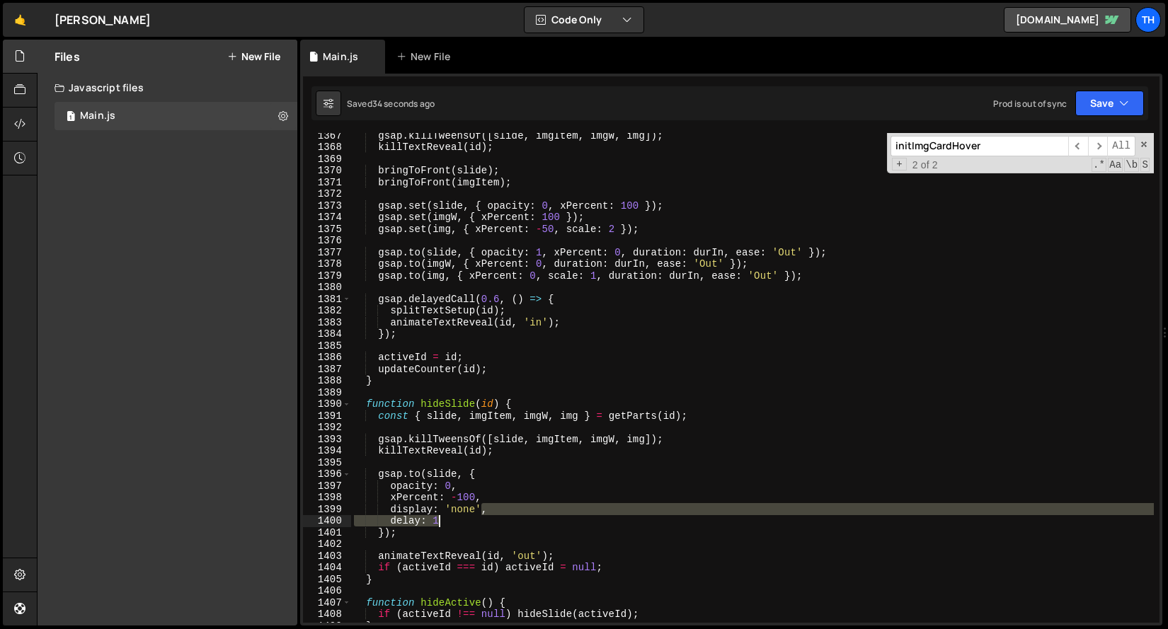
drag, startPoint x: 482, startPoint y: 511, endPoint x: 507, endPoint y: 519, distance: 26.6
click at [507, 519] on div "gsap . killTweensOf ([ slide , imgItem , imgW , img ]) ; killTextReveal ( id ) …" at bounding box center [752, 386] width 802 height 513
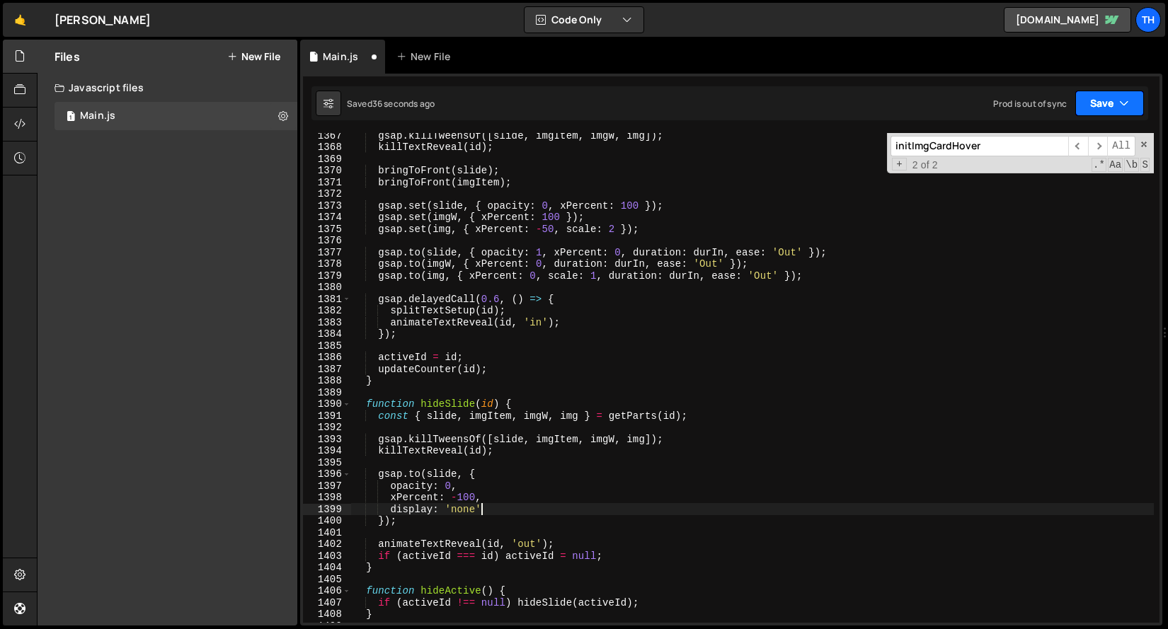
click at [1095, 96] on button "Save" at bounding box center [1109, 103] width 69 height 25
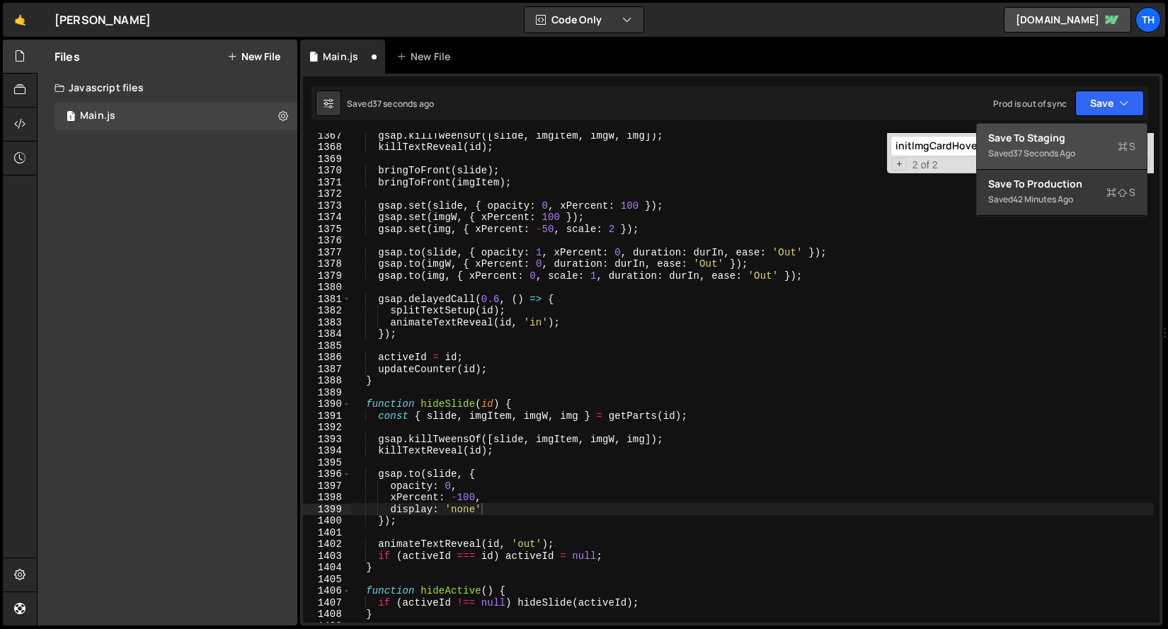
click at [1071, 133] on div "Save to Staging S" at bounding box center [1061, 138] width 147 height 14
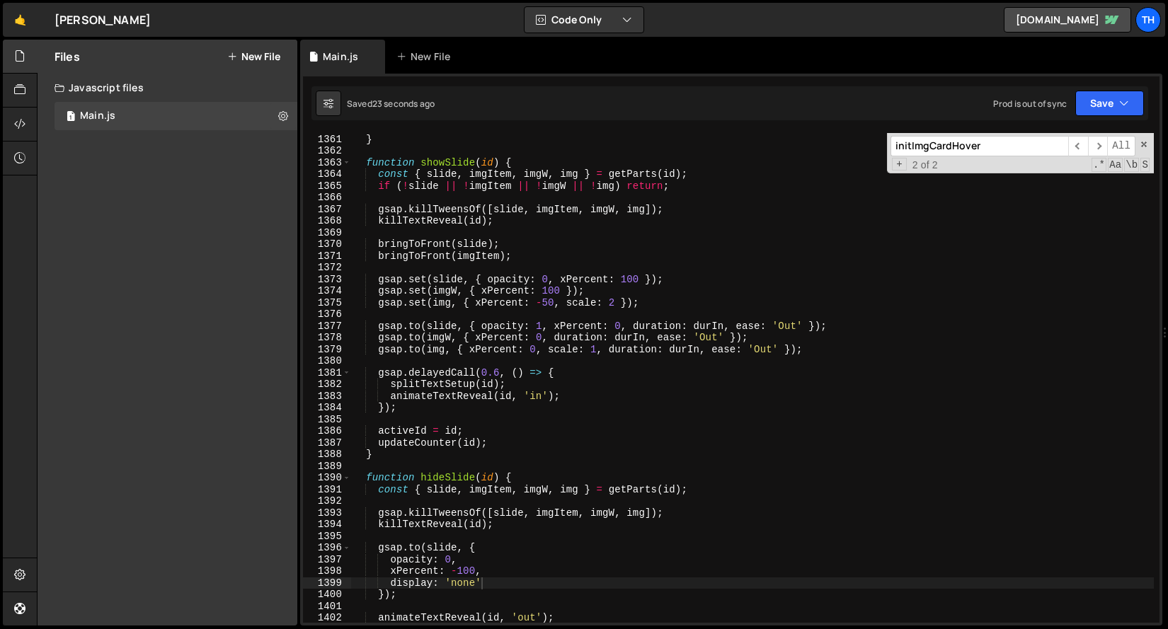
scroll to position [14248, 0]
drag, startPoint x: 390, startPoint y: 584, endPoint x: 482, endPoint y: 584, distance: 92.0
click at [482, 584] on div "if ( i !== - 1 ) elCurrent . textContent = i + 1 ; } function showSlide ( id ) …" at bounding box center [752, 378] width 802 height 513
click at [648, 278] on div "if ( i !== - 1 ) elCurrent . textContent = i + 1 ; } function showSlide ( id ) …" at bounding box center [752, 378] width 802 height 513
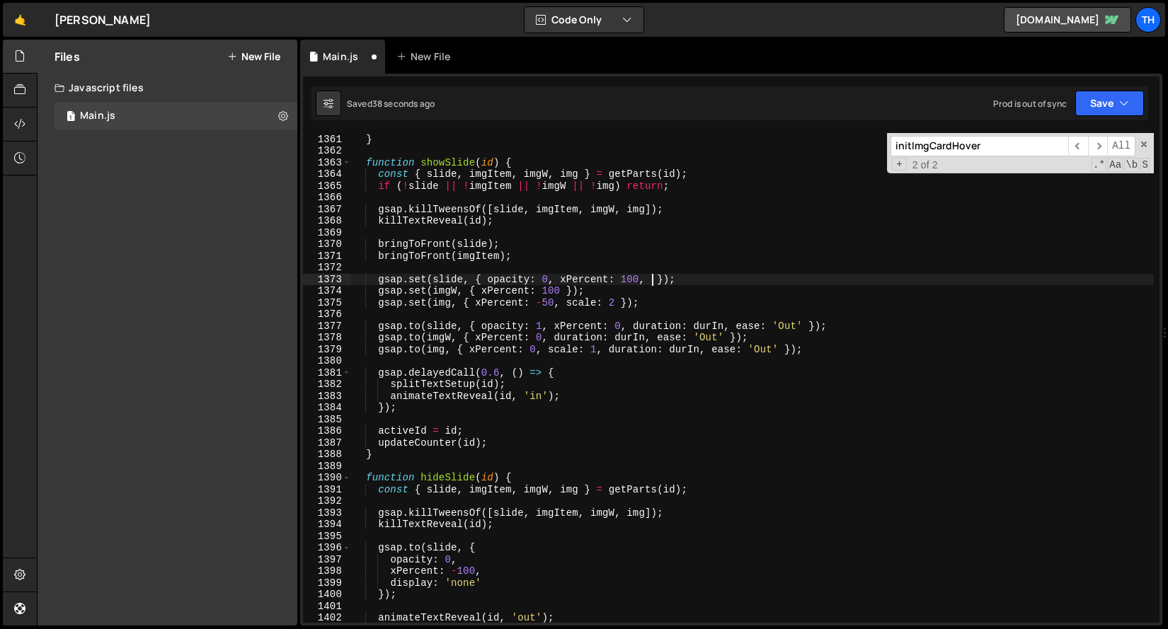
paste textarea "display: 'none'"
click at [726, 277] on div "if ( i !== - 1 ) elCurrent . textContent = i + 1 ; } function showSlide ( id ) …" at bounding box center [752, 378] width 802 height 513
click at [1129, 110] on button "Save" at bounding box center [1109, 103] width 69 height 25
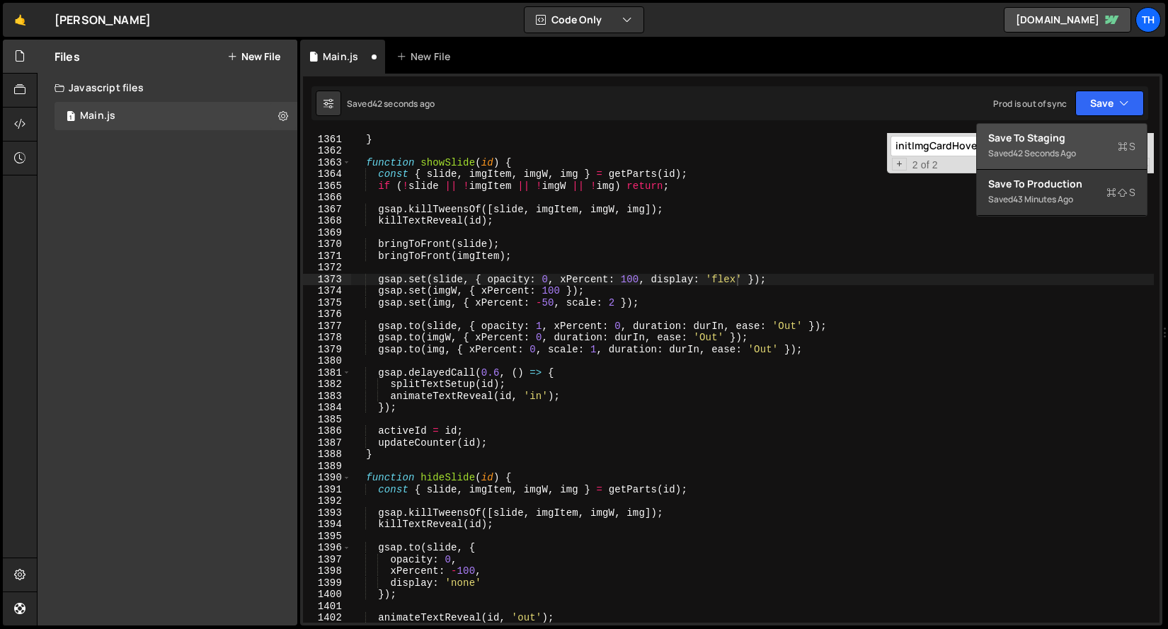
click at [1081, 142] on div "Save to Staging S" at bounding box center [1061, 138] width 147 height 14
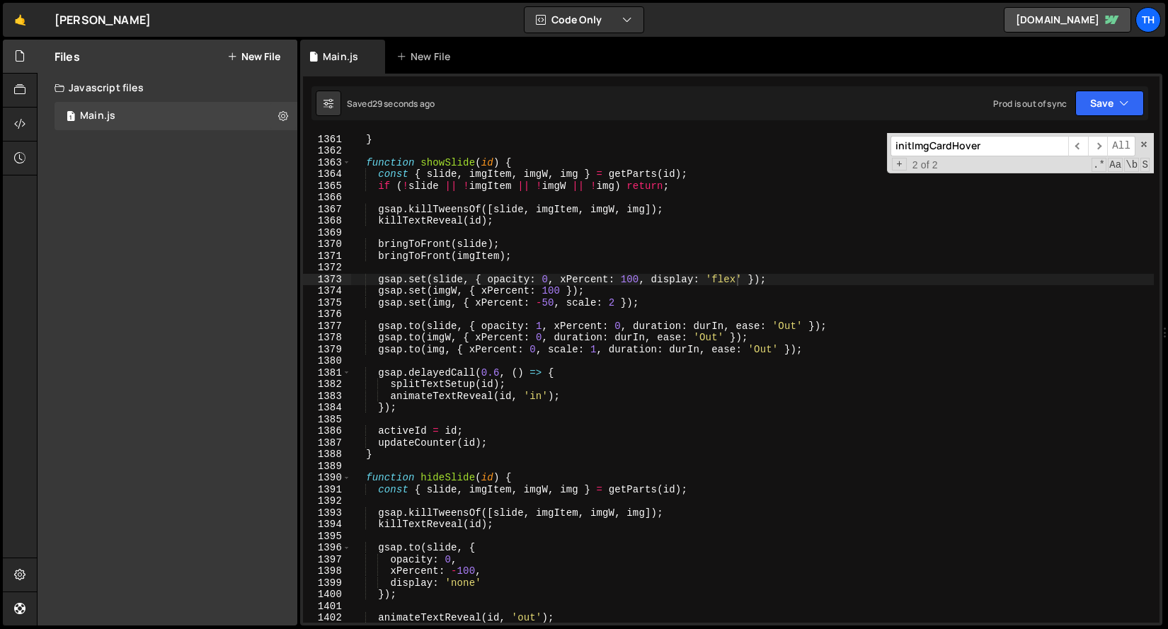
click at [555, 297] on div "if ( i !== - 1 ) elCurrent . textContent = i + 1 ; } function showSlide ( id ) …" at bounding box center [752, 378] width 802 height 513
click at [631, 281] on div "if ( i !== - 1 ) elCurrent . textContent = i + 1 ; } function showSlide ( id ) …" at bounding box center [752, 378] width 802 height 513
click at [471, 569] on div "if ( i !== - 1 ) elCurrent . textContent = i + 1 ; } function showSlide ( id ) …" at bounding box center [752, 378] width 802 height 513
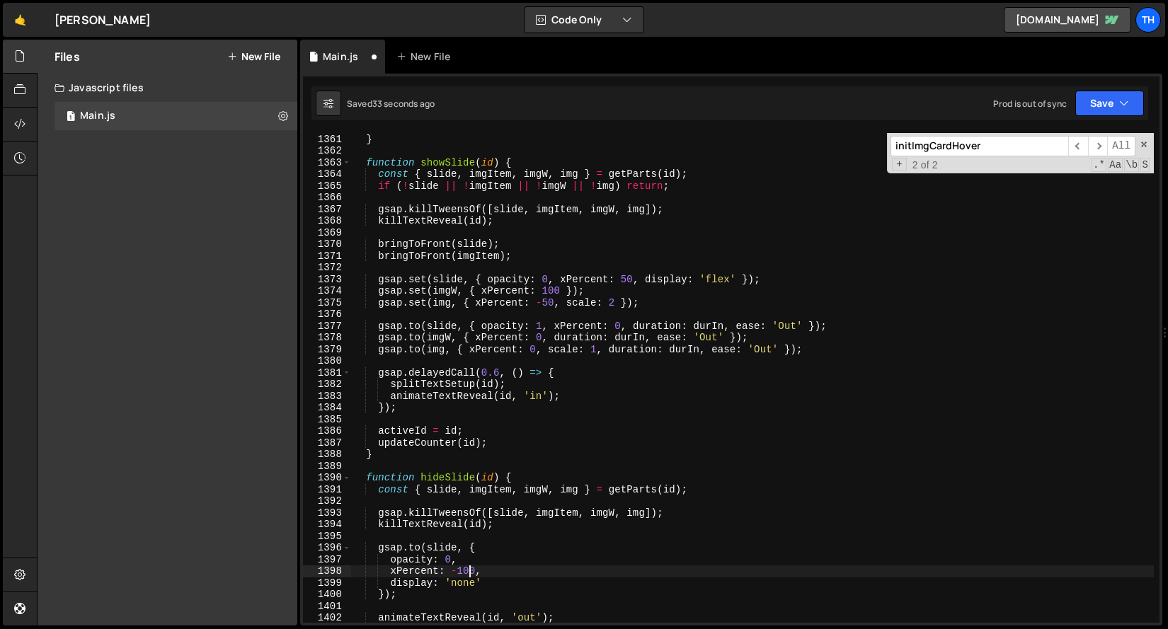
click at [471, 569] on div "if ( i !== - 1 ) elCurrent . textContent = i + 1 ; } function showSlide ( id ) …" at bounding box center [752, 378] width 802 height 513
type textarea "xPercent: -50,"
click at [1086, 100] on button "Save" at bounding box center [1109, 103] width 69 height 25
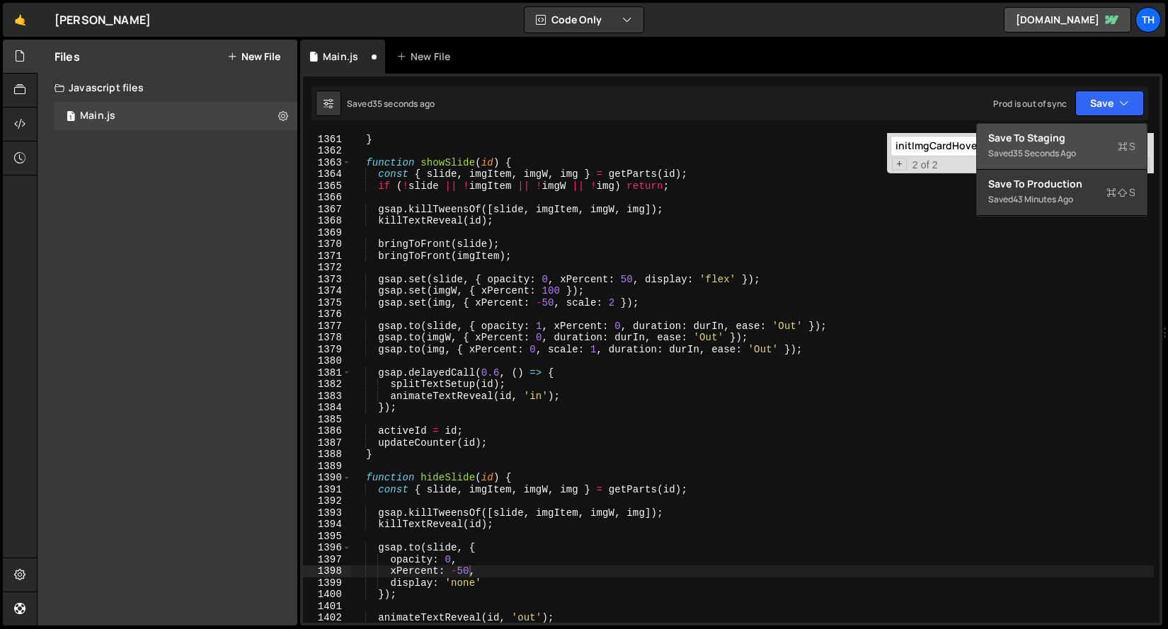
click at [1067, 133] on div "Save to Staging S" at bounding box center [1061, 138] width 147 height 14
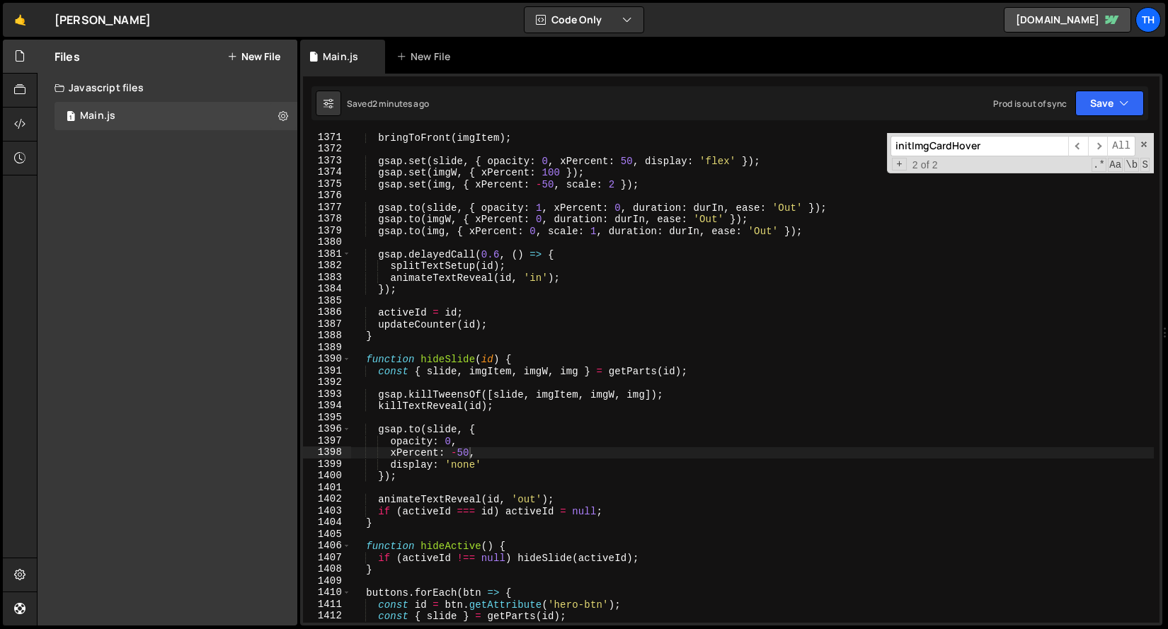
scroll to position [14350, 0]
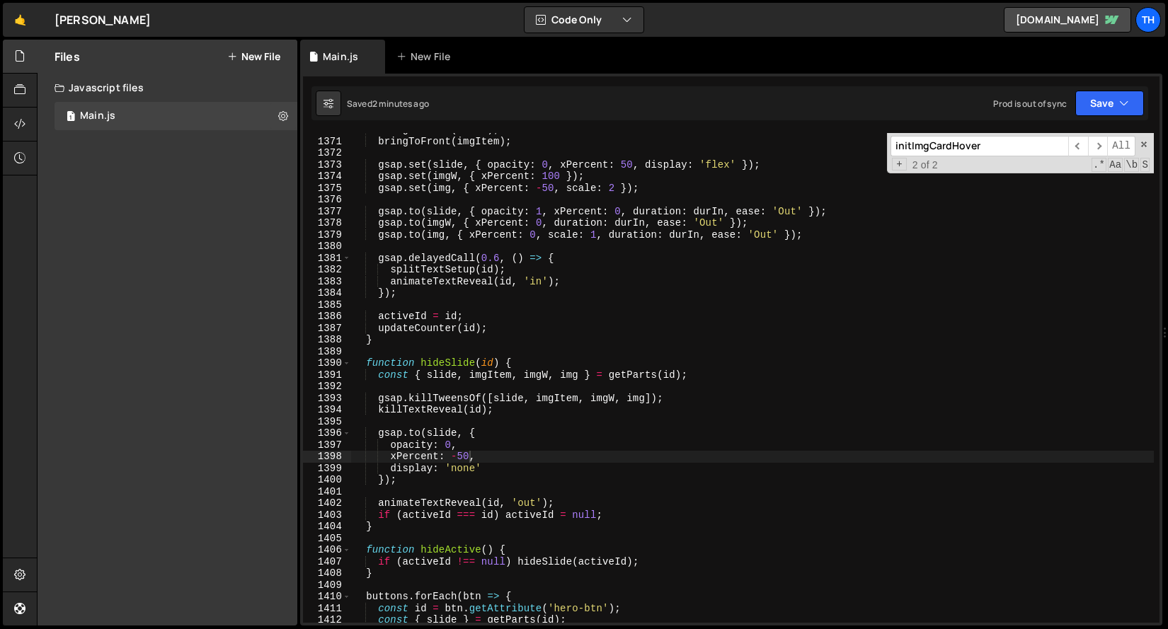
click at [720, 158] on div "bringToFront ( slide ) ; bringToFront ( imgItem ) ; gsap . set ( slide , { opac…" at bounding box center [752, 380] width 802 height 513
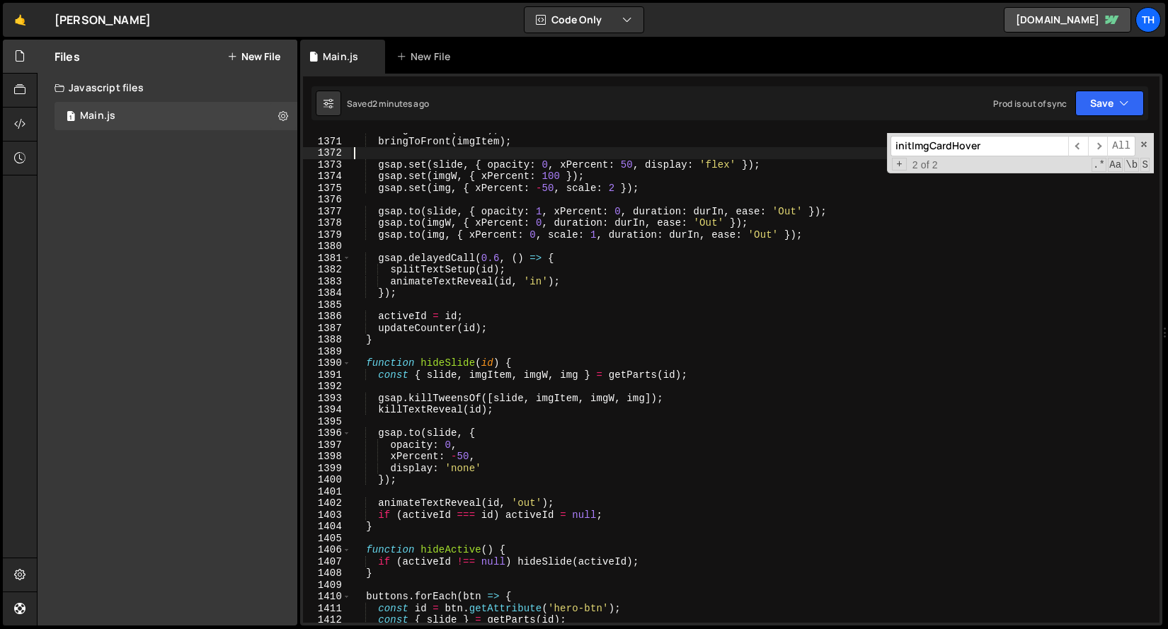
click at [720, 158] on div "bringToFront ( slide ) ; bringToFront ( imgItem ) ; gsap . set ( slide , { opac…" at bounding box center [752, 380] width 802 height 513
click at [718, 162] on div "bringToFront ( slide ) ; bringToFront ( imgItem ) ; gsap . set ( slide , { opac…" at bounding box center [752, 380] width 802 height 513
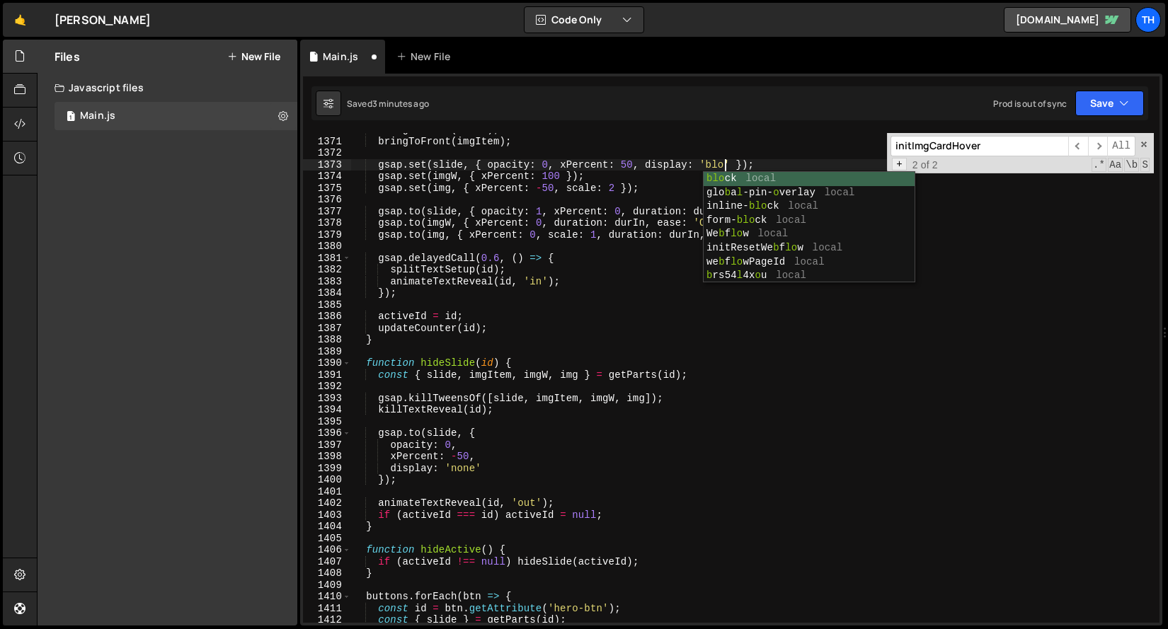
scroll to position [0, 26]
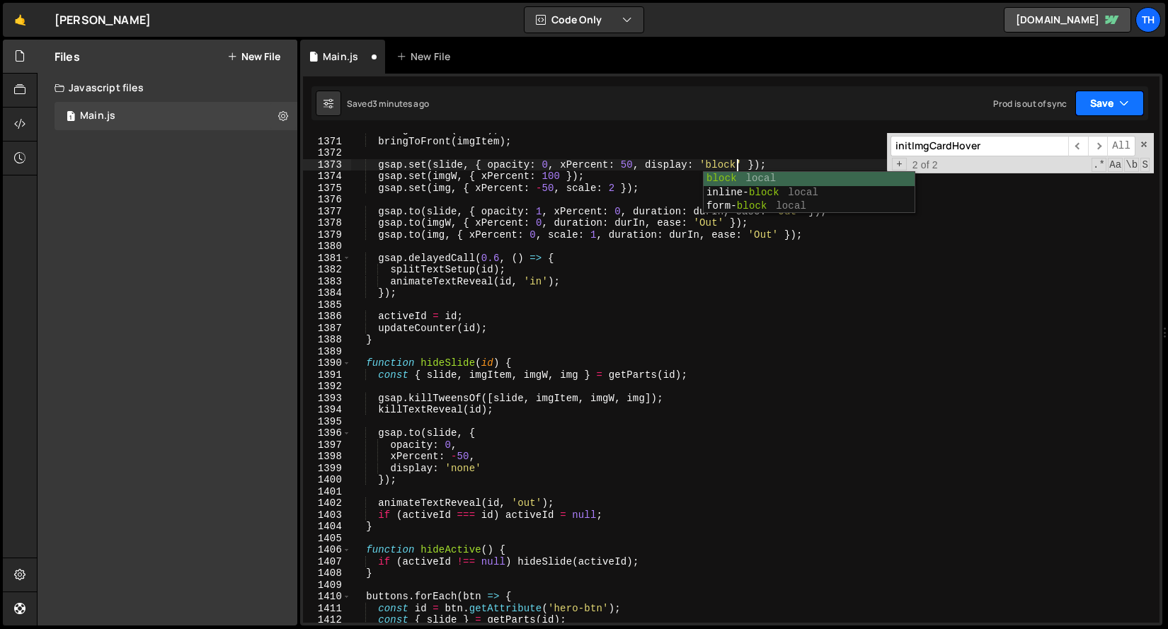
click at [1115, 112] on button "Save" at bounding box center [1109, 103] width 69 height 25
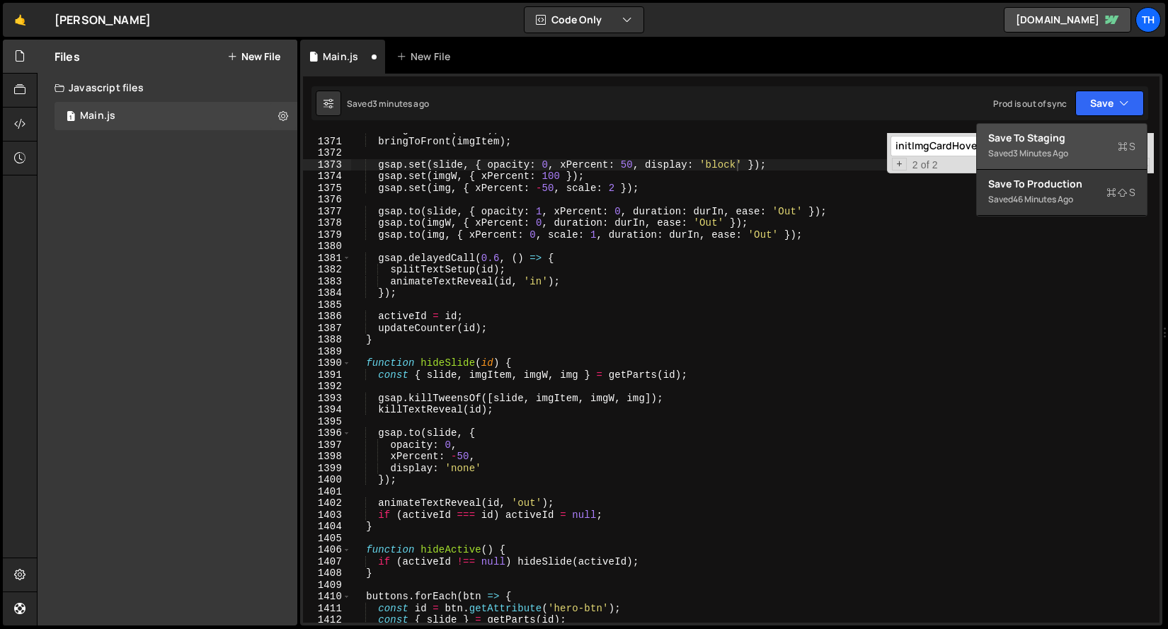
click at [1092, 138] on div "Save to Staging S" at bounding box center [1061, 138] width 147 height 14
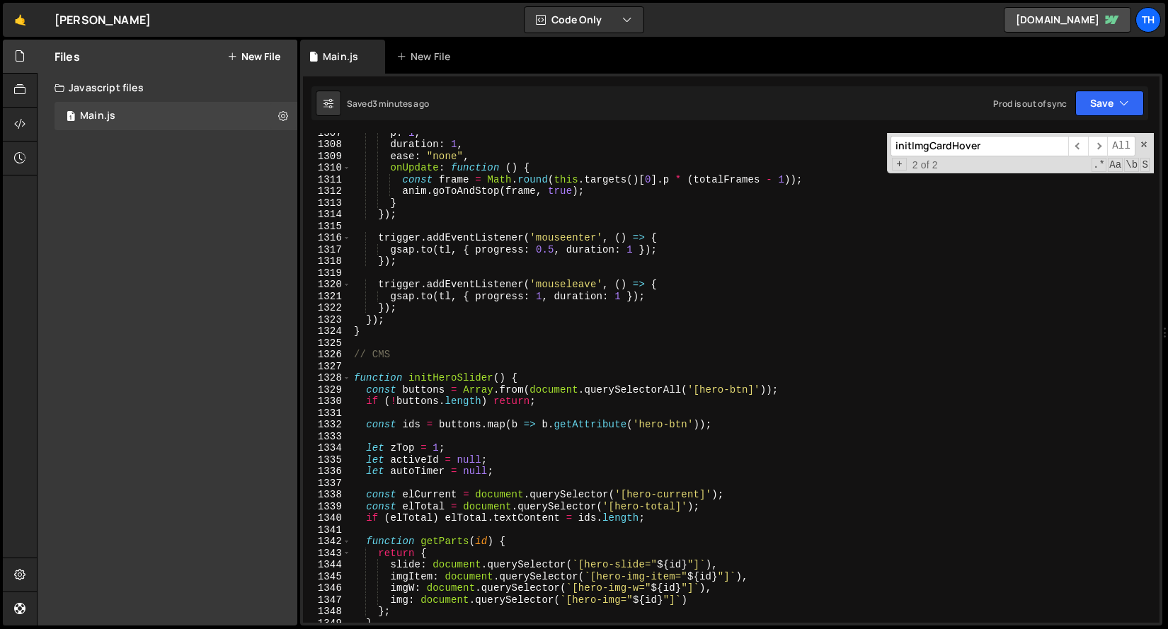
scroll to position [13290, 0]
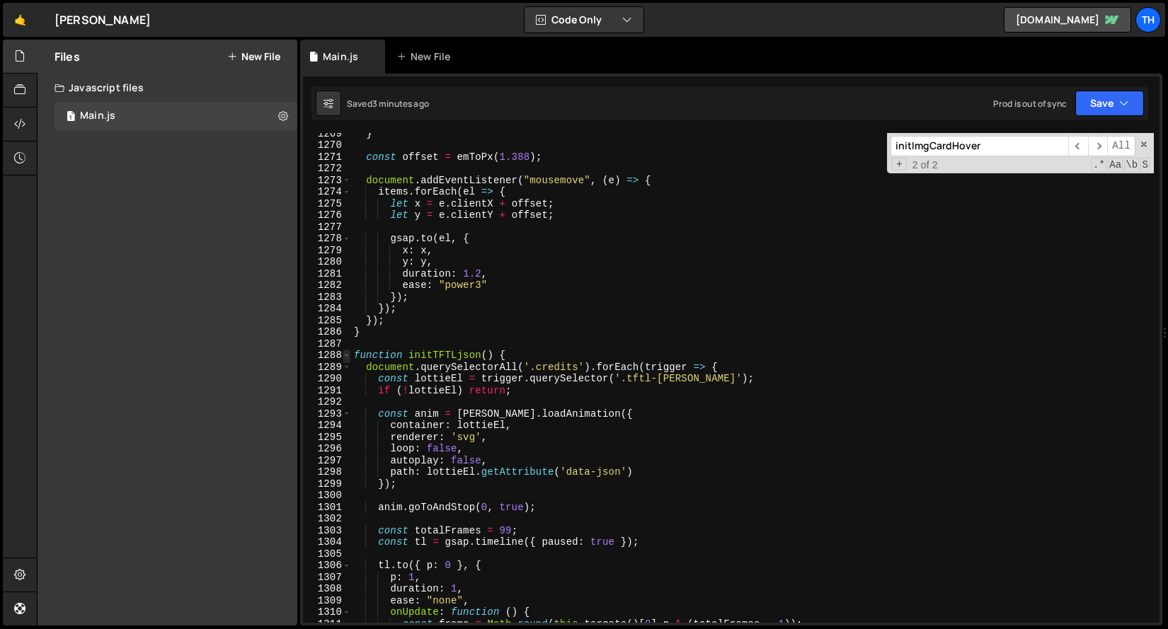
click at [344, 355] on span at bounding box center [347, 356] width 8 height 12
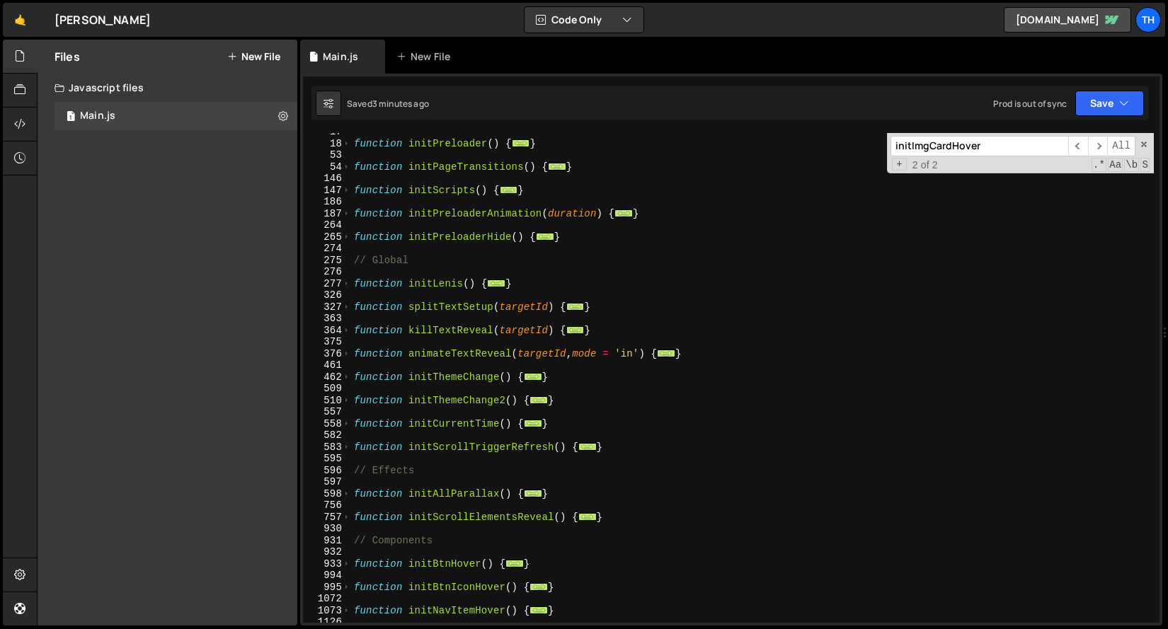
scroll to position [167, 0]
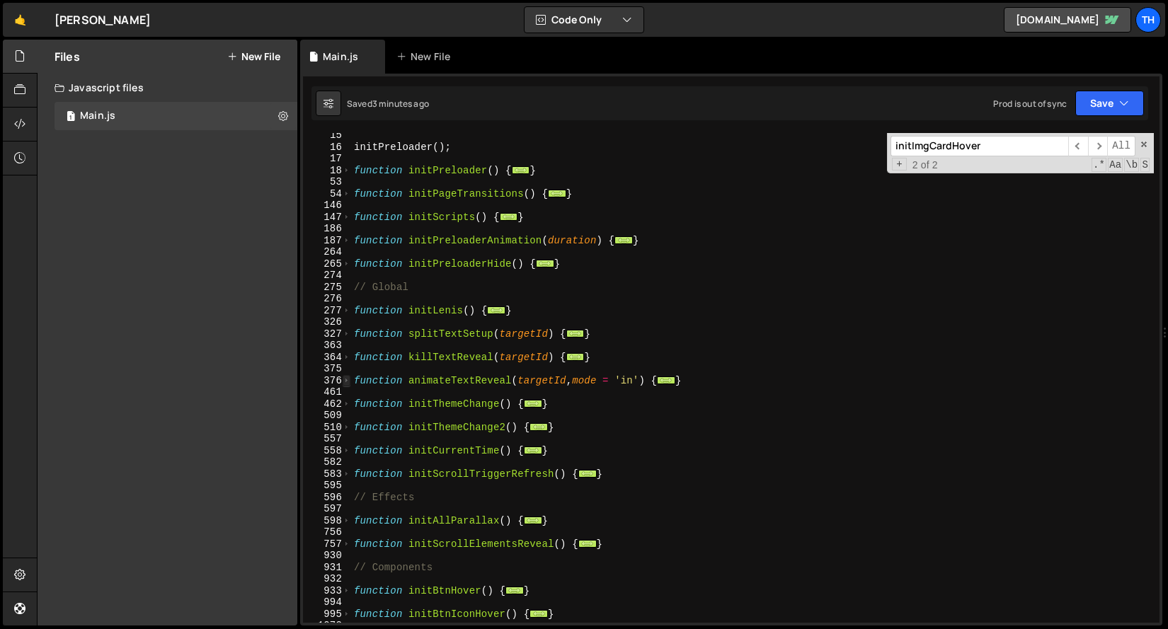
click at [344, 381] on span at bounding box center [347, 381] width 8 height 12
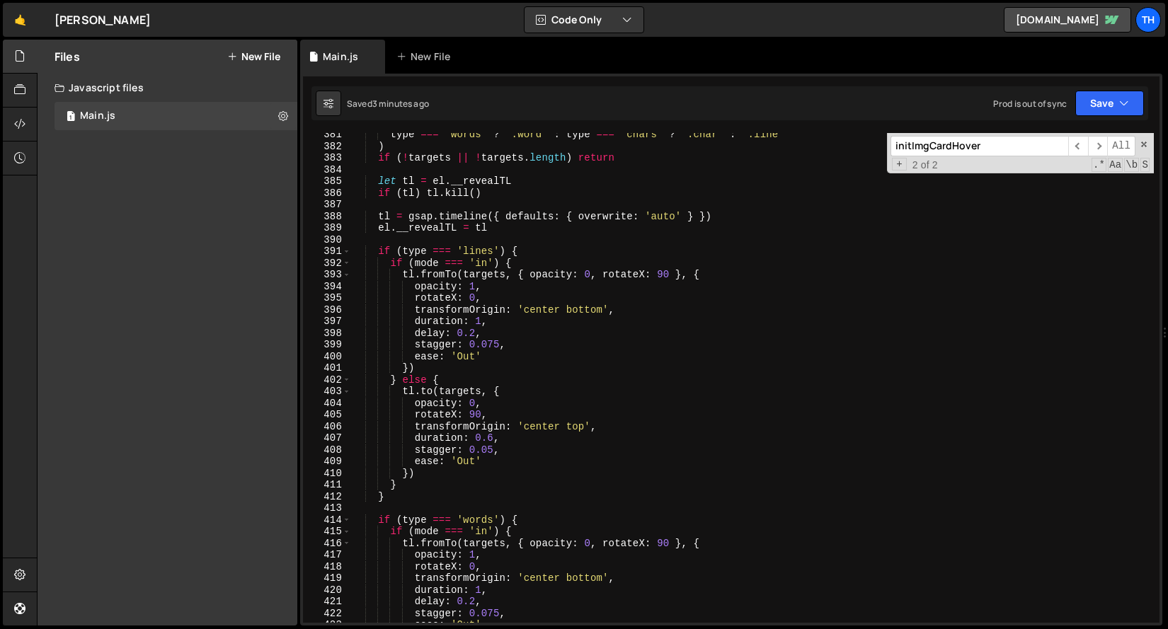
scroll to position [471, 0]
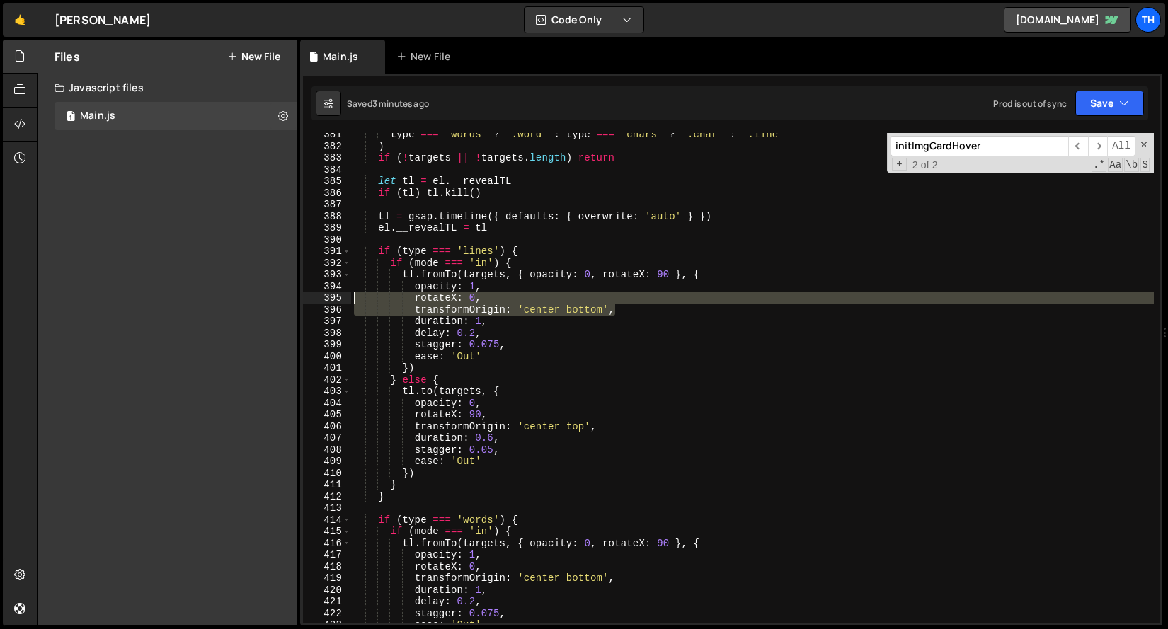
drag, startPoint x: 627, startPoint y: 314, endPoint x: 348, endPoint y: 297, distance: 279.4
click at [348, 297] on div "gsap.set(slide, { opacity: 0, xPercent: 50, display: 'block' }); 381 382 383 38…" at bounding box center [731, 378] width 856 height 490
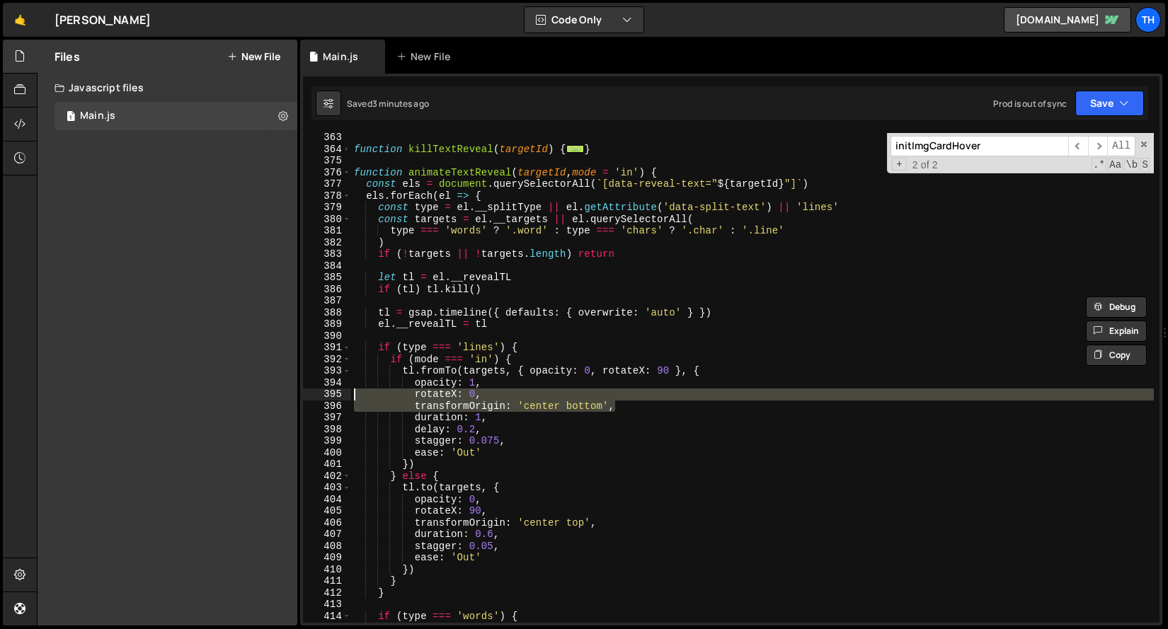
scroll to position [375, 0]
click at [347, 171] on span at bounding box center [347, 173] width 8 height 12
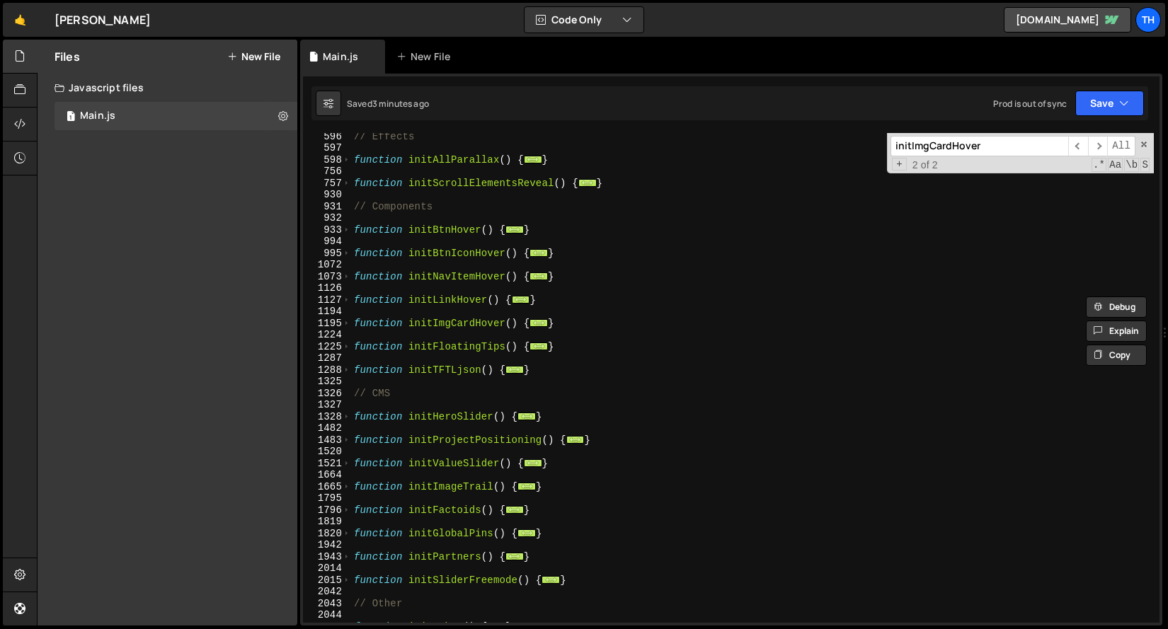
scroll to position [528, 0]
click at [347, 420] on span at bounding box center [347, 417] width 8 height 12
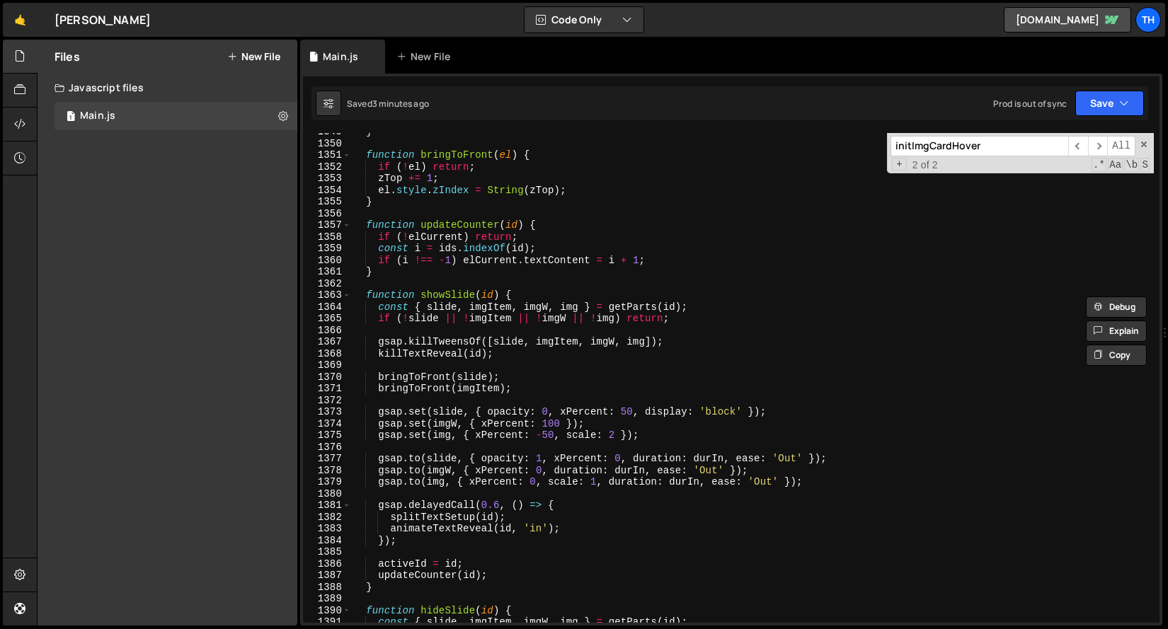
scroll to position [1061, 0]
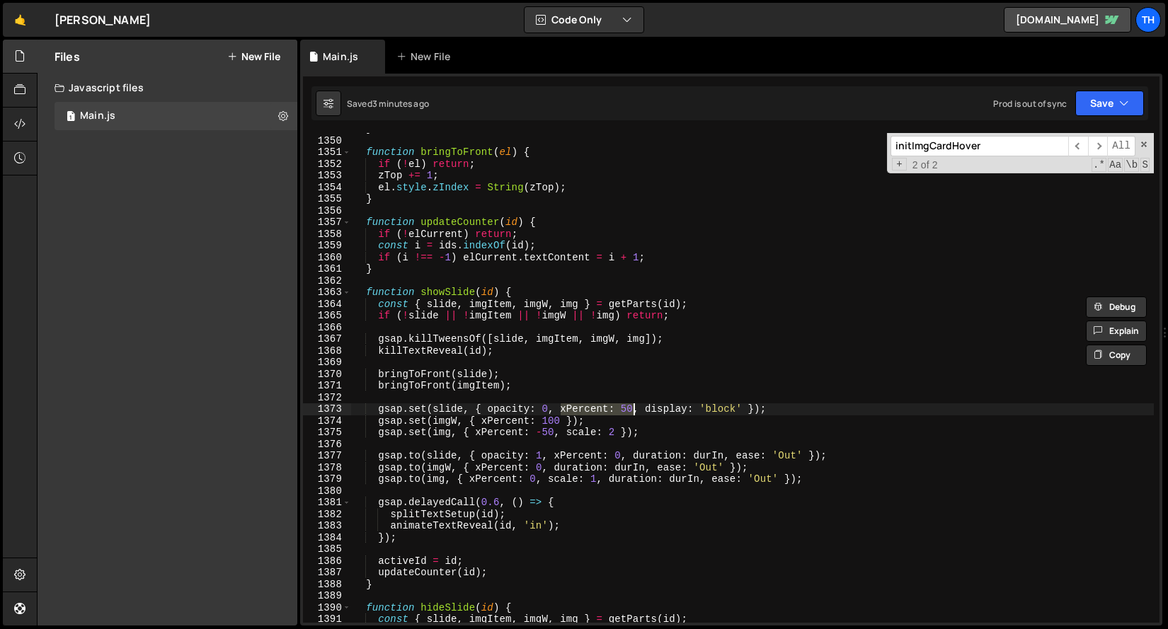
drag, startPoint x: 560, startPoint y: 410, endPoint x: 634, endPoint y: 414, distance: 73.7
click at [634, 415] on div "} function bringToFront ( el ) { if ( ! el ) return ; zTop += 1 ; el . style . …" at bounding box center [752, 379] width 802 height 513
paste textarea "transformOrigin: 'center bottom',"
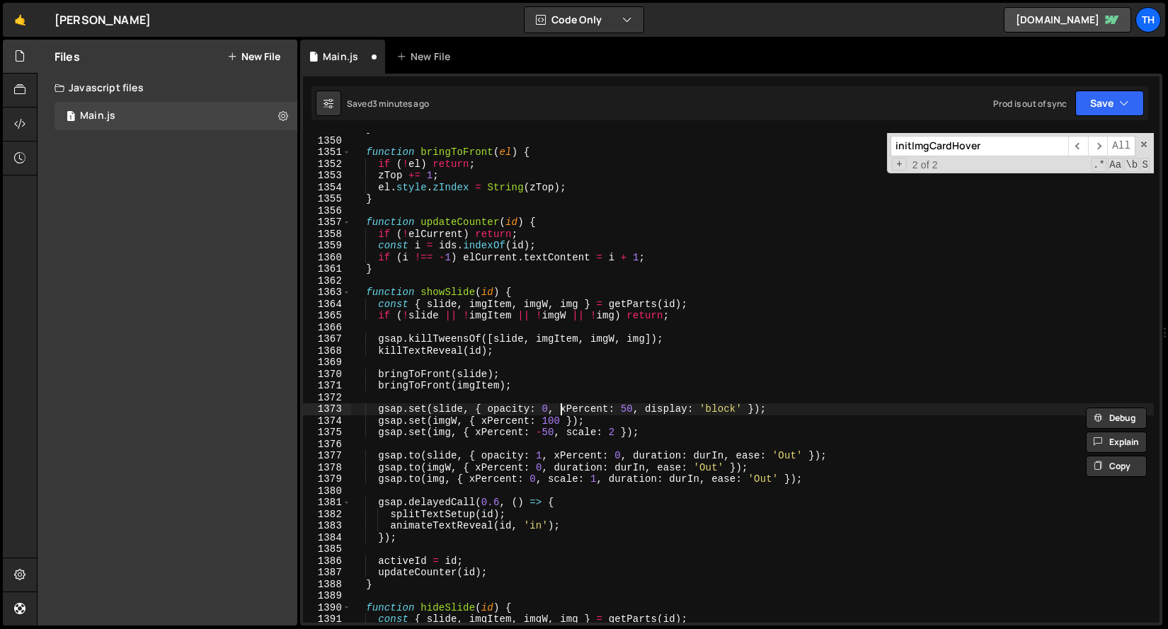
scroll to position [0, 2]
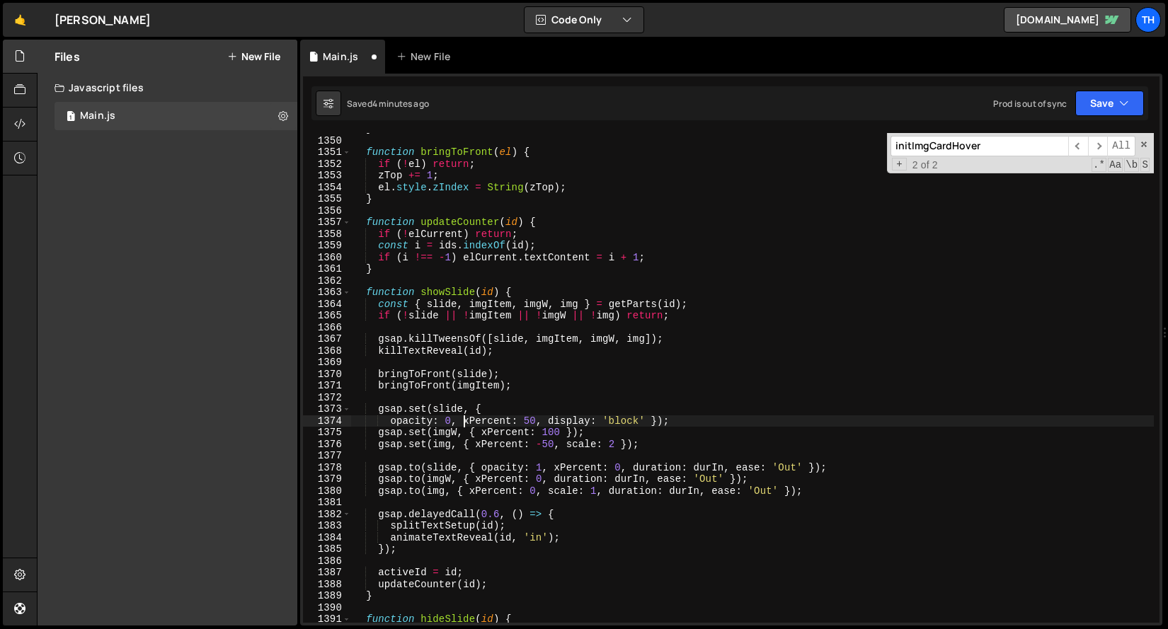
click at [464, 420] on div "} function bringToFront ( el ) { if ( ! el ) return ; zTop += 1 ; el . style . …" at bounding box center [752, 379] width 802 height 513
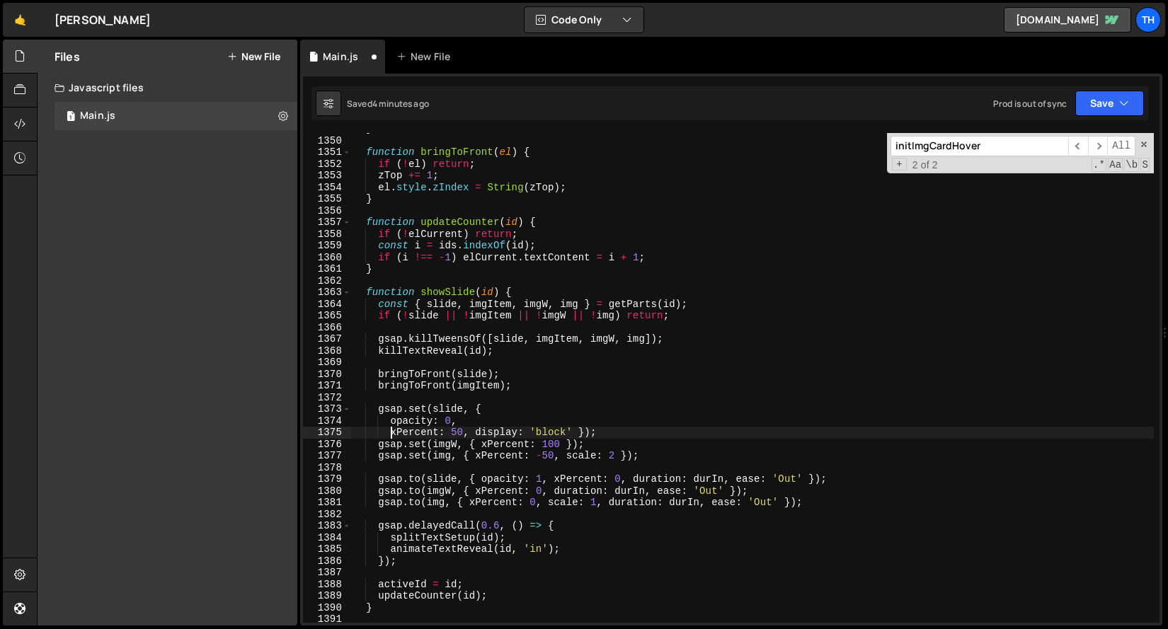
click at [475, 435] on div "} function bringToFront ( el ) { if ( ! el ) return ; zTop += 1 ; el . style . …" at bounding box center [752, 379] width 802 height 513
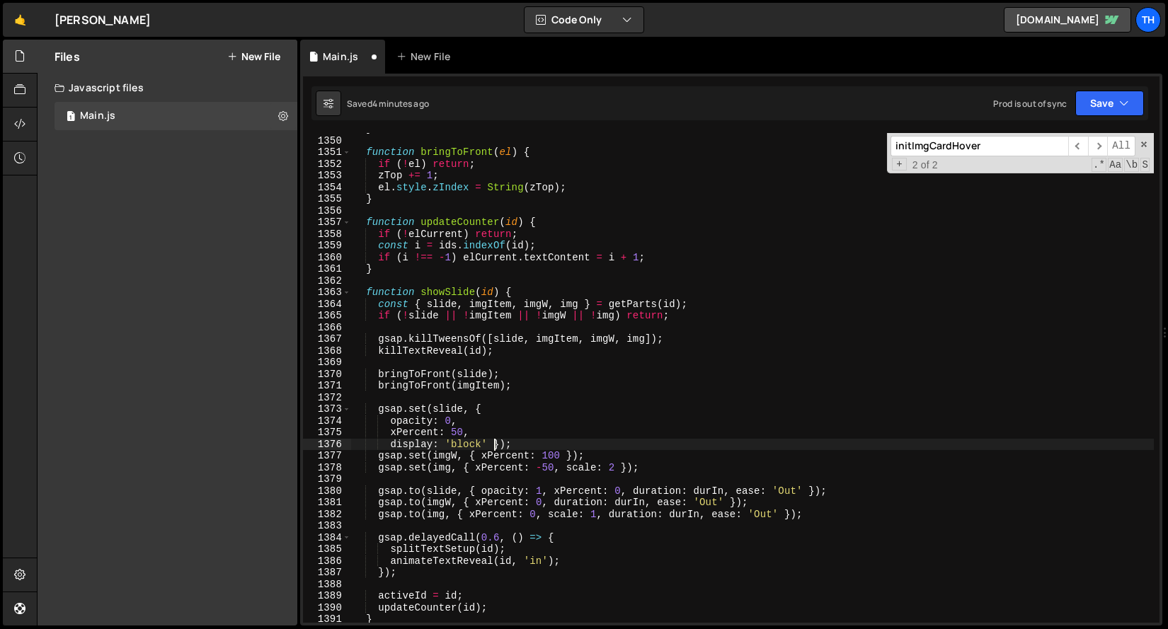
click at [496, 442] on div "} function bringToFront ( el ) { if ( ! el ) return ; zTop += 1 ; el . style . …" at bounding box center [752, 379] width 802 height 513
type textarea "display: 'block'});"
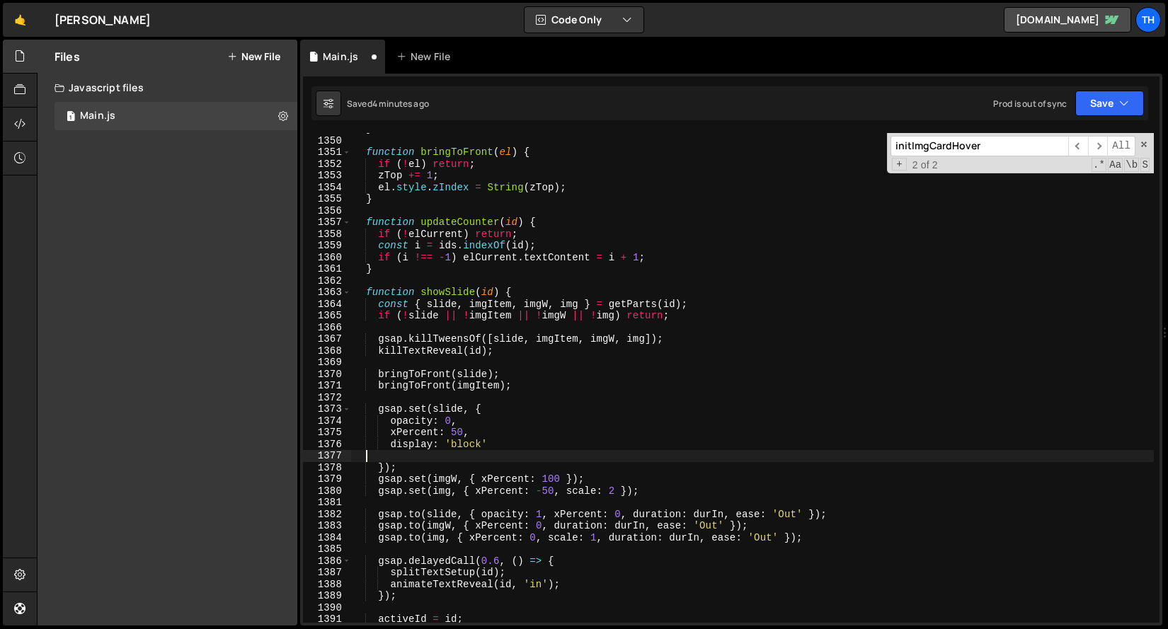
scroll to position [0, 0]
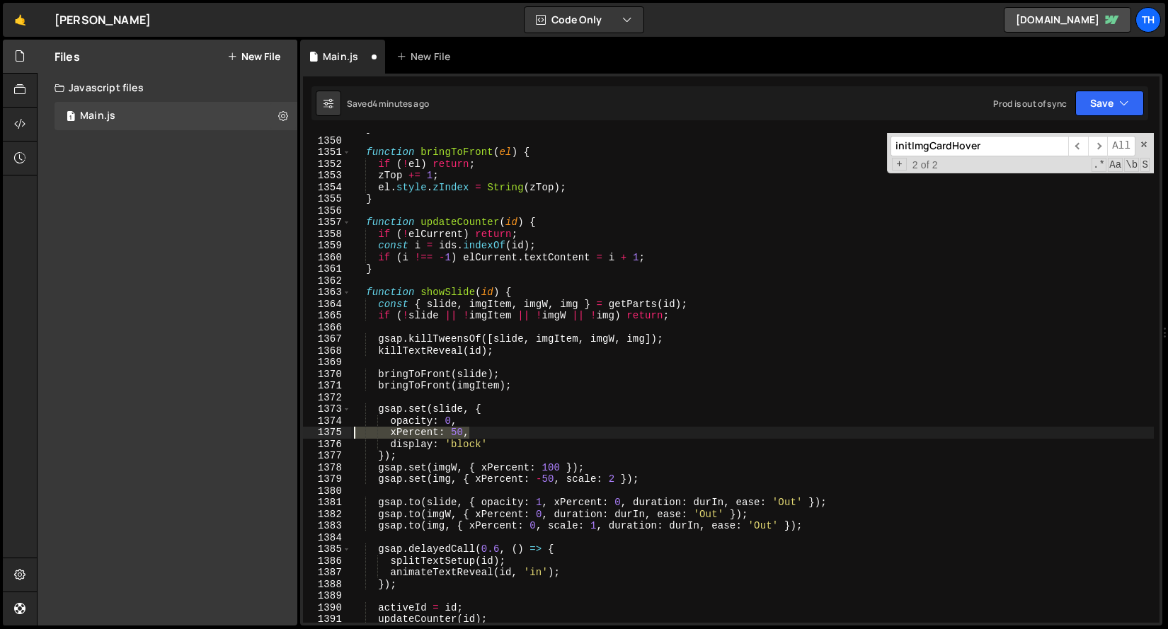
drag, startPoint x: 481, startPoint y: 434, endPoint x: 257, endPoint y: 434, distance: 223.6
click at [257, 434] on div "Files New File Javascript files 1 Main.js 0 CSS files Copy share link Edit File…" at bounding box center [602, 333] width 1131 height 587
paste textarea "transformOrigin: 'center bottom'"
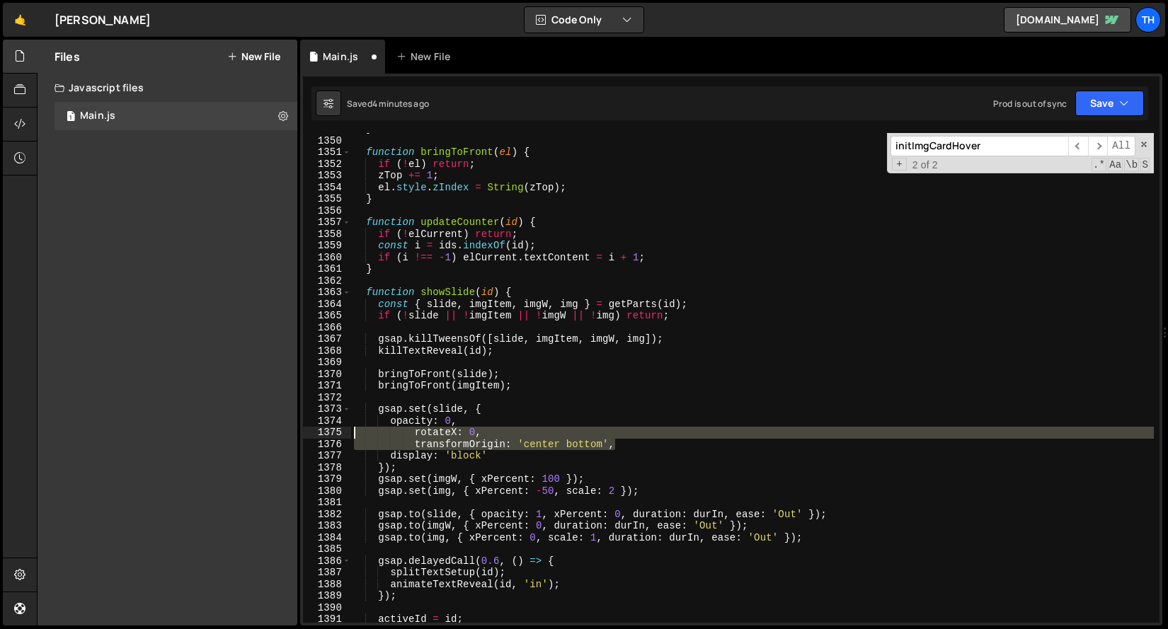
drag, startPoint x: 625, startPoint y: 447, endPoint x: 301, endPoint y: 432, distance: 324.5
click at [301, 432] on div "transformOrigin: 'center bottom', 1349 1350 1351 1352 1353 1354 1355 1356 1357 …" at bounding box center [731, 350] width 862 height 552
click at [468, 461] on div "} function bringToFront ( el ) { if ( ! el ) return ; zTop += 1 ; el . style . …" at bounding box center [752, 379] width 802 height 513
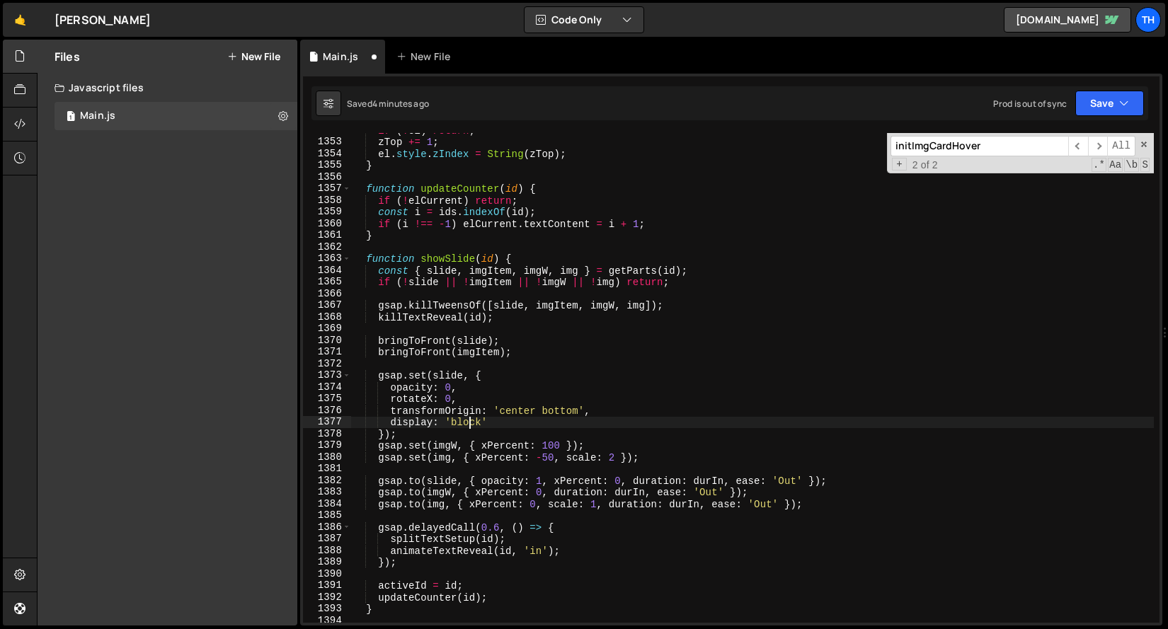
scroll to position [1095, 0]
click at [390, 396] on div "if ( ! el ) return ; zTop += 1 ; el . style . zIndex = String ( zTop ) ; } func…" at bounding box center [752, 381] width 802 height 513
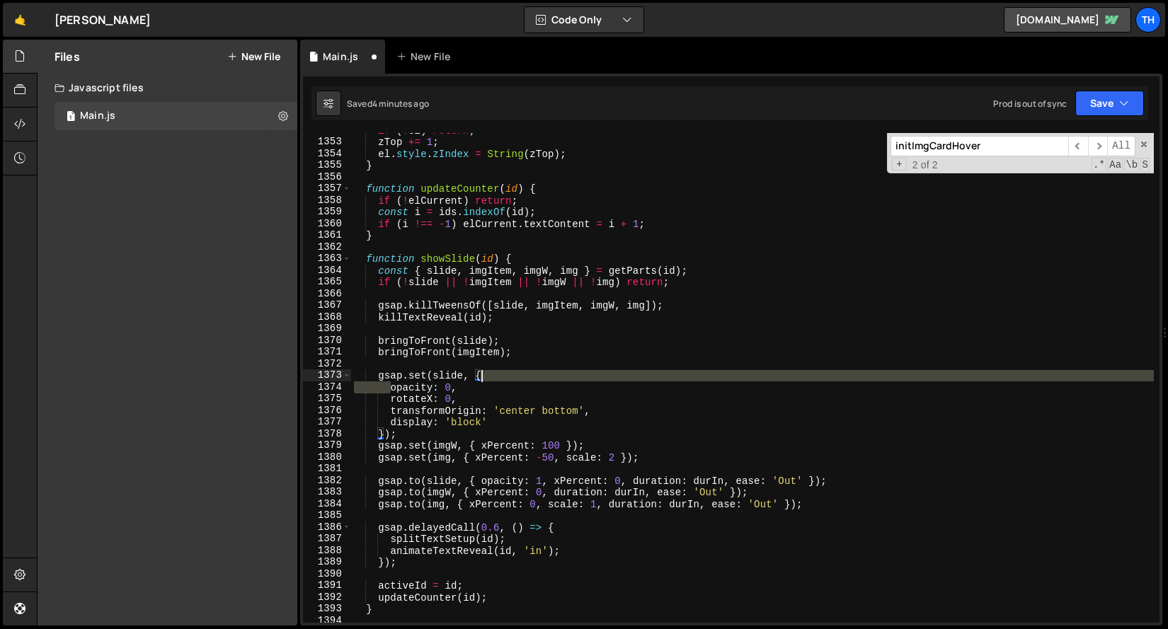
drag, startPoint x: 389, startPoint y: 385, endPoint x: 493, endPoint y: 374, distance: 103.9
click at [493, 374] on div "if ( ! el ) return ; zTop += 1 ; el . style . zIndex = String ( zTop ) ; } func…" at bounding box center [752, 381] width 802 height 513
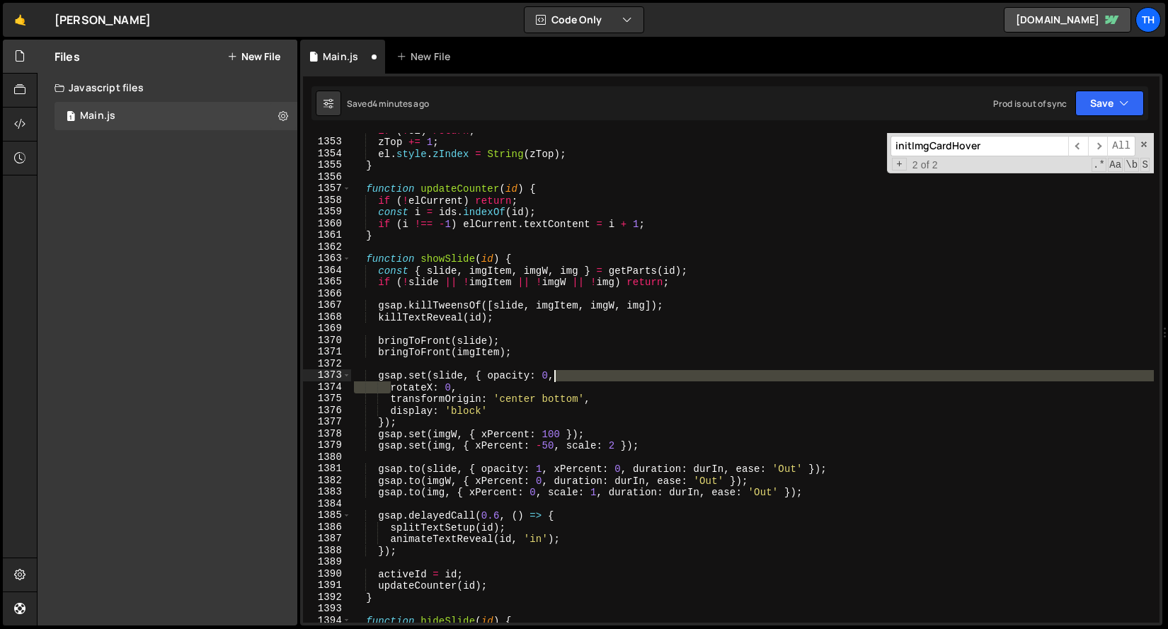
drag, startPoint x: 390, startPoint y: 389, endPoint x: 559, endPoint y: 374, distance: 169.8
click at [559, 374] on div "if ( ! el ) return ; zTop += 1 ; el . style . zIndex = String ( zTop ) ; } func…" at bounding box center [752, 381] width 802 height 513
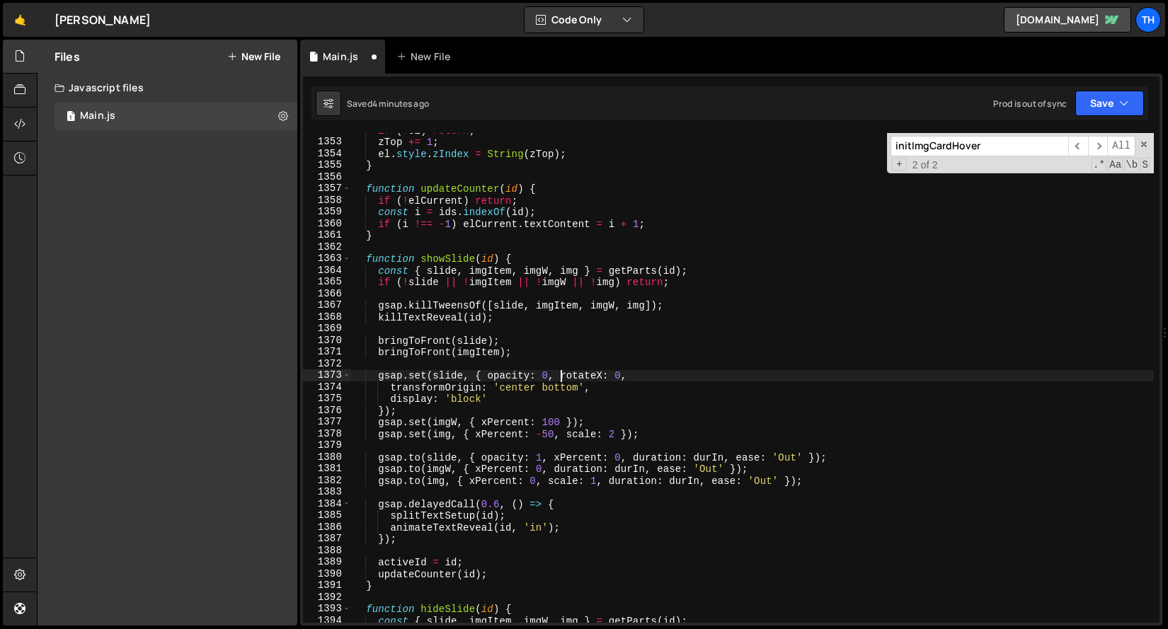
scroll to position [0, 14]
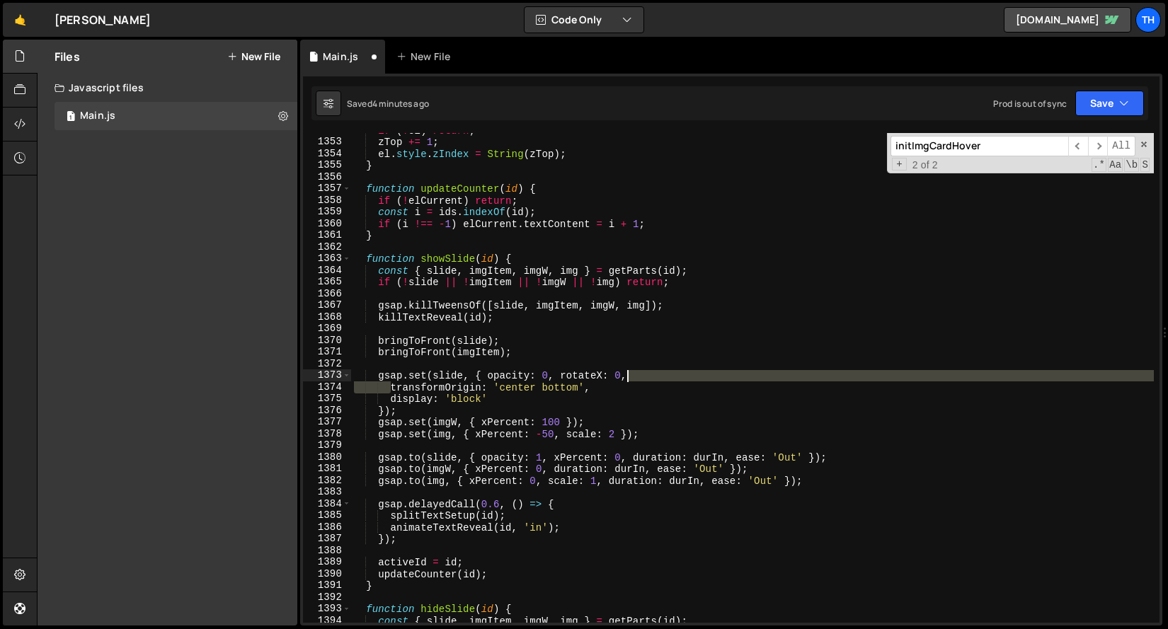
drag, startPoint x: 388, startPoint y: 387, endPoint x: 633, endPoint y: 378, distance: 245.7
click at [633, 378] on div "if ( ! el ) return ; zTop += 1 ; el . style . zIndex = String ( zTop ) ; } func…" at bounding box center [752, 381] width 802 height 513
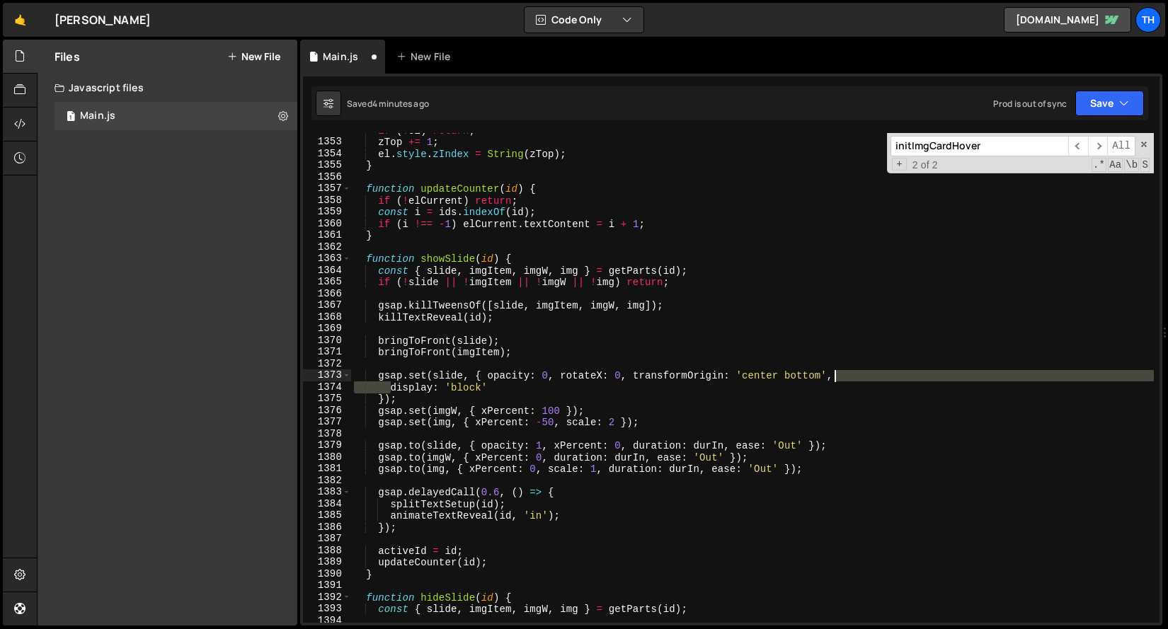
drag, startPoint x: 390, startPoint y: 387, endPoint x: 846, endPoint y: 372, distance: 456.7
click at [846, 372] on div "if ( ! el ) return ; zTop += 1 ; el . style . zIndex = String ( zTop ) ; } func…" at bounding box center [752, 381] width 802 height 513
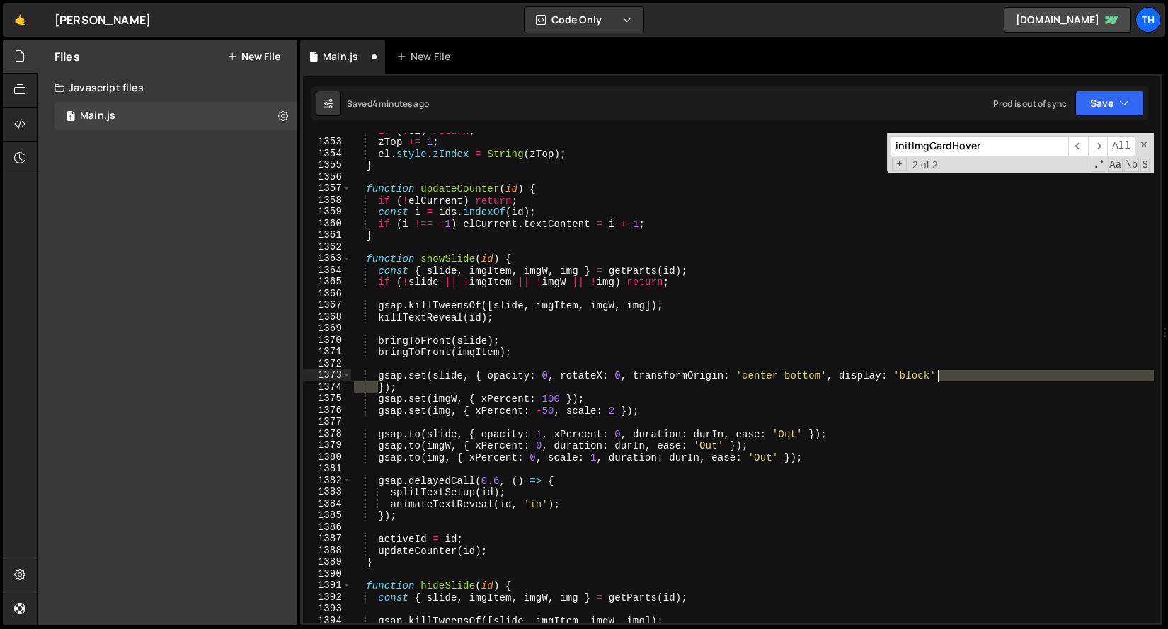
drag, startPoint x: 377, startPoint y: 386, endPoint x: 956, endPoint y: 372, distance: 579.0
click at [956, 372] on div "if ( ! el ) return ; zTop += 1 ; el . style . zIndex = String ( zTop ) ; } func…" at bounding box center [752, 381] width 802 height 513
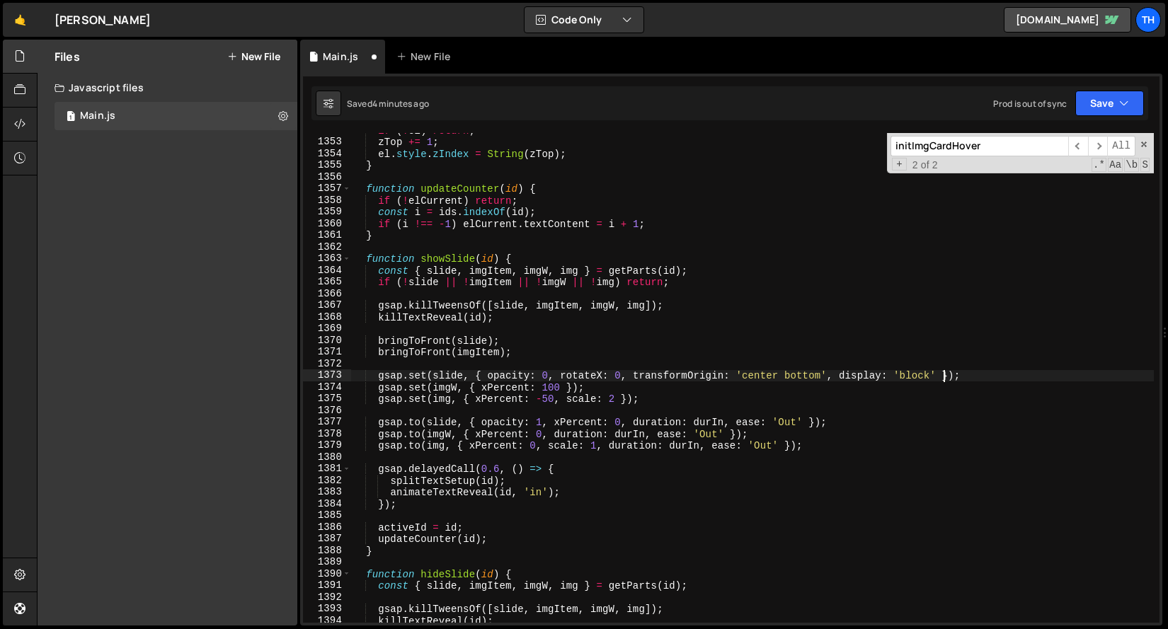
scroll to position [0, 41]
drag, startPoint x: 486, startPoint y: 376, endPoint x: 834, endPoint y: 376, distance: 348.2
click at [834, 376] on div "if ( ! el ) return ; zTop += 1 ; el . style . zIndex = String ( zTop ) ; } func…" at bounding box center [752, 381] width 802 height 513
drag, startPoint x: 482, startPoint y: 426, endPoint x: 622, endPoint y: 420, distance: 140.2
click at [622, 420] on div "if ( ! el ) return ; zTop += 1 ; el . style . zIndex = String ( zTop ) ; } func…" at bounding box center [752, 381] width 802 height 513
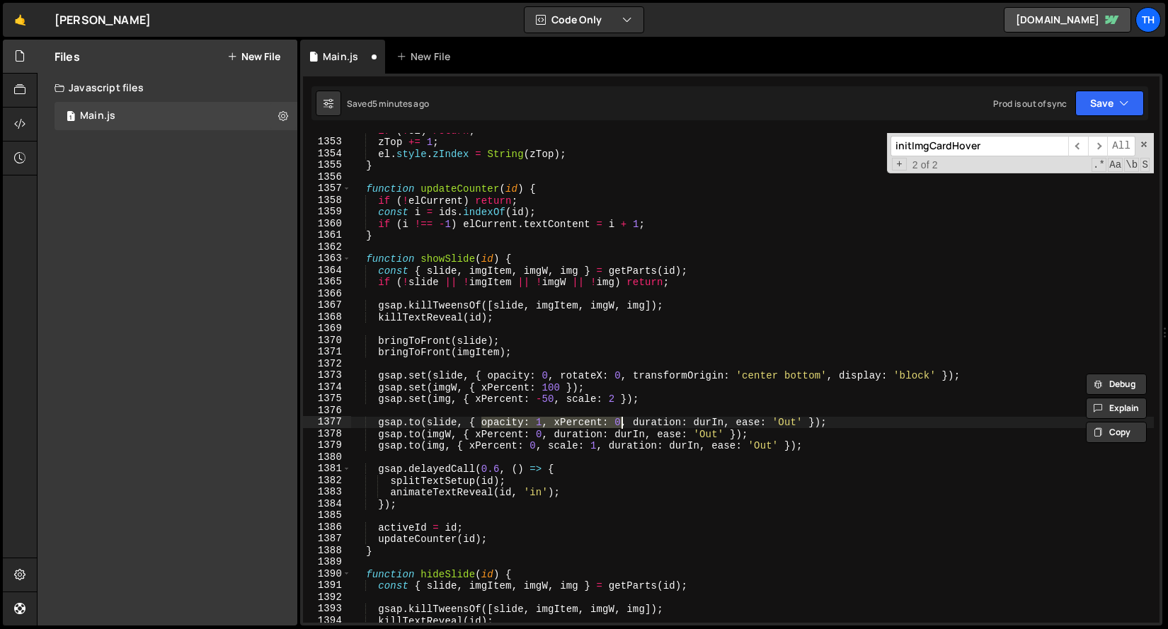
scroll to position [0, 33]
paste textarea "0, rotateX: 0, transformOrigin: 'center bottom',"
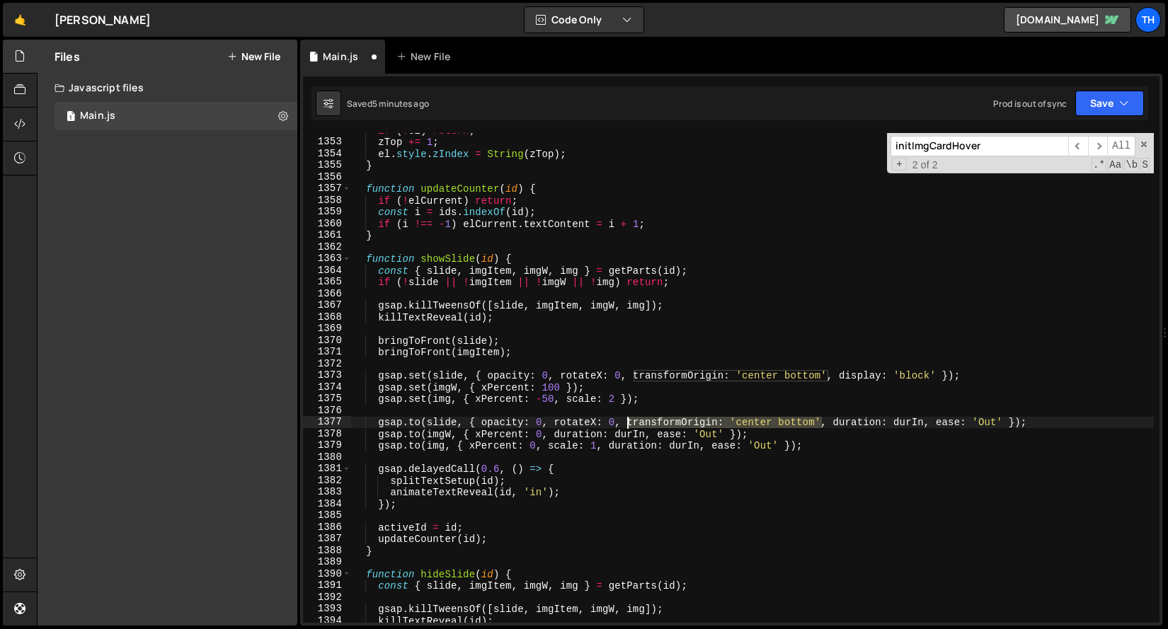
drag, startPoint x: 822, startPoint y: 422, endPoint x: 629, endPoint y: 424, distance: 193.2
click at [629, 424] on div "if ( ! el ) return ; zTop += 1 ; el . style . zIndex = String ( zTop ) ; } func…" at bounding box center [752, 381] width 802 height 513
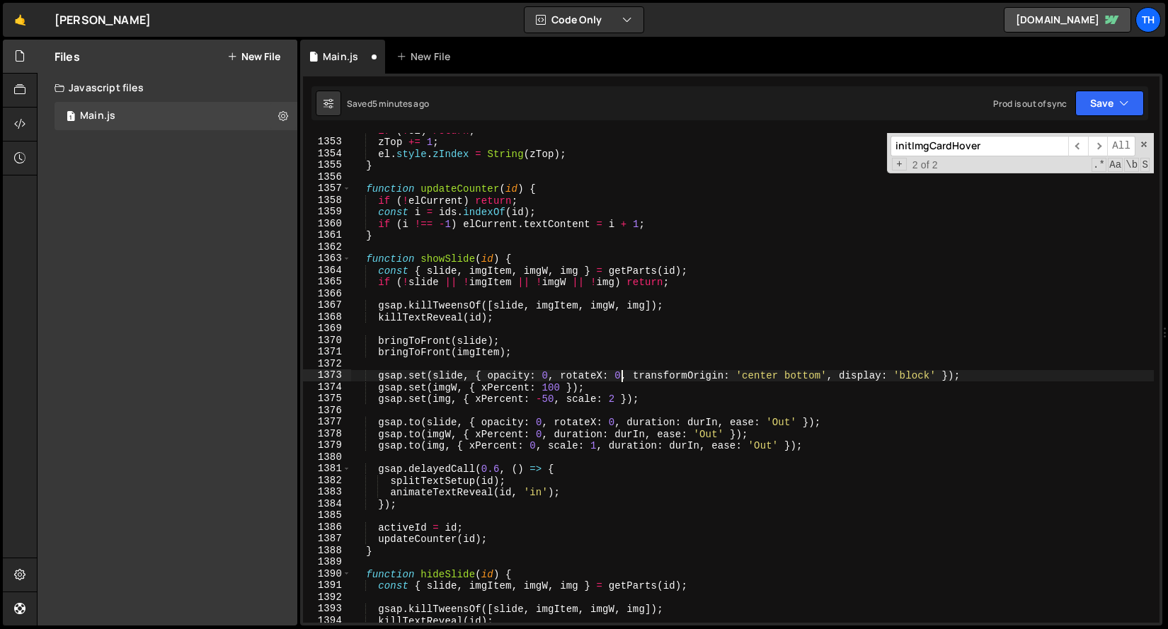
click at [622, 374] on div "if ( ! el ) return ; zTop += 1 ; el . style . zIndex = String ( zTop ) ; } func…" at bounding box center [752, 381] width 802 height 513
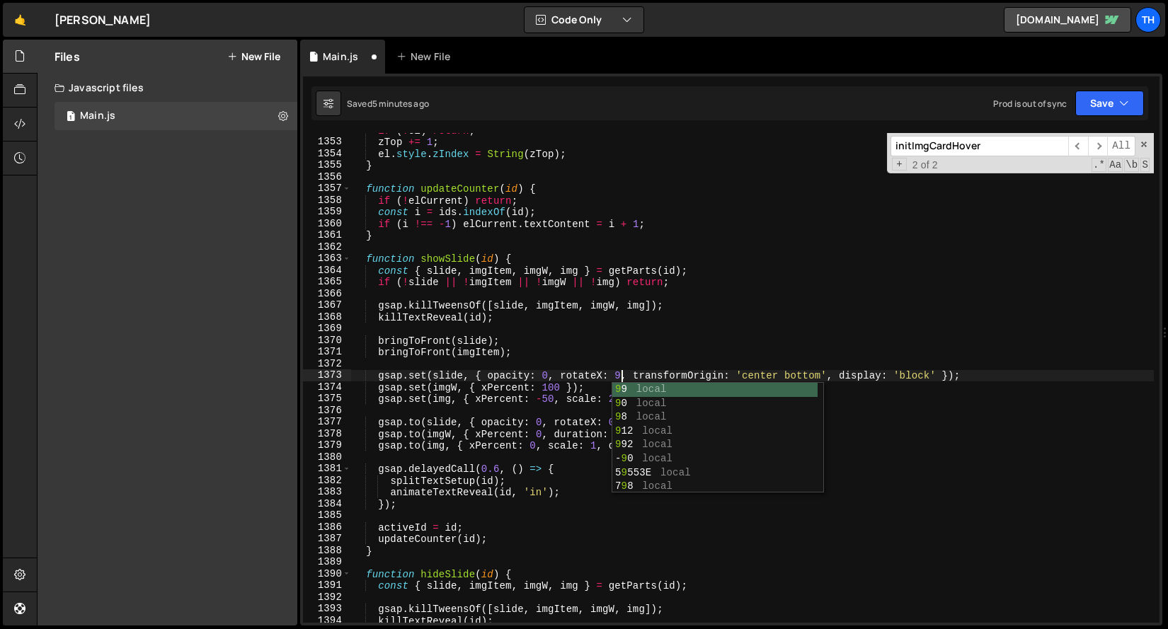
scroll to position [0, 19]
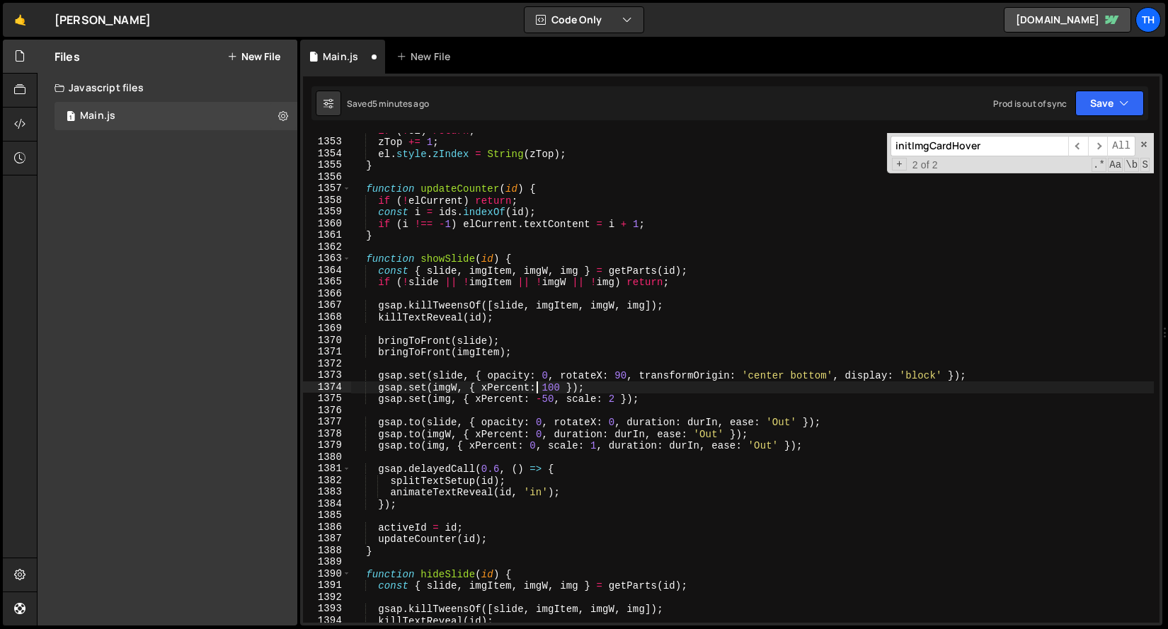
click at [537, 386] on div "if ( ! el ) return ; zTop += 1 ; el . style . zIndex = String ( zTop ) ; } func…" at bounding box center [752, 381] width 802 height 513
click at [543, 425] on div "if ( ! el ) return ; zTop += 1 ; el . style . zIndex = String ( zTop ) ; } func…" at bounding box center [752, 381] width 802 height 513
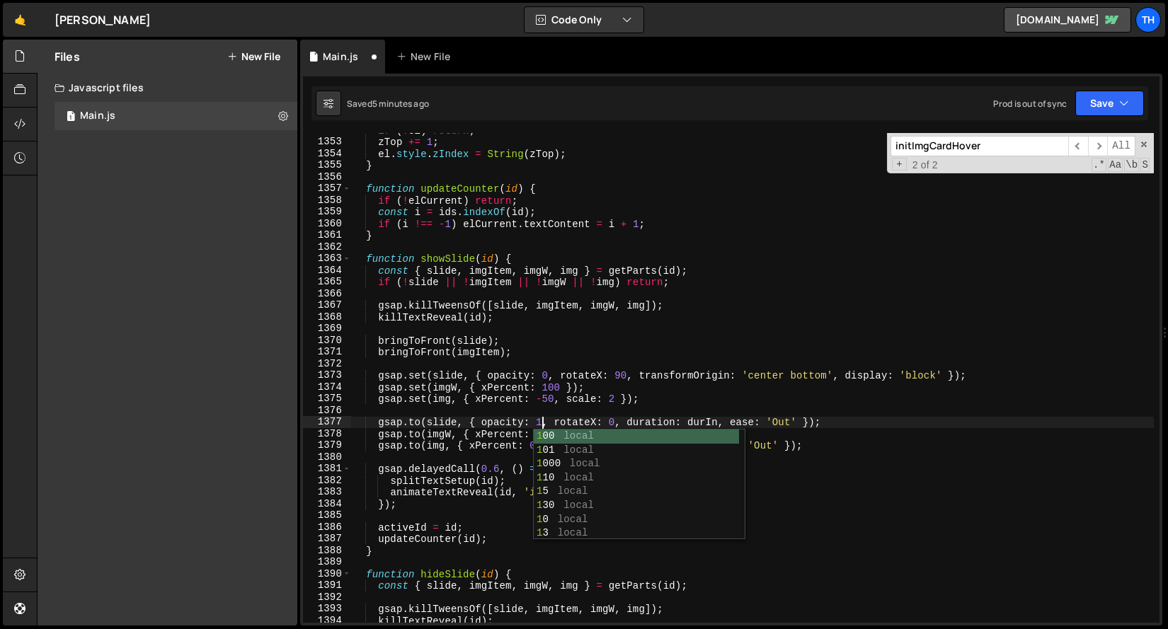
click at [524, 389] on div "if ( ! el ) return ; zTop += 1 ; el . style . zIndex = String ( zTop ) ; } func…" at bounding box center [752, 381] width 802 height 513
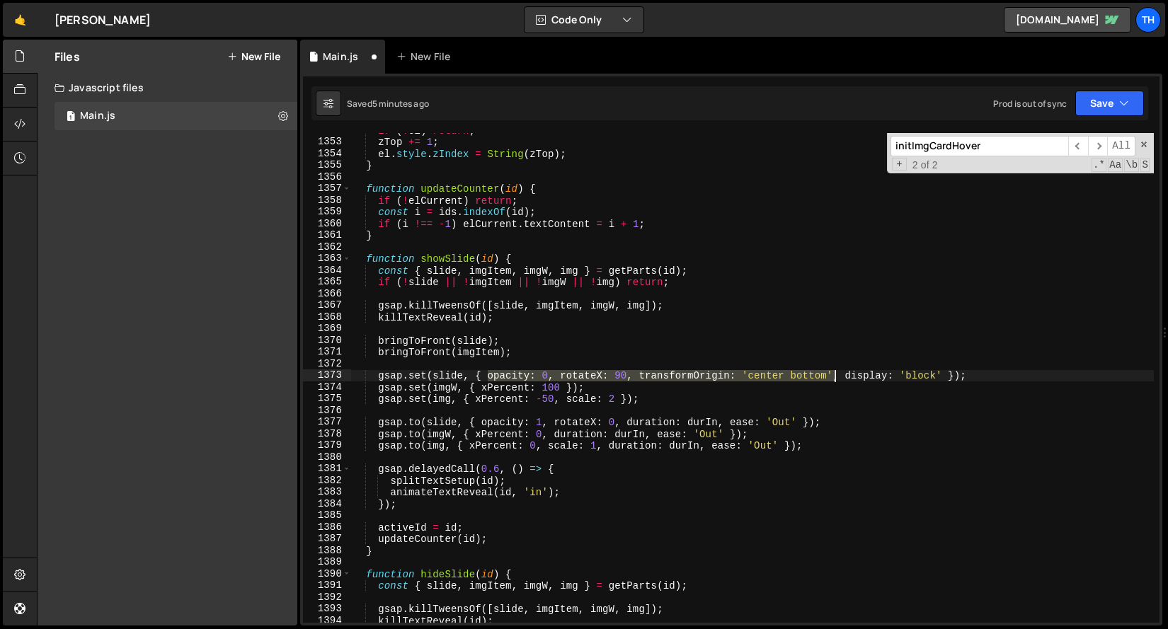
drag, startPoint x: 486, startPoint y: 375, endPoint x: 834, endPoint y: 379, distance: 347.5
click at [834, 379] on div "if ( ! el ) return ; zTop += 1 ; el . style . zIndex = String ( zTop ) ; } func…" at bounding box center [752, 381] width 802 height 513
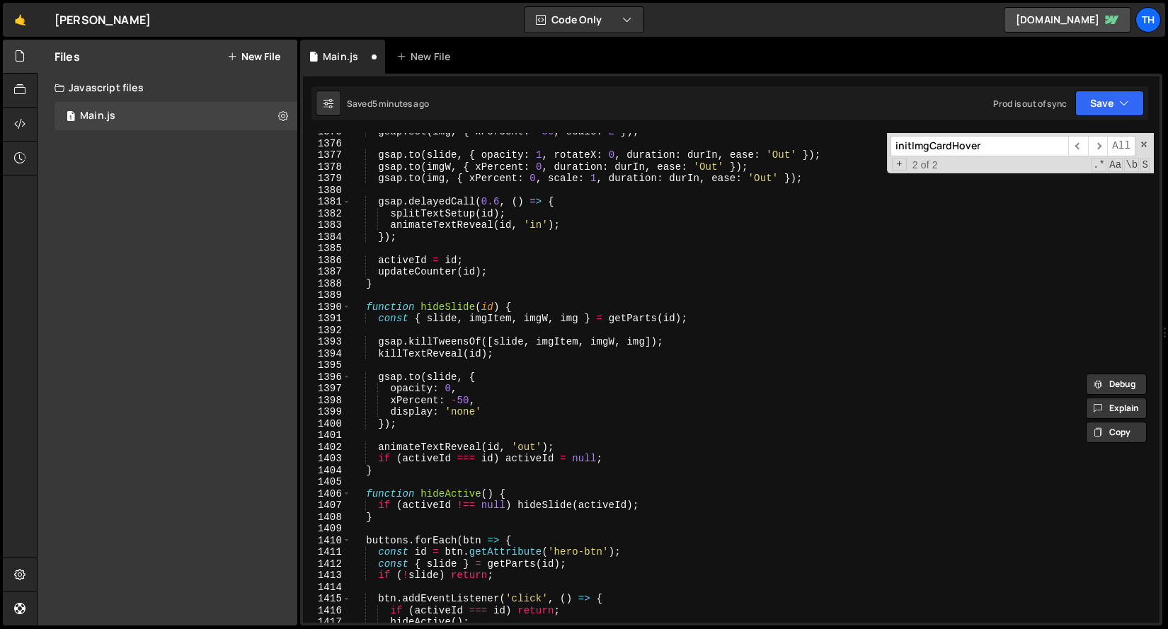
scroll to position [1399, 0]
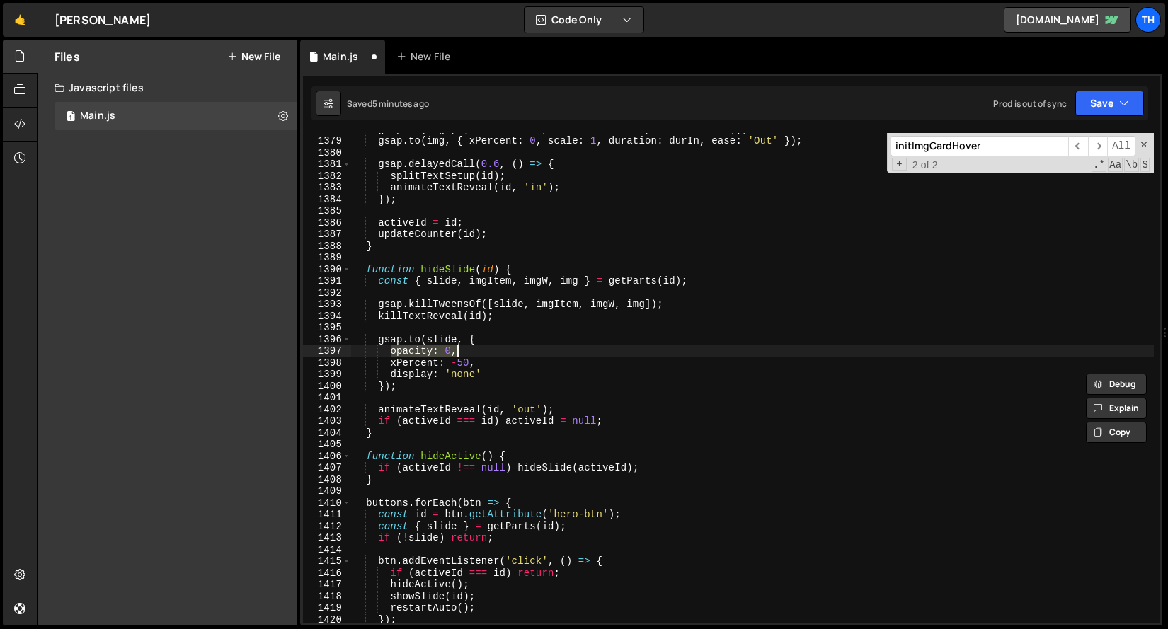
drag, startPoint x: 391, startPoint y: 352, endPoint x: 531, endPoint y: 344, distance: 140.3
click at [531, 344] on div "gsap . to ( imgW , { xPercent : 0 , duration : durIn , ease : 'Out' }) ; gsap .…" at bounding box center [752, 379] width 802 height 513
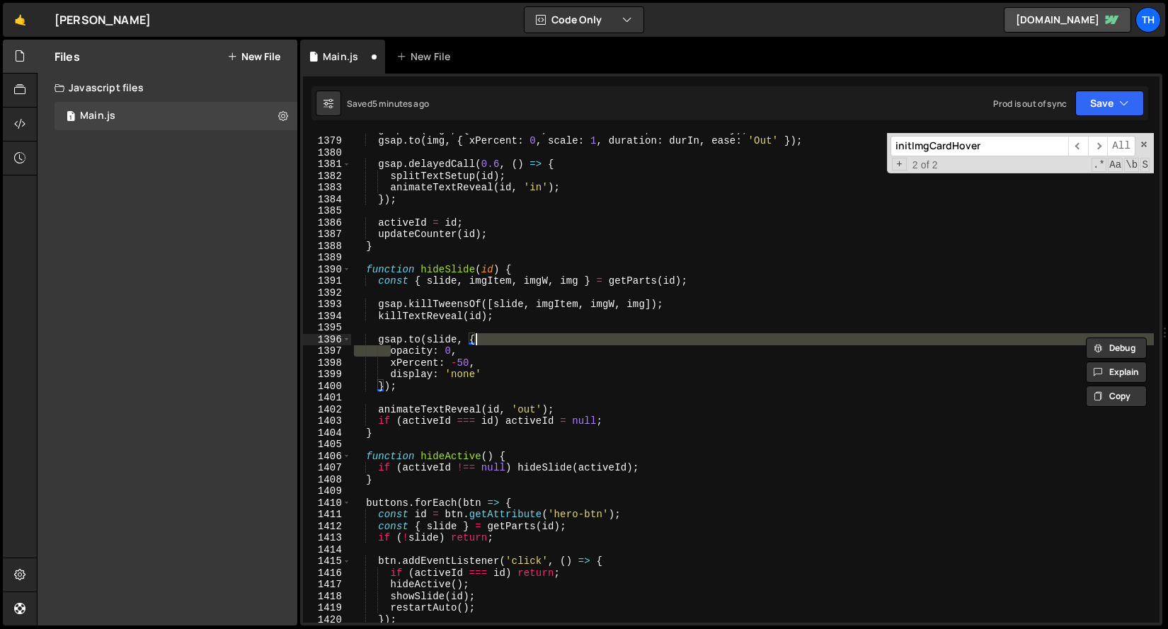
click at [502, 347] on div "gsap . to ( imgW , { xPercent : 0 , duration : durIn , ease : 'Out' }) ; gsap .…" at bounding box center [752, 379] width 802 height 513
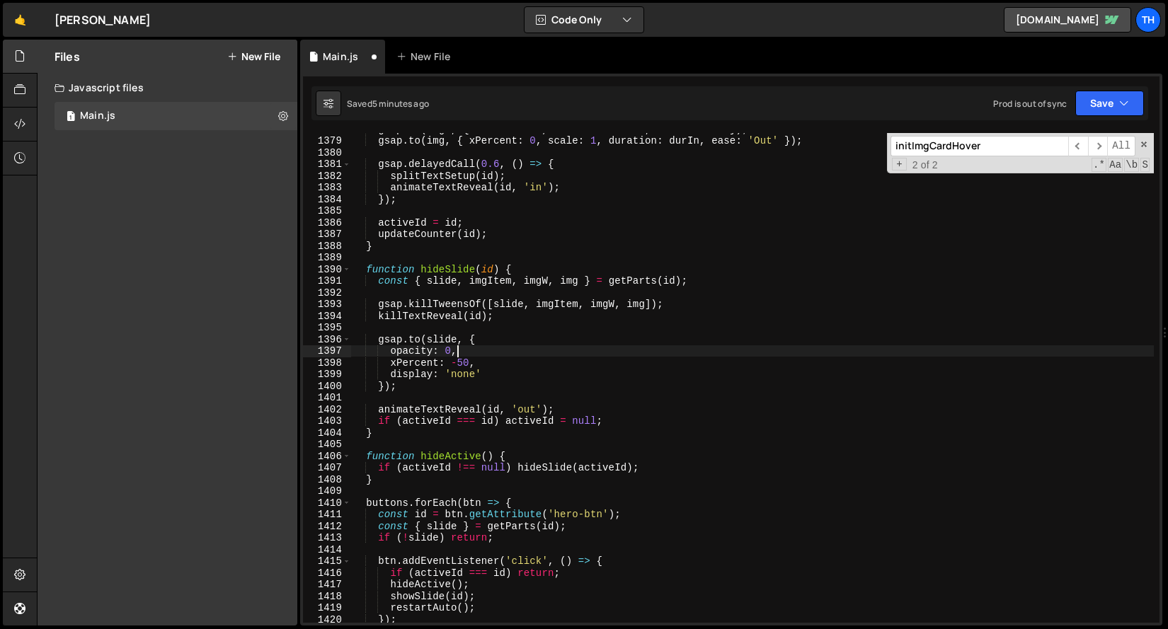
click at [481, 340] on div "gsap . to ( imgW , { xPercent : 0 , duration : durIn , ease : 'Out' }) ; gsap .…" at bounding box center [752, 379] width 802 height 513
paste textarea "opacity: 0, rotateX: 90, transformOrigin: 'center bottom'"
click at [477, 340] on div "gsap . to ( imgW , { xPercent : 0 , duration : durIn , ease : 'Out' }) ; gsap .…" at bounding box center [752, 379] width 802 height 513
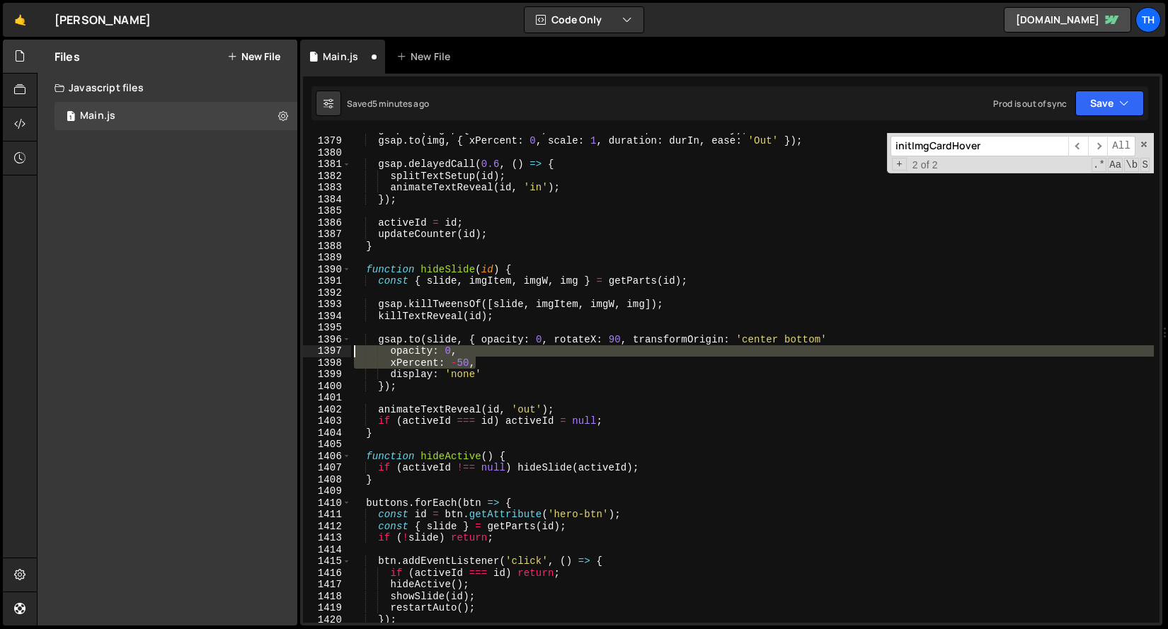
drag, startPoint x: 505, startPoint y: 361, endPoint x: 302, endPoint y: 350, distance: 202.7
click at [303, 350] on div "[DOMAIN_NAME](slide, { opacity: 0, rotateX: 90, transformOrigin: 'center bottom…" at bounding box center [731, 378] width 856 height 490
type textarea "ʼ"
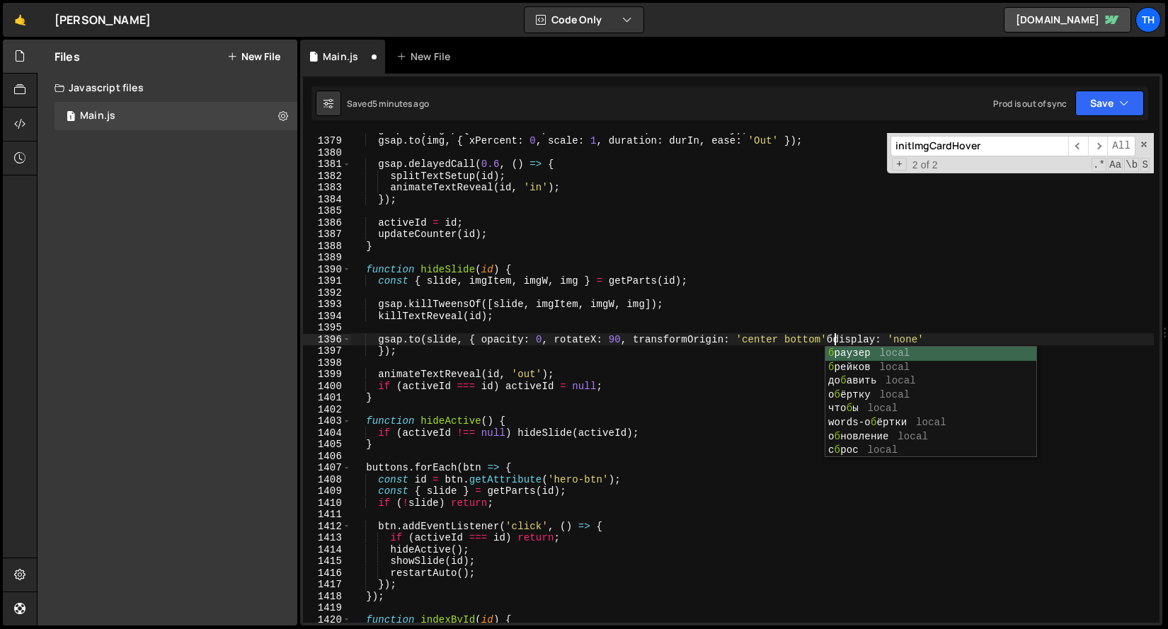
scroll to position [0, 33]
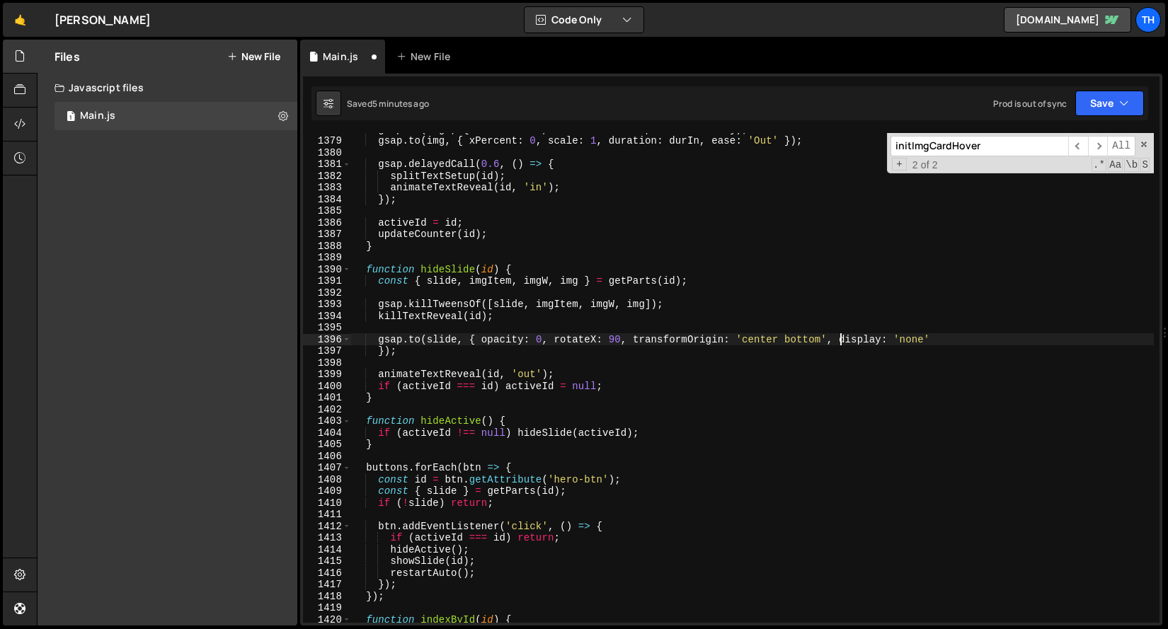
click at [377, 355] on div "gsap . to ( imgW , { xPercent : 0 , duration : durIn , ease : 'Out' }) ; gsap .…" at bounding box center [752, 379] width 802 height 513
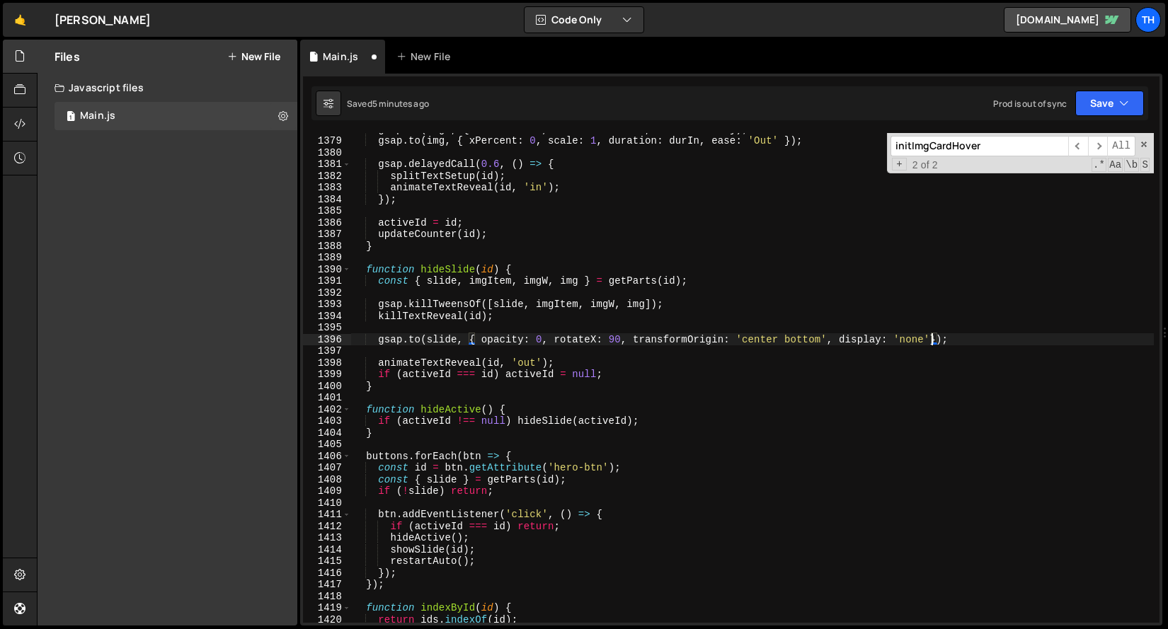
scroll to position [0, 40]
click at [788, 358] on div "gsap . to ( imgW , { xPercent : 0 , duration : durIn , ease : 'Out' }) ; gsap .…" at bounding box center [752, 379] width 802 height 513
click at [1098, 101] on button "Save" at bounding box center [1109, 103] width 69 height 25
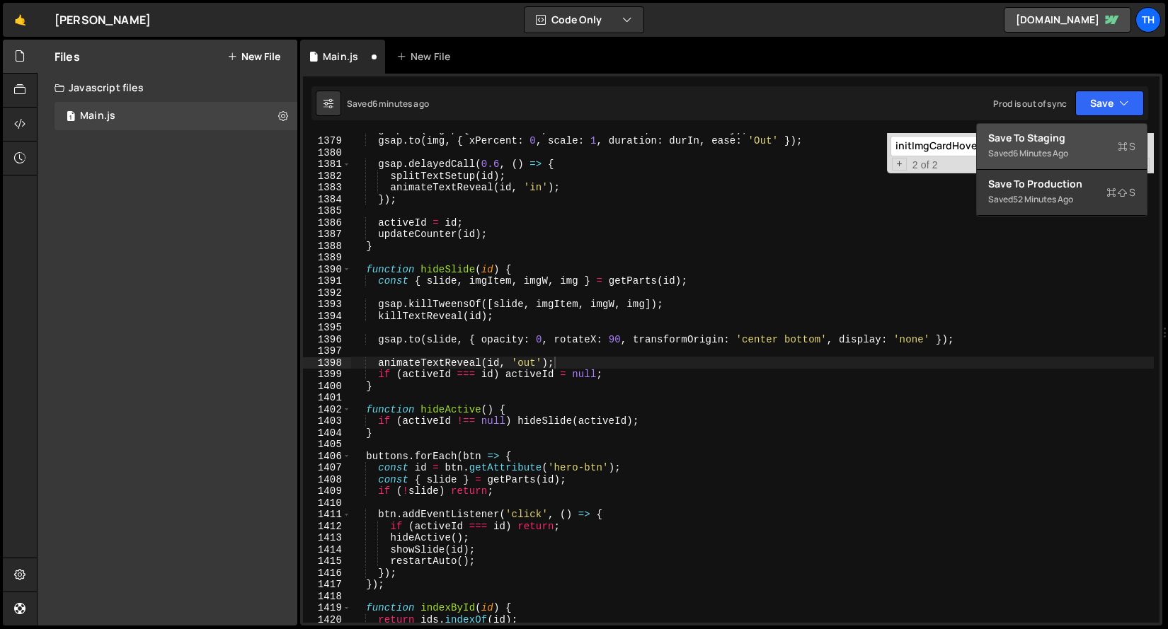
click at [1068, 128] on button "Save to Staging S Saved 6 minutes ago" at bounding box center [1062, 147] width 170 height 46
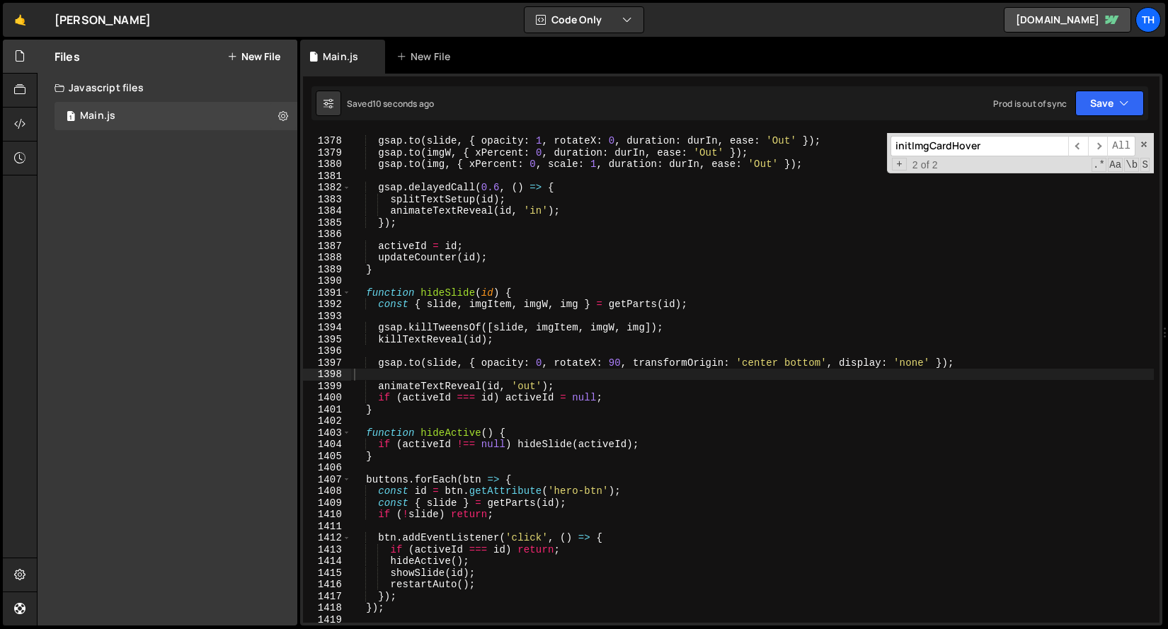
click at [804, 363] on div "gsap . to ( slide , { opacity : 1 , rotateX : 0 , duration : durIn , ease : 'Ou…" at bounding box center [752, 379] width 802 height 513
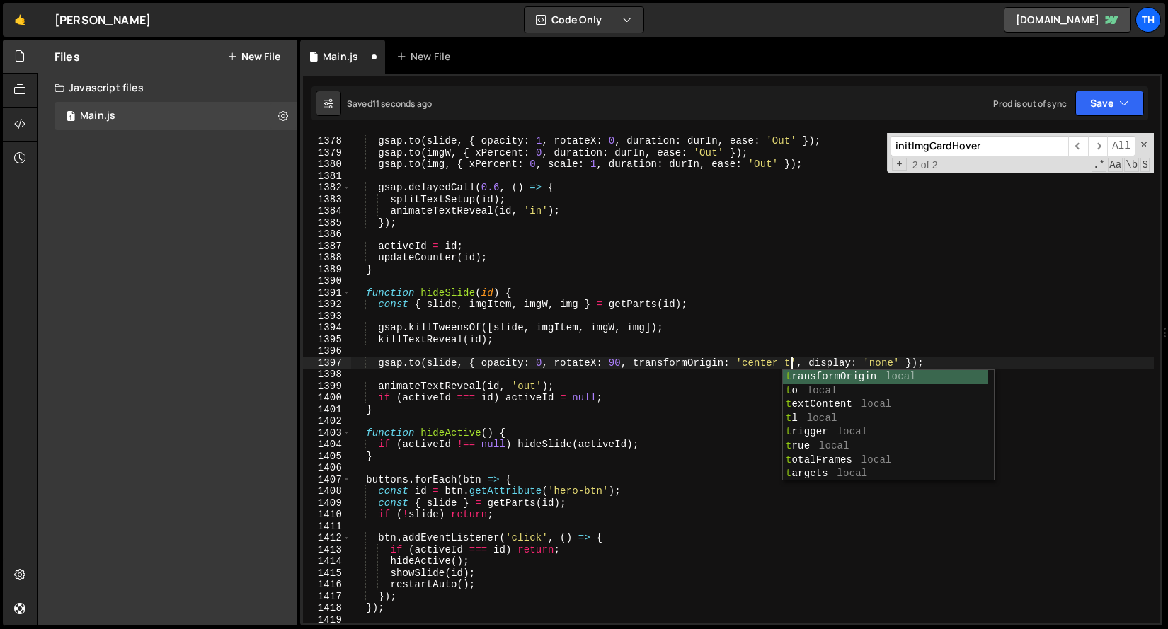
scroll to position [0, 31]
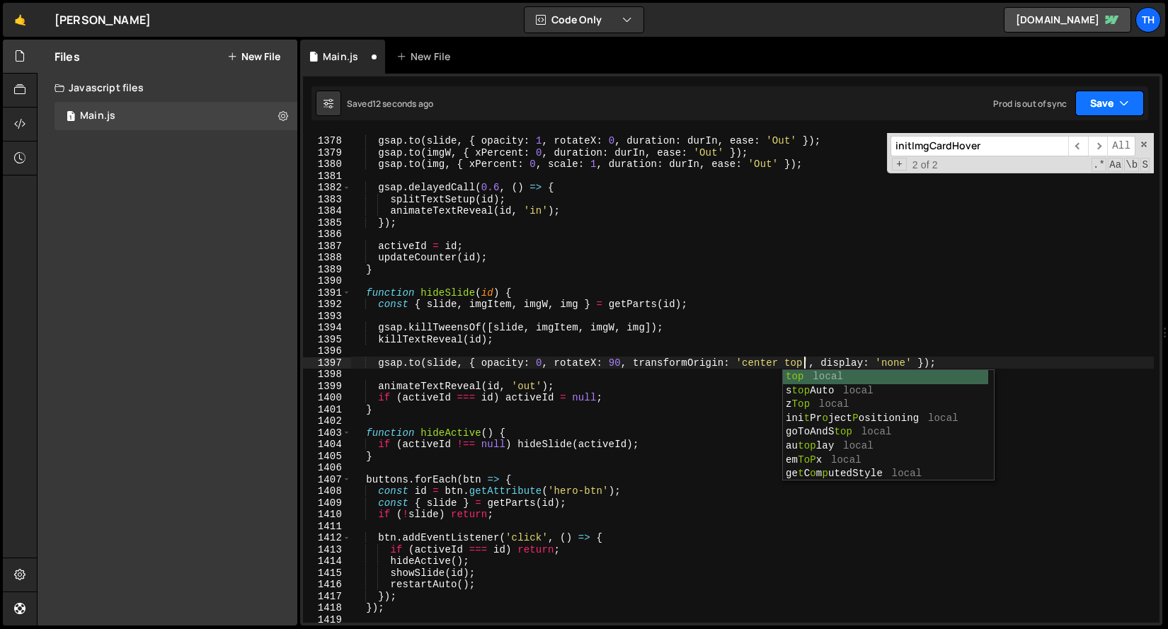
click at [1083, 101] on button "Save" at bounding box center [1109, 103] width 69 height 25
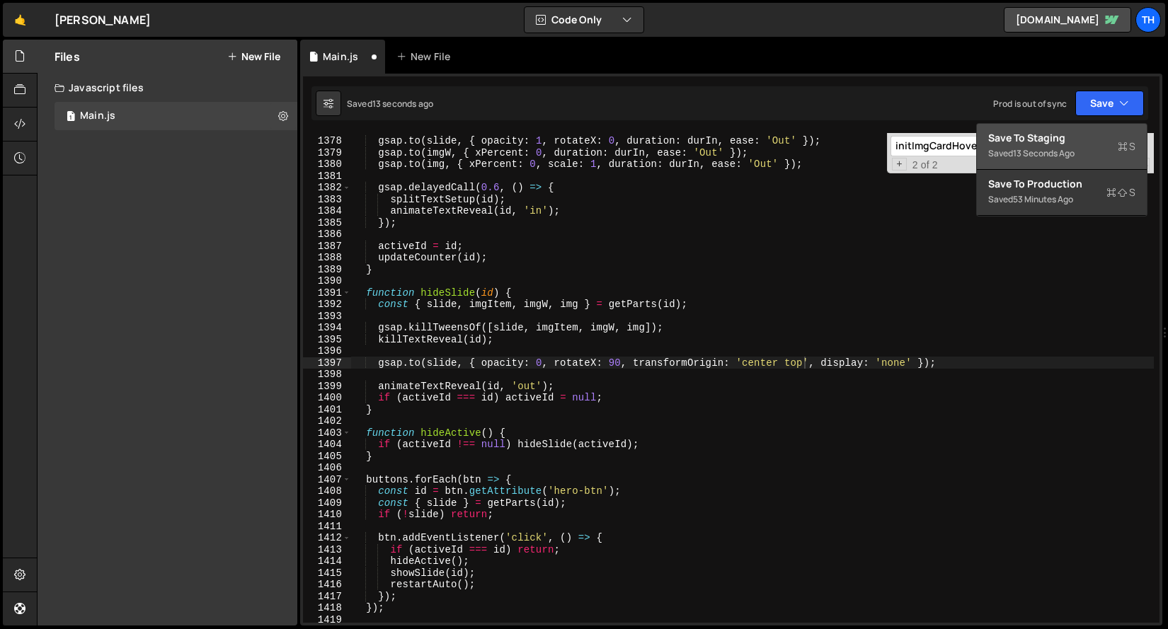
click at [1082, 136] on div "Save to Staging S" at bounding box center [1061, 138] width 147 height 14
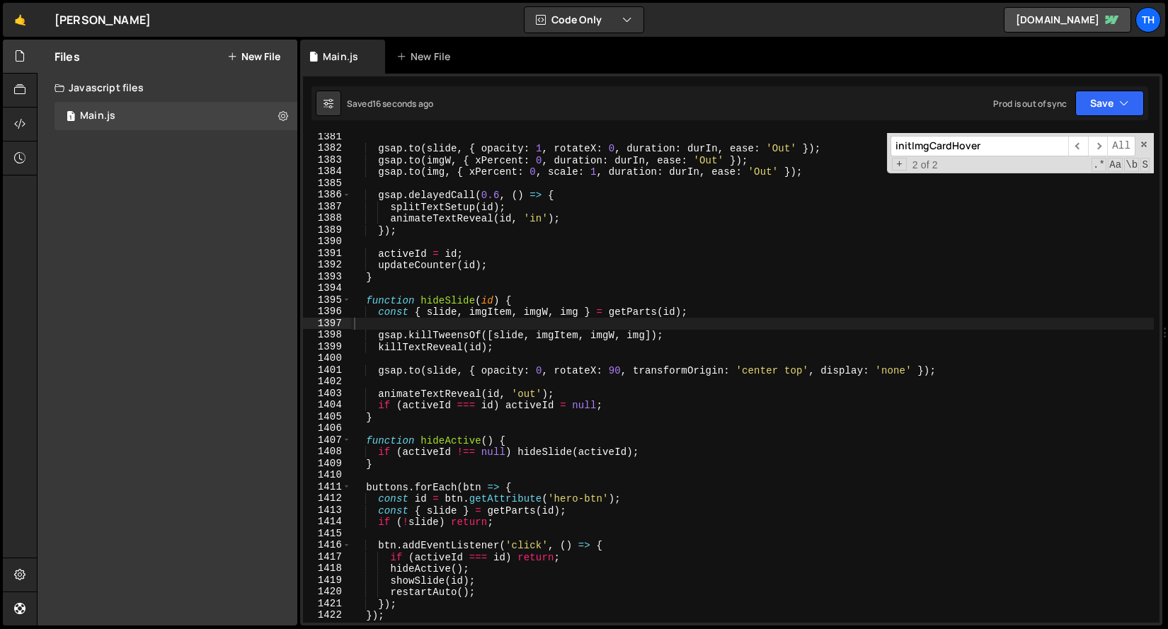
scroll to position [14453, 0]
click at [540, 369] on div "gsap . to ( slide , { opacity : 1 , rotateX : 0 , duration : durIn , ease : 'Ou…" at bounding box center [752, 387] width 802 height 513
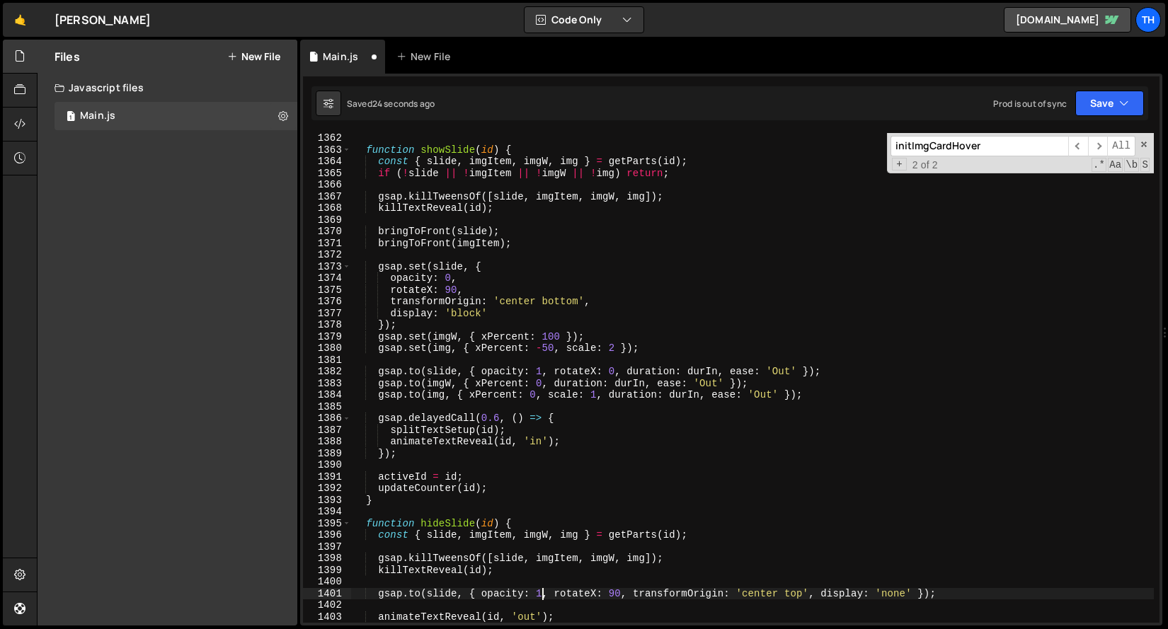
scroll to position [14246, 0]
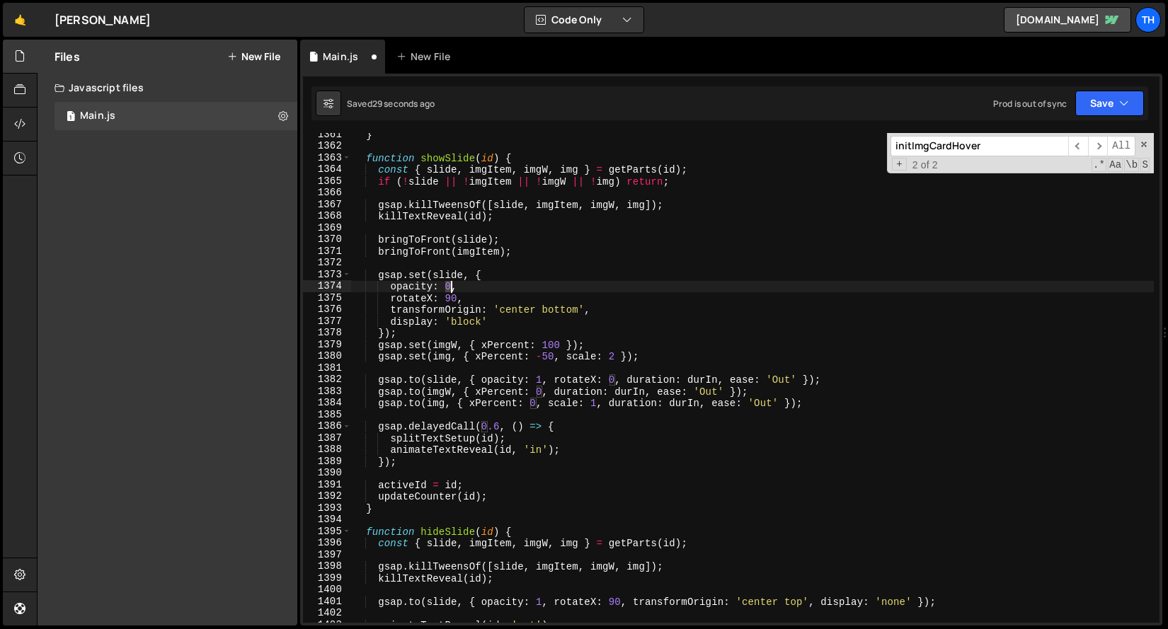
click at [452, 289] on div "} function showSlide ( id ) { const { slide , imgItem , imgW , img } = getParts…" at bounding box center [752, 385] width 802 height 513
click at [1116, 107] on button "Save" at bounding box center [1109, 103] width 69 height 25
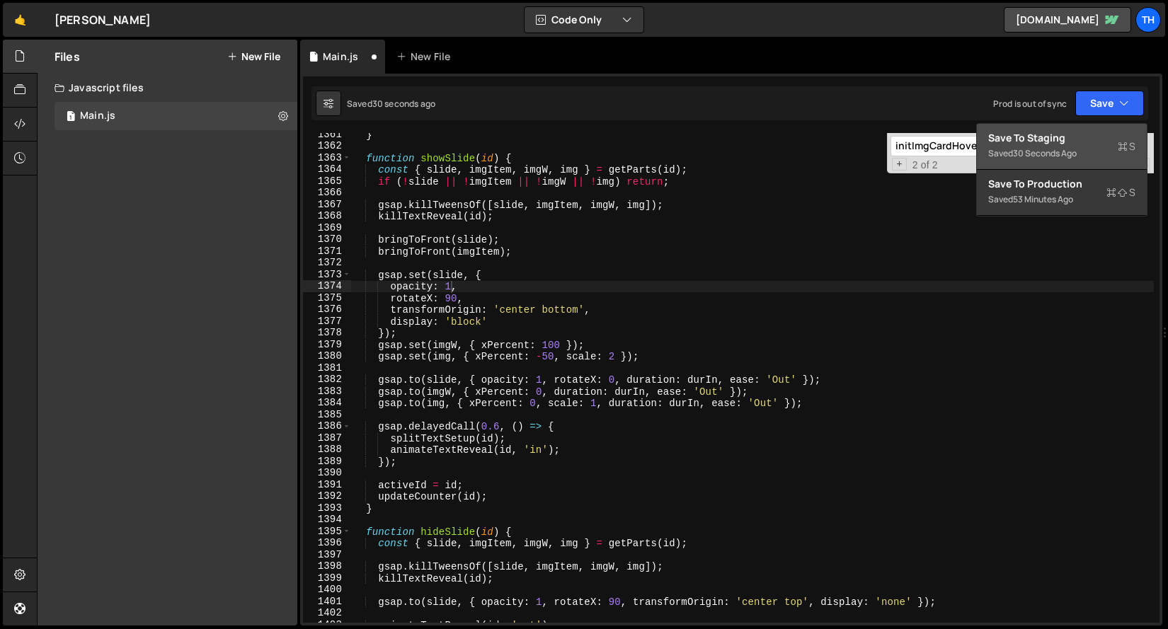
click at [1110, 124] on button "Save to Staging S Saved 30 seconds ago" at bounding box center [1062, 147] width 170 height 46
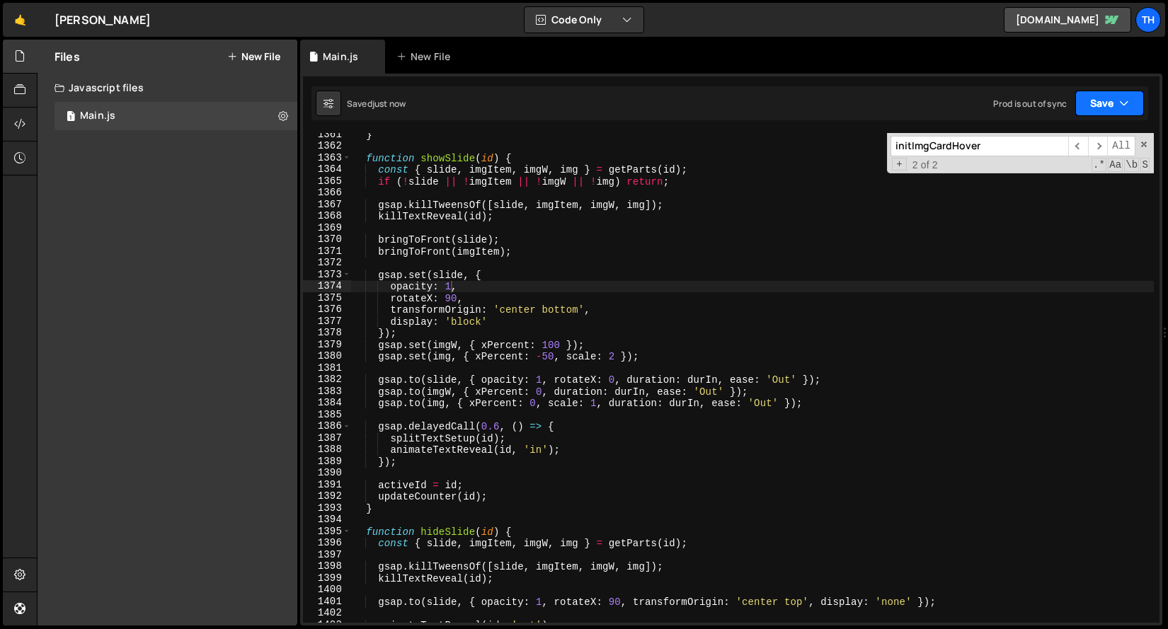
click at [1110, 114] on button "Save" at bounding box center [1109, 103] width 69 height 25
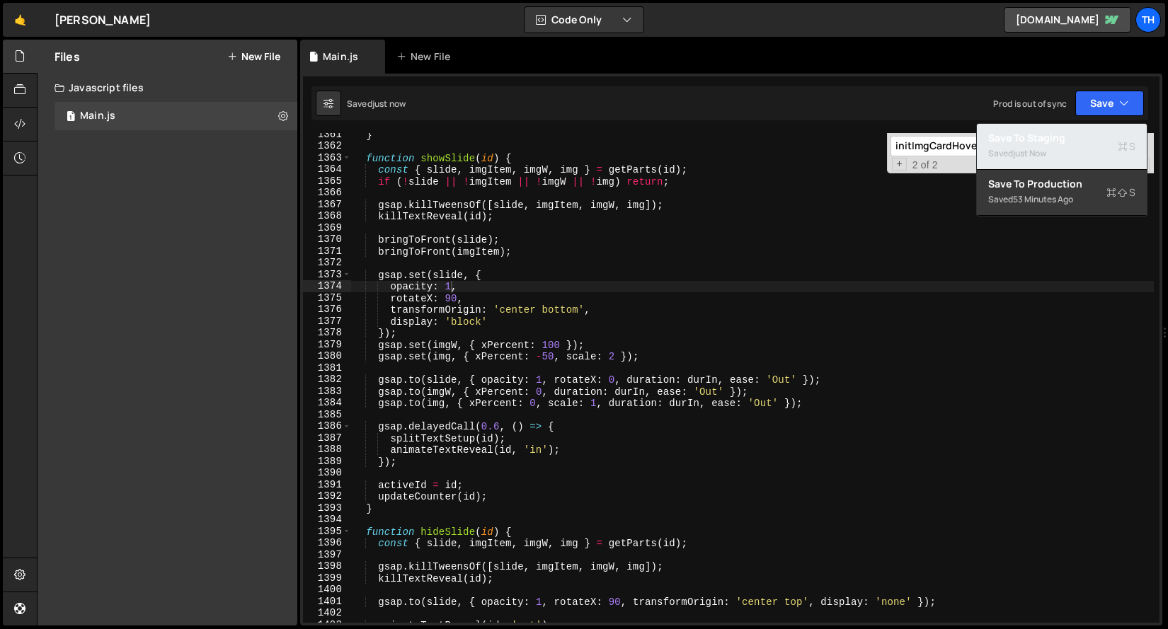
click at [1103, 149] on div "Saved just now" at bounding box center [1061, 153] width 147 height 17
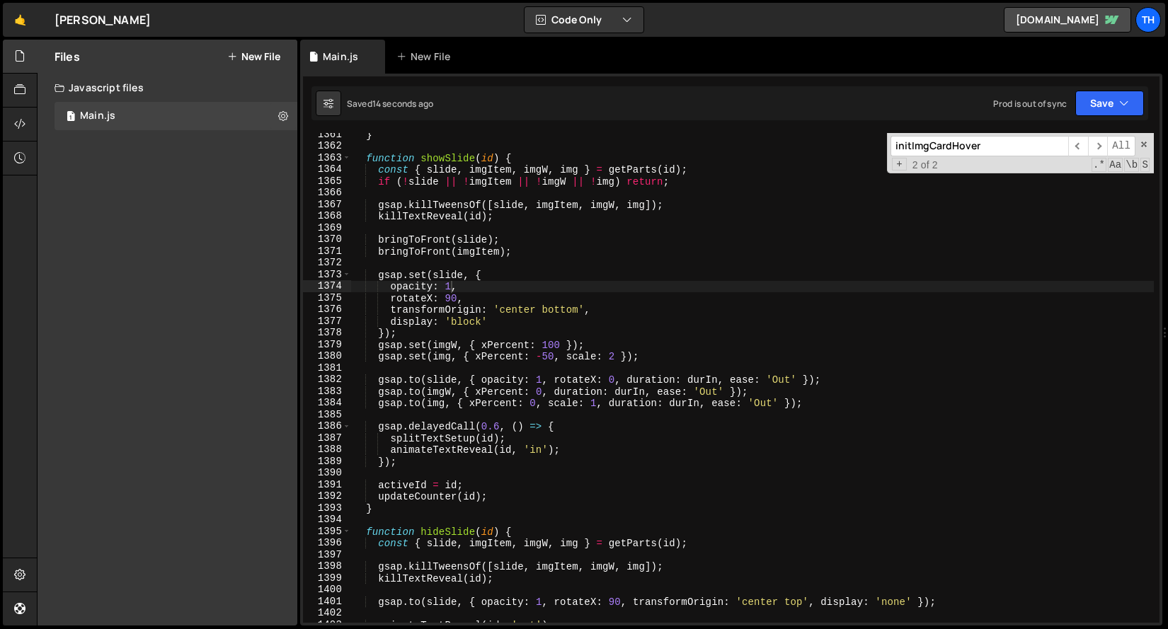
click at [773, 379] on div "} function showSlide ( id ) { const { slide , imgItem , imgW , img } = getParts…" at bounding box center [752, 385] width 802 height 513
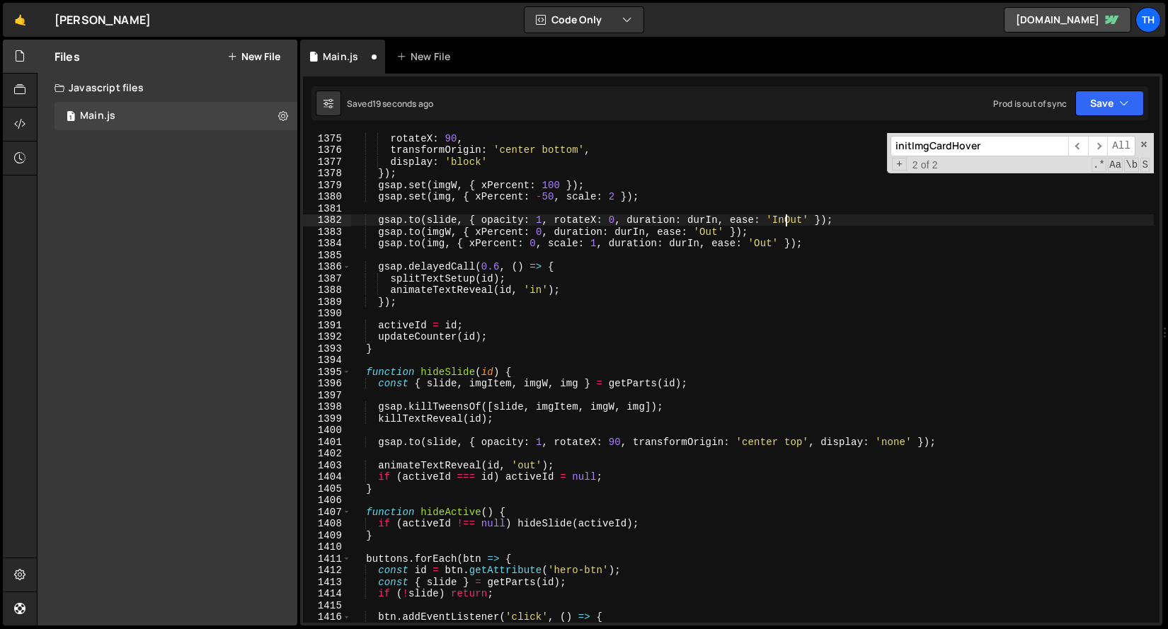
scroll to position [14389, 0]
drag, startPoint x: 732, startPoint y: 222, endPoint x: 809, endPoint y: 217, distance: 77.3
click at [809, 217] on div "rotateX : 90 , transformOrigin : 'center bottom' , display : 'block' }) ; gsap …" at bounding box center [752, 388] width 802 height 513
click at [788, 219] on div "rotateX : 90 , transformOrigin : 'center bottom' , display : 'block' }) ; gsap …" at bounding box center [752, 378] width 802 height 490
drag, startPoint x: 625, startPoint y: 218, endPoint x: 798, endPoint y: 220, distance: 172.7
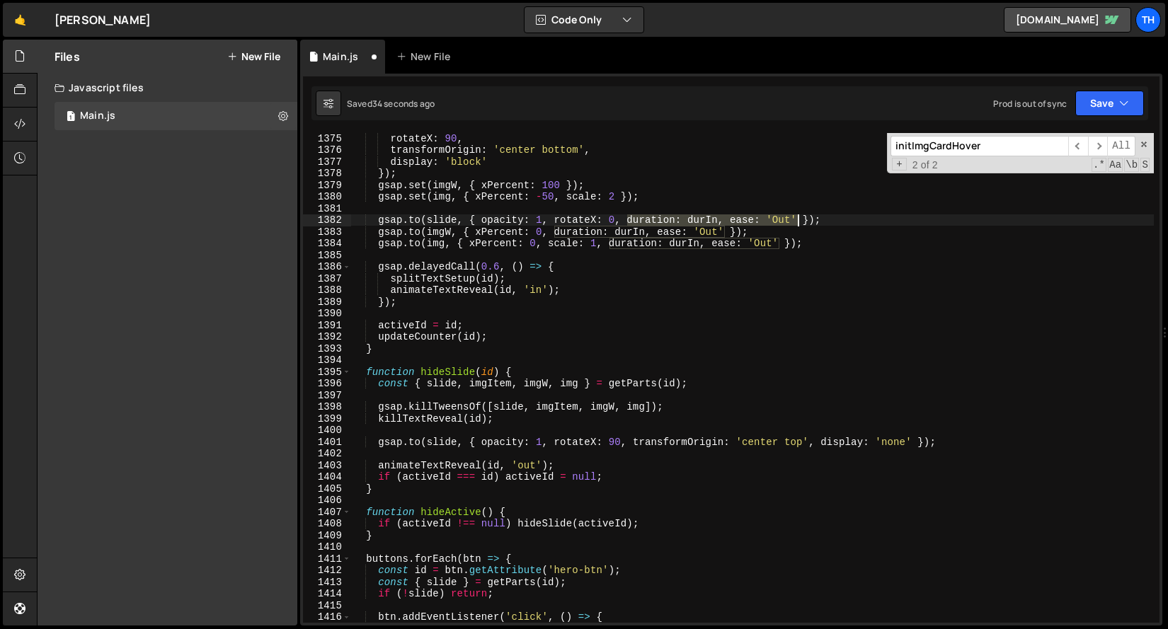
click at [798, 220] on div "rotateX : 90 , transformOrigin : 'center bottom' , display : 'block' }) ; gsap …" at bounding box center [752, 388] width 802 height 513
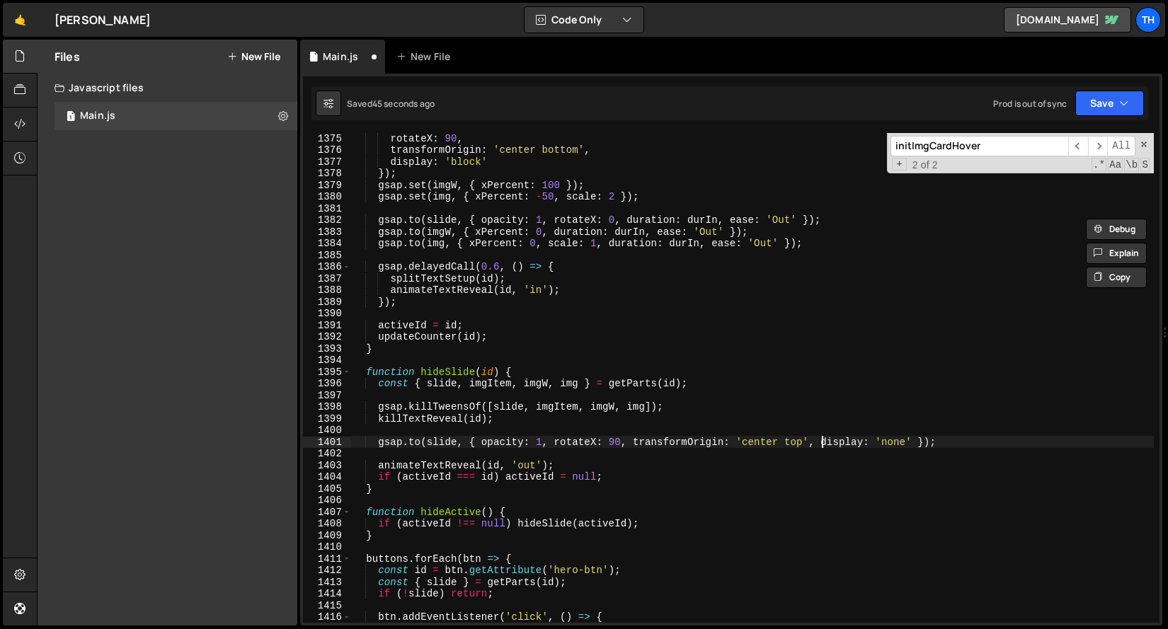
click at [822, 441] on div "rotateX : 90 , transformOrigin : 'center bottom' , display : 'block' }) ; gsap …" at bounding box center [752, 388] width 802 height 513
paste textarea "uration: durIn, ease: 'Out'd"
click at [1123, 111] on button "Save" at bounding box center [1109, 103] width 69 height 25
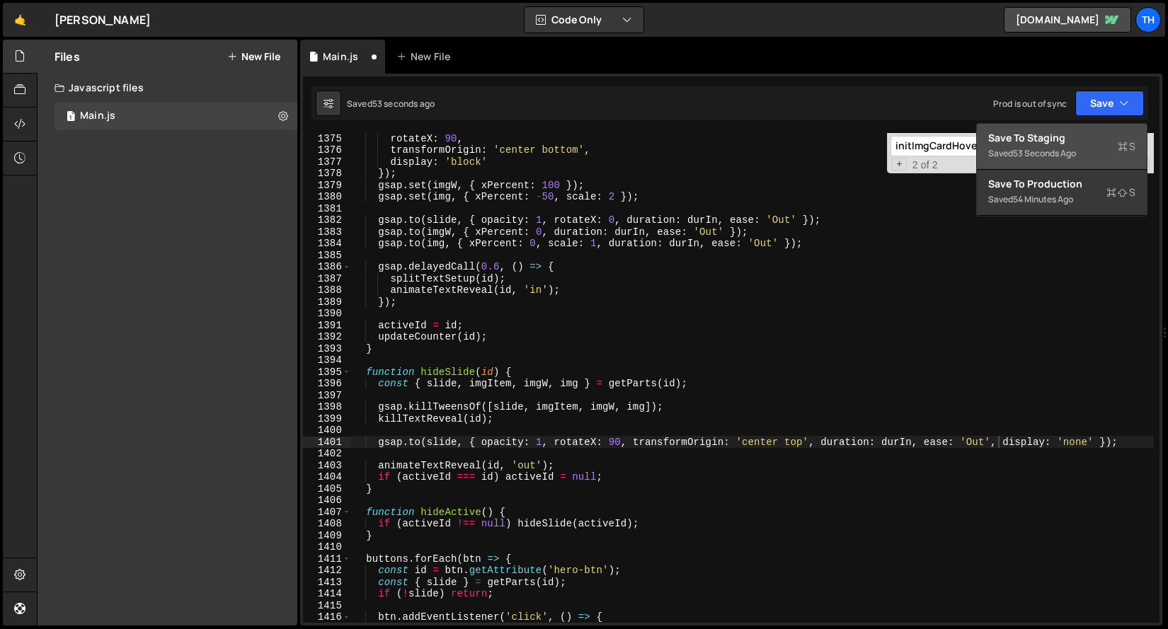
click at [1075, 166] on button "Save to Staging S Saved 53 seconds ago" at bounding box center [1062, 147] width 170 height 46
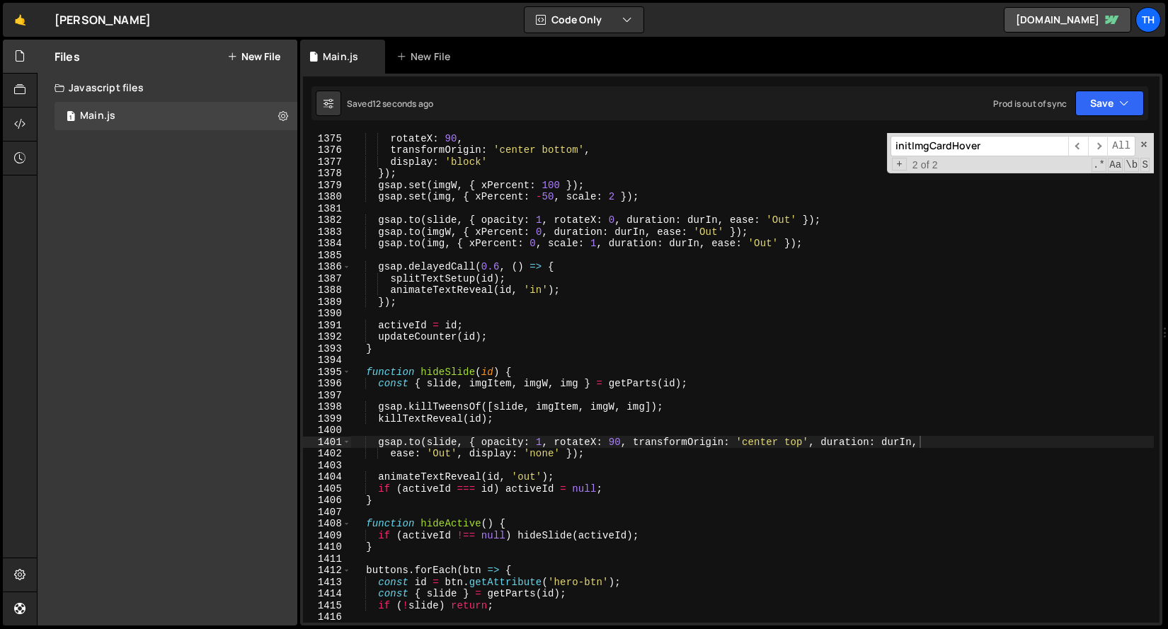
scroll to position [0, 39]
click at [909, 441] on div "rotateX : 90 , transformOrigin : 'center bottom' , display : 'block' }) ; gsap …" at bounding box center [752, 388] width 802 height 513
click at [1118, 104] on button "Save" at bounding box center [1109, 103] width 69 height 25
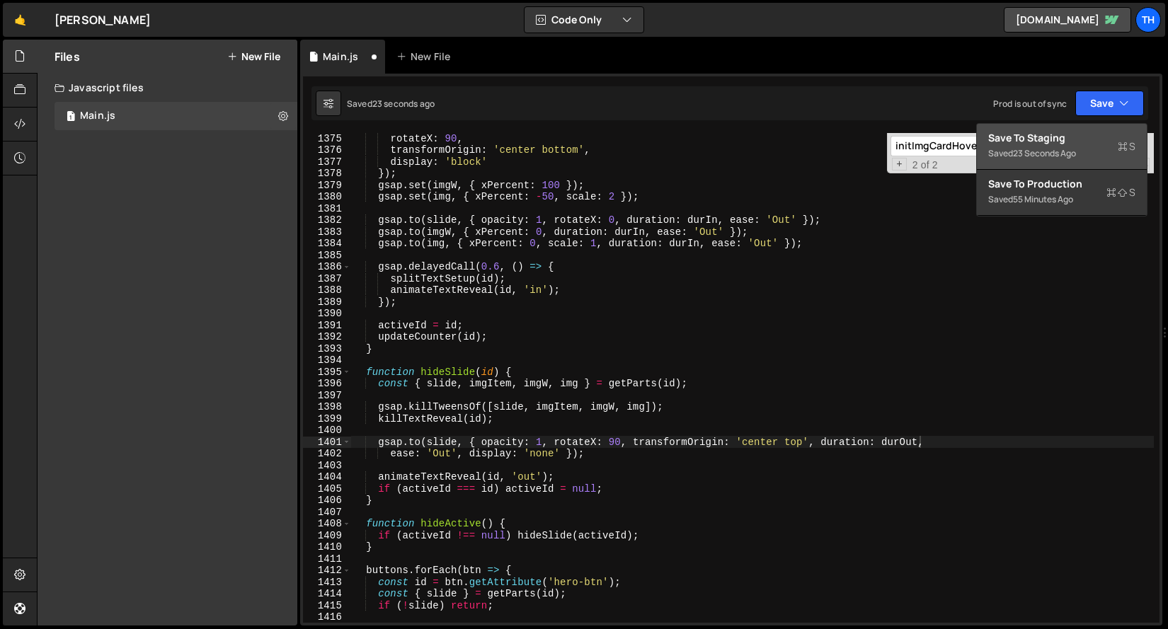
click at [1045, 156] on div "23 seconds ago" at bounding box center [1044, 153] width 63 height 12
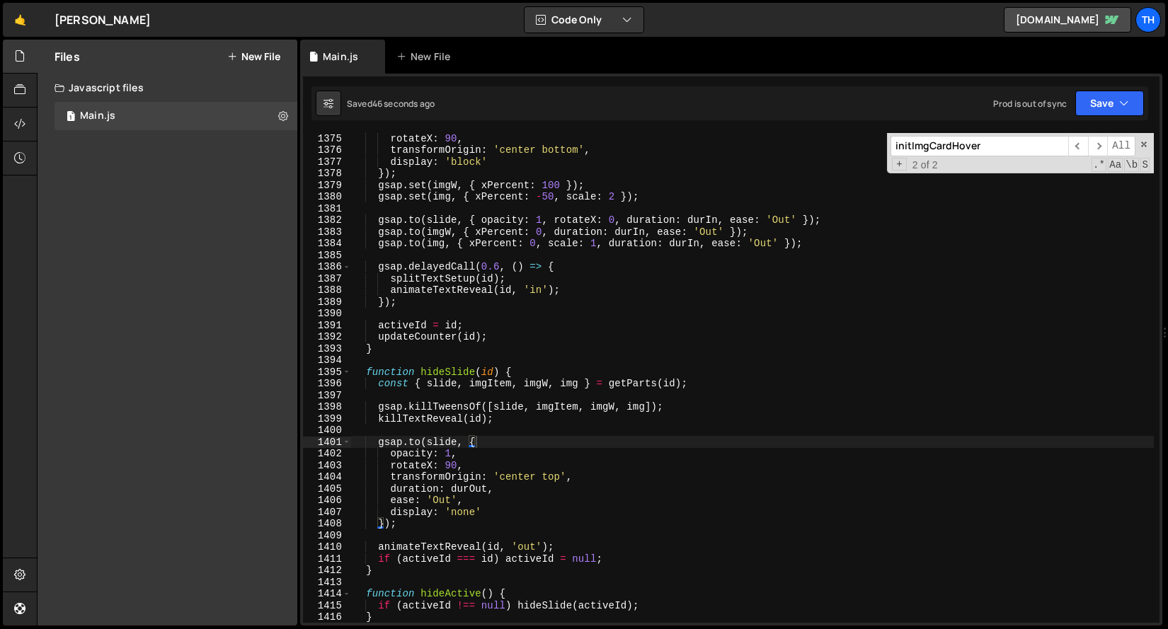
click at [451, 454] on div "rotateX : 90 , transformOrigin : 'center bottom' , display : 'block' }) ; gsap …" at bounding box center [752, 388] width 802 height 513
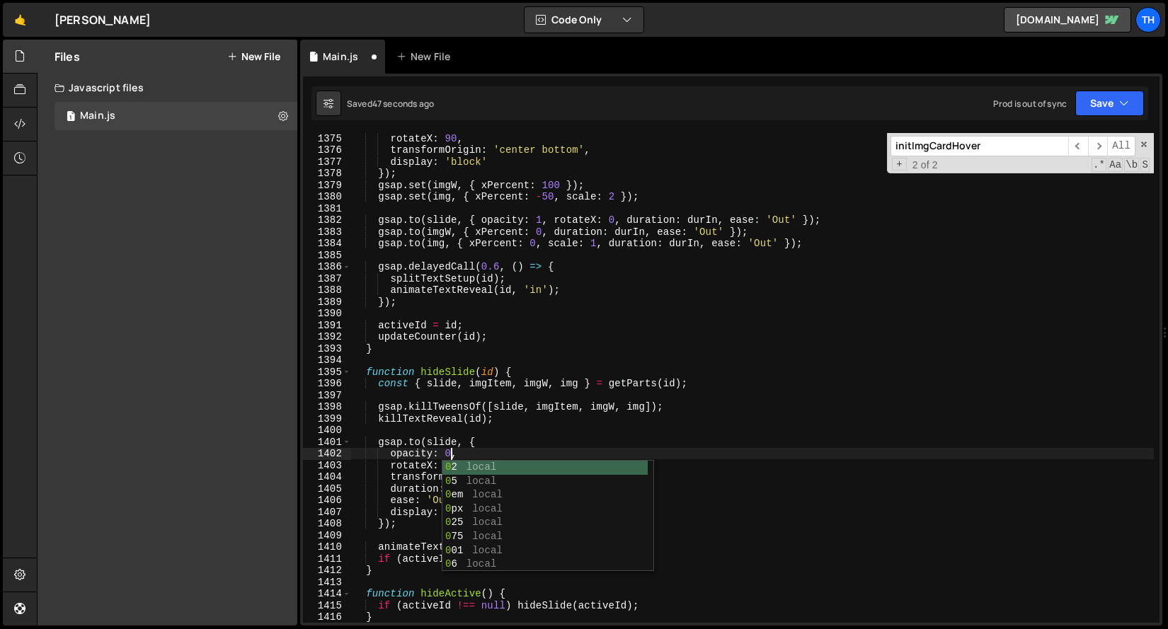
scroll to position [0, 6]
click at [547, 214] on div "rotateX : 90 , transformOrigin : 'center bottom' , display : 'block' }) ; gsap …" at bounding box center [752, 388] width 802 height 513
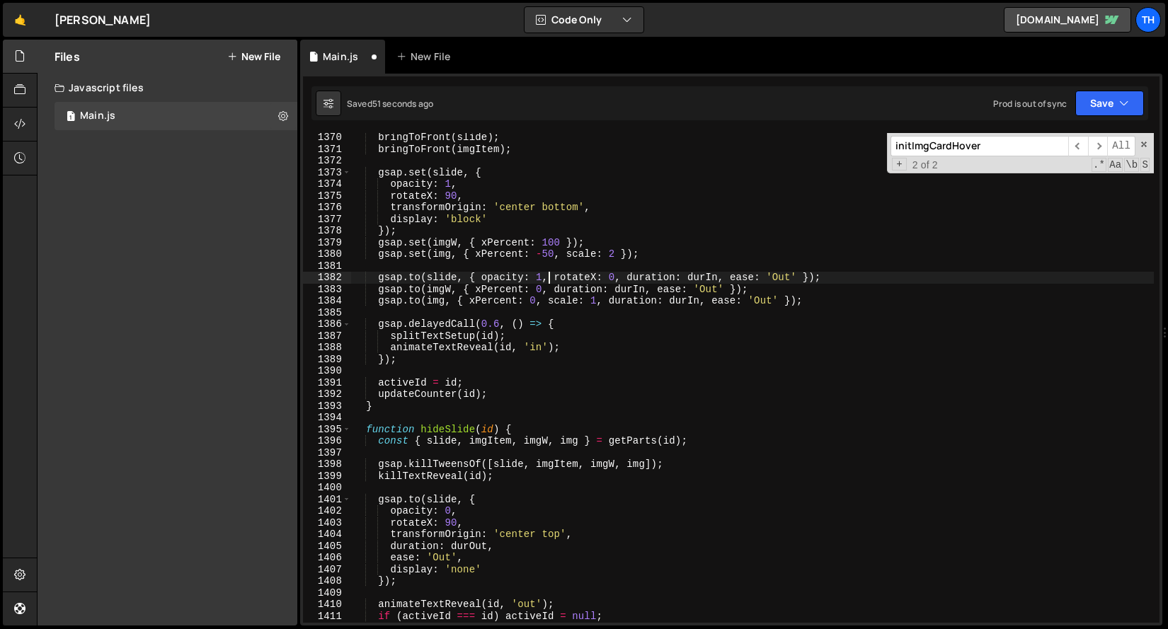
scroll to position [14292, 0]
click at [452, 183] on div "bringToFront ( slide ) ; bringToFront ( imgItem ) ; gsap . set ( slide , { opac…" at bounding box center [752, 388] width 802 height 513
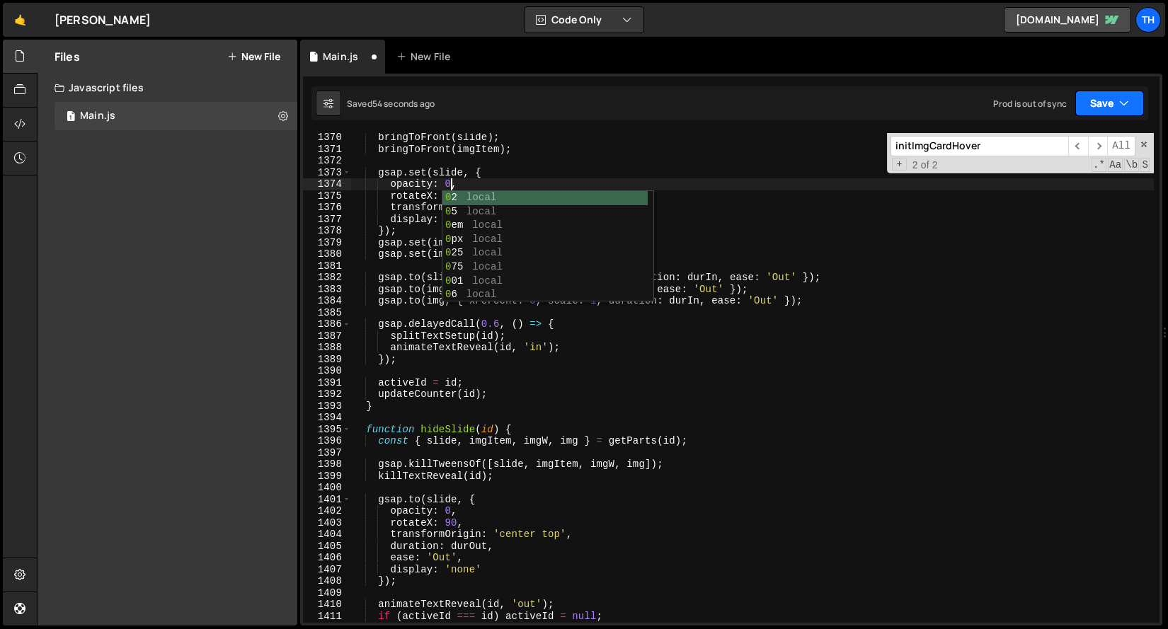
click at [1105, 93] on button "Save" at bounding box center [1109, 103] width 69 height 25
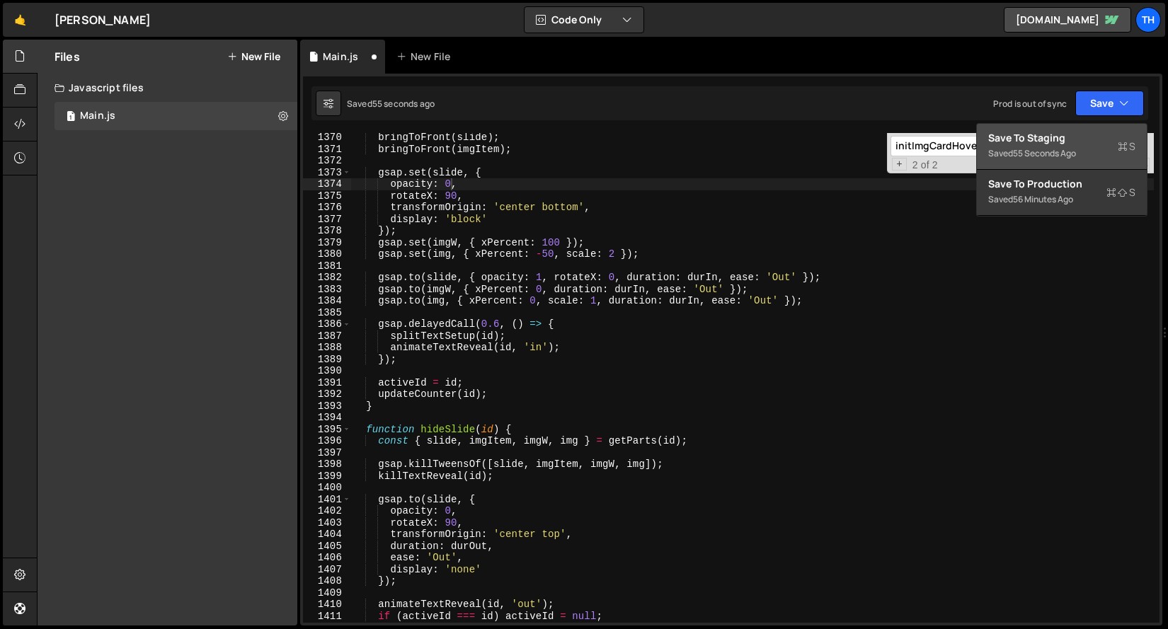
click at [1077, 126] on button "Save to Staging S Saved 55 seconds ago" at bounding box center [1062, 147] width 170 height 46
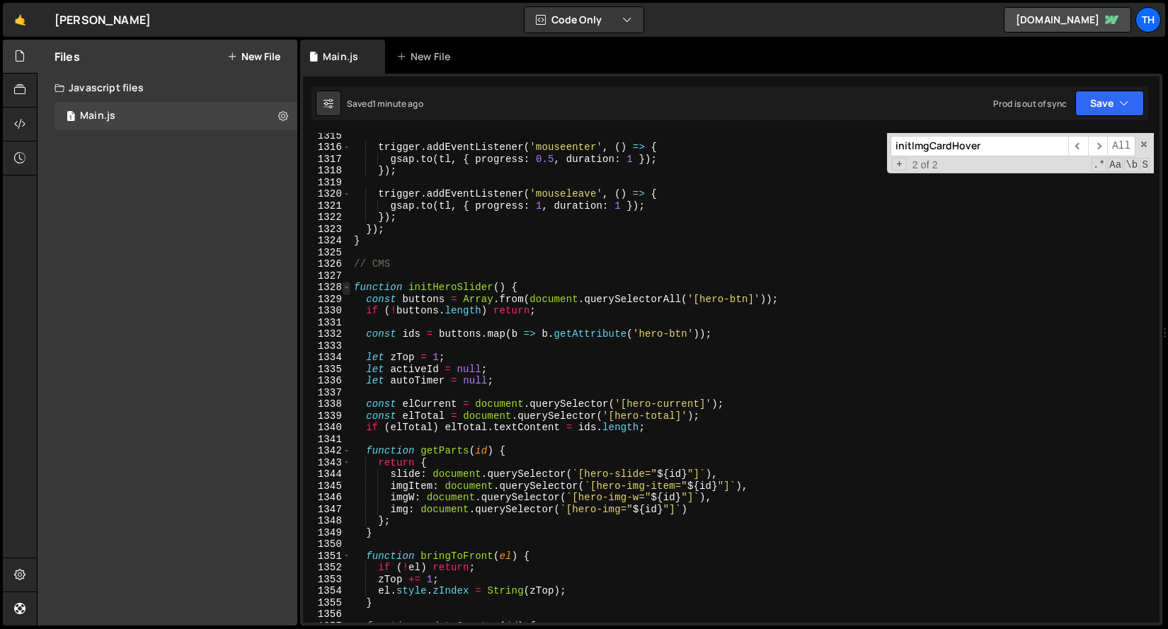
click at [343, 289] on span at bounding box center [347, 288] width 8 height 12
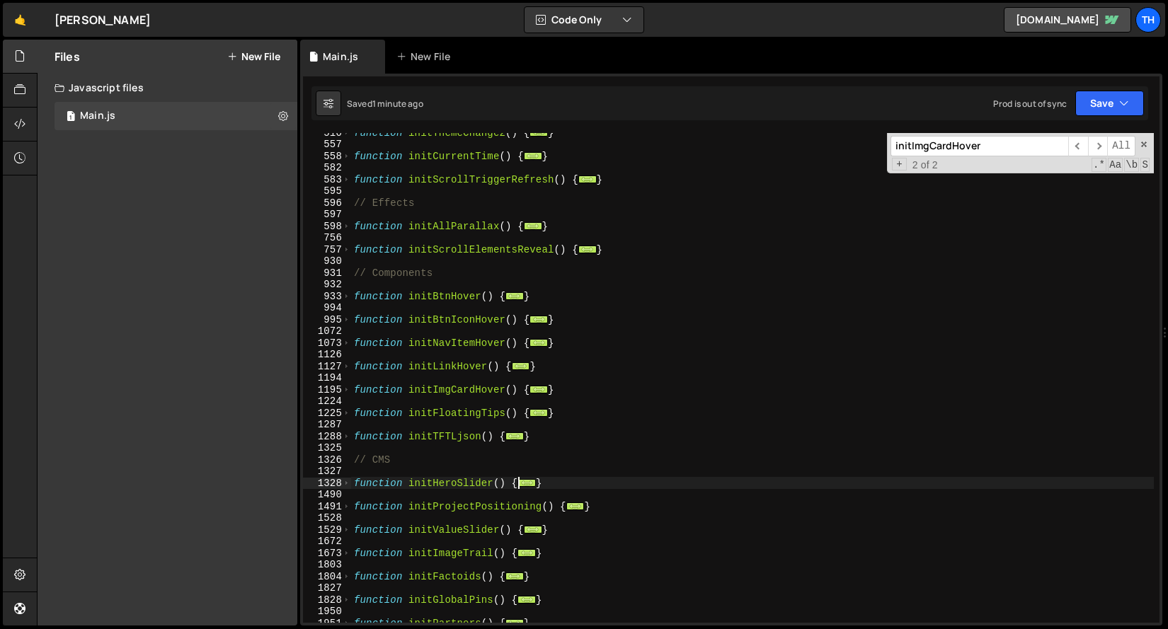
scroll to position [458, 0]
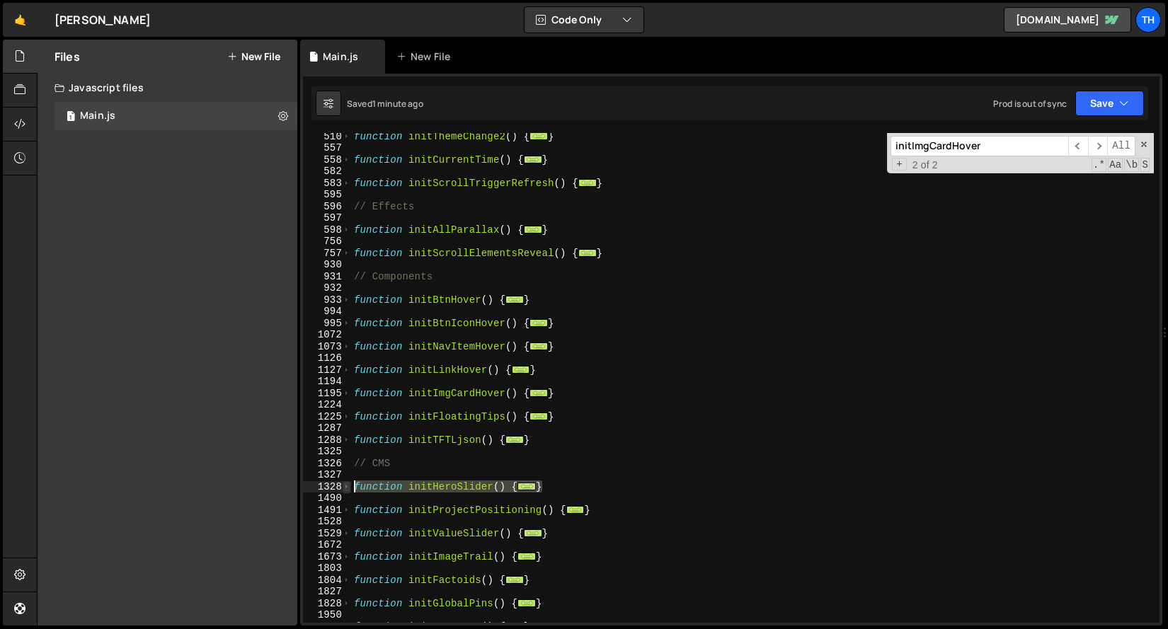
drag, startPoint x: 563, startPoint y: 490, endPoint x: 343, endPoint y: 490, distance: 220.1
click at [343, 490] on div "opacity: 0, 510 557 558 582 583 595 596 597 598 756 757 930 931 932 933 994 995…" at bounding box center [731, 378] width 856 height 490
paste textarea "}"
type textarea "}"
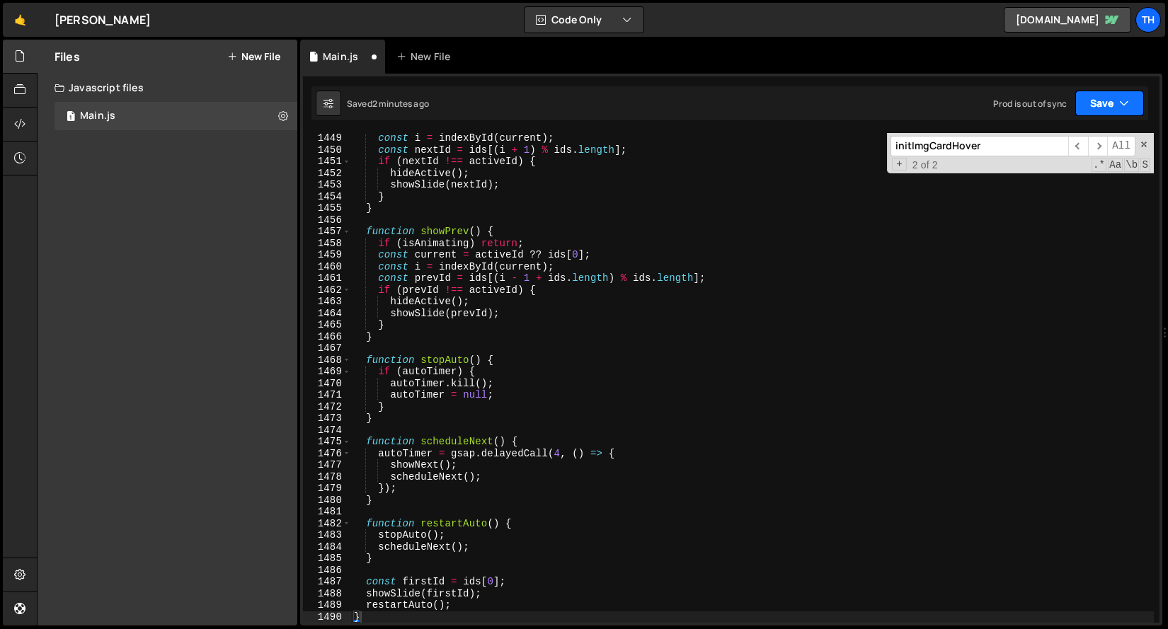
click at [1090, 91] on button "Save" at bounding box center [1109, 103] width 69 height 25
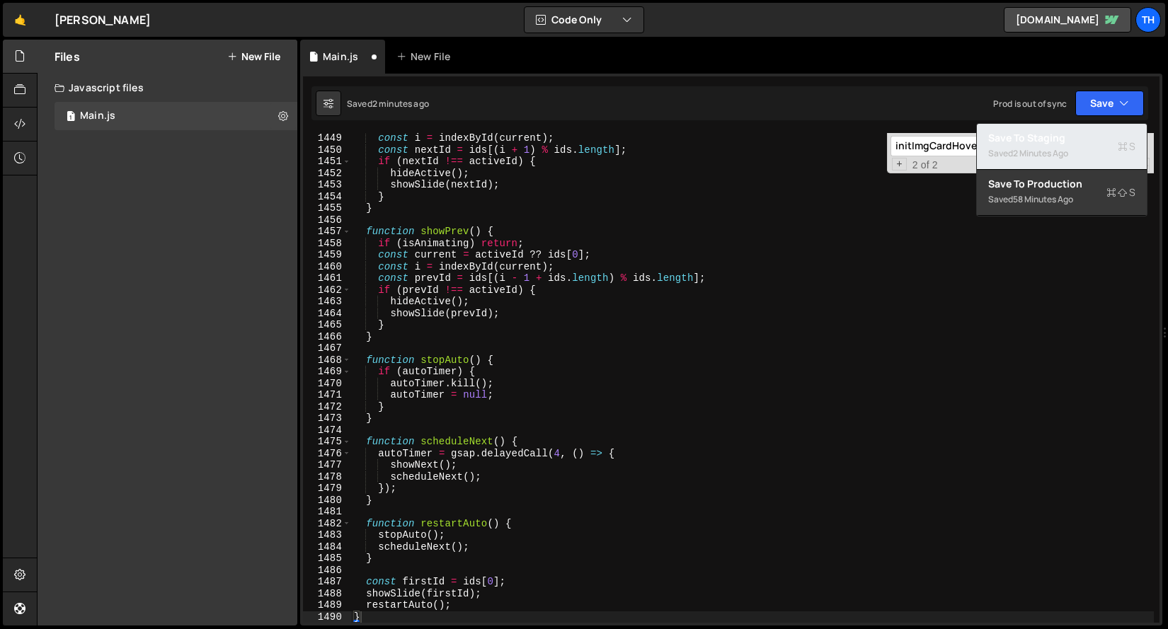
click at [1083, 146] on div "Saved 2 minutes ago" at bounding box center [1061, 153] width 147 height 17
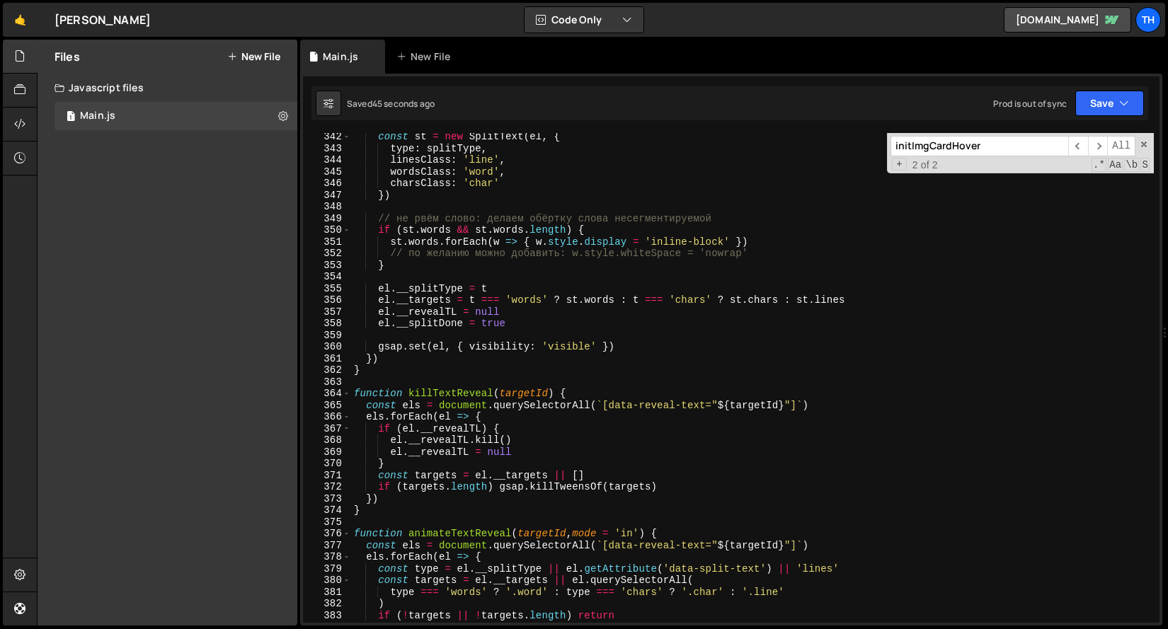
scroll to position [3669, 0]
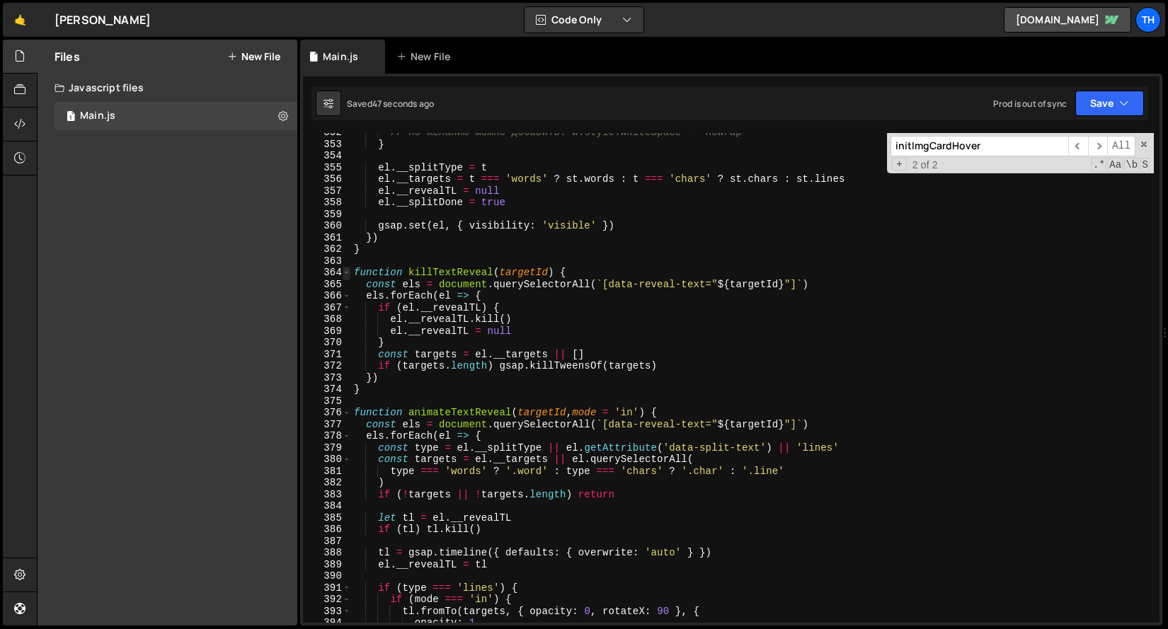
click at [345, 272] on span at bounding box center [347, 273] width 8 height 12
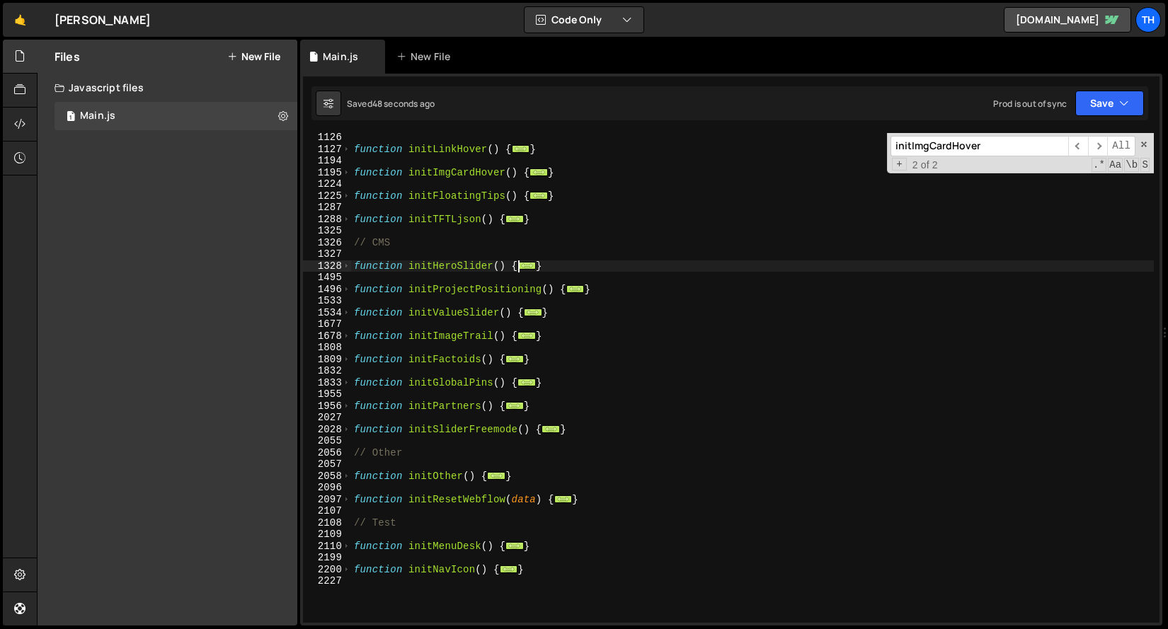
scroll to position [619, 0]
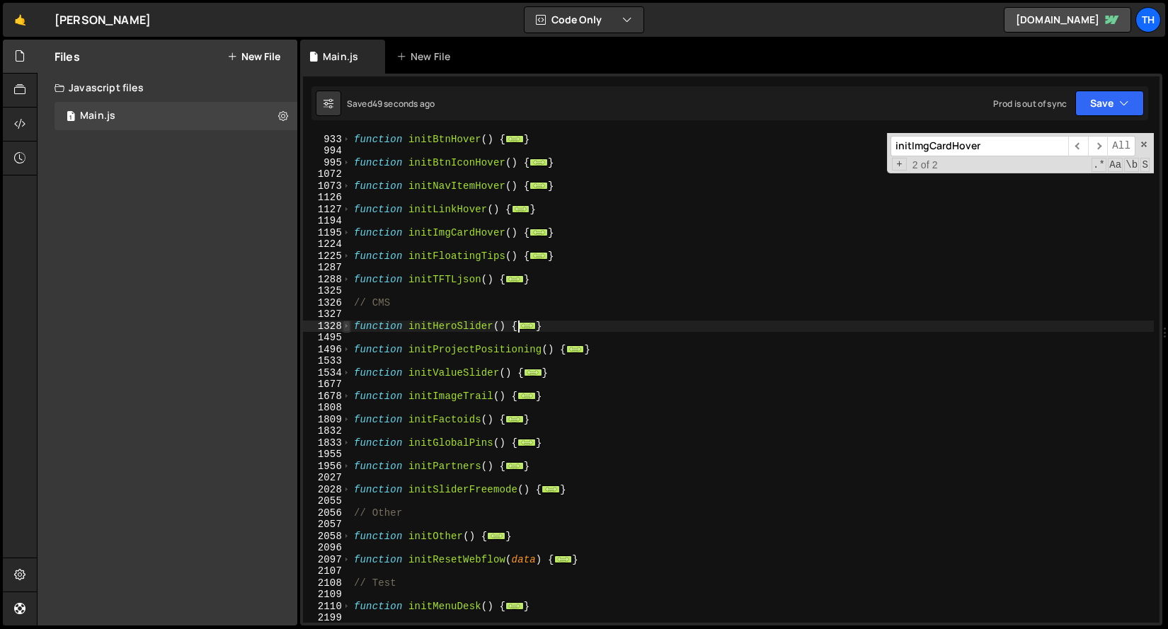
click at [347, 326] on span at bounding box center [347, 327] width 8 height 12
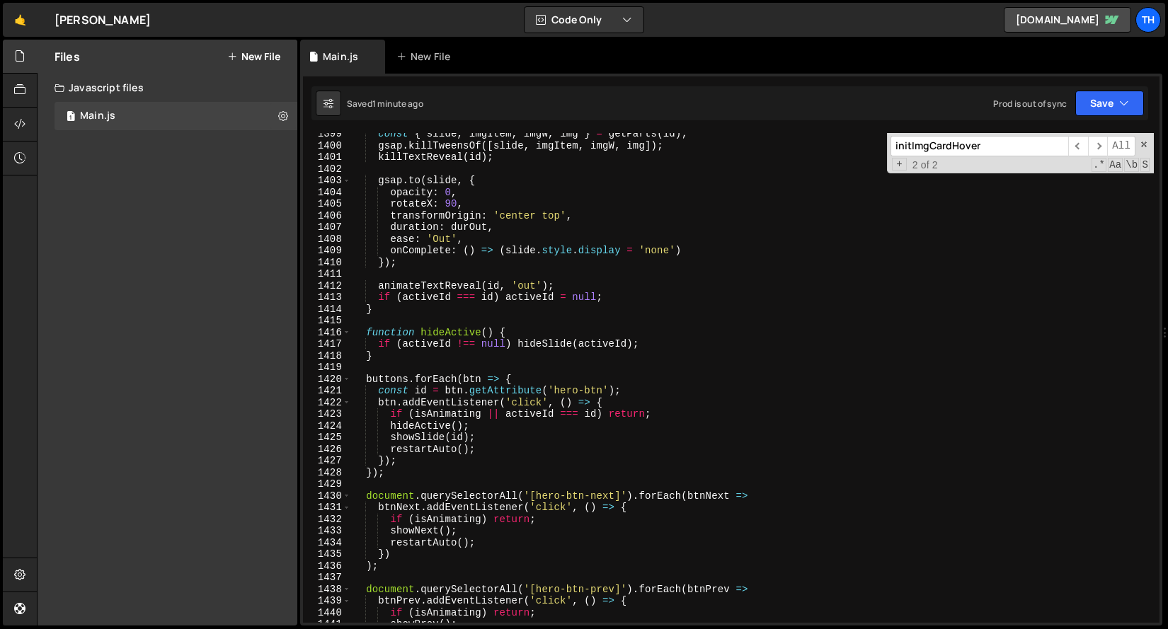
scroll to position [1639, 0]
click at [471, 522] on div "const { slide , imgItem , imgW , img } = getParts ( id ) ; gsap . killTweensOf …" at bounding box center [752, 384] width 802 height 513
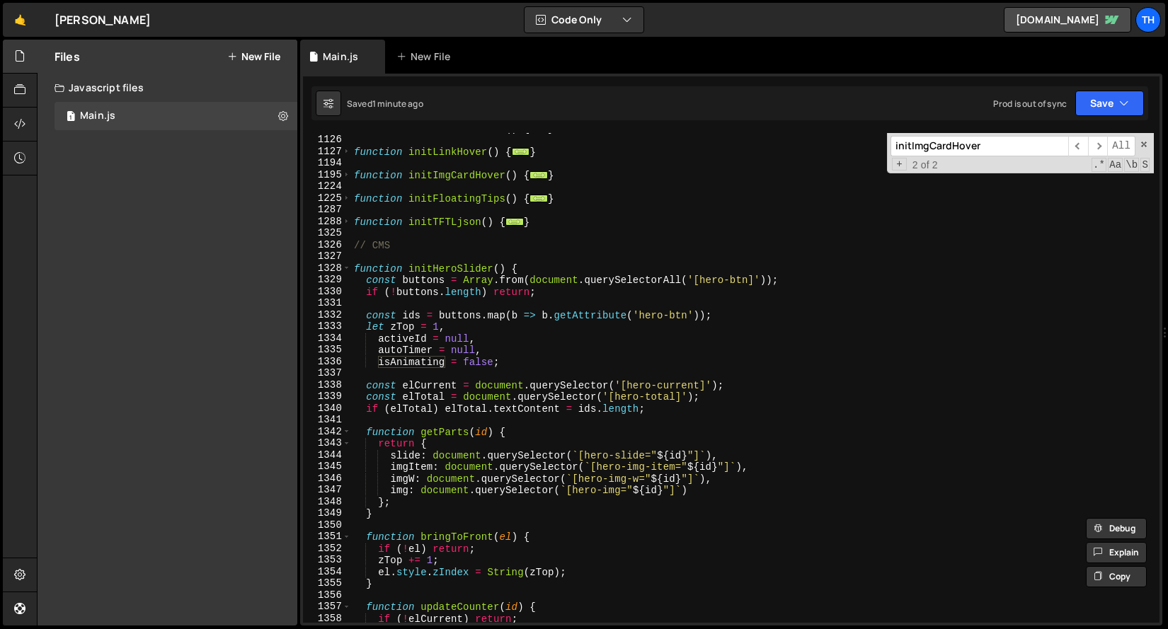
scroll to position [653, 0]
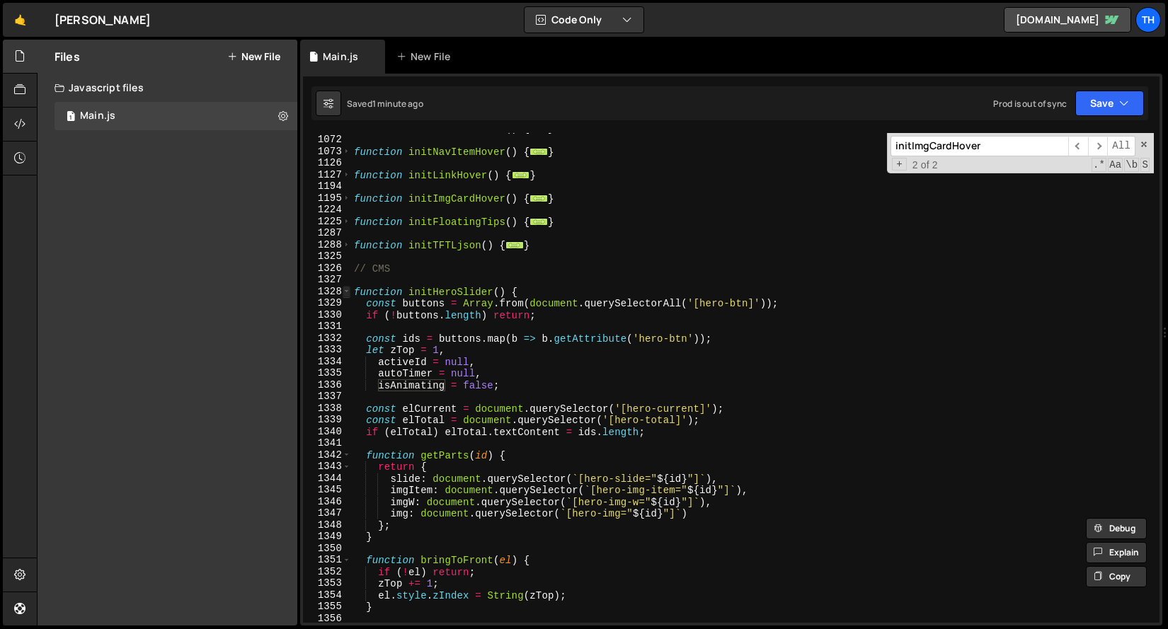
click at [346, 290] on span at bounding box center [347, 292] width 8 height 12
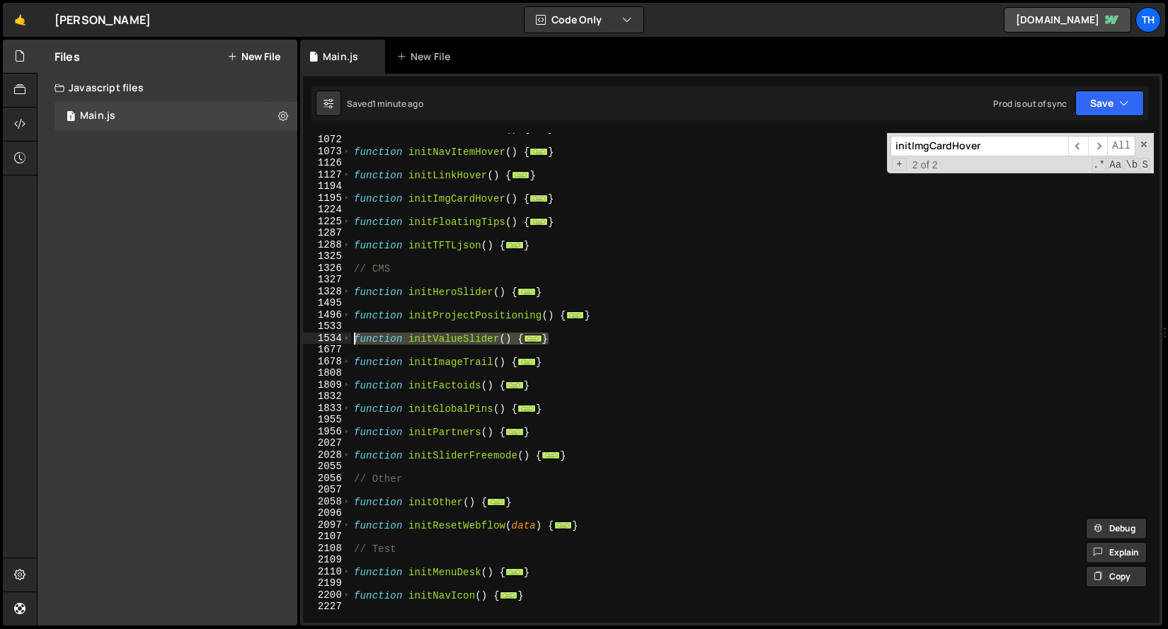
drag, startPoint x: 561, startPoint y: 342, endPoint x: 279, endPoint y: 340, distance: 282.4
click at [279, 340] on div "Files New File Javascript files 1 Main.js 0 CSS files Copy share link Edit File…" at bounding box center [602, 333] width 1131 height 587
paste textarea "}"
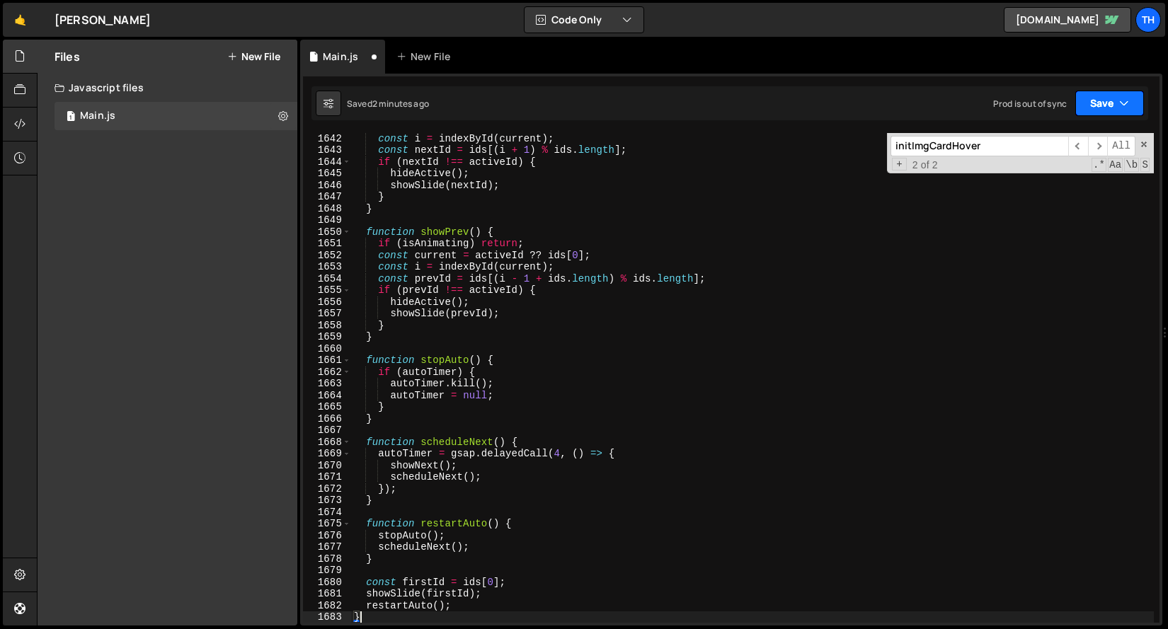
click at [1100, 110] on button "Save" at bounding box center [1109, 103] width 69 height 25
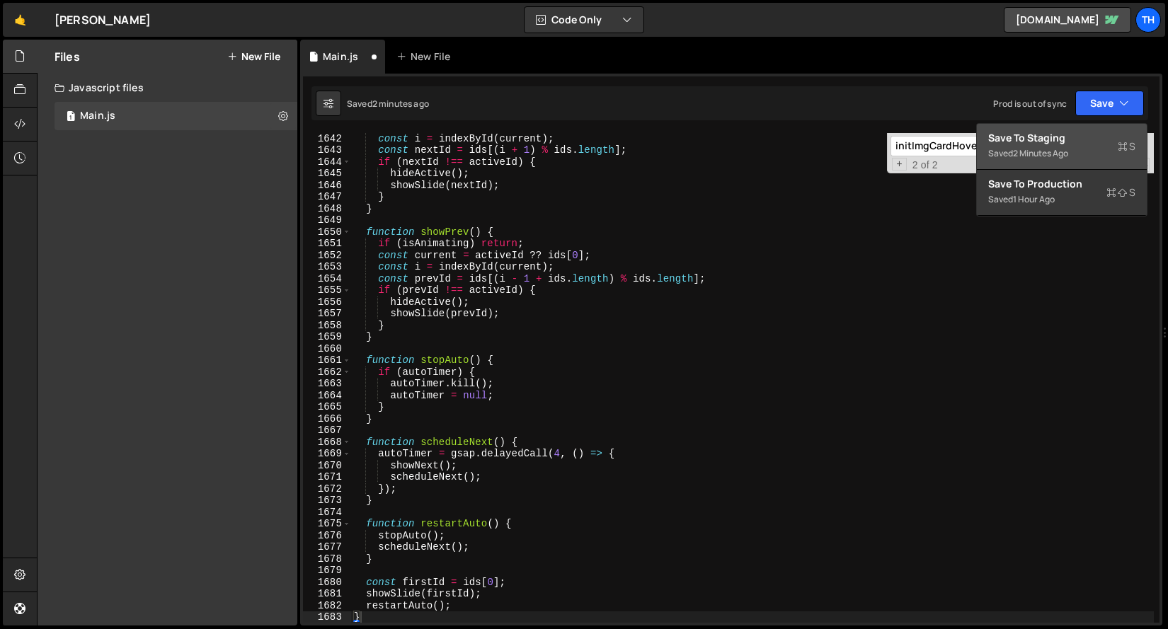
click at [1075, 138] on div "Save to Staging S" at bounding box center [1061, 138] width 147 height 14
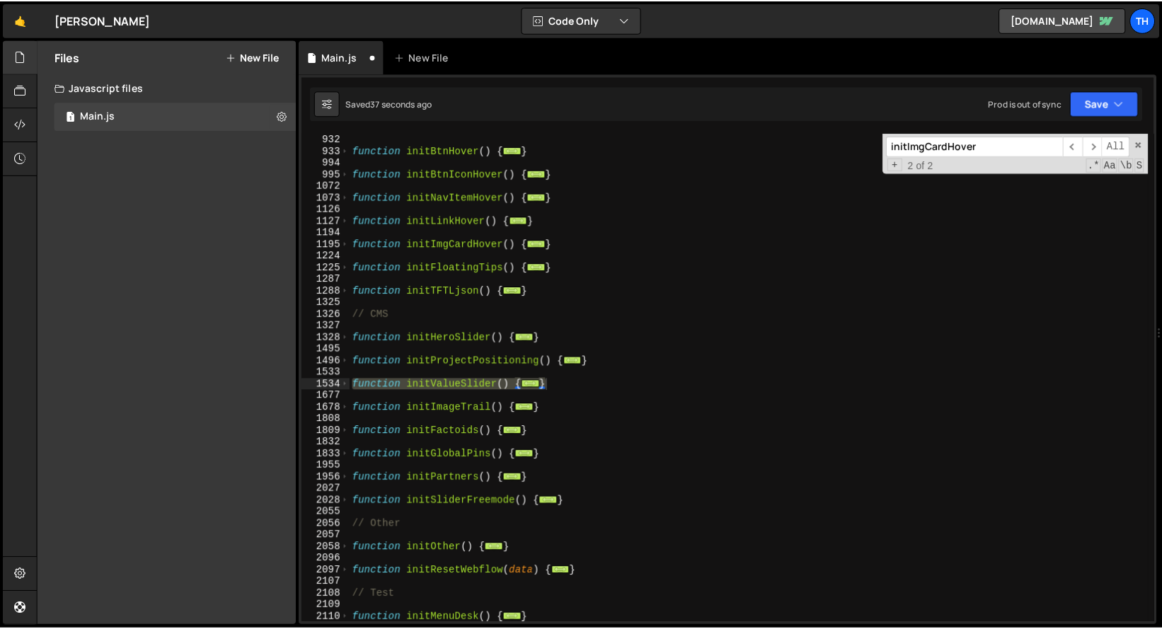
scroll to position [607, 0]
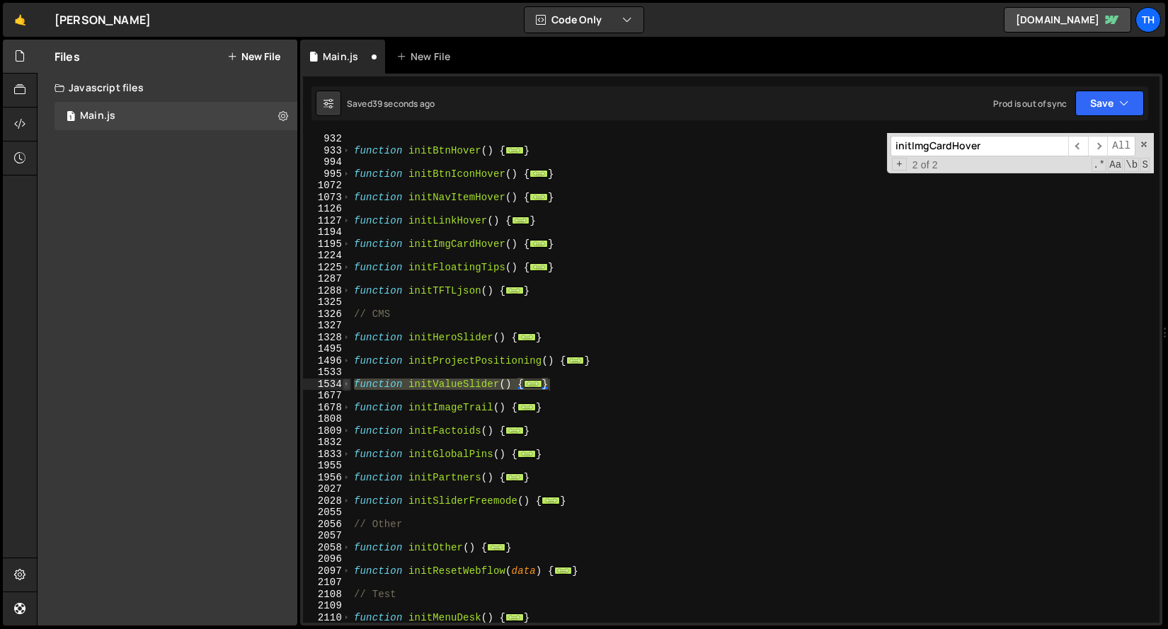
type textarea "restartAuto() }"
click at [348, 389] on span at bounding box center [347, 385] width 8 height 12
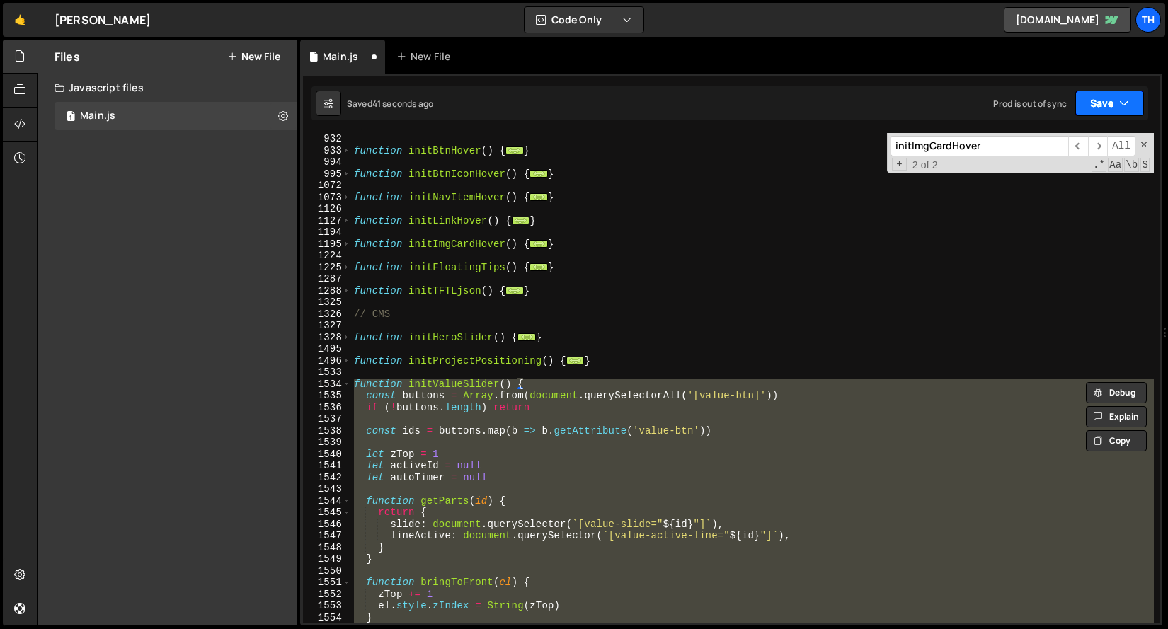
click at [1096, 103] on button "Save" at bounding box center [1109, 103] width 69 height 25
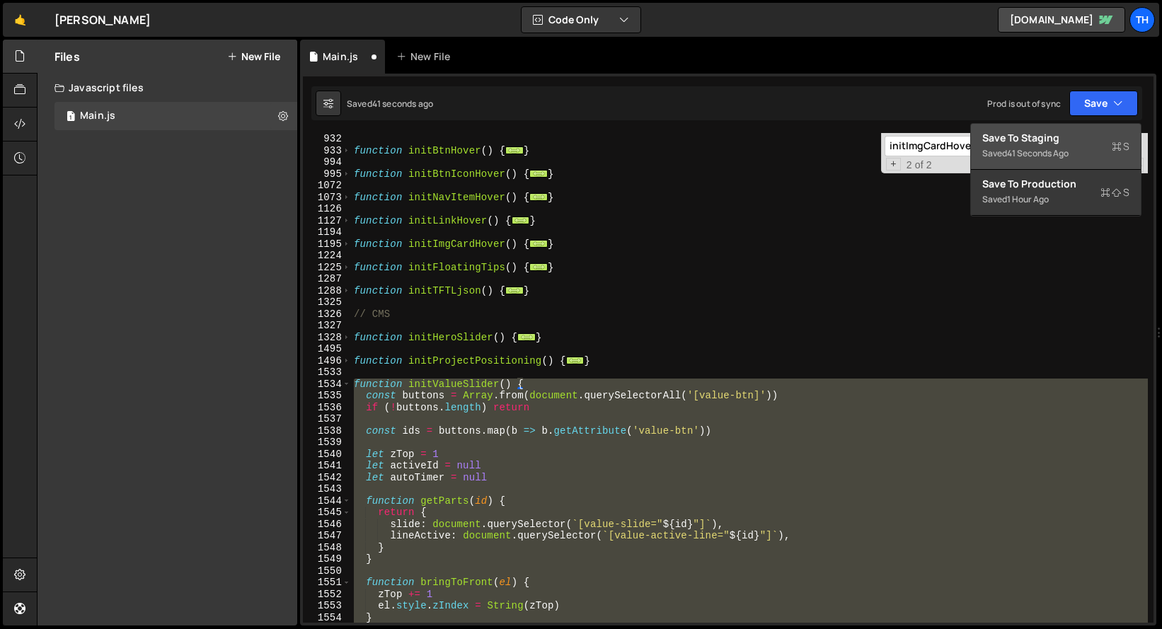
click at [1060, 132] on div "Save to Staging S" at bounding box center [1055, 138] width 147 height 14
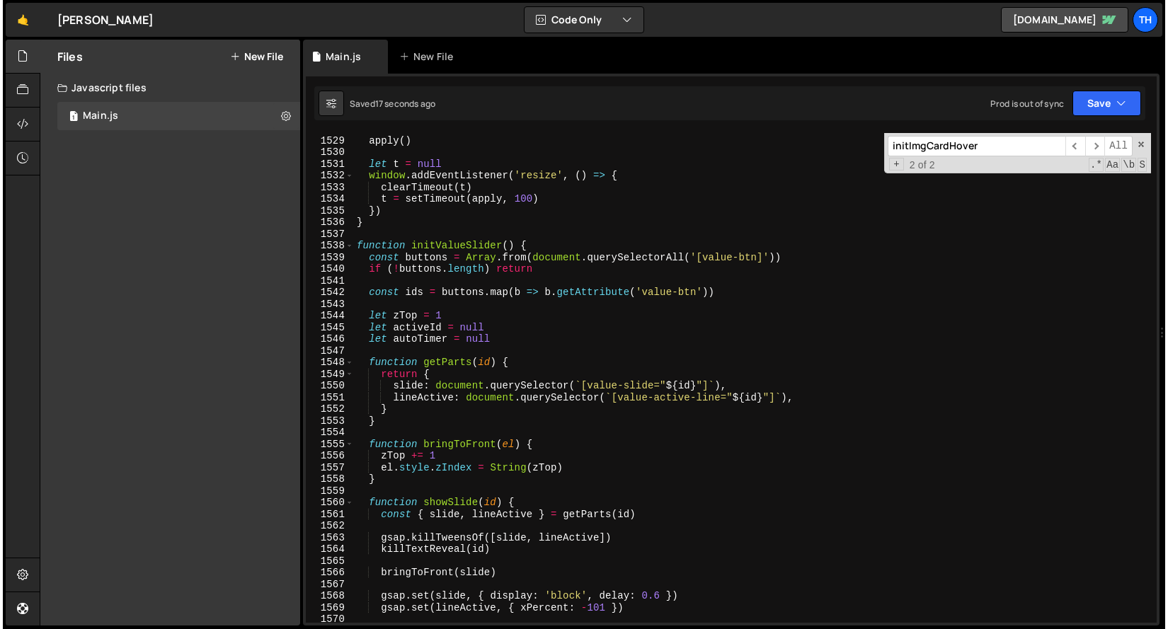
scroll to position [15681, 0]
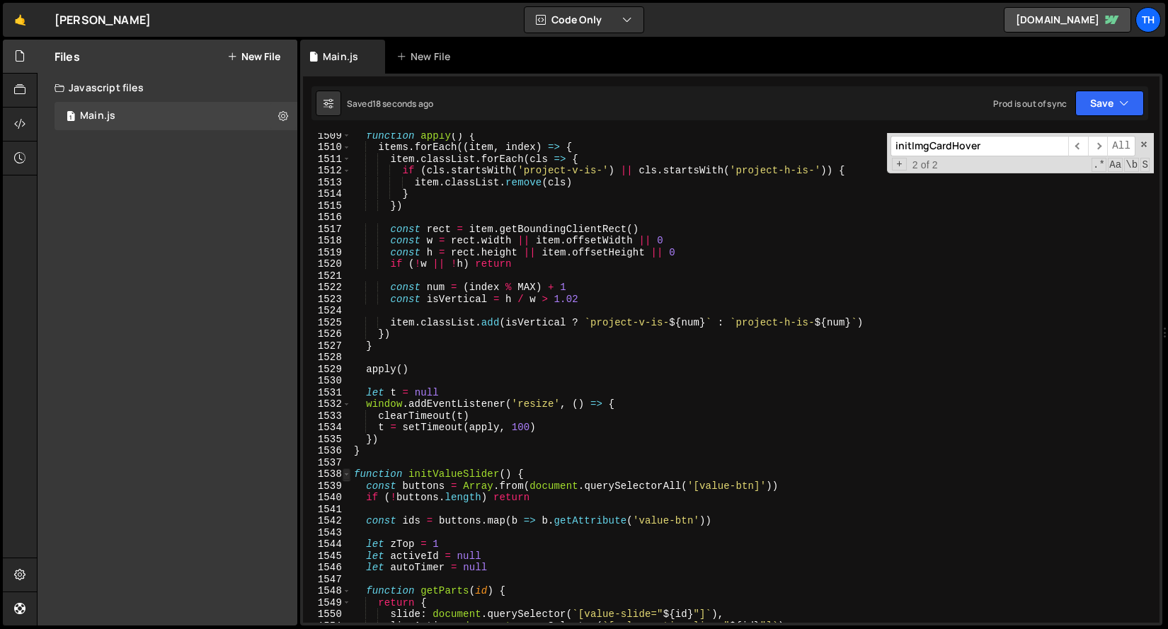
click at [347, 477] on span at bounding box center [347, 474] width 8 height 12
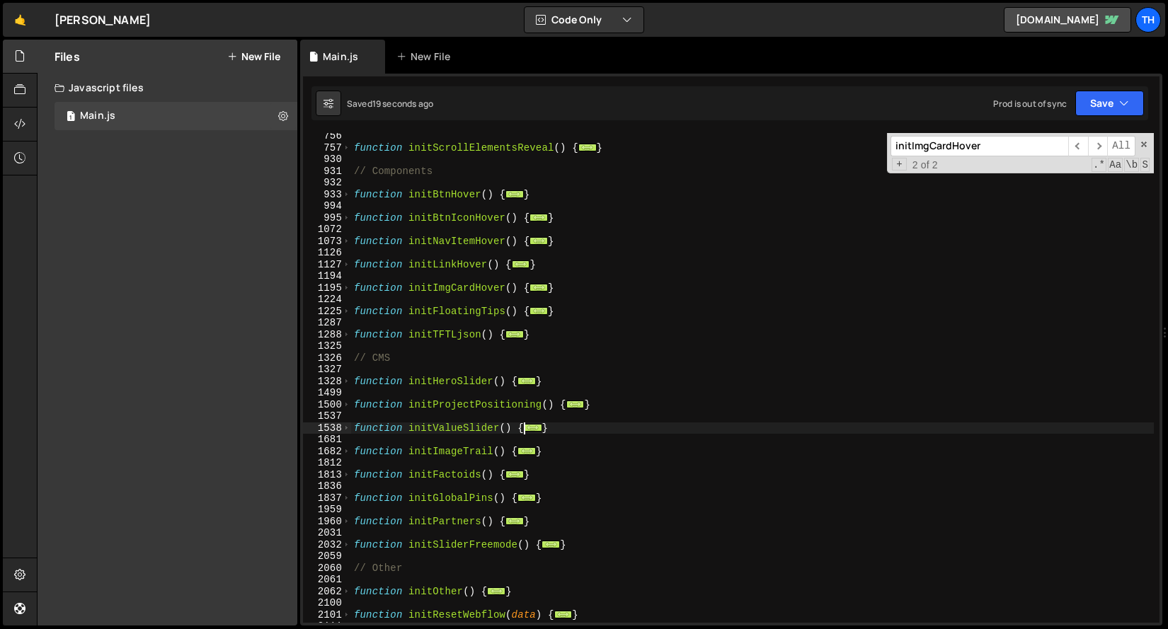
scroll to position [563, 0]
drag, startPoint x: 564, startPoint y: 427, endPoint x: 319, endPoint y: 427, distance: 244.9
click at [319, 427] on div "756 757 930 931 932 933 994 995 1072 1073 1126 1127 1194 1195 1224 1225 1287 12…" at bounding box center [731, 378] width 856 height 490
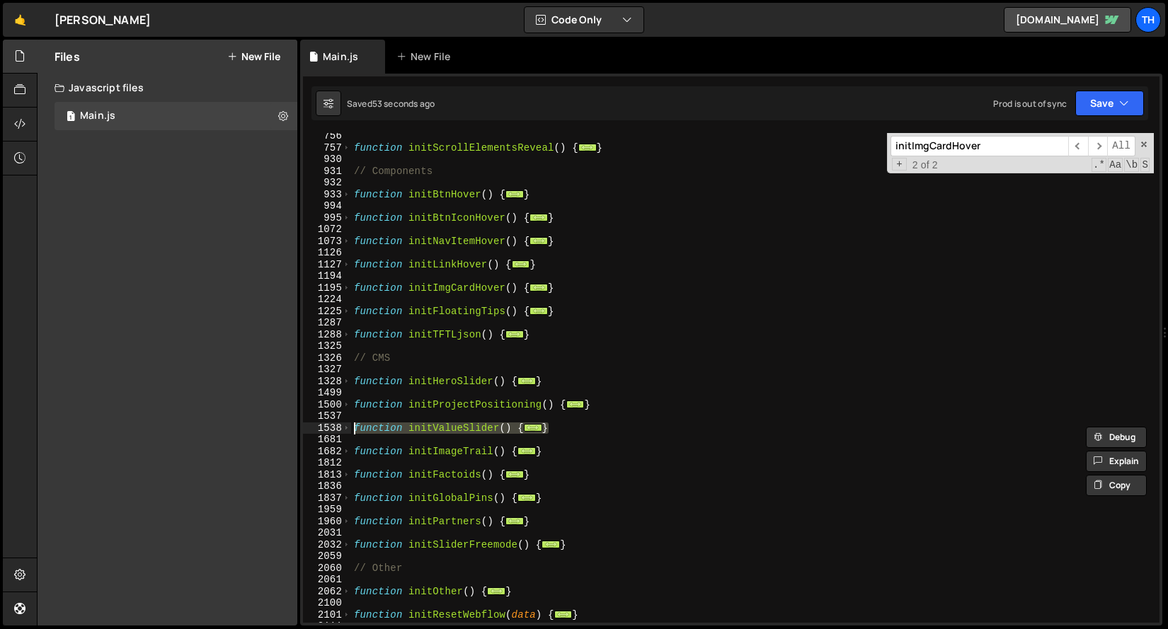
paste textarea "}"
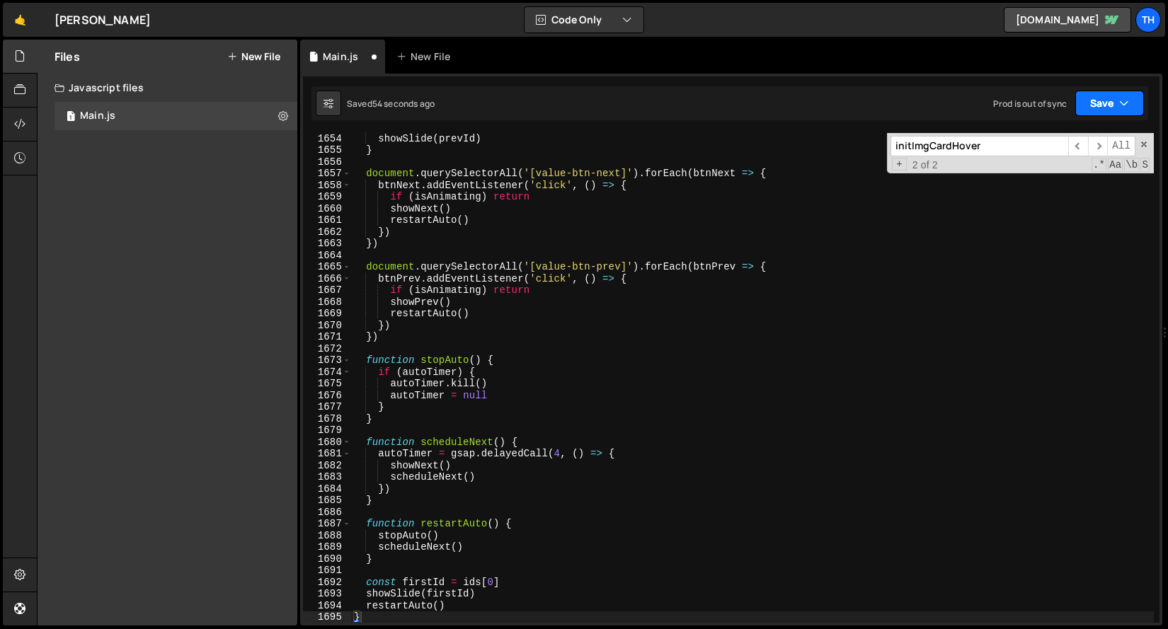
click at [1095, 115] on div "Saved 54 seconds ago Prod is out of sync Upgrade to Edit Save Save to Staging S…" at bounding box center [729, 103] width 836 height 34
click at [1095, 108] on button "Save" at bounding box center [1109, 103] width 69 height 25
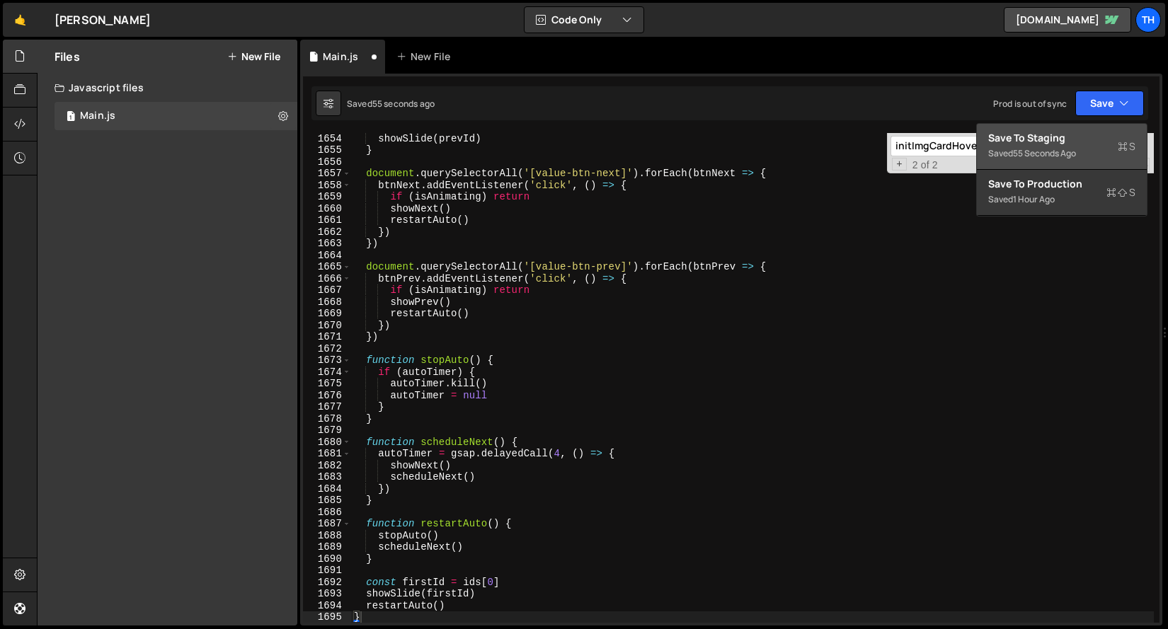
click at [1035, 144] on div "Save to Staging S" at bounding box center [1061, 138] width 147 height 14
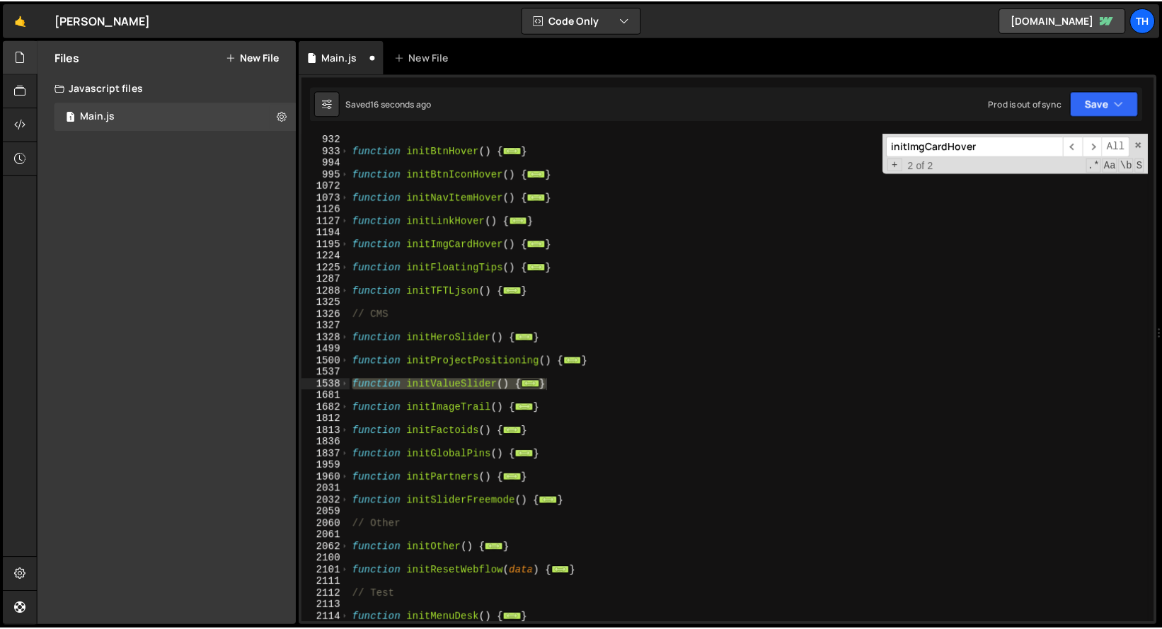
scroll to position [607, 0]
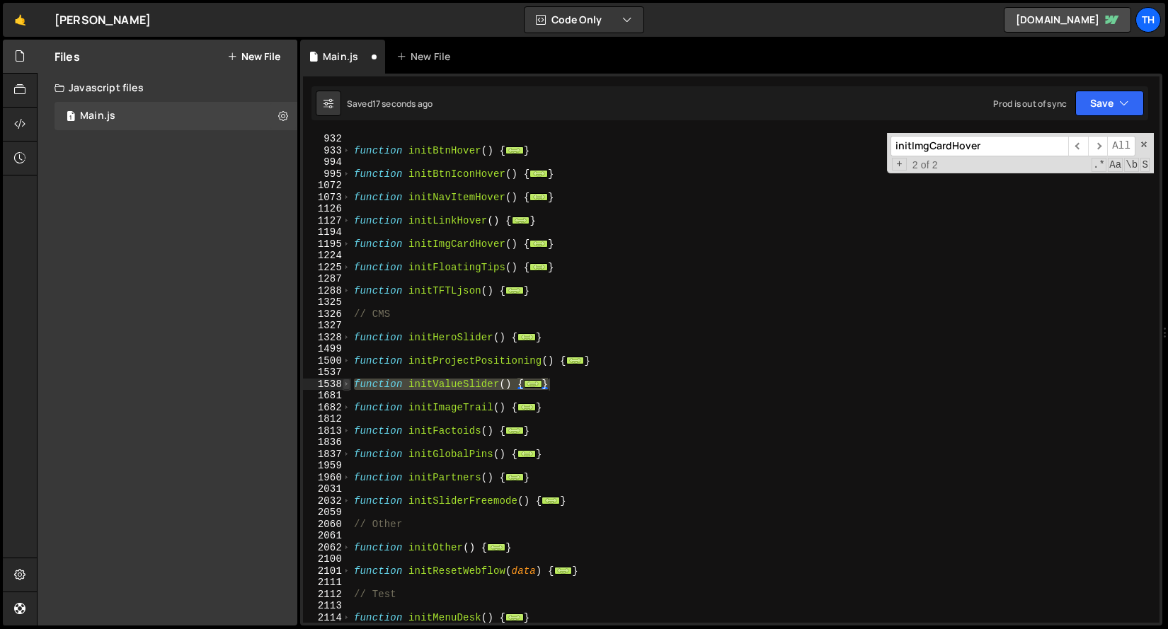
click at [346, 383] on span at bounding box center [347, 385] width 8 height 12
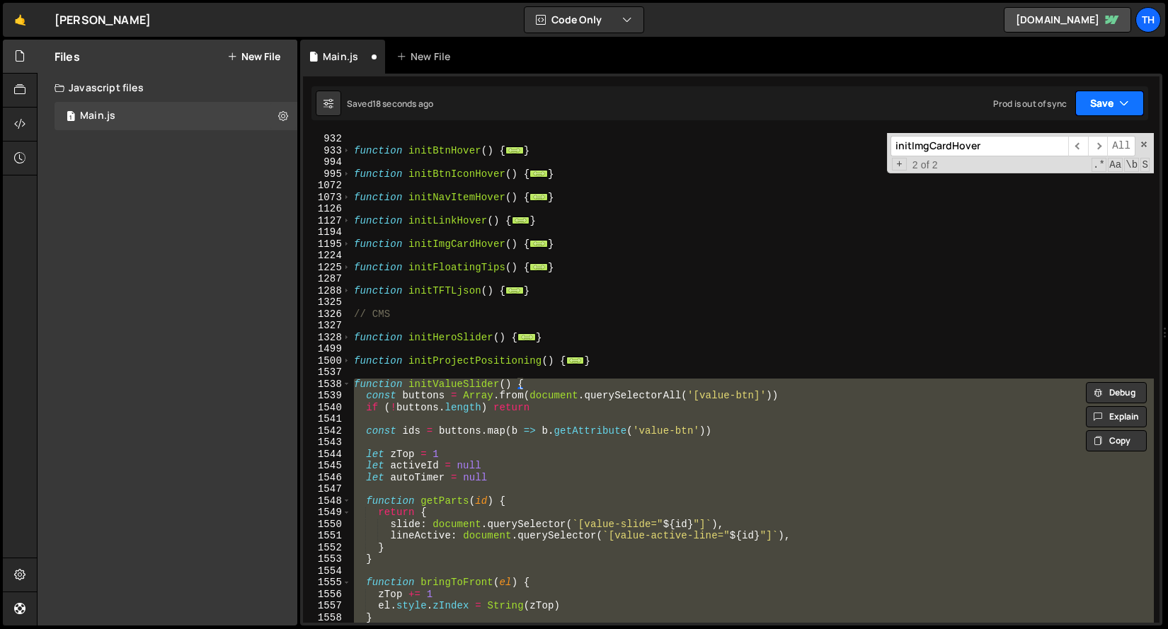
click at [1122, 103] on icon "button" at bounding box center [1124, 103] width 10 height 14
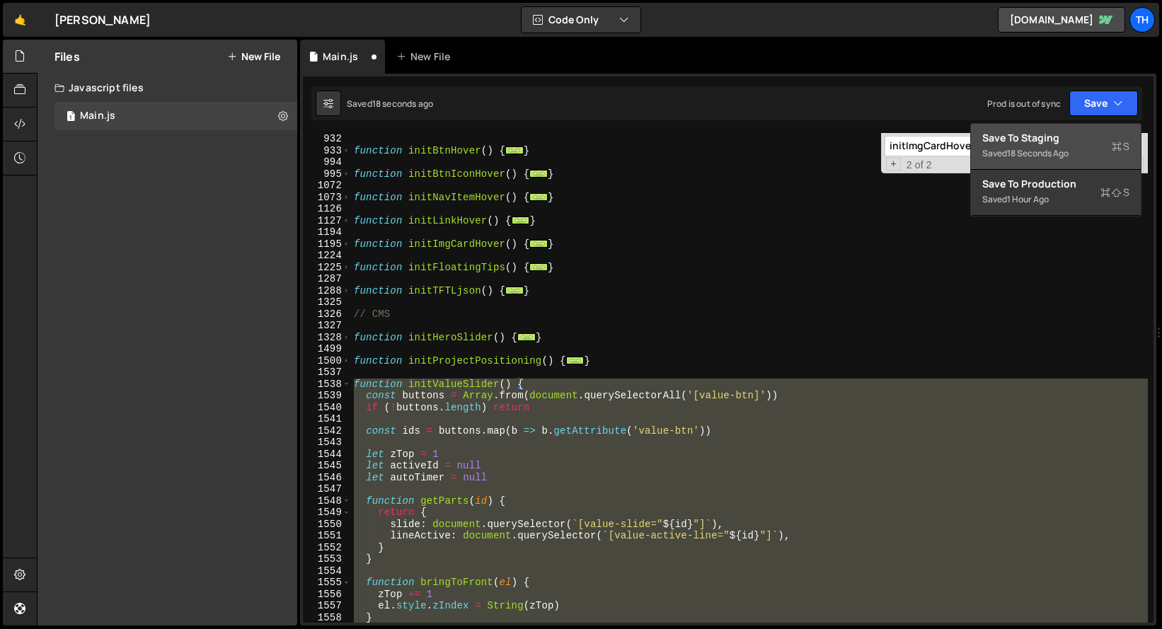
click at [1079, 147] on div "Saved 18 seconds ago" at bounding box center [1055, 153] width 147 height 17
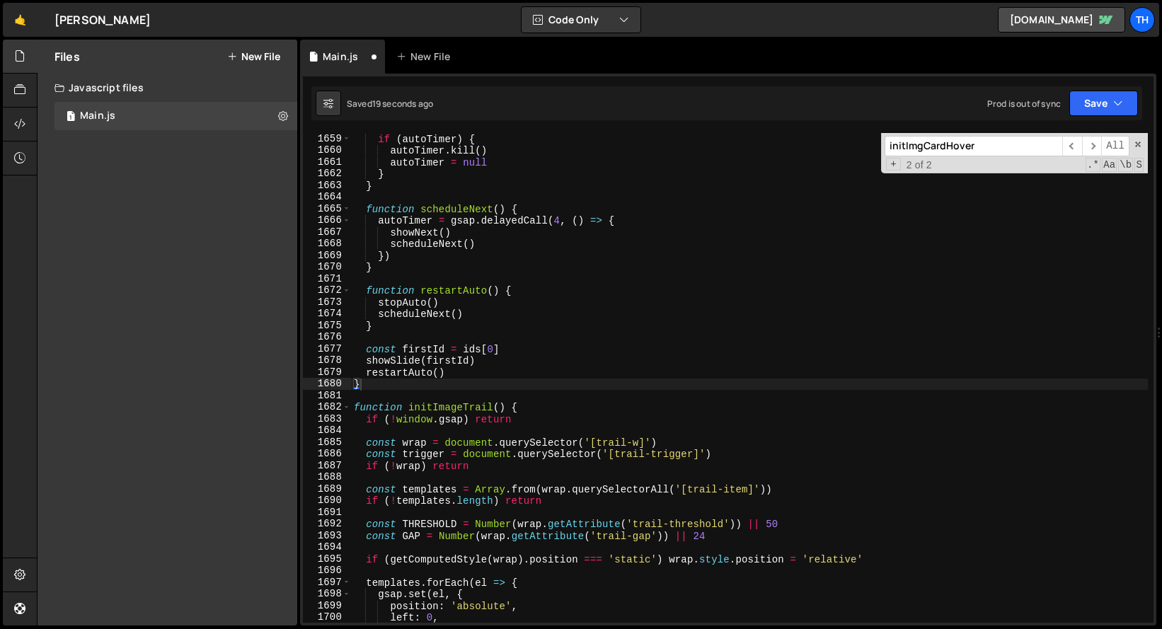
scroll to position [17236, 0]
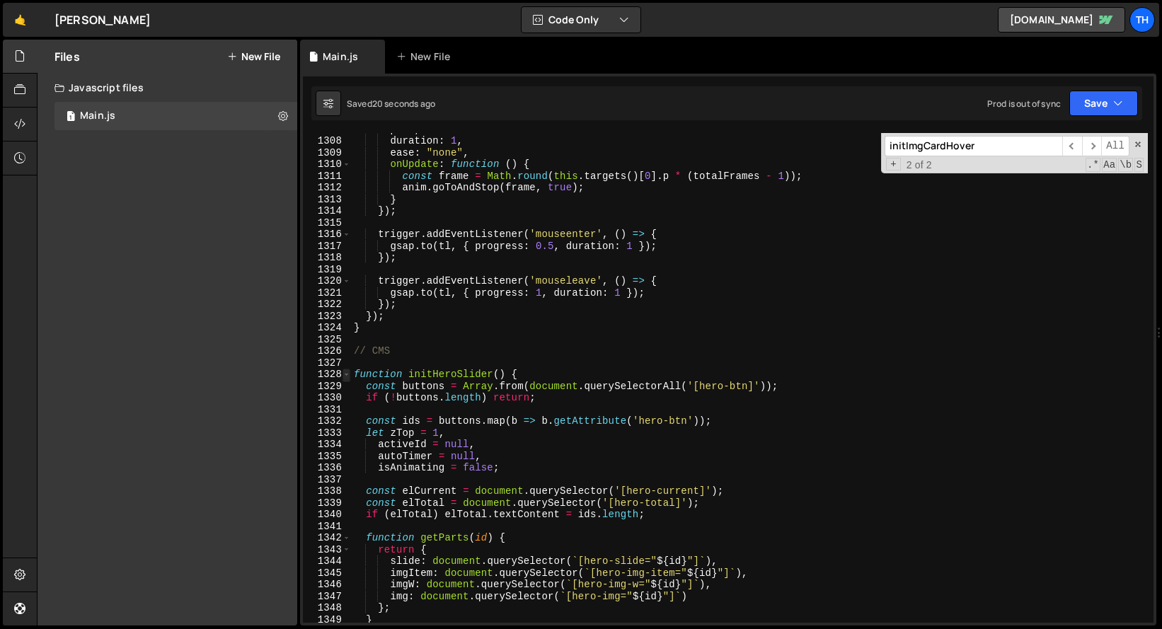
click at [347, 378] on span at bounding box center [347, 375] width 8 height 12
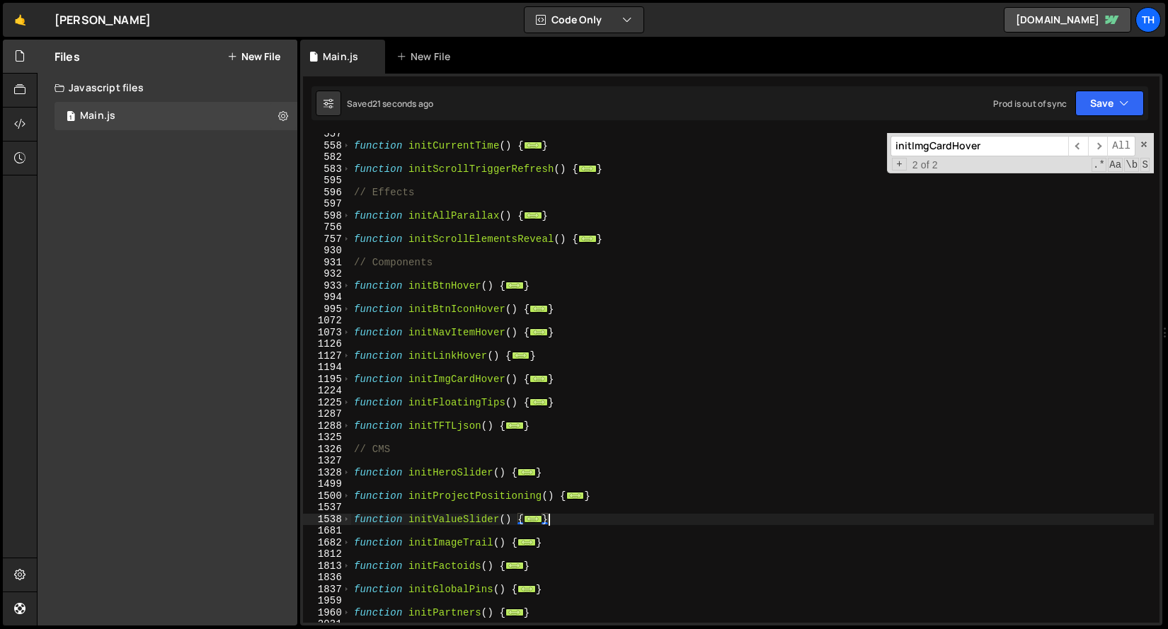
scroll to position [521, 0]
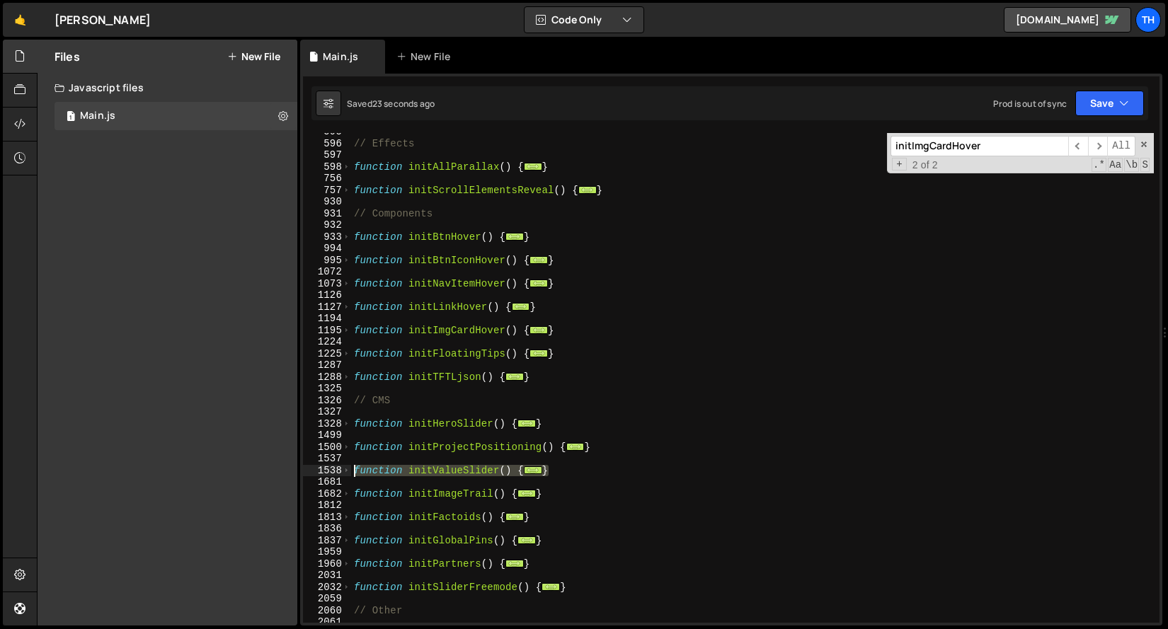
drag, startPoint x: 568, startPoint y: 473, endPoint x: 296, endPoint y: 466, distance: 272.5
click at [296, 466] on div "Files New File Javascript files 1 Main.js 0 CSS files Copy share link Edit File…" at bounding box center [602, 333] width 1131 height 587
click at [346, 427] on span at bounding box center [347, 424] width 8 height 12
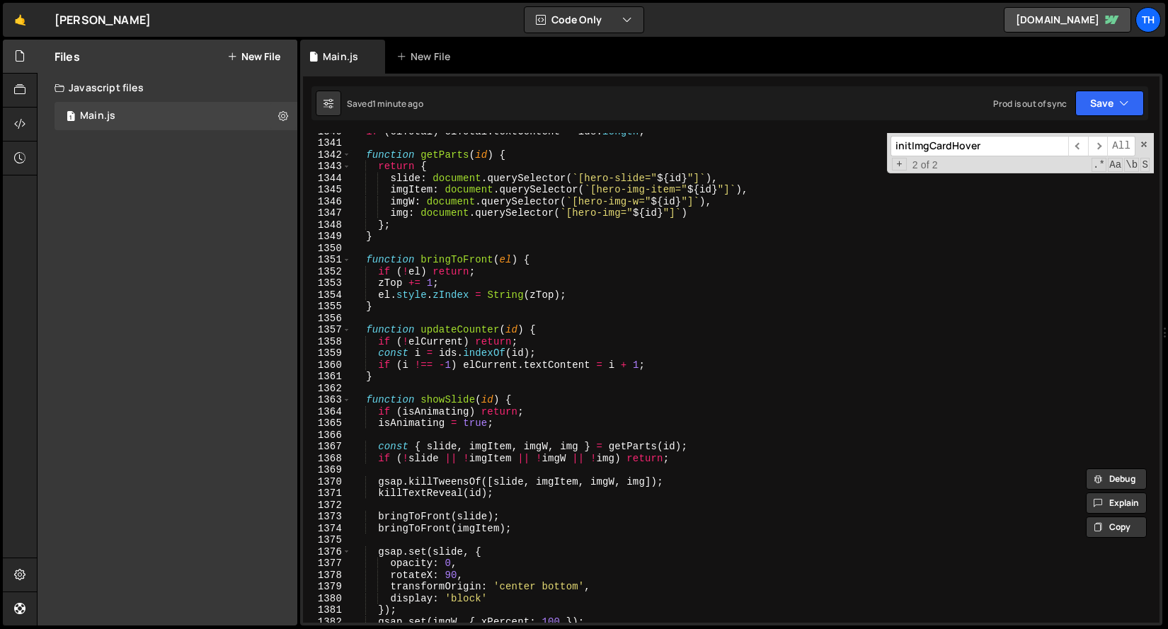
scroll to position [1001, 0]
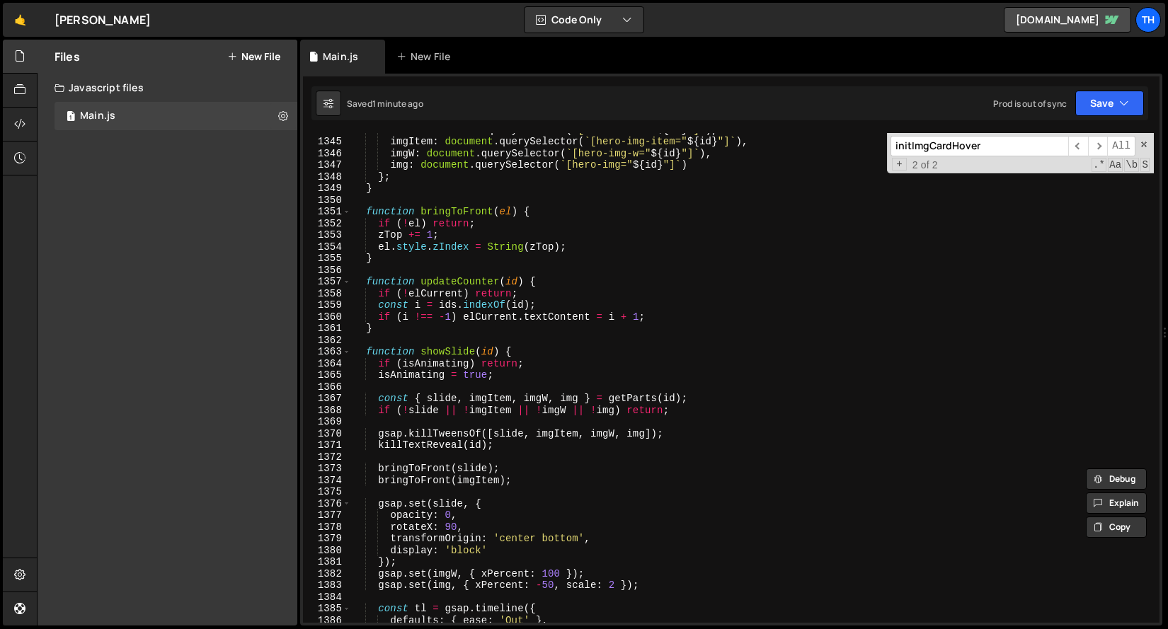
click at [468, 277] on div "slide : document . querySelector ( ` [hero-slide=" ${ id } "] ` ) , imgItem : d…" at bounding box center [752, 380] width 802 height 513
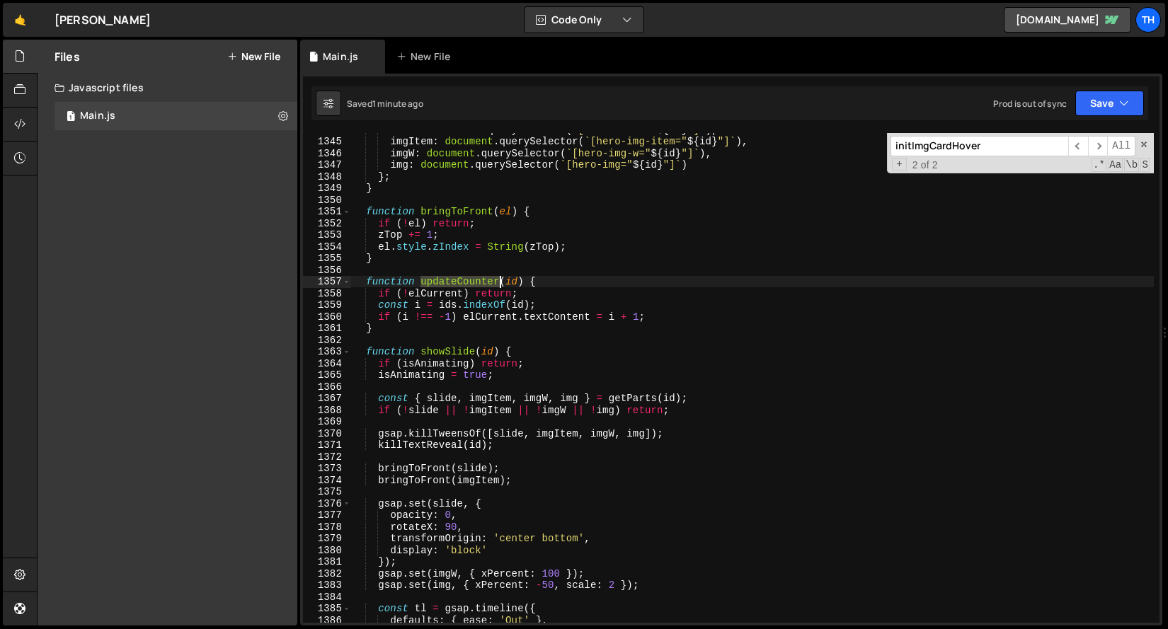
click at [468, 277] on div "slide : document . querySelector ( ` [hero-slide=" ${ id } "] ` ) , imgItem : d…" at bounding box center [752, 380] width 802 height 513
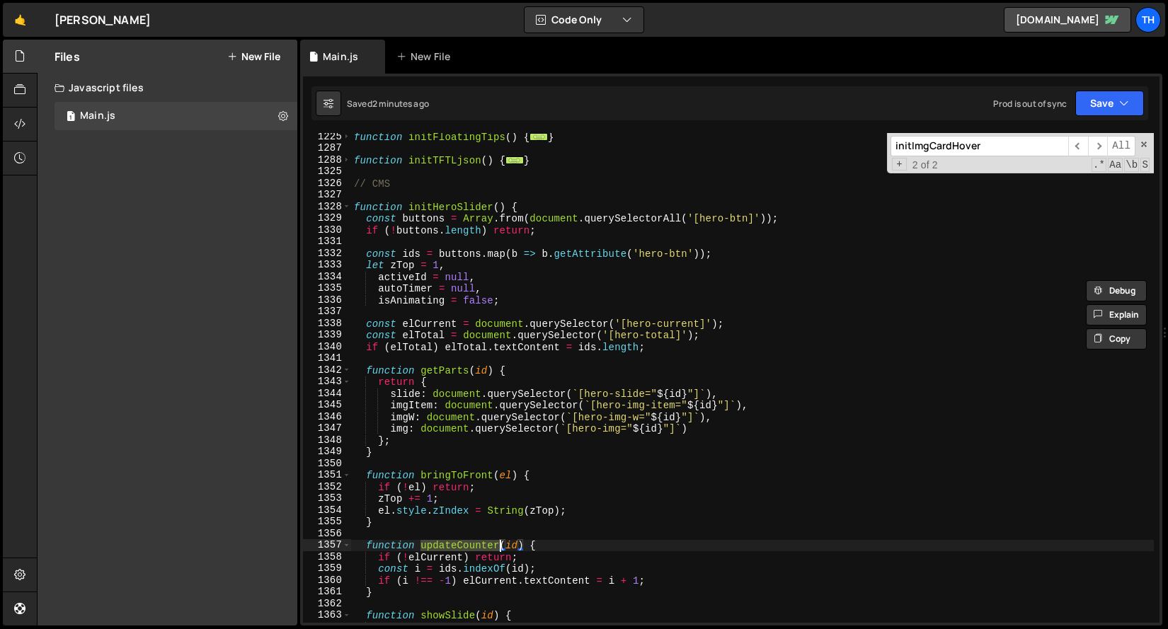
scroll to position [641, 0]
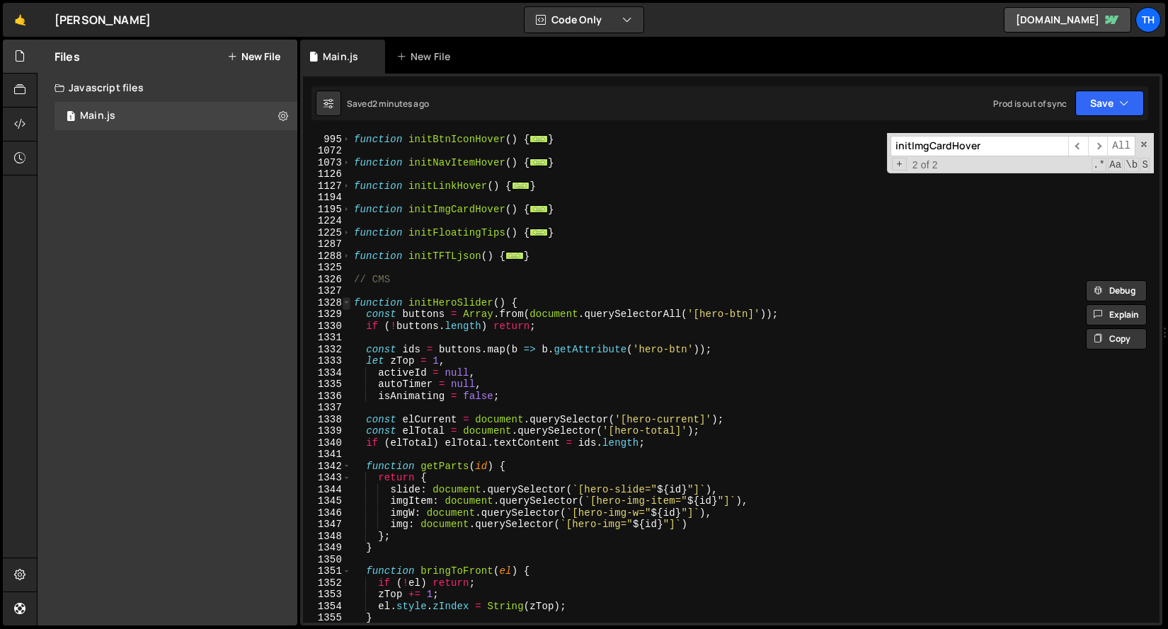
click at [349, 299] on span at bounding box center [347, 303] width 8 height 12
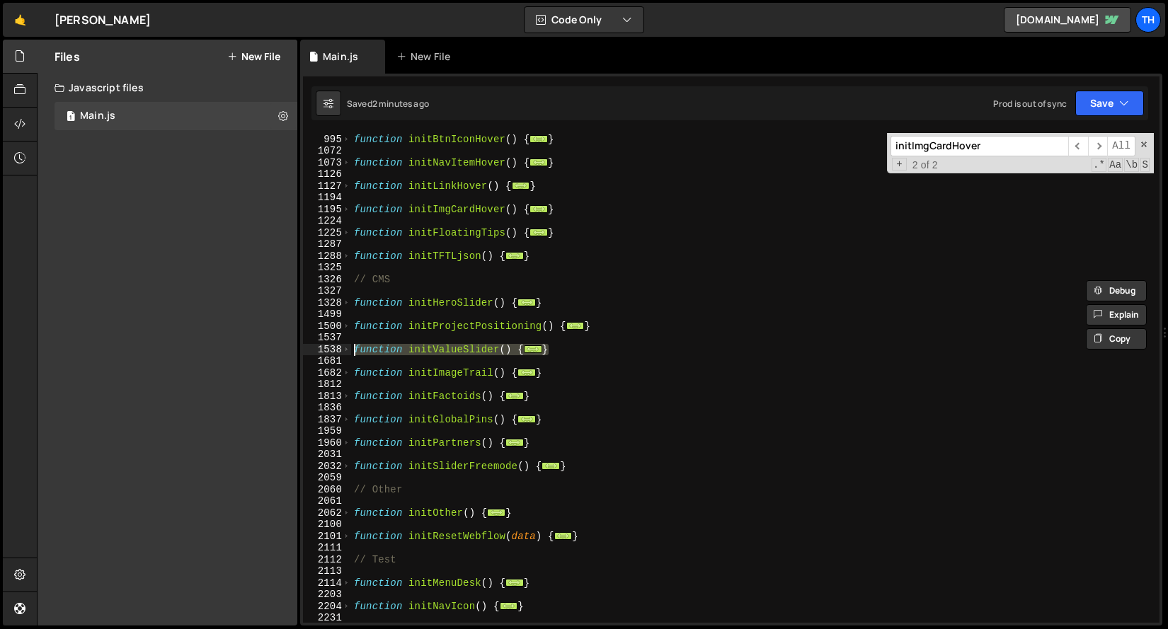
drag, startPoint x: 573, startPoint y: 349, endPoint x: 290, endPoint y: 347, distance: 283.1
click at [290, 347] on div "Files New File Javascript files 1 Main.js 0 CSS files Copy share link Edit File…" at bounding box center [602, 333] width 1131 height 587
paste textarea "}"
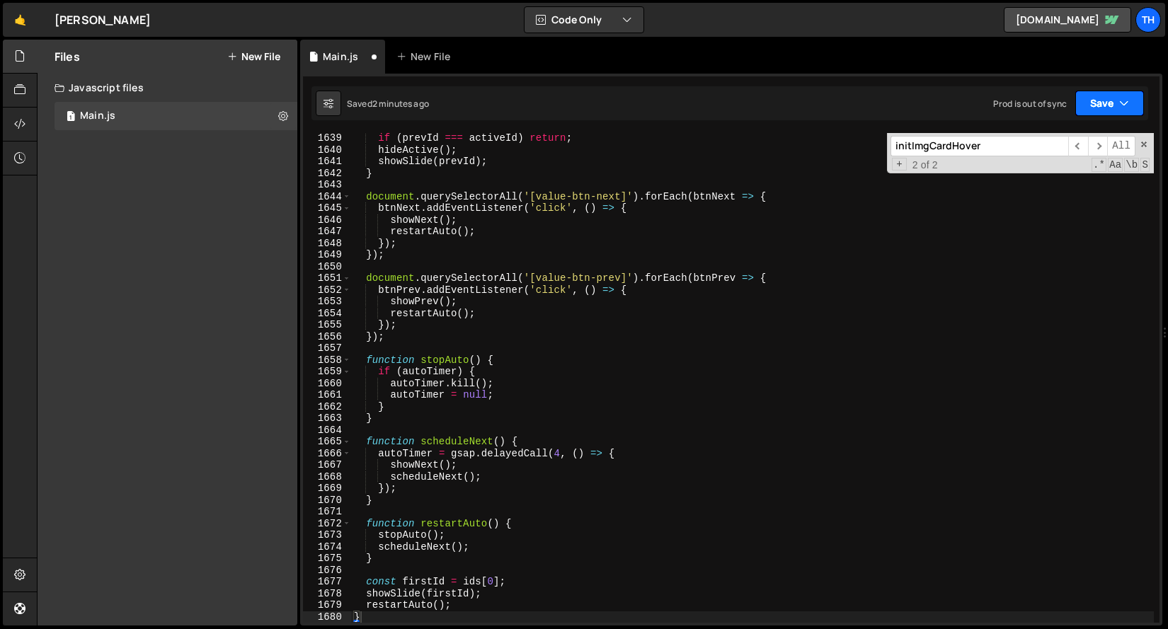
click at [1140, 98] on button "Save" at bounding box center [1109, 103] width 69 height 25
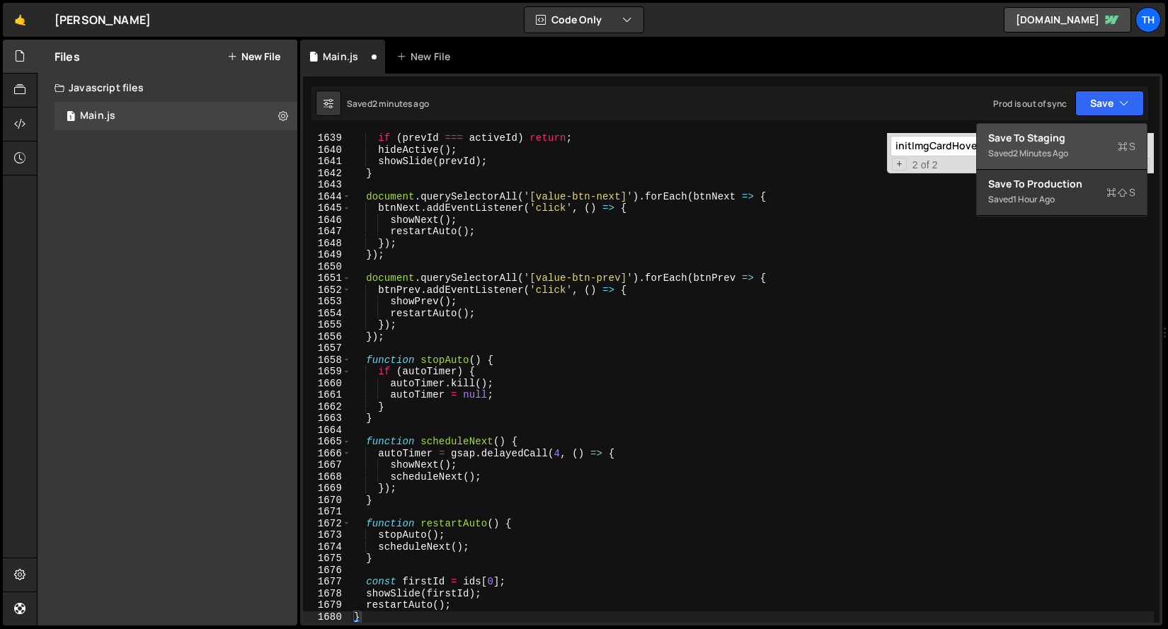
click at [1076, 144] on div "Save to Staging S" at bounding box center [1061, 138] width 147 height 14
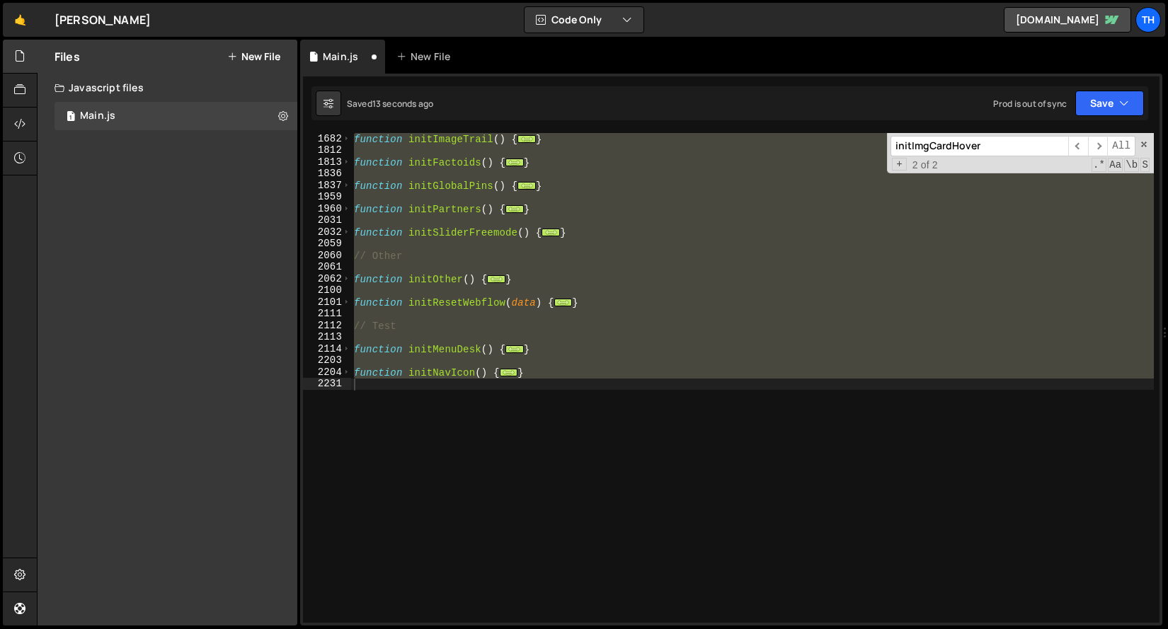
scroll to position [607, 0]
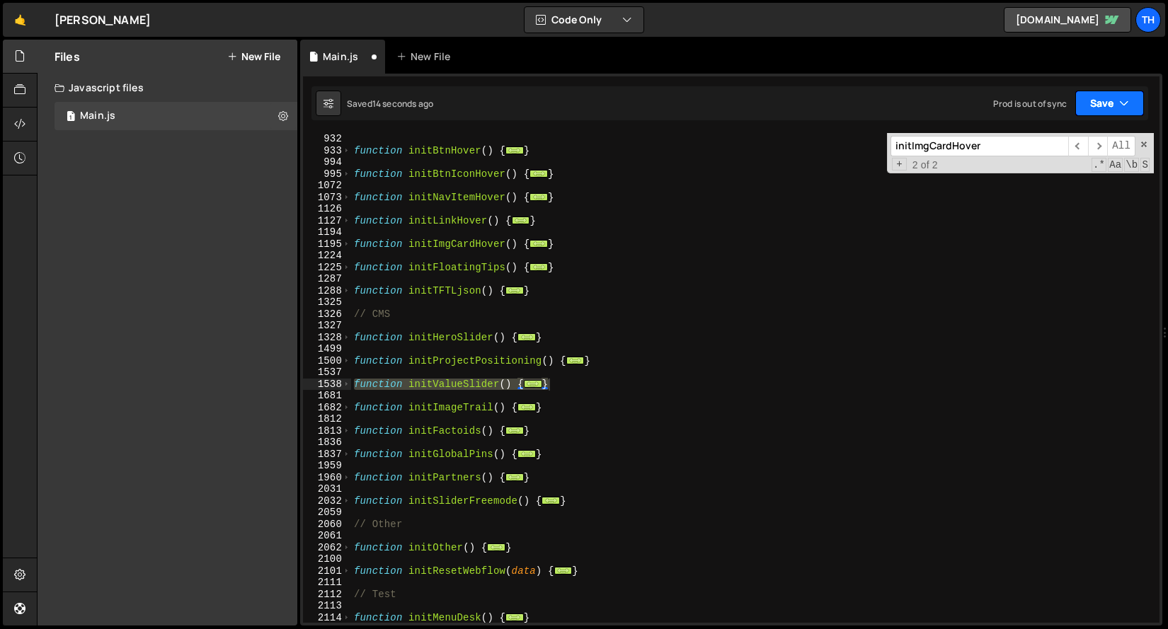
click at [1103, 112] on button "Save" at bounding box center [1109, 103] width 69 height 25
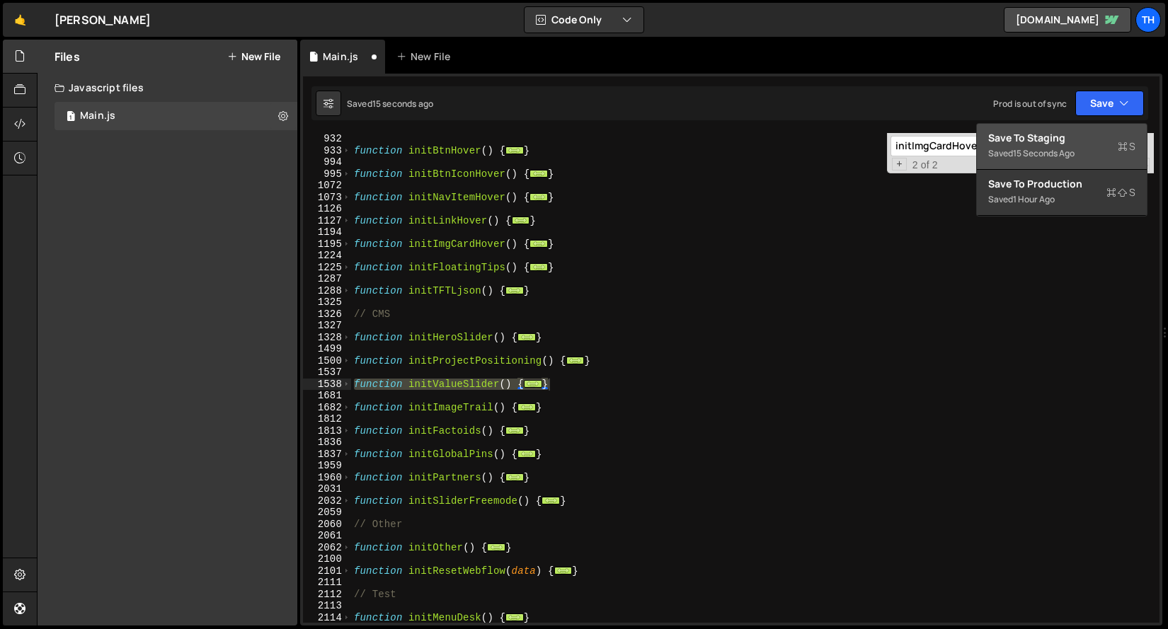
click at [1070, 142] on div "Save to Staging S" at bounding box center [1061, 138] width 147 height 14
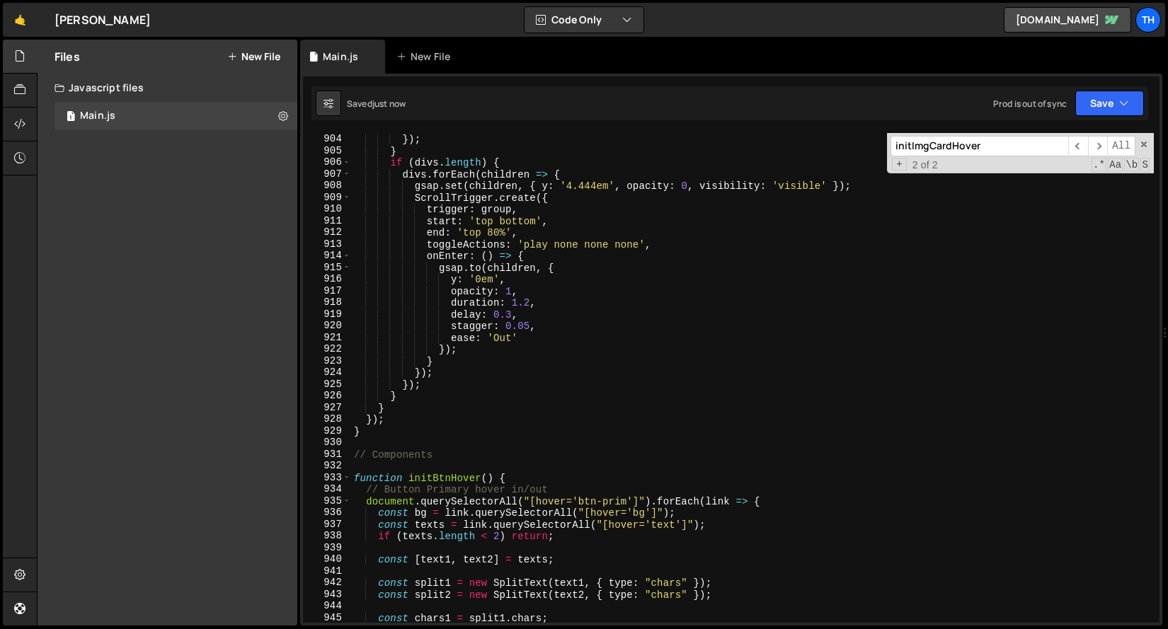
scroll to position [9504, 0]
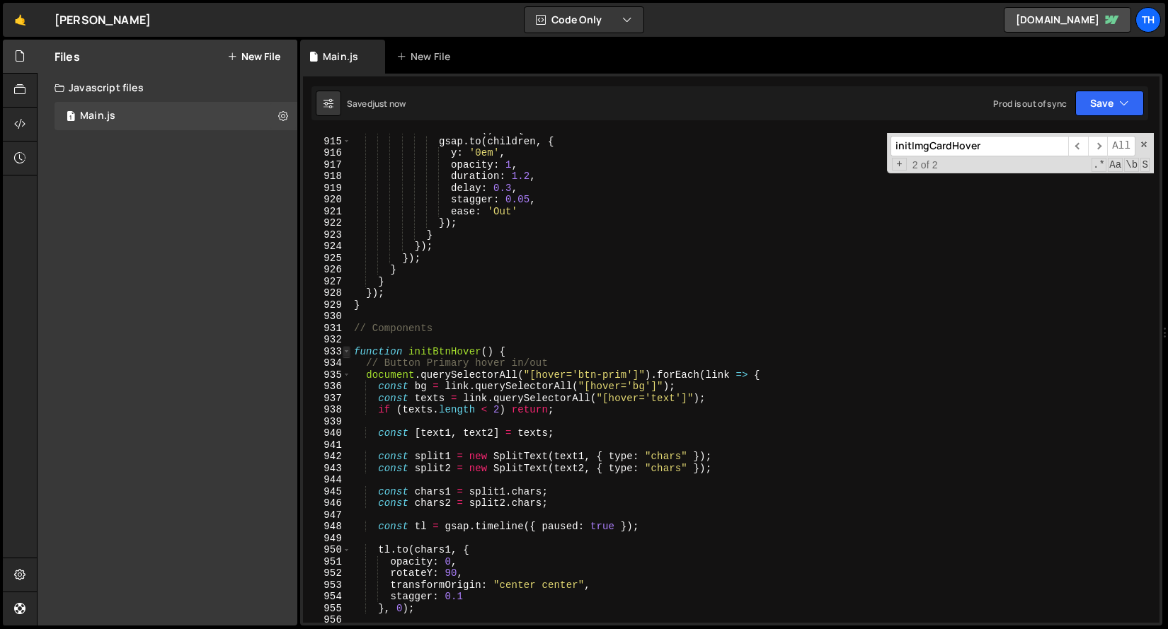
click at [346, 352] on span at bounding box center [347, 352] width 8 height 12
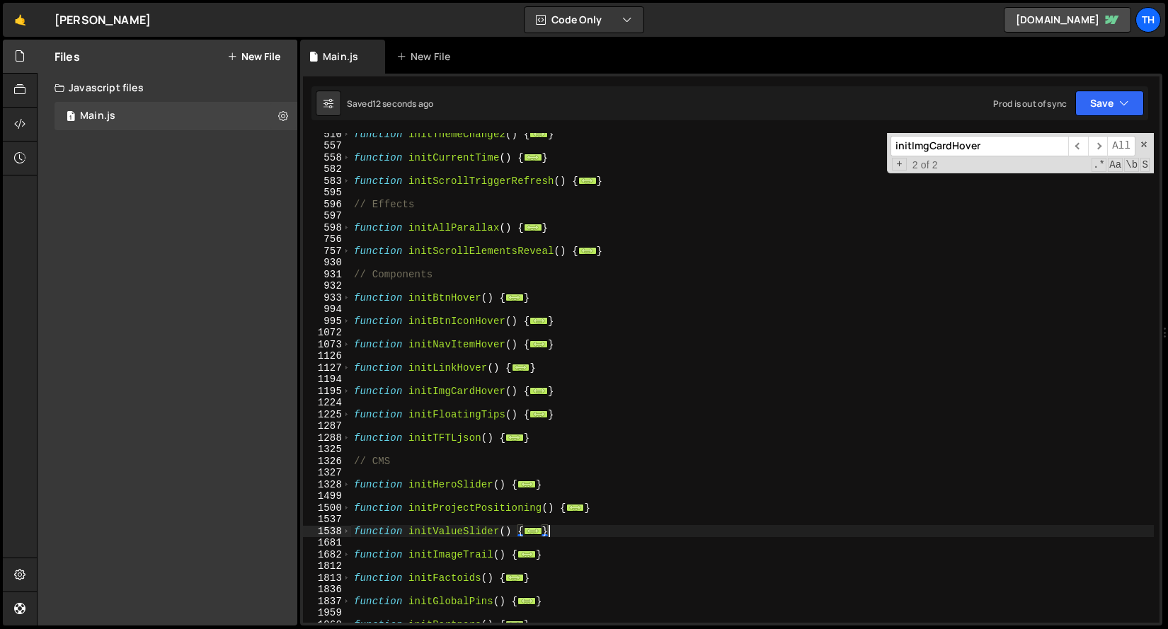
scroll to position [460, 0]
click at [345, 484] on span at bounding box center [347, 485] width 8 height 12
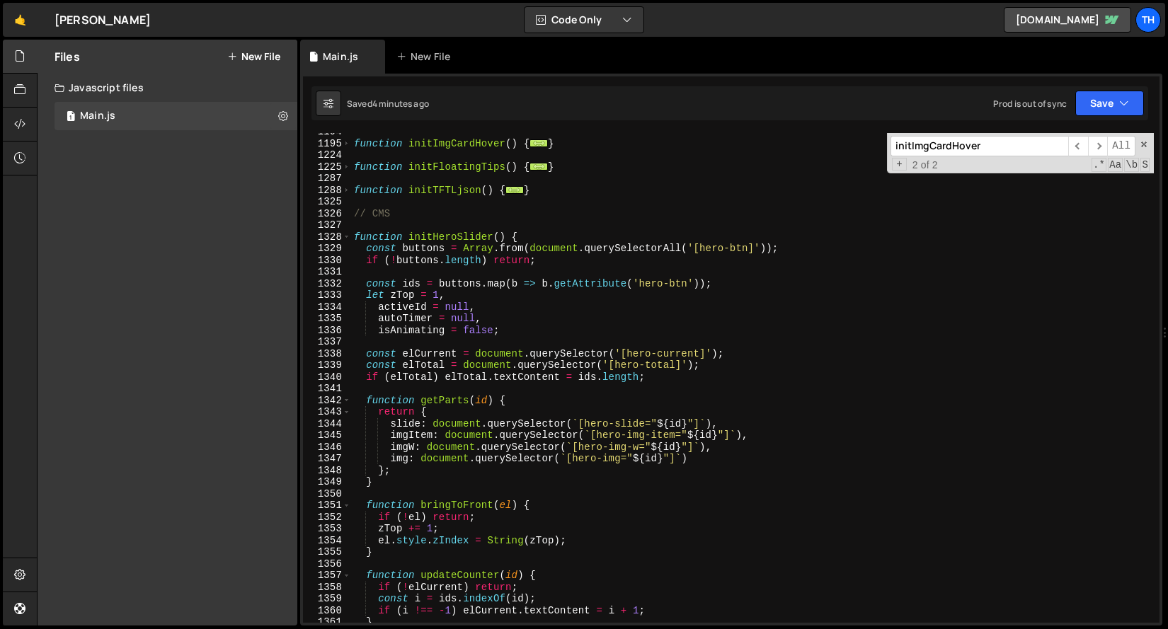
scroll to position [675, 0]
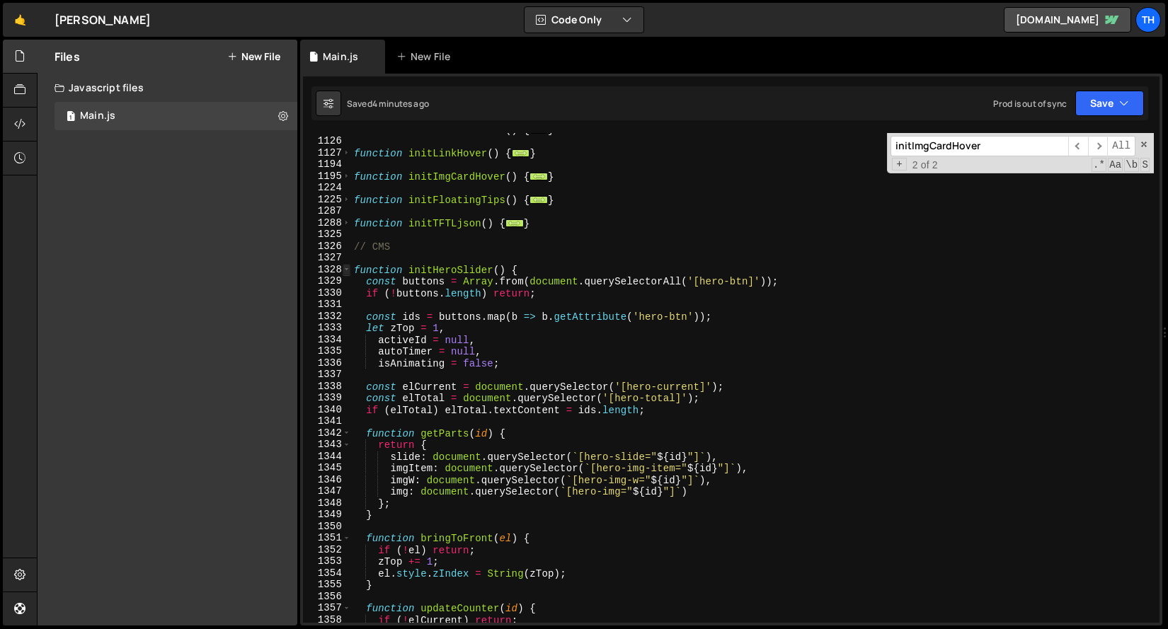
click at [346, 270] on span at bounding box center [347, 270] width 8 height 12
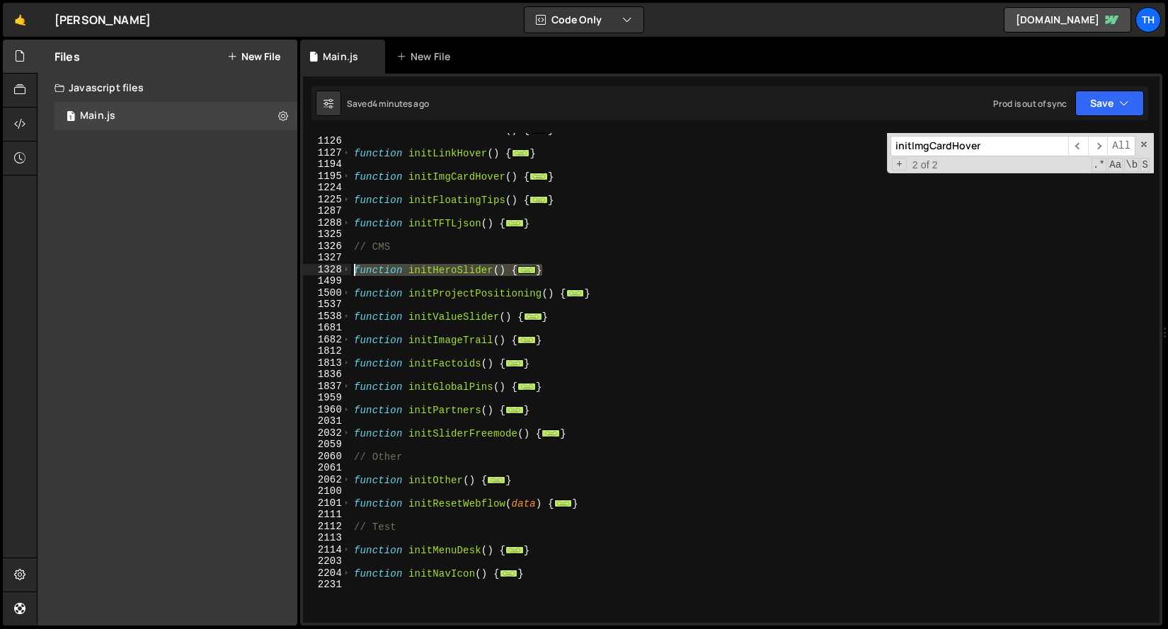
drag, startPoint x: 560, startPoint y: 271, endPoint x: 302, endPoint y: 271, distance: 258.3
click at [303, 271] on div "} 1073 1126 1127 1194 1195 1224 1225 1287 1288 1325 1326 1327 1328 1499 1500 15…" at bounding box center [731, 378] width 856 height 490
paste textarea "}"
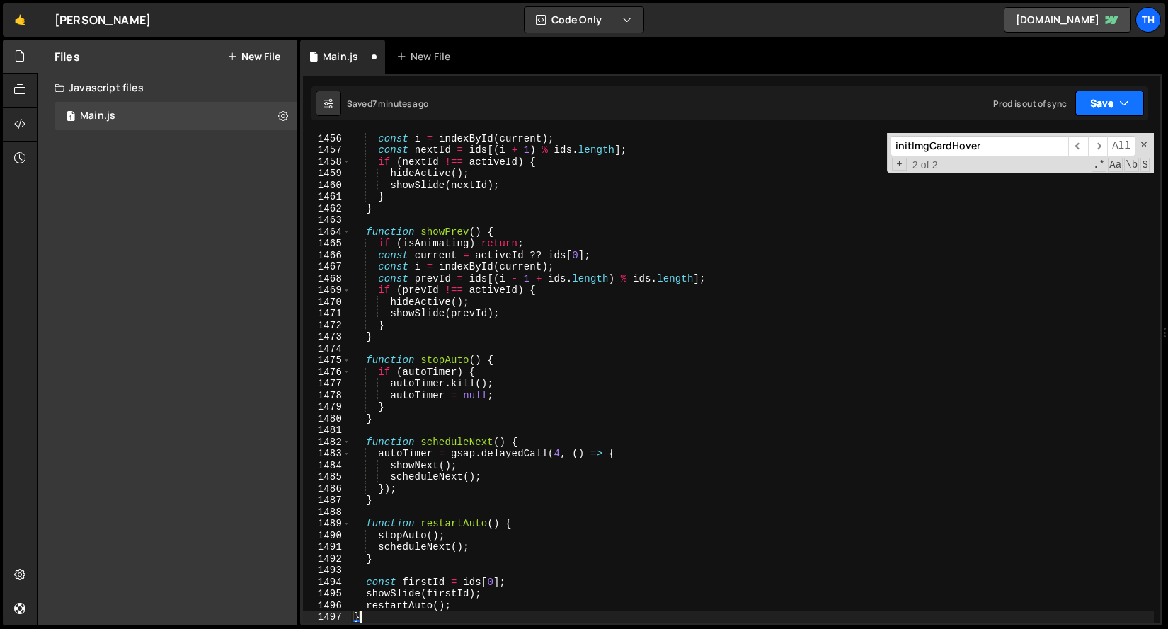
click at [1093, 105] on button "Save" at bounding box center [1109, 103] width 69 height 25
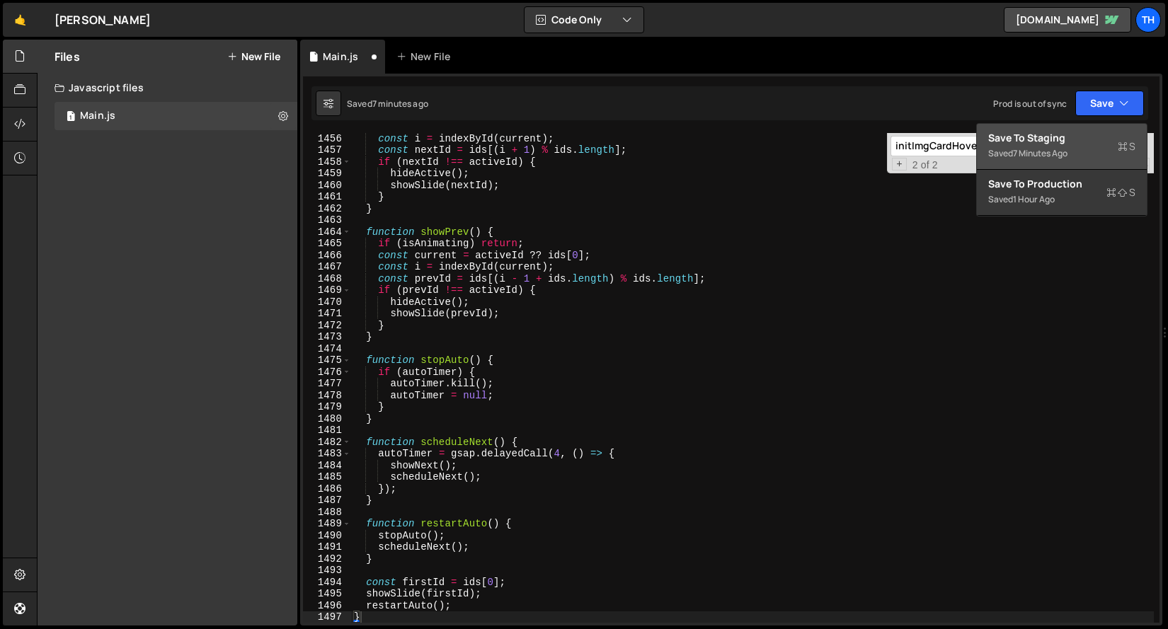
click at [1074, 142] on div "Save to Staging S" at bounding box center [1061, 138] width 147 height 14
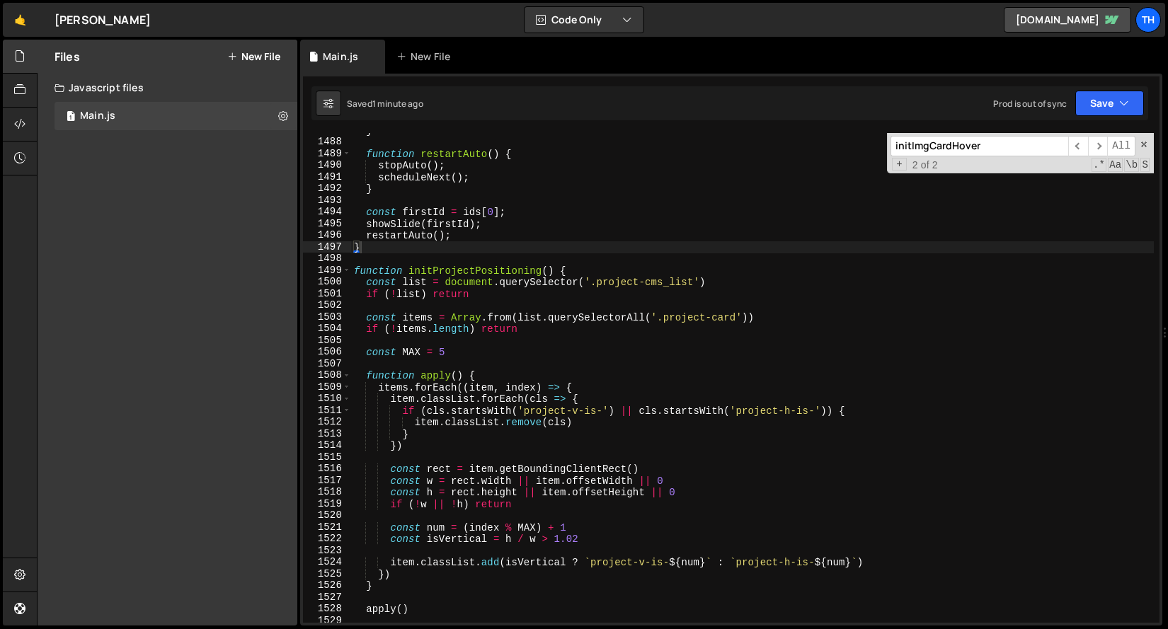
scroll to position [15463, 0]
click at [343, 271] on span at bounding box center [347, 271] width 8 height 12
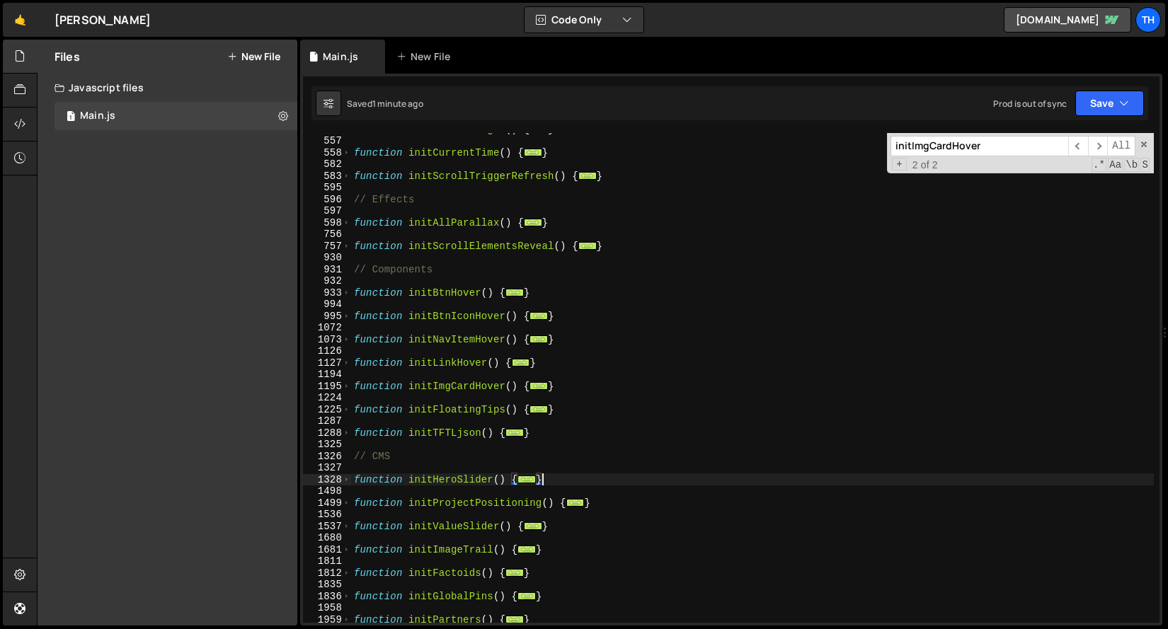
scroll to position [480, 0]
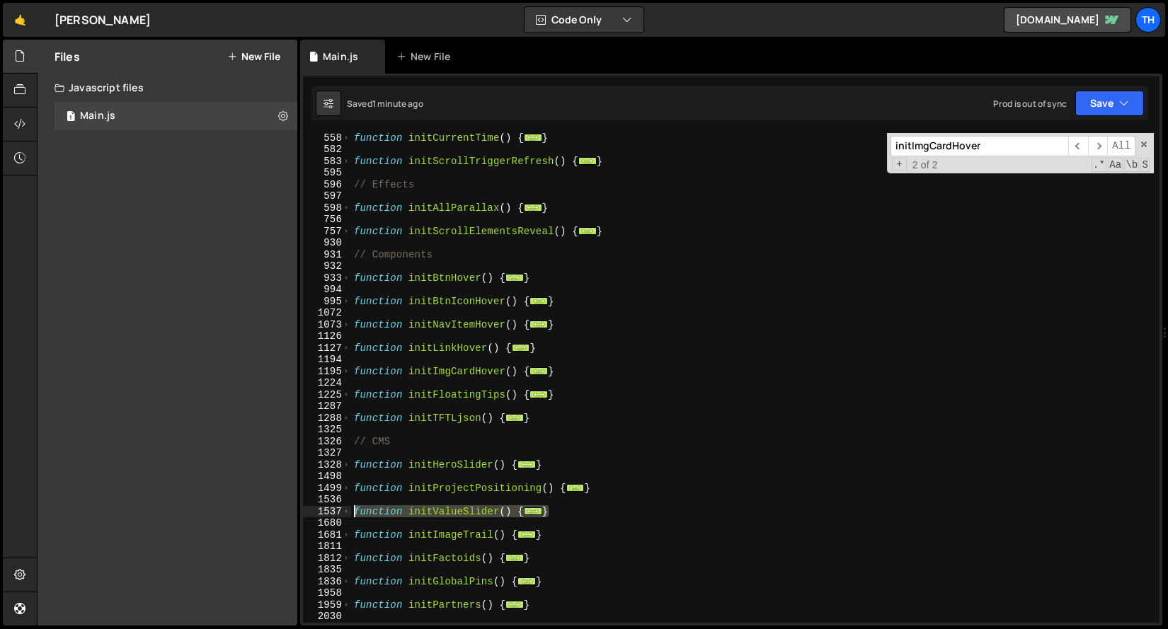
drag, startPoint x: 587, startPoint y: 510, endPoint x: 271, endPoint y: 512, distance: 316.3
click at [271, 512] on div "Files New File Javascript files 1 Main.js 0 CSS files Copy share link Edit File…" at bounding box center [602, 333] width 1131 height 587
paste textarea "}"
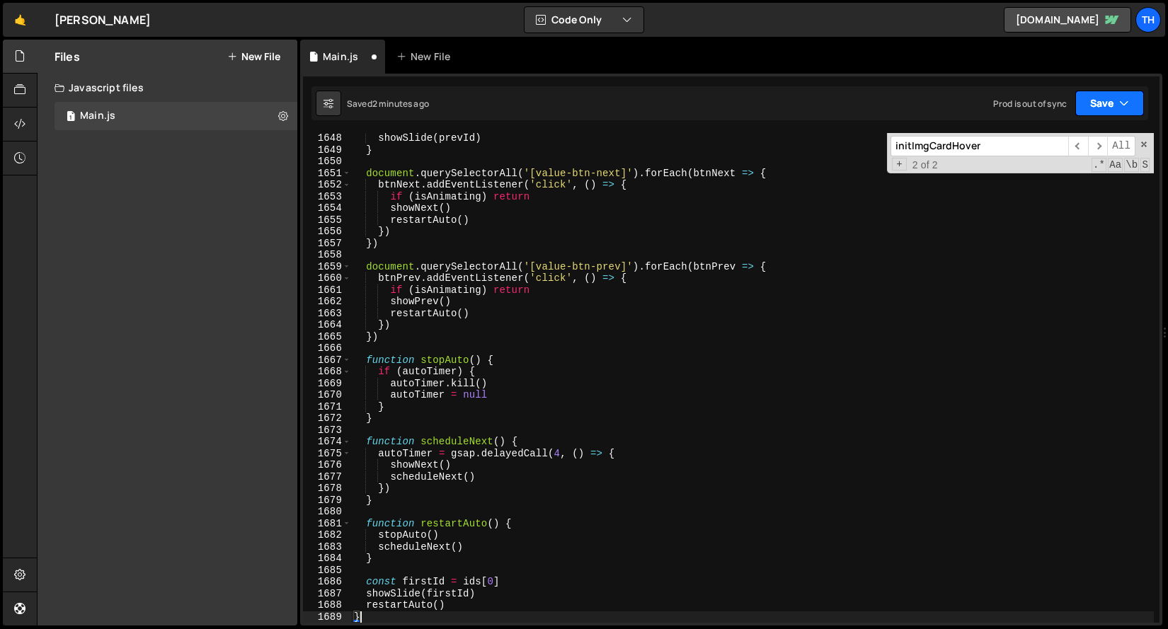
click at [1110, 98] on button "Save" at bounding box center [1109, 103] width 69 height 25
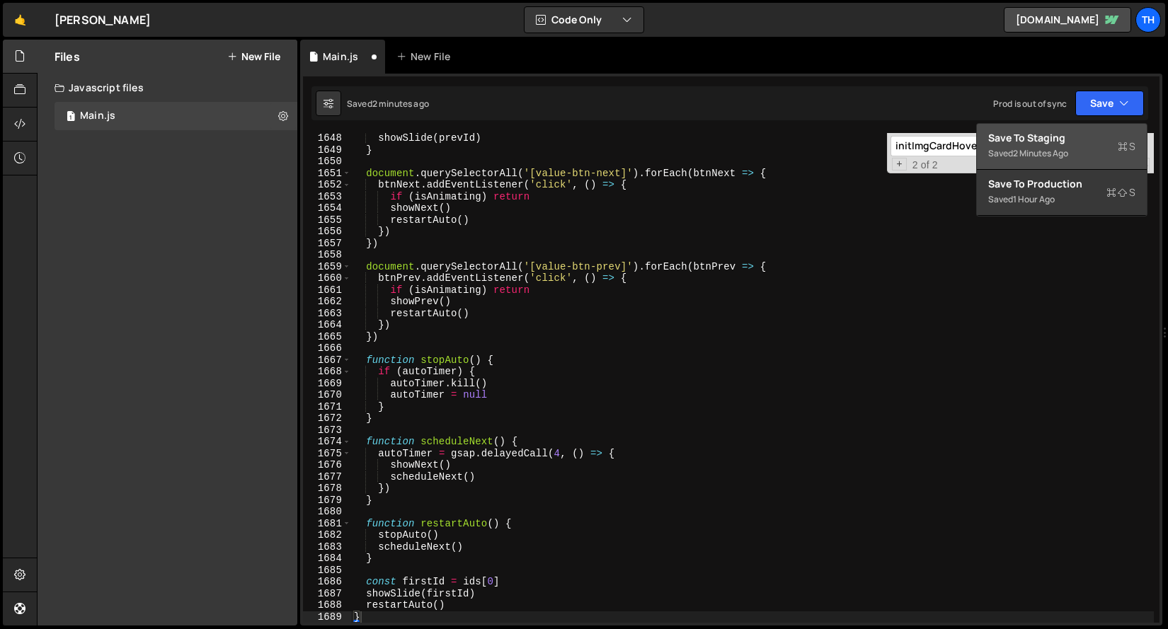
click at [1028, 157] on div "2 minutes ago" at bounding box center [1040, 153] width 55 height 12
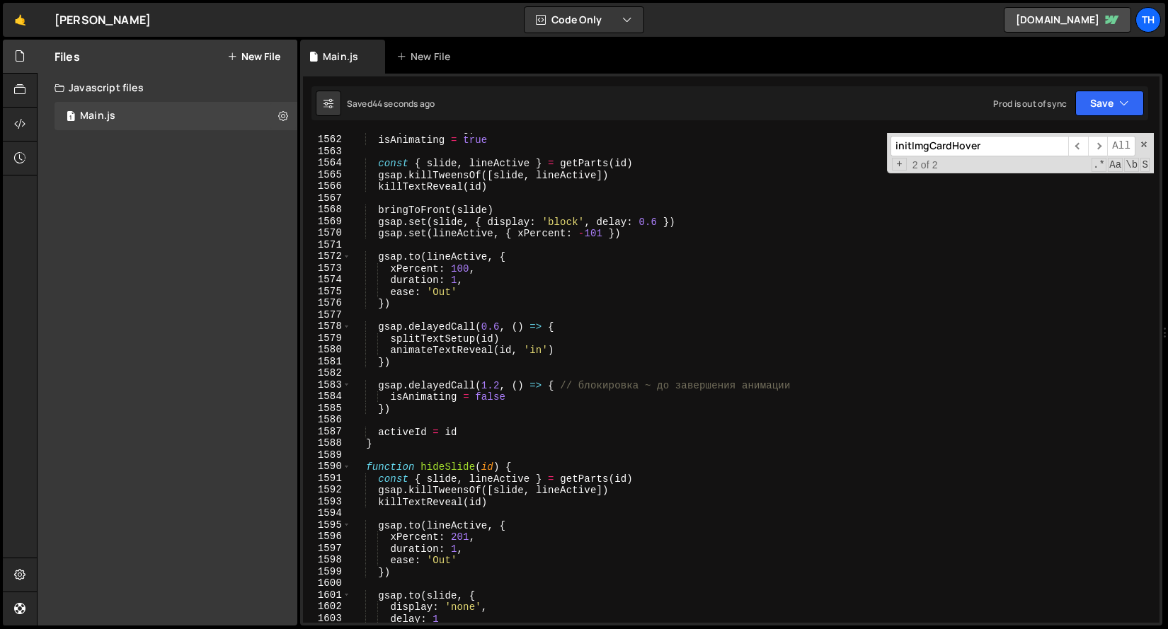
scroll to position [16160, 0]
drag, startPoint x: 814, startPoint y: 385, endPoint x: 557, endPoint y: 385, distance: 256.9
click at [557, 385] on div "if ( isAnimating ) return isAnimating = true const { slide , lineActive } = get…" at bounding box center [752, 381] width 802 height 513
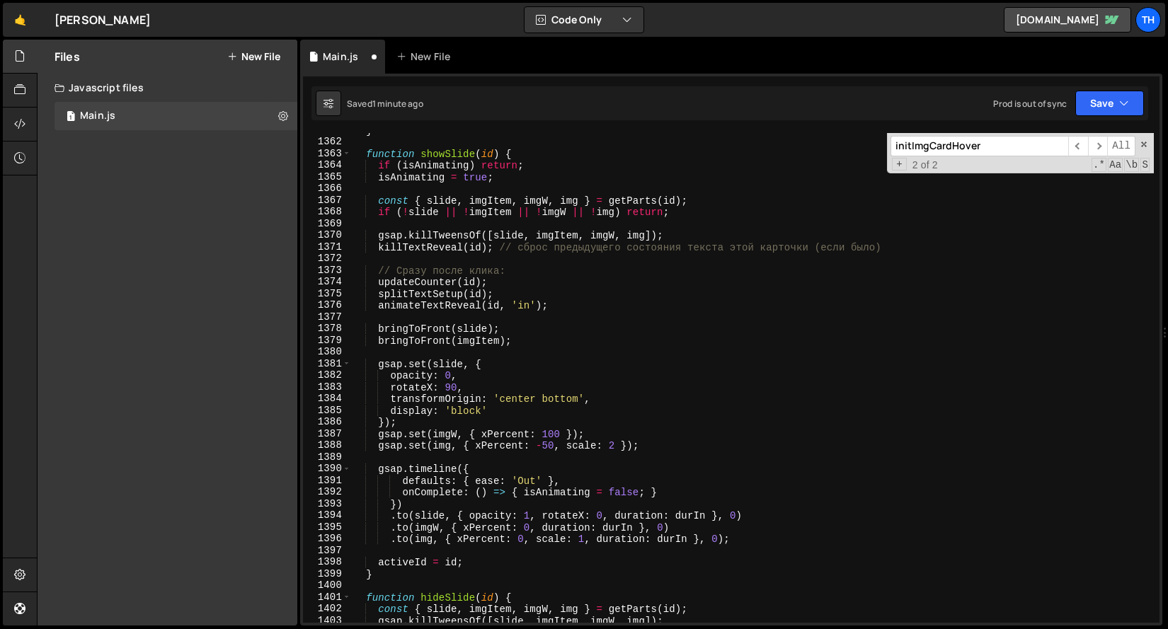
scroll to position [14090, 0]
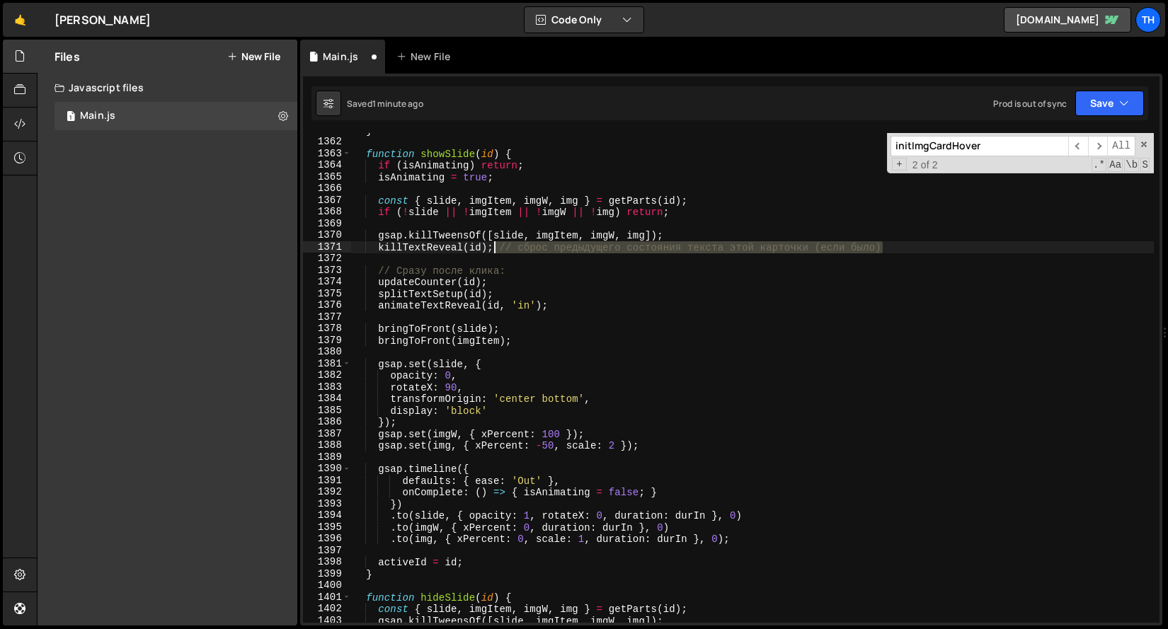
drag, startPoint x: 909, startPoint y: 243, endPoint x: 495, endPoint y: 246, distance: 414.0
click at [495, 246] on div "} function showSlide ( id ) { if ( isAnimating ) return ; isAnimating = true ; …" at bounding box center [752, 381] width 802 height 513
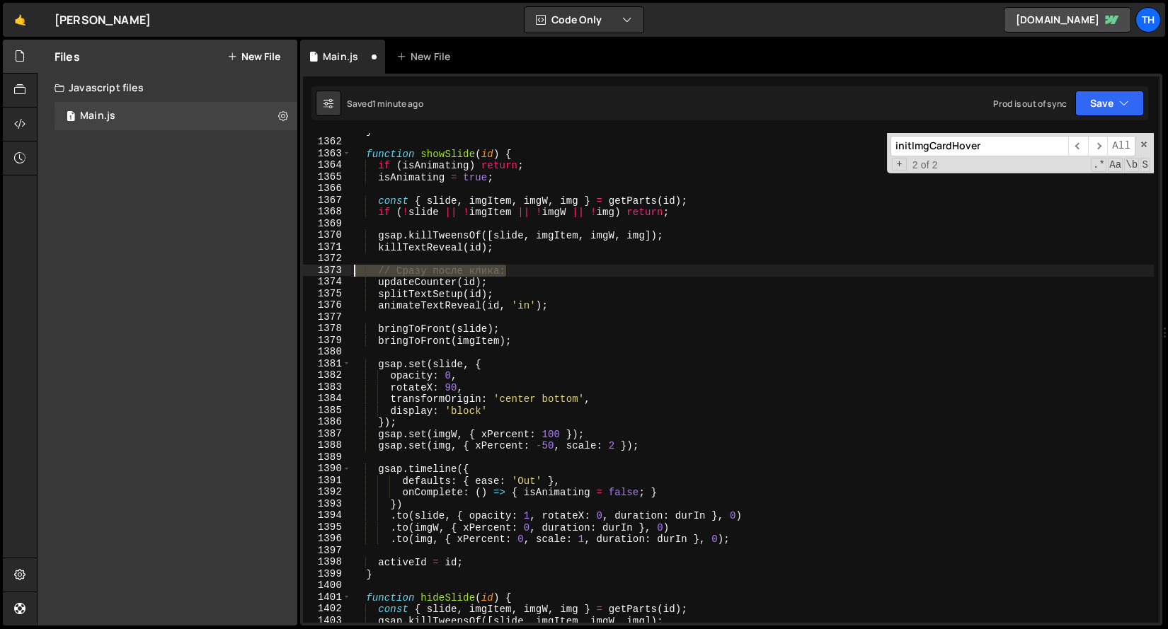
drag, startPoint x: 534, startPoint y: 270, endPoint x: 306, endPoint y: 270, distance: 228.6
click at [306, 270] on div "killTextReveal(id); 1361 1362 1363 1364 1365 1366 1367 1368 1369 1370 1371 1372…" at bounding box center [731, 378] width 856 height 490
type textarea "// Сразу после клика:"
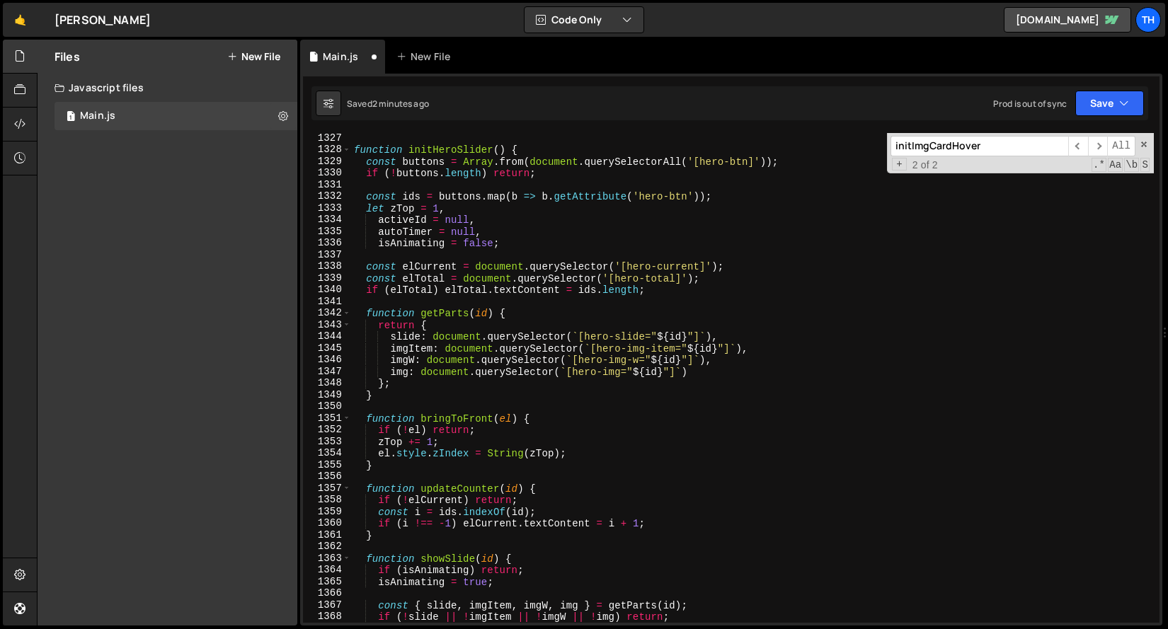
scroll to position [13540, 0]
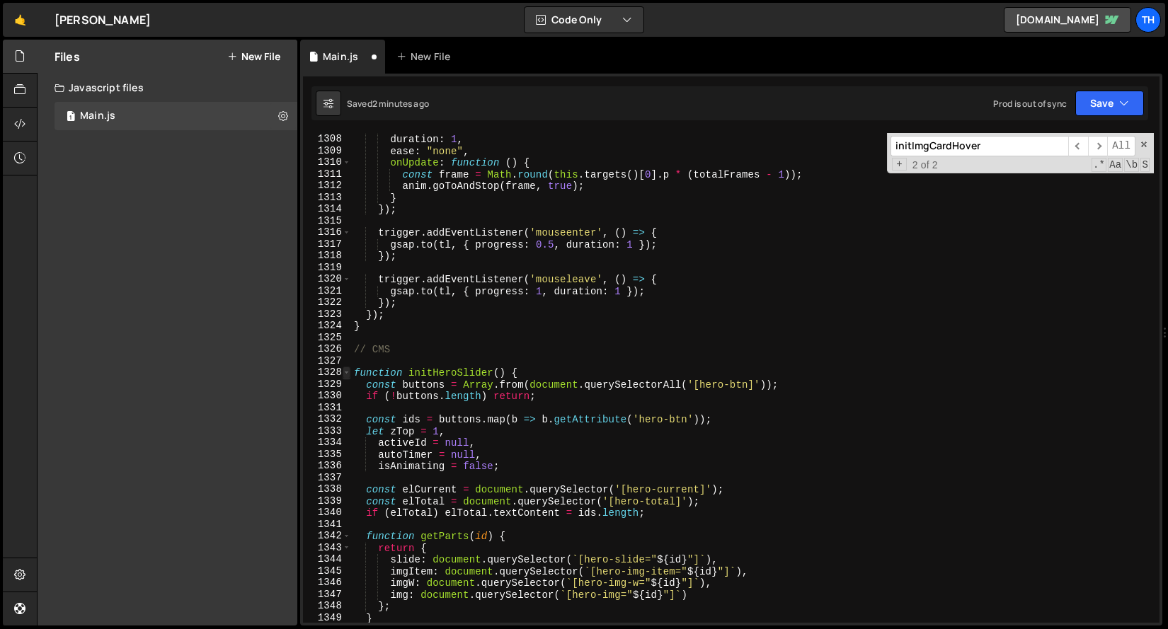
click at [349, 373] on span at bounding box center [347, 373] width 8 height 12
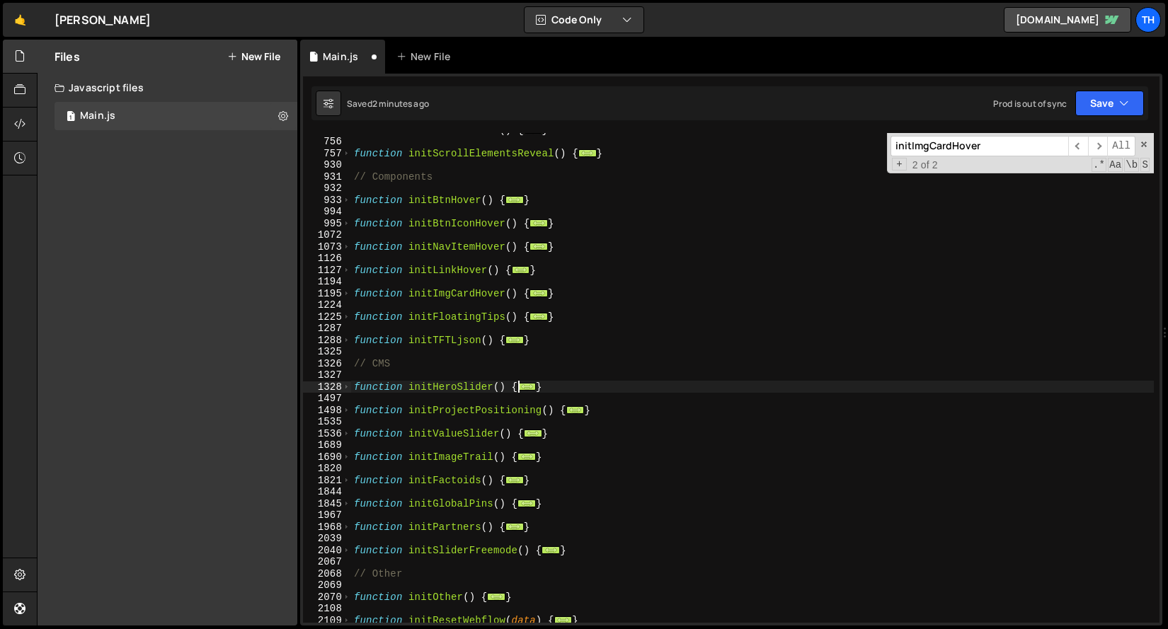
scroll to position [553, 0]
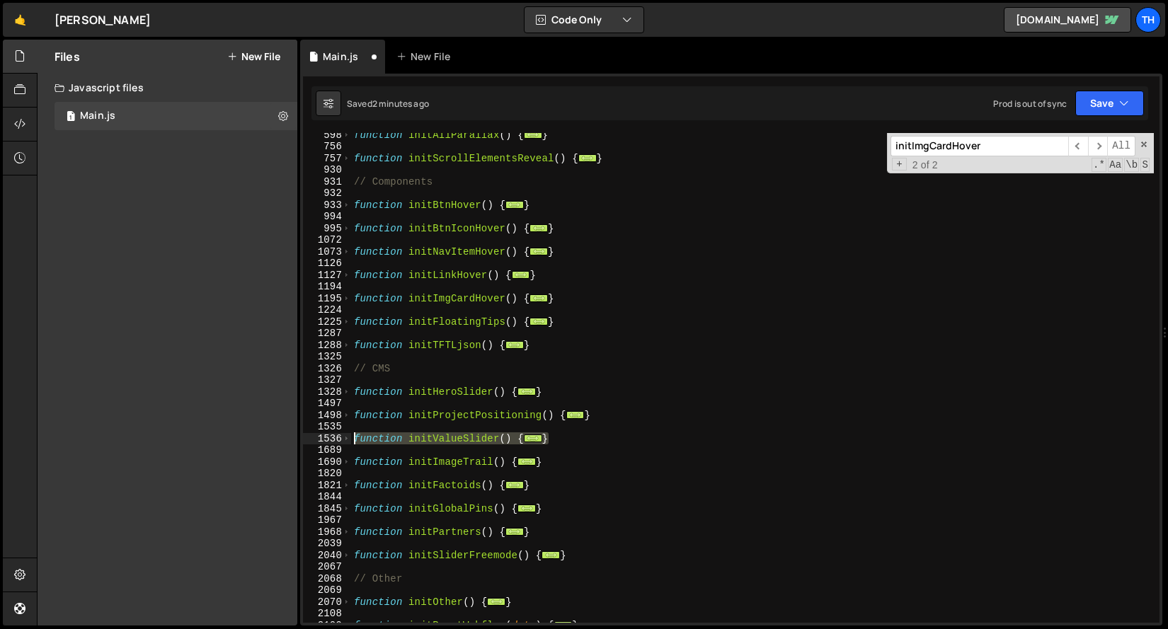
drag, startPoint x: 573, startPoint y: 443, endPoint x: 172, endPoint y: 438, distance: 400.6
click at [172, 438] on div "Files New File Javascript files 1 Main.js 0 CSS files Copy share link Edit File…" at bounding box center [602, 333] width 1131 height 587
paste textarea "}"
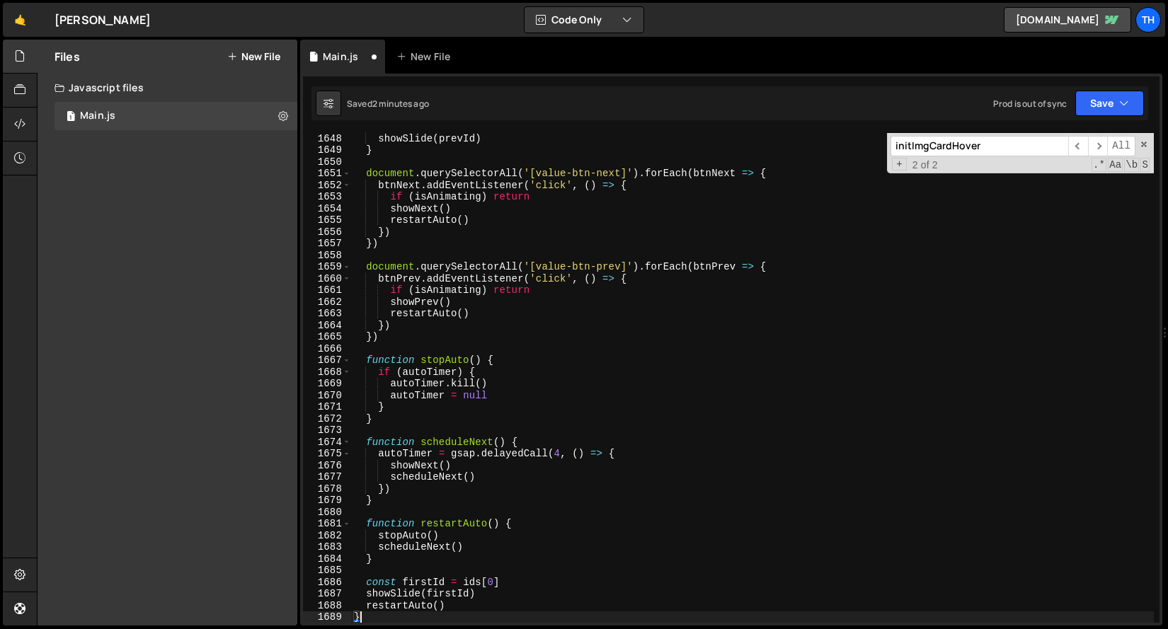
scroll to position [2161, 0]
click at [1096, 101] on button "Save" at bounding box center [1109, 103] width 69 height 25
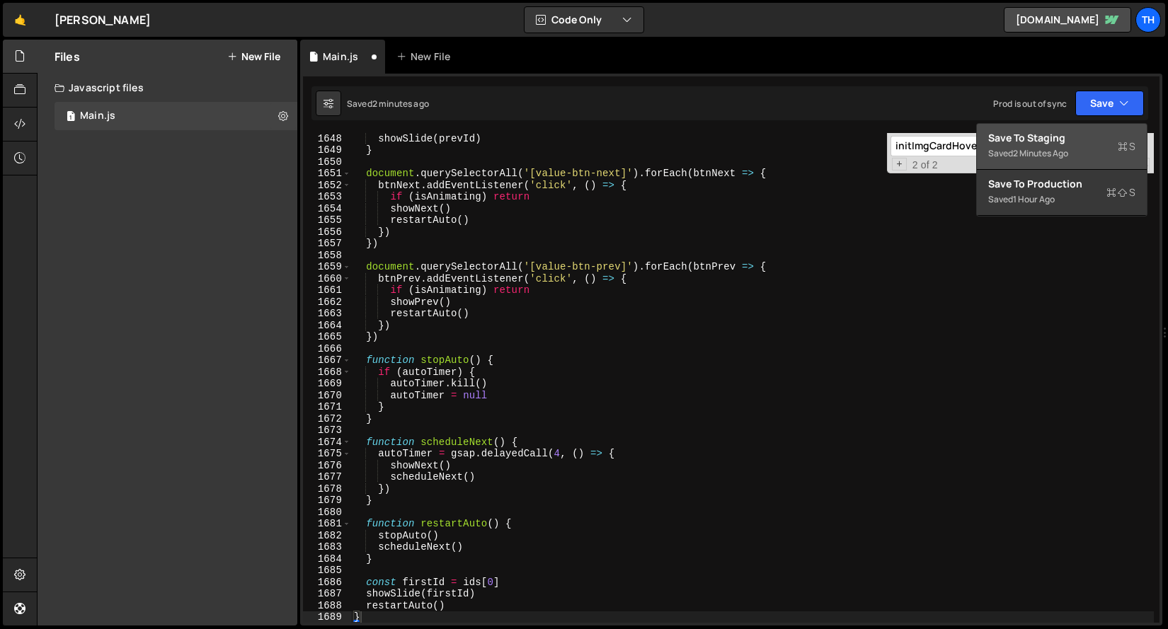
click at [1047, 155] on div "2 minutes ago" at bounding box center [1040, 153] width 55 height 12
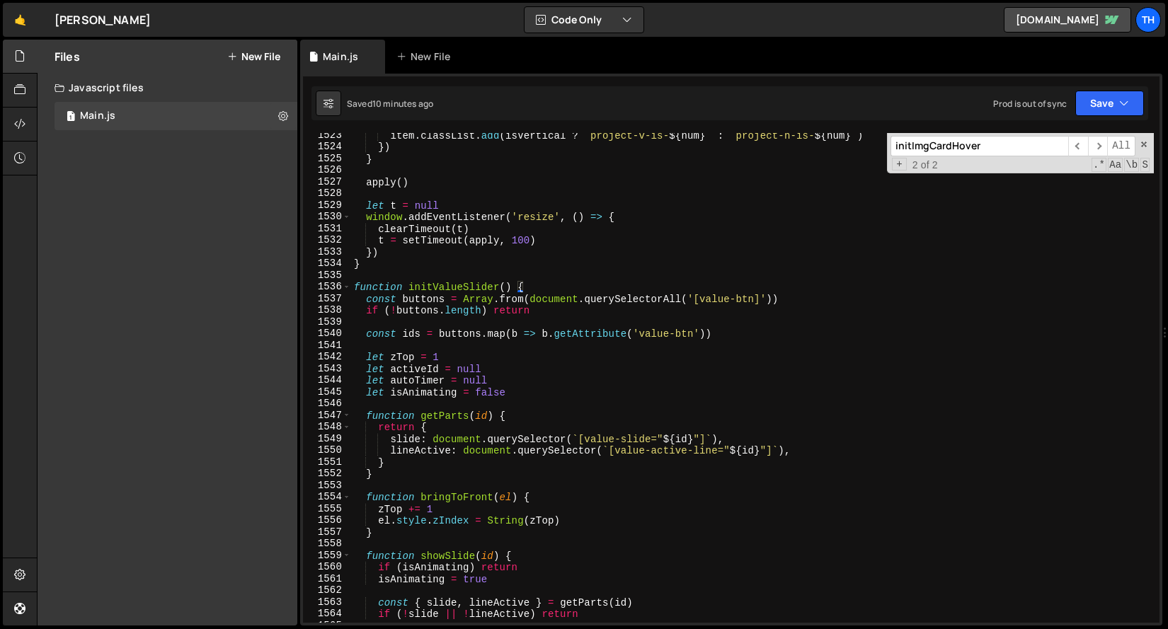
scroll to position [15763, 0]
click at [348, 293] on div "1537" at bounding box center [327, 299] width 48 height 12
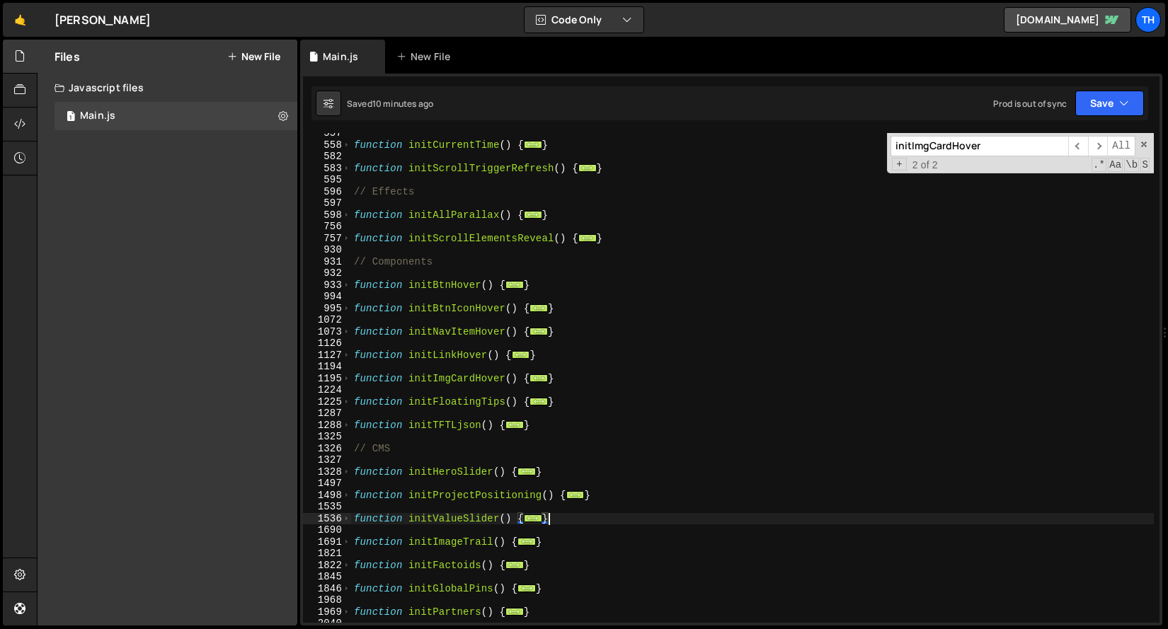
scroll to position [435, 0]
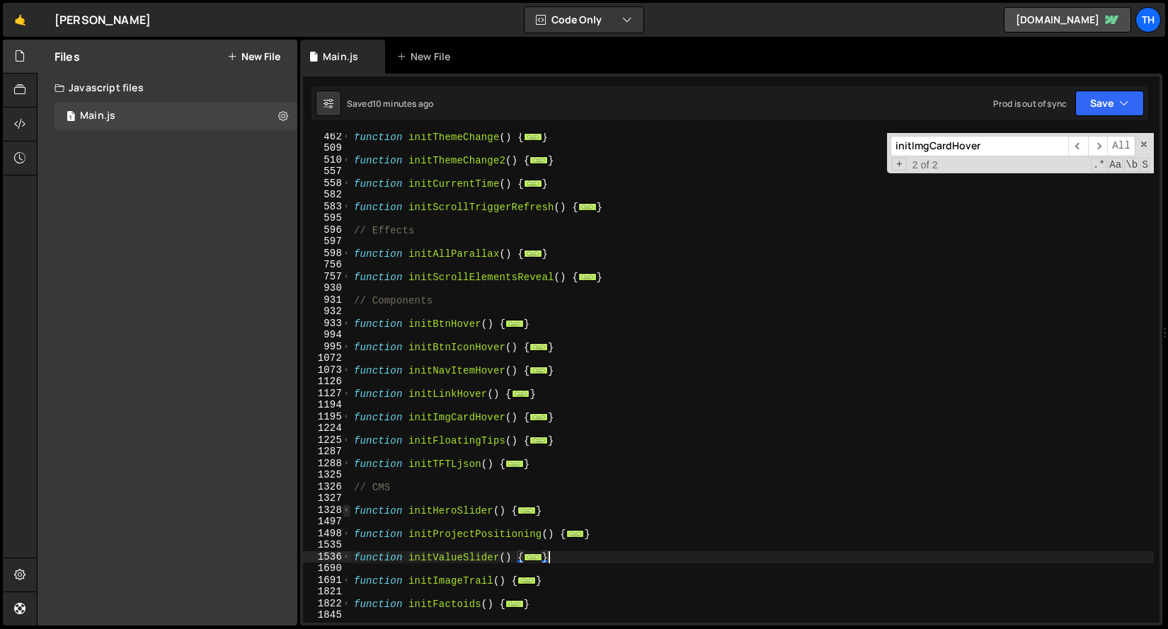
click at [349, 506] on span at bounding box center [347, 511] width 8 height 12
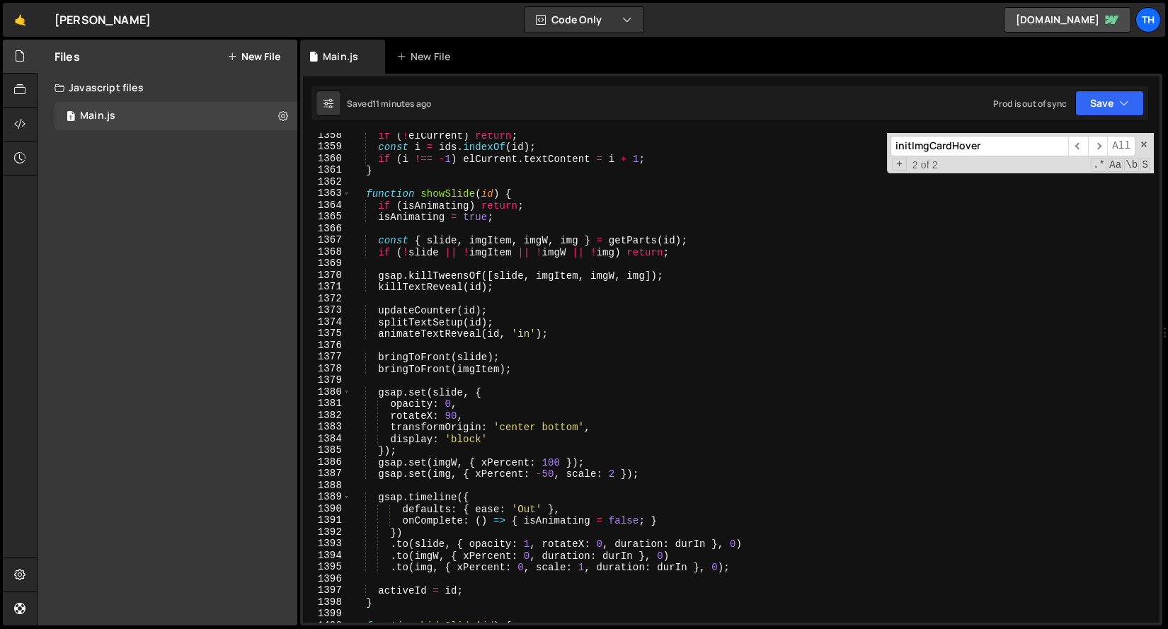
scroll to position [1163, 0]
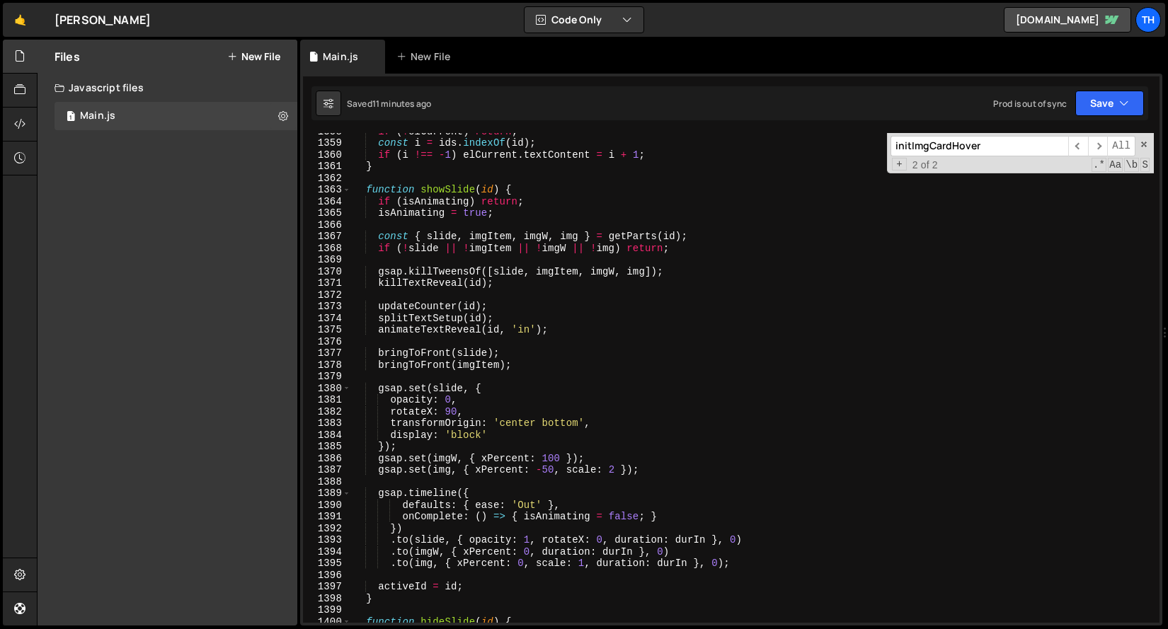
click at [415, 429] on div "if ( ! elCurrent ) return ; const i = ids . indexOf ( id ) ; if ( i !== - 1 ) e…" at bounding box center [752, 381] width 802 height 513
click at [465, 418] on div "if ( ! elCurrent ) return ; const i = ids . indexOf ( id ) ; if ( i !== - 1 ) e…" at bounding box center [752, 381] width 802 height 513
click at [478, 411] on div "if ( ! elCurrent ) return ; const i = ids . indexOf ( id ) ; if ( i !== - 1 ) e…" at bounding box center [752, 381] width 802 height 513
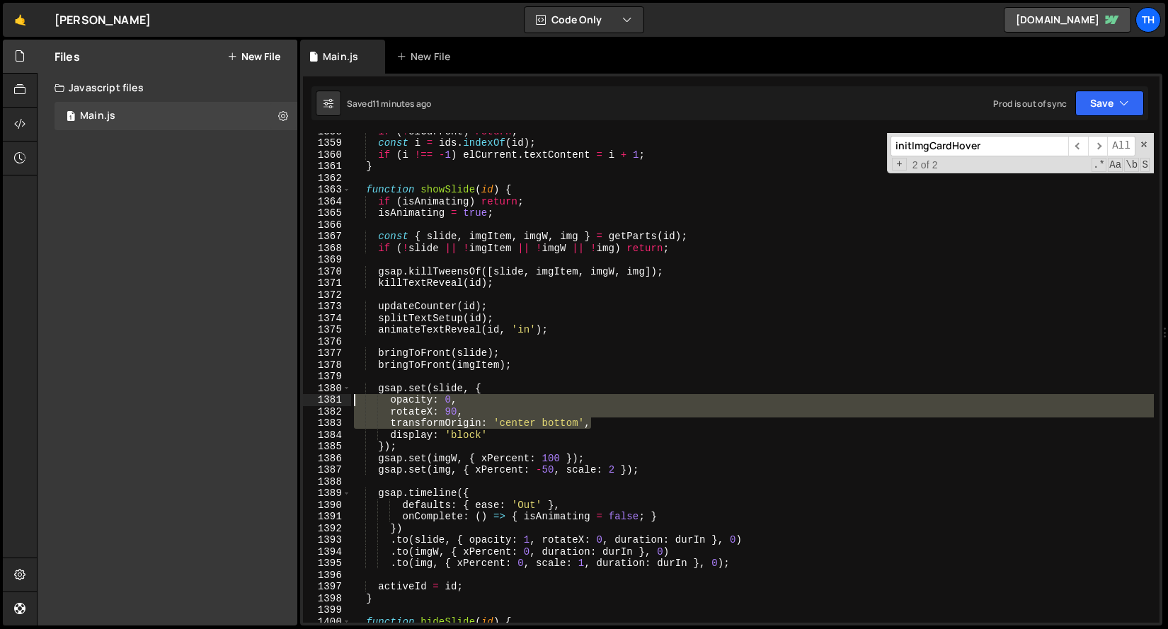
drag, startPoint x: 619, startPoint y: 425, endPoint x: 275, endPoint y: 401, distance: 344.1
click at [275, 401] on div "Files New File Javascript files 1 Main.js 0 CSS files Copy share link Edit File…" at bounding box center [602, 333] width 1131 height 587
type textarea "]"
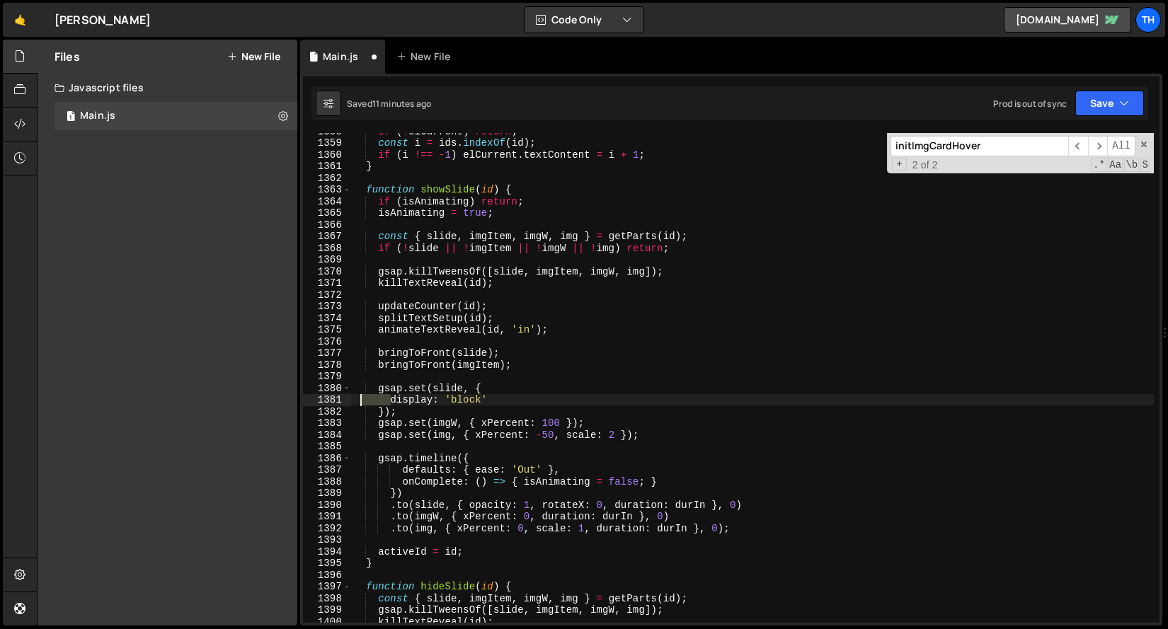
drag, startPoint x: 388, startPoint y: 398, endPoint x: 80, endPoint y: 398, distance: 307.8
click at [80, 398] on div "Files New File Javascript files 1 Main.js 0 CSS files Copy share link Edit File…" at bounding box center [602, 333] width 1131 height 587
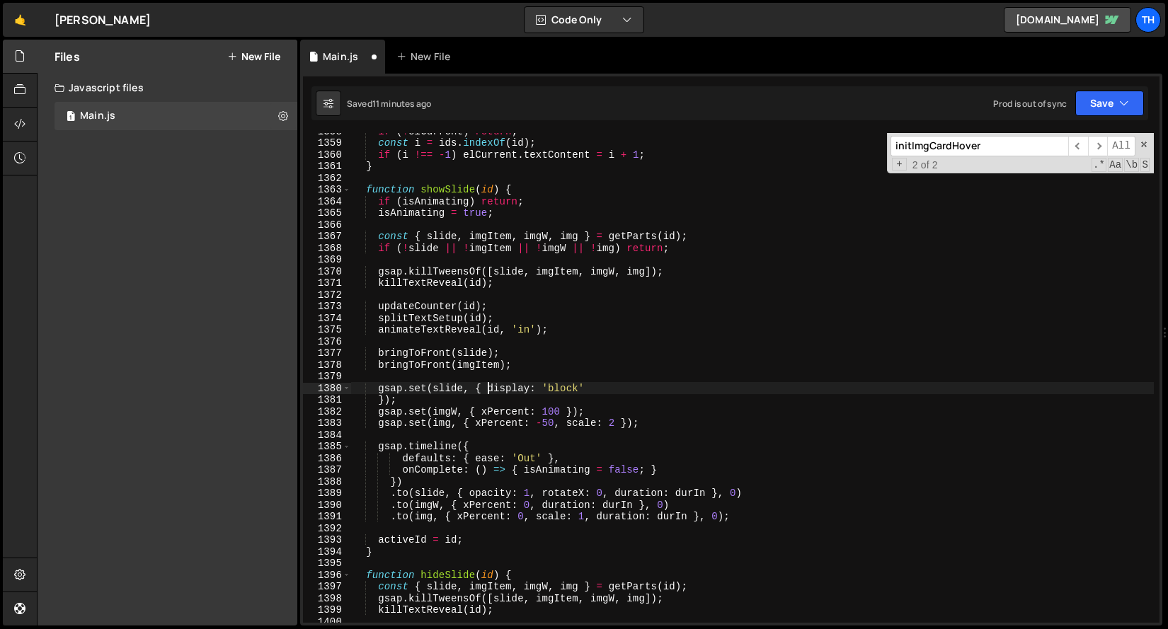
scroll to position [0, 8]
drag, startPoint x: 378, startPoint y: 401, endPoint x: 351, endPoint y: 401, distance: 26.9
click at [351, 401] on div "if ( ! elCurrent ) return ; const i = ids . indexOf ( id ) ; if ( i !== - 1 ) e…" at bounding box center [752, 381] width 802 height 513
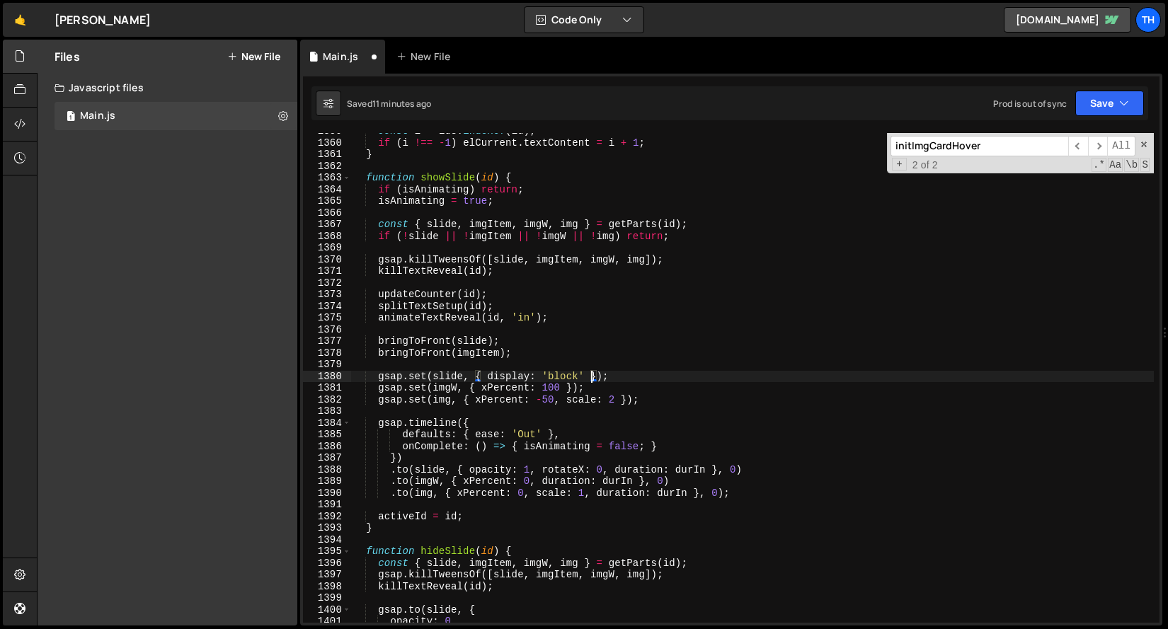
scroll to position [1178, 0]
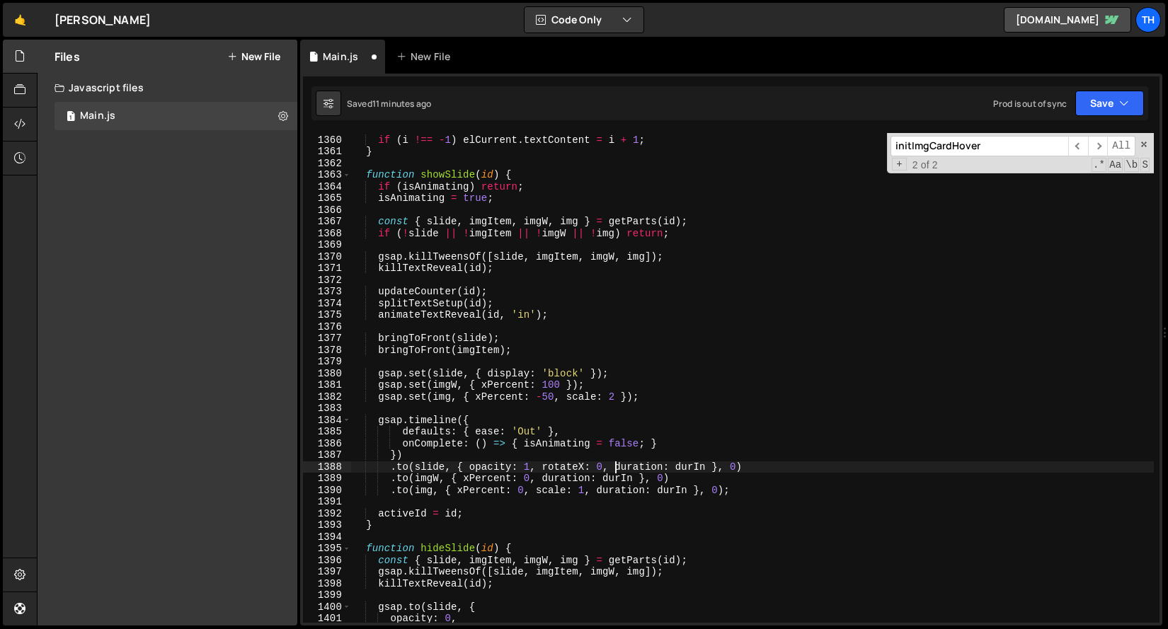
click at [615, 468] on div "const i = ids . indexOf ( id ) ; if ( i !== - 1 ) elCurrent . textContent = i +…" at bounding box center [752, 378] width 802 height 513
type textarea ".to(slide, { opacity: 1, rotateX: 0, duration: durIn }, 0)"
drag, startPoint x: 758, startPoint y: 465, endPoint x: 309, endPoint y: 471, distance: 448.7
click at [309, 471] on div ".to(slide, { opacity: 1, rotateX: 0, duration: [PERSON_NAME] }, 0) 1359 1360 13…" at bounding box center [731, 378] width 856 height 490
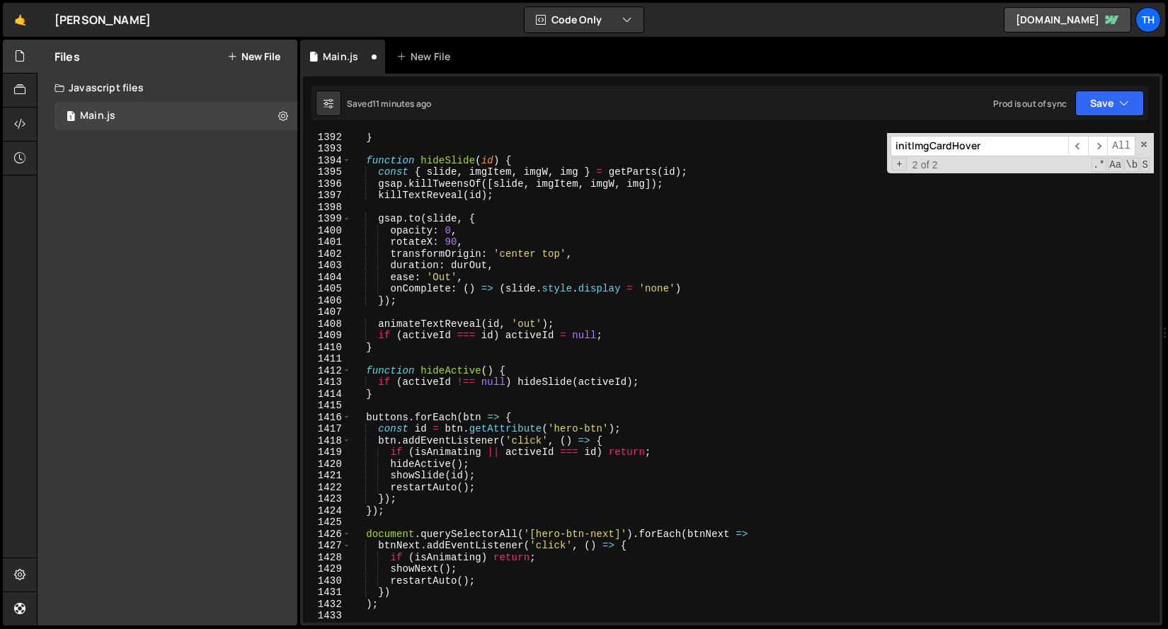
scroll to position [1531, 0]
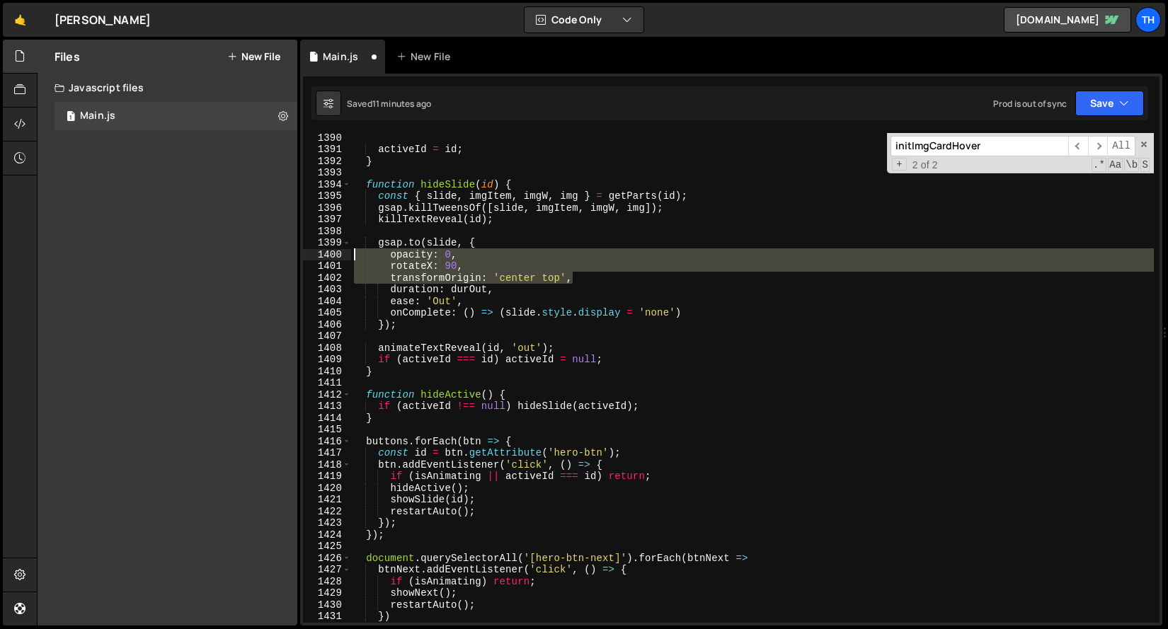
drag, startPoint x: 593, startPoint y: 278, endPoint x: 256, endPoint y: 251, distance: 337.9
click at [256, 251] on div "Files New File Javascript files 1 Main.js 0 CSS files Copy share link Edit File…" at bounding box center [602, 333] width 1131 height 587
type textarea "opacity: 0, rotateX: 90,"
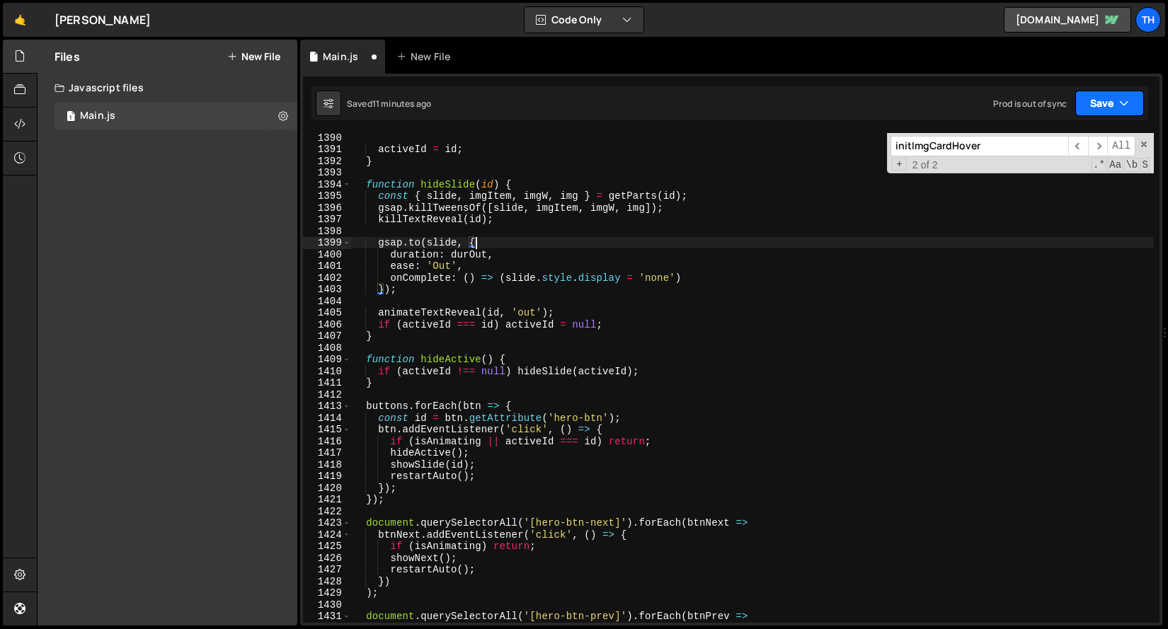
click at [1102, 110] on button "Save" at bounding box center [1109, 103] width 69 height 25
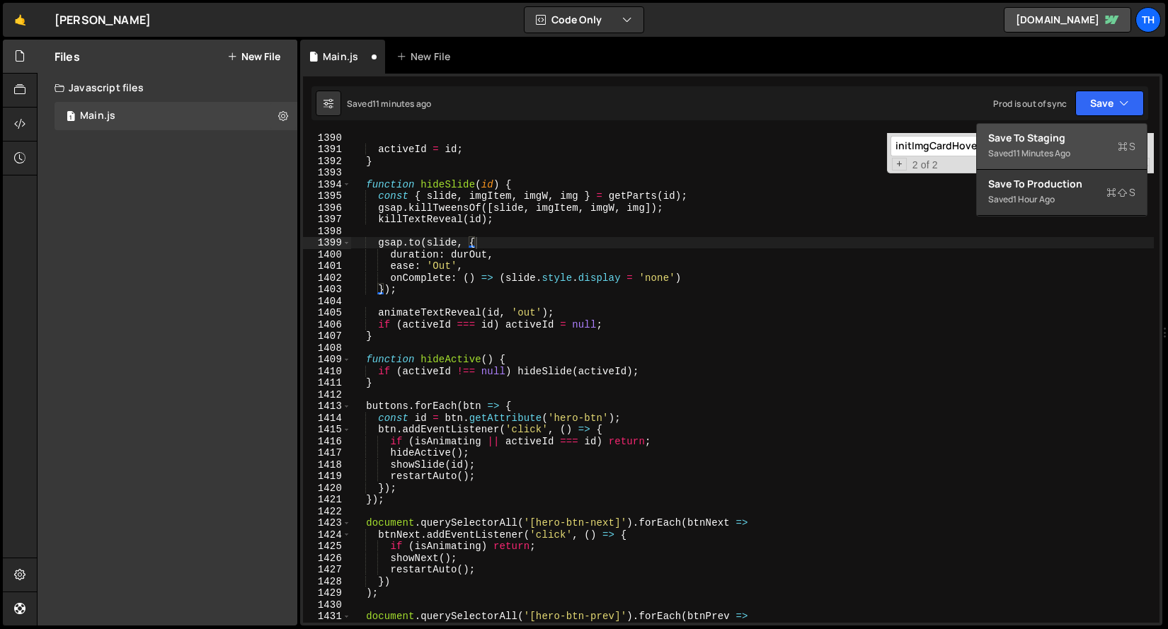
click at [1039, 139] on div "Save to Staging S" at bounding box center [1061, 138] width 147 height 14
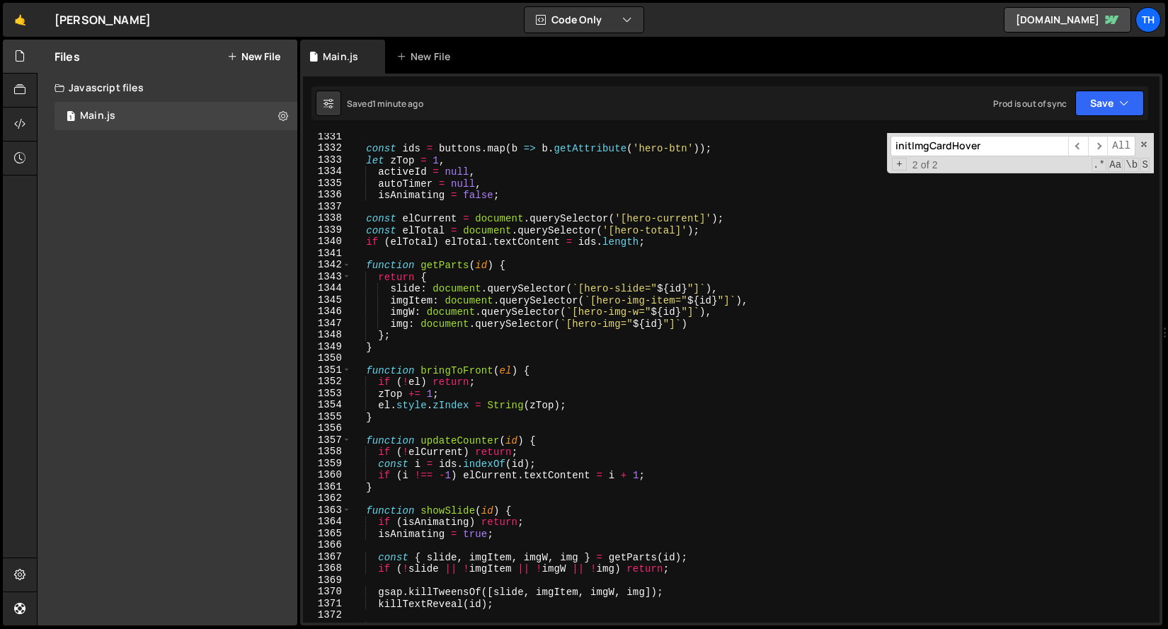
scroll to position [13809, 0]
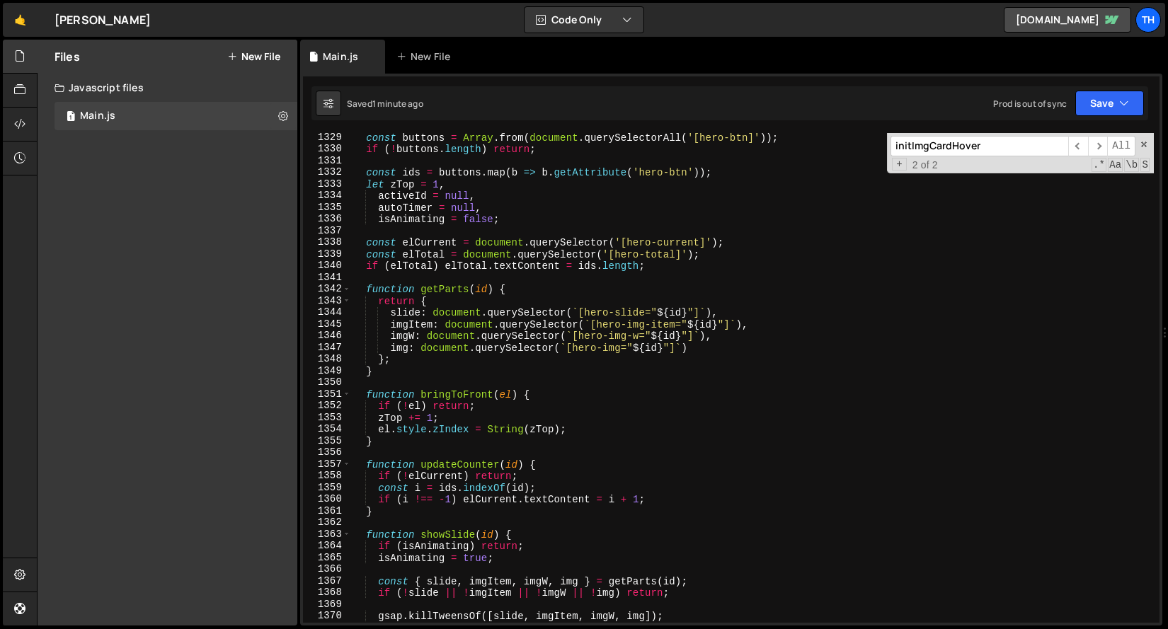
type textarea "img: document.querySelector(`[hero-img="${id}"]`)"
click at [703, 352] on div "const buttons = Array . from ( document . querySelectorAll ( '[hero-btn]' )) ; …" at bounding box center [752, 388] width 802 height 513
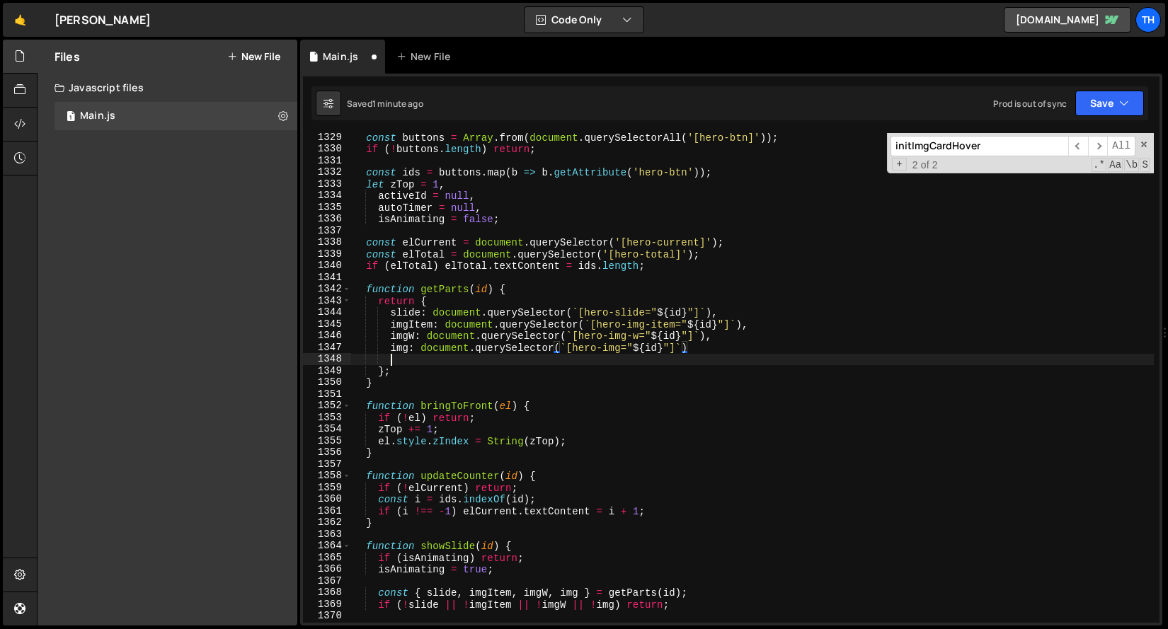
scroll to position [0, 1]
paste textarea "hero-card-img"
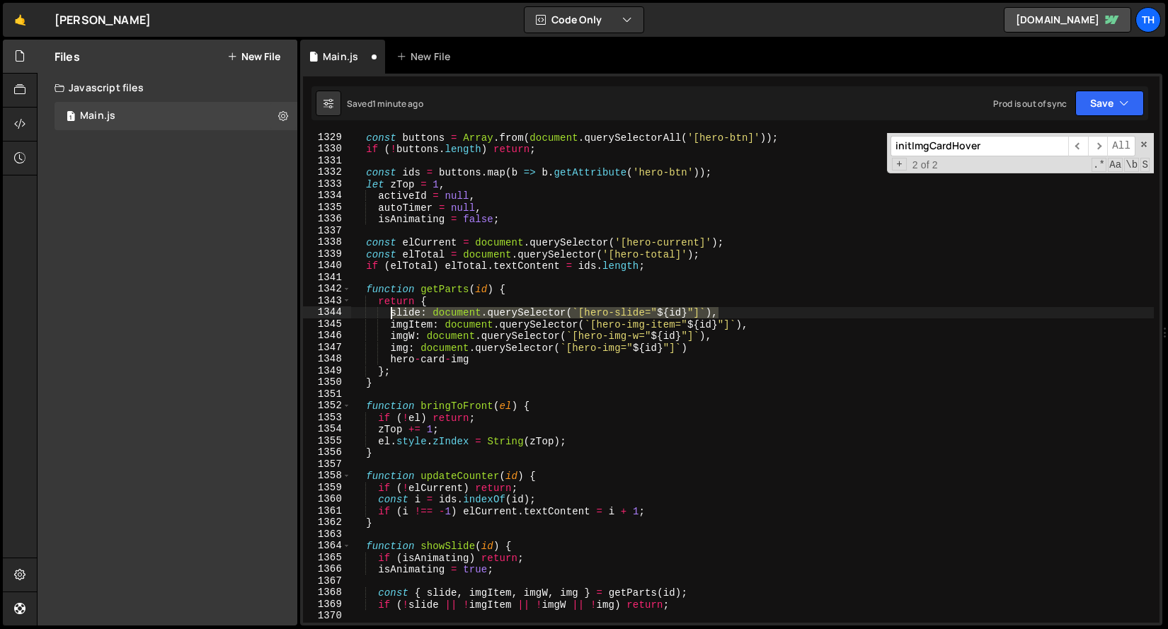
drag, startPoint x: 725, startPoint y: 312, endPoint x: 389, endPoint y: 314, distance: 336.2
click at [389, 314] on div "const buttons = Array . from ( document . querySelectorAll ( '[hero-btn]' )) ; …" at bounding box center [752, 388] width 802 height 513
click at [500, 359] on div "const buttons = Array . from ( document . querySelectorAll ( '[hero-btn]' )) ; …" at bounding box center [752, 388] width 802 height 513
drag, startPoint x: 715, startPoint y: 317, endPoint x: 391, endPoint y: 316, distance: 324.1
click at [391, 316] on div "const buttons = Array . from ( document . querySelectorAll ( '[hero-btn]' )) ; …" at bounding box center [752, 388] width 802 height 513
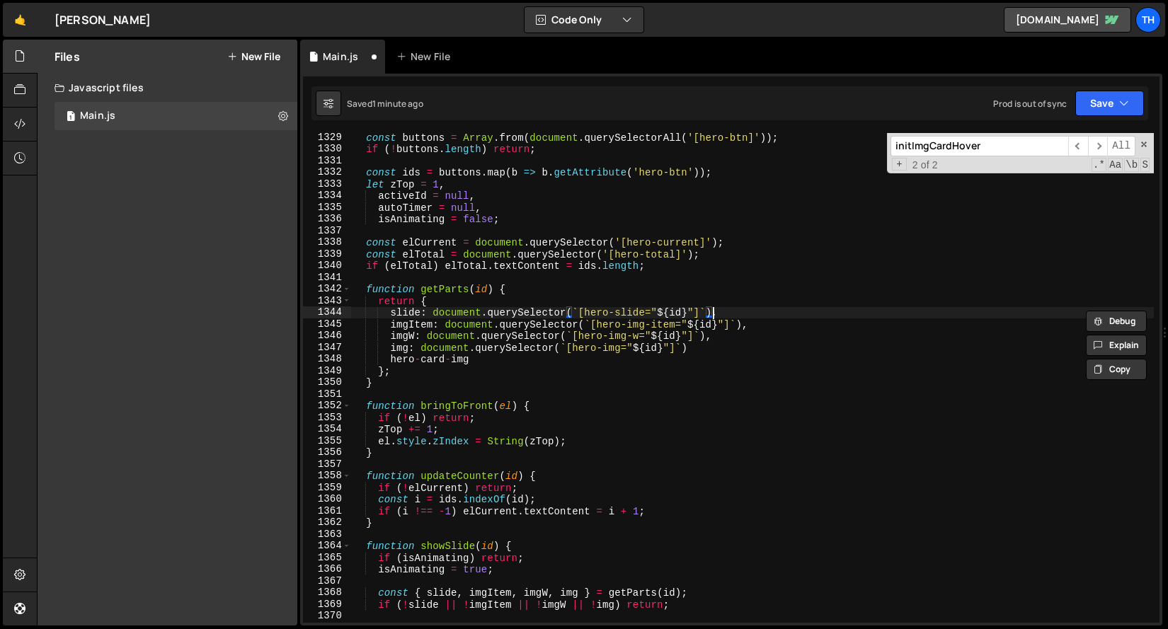
scroll to position [0, 2]
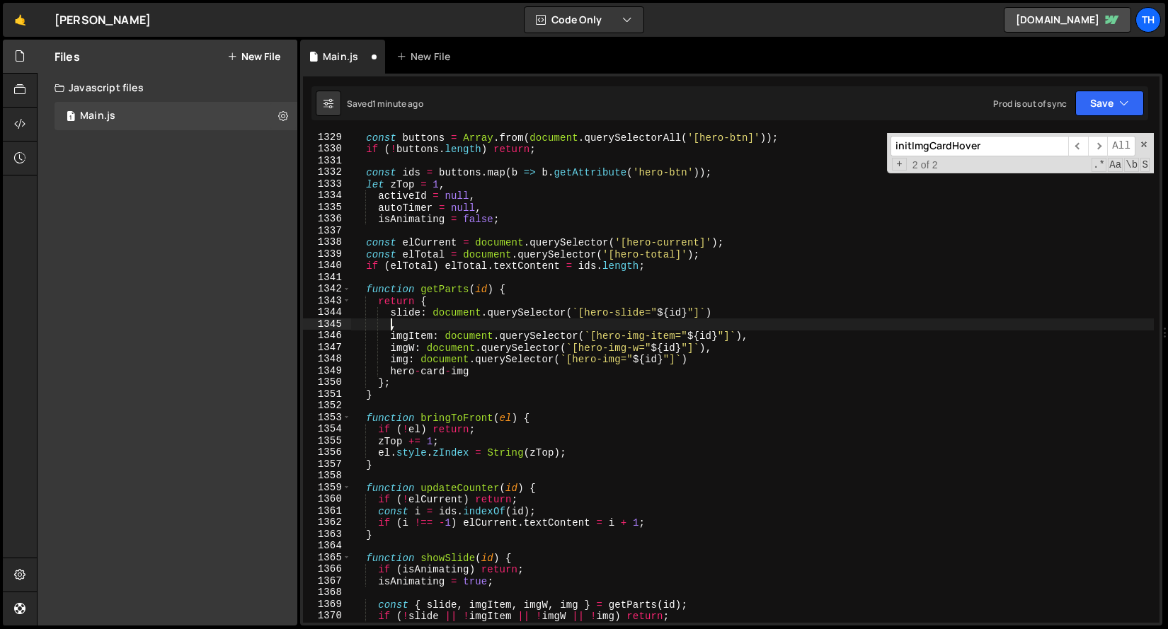
paste textarea "slide: document.querySelector(`[hero-slide="${id}"]`)"
type textarea "slide: document.querySelector(`[hero-slide="${id}"]`),"
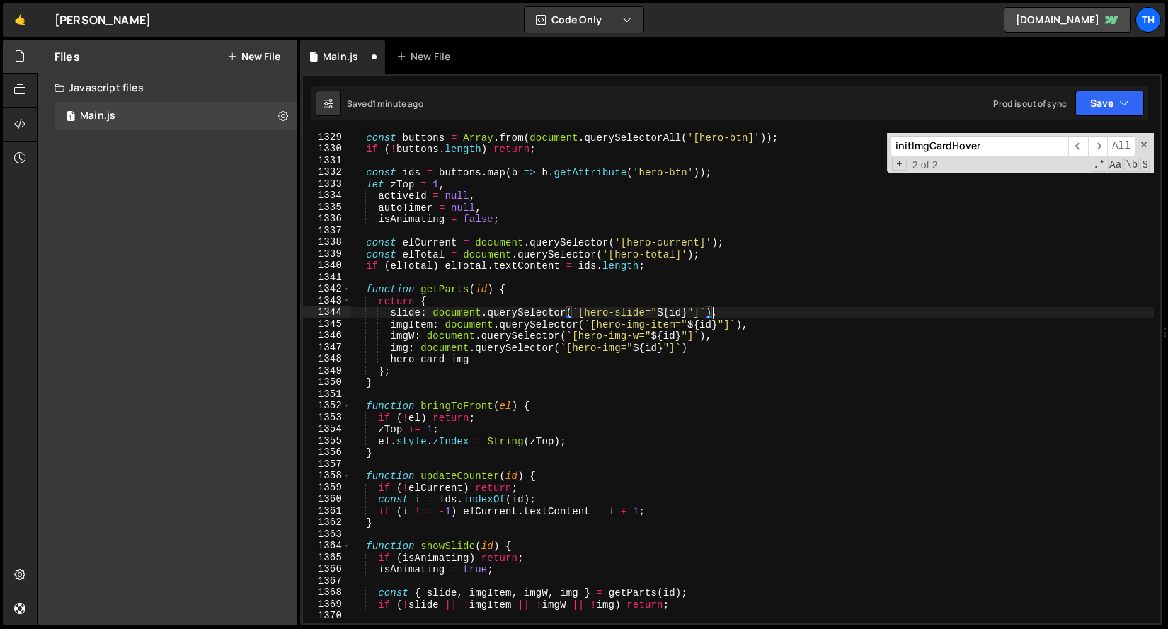
click at [737, 311] on div "const buttons = Array . from ( document . querySelectorAll ( '[hero-btn]' )) ; …" at bounding box center [752, 388] width 802 height 513
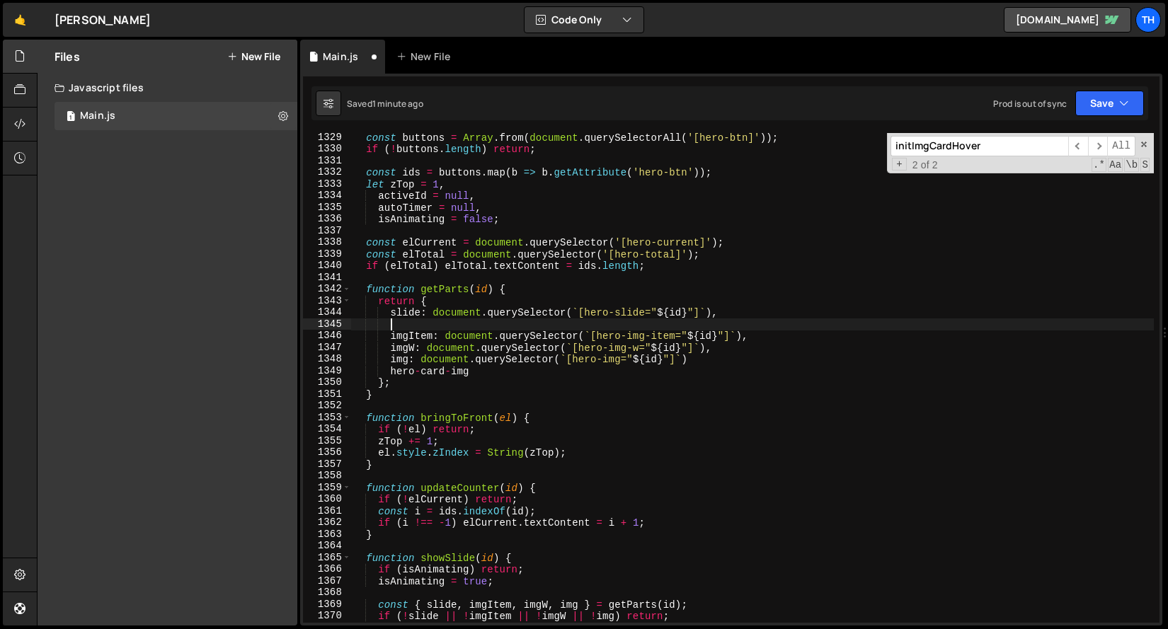
paste textarea "slide: document.querySelector(`[hero-slide="${id}"]`)"
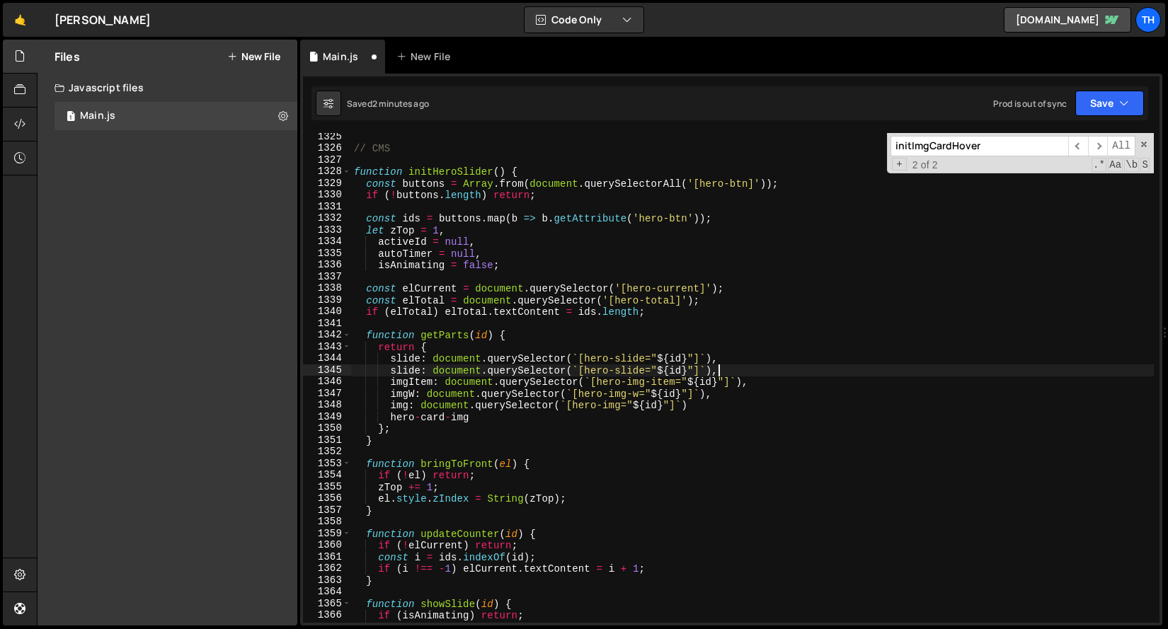
scroll to position [13706, 0]
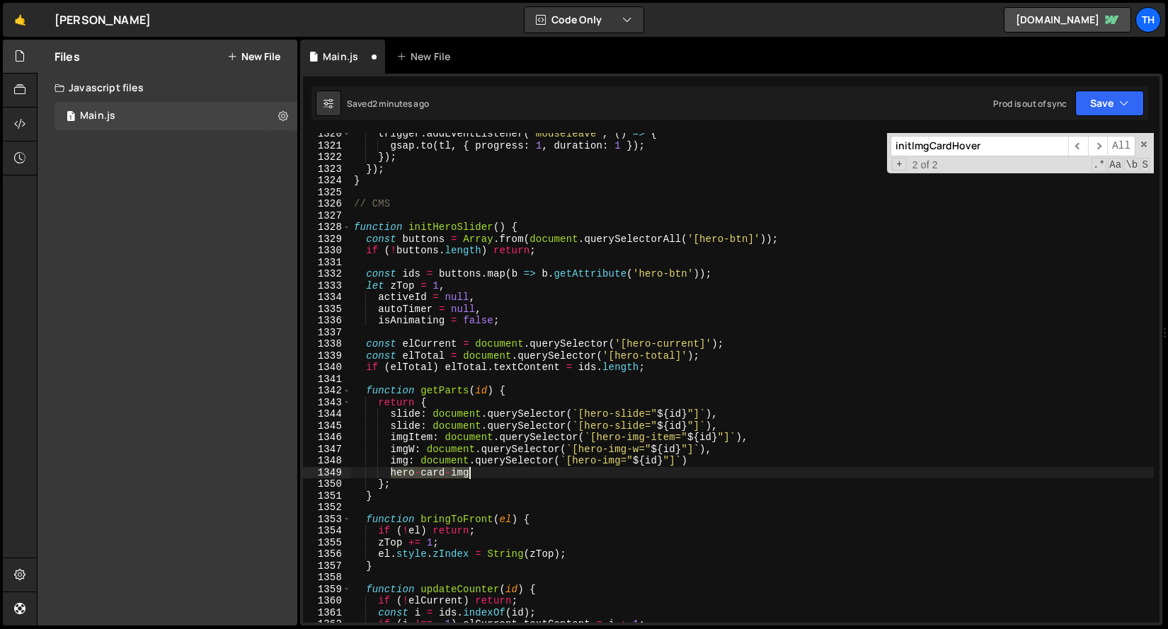
drag, startPoint x: 388, startPoint y: 474, endPoint x: 481, endPoint y: 474, distance: 93.4
click at [481, 474] on div "trigger . addEventListener ( 'mouseleave' , ( ) => { gsap . to ( tl , { progres…" at bounding box center [752, 384] width 802 height 513
type textarea "hero-card-img"
drag, startPoint x: 585, startPoint y: 427, endPoint x: 645, endPoint y: 429, distance: 59.5
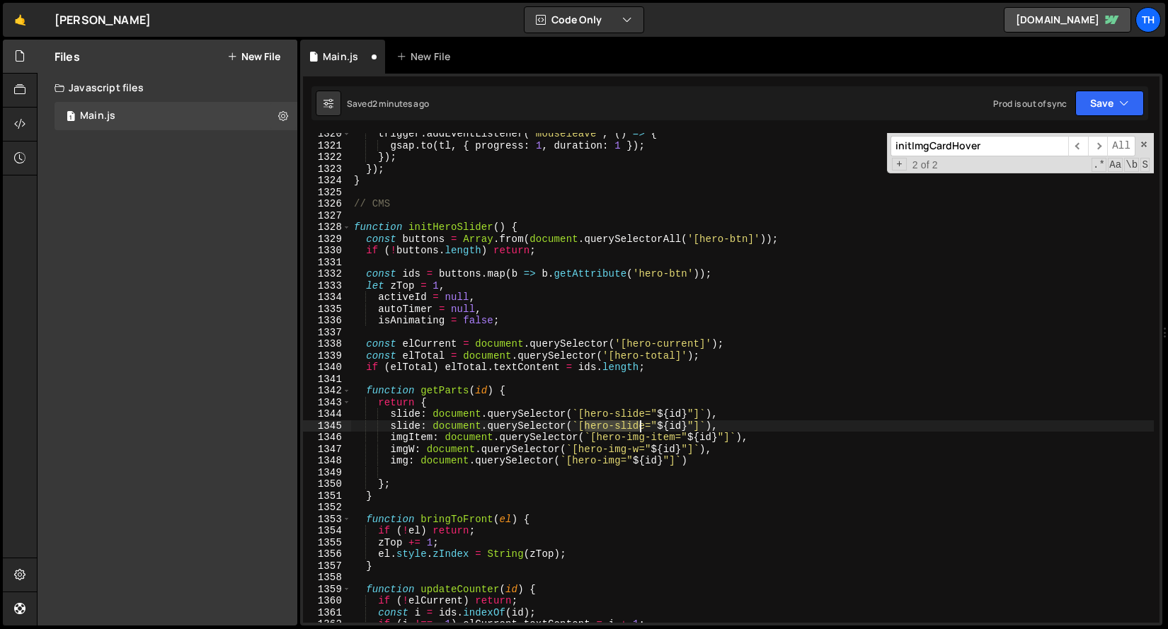
click at [645, 429] on div "trigger . addEventListener ( 'mouseleave' , ( ) => { gsap . to ( tl , { progres…" at bounding box center [752, 384] width 802 height 513
paste textarea "card-img"
click at [401, 429] on div "trigger . addEventListener ( 'mouseleave' , ( ) => { gsap . to ( tl , { progres…" at bounding box center [752, 384] width 802 height 513
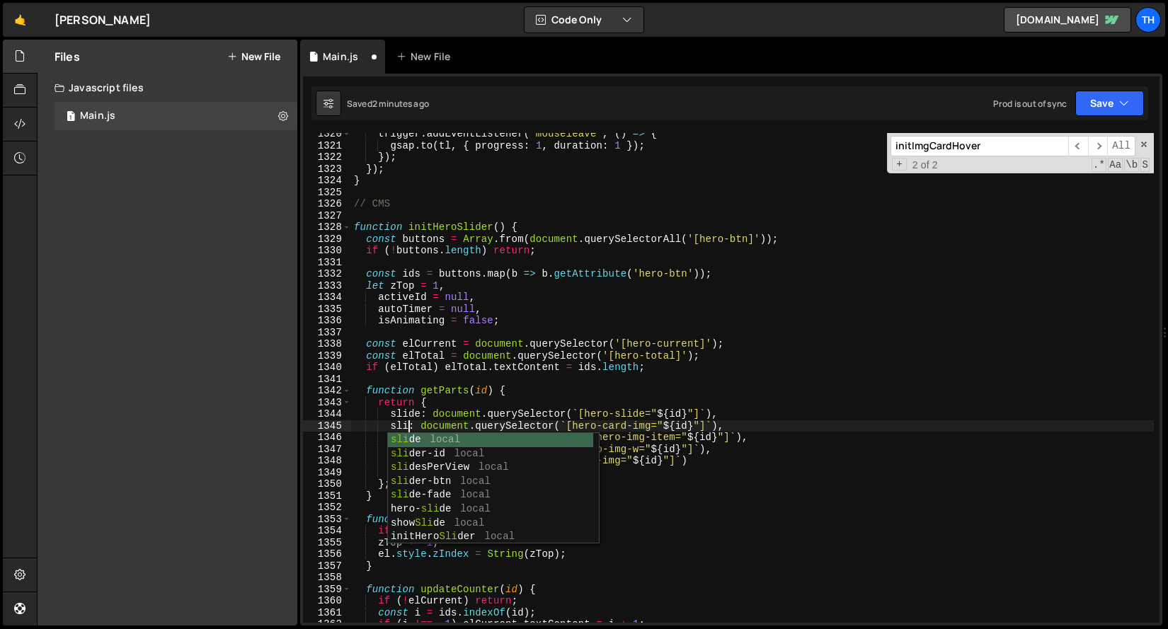
scroll to position [0, 4]
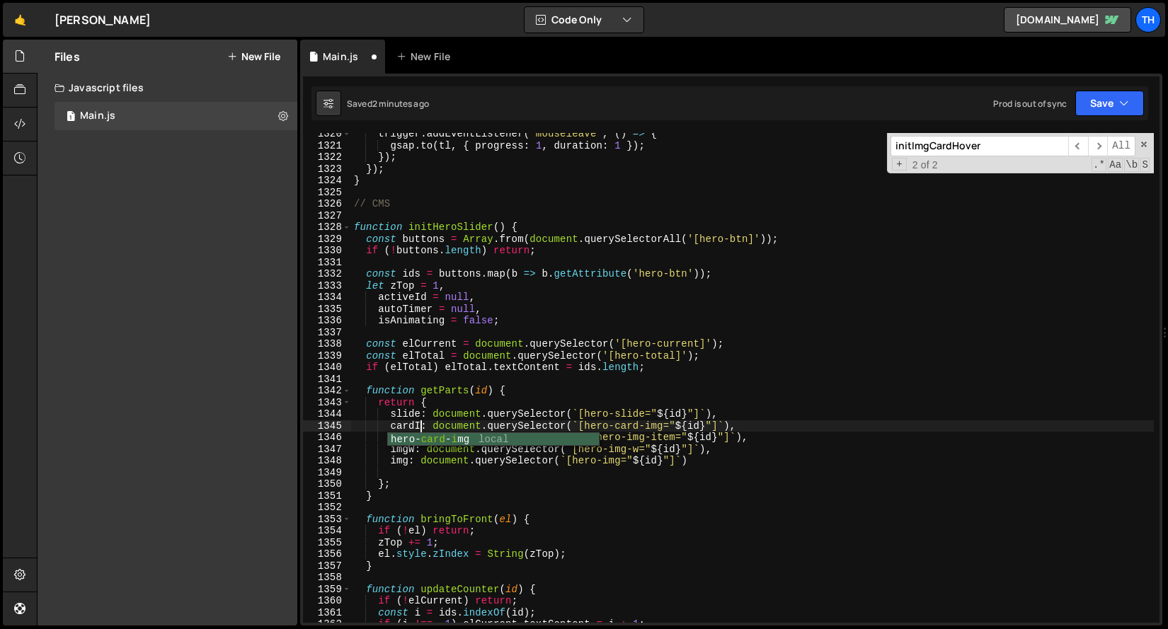
type textarea "cardImg: document.querySelector(`[hero-card-img="${id}"]`),"
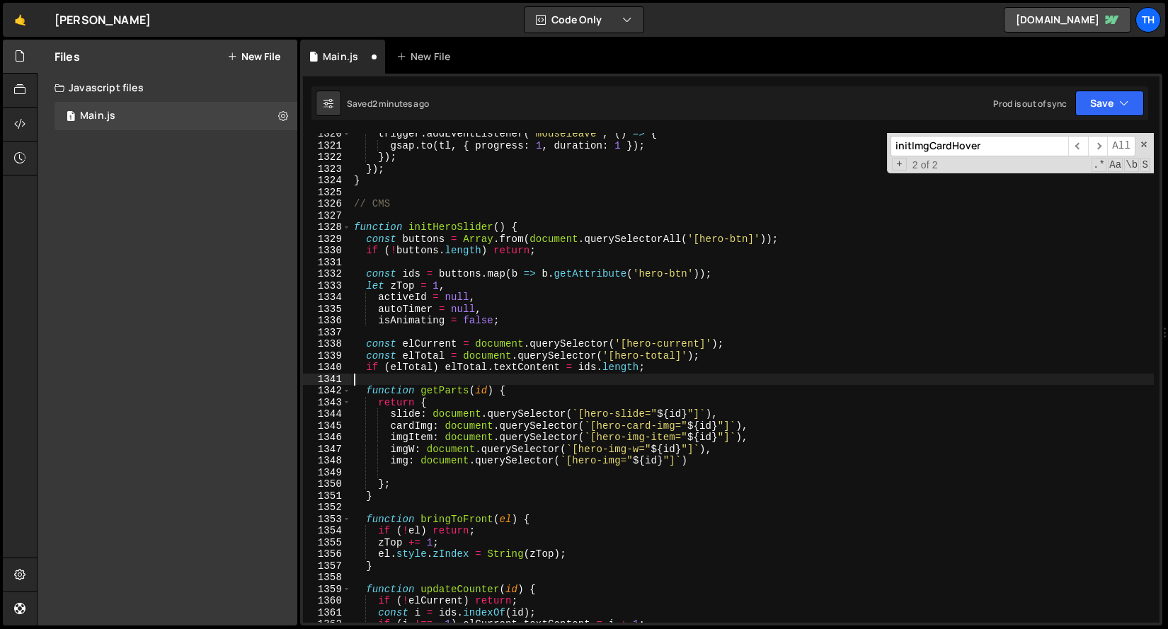
click at [569, 384] on div "trigger . addEventListener ( 'mouseleave' , ( ) => { gsap . to ( tl , { progres…" at bounding box center [752, 384] width 802 height 513
click at [420, 428] on div "trigger . addEventListener ( 'mouseleave' , ( ) => { gsap . to ( tl , { progres…" at bounding box center [752, 384] width 802 height 513
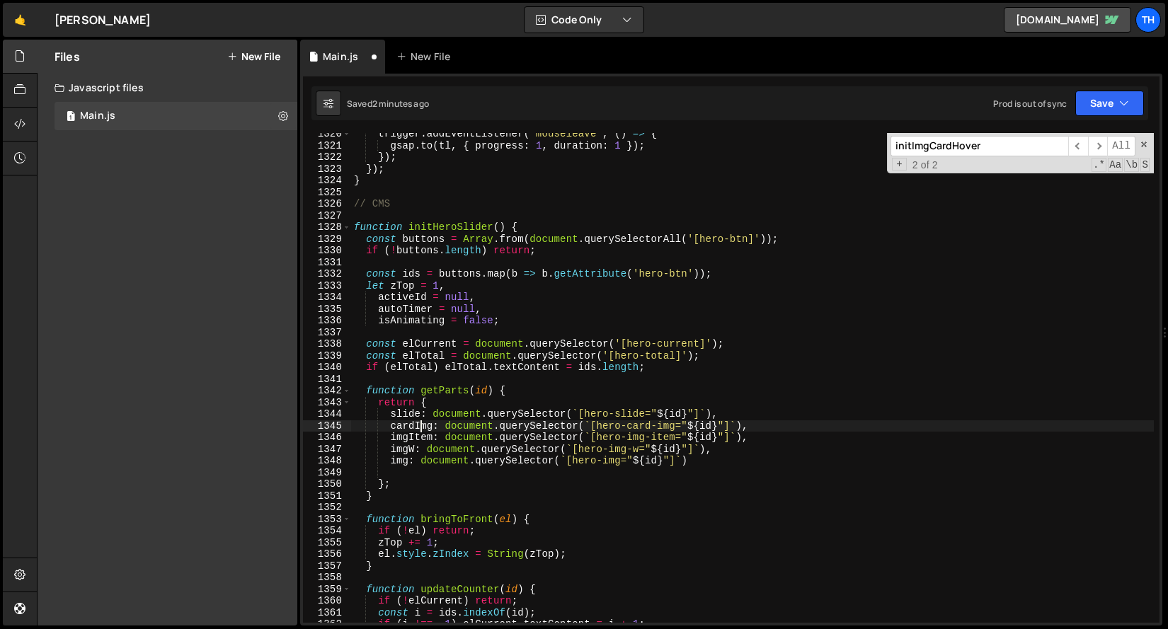
click at [420, 428] on div "trigger . addEventListener ( 'mouseleave' , ( ) => { gsap . to ( tl , { progres…" at bounding box center [752, 384] width 802 height 513
click at [443, 410] on div "trigger . addEventListener ( 'mouseleave' , ( ) => { gsap . to ( tl , { progres…" at bounding box center [752, 384] width 802 height 513
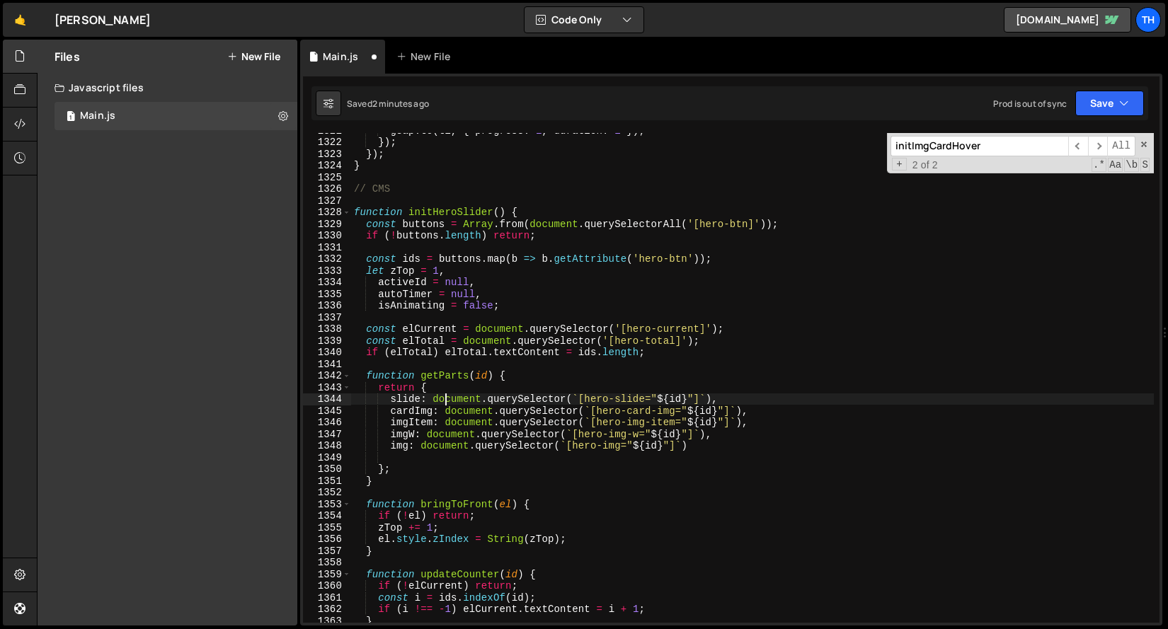
scroll to position [13722, 0]
click at [419, 409] on div "gsap . to ( tl , { progress : 1 , duration : 1 }) ; }) ; }) ; } // CMS function…" at bounding box center [752, 378] width 802 height 513
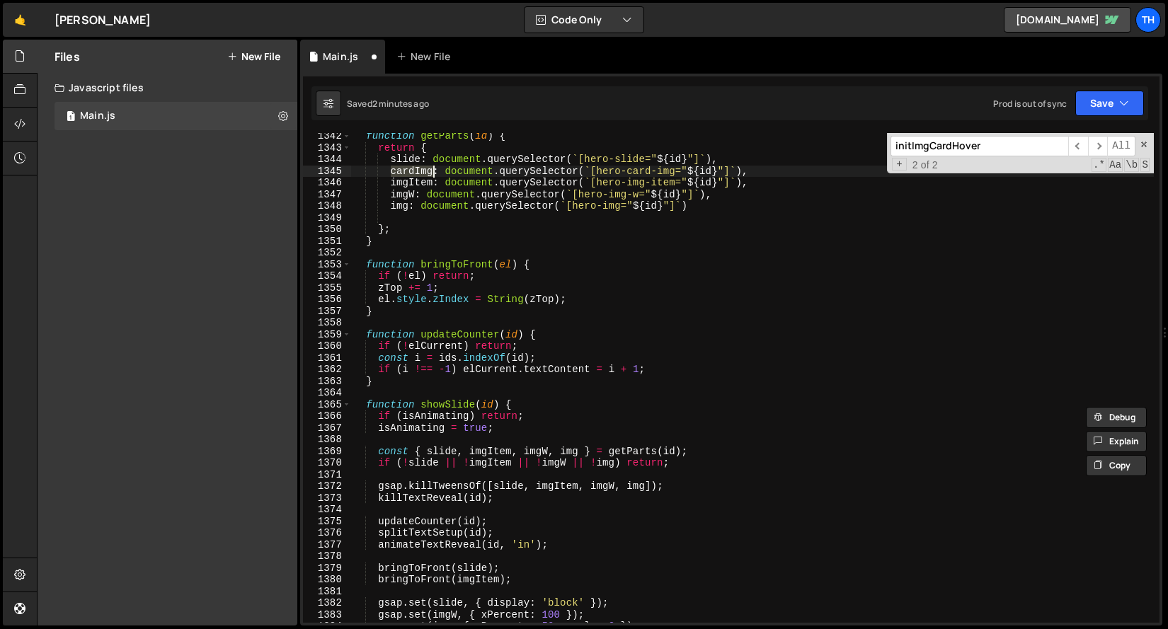
scroll to position [13932, 0]
click at [580, 451] on div "function getParts ( id ) { return { slide : document . querySelector ( ` [hero-…" at bounding box center [752, 386] width 802 height 513
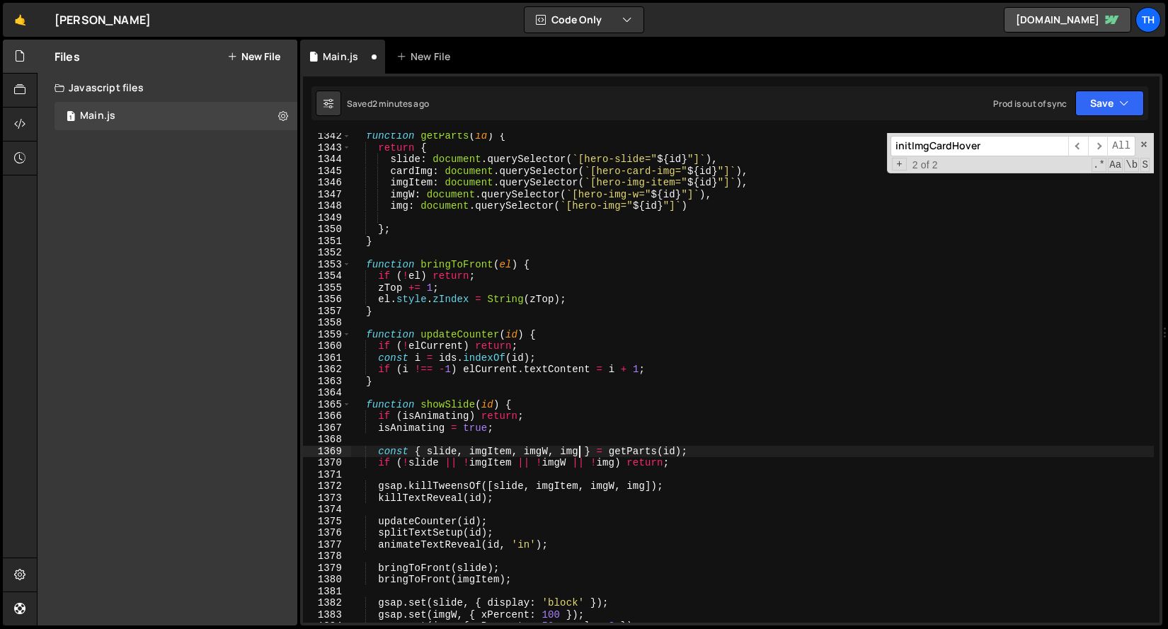
click at [467, 452] on div "function getParts ( id ) { return { slide : document . querySelector ( ` [hero-…" at bounding box center [752, 386] width 802 height 513
paste textarea "cardImg"
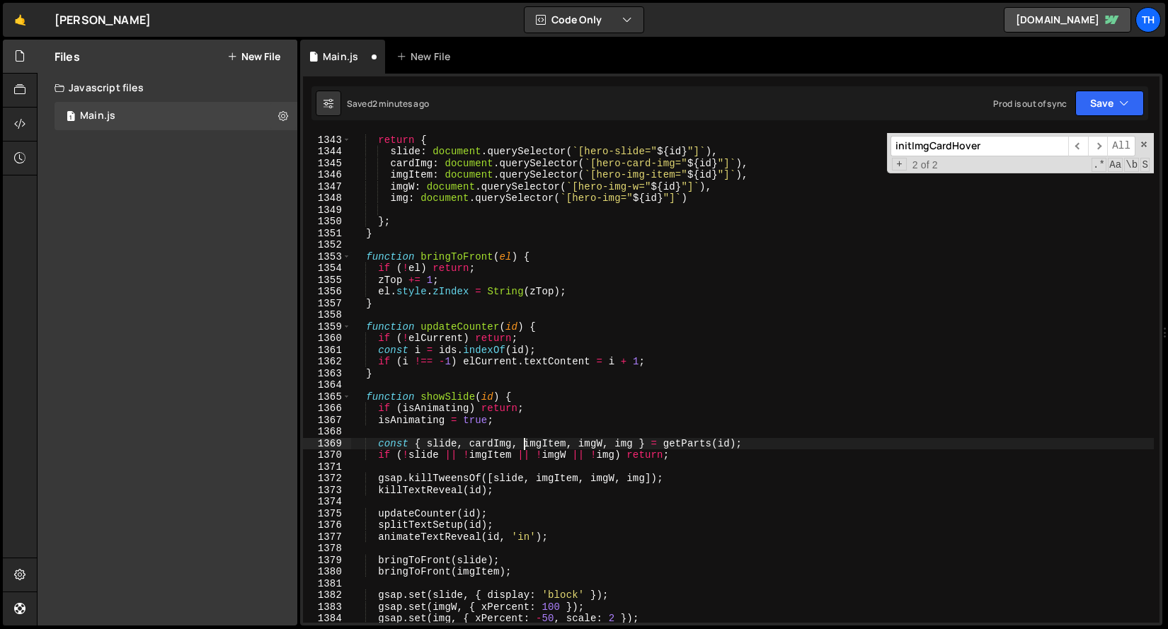
scroll to position [13943, 0]
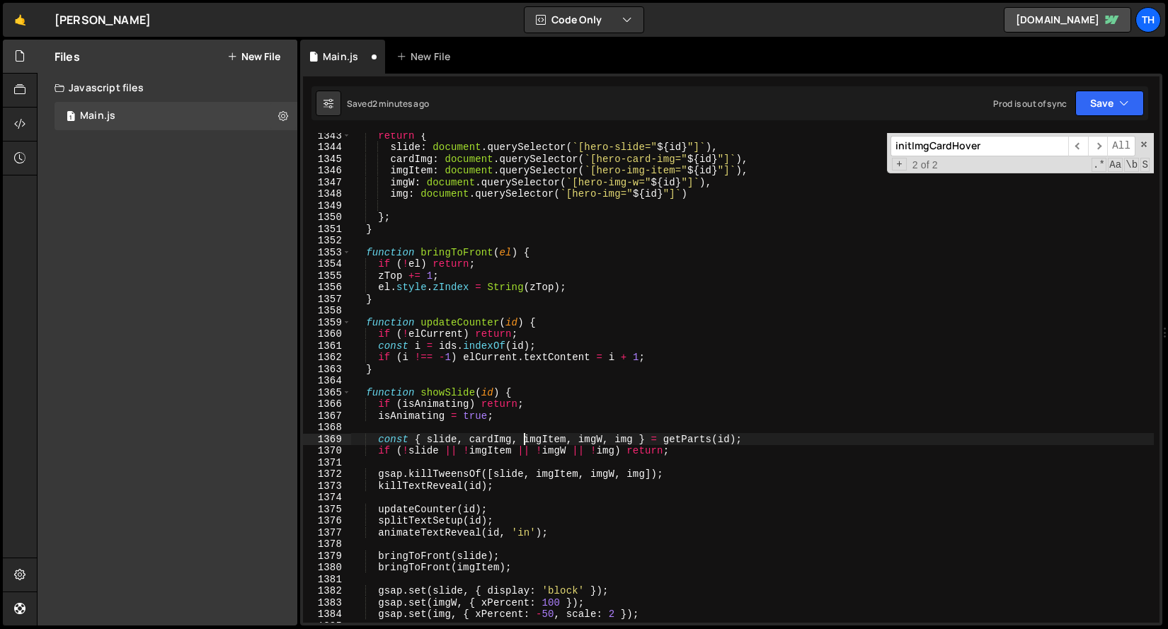
click at [464, 452] on div "return { slide : document . querySelector ( ` [hero-slide=" ${ id } "] ` ) , ca…" at bounding box center [752, 386] width 802 height 513
paste textarea "cardImg"
drag, startPoint x: 440, startPoint y: 454, endPoint x: 463, endPoint y: 454, distance: 22.6
click at [463, 454] on div "return { slide : document . querySelector ( ` [hero-slide=" ${ id } "] ` ) , ca…" at bounding box center [752, 386] width 802 height 513
click at [505, 452] on div "return { slide : document . querySelector ( ` [hero-slide=" ${ id } "] ` ) , ca…" at bounding box center [752, 386] width 802 height 513
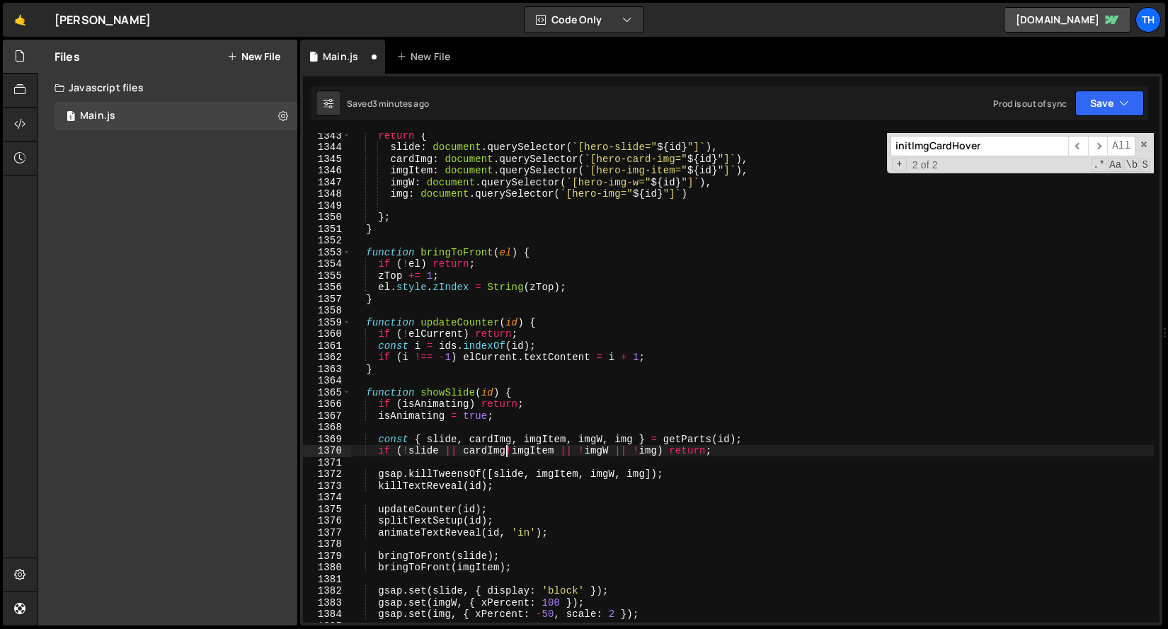
paste textarea "||"
click at [405, 449] on div "return { slide : document . querySelector ( ` [hero-slide=" ${ id } "] ` ) , ca…" at bounding box center [752, 386] width 802 height 513
click at [461, 451] on div "return { slide : document . querySelector ( ` [hero-slide=" ${ id } "] ` ) , ca…" at bounding box center [752, 386] width 802 height 513
paste textarea "!"
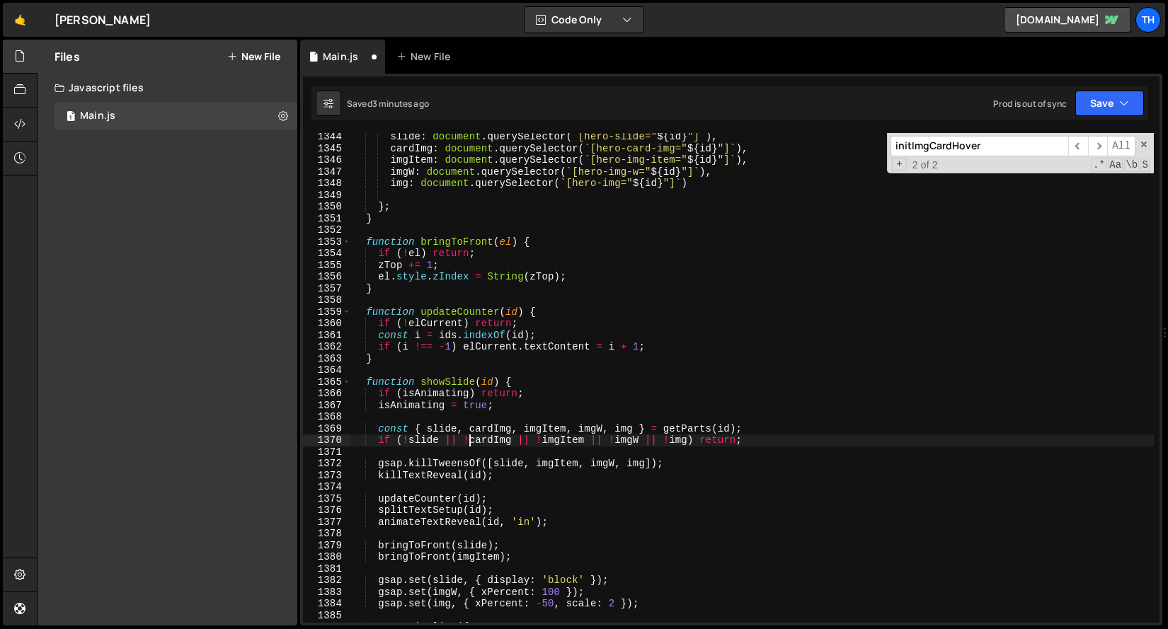
scroll to position [13957, 0]
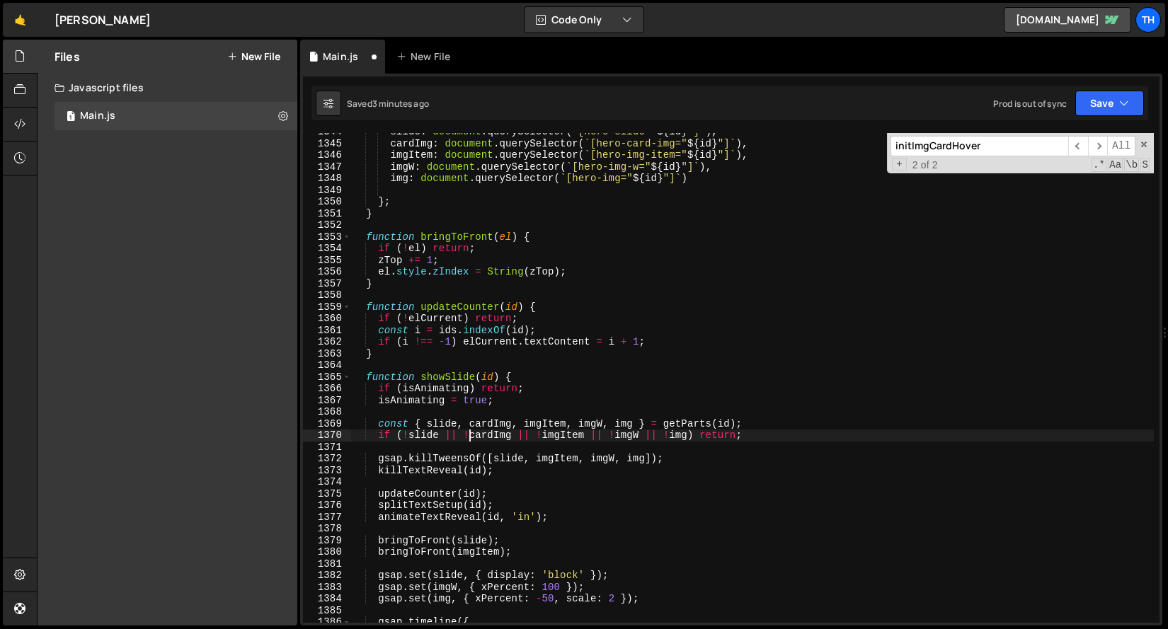
click at [493, 425] on div "slide : document . querySelector ( ` [hero-slide=" ${ id } "] ` ) , cardImg : d…" at bounding box center [752, 382] width 802 height 513
click at [570, 455] on div "slide : document . querySelector ( ` [hero-slide=" ${ id } "] ` ) , cardImg : d…" at bounding box center [752, 382] width 802 height 513
click at [534, 463] on div "slide : document . querySelector ( ` [hero-slide=" ${ id } "] ` ) , cardImg : d…" at bounding box center [752, 382] width 802 height 513
paste textarea "cardImg"
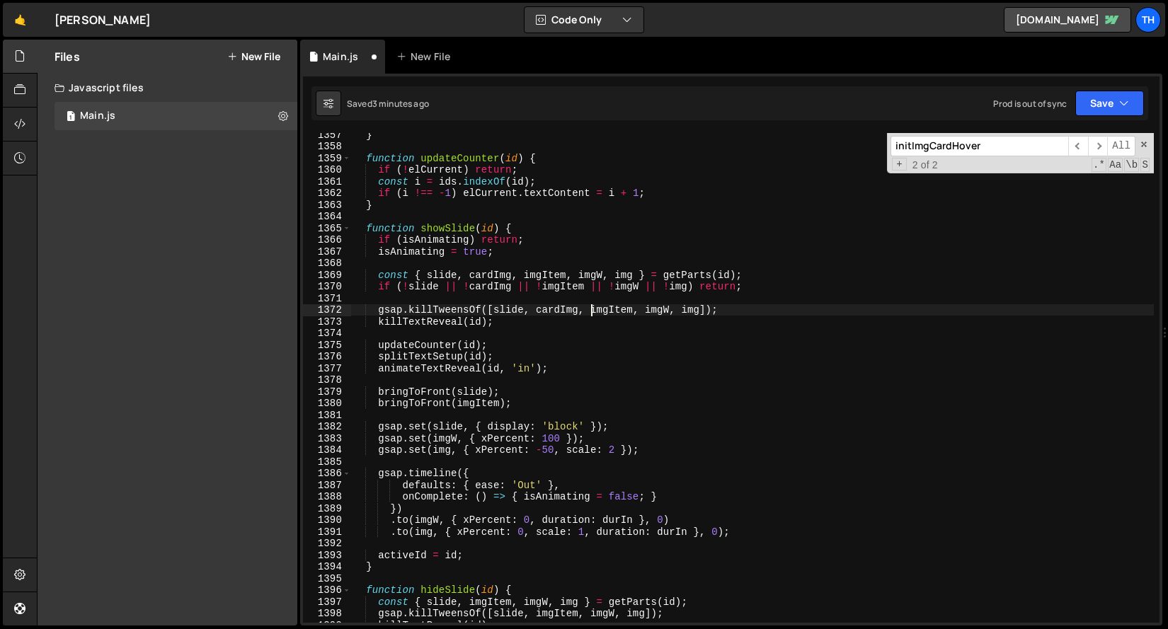
scroll to position [14092, 0]
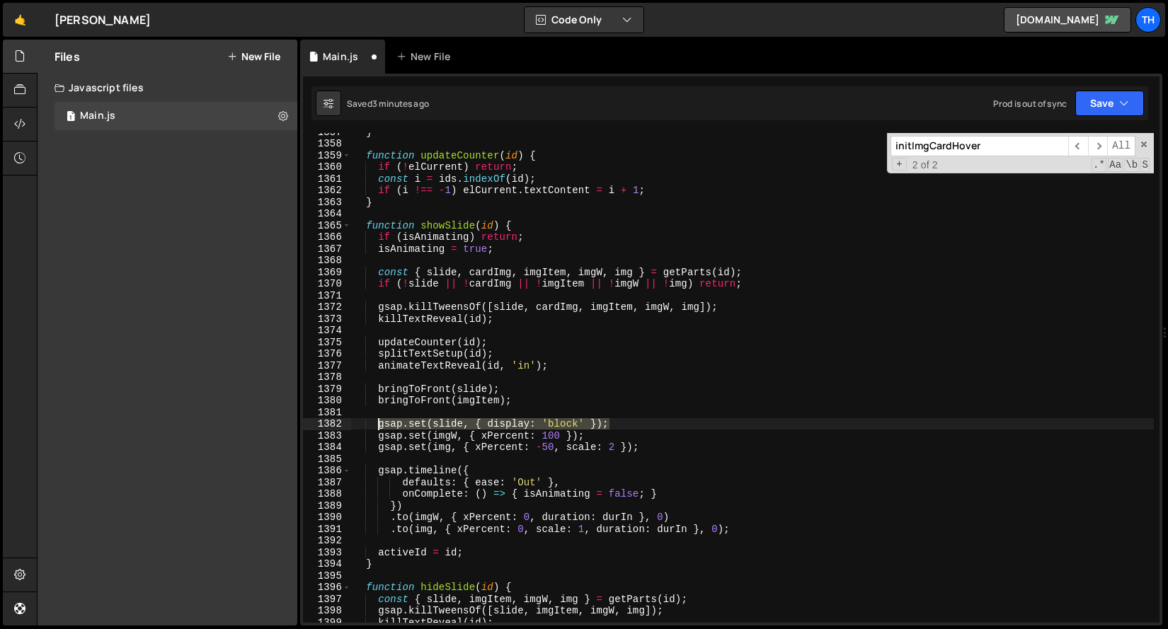
drag, startPoint x: 621, startPoint y: 420, endPoint x: 377, endPoint y: 420, distance: 244.1
click at [377, 420] on div "} function updateCounter ( id ) { if ( ! elCurrent ) return ; const i = ids . i…" at bounding box center [752, 382] width 802 height 513
type textarea "gsap.set(slide, { display: 'block' });"
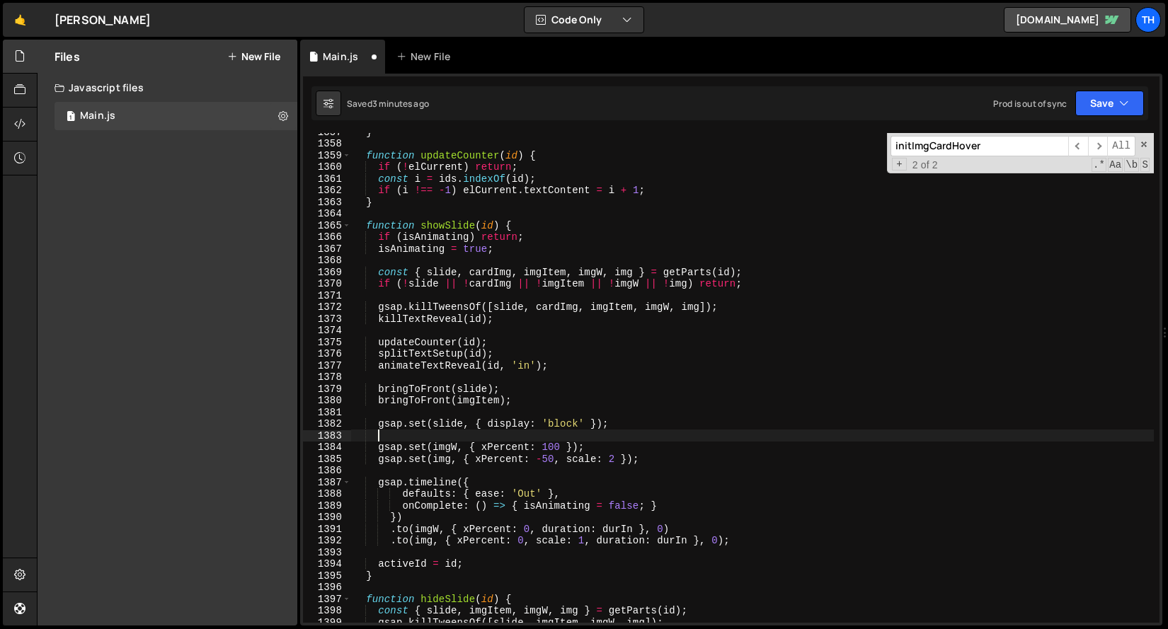
paste textarea "gsap.set(slide, { display: 'block' });"
click at [561, 302] on div "} function updateCounter ( id ) { if ( ! elCurrent ) return ; const i = ids . i…" at bounding box center [752, 382] width 802 height 513
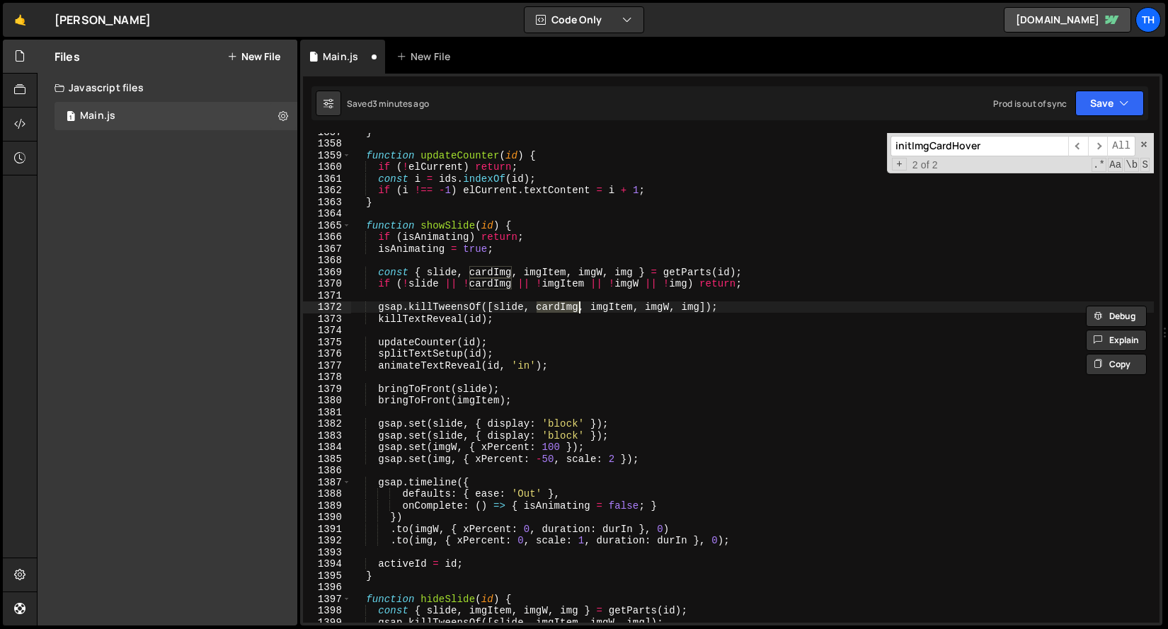
click at [445, 440] on div "} function updateCounter ( id ) { if ( ! elCurrent ) return ; const i = ids . i…" at bounding box center [752, 382] width 802 height 513
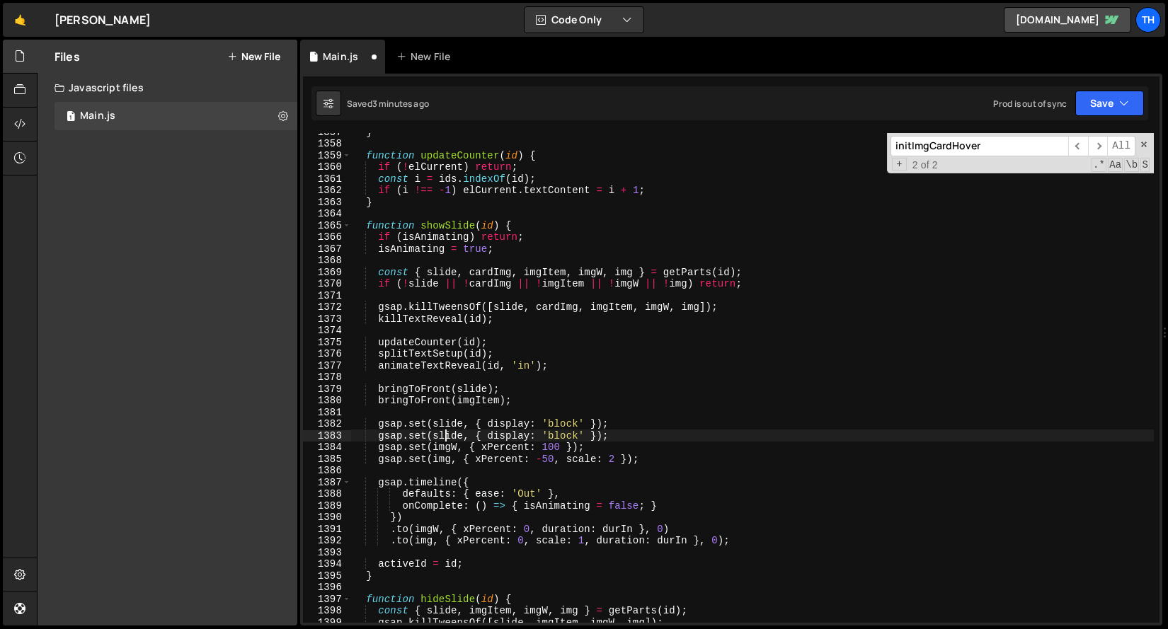
click at [445, 440] on div "} function updateCounter ( id ) { if ( ! elCurrent ) return ; const i = ids . i…" at bounding box center [752, 382] width 802 height 513
paste textarea "cardImg"
click at [511, 437] on div "} function updateCounter ( id ) { if ( ! elCurrent ) return ; const i = ids . i…" at bounding box center [752, 382] width 802 height 513
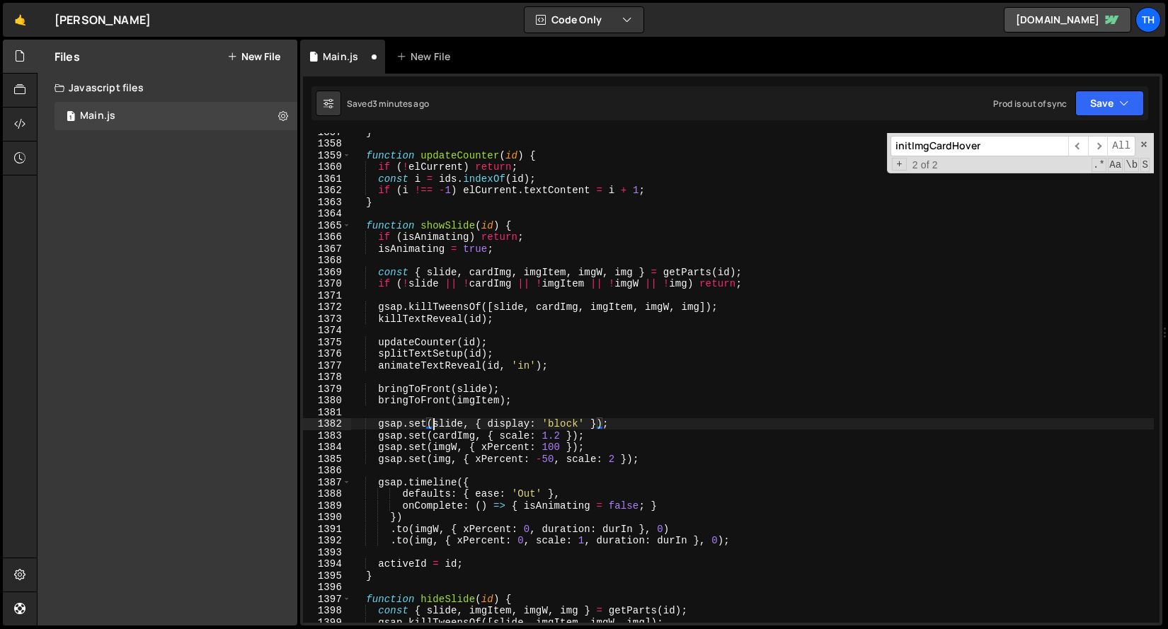
click at [432, 425] on div "} function updateCounter ( id ) { if ( ! elCurrent ) return ; const i = ids . i…" at bounding box center [752, 382] width 802 height 513
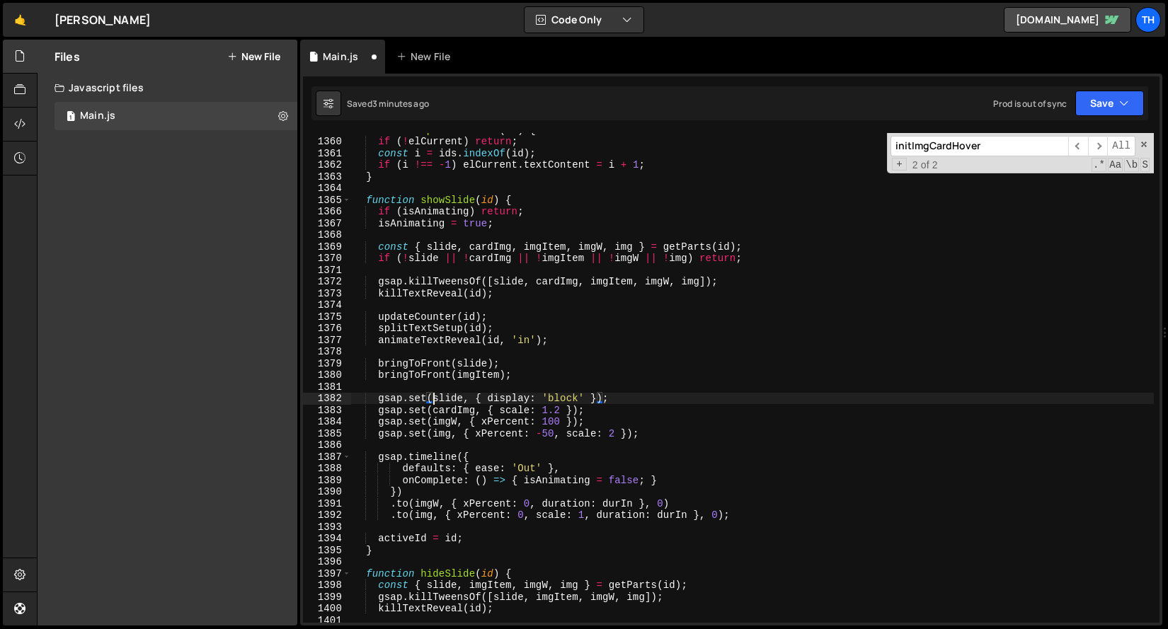
scroll to position [14112, 0]
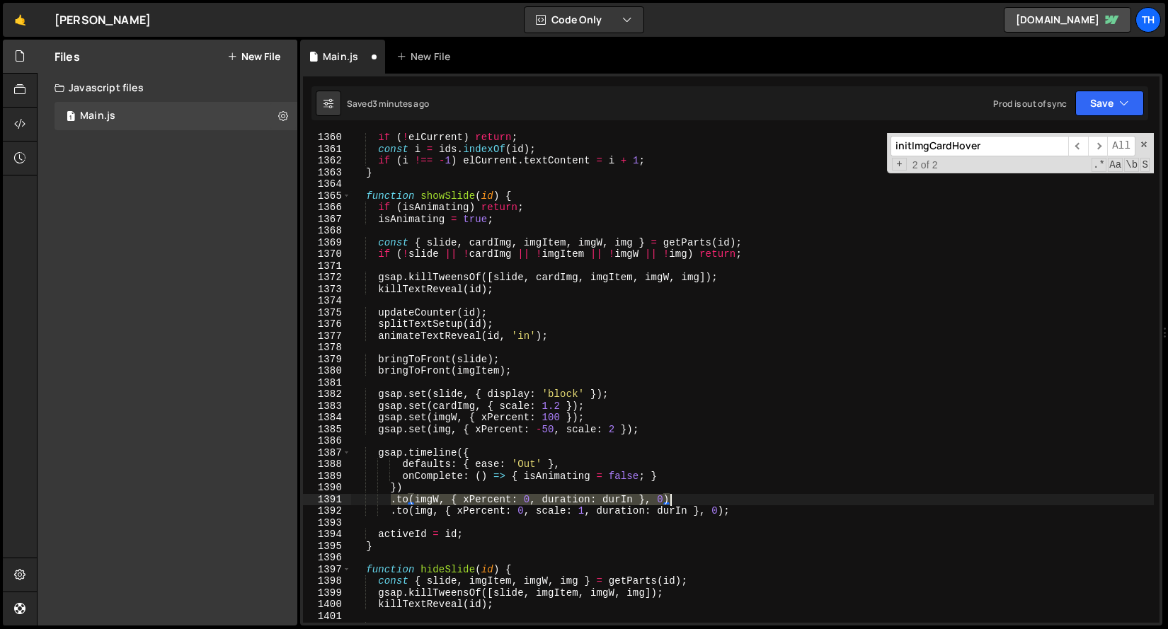
drag, startPoint x: 391, startPoint y: 502, endPoint x: 706, endPoint y: 499, distance: 314.9
click at [707, 500] on div "if ( ! elCurrent ) return ; const i = ids . indexOf ( id ) ; if ( i !== - 1 ) e…" at bounding box center [752, 388] width 802 height 513
click at [625, 473] on div "if ( ! elCurrent ) return ; const i = ids . indexOf ( id ) ; if ( i !== - 1 ) e…" at bounding box center [752, 388] width 802 height 513
click at [621, 487] on div "if ( ! elCurrent ) return ; const i = ids . indexOf ( id ) ; if ( i !== - 1 ) e…" at bounding box center [752, 388] width 802 height 513
type textarea "})"
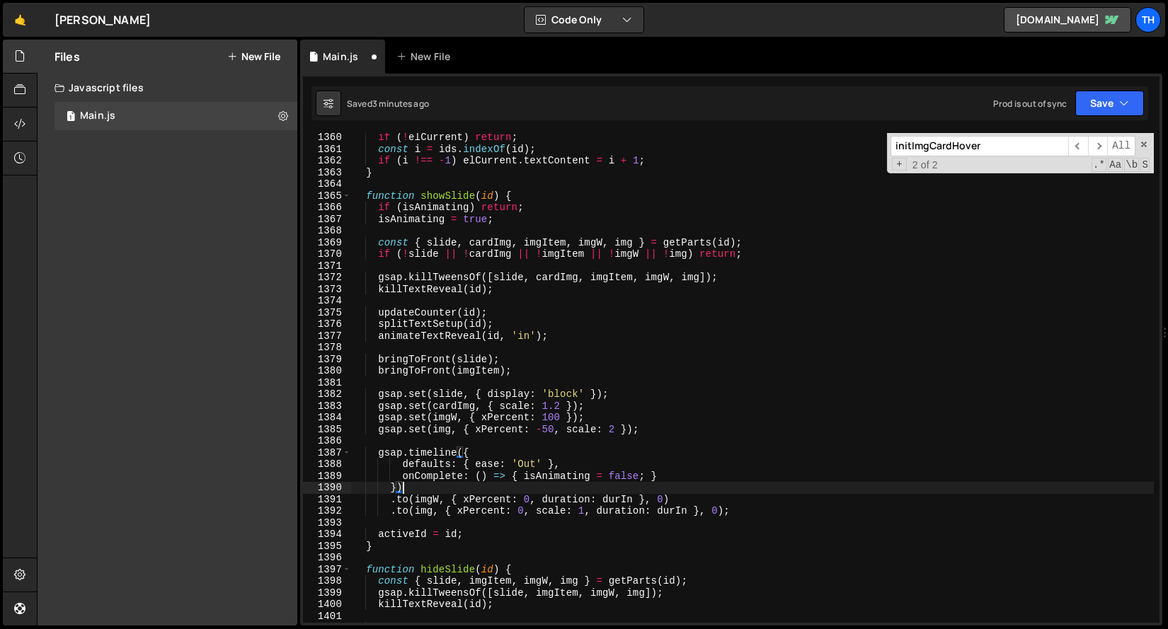
scroll to position [0, 1]
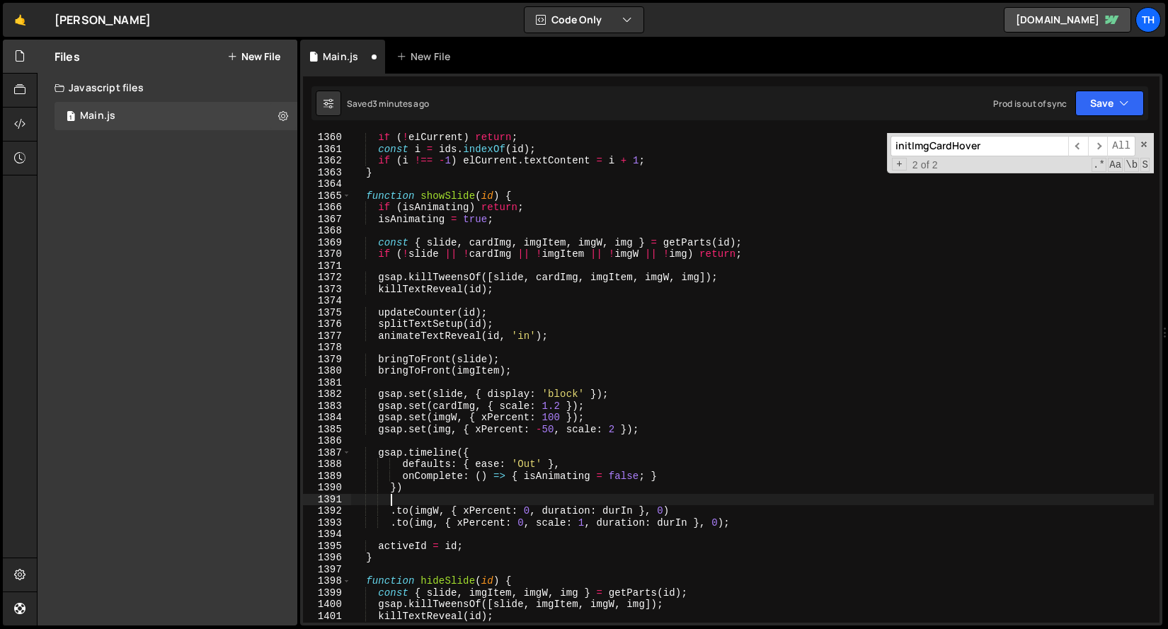
paste textarea ".to(imgW, { xPercent: 0, duration: durIn }, 0)"
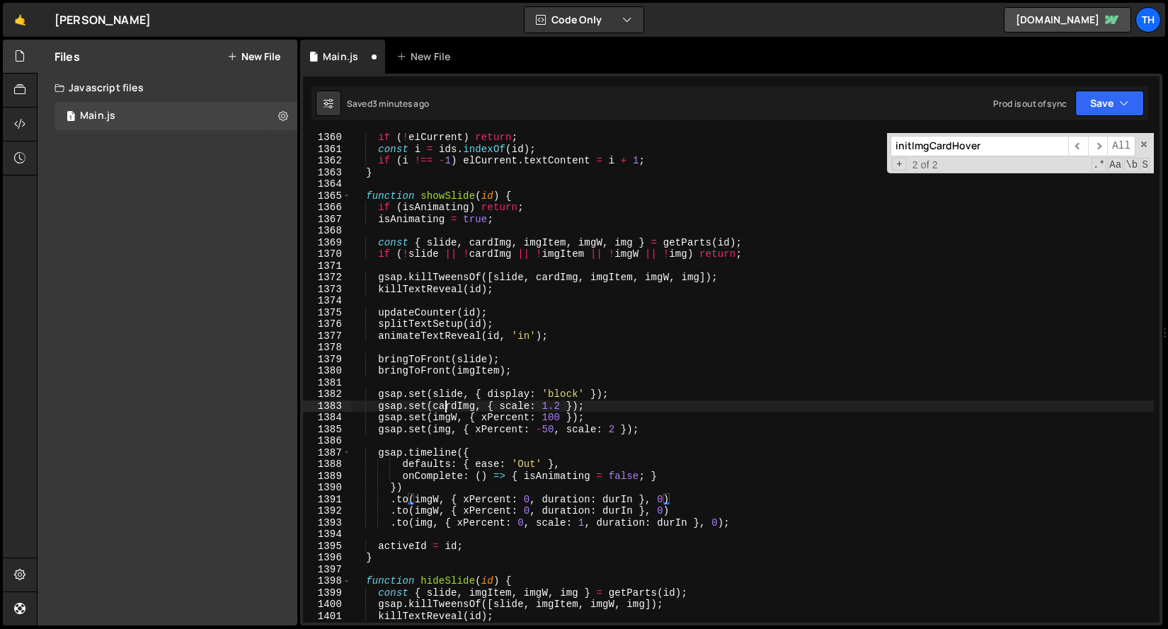
click at [444, 408] on div "if ( ! elCurrent ) return ; const i = ids . indexOf ( id ) ; if ( i !== - 1 ) e…" at bounding box center [752, 388] width 802 height 513
click at [426, 500] on div "if ( ! elCurrent ) return ; const i = ids . indexOf ( id ) ; if ( i !== - 1 ) e…" at bounding box center [752, 388] width 802 height 513
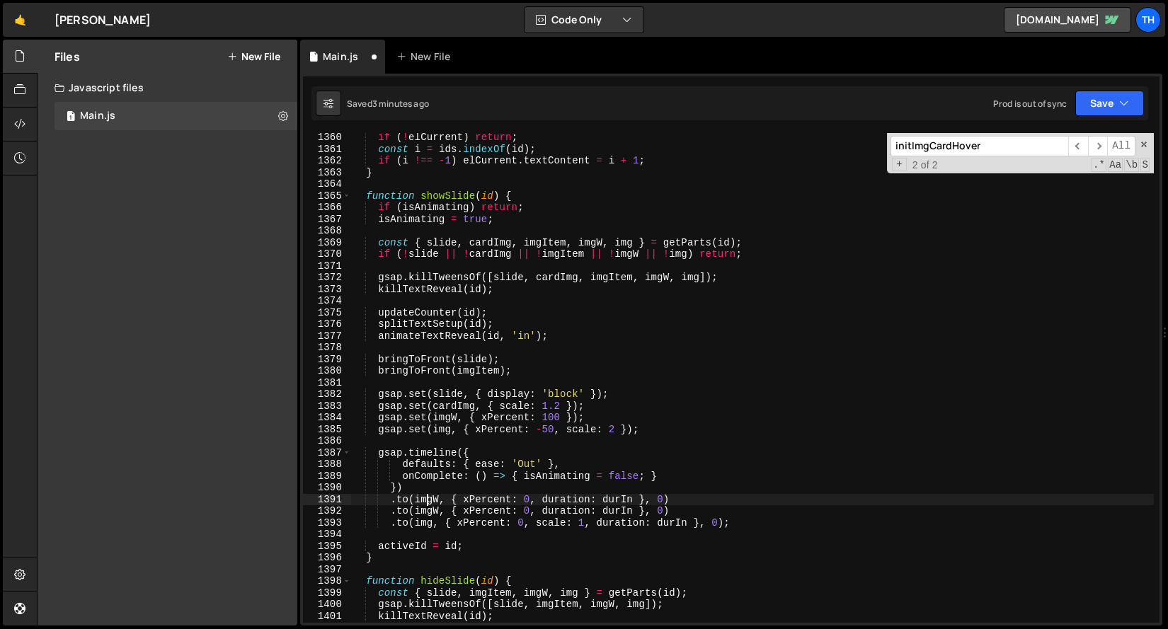
click at [426, 500] on div "if ( ! elCurrent ) return ; const i = ids . indexOf ( id ) ; if ( i !== - 1 ) e…" at bounding box center [752, 388] width 802 height 513
paste textarea "cardImg"
click at [510, 500] on div "if ( ! elCurrent ) return ; const i = ids . indexOf ( id ) ; if ( i !== - 1 ) e…" at bounding box center [752, 388] width 802 height 513
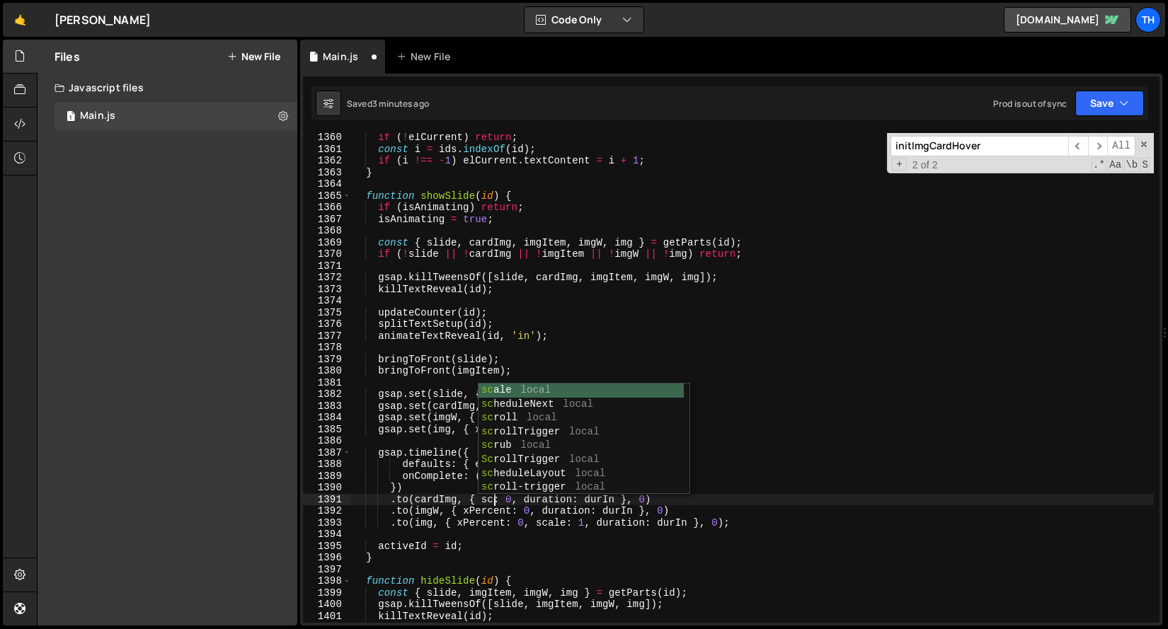
scroll to position [0, 10]
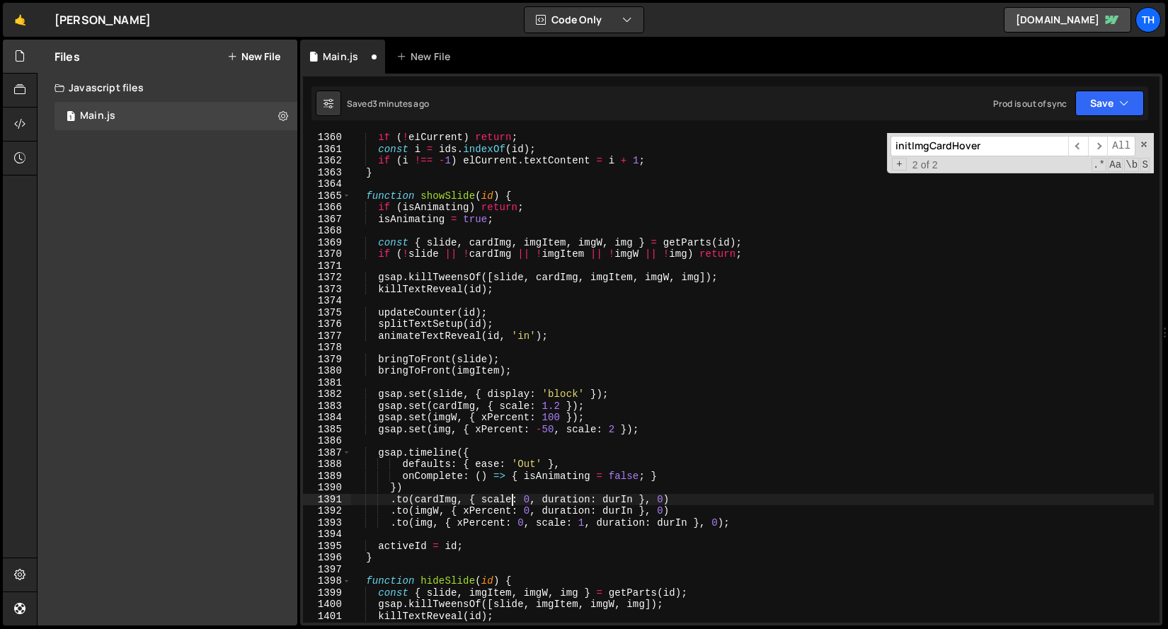
click at [529, 496] on div "if ( ! elCurrent ) return ; const i = ids . indexOf ( id ) ; if ( i !== - 1 ) e…" at bounding box center [752, 388] width 802 height 513
click at [565, 524] on div "if ( ! elCurrent ) return ; const i = ids . indexOf ( id ) ; if ( i !== - 1 ) e…" at bounding box center [752, 388] width 802 height 513
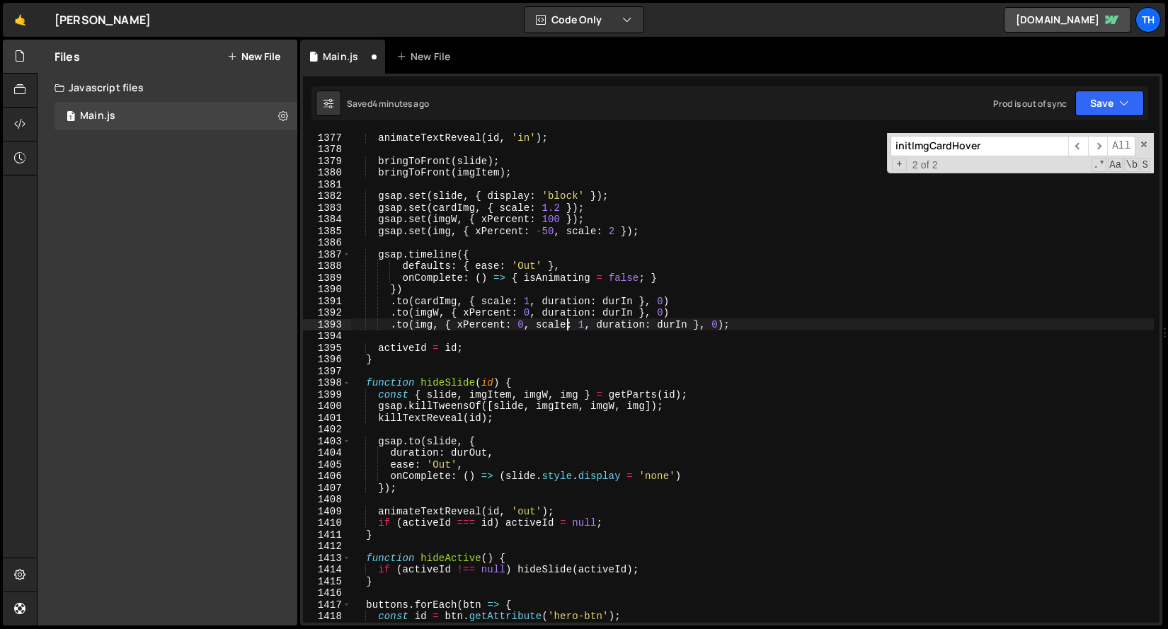
scroll to position [14281, 0]
click at [485, 176] on div "animateTextReveal ( id , 'in' ) ; bringToFront ( slide ) ; bringToFront ( imgIt…" at bounding box center [752, 388] width 802 height 513
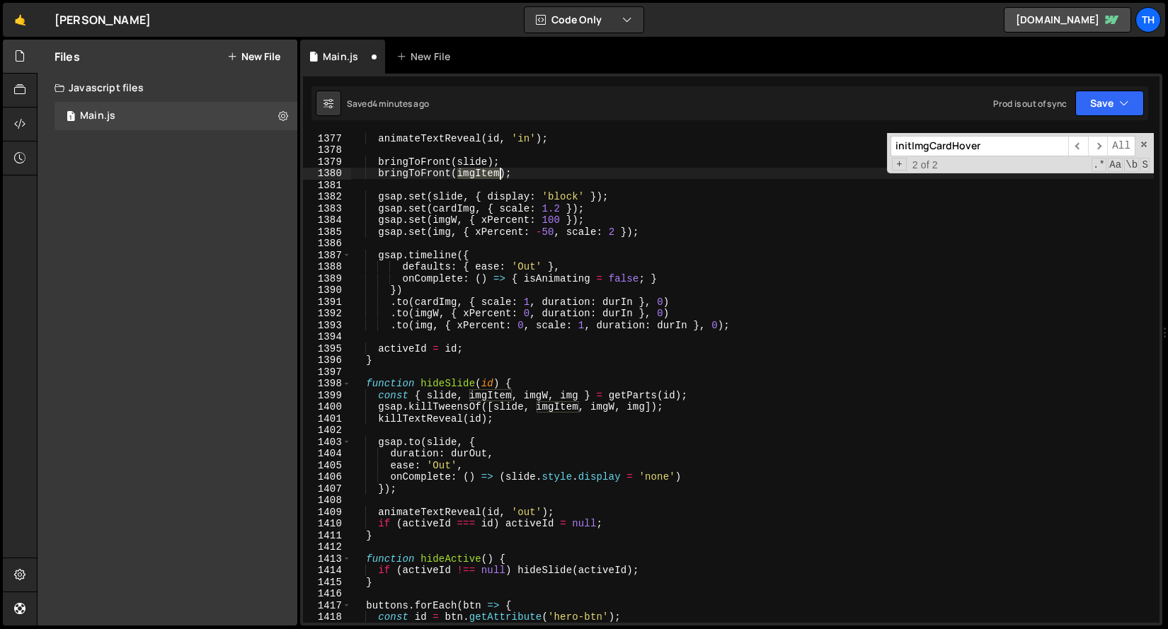
click at [485, 176] on div "animateTextReveal ( id , 'in' ) ; bringToFront ( slide ) ; bringToFront ( imgIt…" at bounding box center [752, 388] width 802 height 513
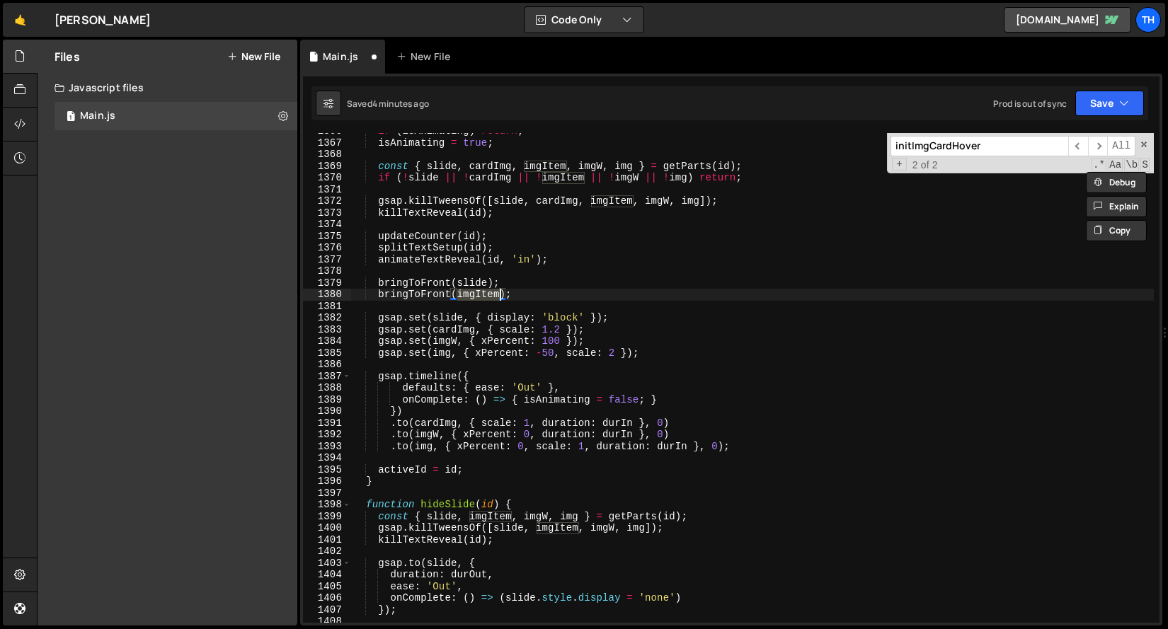
scroll to position [14163, 0]
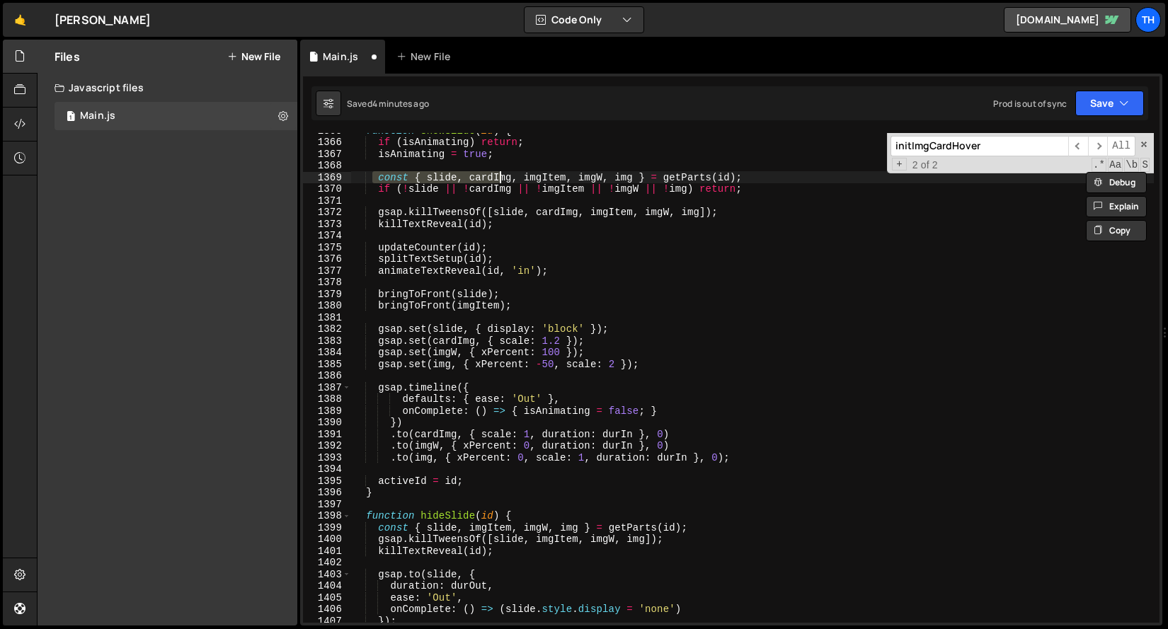
drag, startPoint x: 375, startPoint y: 176, endPoint x: 578, endPoint y: 171, distance: 203.1
click at [578, 171] on div "function showSlide ( id ) { if ( isAnimating ) return ; isAnimating = true ; co…" at bounding box center [752, 381] width 802 height 513
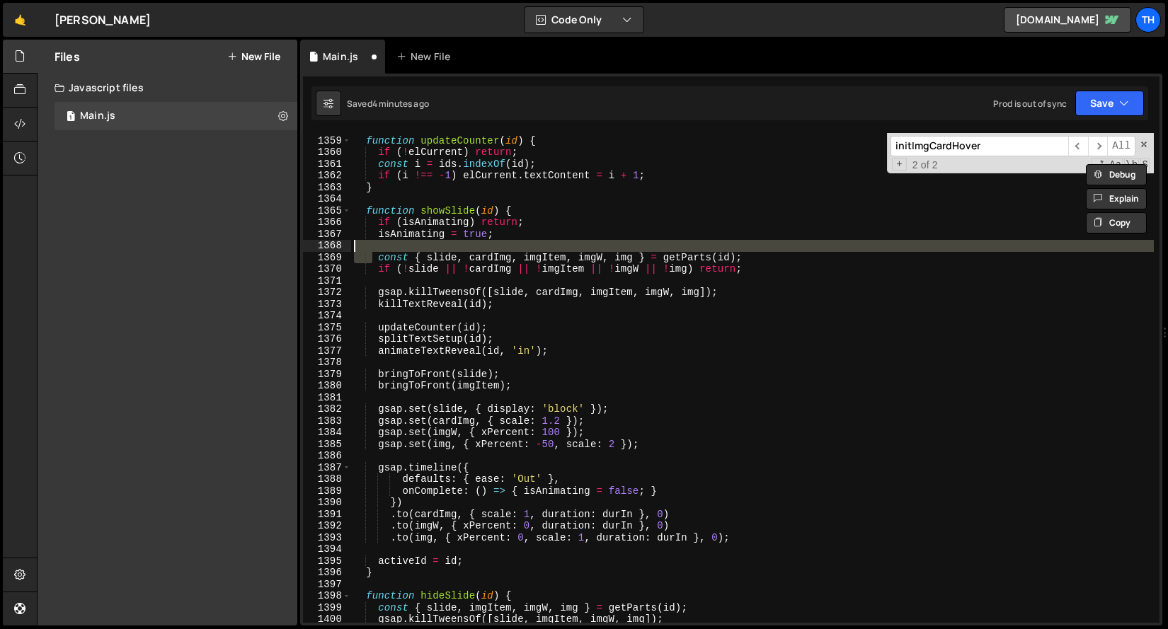
scroll to position [14080, 0]
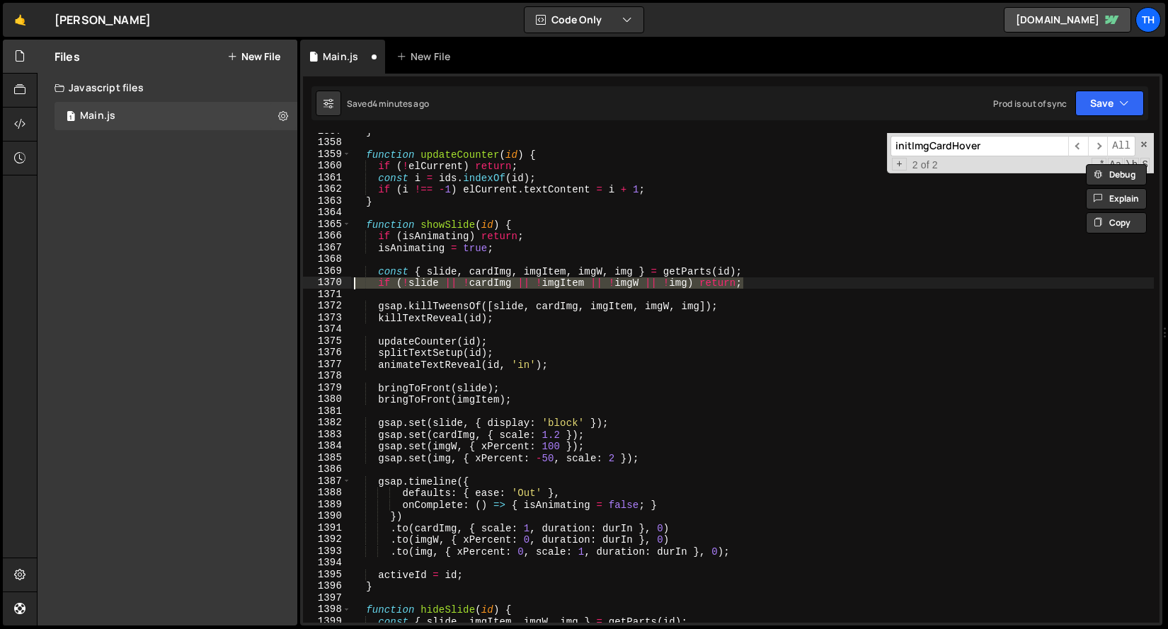
drag, startPoint x: 764, startPoint y: 284, endPoint x: 252, endPoint y: 278, distance: 512.4
click at [252, 278] on div "Files New File Javascript files 1 Main.js 0 CSS files Copy share link Edit File…" at bounding box center [602, 333] width 1131 height 587
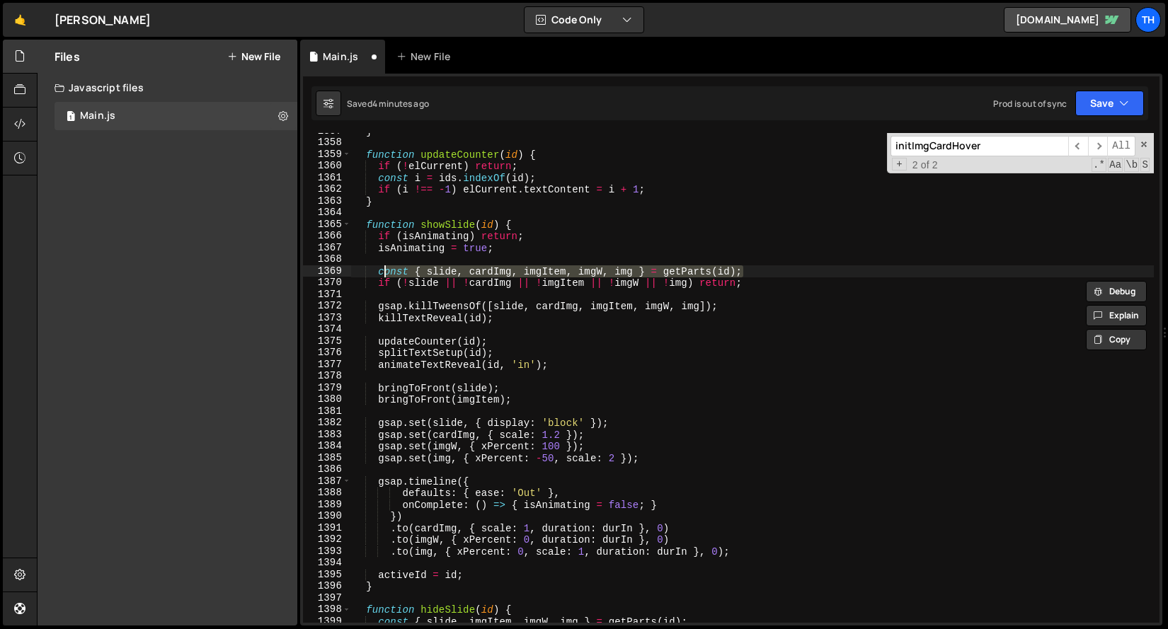
drag, startPoint x: 757, startPoint y: 270, endPoint x: 383, endPoint y: 271, distance: 373.7
click at [383, 271] on div "} function updateCounter ( id ) { if ( ! elCurrent ) return ; const i = ids . i…" at bounding box center [752, 381] width 802 height 513
click at [439, 236] on div "} function updateCounter ( id ) { if ( ! elCurrent ) return ; const i = ids . i…" at bounding box center [752, 381] width 802 height 513
drag, startPoint x: 742, startPoint y: 273, endPoint x: 380, endPoint y: 274, distance: 362.3
click at [380, 274] on div "} function updateCounter ( id ) { if ( ! elCurrent ) return ; const i = ids . i…" at bounding box center [752, 381] width 802 height 513
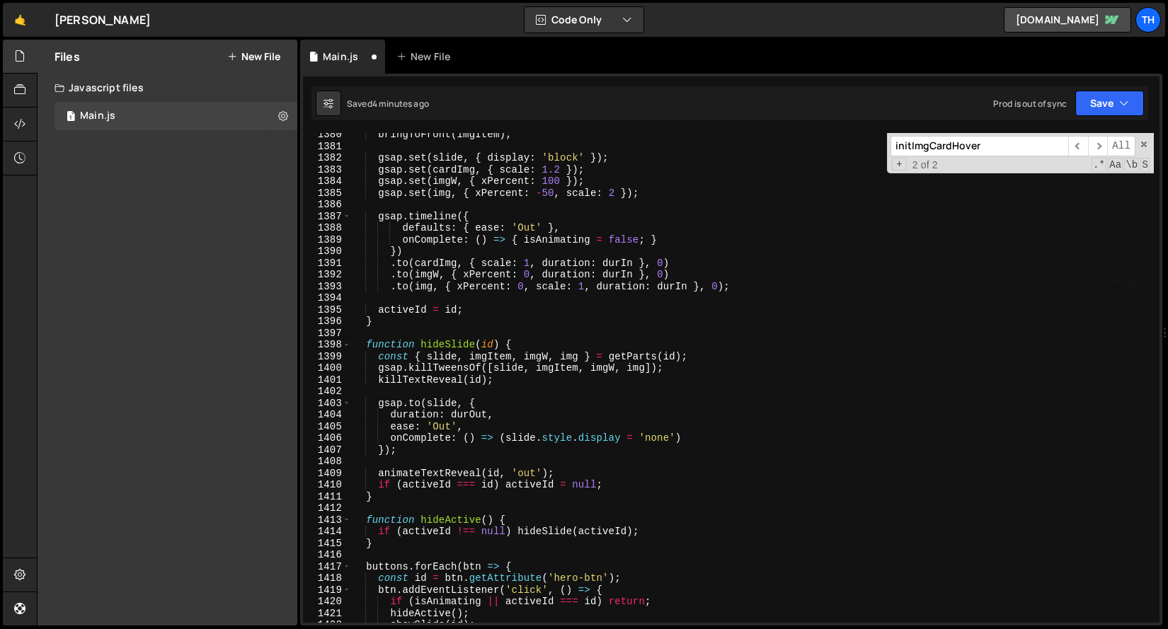
scroll to position [14323, 0]
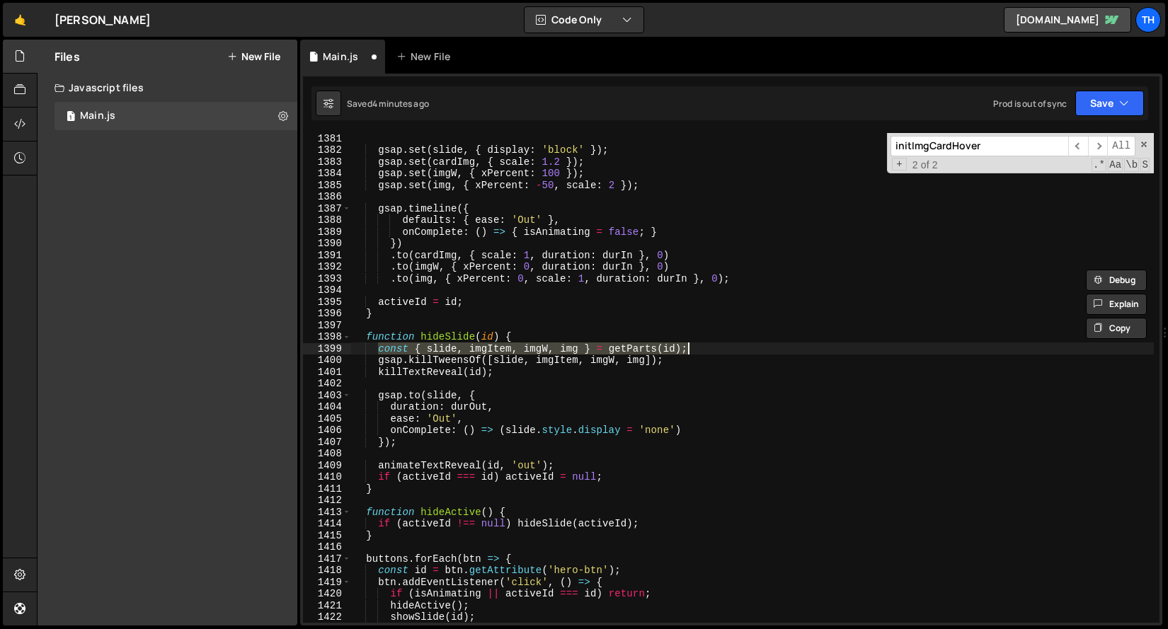
drag, startPoint x: 379, startPoint y: 348, endPoint x: 726, endPoint y: 345, distance: 346.8
click at [726, 345] on div "gsap . set ( slide , { display : 'block' }) ; gsap . set ( cardImg , { scale : …" at bounding box center [752, 388] width 802 height 513
paste textarea "cardImg,"
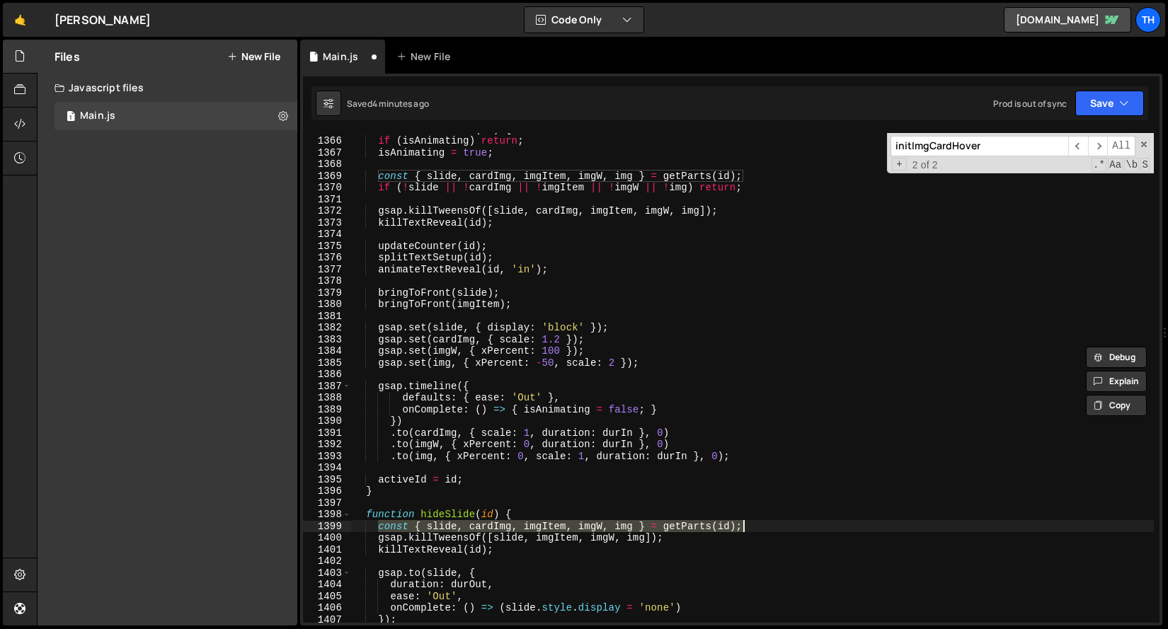
scroll to position [14151, 0]
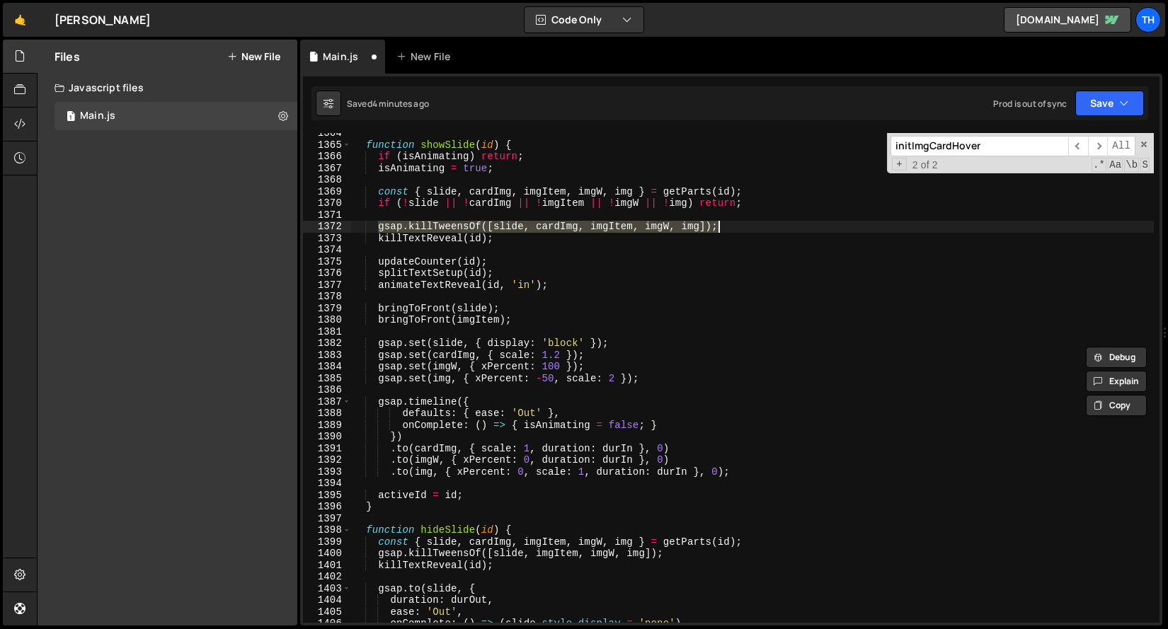
drag, startPoint x: 377, startPoint y: 225, endPoint x: 750, endPoint y: 228, distance: 373.0
click at [749, 228] on div "function showSlide ( id ) { if ( isAnimating ) return ; isAnimating = true ; co…" at bounding box center [752, 383] width 802 height 513
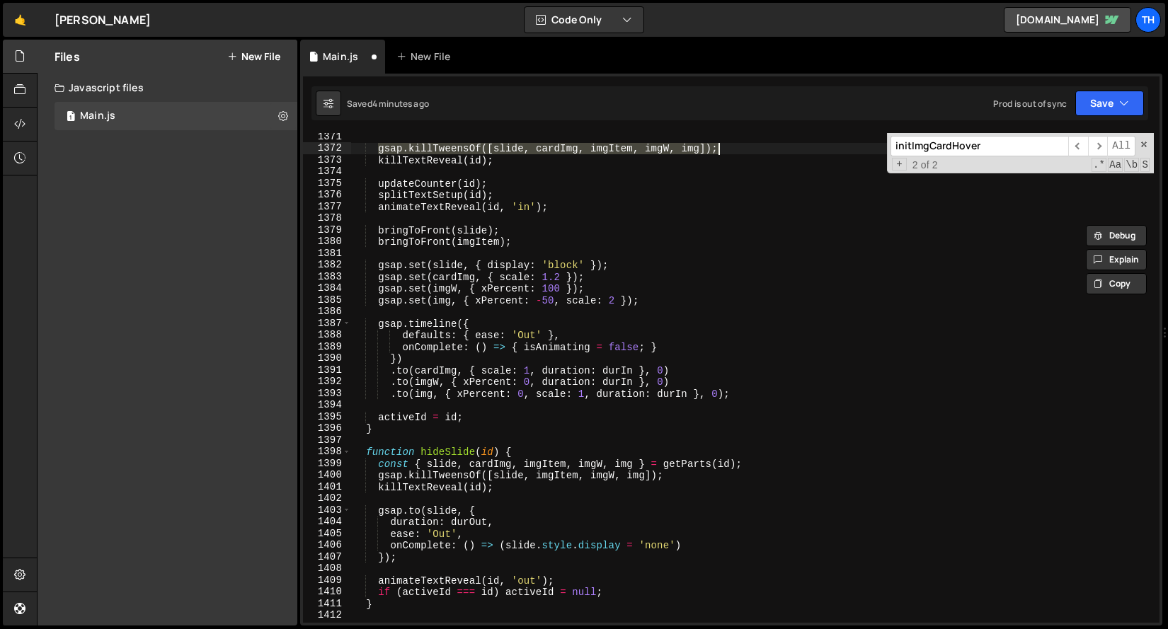
scroll to position [14230, 0]
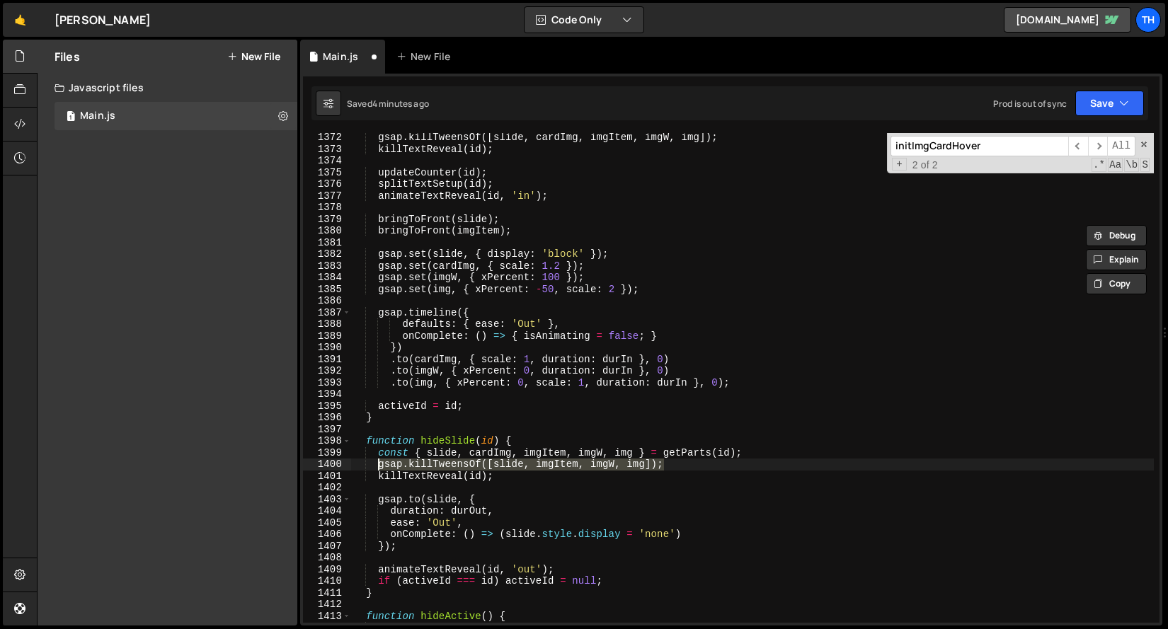
drag, startPoint x: 668, startPoint y: 462, endPoint x: 379, endPoint y: 462, distance: 288.7
click at [379, 462] on div "gsap . killTweensOf ([ slide , cardImg , imgItem , imgW , img ]) ; killTextReve…" at bounding box center [752, 388] width 802 height 513
paste textarea "cardImg,"
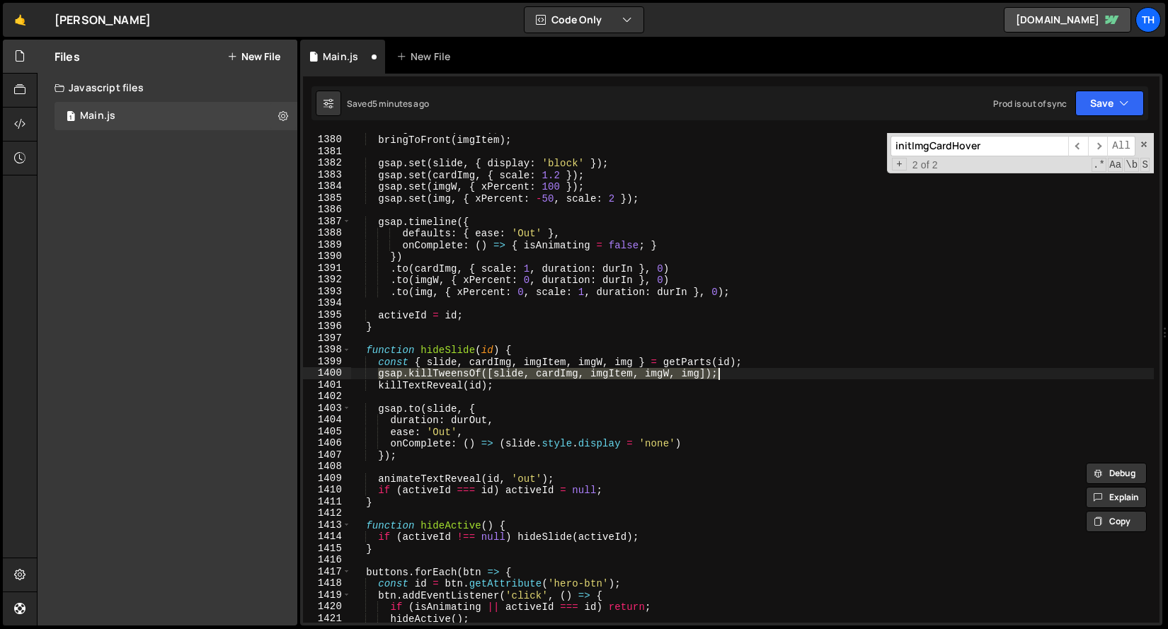
scroll to position [14314, 0]
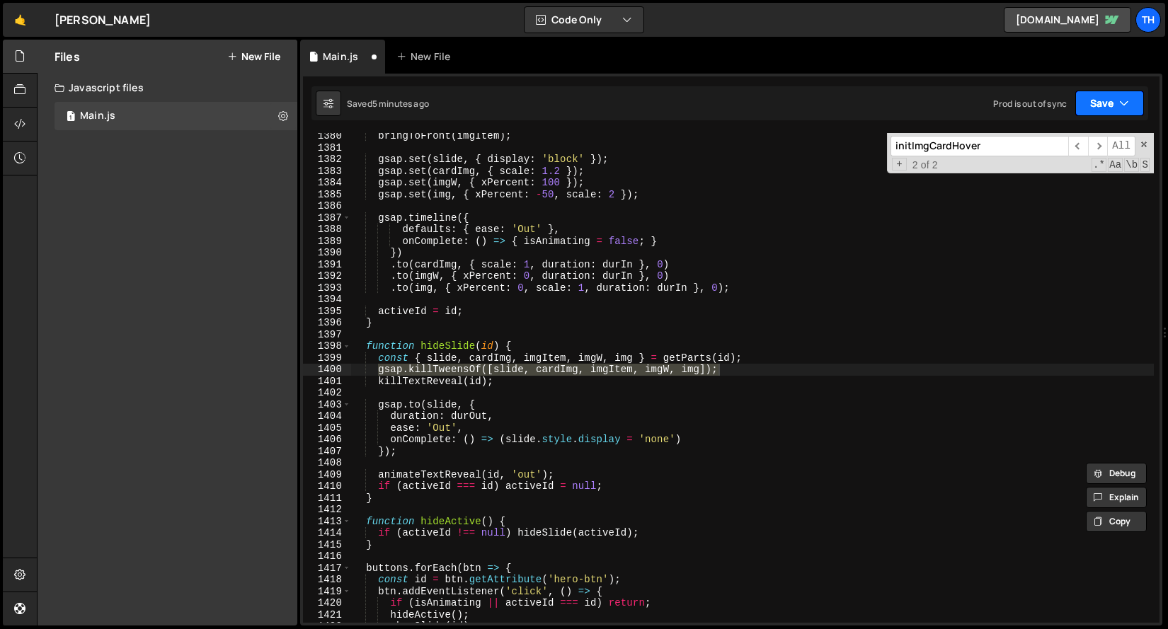
click at [1109, 106] on button "Save" at bounding box center [1109, 103] width 69 height 25
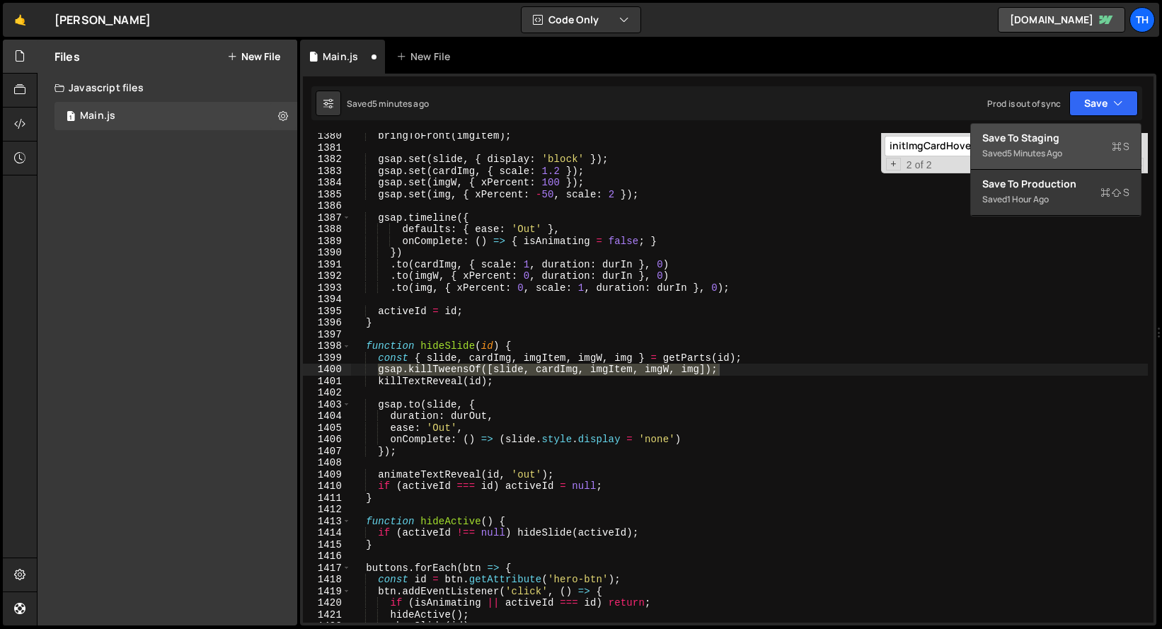
click at [1074, 139] on div "Save to Staging S" at bounding box center [1055, 138] width 147 height 14
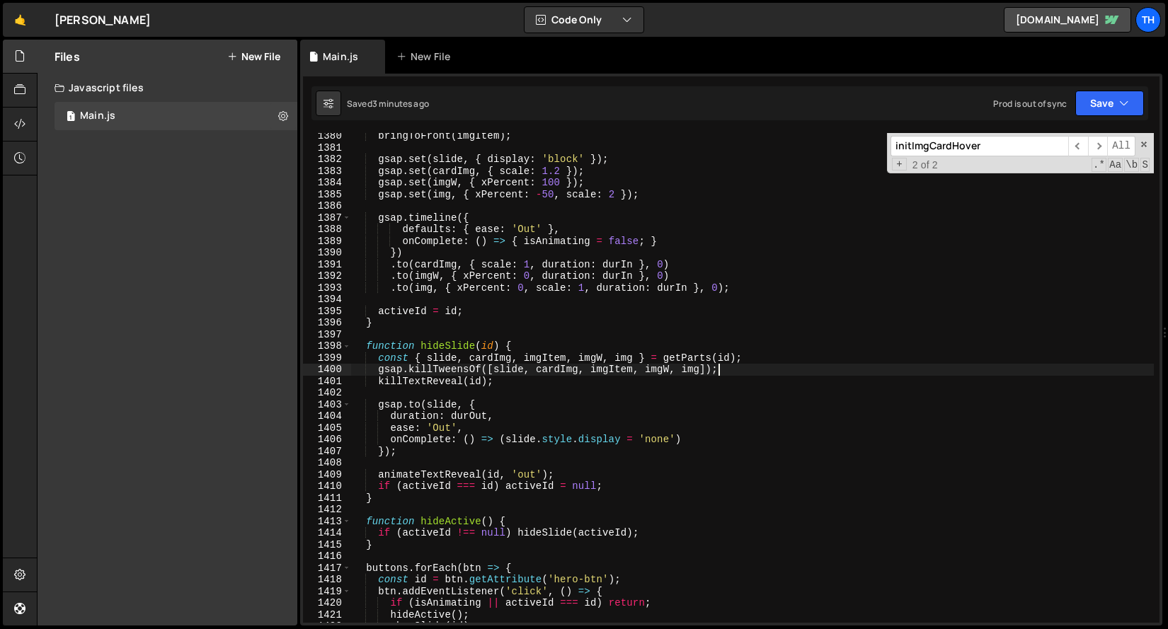
click at [345, 340] on div "1397" at bounding box center [327, 335] width 48 height 12
click at [345, 343] on span at bounding box center [347, 346] width 8 height 12
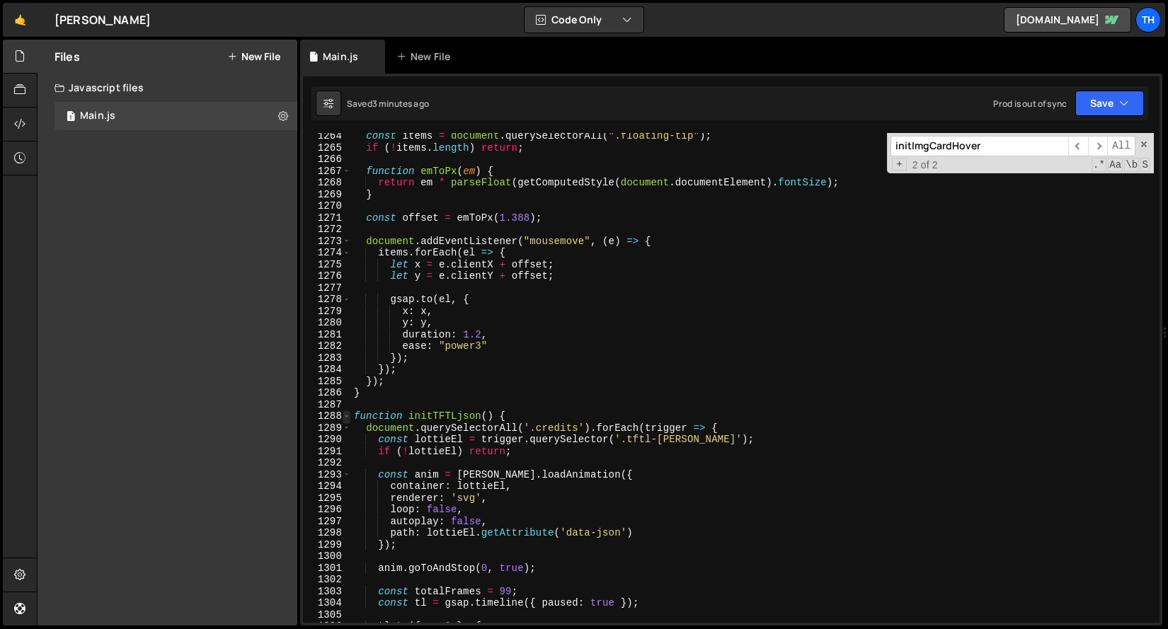
click at [347, 418] on span at bounding box center [347, 416] width 8 height 12
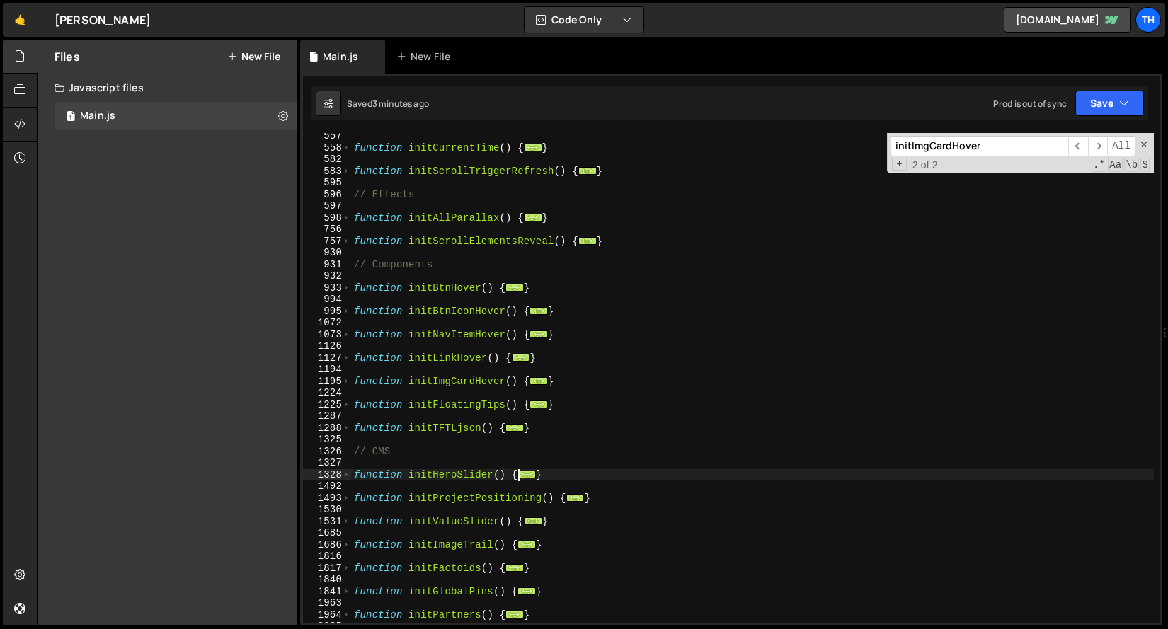
scroll to position [468, 0]
click at [346, 240] on span at bounding box center [347, 243] width 8 height 12
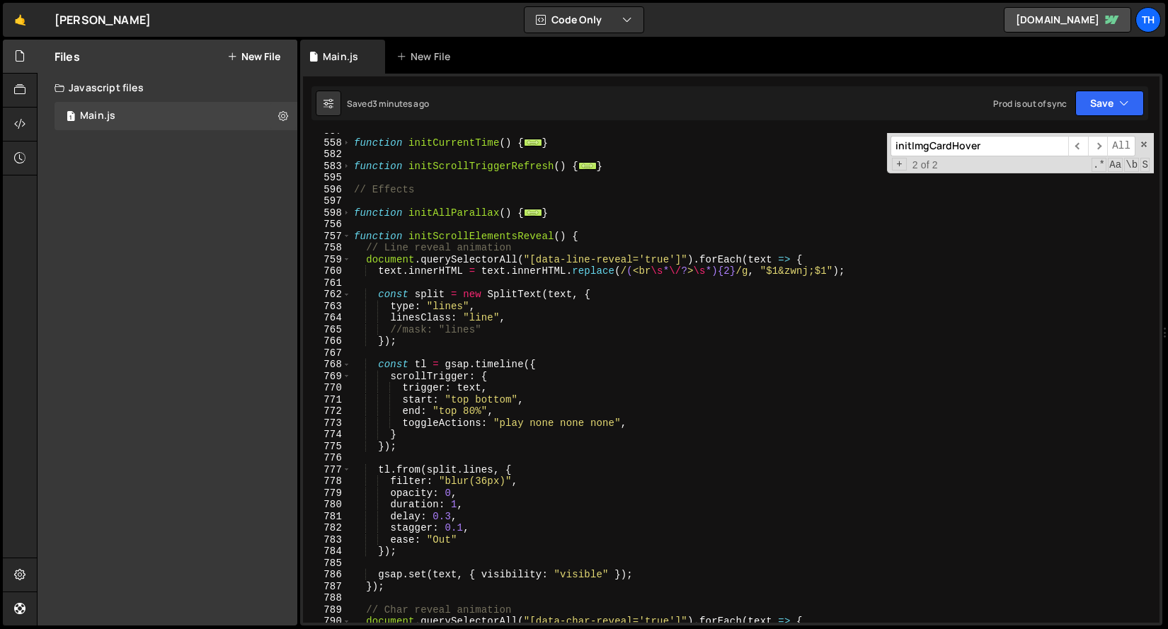
scroll to position [479, 0]
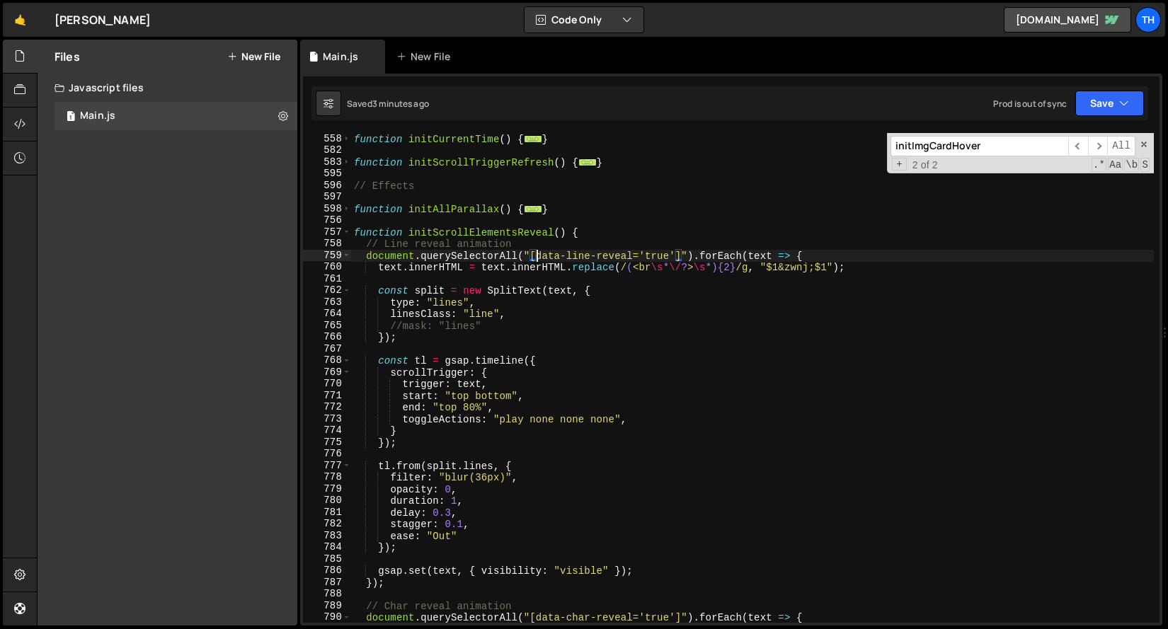
drag, startPoint x: 537, startPoint y: 257, endPoint x: 563, endPoint y: 256, distance: 26.2
click at [559, 257] on div "function initCurrentTime ( ) { ... } function initScrollTriggerRefresh ( ) { ..…" at bounding box center [752, 389] width 802 height 513
click at [542, 256] on div "function initCurrentTime ( ) { ... } function initScrollTriggerRefresh ( ) { ..…" at bounding box center [752, 378] width 802 height 490
drag, startPoint x: 538, startPoint y: 255, endPoint x: 631, endPoint y: 256, distance: 92.7
click at [632, 256] on div "function initCurrentTime ( ) { ... } function initScrollTriggerRefresh ( ) { ..…" at bounding box center [752, 389] width 802 height 513
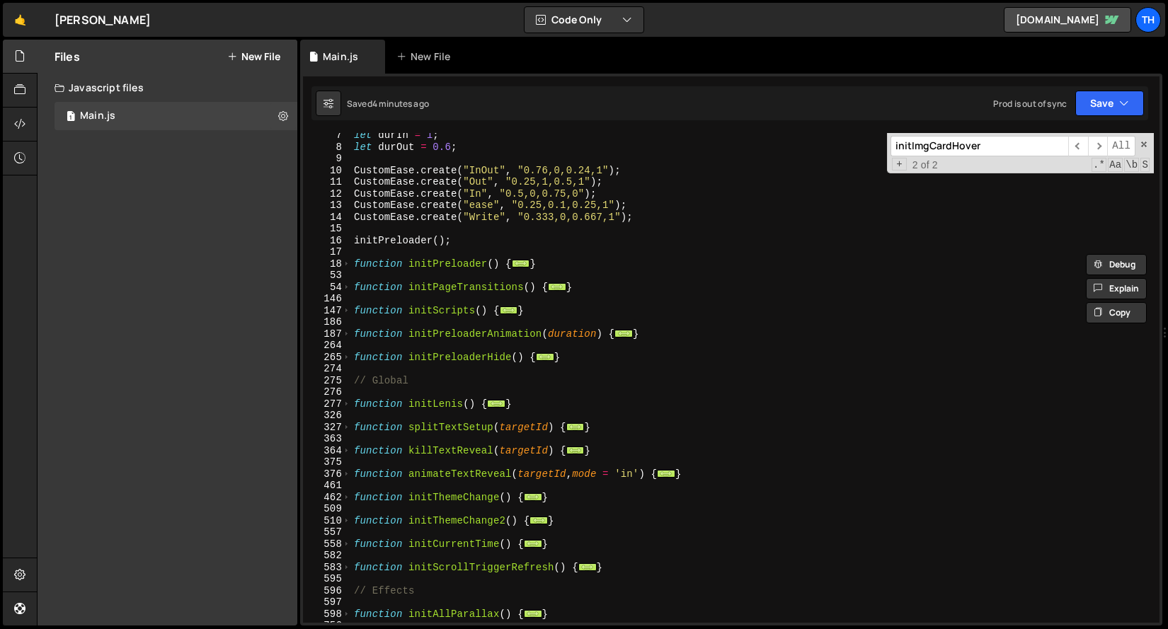
scroll to position [73, 0]
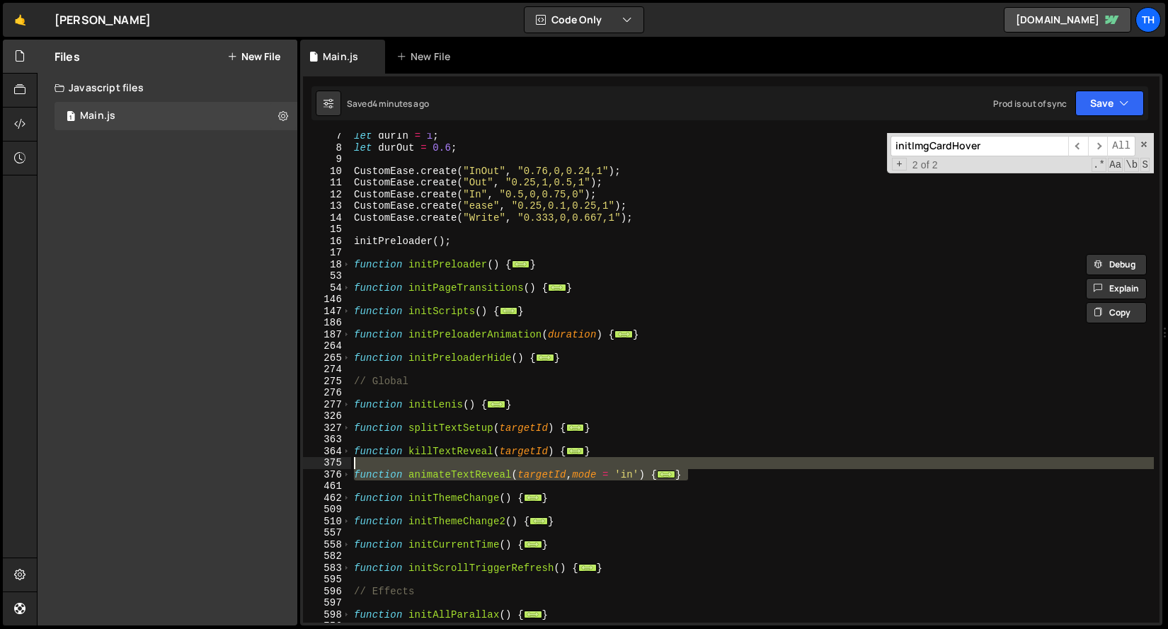
drag, startPoint x: 709, startPoint y: 471, endPoint x: 218, endPoint y: 465, distance: 491.2
click at [218, 465] on div "Files New File Javascript files 1 Main.js 0 CSS files Copy share link Edit File…" at bounding box center [602, 333] width 1131 height 587
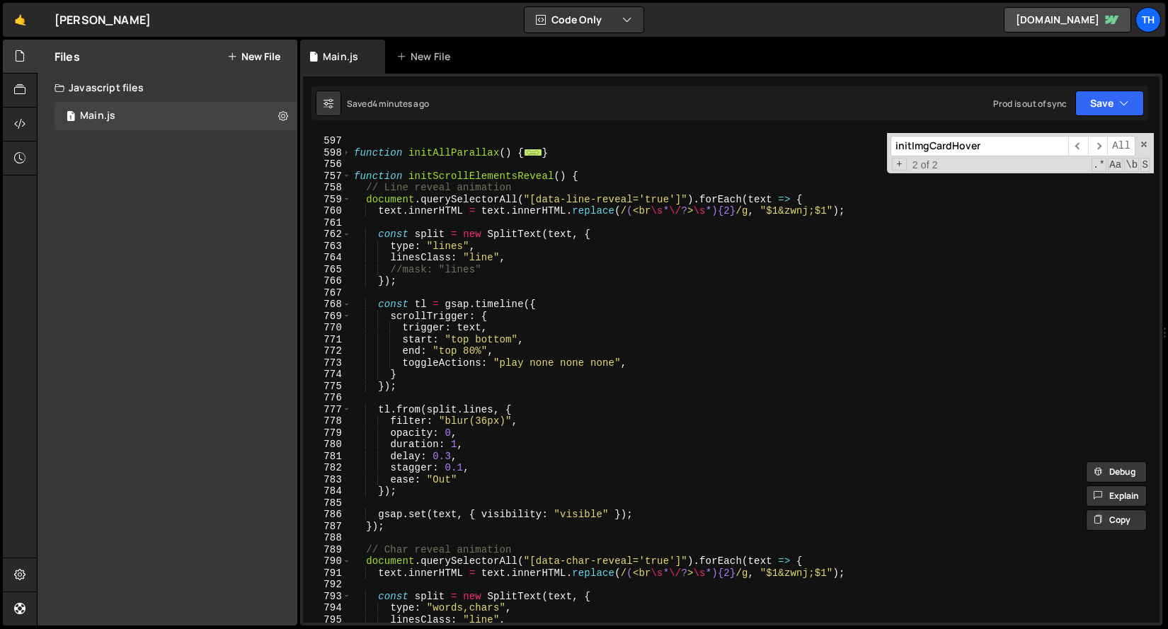
scroll to position [536, 0]
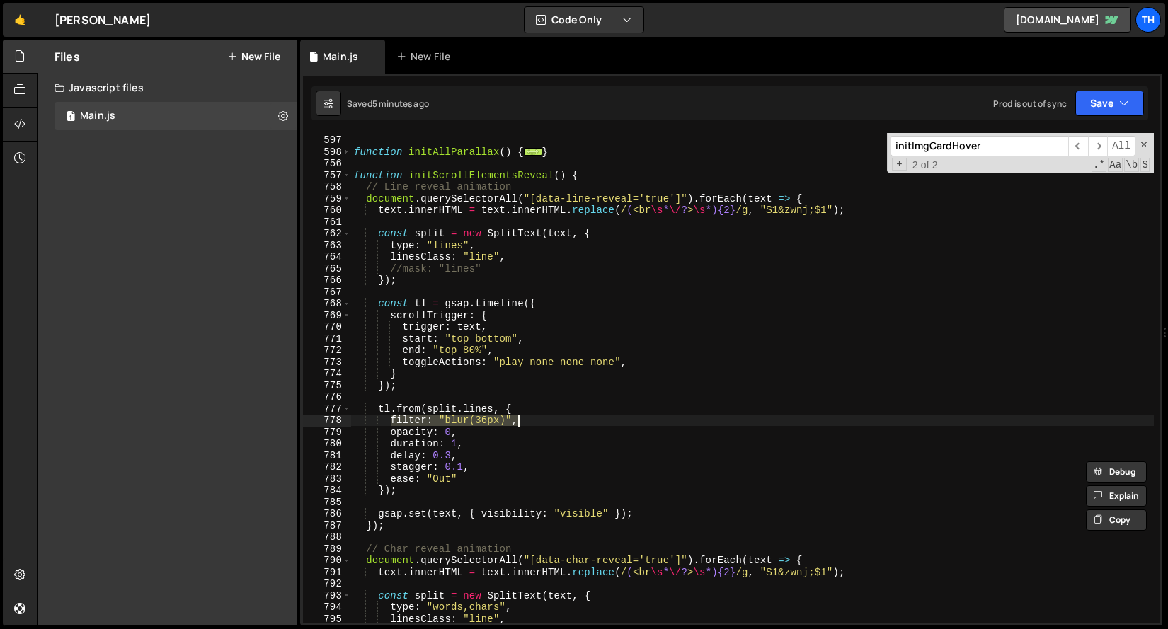
drag, startPoint x: 389, startPoint y: 419, endPoint x: 561, endPoint y: 421, distance: 172.0
click at [561, 421] on div "// Effects function initAllParallax ( ) { ... } function initScrollElementsReve…" at bounding box center [752, 378] width 802 height 513
paste textarea "opacity: 0, rotateX: 90"
click at [464, 422] on div "// Effects function initAllParallax ( ) { ... } function initScrollElementsReve…" at bounding box center [752, 378] width 802 height 513
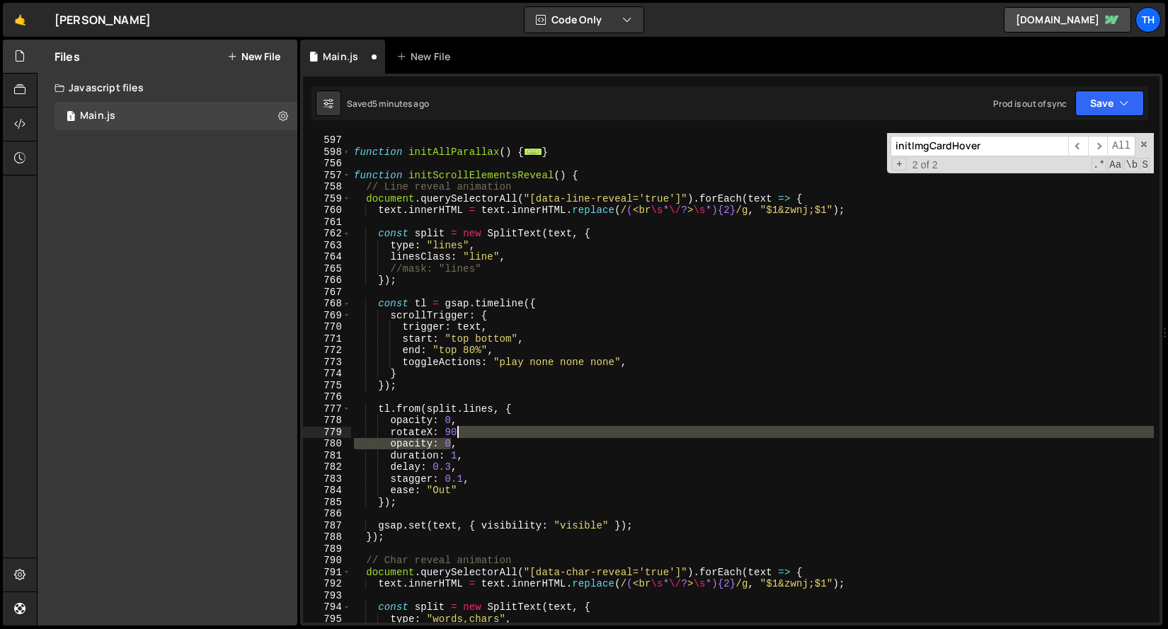
drag, startPoint x: 452, startPoint y: 445, endPoint x: 457, endPoint y: 435, distance: 11.7
click at [457, 435] on div "// Effects function initAllParallax ( ) { ... } function initScrollElementsReve…" at bounding box center [752, 378] width 802 height 513
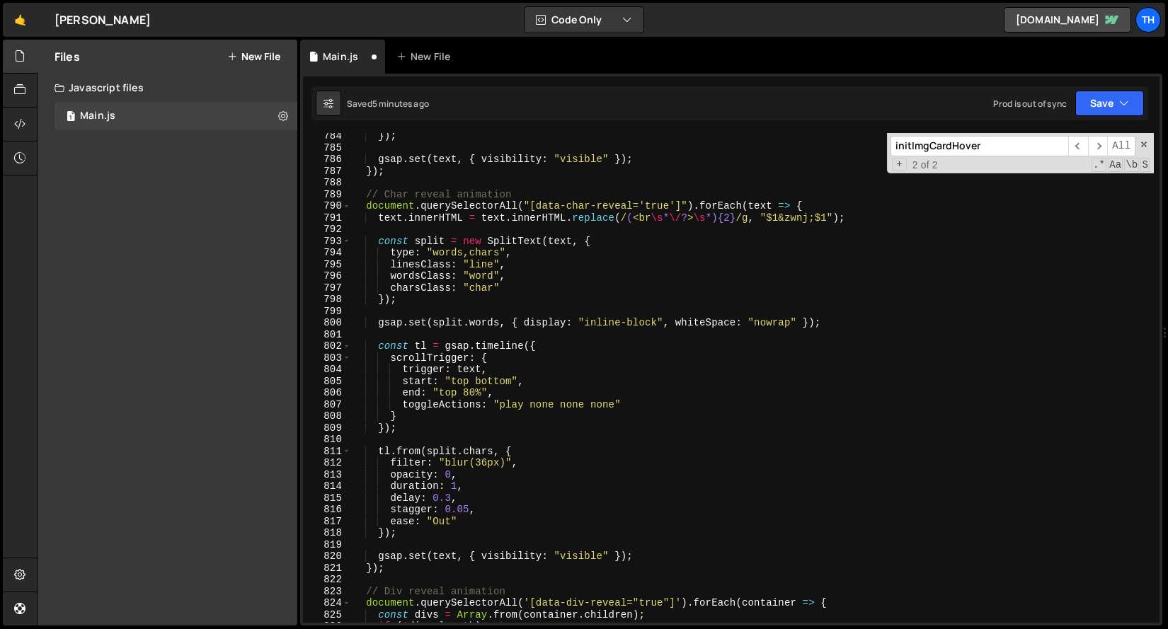
scroll to position [892, 0]
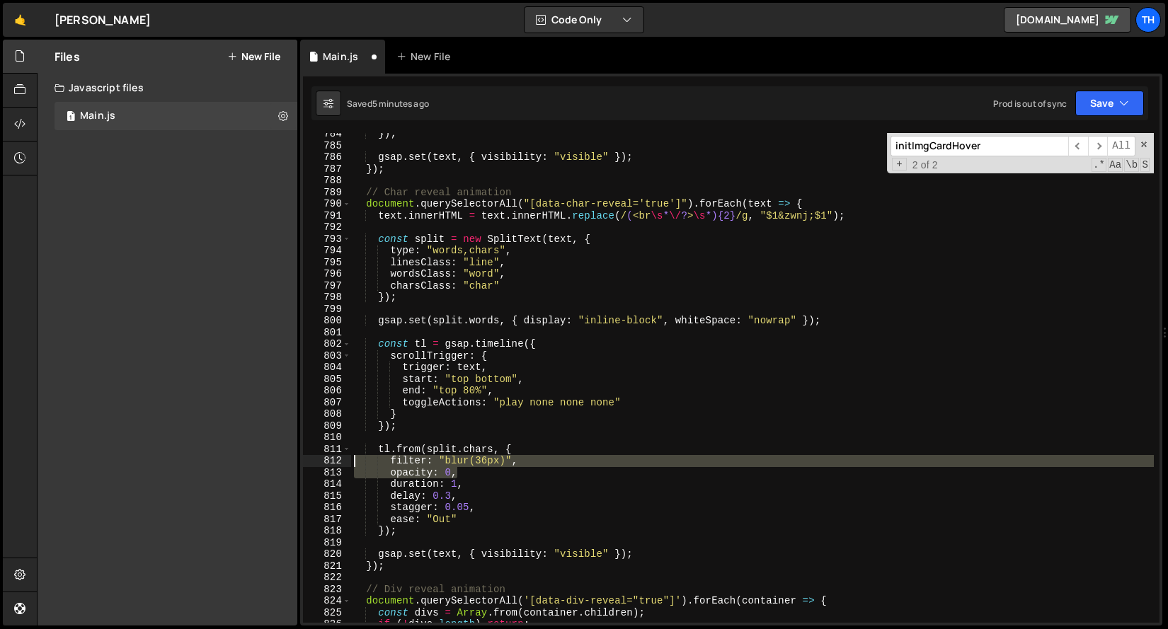
drag, startPoint x: 483, startPoint y: 473, endPoint x: 247, endPoint y: 458, distance: 236.8
click at [247, 458] on div "Files New File Javascript files 1 Main.js 0 CSS files Copy share link Edit File…" at bounding box center [602, 333] width 1131 height 587
paste textarea "opacity: 0"
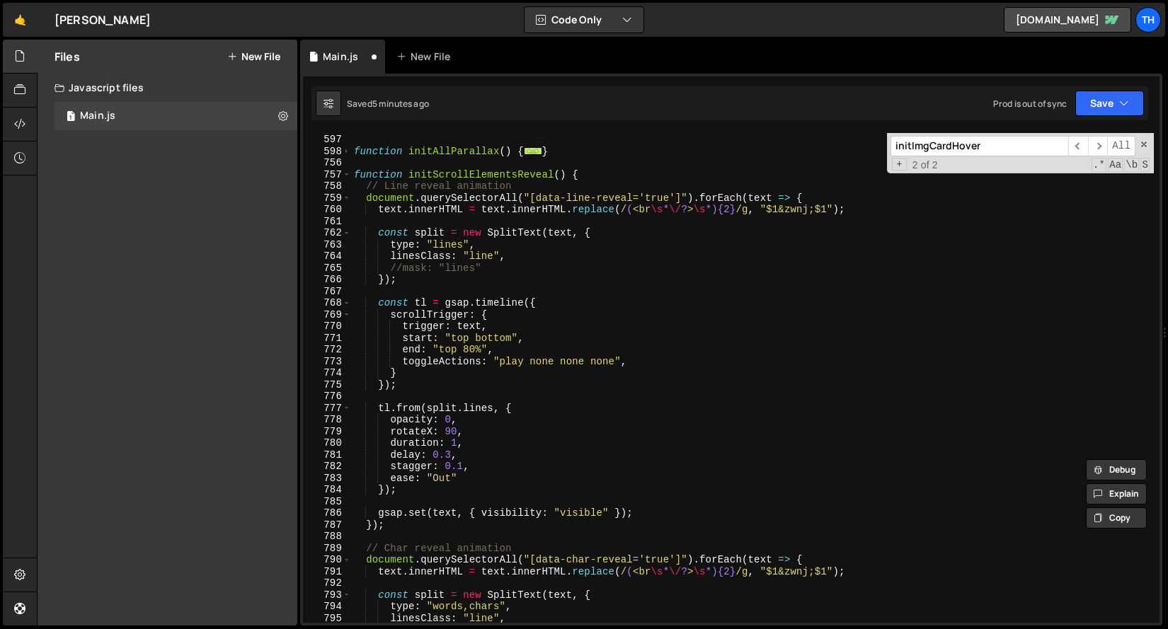
scroll to position [535, 0]
click at [476, 435] on div "// Effects function initAllParallax ( ) { ... } function initScrollElementsReve…" at bounding box center [752, 379] width 802 height 513
type textarea "rotateX: 90,"
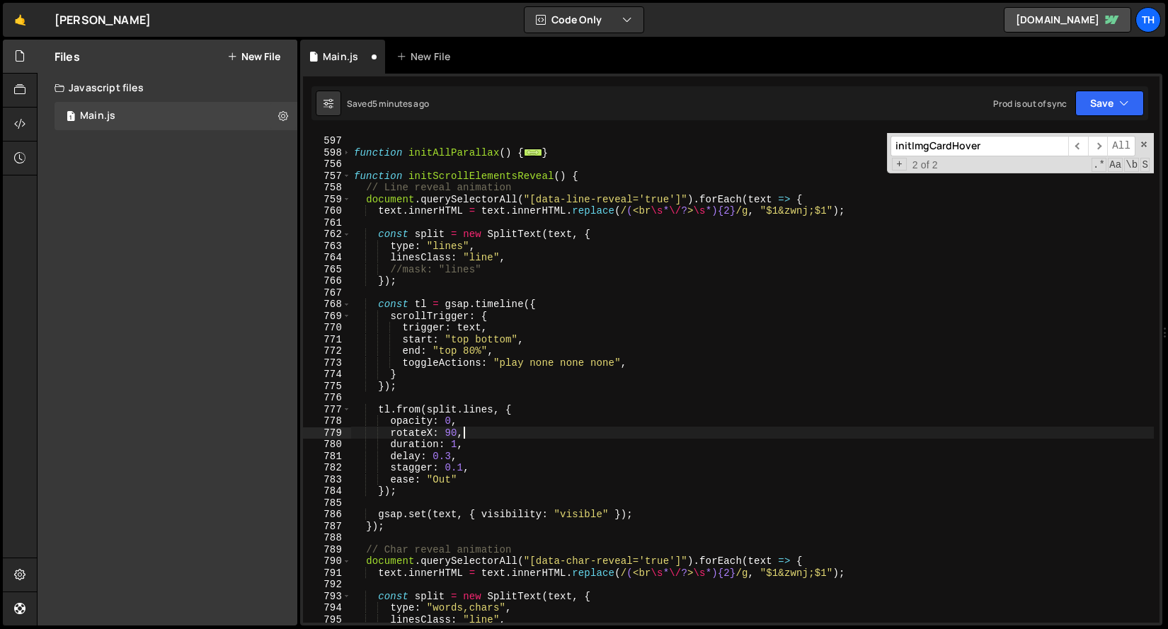
scroll to position [0, 1]
paste textarea "transformOrigin: 'center bottom',"
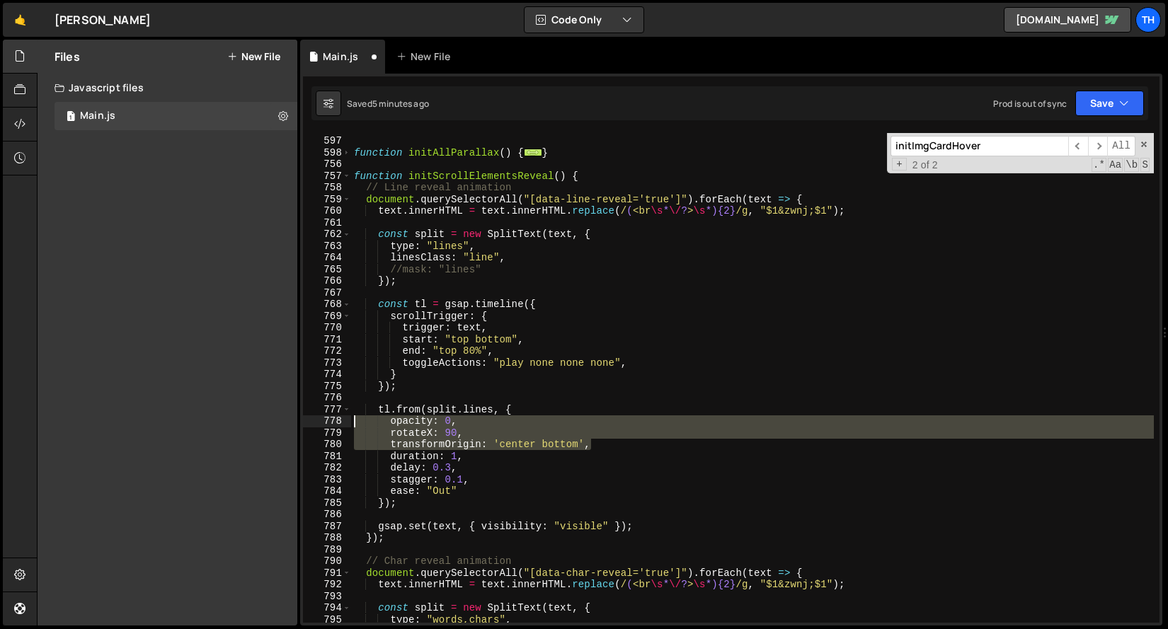
drag, startPoint x: 620, startPoint y: 449, endPoint x: 251, endPoint y: 424, distance: 370.3
click at [251, 424] on div "Files New File Javascript files 1 Main.js 0 CSS files Copy share link Edit File…" at bounding box center [602, 333] width 1131 height 587
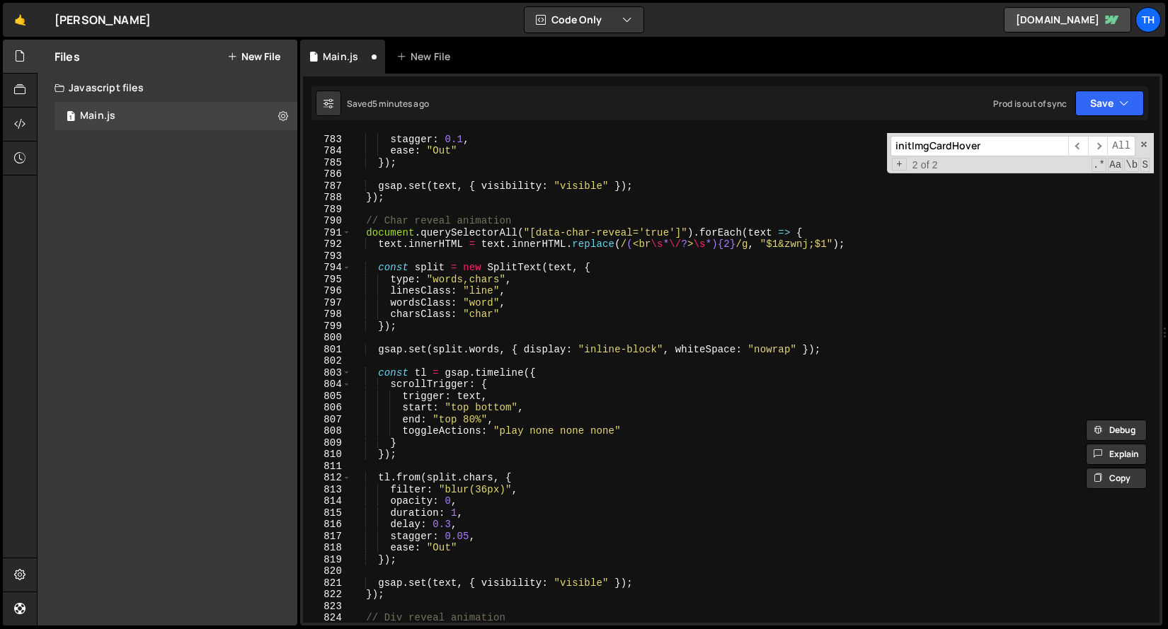
scroll to position [878, 0]
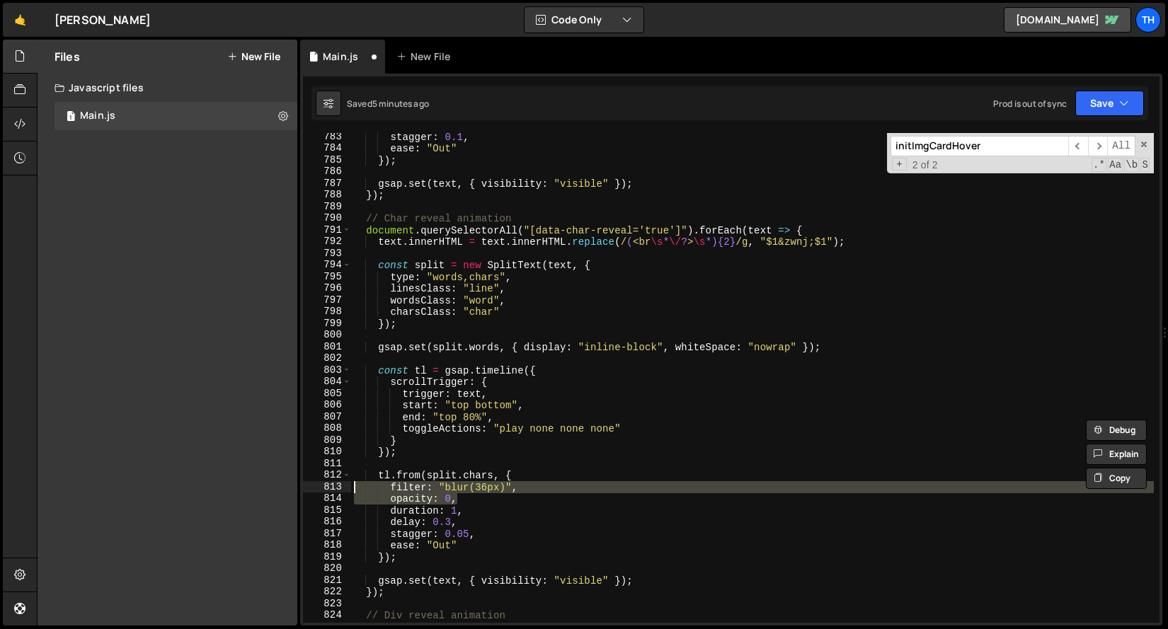
drag, startPoint x: 481, startPoint y: 500, endPoint x: 311, endPoint y: 487, distance: 170.3
click at [311, 487] on div "opacity: 0, rotateX: 90, 783 784 785 786 787 788 789 790 791 792 793 794 795 79…" at bounding box center [731, 378] width 856 height 490
paste textarea "transformOrigin: 'center bottom'"
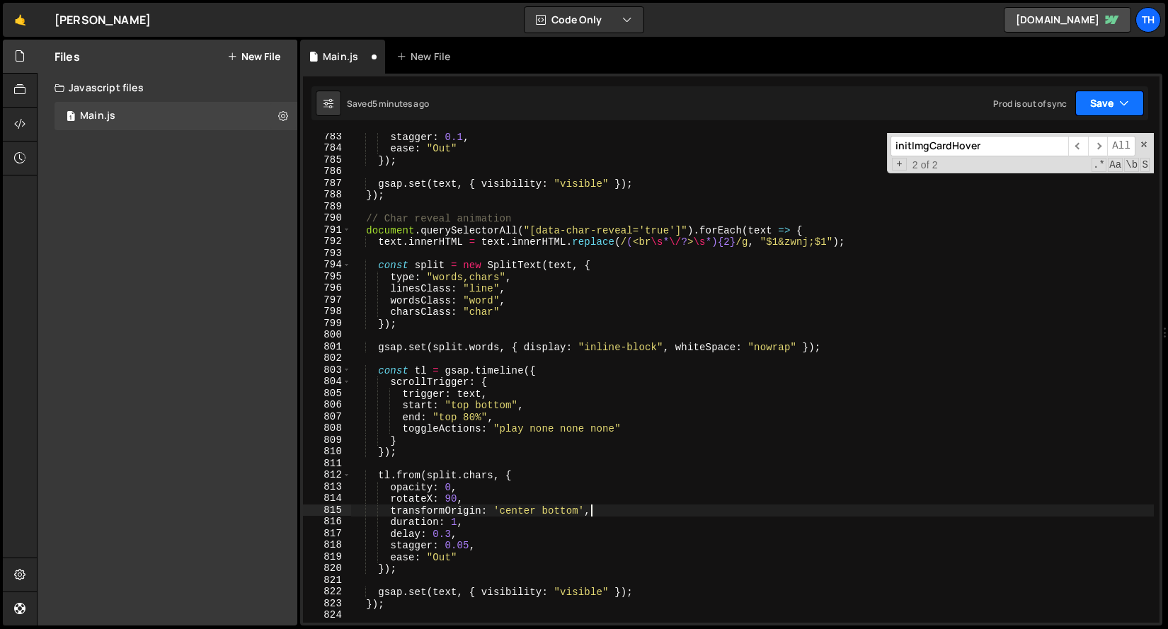
click at [1104, 106] on button "Save" at bounding box center [1109, 103] width 69 height 25
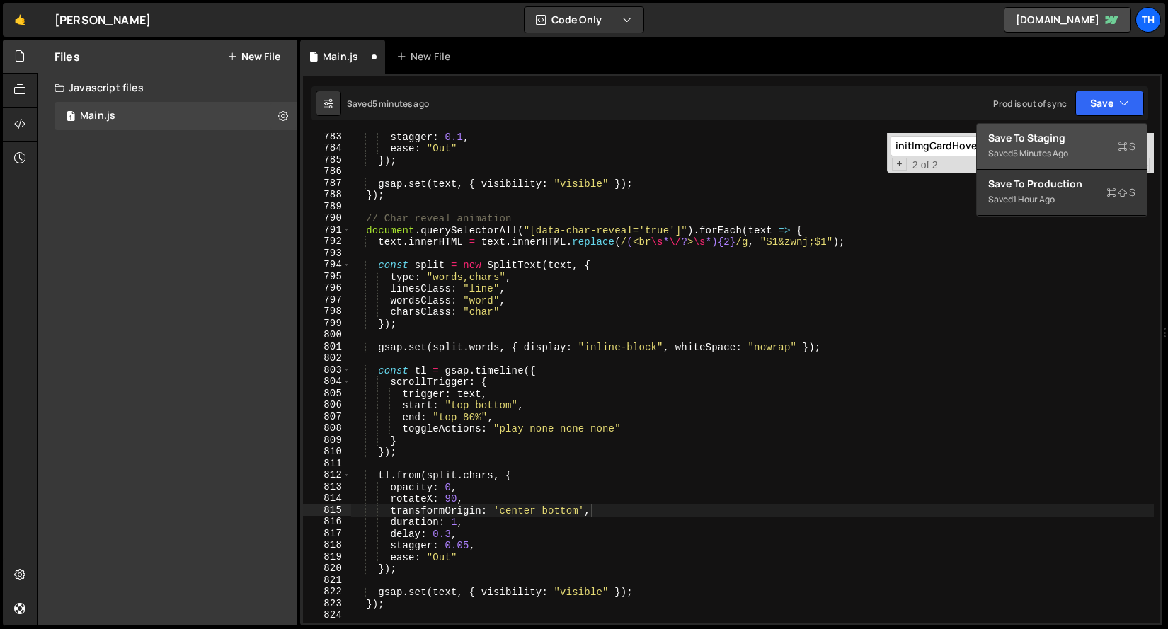
click at [1078, 131] on div "Save to Staging S" at bounding box center [1061, 138] width 147 height 14
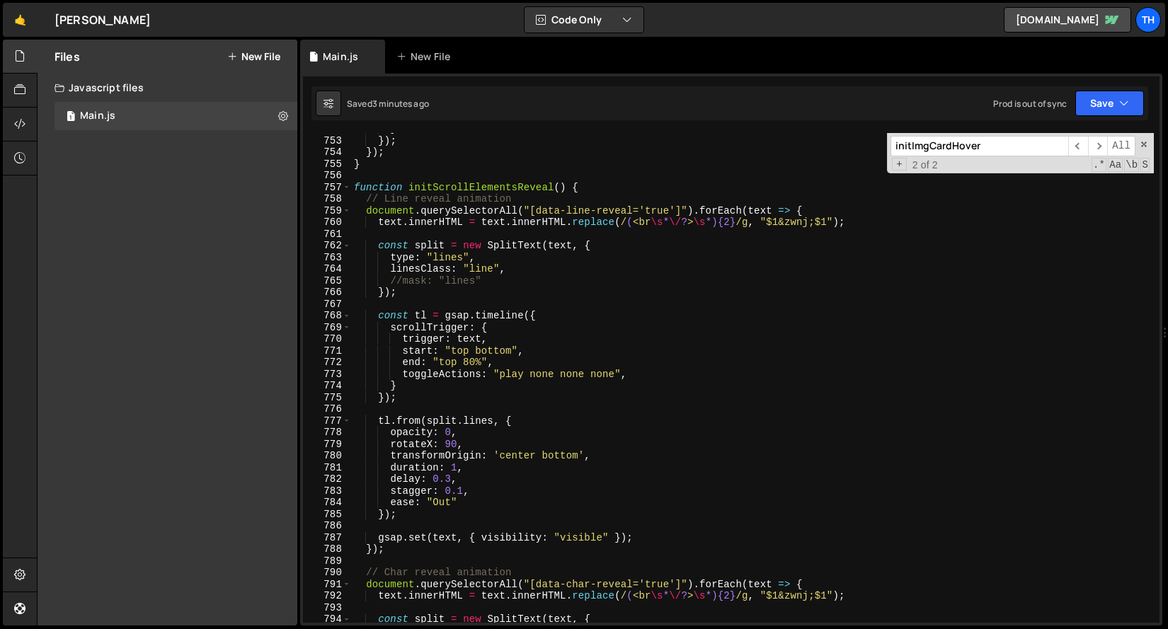
scroll to position [7823, 0]
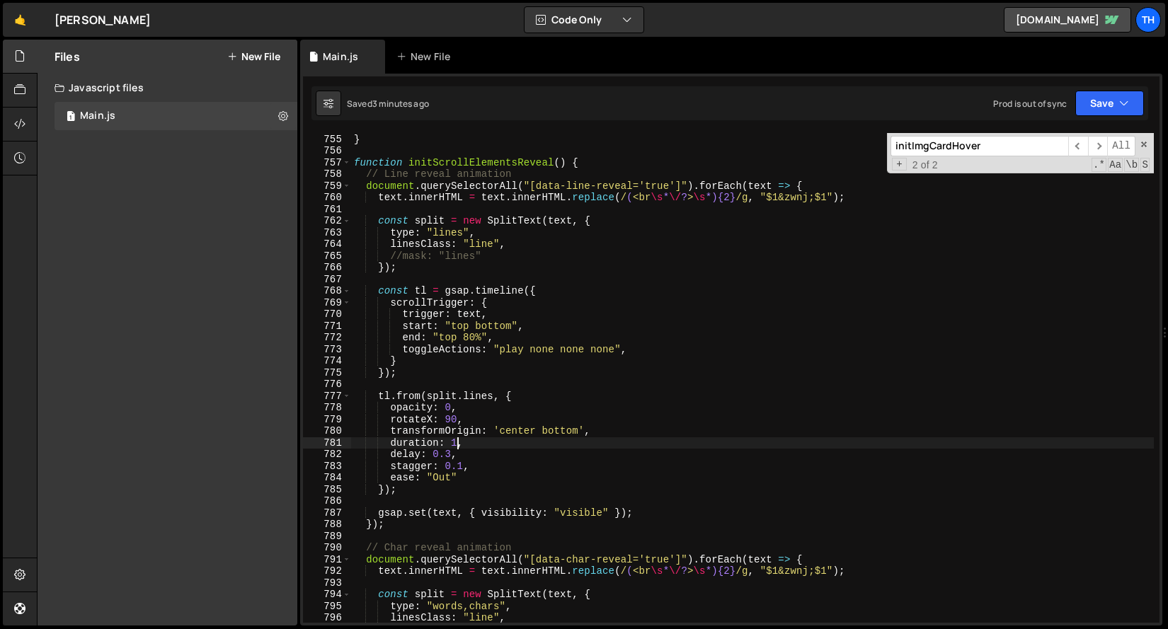
click at [459, 443] on div "}) ; } function initScrollElementsReveal ( ) { // Line reveal animation documen…" at bounding box center [752, 378] width 802 height 513
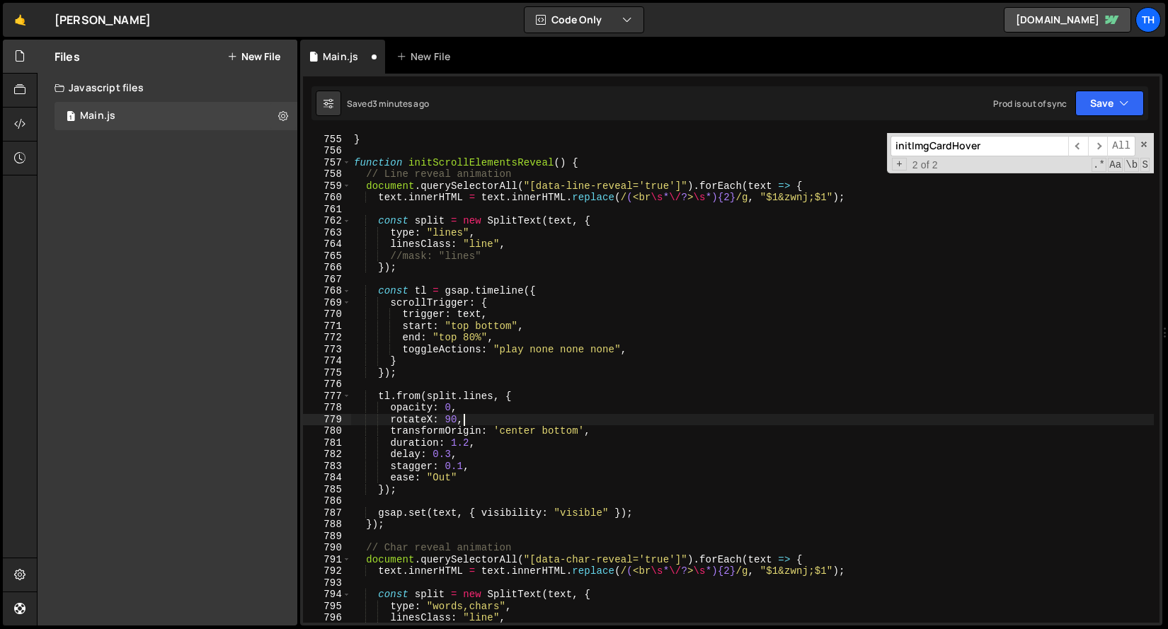
click at [588, 414] on div "}) ; } function initScrollElementsReveal ( ) { // Line reveal animation documen…" at bounding box center [752, 378] width 802 height 513
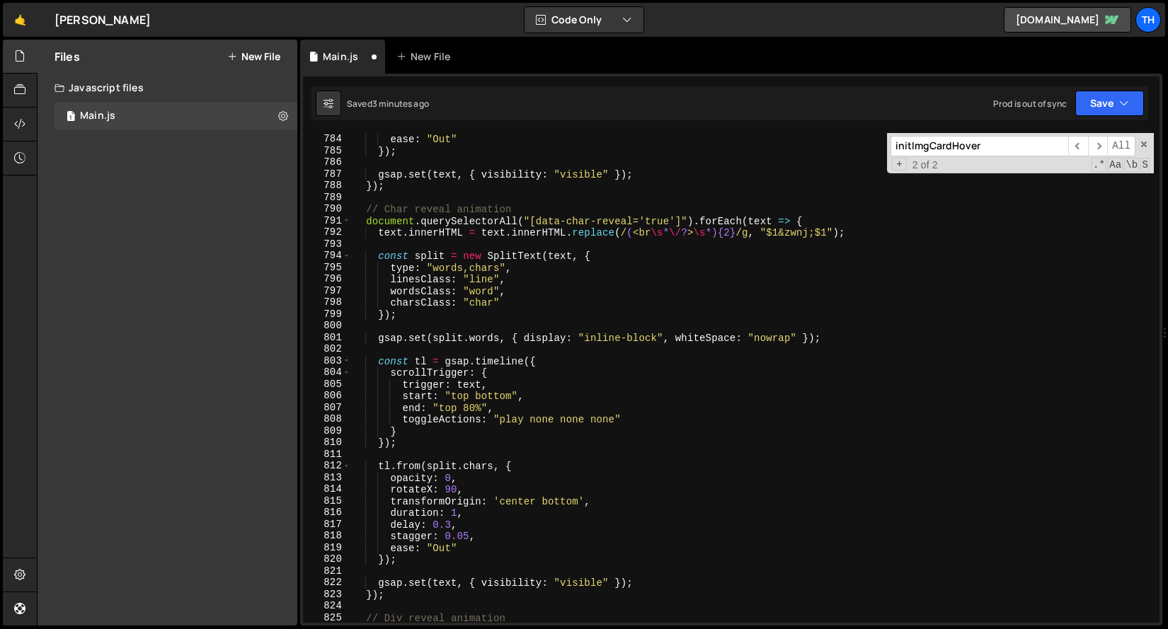
scroll to position [8133, 0]
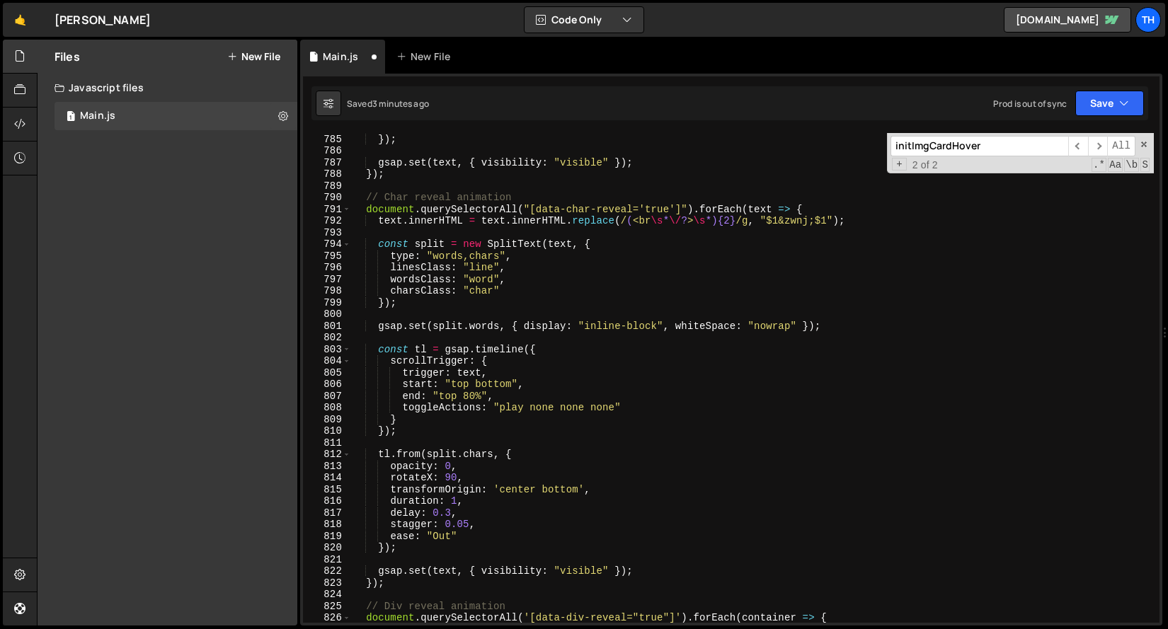
click at [461, 500] on div "ease : "Out" }) ; gsap . set ( text , { visibility : "visible" }) ; }) ; // Cha…" at bounding box center [752, 378] width 802 height 513
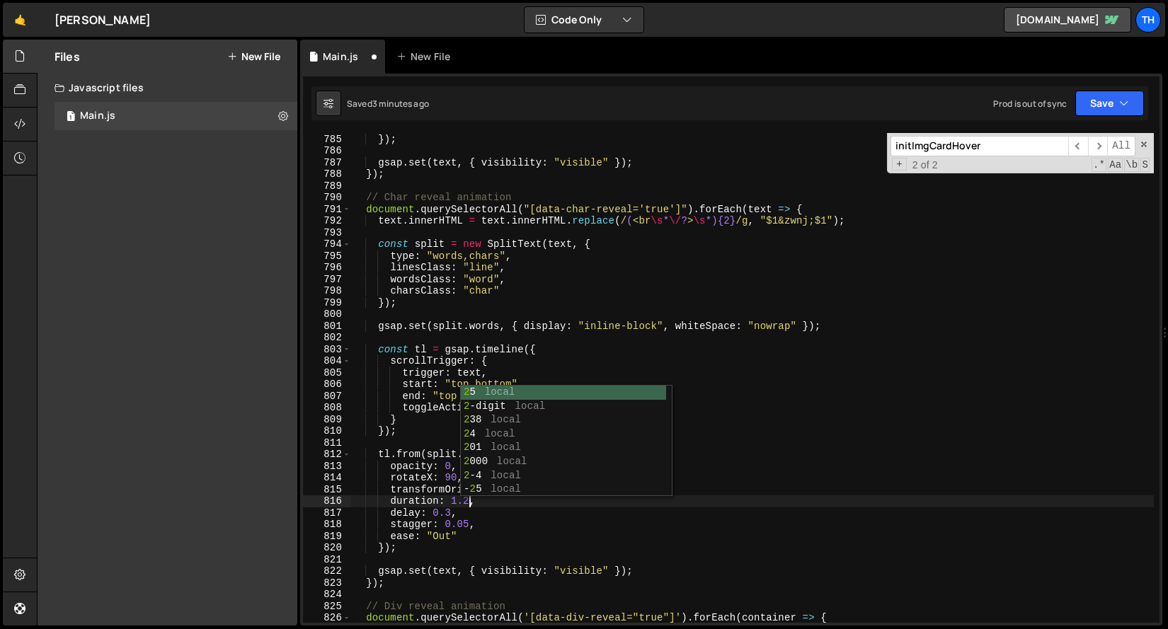
scroll to position [0, 8]
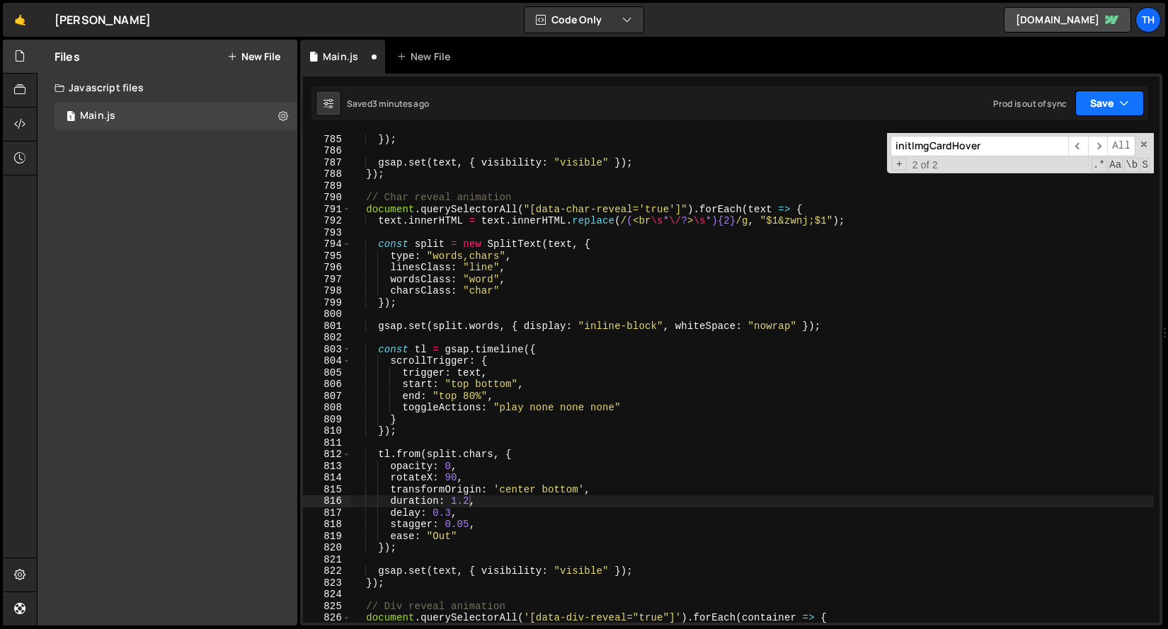
click at [1085, 105] on button "Save" at bounding box center [1109, 103] width 69 height 25
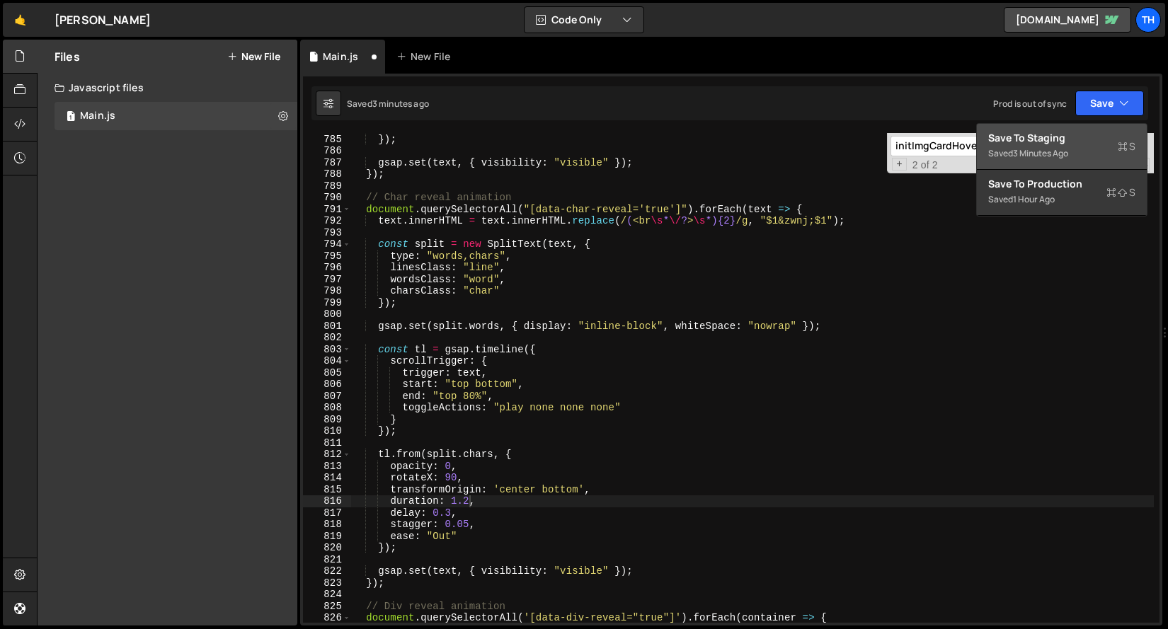
click at [1066, 132] on div "Save to Staging S" at bounding box center [1061, 138] width 147 height 14
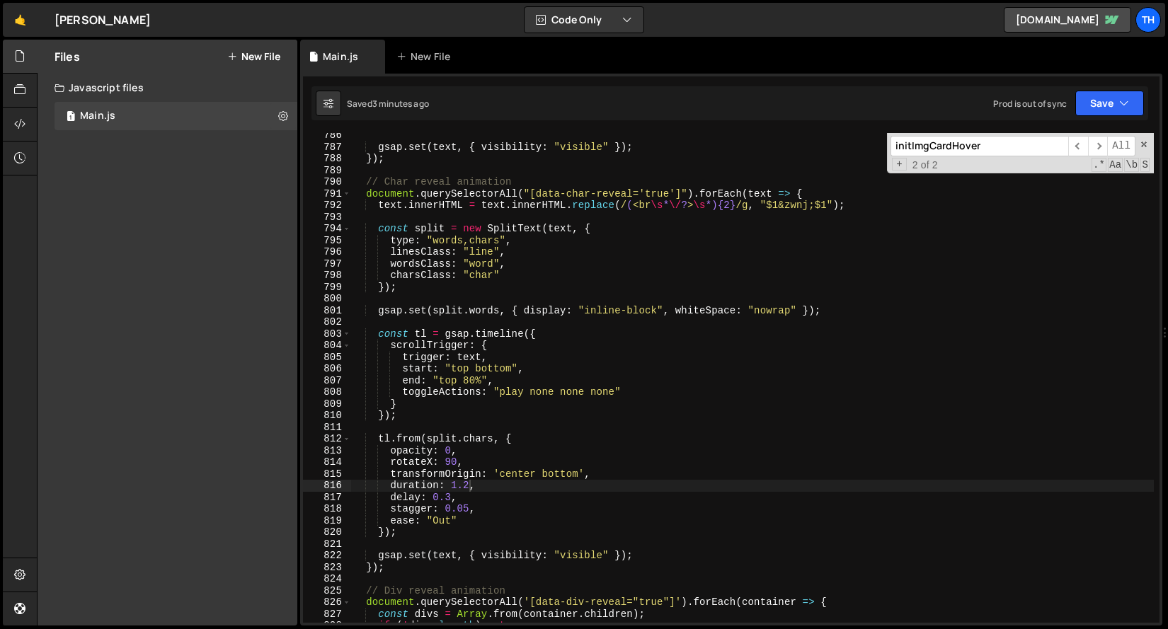
scroll to position [8147, 0]
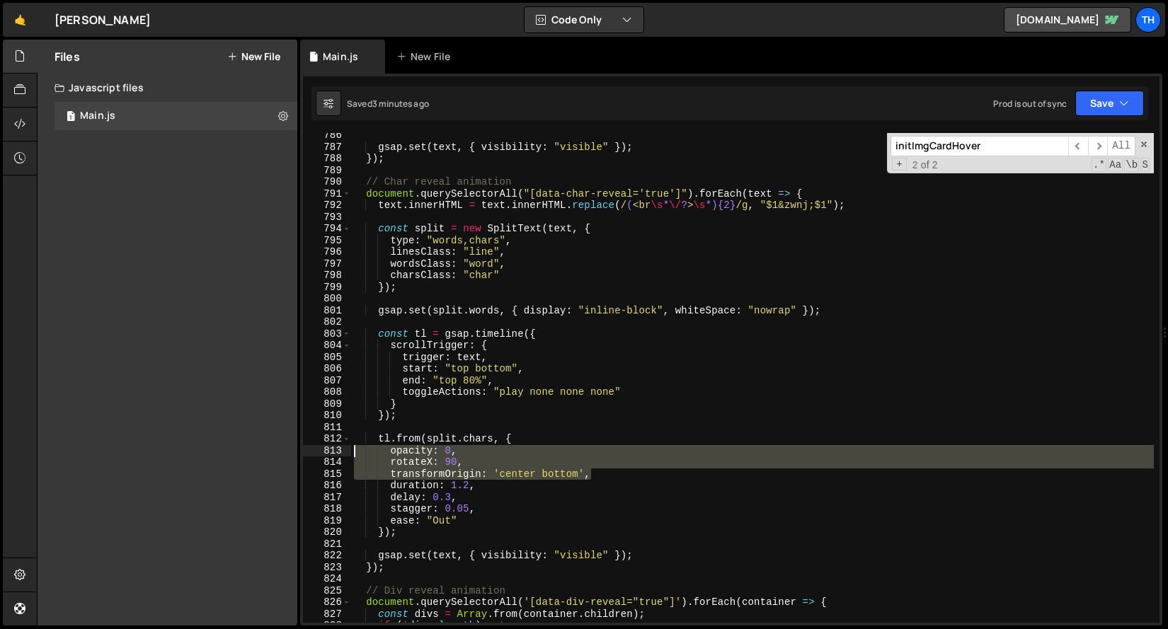
drag, startPoint x: 609, startPoint y: 473, endPoint x: 311, endPoint y: 451, distance: 298.0
click at [311, 451] on div "transformOrigin: 'center bottom', 786 787 788 789 790 791 792 793 794 795 796 7…" at bounding box center [731, 378] width 856 height 490
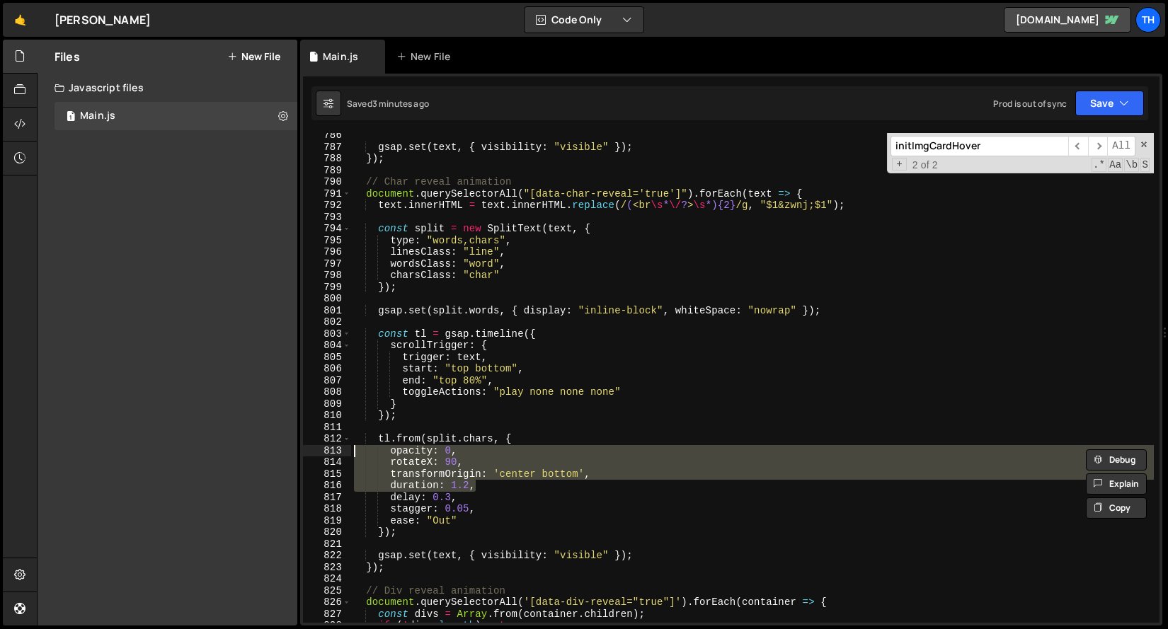
drag, startPoint x: 500, startPoint y: 485, endPoint x: 322, endPoint y: 454, distance: 180.9
click at [322, 454] on html "Projects [GEOGRAPHIC_DATA] Blog Th Projects Your Teams Invite team member Accou…" at bounding box center [584, 314] width 1168 height 629
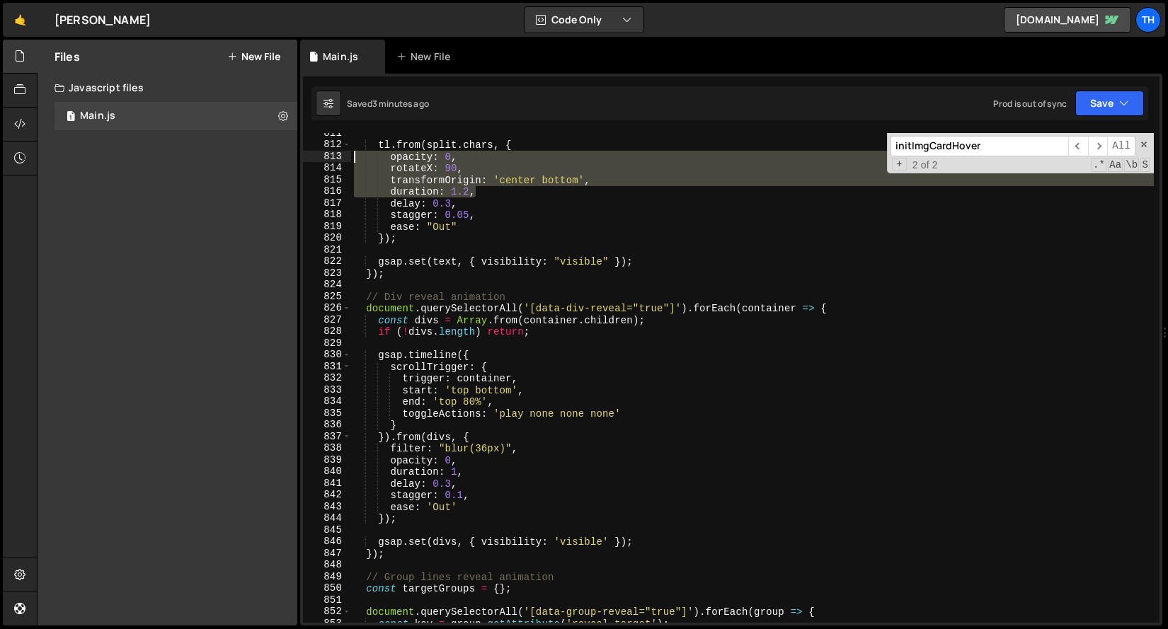
scroll to position [8409, 0]
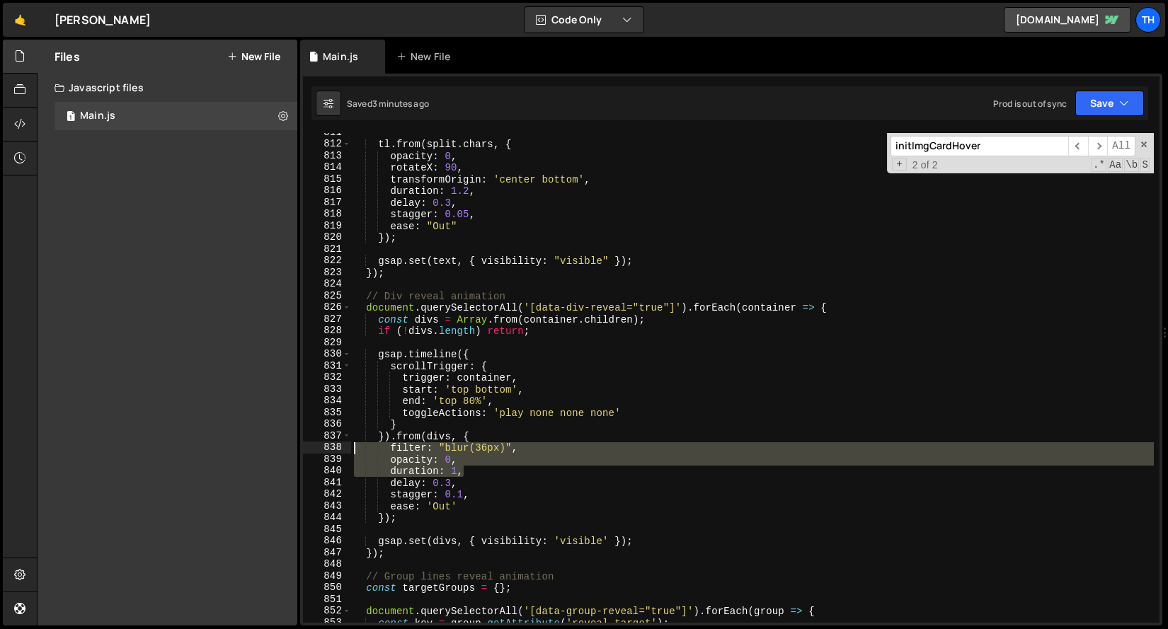
drag, startPoint x: 479, startPoint y: 471, endPoint x: 284, endPoint y: 447, distance: 196.1
click at [284, 447] on div "Files New File Javascript files 1 Main.js 0 CSS files Copy share link Edit File…" at bounding box center [602, 333] width 1131 height 587
paste textarea "duration: 1.2"
type textarea "duration: 1.2,"
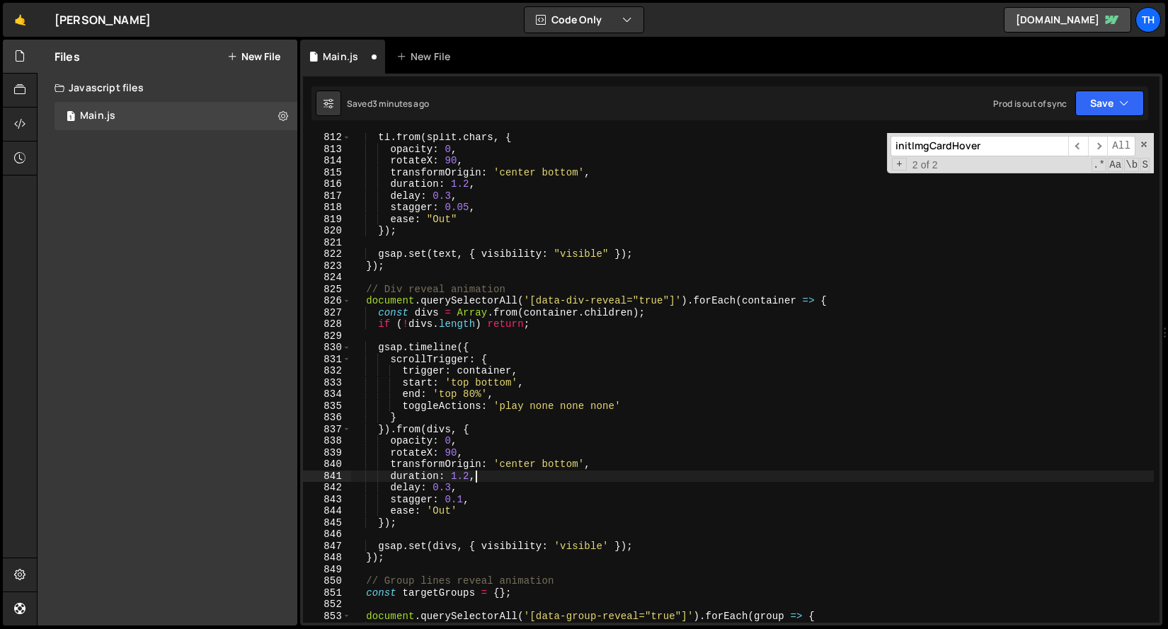
scroll to position [8410, 0]
click at [1103, 106] on button "Save" at bounding box center [1109, 103] width 69 height 25
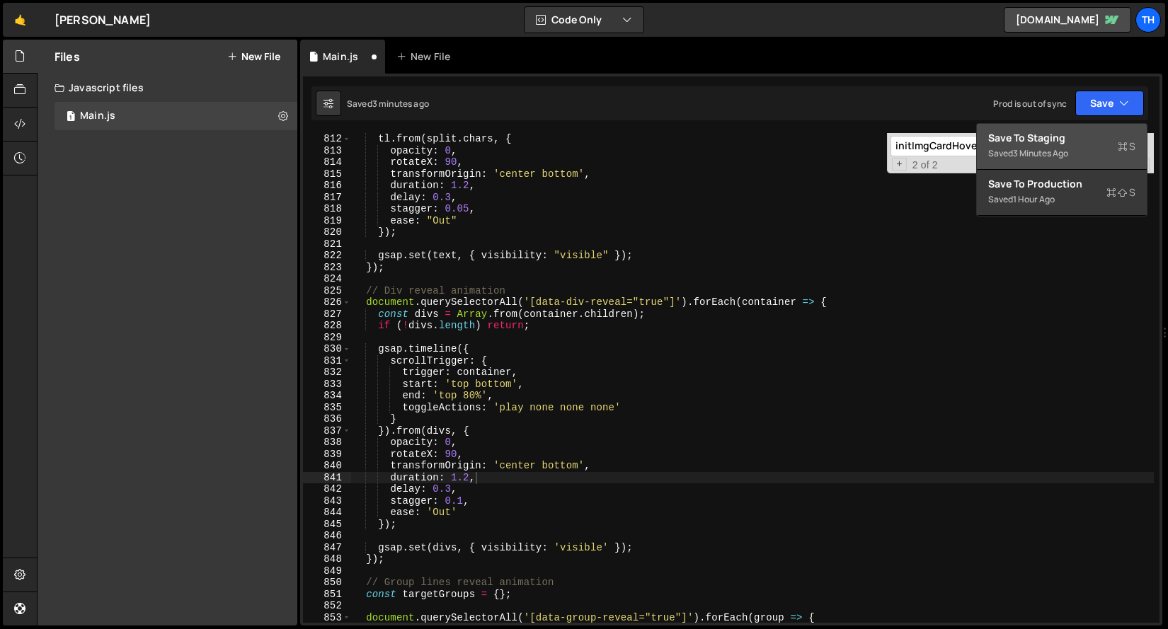
click at [1076, 127] on button "Save to Staging S Saved 3 minutes ago" at bounding box center [1062, 147] width 170 height 46
